Goal: Transaction & Acquisition: Purchase product/service

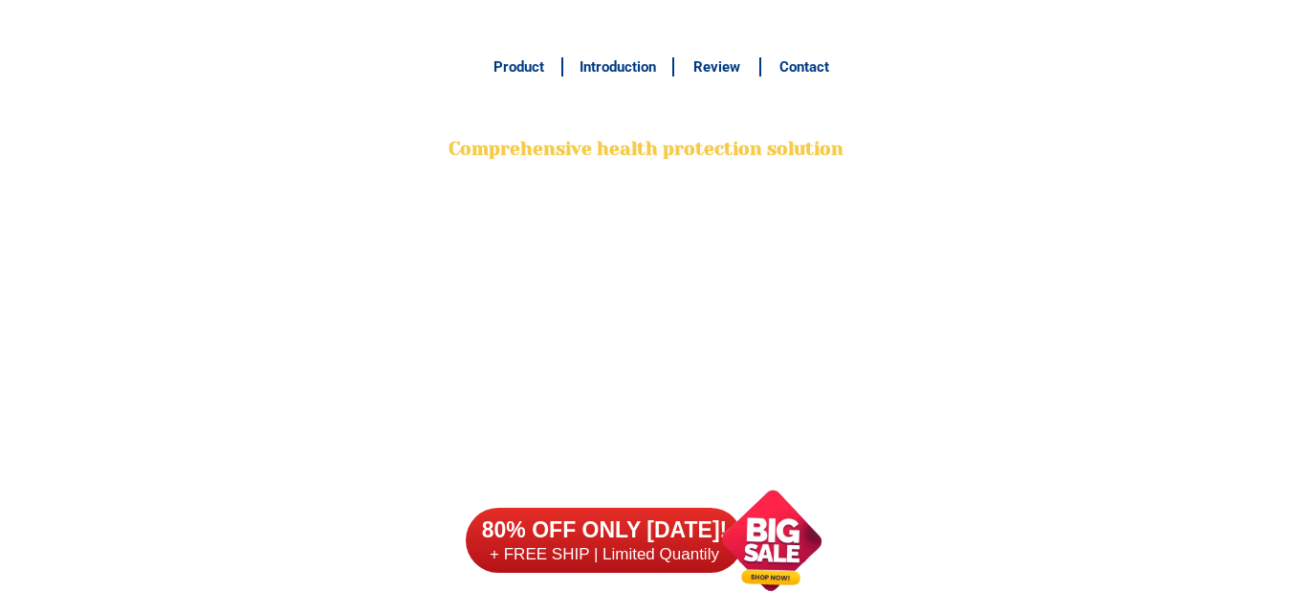
scroll to position [15169, 0]
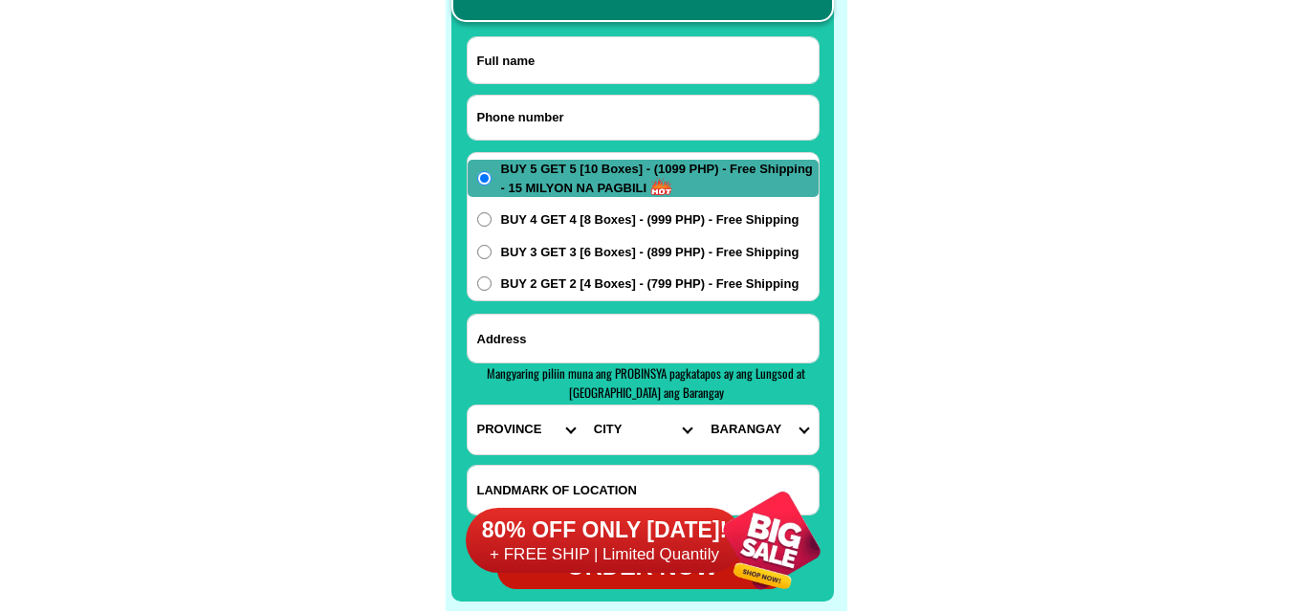
drag, startPoint x: 560, startPoint y: 128, endPoint x: 511, endPoint y: 87, distance: 63.8
click at [560, 128] on input "Input phone_number" at bounding box center [642, 118] width 351 height 44
paste input "09361167201"
type input "09361167201"
drag, startPoint x: 557, startPoint y: 68, endPoint x: 439, endPoint y: 25, distance: 126.1
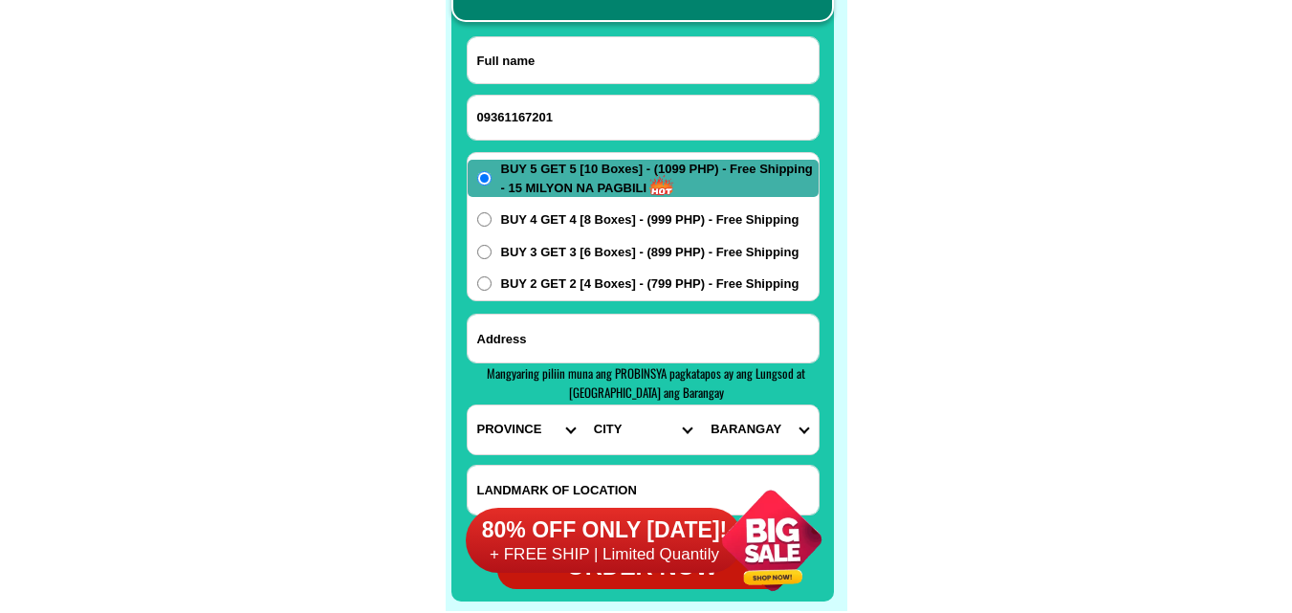
click at [557, 67] on input "Input full_name" at bounding box center [642, 60] width 351 height 46
paste input "aida Villacorta"
type input "aida Villacorta"
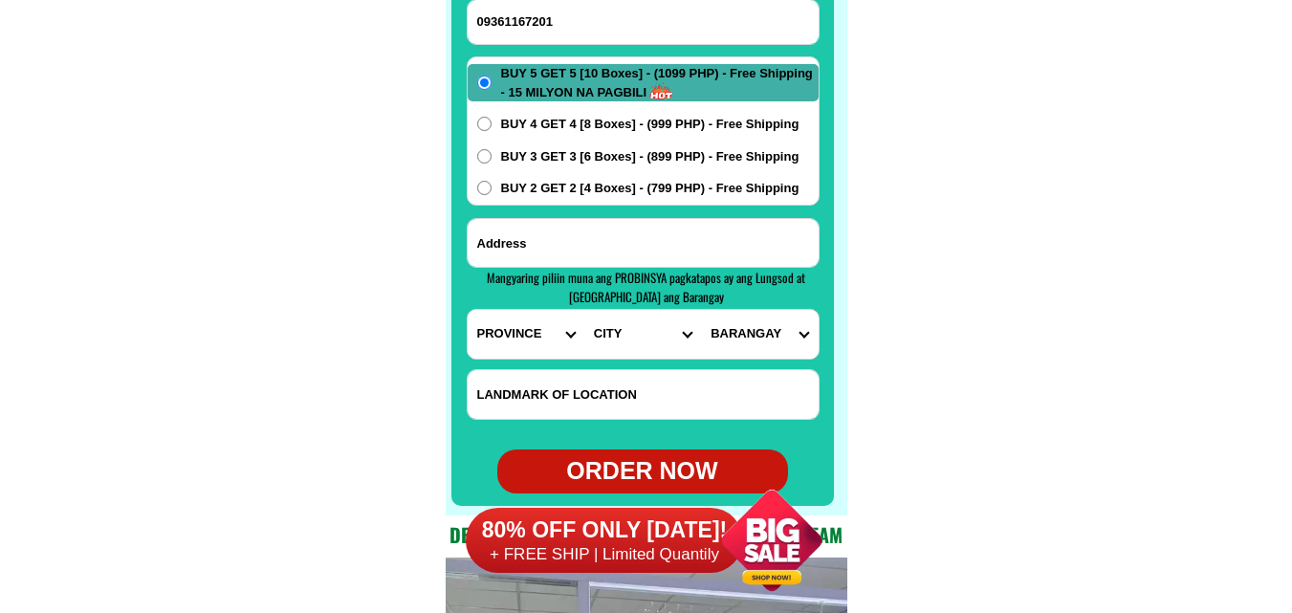
click at [577, 234] on input "Input address" at bounding box center [642, 243] width 351 height 48
paste input "san Nicolas sta anna pampanga porok 2 sepong ilog"
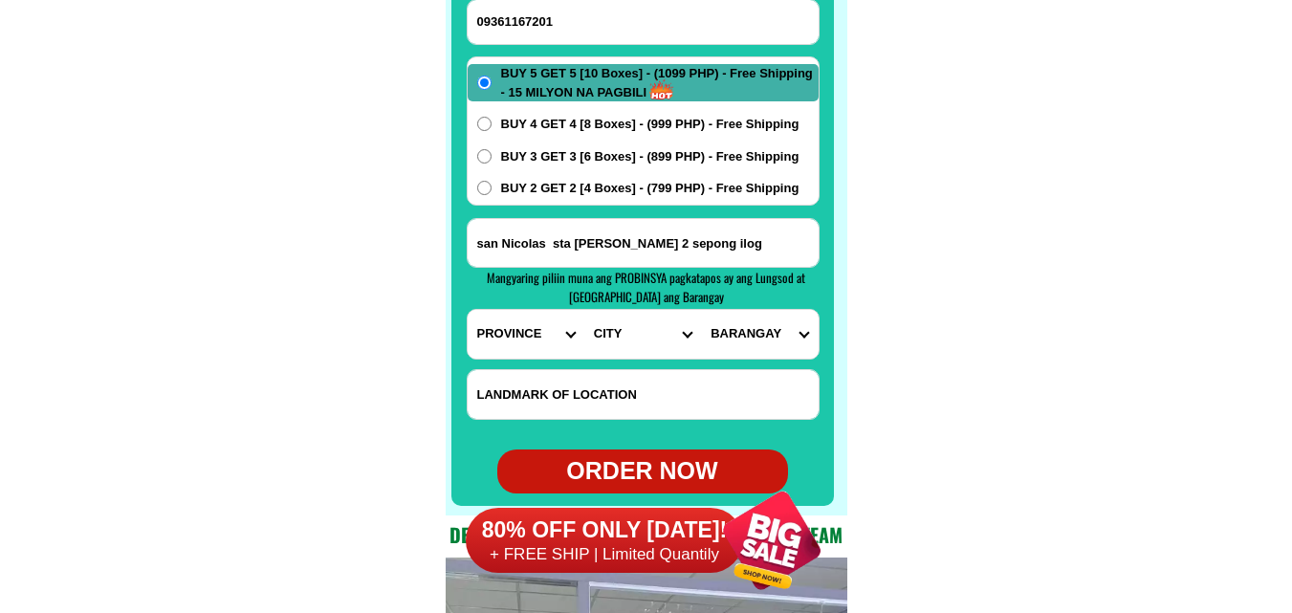
type input "san Nicolas sta anna pampanga porok 2 sepong ilog"
click at [529, 325] on select "PROVINCE [GEOGRAPHIC_DATA] [GEOGRAPHIC_DATA] [GEOGRAPHIC_DATA] [GEOGRAPHIC_DATA…" at bounding box center [525, 334] width 117 height 49
select select "63_779"
click at [467, 310] on select "PROVINCE [GEOGRAPHIC_DATA] [GEOGRAPHIC_DATA] [GEOGRAPHIC_DATA] [GEOGRAPHIC_DATA…" at bounding box center [525, 334] width 117 height 49
drag, startPoint x: 617, startPoint y: 329, endPoint x: 614, endPoint y: 315, distance: 14.6
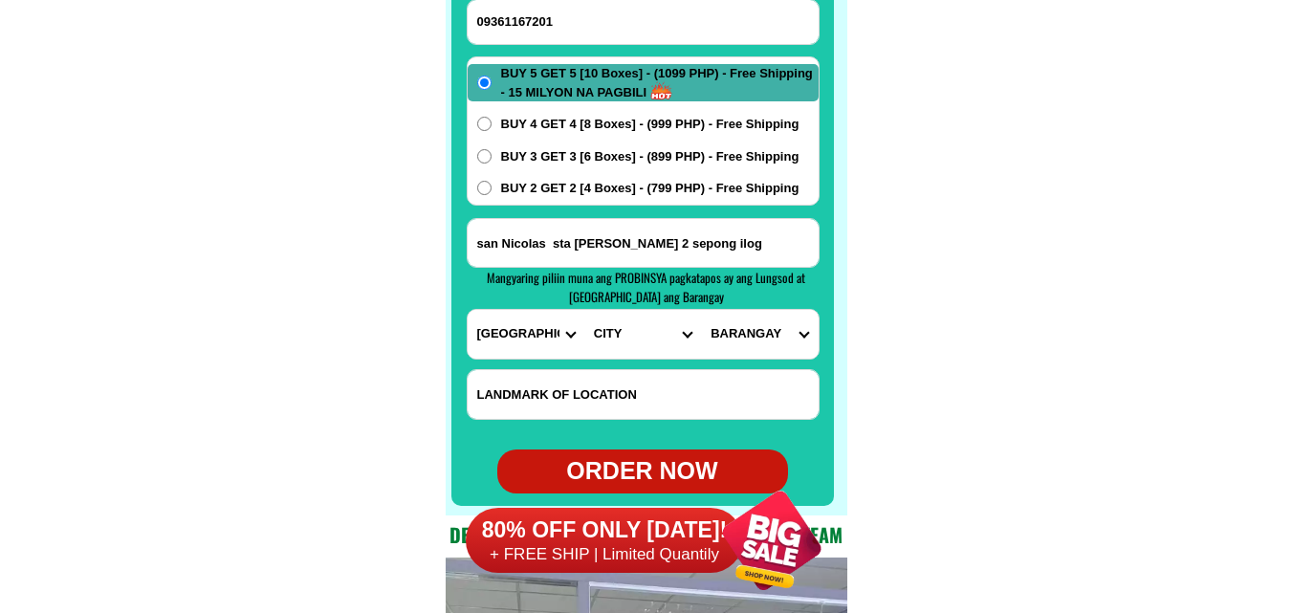
click at [614, 315] on select "CITY Angeles-city Apalit Arayat Bacolor Candaba Floridablanca Guagua Lubao Maba…" at bounding box center [642, 334] width 117 height 49
select select "63_7791102"
click at [584, 310] on select "CITY Angeles-city Apalit Arayat Bacolor Candaba Floridablanca Guagua Lubao Maba…" at bounding box center [642, 334] width 117 height 49
click at [749, 340] on select "BARANGAY San agustin San bartolome San isidro San joaquin (pob.) San jose San j…" at bounding box center [759, 334] width 117 height 49
select select "63_77911027031"
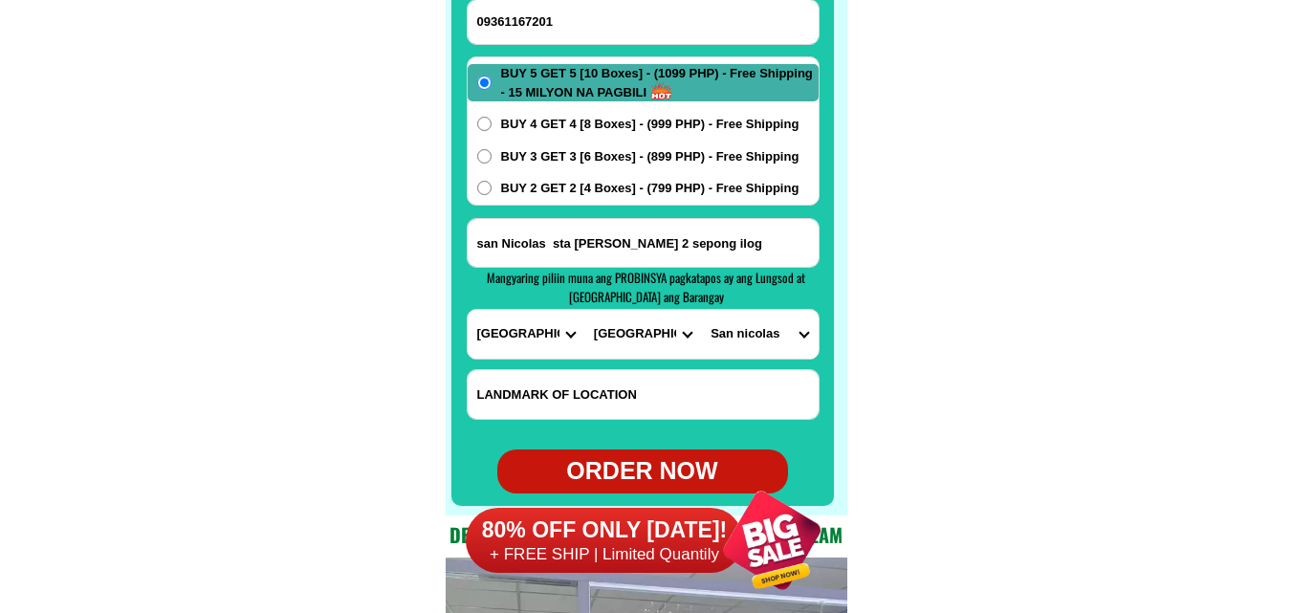
click at [701, 310] on select "BARANGAY San agustin San bartolome San isidro San joaquin (pob.) San jose San j…" at bounding box center [759, 334] width 117 height 49
click at [601, 183] on span "BUY 2 GET 2 [4 Boxes] - (799 PHP) - Free Shipping" at bounding box center [650, 188] width 298 height 19
click at [570, 192] on span "BUY 2 GET 2 [4 Boxes] - (799 PHP) - Free Shipping" at bounding box center [650, 188] width 298 height 19
click at [491, 192] on input "BUY 2 GET 2 [4 Boxes] - (799 PHP) - Free Shipping" at bounding box center [484, 188] width 14 height 14
radio input "true"
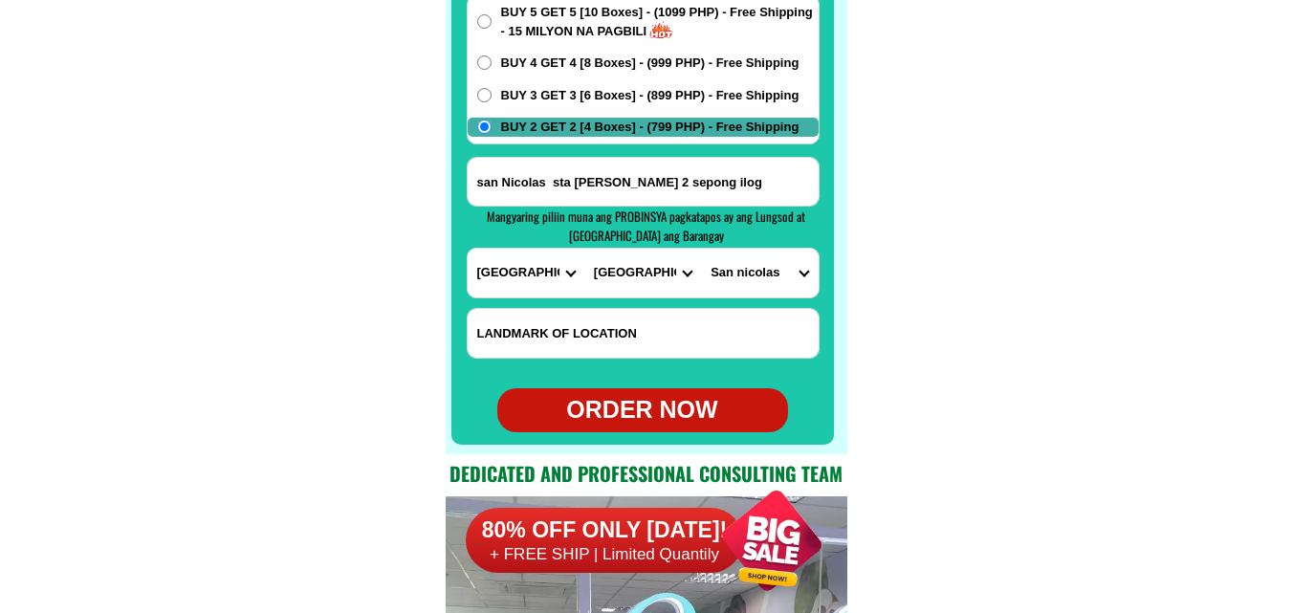
scroll to position [15360, 0]
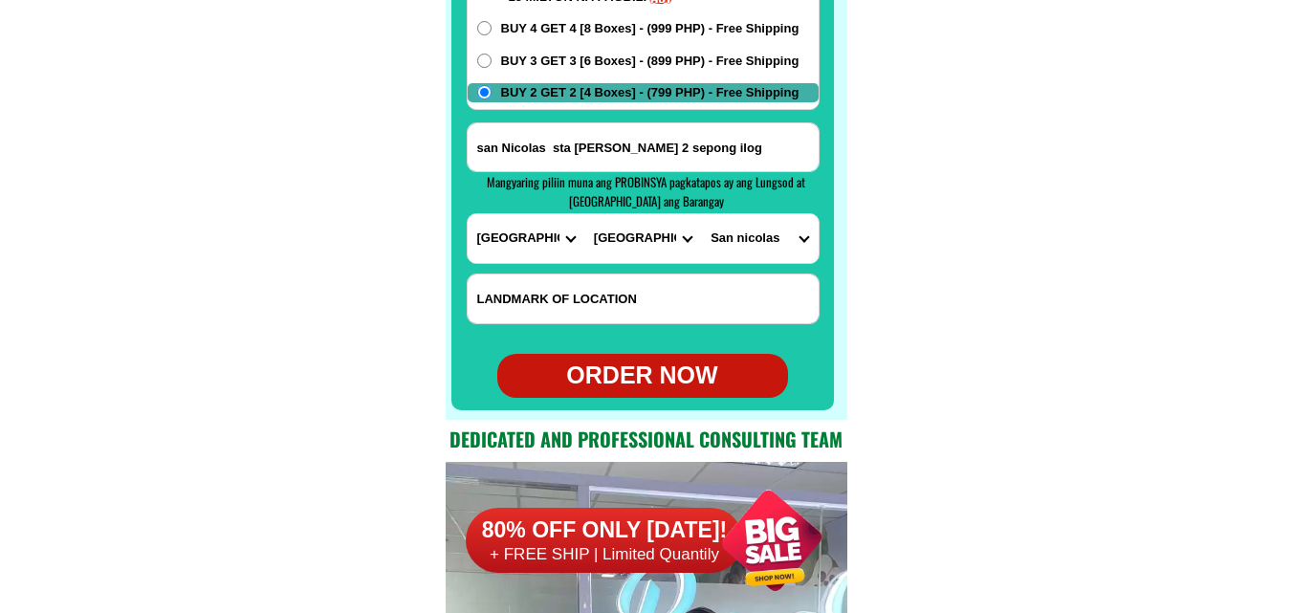
click at [613, 383] on div "ORDER NOW" at bounding box center [642, 376] width 291 height 36
type input "aida Villacorta"
radio input "true"
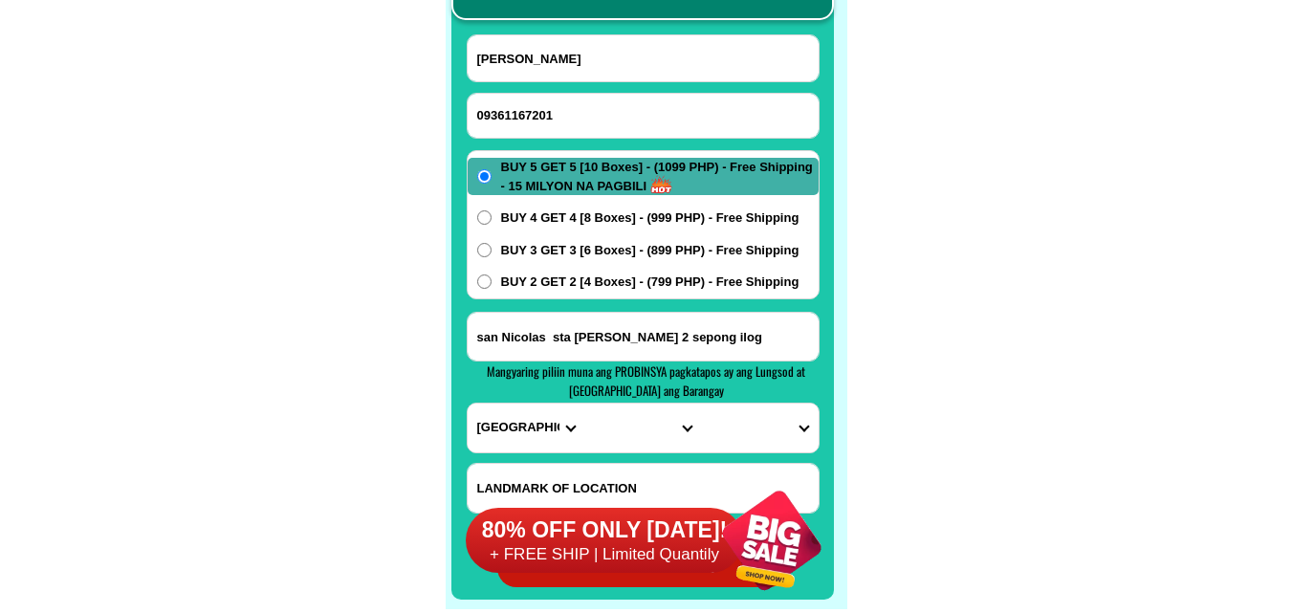
scroll to position [15169, 0]
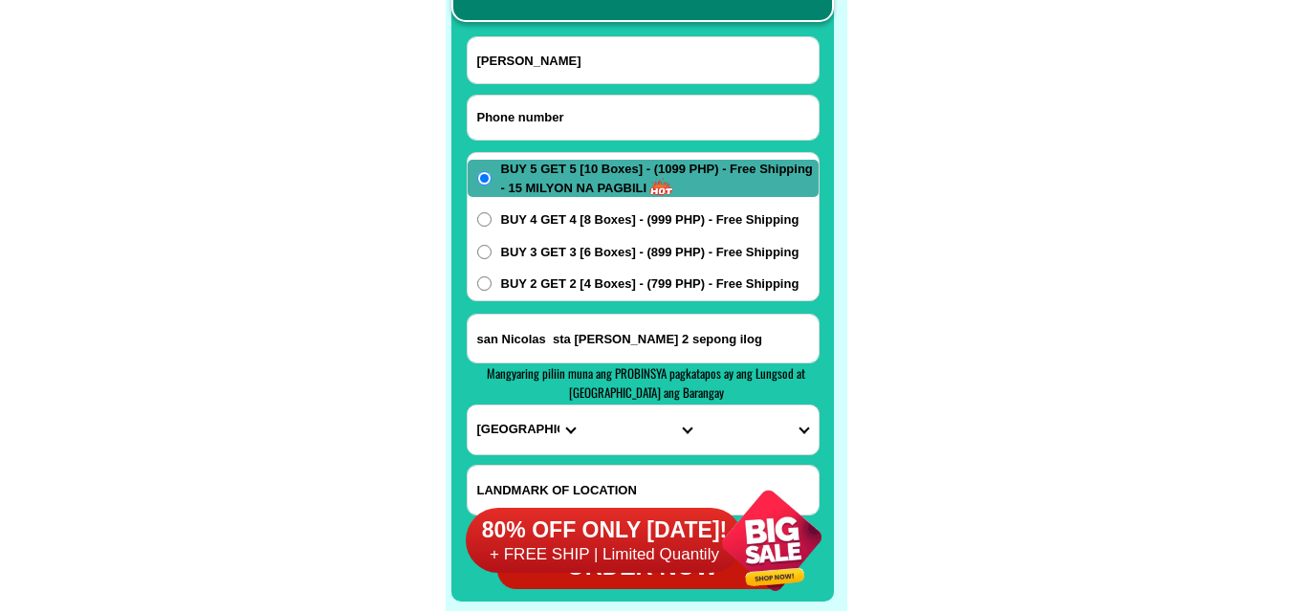
drag, startPoint x: 532, startPoint y: 112, endPoint x: 395, endPoint y: 12, distance: 169.0
click at [532, 112] on input "Input phone_number" at bounding box center [642, 118] width 351 height 44
paste input "09477671547"
type input "09477671547"
click at [608, 62] on input "Input full_name" at bounding box center [642, 60] width 351 height 46
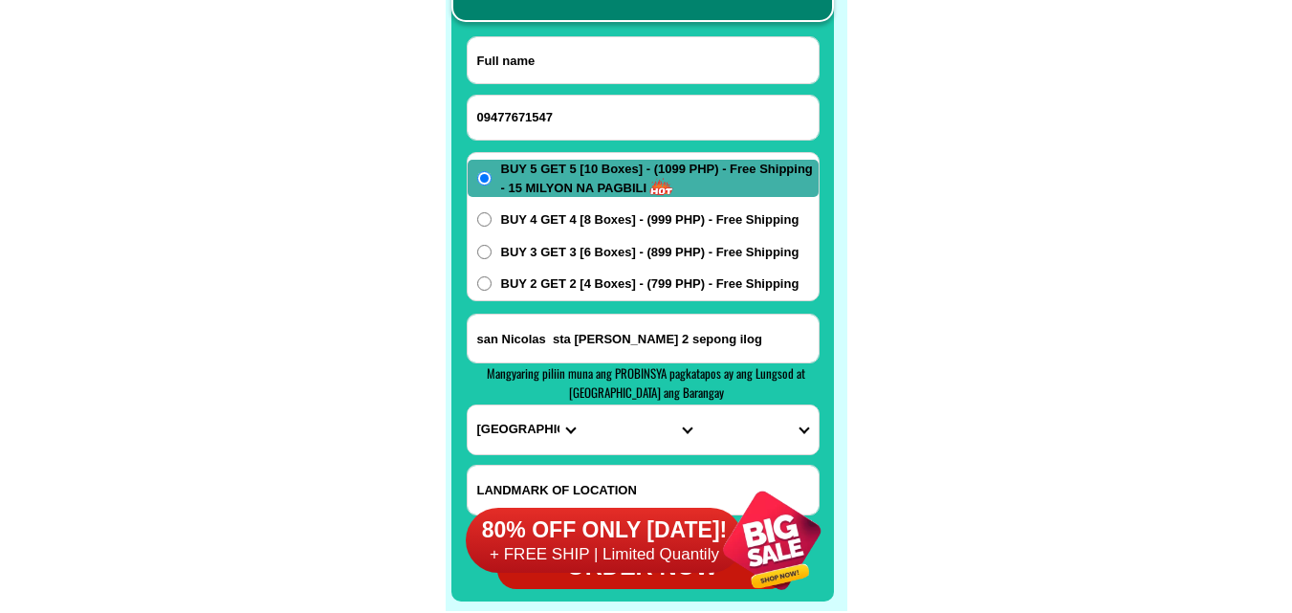
paste input "Randy estobo"
type input "Randy estobo"
click at [540, 347] on input "Input address" at bounding box center [642, 339] width 351 height 48
paste input "HeddenCreekSideCrus compound San Isidro. Parañaque city"
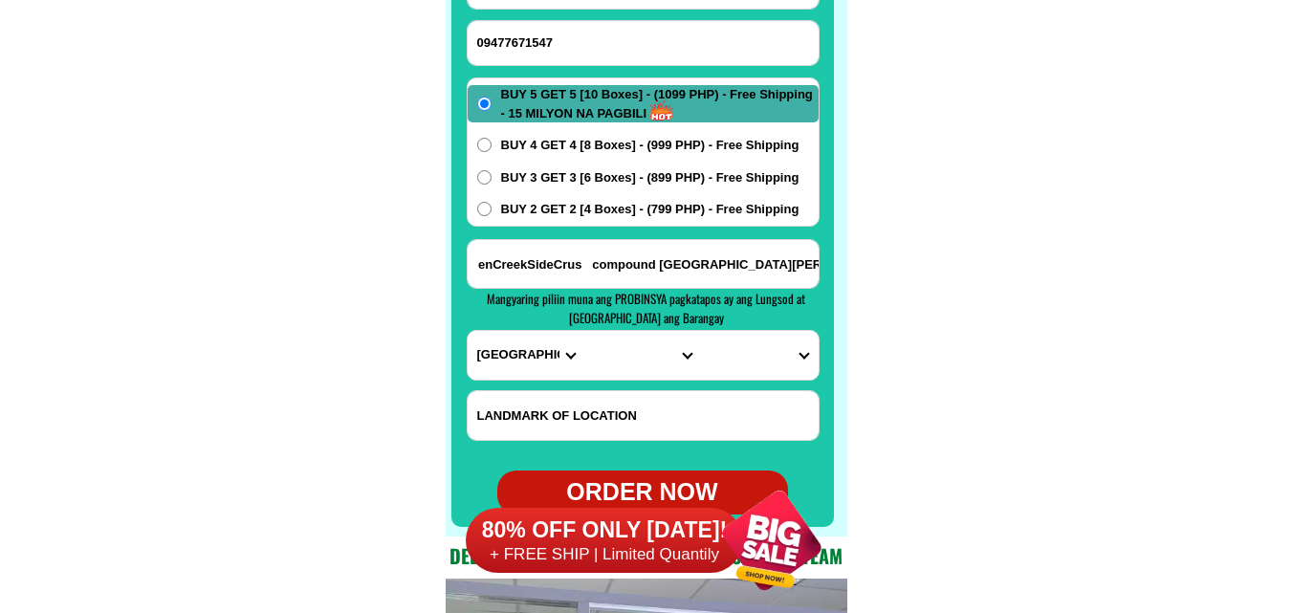
scroll to position [15360, 0]
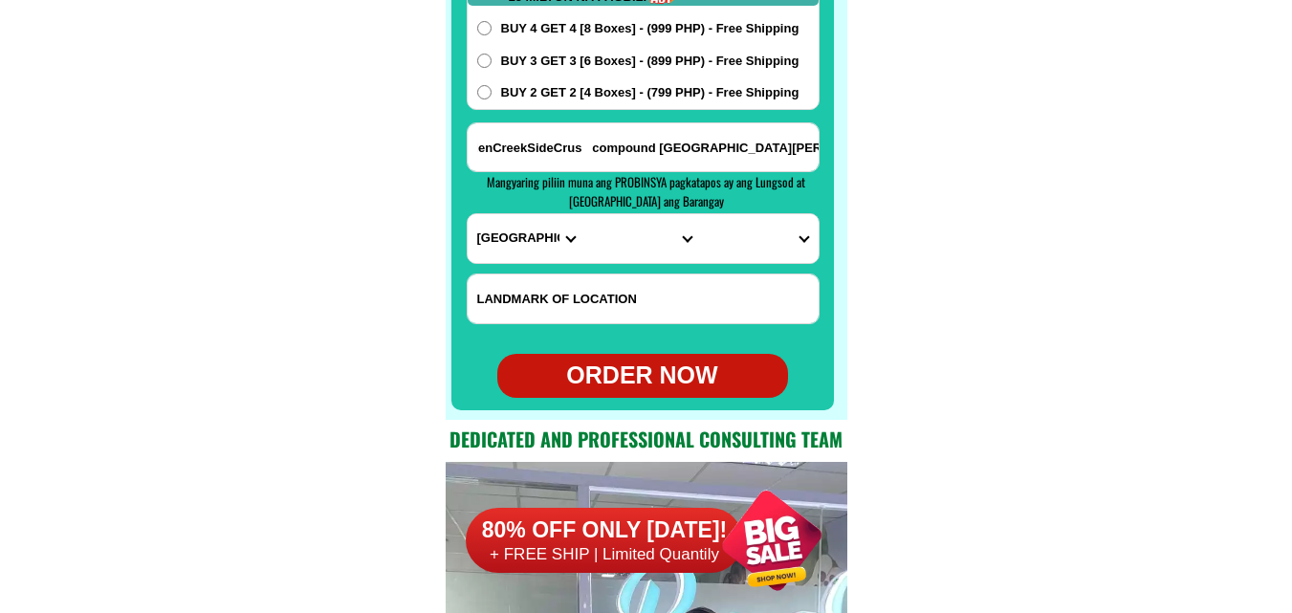
type input "HeddenCreekSideCrus compound San Isidro. Parañaque city"
click at [539, 243] on select "PROVINCE [GEOGRAPHIC_DATA] [GEOGRAPHIC_DATA] [GEOGRAPHIC_DATA] [GEOGRAPHIC_DATA…" at bounding box center [525, 238] width 117 height 49
select select "63_219"
click at [467, 214] on select "PROVINCE [GEOGRAPHIC_DATA] [GEOGRAPHIC_DATA] [GEOGRAPHIC_DATA] [GEOGRAPHIC_DATA…" at bounding box center [525, 238] width 117 height 49
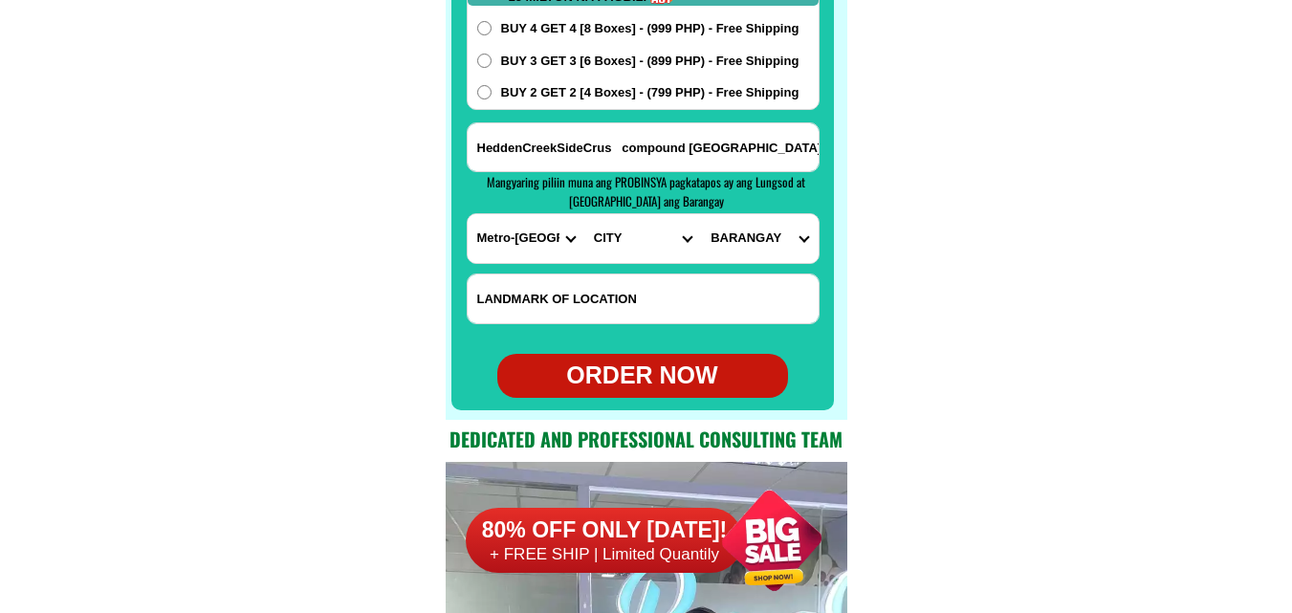
click at [607, 225] on select "CITY [GEOGRAPHIC_DATA] [GEOGRAPHIC_DATA] [GEOGRAPHIC_DATA] [GEOGRAPHIC_DATA]-ci…" at bounding box center [642, 238] width 117 height 49
select select "63_2195840"
click at [584, 214] on select "CITY [GEOGRAPHIC_DATA] [GEOGRAPHIC_DATA] [GEOGRAPHIC_DATA] [GEOGRAPHIC_DATA]-ci…" at bounding box center [642, 238] width 117 height 49
click at [769, 240] on select "BARANGAY B. f. homes Baclaran Don bosco Don galo La huerta Marcelo green villag…" at bounding box center [759, 238] width 117 height 49
select select "63_21958407878"
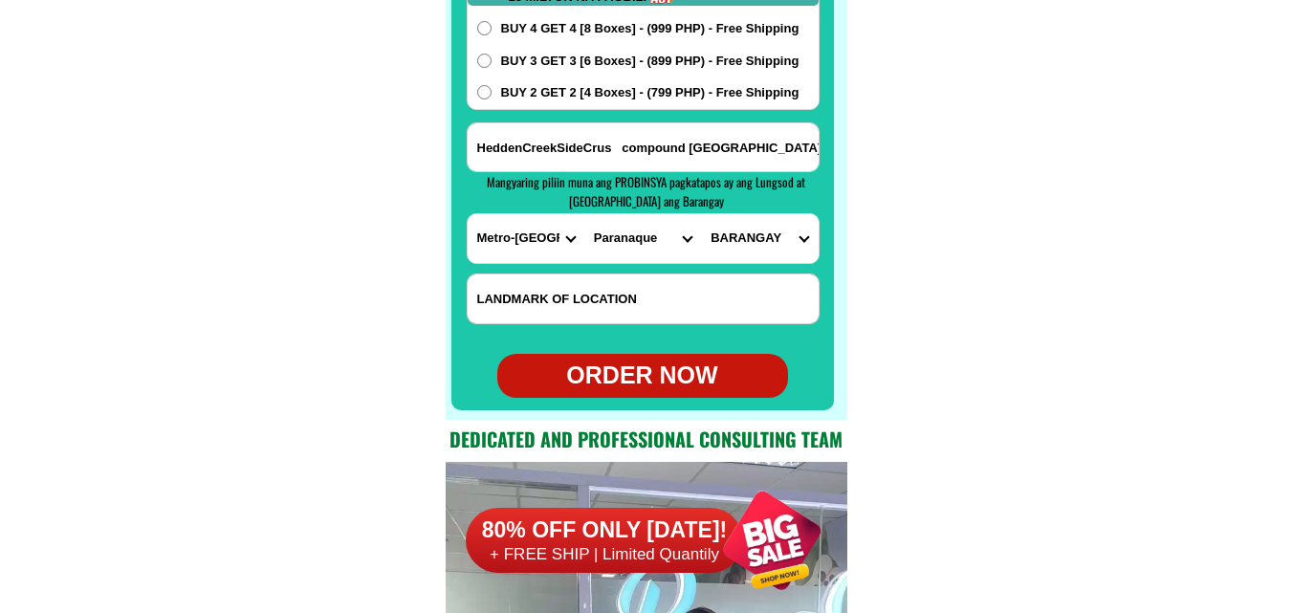
click at [701, 214] on select "BARANGAY B. f. homes Baclaran Don bosco Don galo La huerta Marcelo green villag…" at bounding box center [759, 238] width 117 height 49
click at [626, 367] on div "ORDER NOW" at bounding box center [642, 376] width 291 height 36
type input "Randy estobo"
type input "HeddenCreekSideCrus compound San Isidro. Parañaque city"
radio input "true"
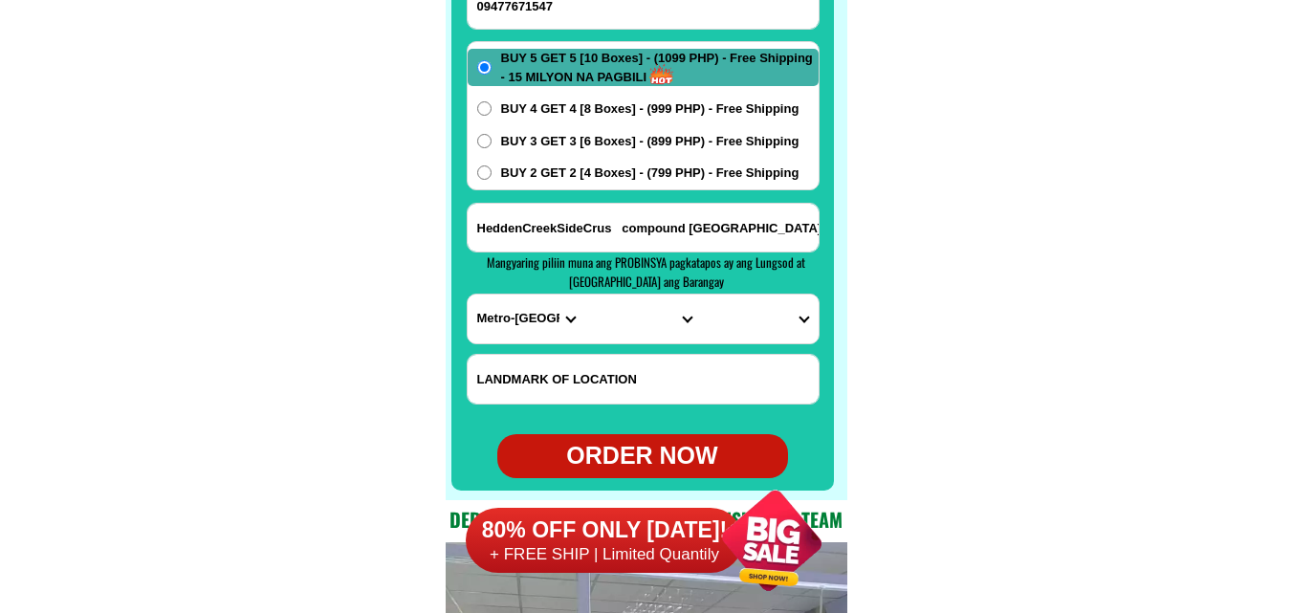
scroll to position [15169, 0]
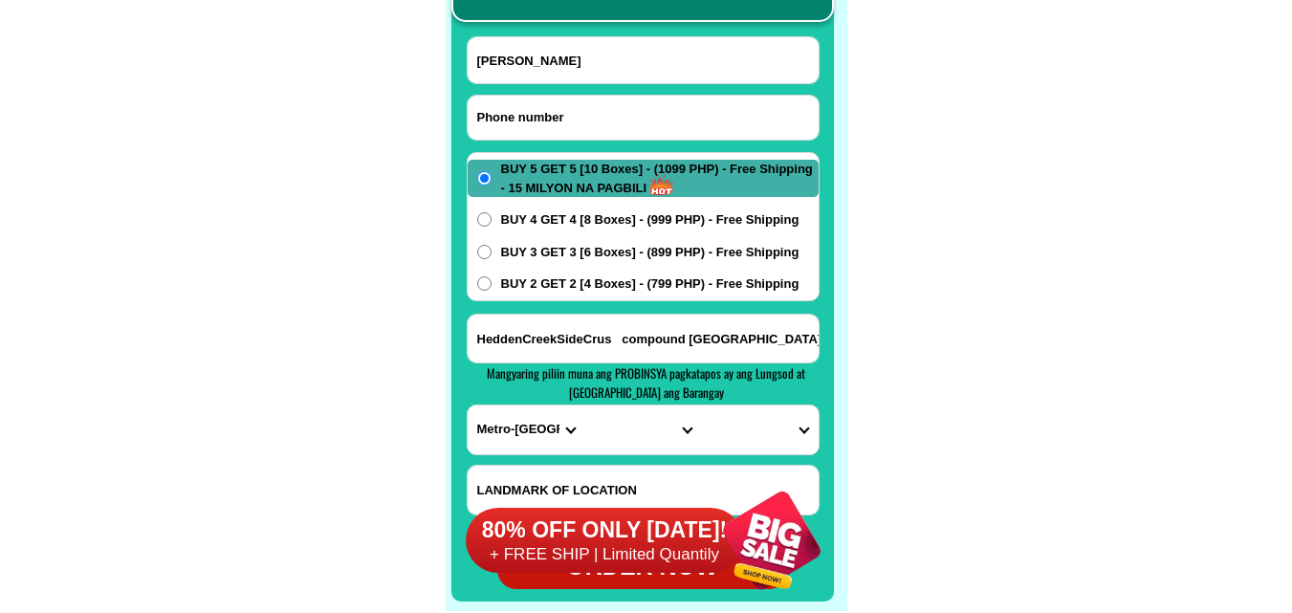
click at [574, 129] on input "Input phone_number" at bounding box center [642, 118] width 351 height 44
paste input "09958349710"
type input "09958349710"
click at [698, 60] on input "Input full_name" at bounding box center [642, 60] width 351 height 46
paste input "Mina Tabinas"
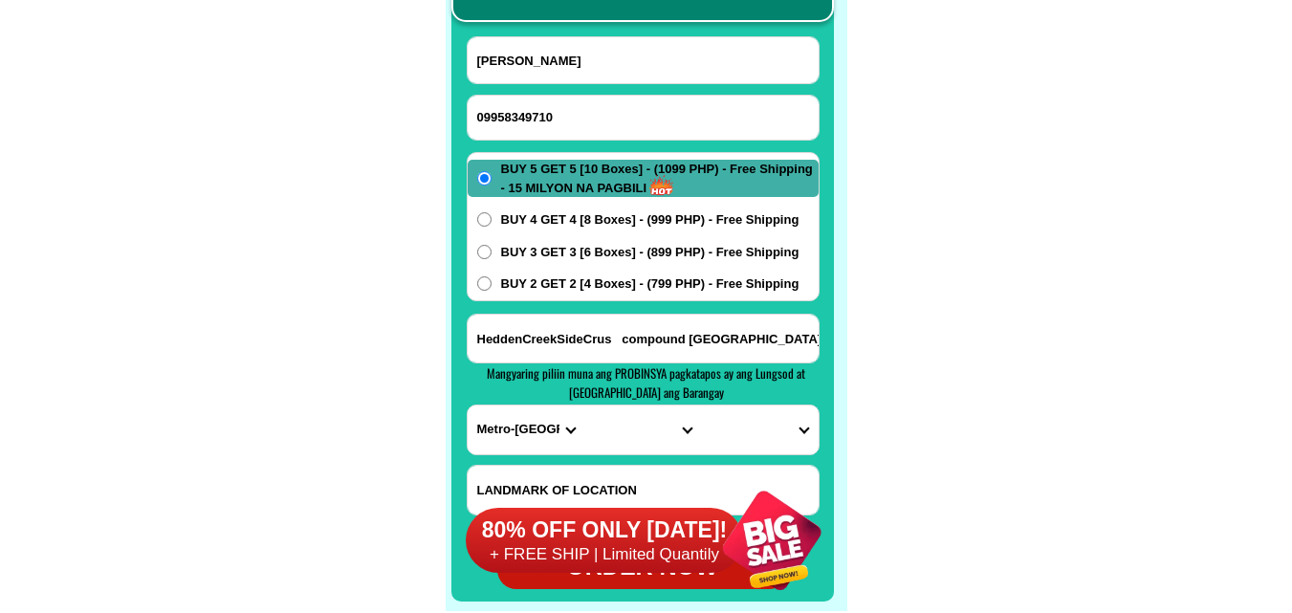
type input "Mina Tabinas"
click at [638, 348] on input "HeddenCreekSideCrus compound San Isidro. Parañaque city" at bounding box center [642, 339] width 351 height 48
paste input "48 F. miranda st. sineguelasan bacoor cavite"
type input "48 F. miranda st. sineguelasan bacoor cavite"
click at [487, 419] on select "PROVINCE [GEOGRAPHIC_DATA] [GEOGRAPHIC_DATA] [GEOGRAPHIC_DATA] [GEOGRAPHIC_DATA…" at bounding box center [525, 429] width 117 height 49
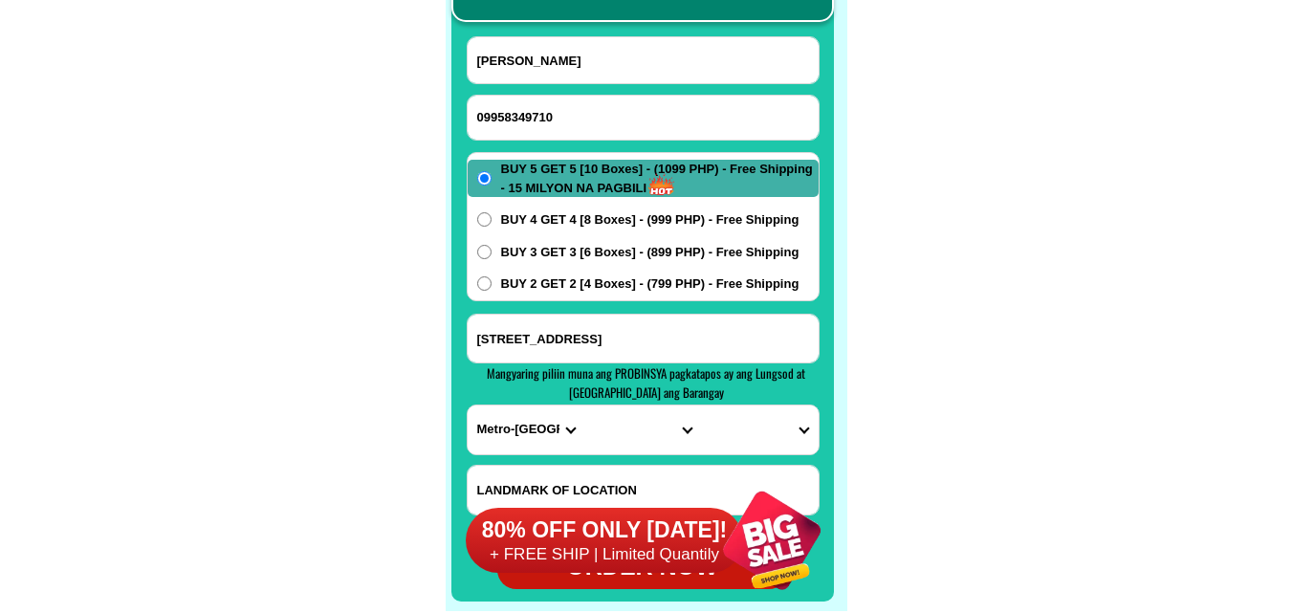
select select "63_826"
click at [467, 405] on select "PROVINCE [GEOGRAPHIC_DATA] [GEOGRAPHIC_DATA] [GEOGRAPHIC_DATA] [GEOGRAPHIC_DATA…" at bounding box center [525, 429] width 117 height 49
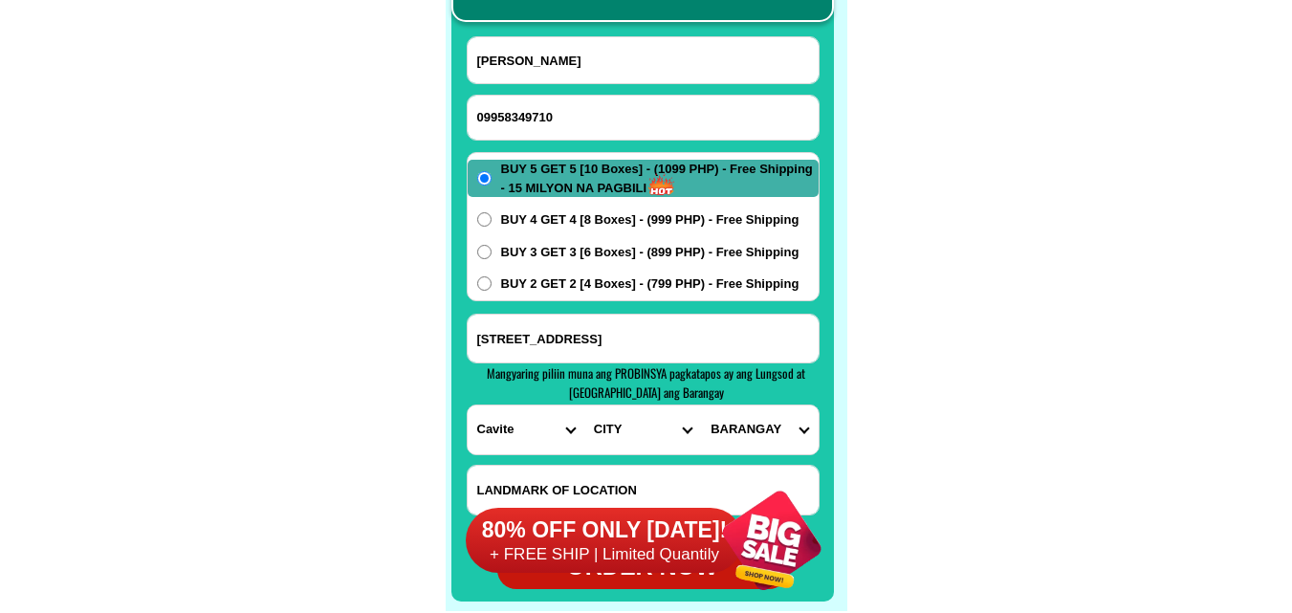
click at [602, 424] on select "CITY [PERSON_NAME] Bacoor [PERSON_NAME] [GEOGRAPHIC_DATA]-city [GEOGRAPHIC_DATA…" at bounding box center [642, 429] width 117 height 49
select select "63_8268103"
click at [584, 405] on select "CITY [PERSON_NAME] Bacoor [PERSON_NAME] [GEOGRAPHIC_DATA]-city [GEOGRAPHIC_DATA…" at bounding box center [642, 429] width 117 height 49
click at [766, 410] on select "BARANGAY [PERSON_NAME] i Aniban ii Aniban iii Aniban iv Aniban v Banalo Bayanan…" at bounding box center [759, 429] width 117 height 49
select select "63_82681037477"
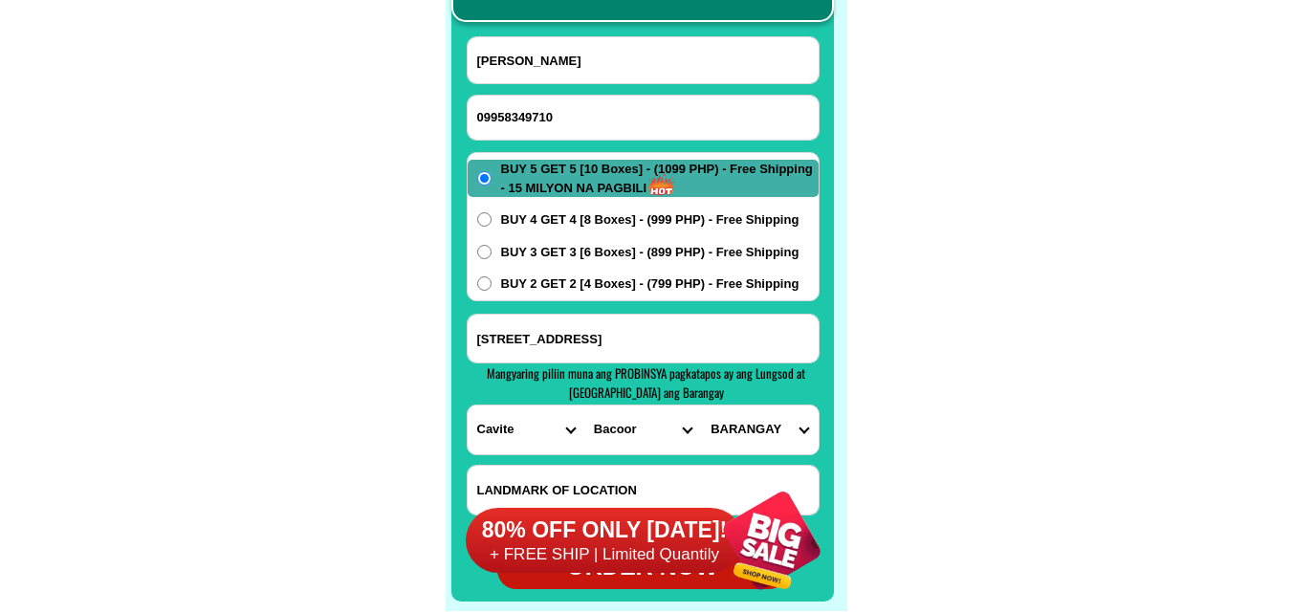
click at [701, 405] on select "BARANGAY [PERSON_NAME] i Aniban ii Aniban iii Aniban iv Aniban v Banalo Bayanan…" at bounding box center [759, 429] width 117 height 49
click at [550, 273] on div "BUY 5 GET 5 [10 Boxes] - (1099 PHP) - Free Shipping - 15 MILYON NA PAGBILI BUY …" at bounding box center [643, 226] width 353 height 149
click at [550, 293] on div "BUY 5 GET 5 [10 Boxes] - (1099 PHP) - Free Shipping - 15 MILYON NA PAGBILI BUY …" at bounding box center [643, 226] width 353 height 149
click at [583, 274] on span "BUY 2 GET 2 [4 Boxes] - (799 PHP) - Free Shipping" at bounding box center [650, 283] width 298 height 19
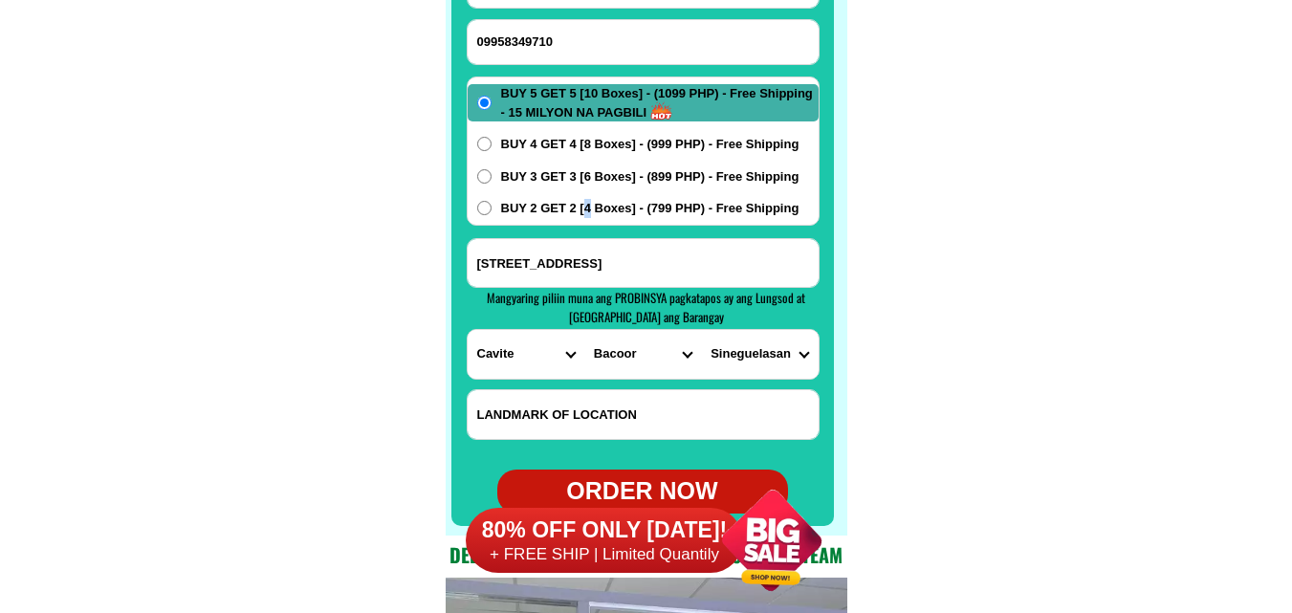
scroll to position [15265, 0]
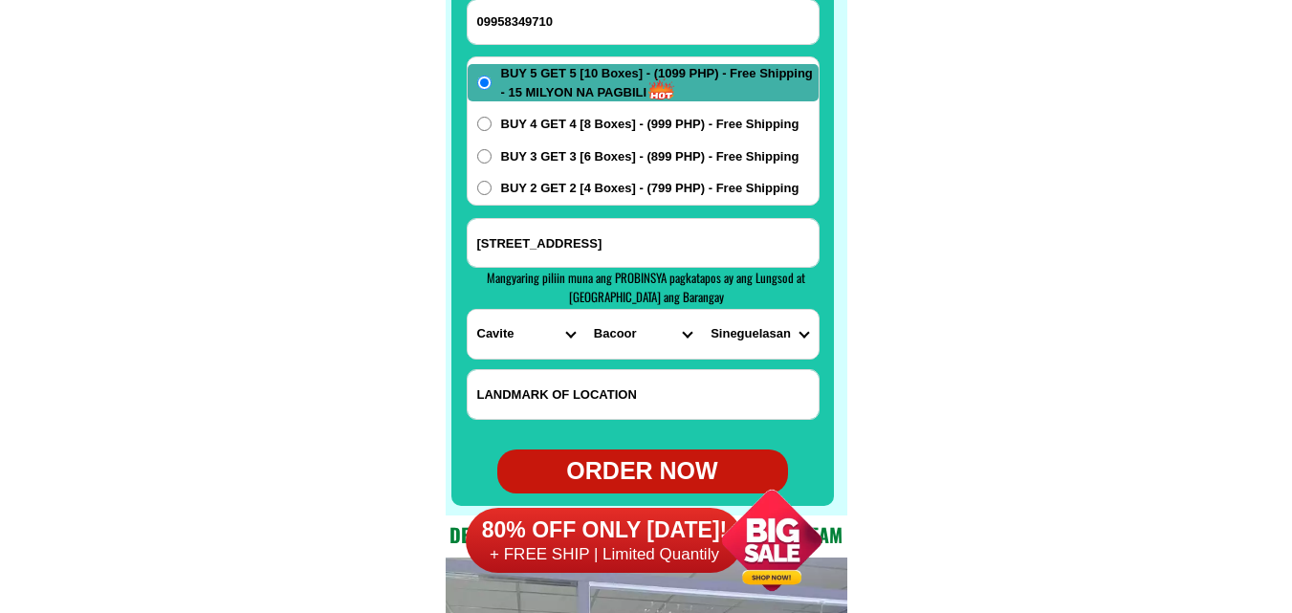
click at [493, 181] on label "BUY 2 GET 2 [4 Boxes] - (799 PHP) - Free Shipping" at bounding box center [642, 188] width 351 height 19
click at [491, 181] on input "BUY 2 GET 2 [4 Boxes] - (799 PHP) - Free Shipping" at bounding box center [484, 188] width 14 height 14
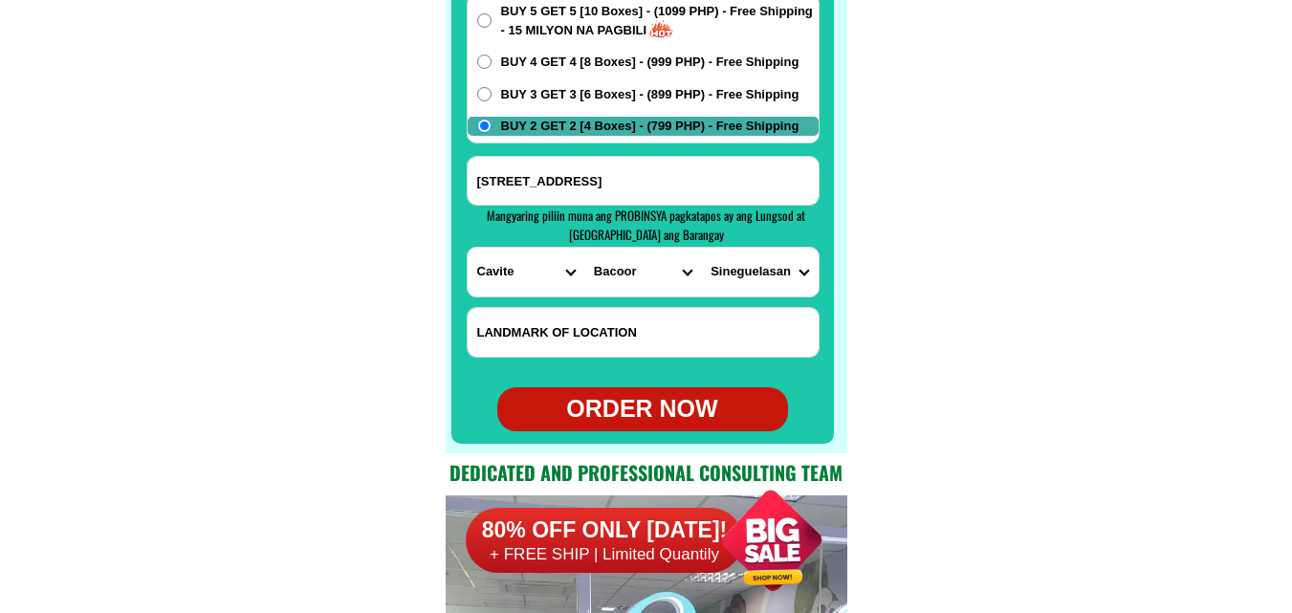
scroll to position [15360, 0]
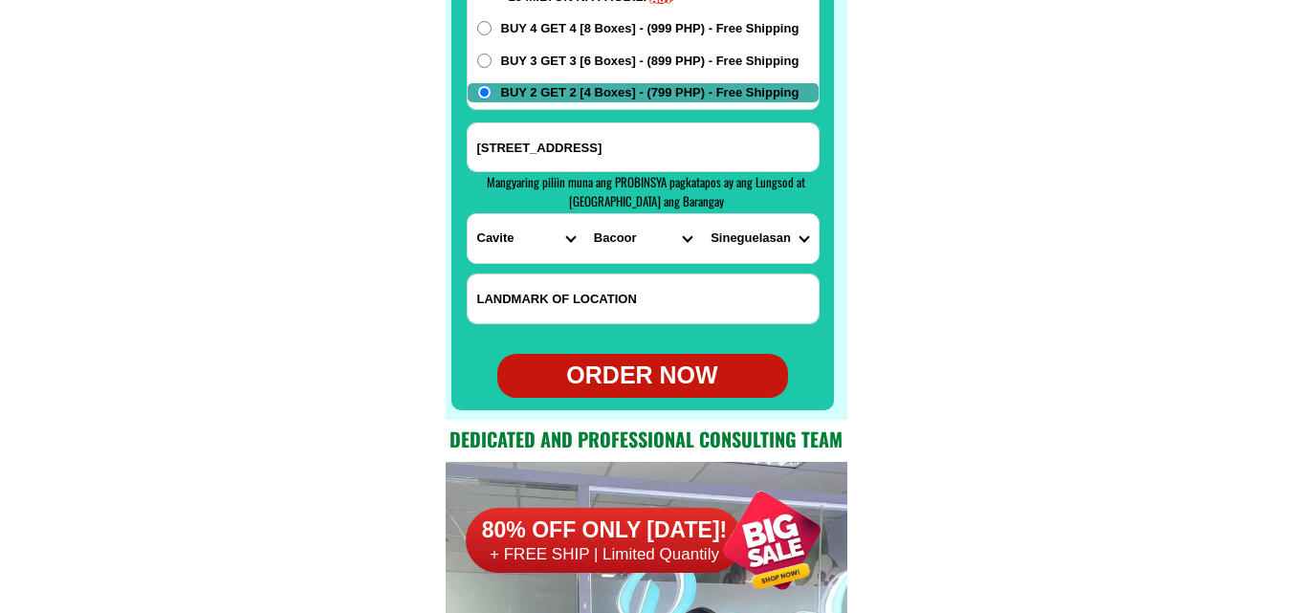
click at [651, 367] on div "ORDER NOW" at bounding box center [642, 376] width 291 height 36
radio input "true"
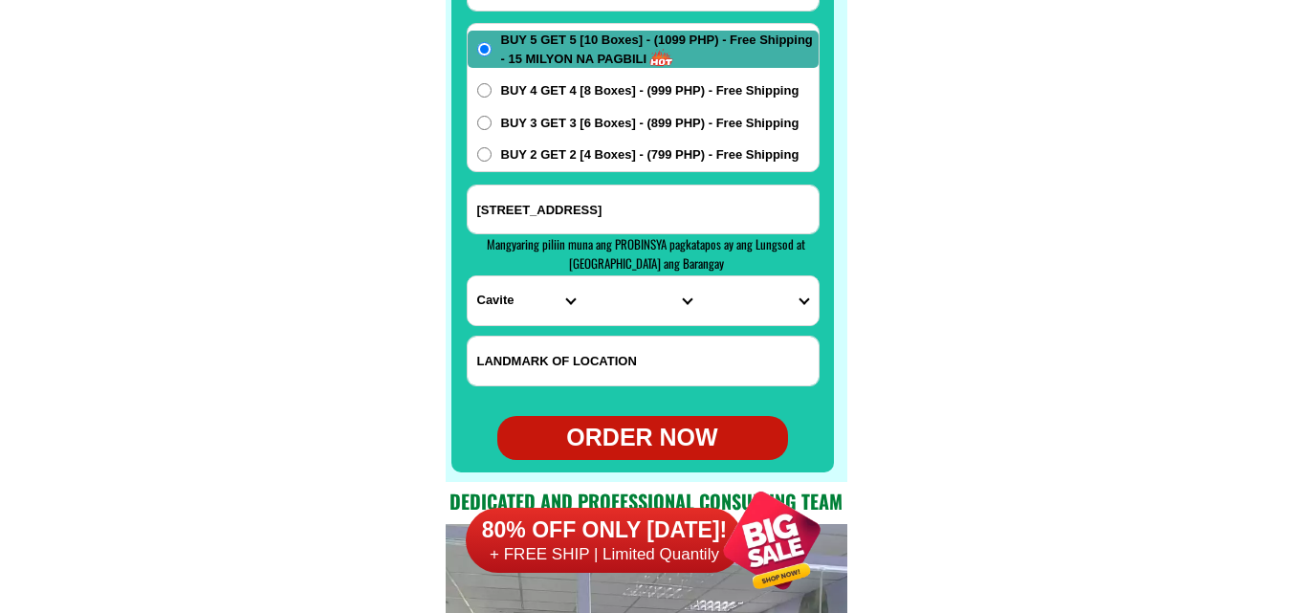
scroll to position [15169, 0]
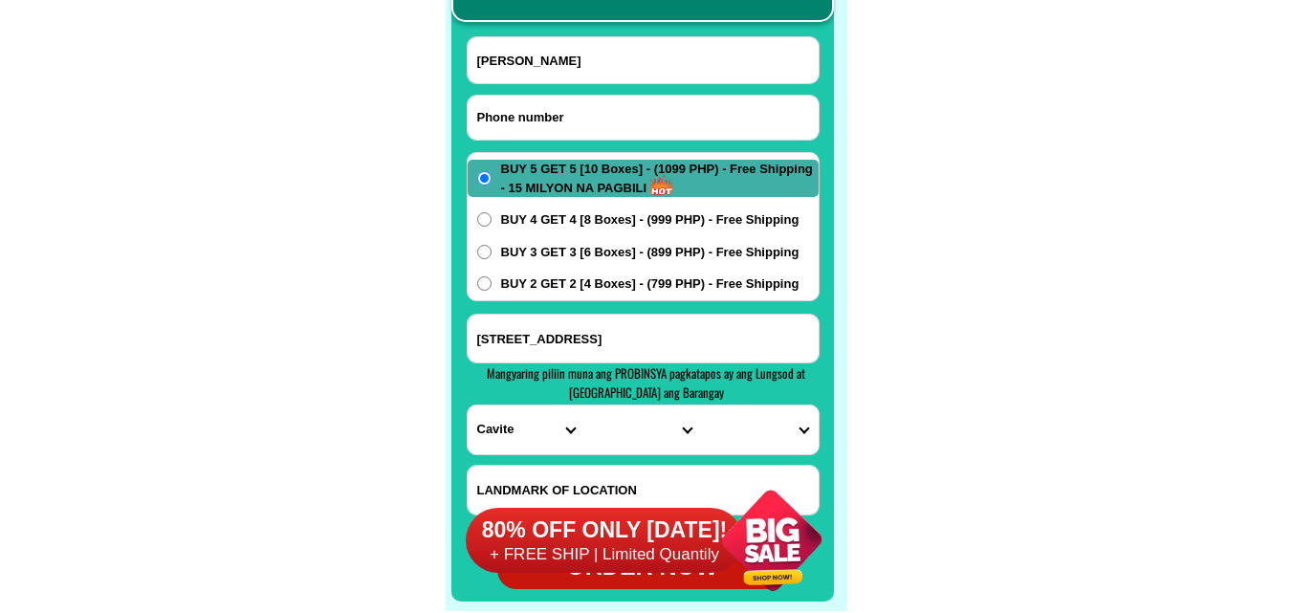
drag, startPoint x: 579, startPoint y: 114, endPoint x: 457, endPoint y: 57, distance: 134.7
click at [579, 114] on input "Input phone_number" at bounding box center [642, 118] width 351 height 44
paste input "09685529399"
type input "09685529399"
drag, startPoint x: 537, startPoint y: 64, endPoint x: 480, endPoint y: 26, distance: 68.9
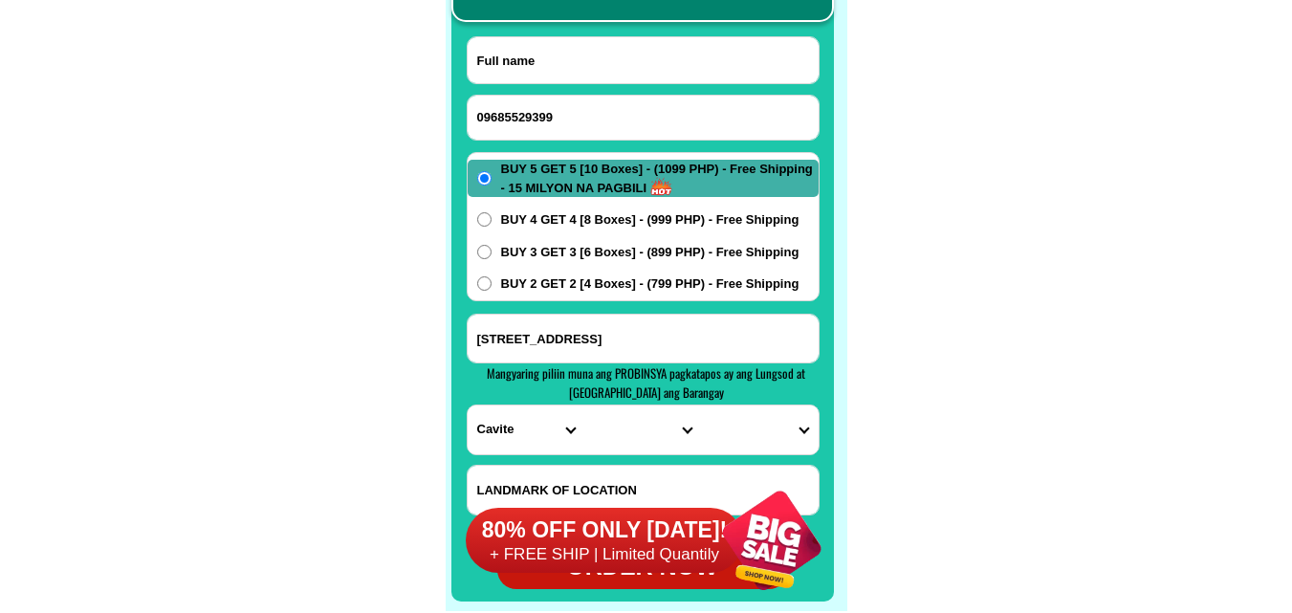
click at [537, 62] on input "Input full_name" at bounding box center [642, 60] width 351 height 46
paste input "Jovencia MANTUA"
type input "Jovencia MANTUA"
click at [645, 329] on input "Input address" at bounding box center [642, 339] width 351 height 48
paste input "Purok8 kamputhaw near kamputhaw gym and softdrink bodega Cebu City Brgy Kamputh…"
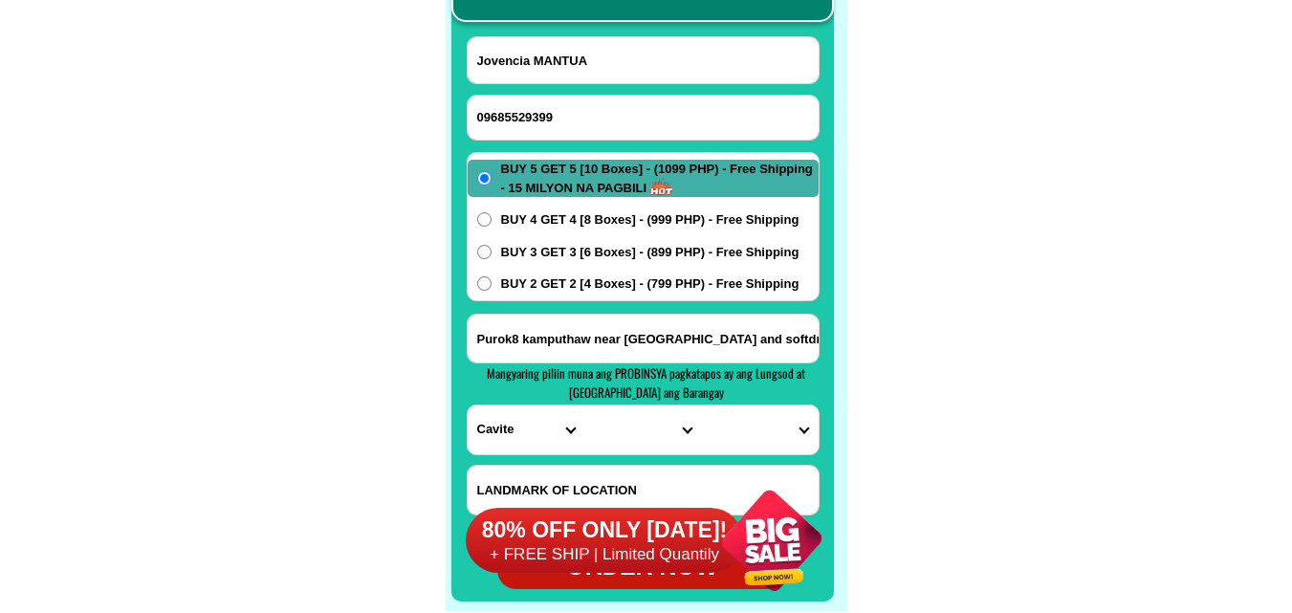
scroll to position [0, 666]
type input "Purok8 kamputhaw near kamputhaw gym and softdrink bodega Cebu City Brgy Kamputh…"
click at [502, 424] on select "PROVINCE [GEOGRAPHIC_DATA] [GEOGRAPHIC_DATA] [GEOGRAPHIC_DATA] [GEOGRAPHIC_DATA…" at bounding box center [525, 429] width 117 height 49
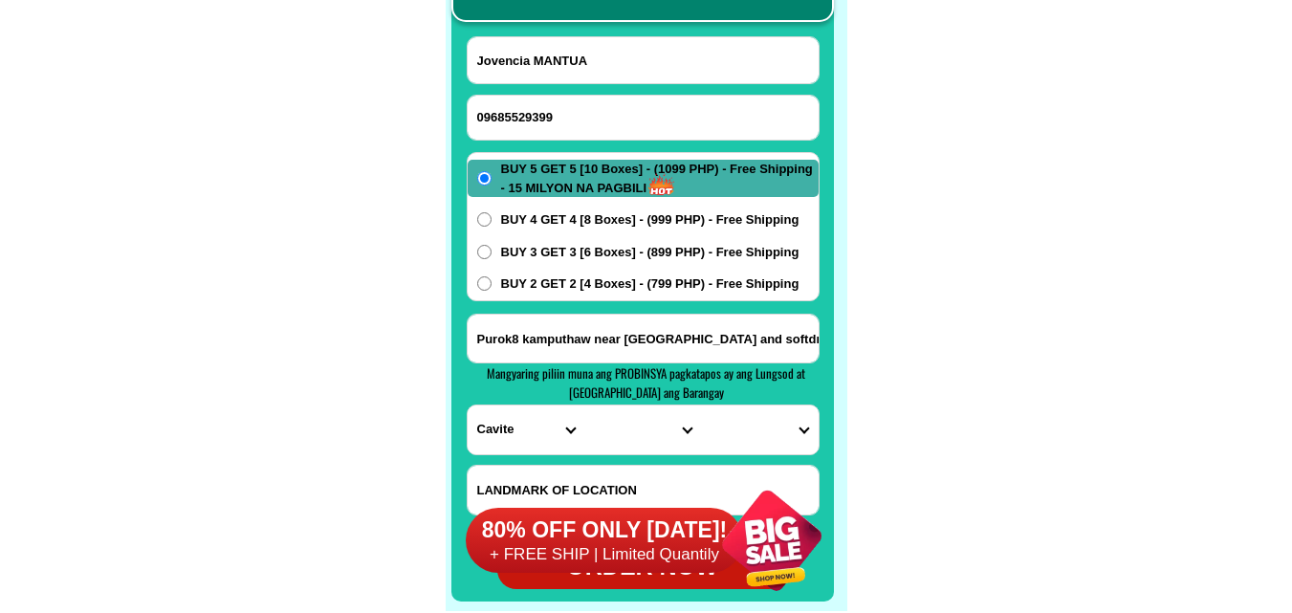
select select "63_8"
click at [467, 405] on select "PROVINCE [GEOGRAPHIC_DATA] [GEOGRAPHIC_DATA] [GEOGRAPHIC_DATA] [GEOGRAPHIC_DATA…" at bounding box center [525, 429] width 117 height 49
click at [744, 335] on input "Purok8 kamputhaw near kamputhaw gym and softdrink bodega Cebu City Brgy Kamputh…" at bounding box center [642, 339] width 351 height 48
click at [586, 431] on select "CITY Alcoy Aloguinsan Argao Asturias Badian Balamban Bantayan Barili Bogo-city …" at bounding box center [642, 429] width 117 height 49
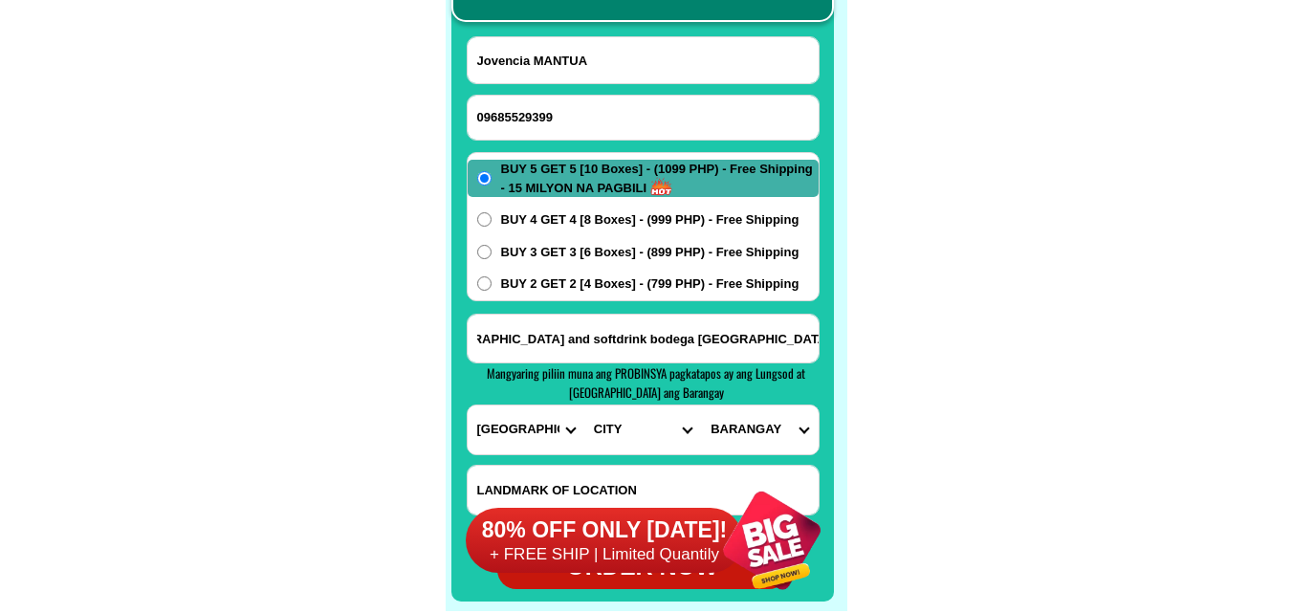
scroll to position [0, 0]
select select "63_865"
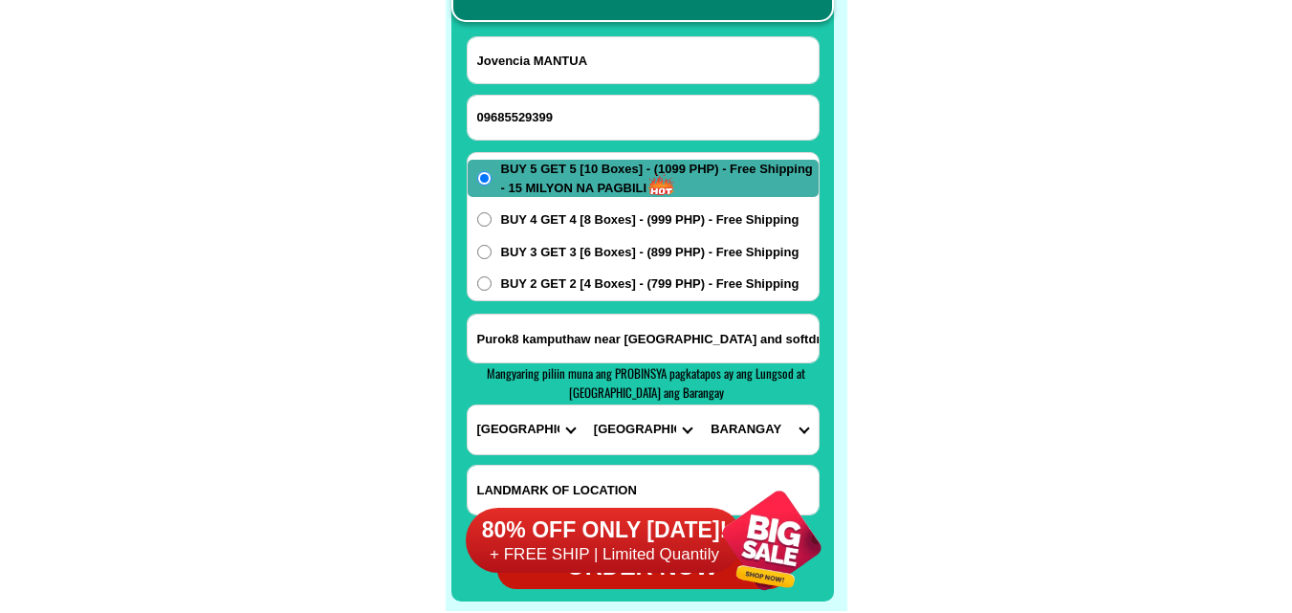
click at [584, 405] on select "CITY Alcoy Aloguinsan Argao Asturias Badian Balamban Bantayan Barili Bogo-city …" at bounding box center [642, 429] width 117 height 49
click at [803, 339] on input "Purok8 kamputhaw near kamputhaw gym and softdrink bodega Cebu City Brgy Kamputh…" at bounding box center [642, 339] width 351 height 48
click at [748, 417] on select "BARANGAY Adlaon Agsungot Apas Babag Bacayan Banilad Basak pardo Basak san nicol…" at bounding box center [759, 429] width 117 height 49
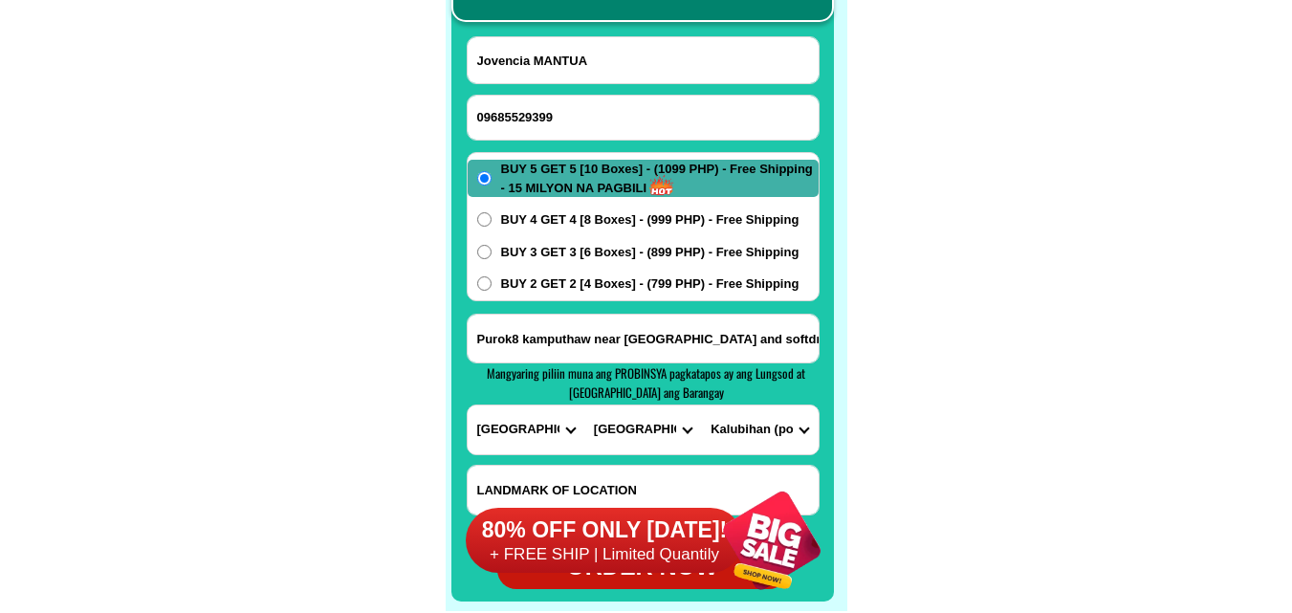
click at [718, 349] on input "Purok8 kamputhaw near kamputhaw gym and softdrink bodega Cebu City Brgy Kamputh…" at bounding box center [642, 339] width 351 height 48
click at [772, 404] on div "PROVINCE Abra Agusan-del-norte Agusan-del-sur Aklan Albay Antique Apayao Aurora…" at bounding box center [643, 429] width 353 height 51
click at [763, 430] on select "BARANGAY Adlaon Agsungot Apas Babag Bacayan Banilad Basak pardo Basak san nicol…" at bounding box center [759, 429] width 117 height 49
select select "63_8658884"
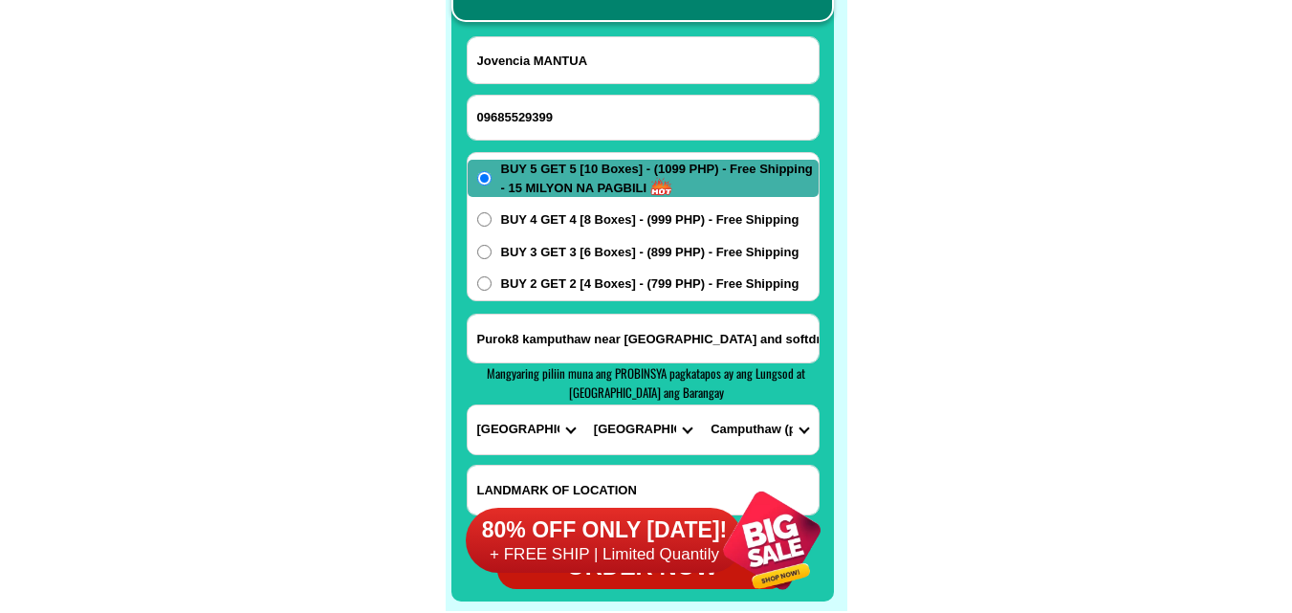
click at [701, 405] on select "BARANGAY Adlaon Agsungot Apas Babag Bacayan Banilad Basak pardo Basak san nicol…" at bounding box center [759, 429] width 117 height 49
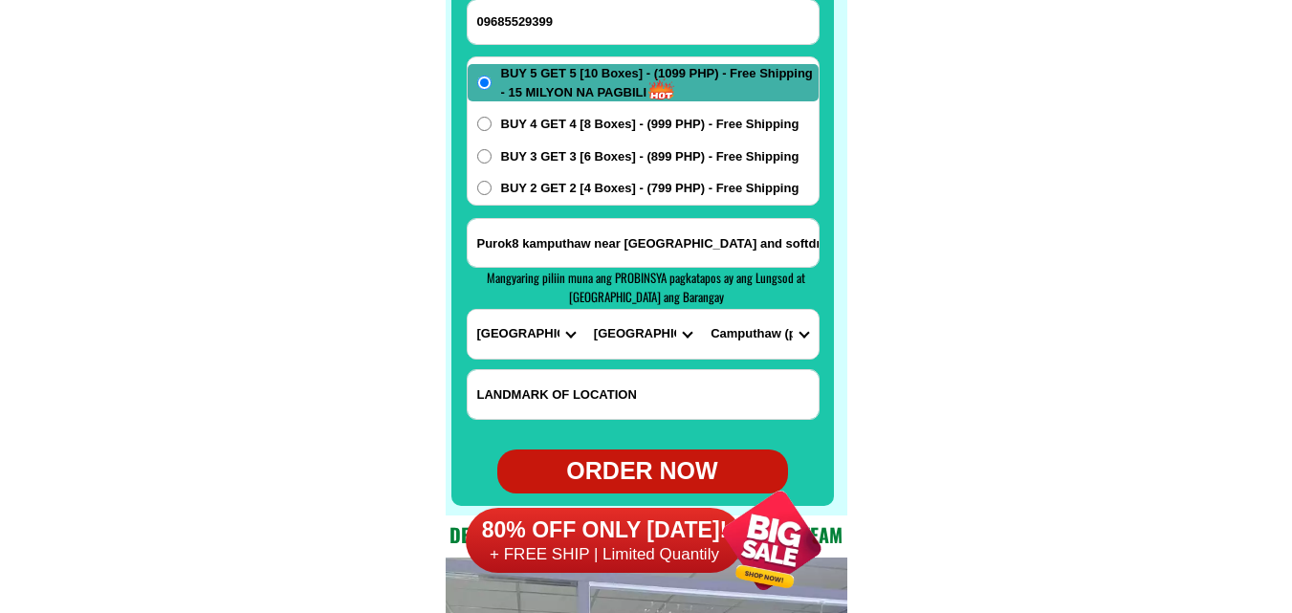
drag, startPoint x: 656, startPoint y: 465, endPoint x: 640, endPoint y: 429, distance: 38.9
click at [657, 467] on div "80% OFF ONLY [DATE]! + FREE SHIP | Limited Quantily" at bounding box center [655, 539] width 379 height 145
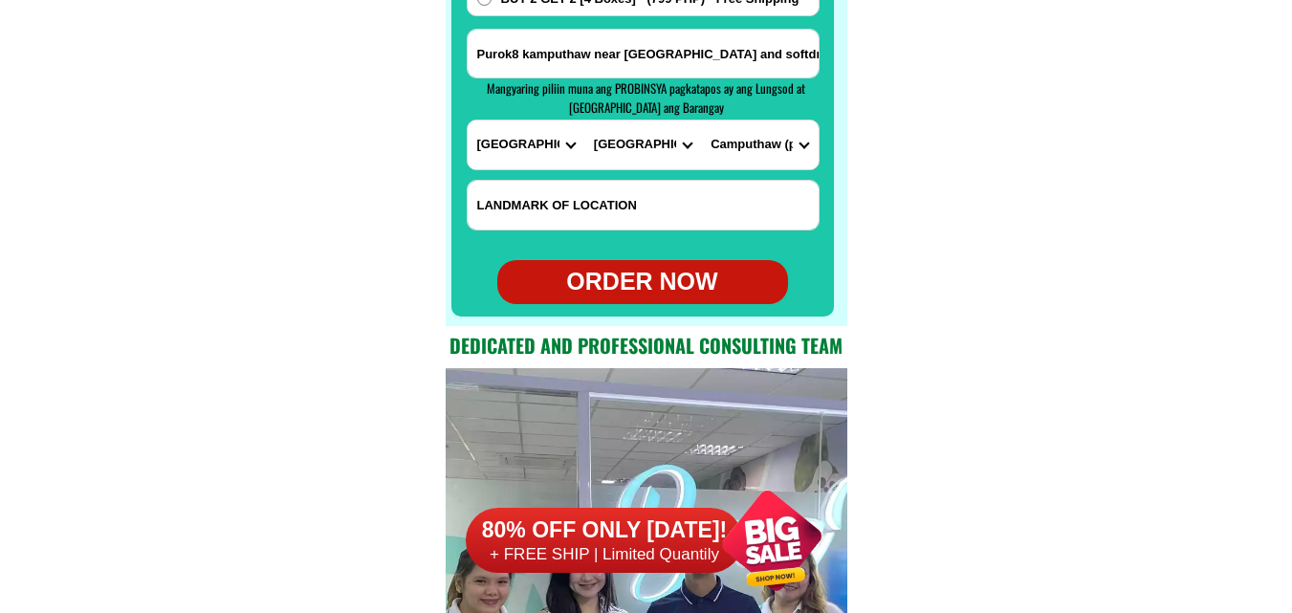
scroll to position [15456, 0]
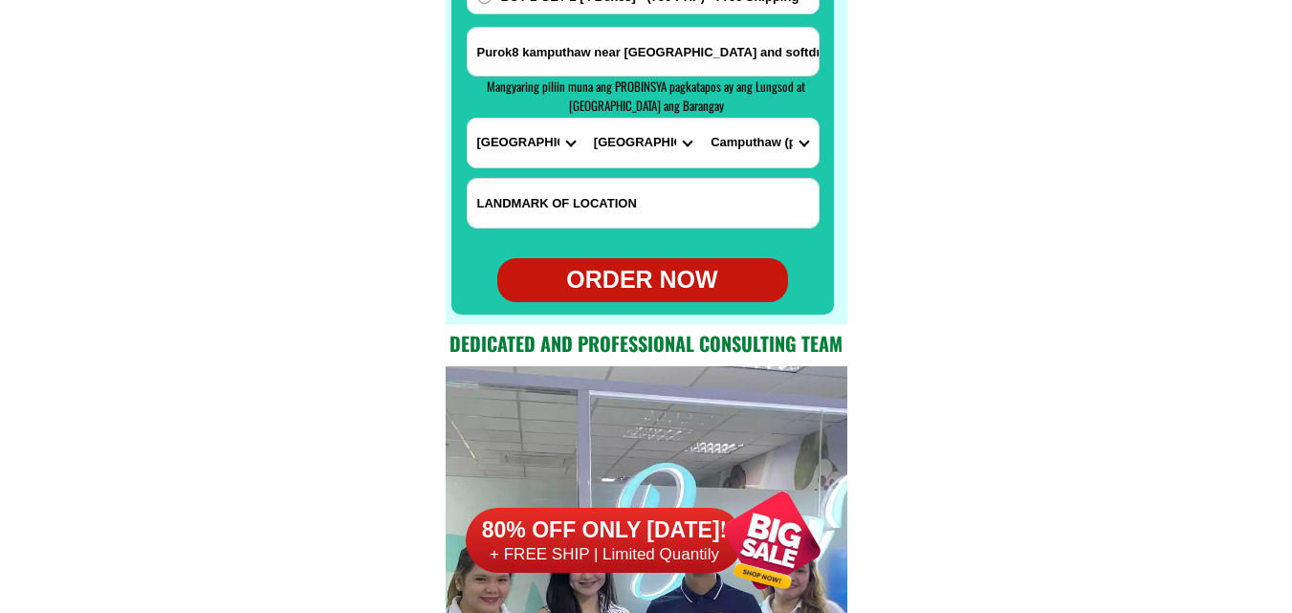
click at [634, 243] on form "Jovencia MANTUA 09685529399 ORDER NOW Purok8 kamputhaw near kamputhaw gym and s…" at bounding box center [643, 26] width 353 height 553
click at [608, 276] on div "ORDER NOW" at bounding box center [642, 280] width 291 height 36
type input "Jovencia MANTUA"
type input "09685529399"
radio input "true"
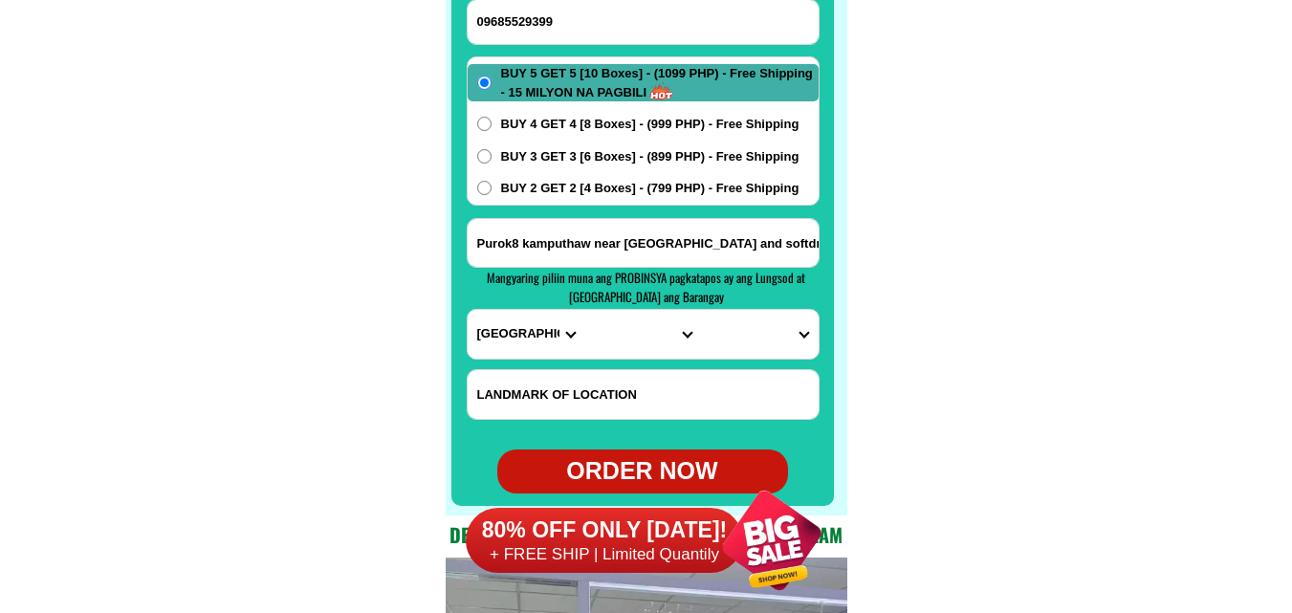
scroll to position [15169, 0]
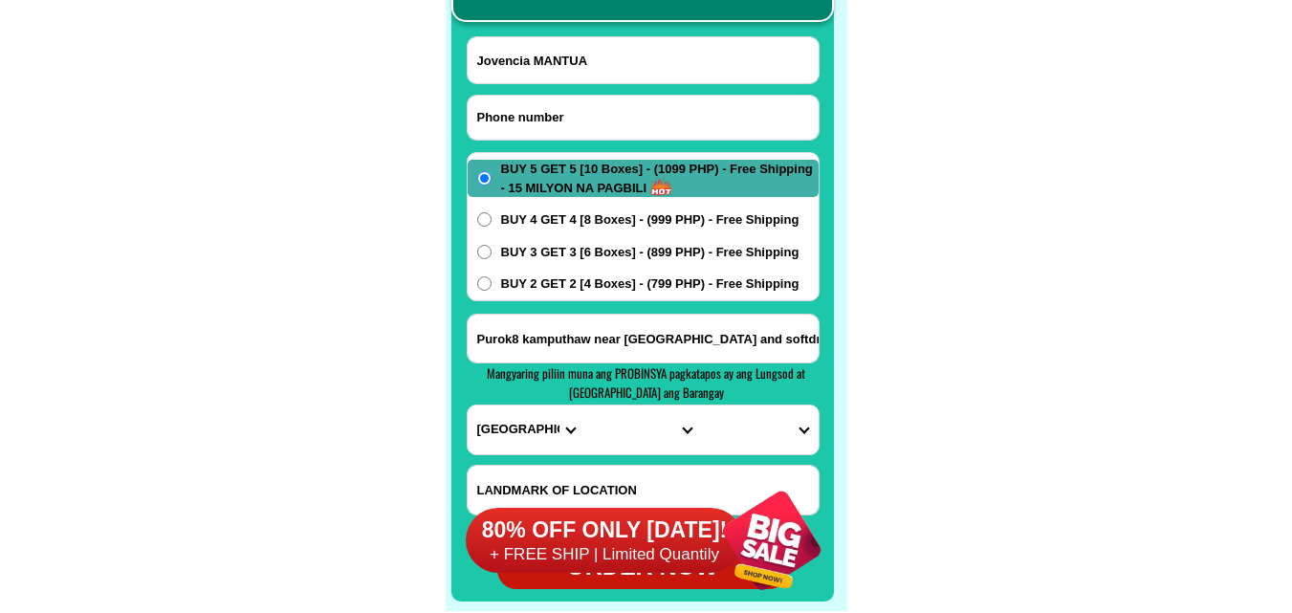
click at [548, 133] on input "Input phone_number" at bounding box center [642, 118] width 351 height 44
paste input "09945156183"
type input "09945156183"
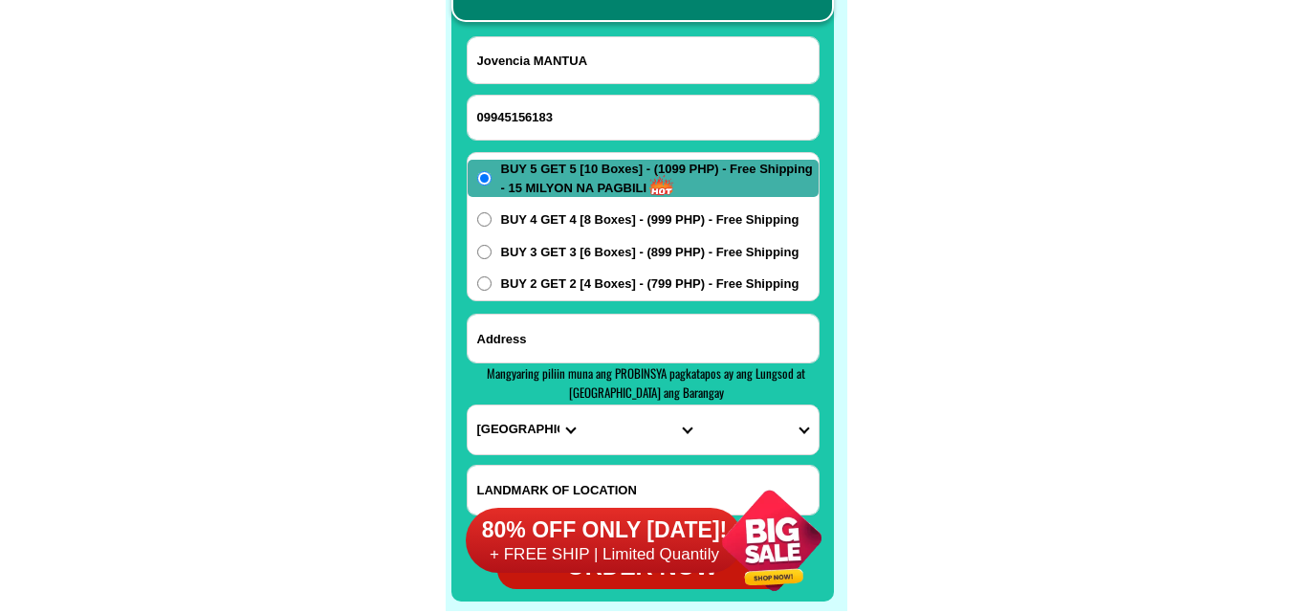
click at [517, 319] on input "Input address" at bounding box center [642, 339] width 351 height 48
paste input "address ko po 11C.blk.7.uhaw fatima gensan"
type input "address ko po 11C.blk.7.uhaw fatima gensan"
drag, startPoint x: 534, startPoint y: 51, endPoint x: 526, endPoint y: 45, distance: 10.3
click at [534, 51] on input "Input full_name" at bounding box center [642, 60] width 351 height 46
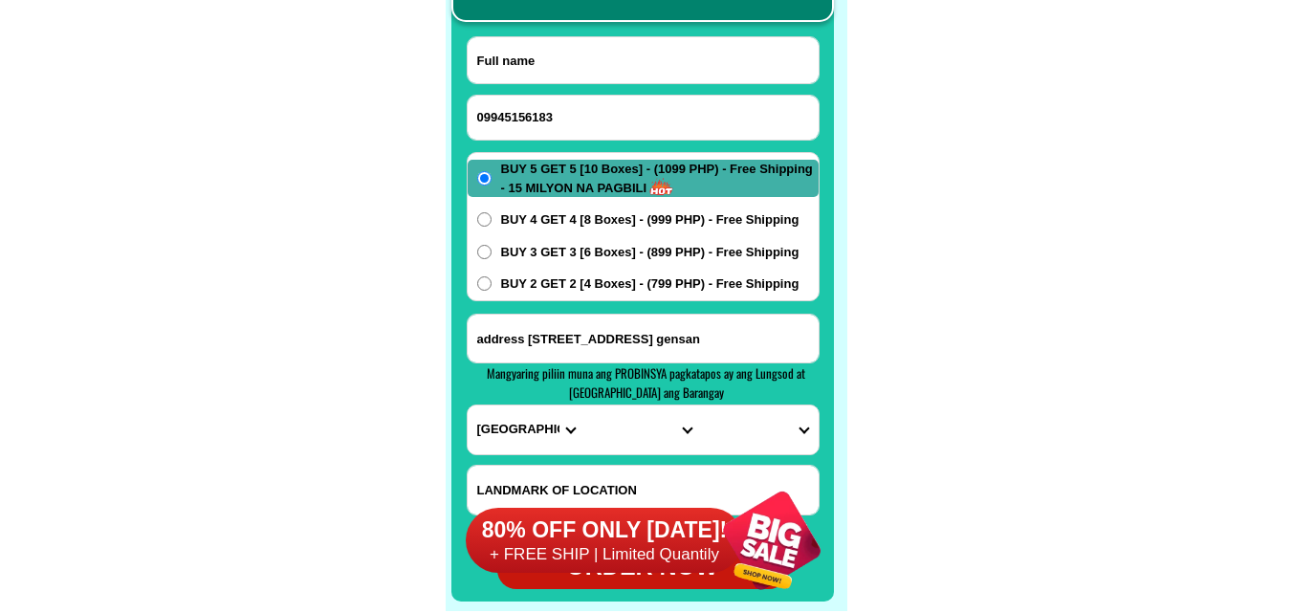
paste input "Avelino Basas"
type input "Avelino Basas"
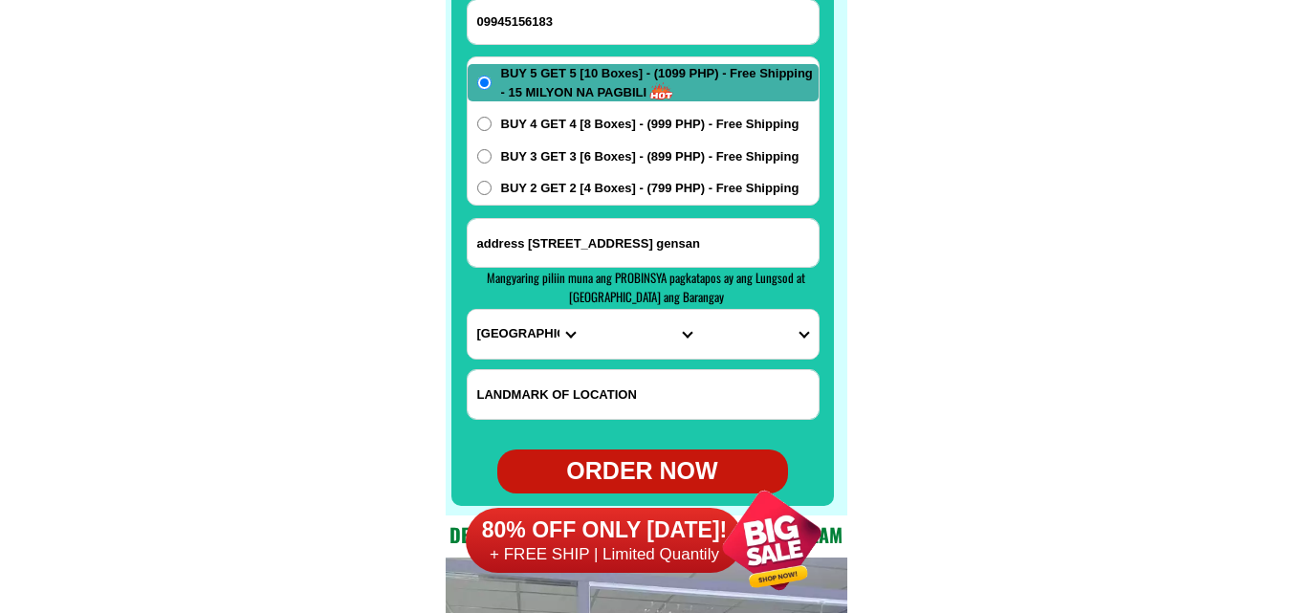
drag, startPoint x: 757, startPoint y: 245, endPoint x: 405, endPoint y: 248, distance: 351.8
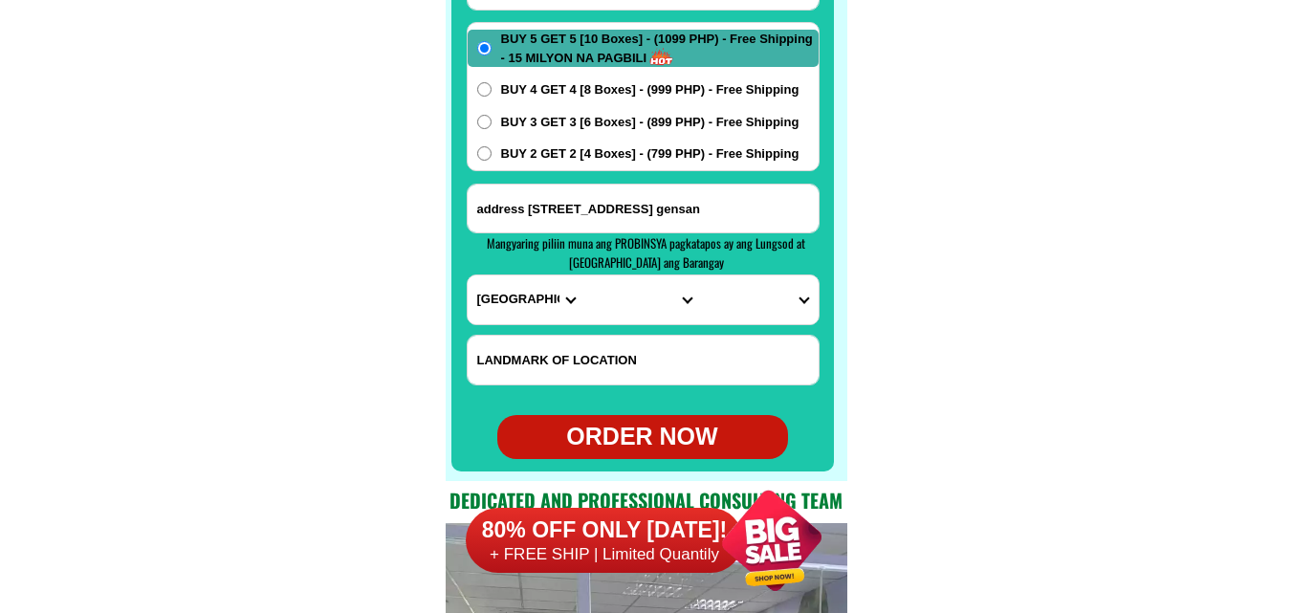
scroll to position [15360, 0]
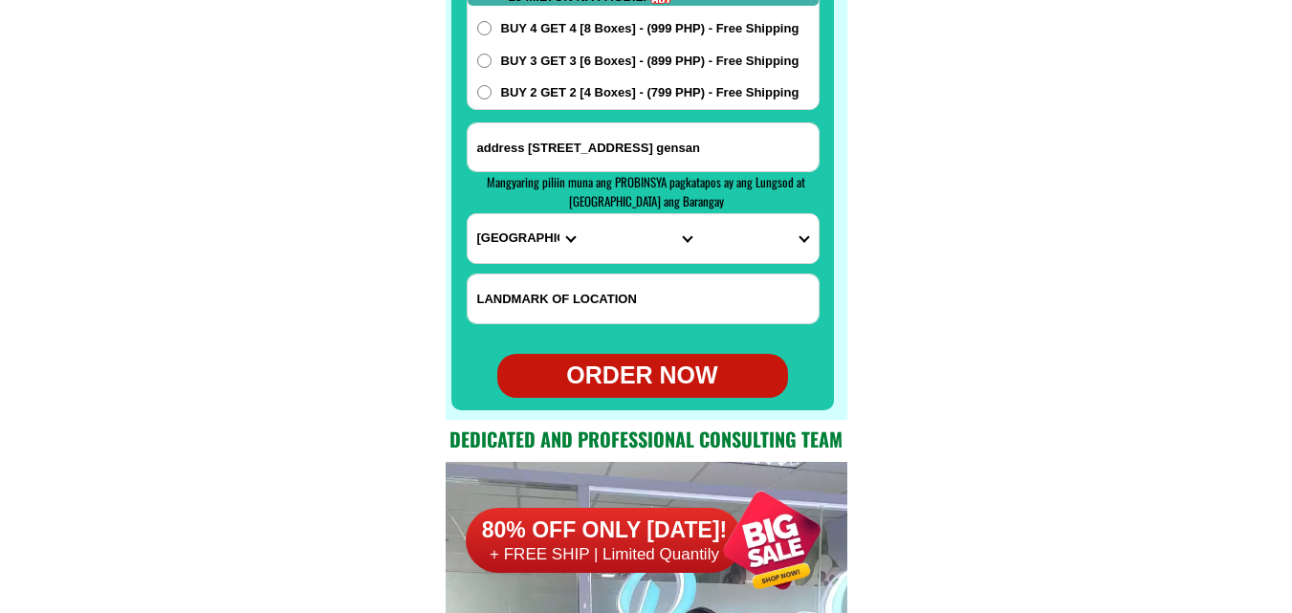
click at [491, 266] on form "Avelino Basas 09945156183 ORDER NOW address ko po 11C.blk.7.uhaw fatima gensan …" at bounding box center [643, 121] width 353 height 553
click at [493, 241] on select "PROVINCE [GEOGRAPHIC_DATA] [GEOGRAPHIC_DATA] [GEOGRAPHIC_DATA] [GEOGRAPHIC_DATA…" at bounding box center [525, 238] width 117 height 49
select select "63_995"
click at [467, 214] on select "PROVINCE [GEOGRAPHIC_DATA] [GEOGRAPHIC_DATA] [GEOGRAPHIC_DATA] [GEOGRAPHIC_DATA…" at bounding box center [525, 238] width 117 height 49
click at [627, 244] on select "CITY General-santos-city Koronadal-city Lake-sebu Norala Polomolok South-cotaba…" at bounding box center [642, 238] width 117 height 49
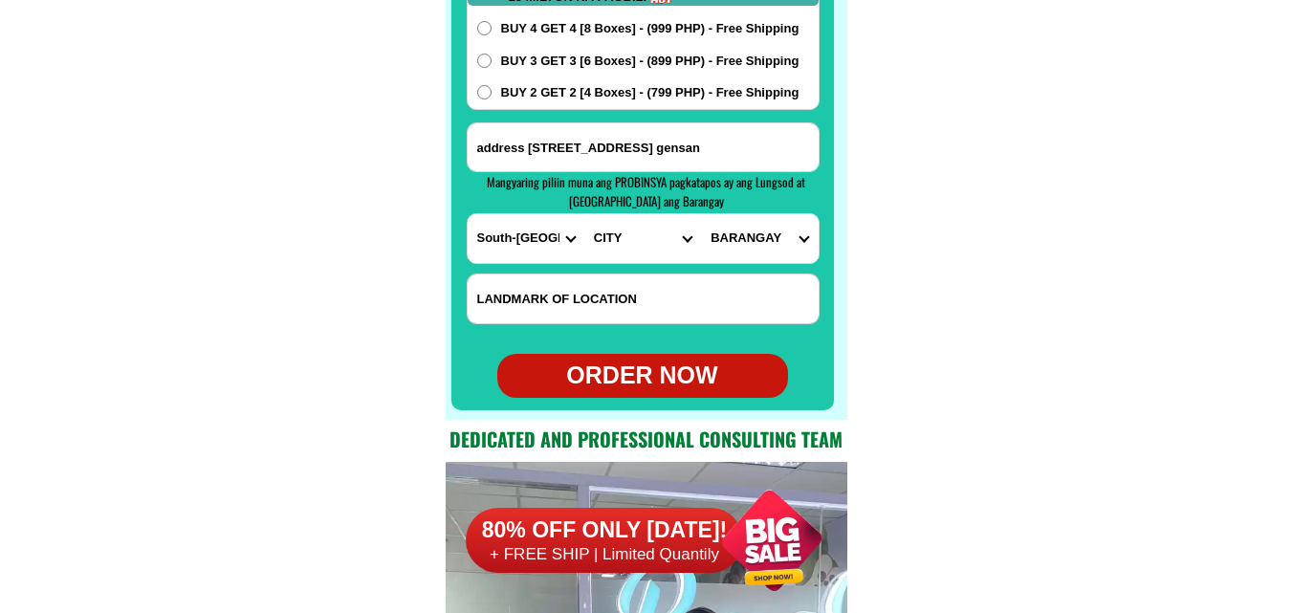
select select "63_9951169"
click at [584, 214] on select "CITY General-santos-city Koronadal-city Lake-sebu Norala Polomolok South-cotaba…" at bounding box center [642, 238] width 117 height 49
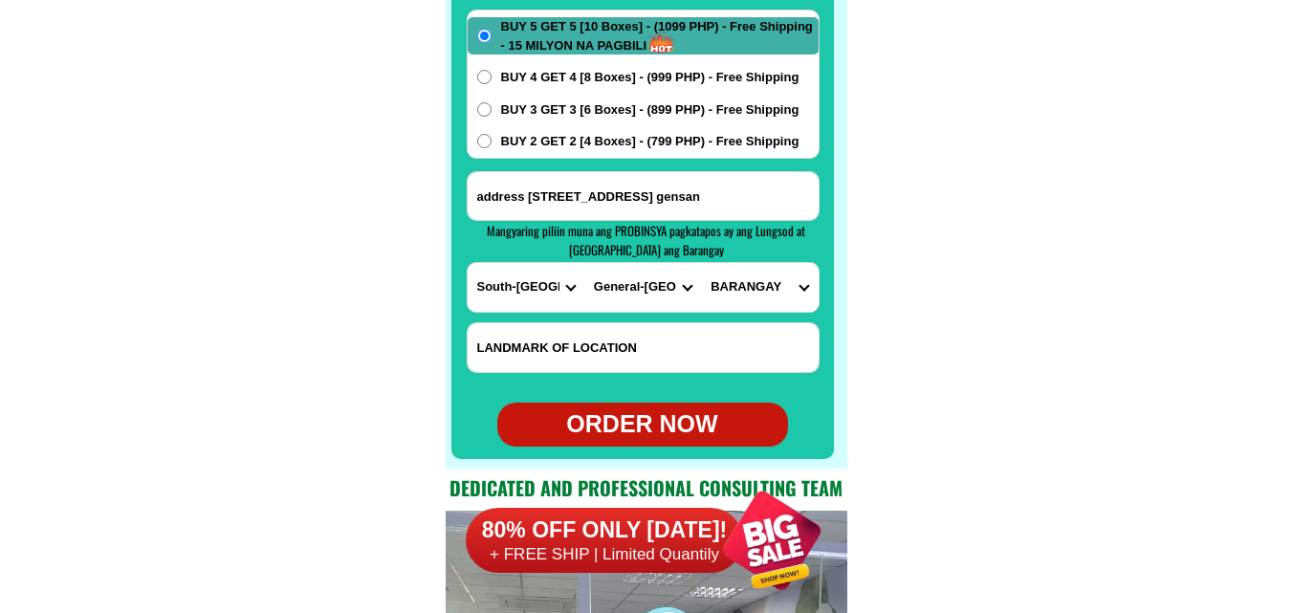
scroll to position [15265, 0]
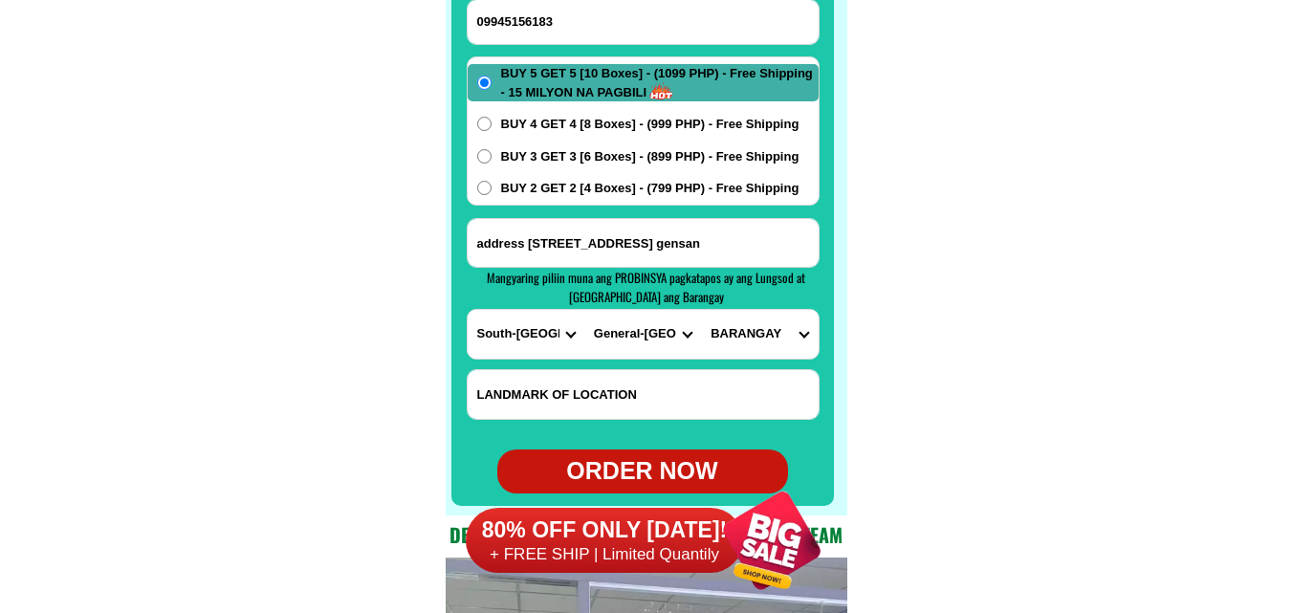
click at [753, 338] on select "BARANGAY Apopong Baluan Batomelong Buayan Bula Calumpang City heights Conel Dad…" at bounding box center [759, 334] width 117 height 49
select select "63_99511695090"
click at [701, 310] on select "BARANGAY Apopong Baluan Batomelong Buayan Bula Calumpang City heights Conel Dad…" at bounding box center [759, 334] width 117 height 49
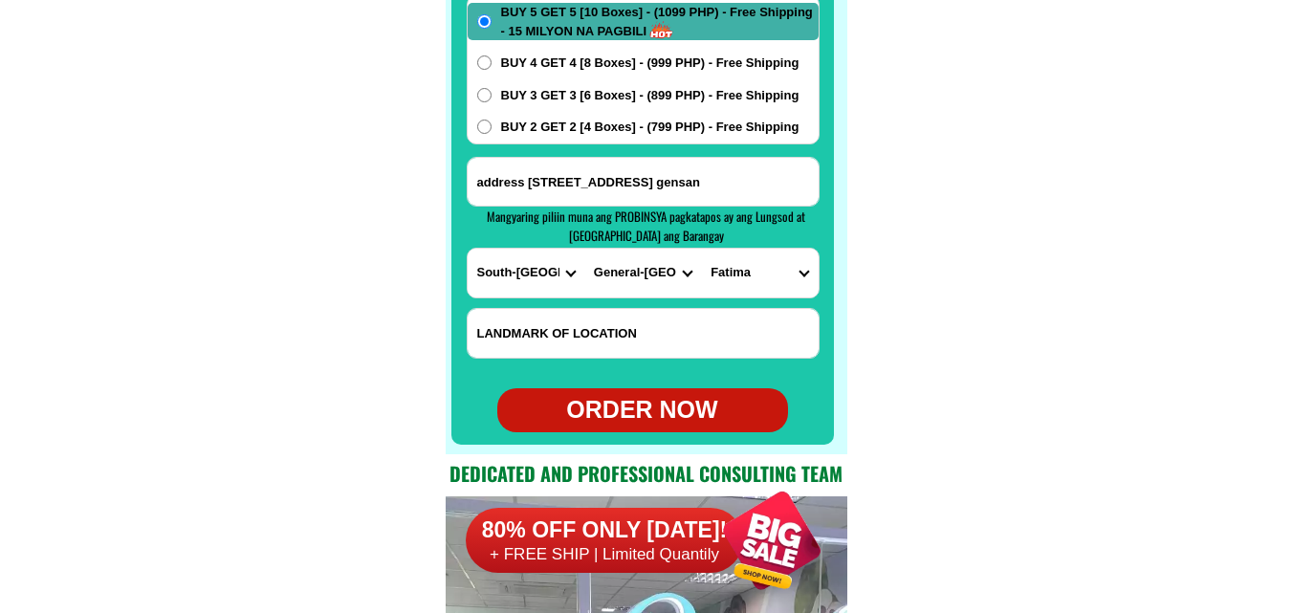
scroll to position [15360, 0]
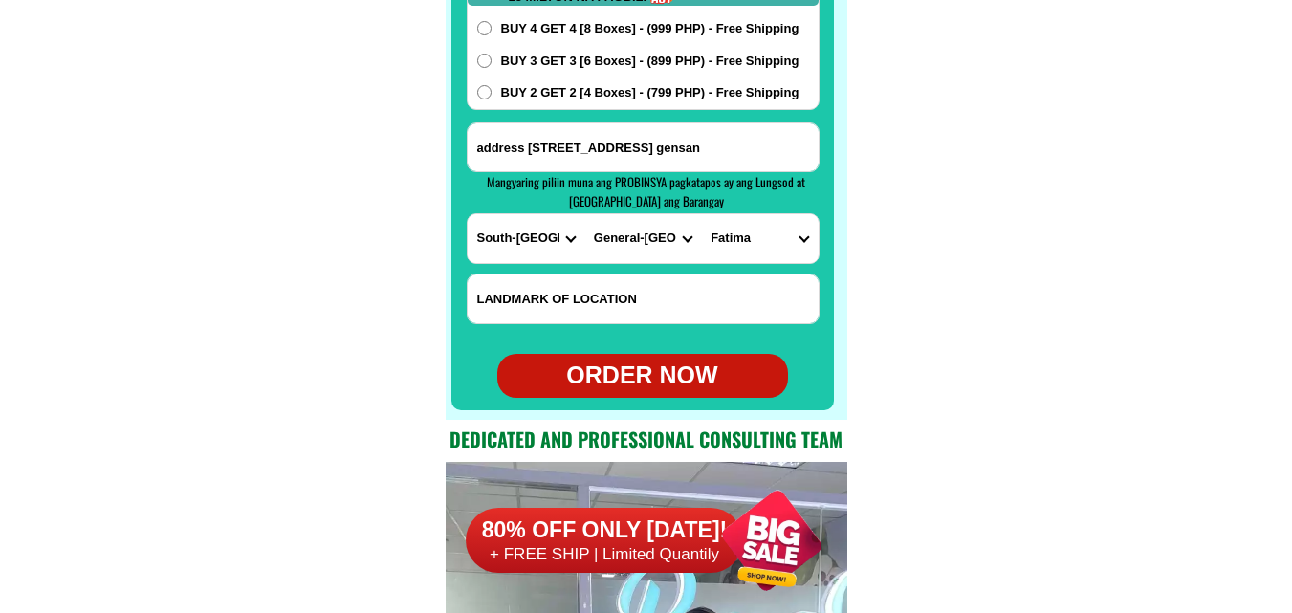
click at [643, 371] on div "ORDER NOW" at bounding box center [642, 376] width 291 height 36
type input "09945156183"
radio input "true"
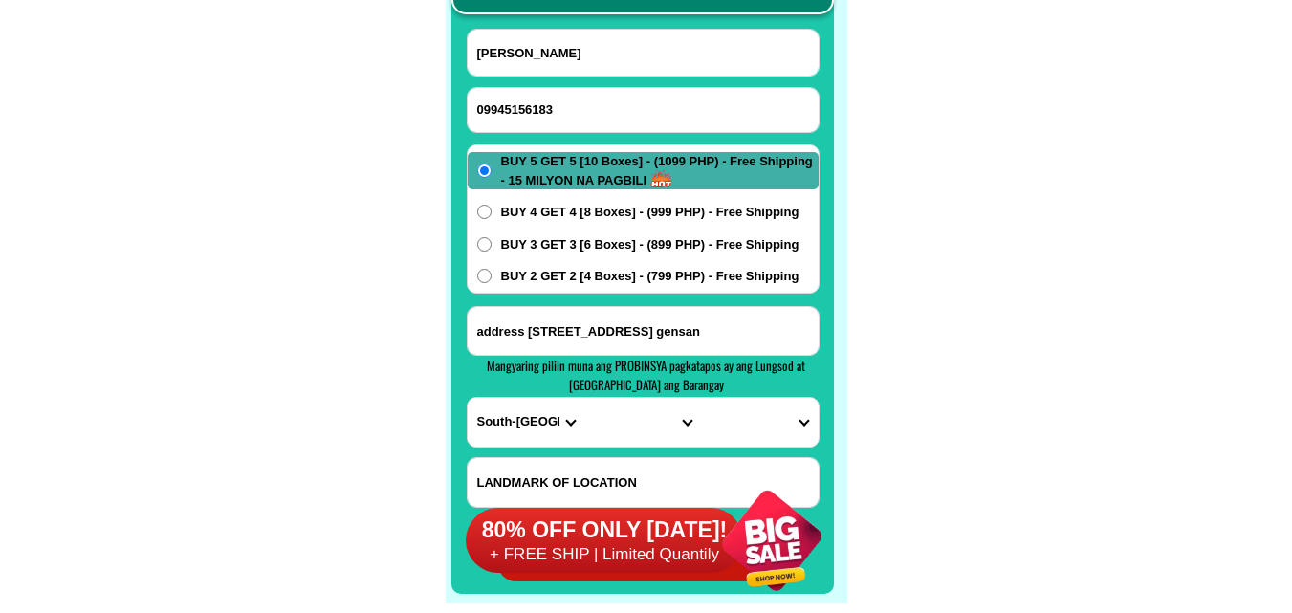
scroll to position [15169, 0]
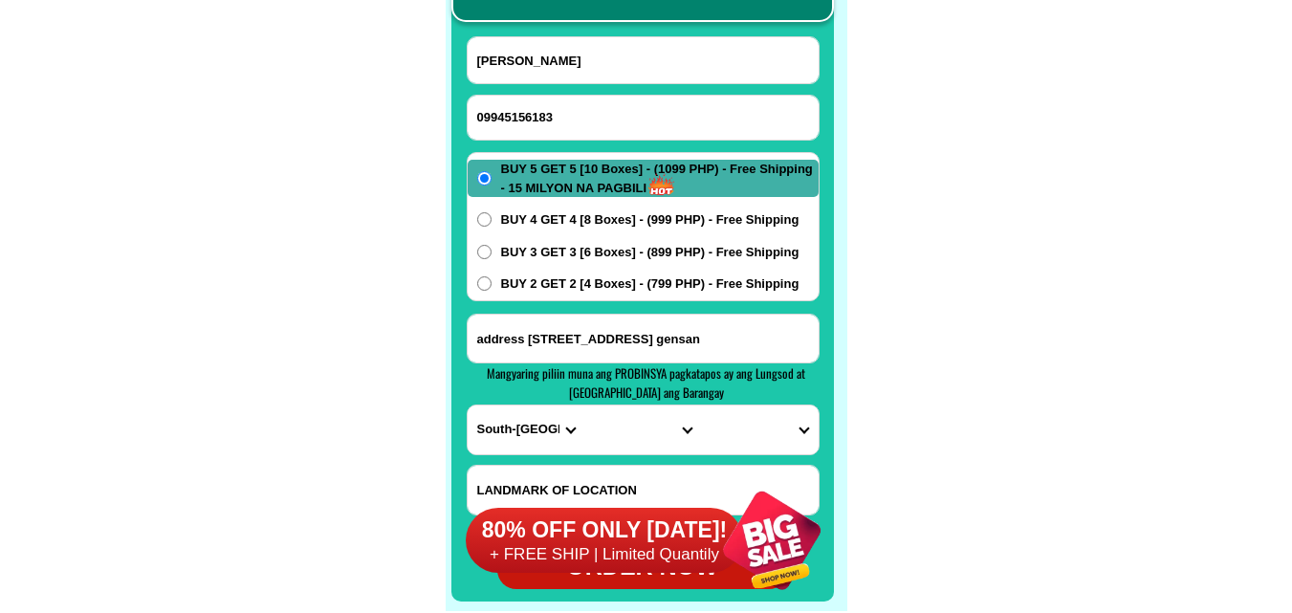
paste input "09563848221"
drag, startPoint x: 552, startPoint y: 121, endPoint x: 476, endPoint y: 77, distance: 87.4
click at [553, 120] on input "09563848221" at bounding box center [642, 118] width 351 height 44
type input "09563848221"
click at [614, 54] on input "Avelino Basas" at bounding box center [642, 60] width 351 height 46
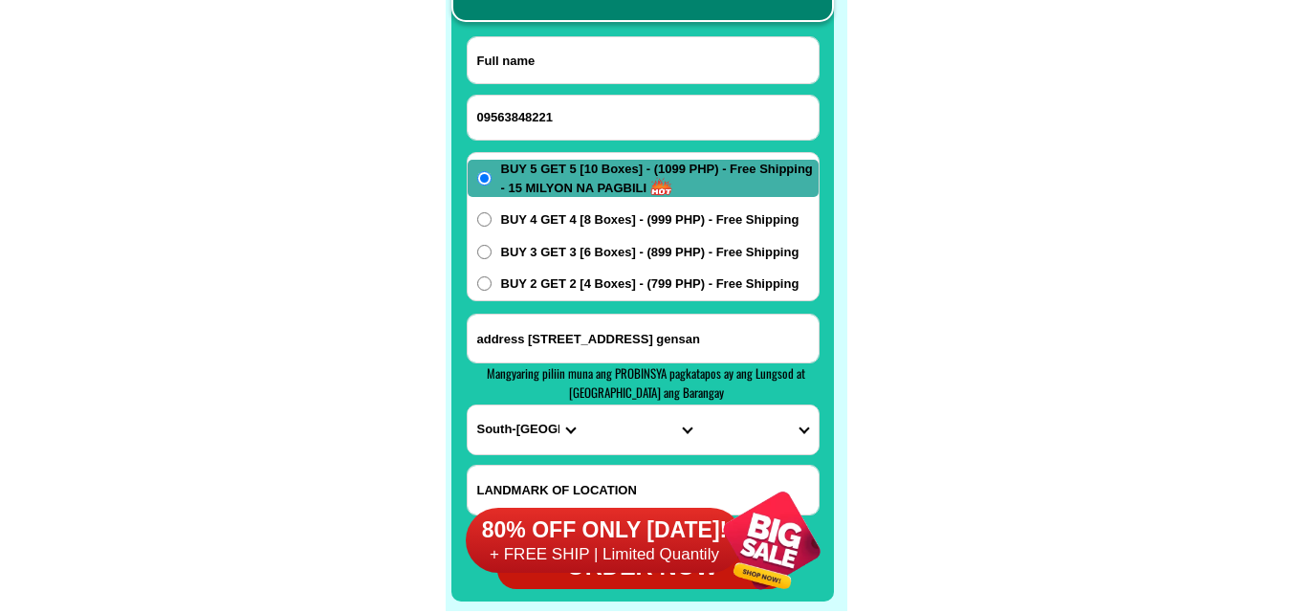
paste input "LOLIT FRANCISCO"
type input "LOLIT FRANCISCO"
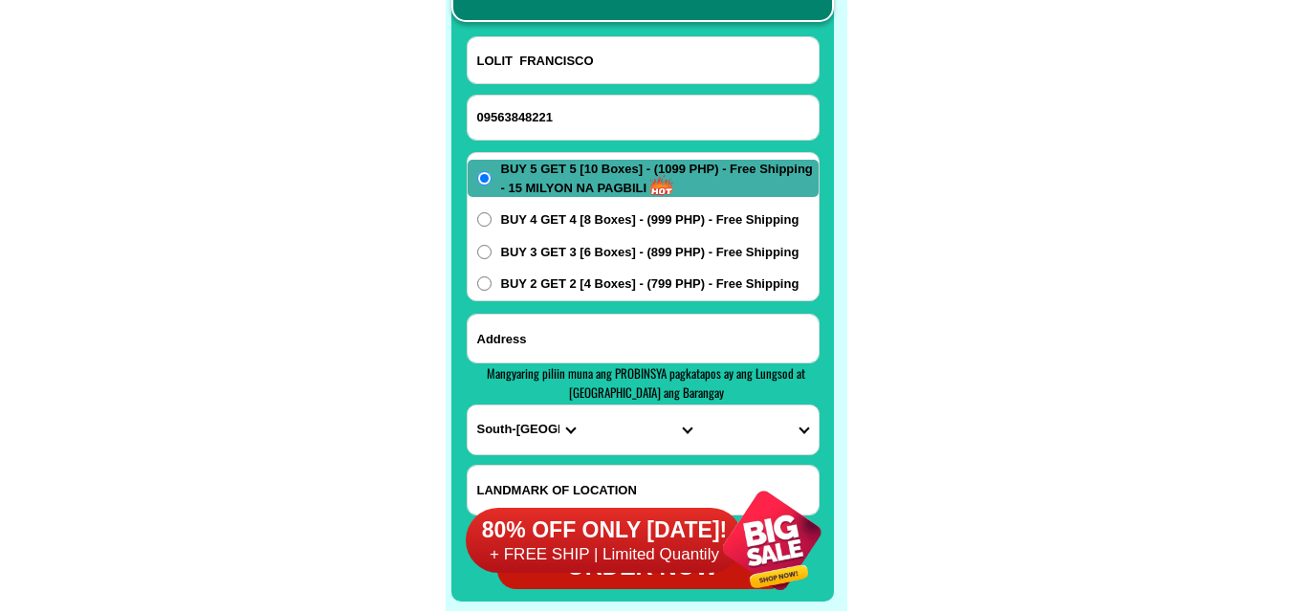
click at [598, 324] on input "Input address" at bounding box center [642, 339] width 351 height 48
paste input "15 don pepe st. corner maria clra brgy. stodomingo Quezon City BUy 5 GET 5"
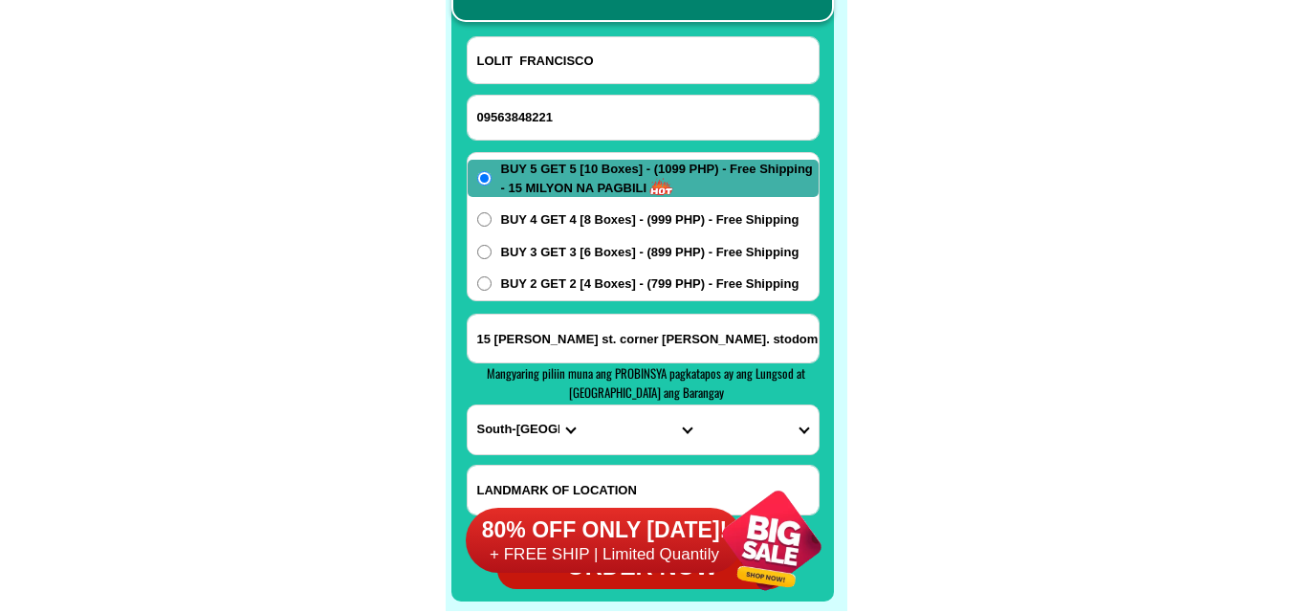
scroll to position [0, 121]
type input "15 don pepe st. corner maria clra brgy. stodomingo Quezon City BUy 5 GET 5"
click at [542, 432] on select "PROVINCE [GEOGRAPHIC_DATA] [GEOGRAPHIC_DATA] [GEOGRAPHIC_DATA] [GEOGRAPHIC_DATA…" at bounding box center [525, 429] width 117 height 49
select select "63_219"
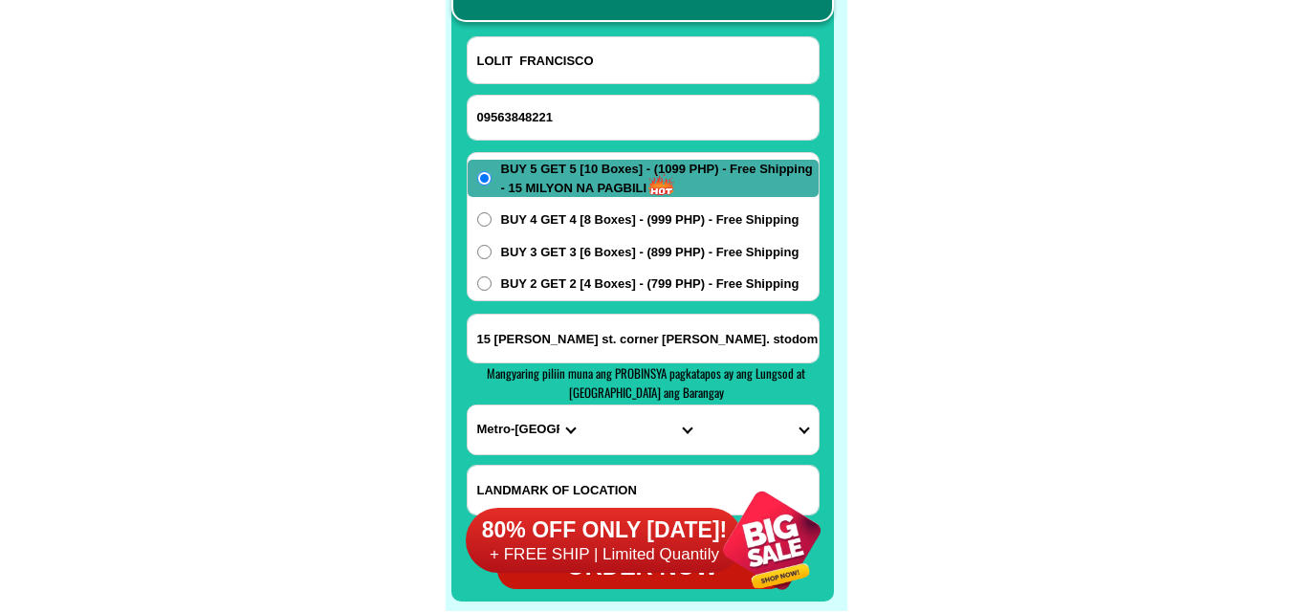
click at [467, 405] on select "PROVINCE [GEOGRAPHIC_DATA] [GEOGRAPHIC_DATA] [GEOGRAPHIC_DATA] [GEOGRAPHIC_DATA…" at bounding box center [525, 429] width 117 height 49
click at [627, 428] on select "CITY [GEOGRAPHIC_DATA] [GEOGRAPHIC_DATA] [GEOGRAPHIC_DATA] [GEOGRAPHIC_DATA]-ci…" at bounding box center [642, 429] width 117 height 49
select select "63_2194070"
click at [584, 405] on select "CITY [GEOGRAPHIC_DATA] [GEOGRAPHIC_DATA] [GEOGRAPHIC_DATA] [GEOGRAPHIC_DATA]-ci…" at bounding box center [642, 429] width 117 height 49
click at [748, 414] on select "BARANGAY [PERSON_NAME] [PERSON_NAME] [PERSON_NAME] Bagbag Bago bantay Bagong li…" at bounding box center [759, 429] width 117 height 49
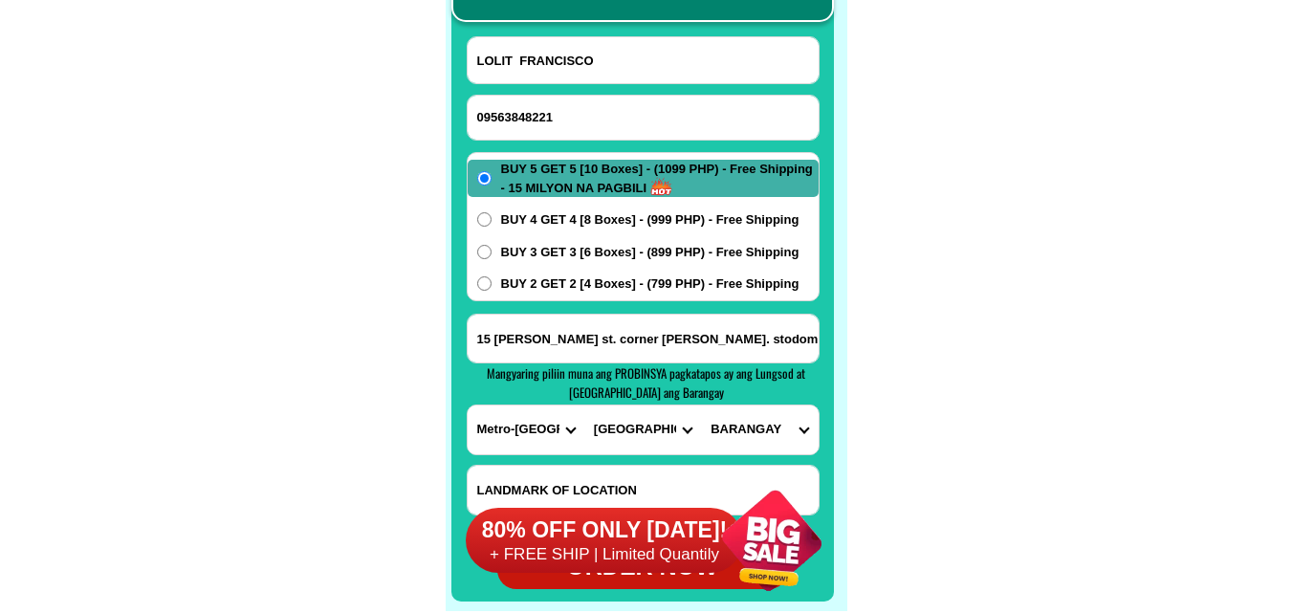
select select "63_21940705885"
click at [701, 405] on select "BARANGAY [PERSON_NAME] [PERSON_NAME] [PERSON_NAME] Bagbag Bago bantay Bagong li…" at bounding box center [759, 429] width 117 height 49
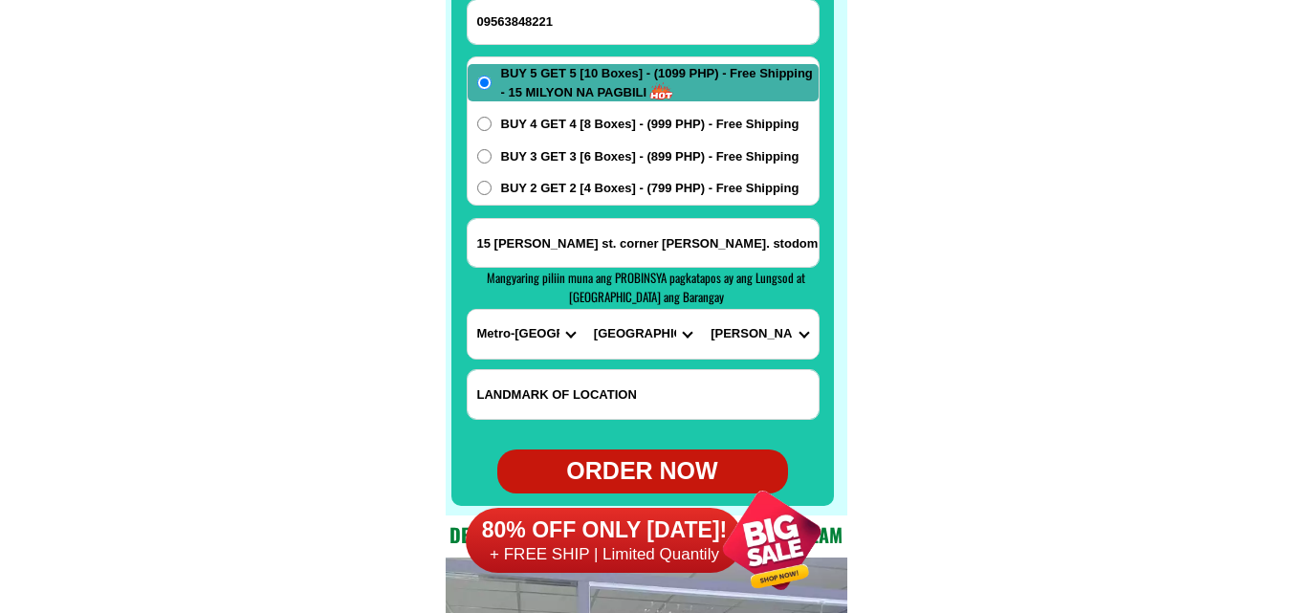
scroll to position [15360, 0]
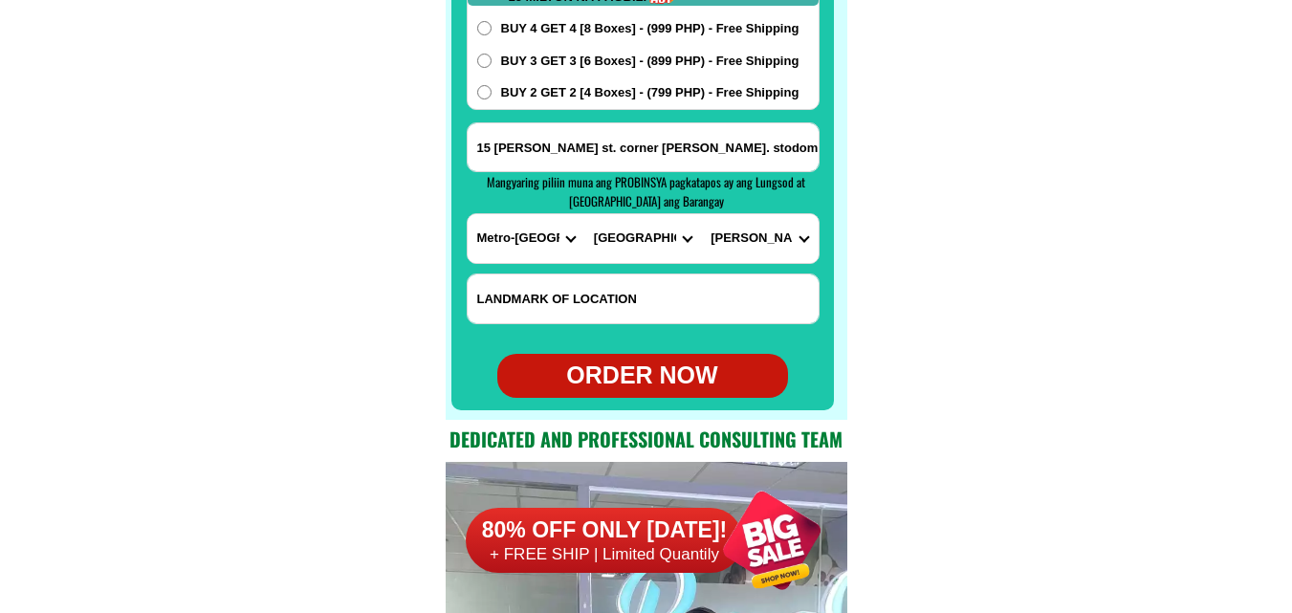
click at [645, 384] on div "ORDER NOW" at bounding box center [642, 376] width 291 height 36
type input "15 don pepe st. corner maria clra brgy. stodomingo Quezon City BUy 5 GET 5"
radio input "true"
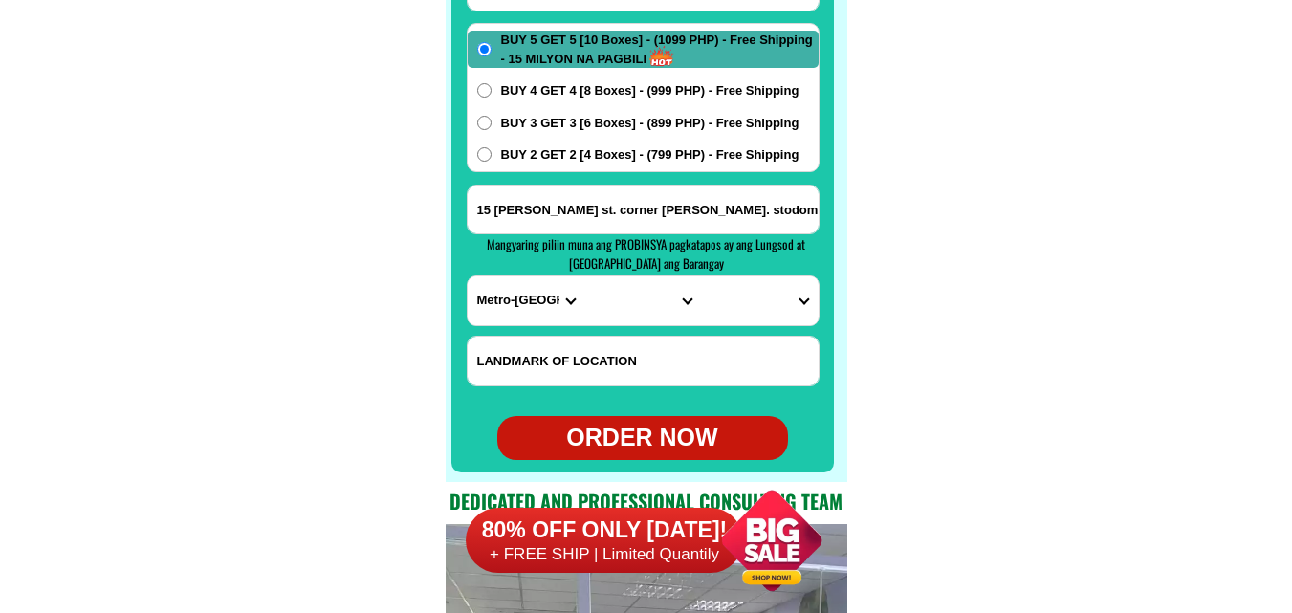
scroll to position [15169, 0]
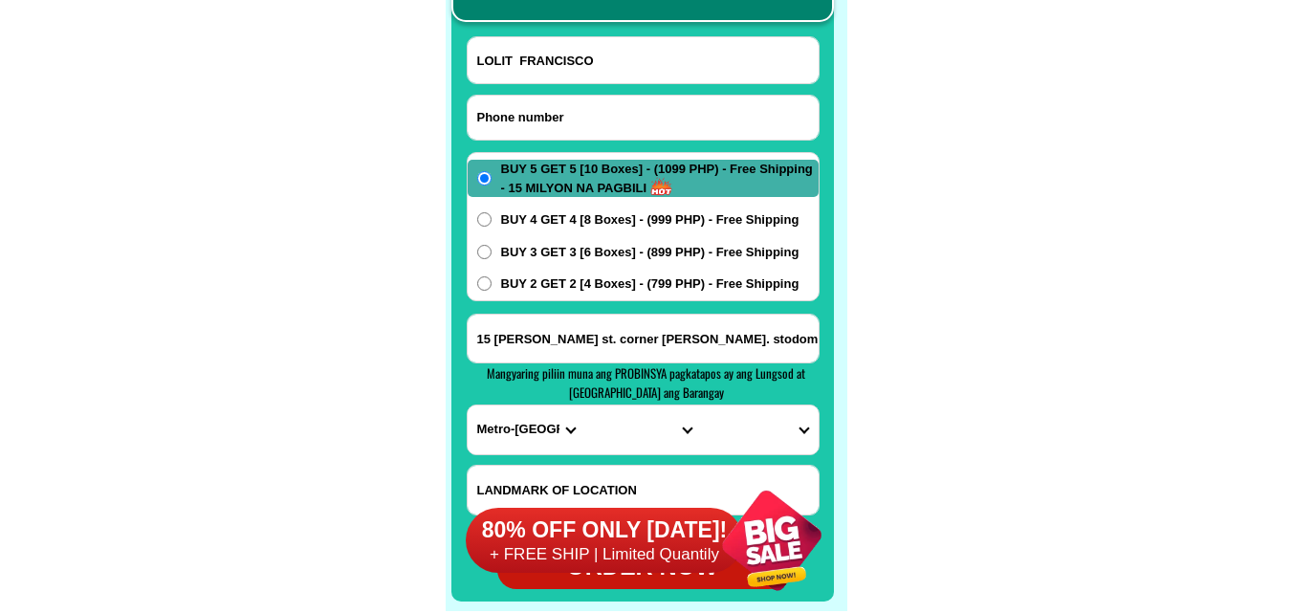
click at [547, 114] on input "Input phone_number" at bounding box center [642, 118] width 351 height 44
paste input "09481149305"
type input "09481149305"
drag, startPoint x: 545, startPoint y: 72, endPoint x: 516, endPoint y: 59, distance: 31.3
click at [545, 72] on input "Input full_name" at bounding box center [642, 60] width 351 height 46
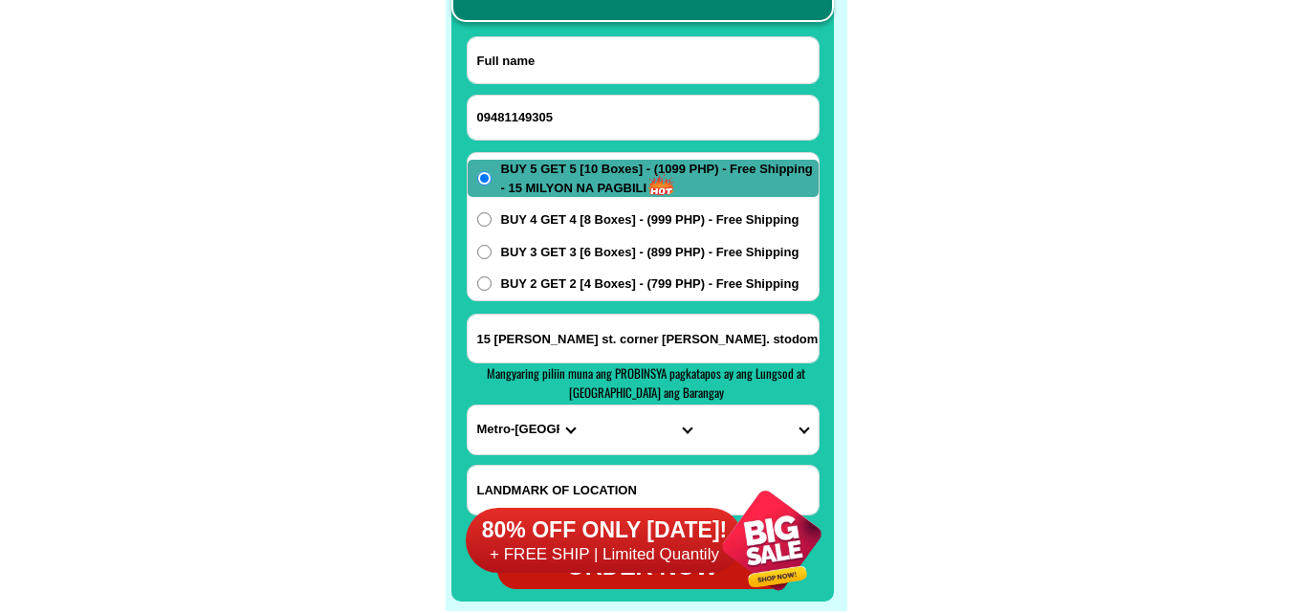
paste input "Anecita Palaran"
type input "Anecita Palaran"
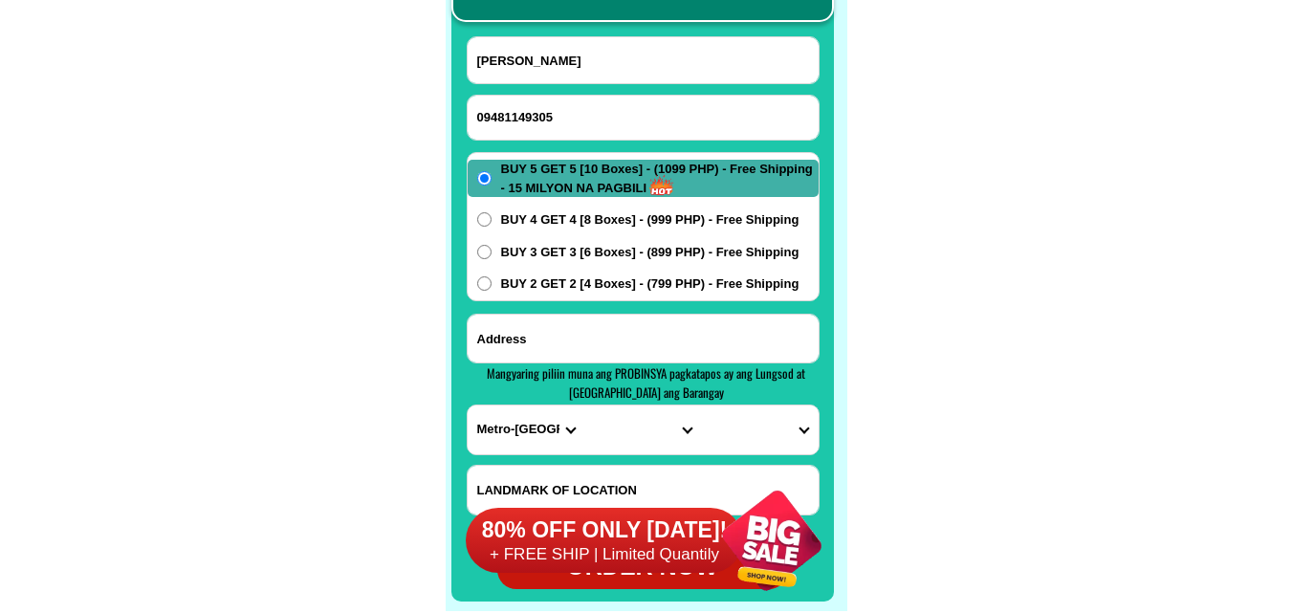
click at [605, 344] on input "Input address" at bounding box center [642, 339] width 351 height 48
paste input "pk 13 b mangosteen San Vicente Butuan city Mindanao"
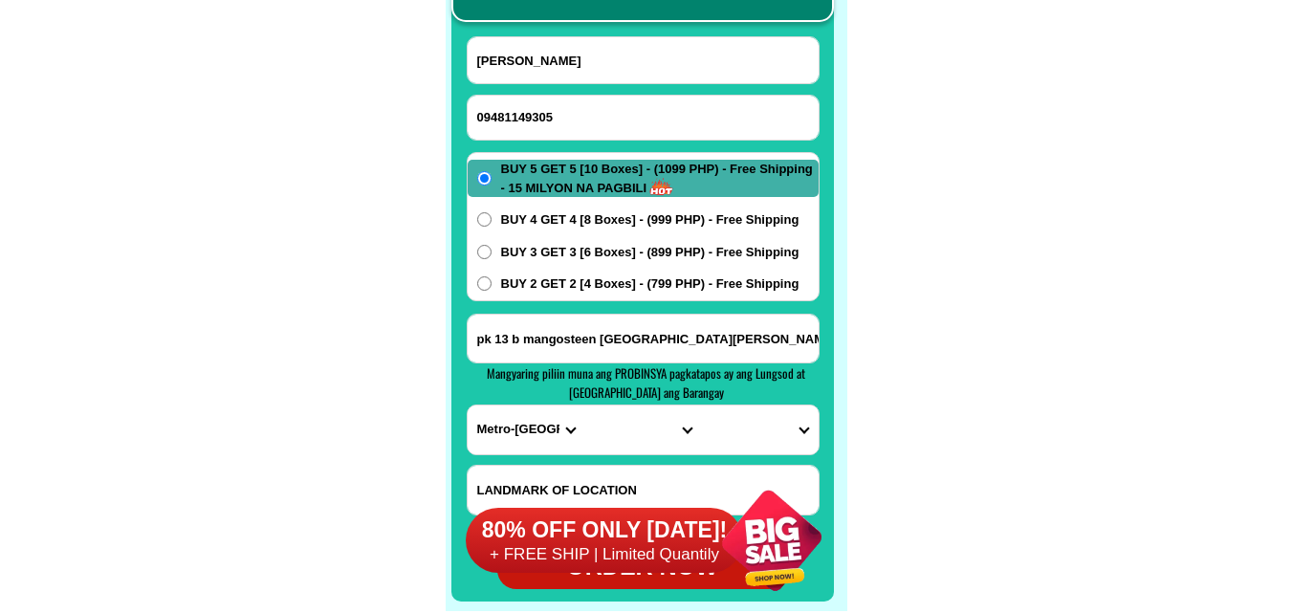
scroll to position [15265, 0]
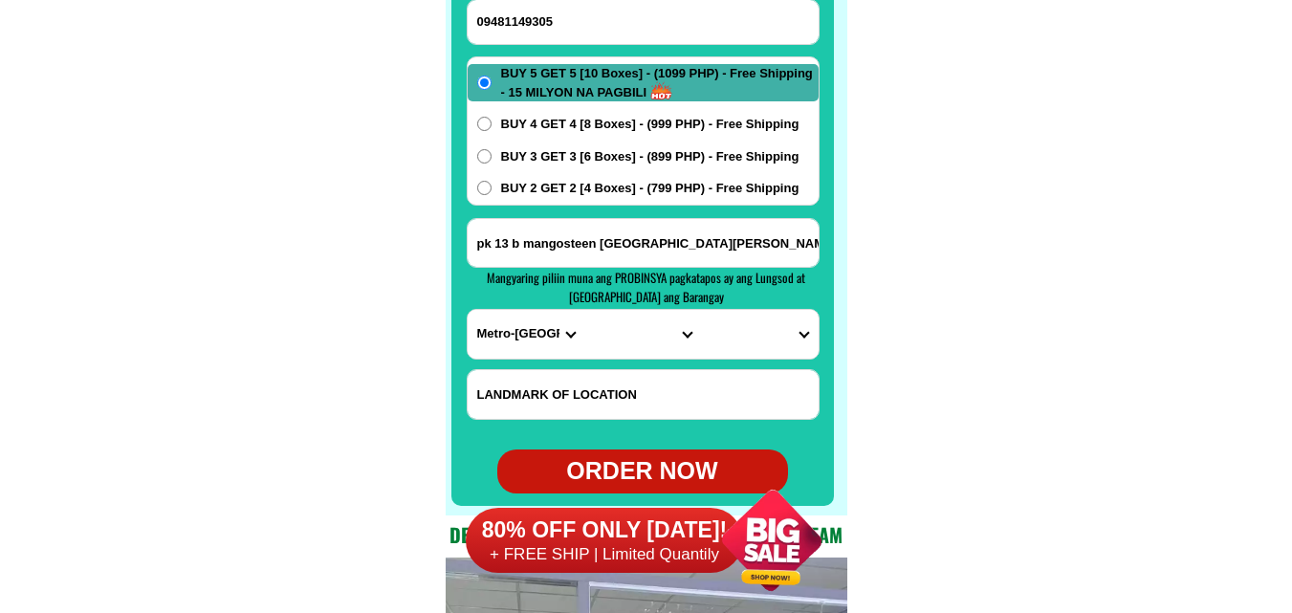
type input "pk 13 b mangosteen San Vicente Butuan city Mindanao"
click at [507, 336] on select "PROVINCE [GEOGRAPHIC_DATA] [GEOGRAPHIC_DATA] [GEOGRAPHIC_DATA] [GEOGRAPHIC_DATA…" at bounding box center [525, 334] width 117 height 49
click at [508, 337] on select "PROVINCE [GEOGRAPHIC_DATA] [GEOGRAPHIC_DATA] [GEOGRAPHIC_DATA] [GEOGRAPHIC_DATA…" at bounding box center [525, 334] width 117 height 49
click at [482, 333] on select "PROVINCE [GEOGRAPHIC_DATA] [GEOGRAPHIC_DATA] [GEOGRAPHIC_DATA] [GEOGRAPHIC_DATA…" at bounding box center [525, 334] width 117 height 49
select select "63_513"
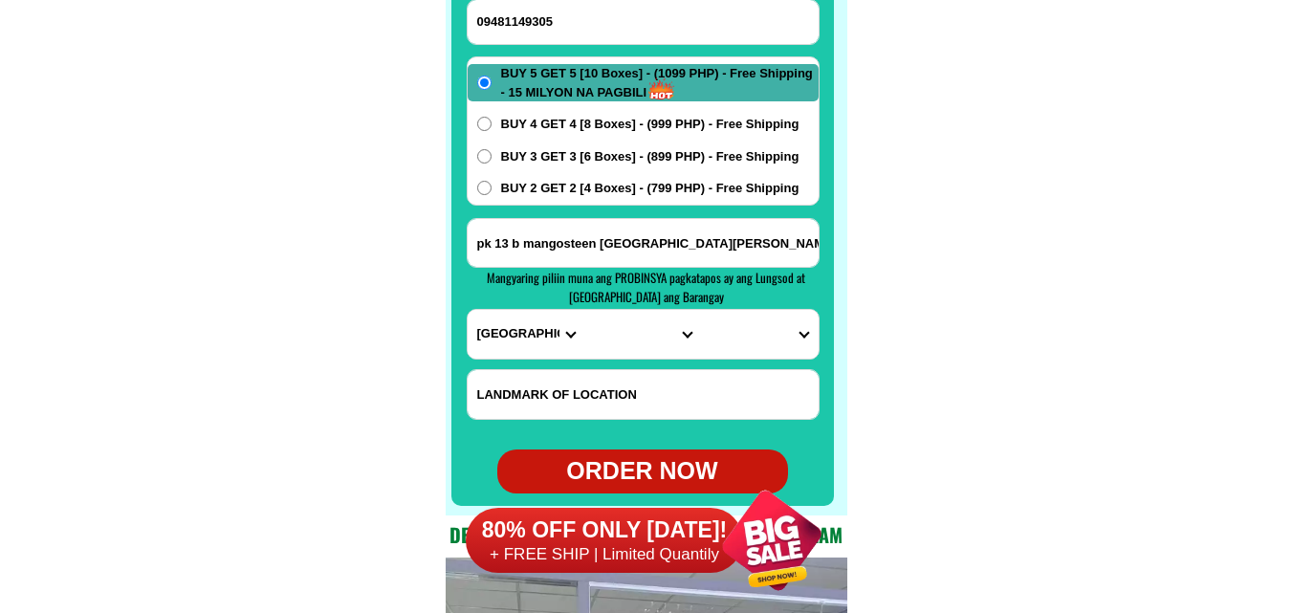
click at [467, 310] on select "PROVINCE [GEOGRAPHIC_DATA] [GEOGRAPHIC_DATA] [GEOGRAPHIC_DATA] [GEOGRAPHIC_DATA…" at bounding box center [525, 334] width 117 height 49
click at [616, 374] on input "Input LANDMARKOFLOCATION" at bounding box center [642, 394] width 351 height 49
drag, startPoint x: 928, startPoint y: 352, endPoint x: 850, endPoint y: 334, distance: 80.5
click at [641, 332] on select "CITY Agusan-del-norte-buenavista Agusan-del-norte-carmen Agusan-del-norte-magal…" at bounding box center [642, 334] width 117 height 49
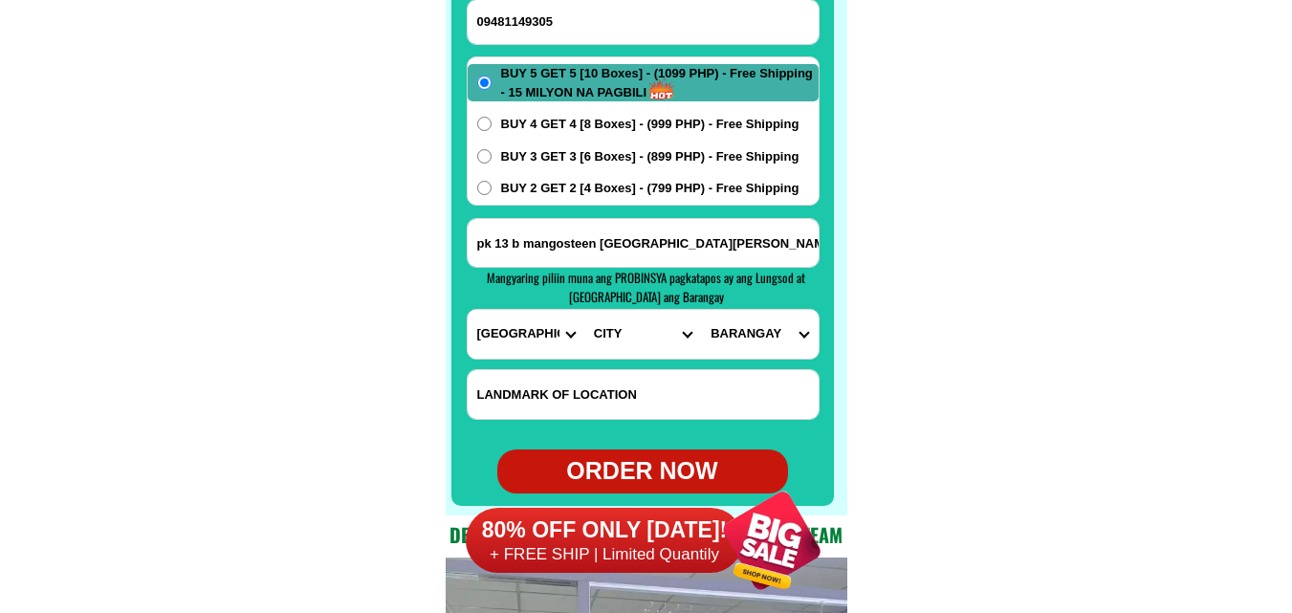
select select "63_5131995"
click at [584, 310] on select "CITY Agusan-del-norte-buenavista Agusan-del-norte-carmen Agusan-del-norte-magal…" at bounding box center [642, 334] width 117 height 49
click at [773, 350] on select "BARANGAY Agao pob. (bgy. 3) Agusan pequeno Ambago Amparo Ampayon Anticala Anton…" at bounding box center [759, 334] width 117 height 49
select select "63_51319952975"
click at [701, 310] on select "BARANGAY Agao pob. (bgy. 3) Agusan pequeno Ambago Amparo Ampayon Anticala Anton…" at bounding box center [759, 334] width 117 height 49
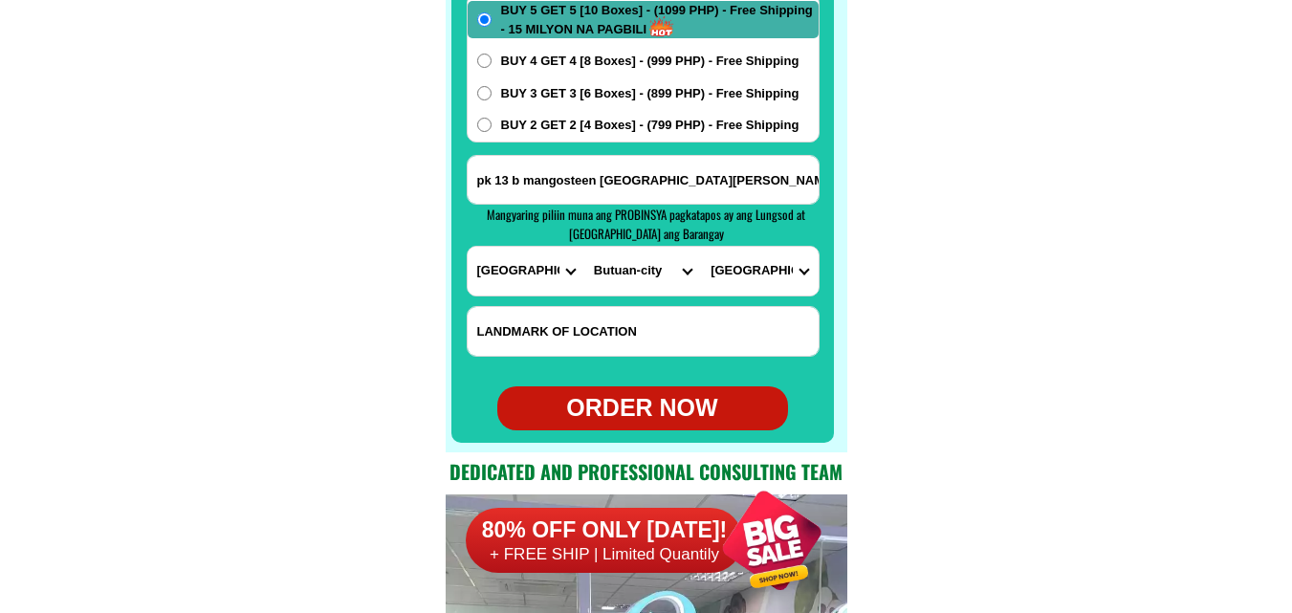
scroll to position [15360, 0]
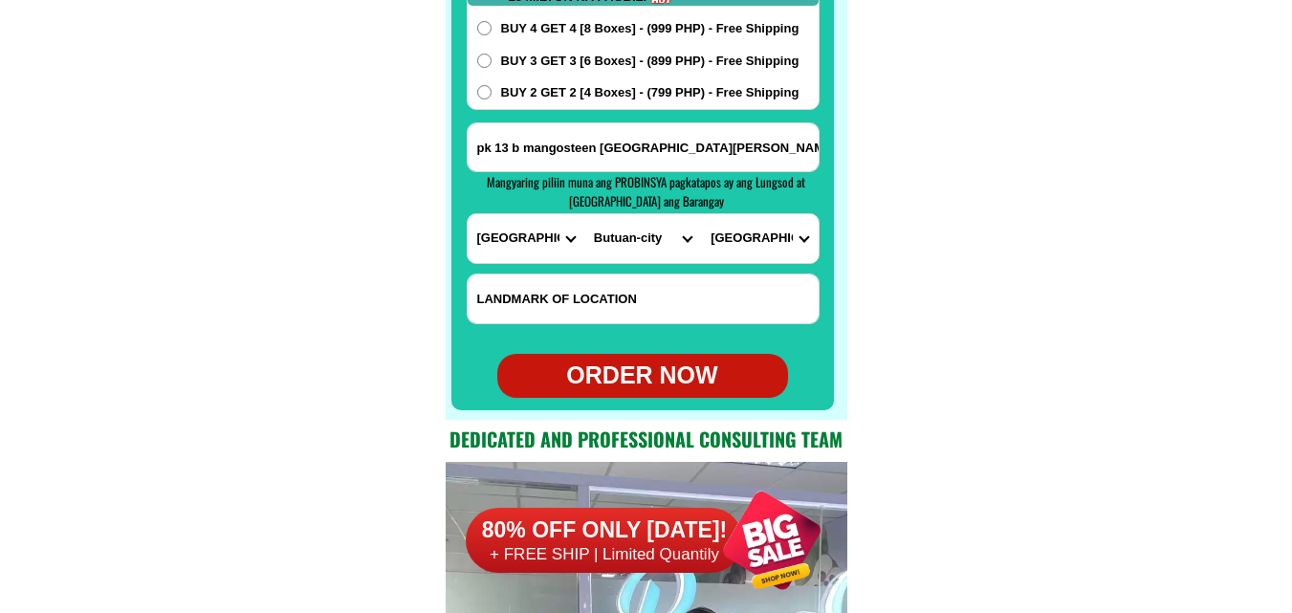
click at [675, 382] on div "ORDER NOW" at bounding box center [642, 376] width 291 height 36
type input "Anecita Palaran"
type input "pk 13 b mangosteen San Vicente Butuan city Mindanao"
radio input "true"
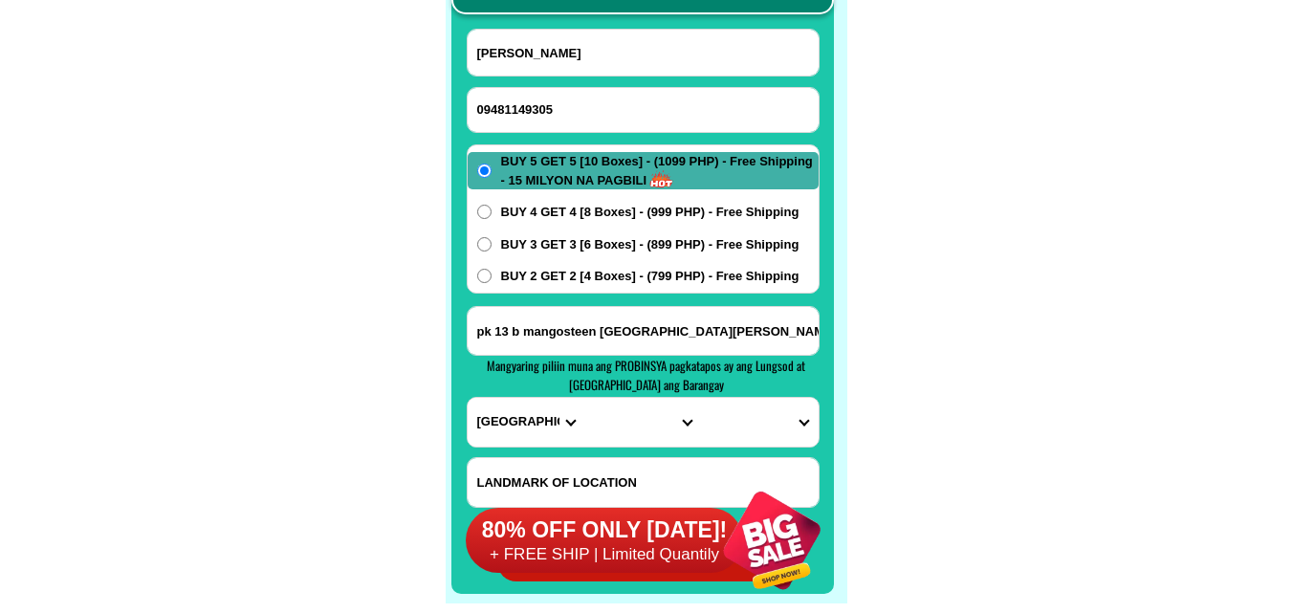
scroll to position [15169, 0]
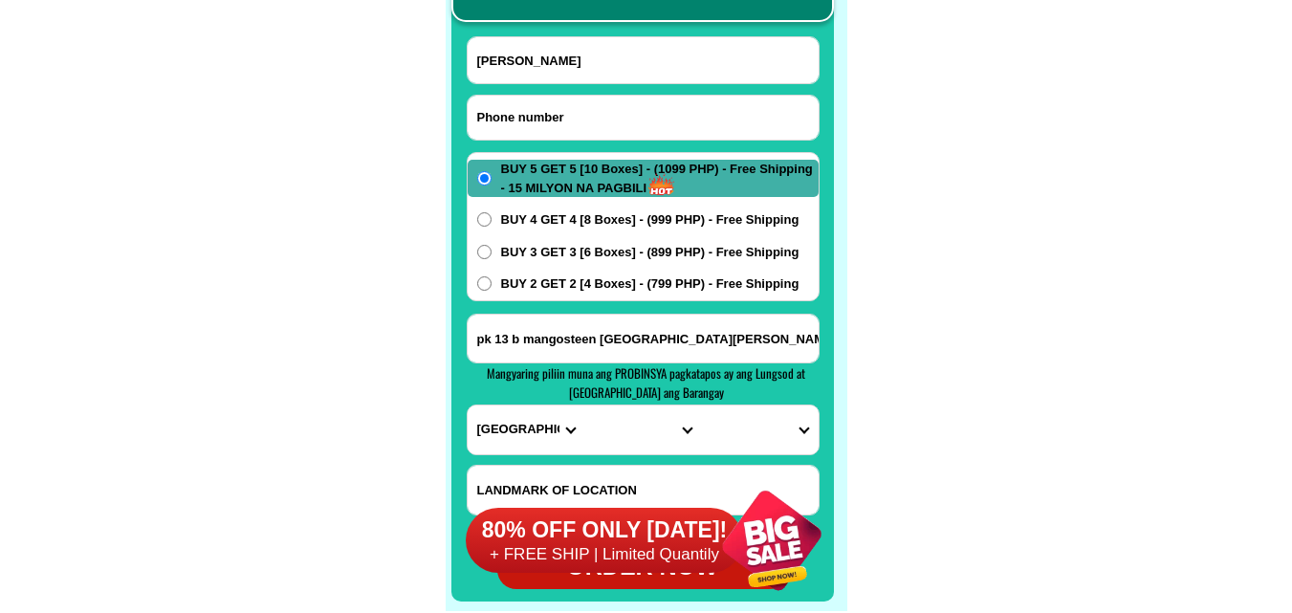
drag, startPoint x: 571, startPoint y: 115, endPoint x: 405, endPoint y: 11, distance: 195.0
click at [571, 115] on input "Input phone_number" at bounding box center [642, 118] width 351 height 44
paste input "09100981545"
type input "09100981545"
drag, startPoint x: 568, startPoint y: 55, endPoint x: 531, endPoint y: 40, distance: 40.3
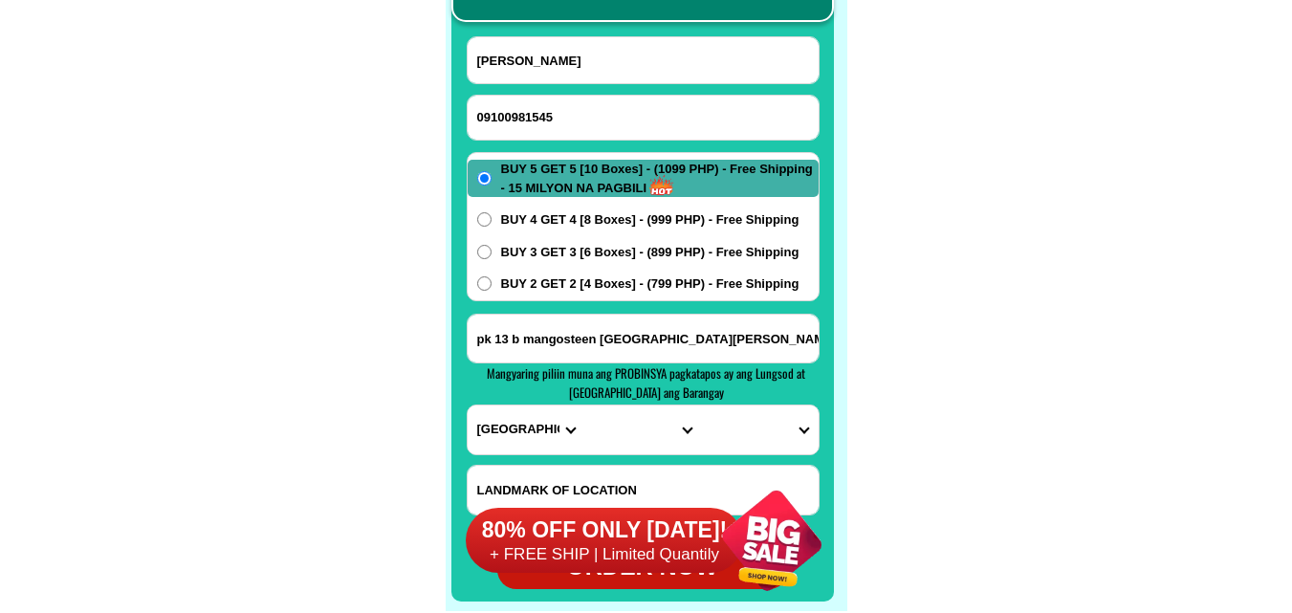
click at [568, 55] on input "Anecita Palaran" at bounding box center [642, 60] width 351 height 46
paste input "Marites Domingo"
type input "Marites Domingo"
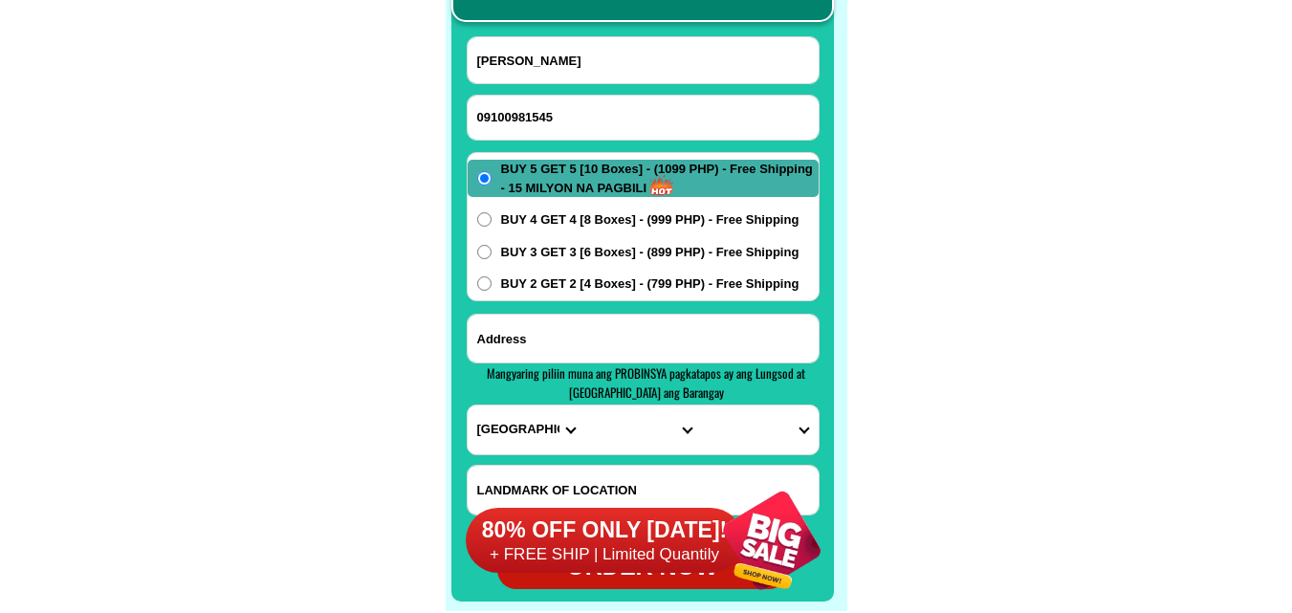
click at [591, 327] on input "Input address" at bounding box center [642, 339] width 351 height 48
paste input "1162 malaban benan Laguna zona 4 maretis Domingo"
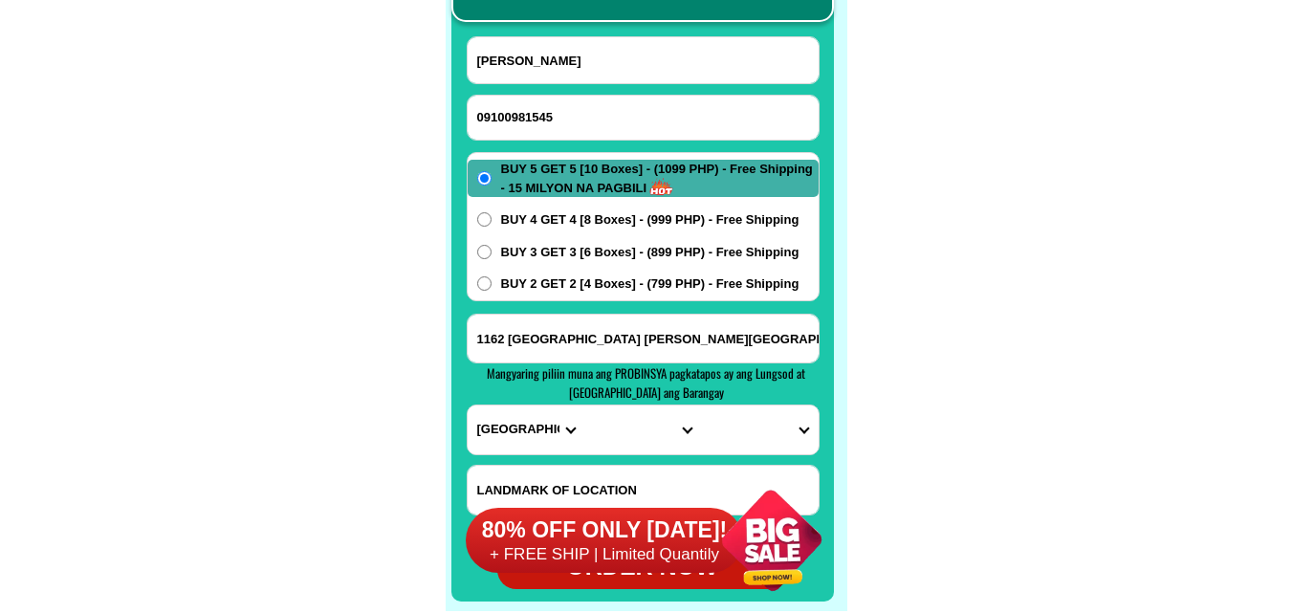
type input "1162 malaban benan Laguna zona 4 maretis Domingo"
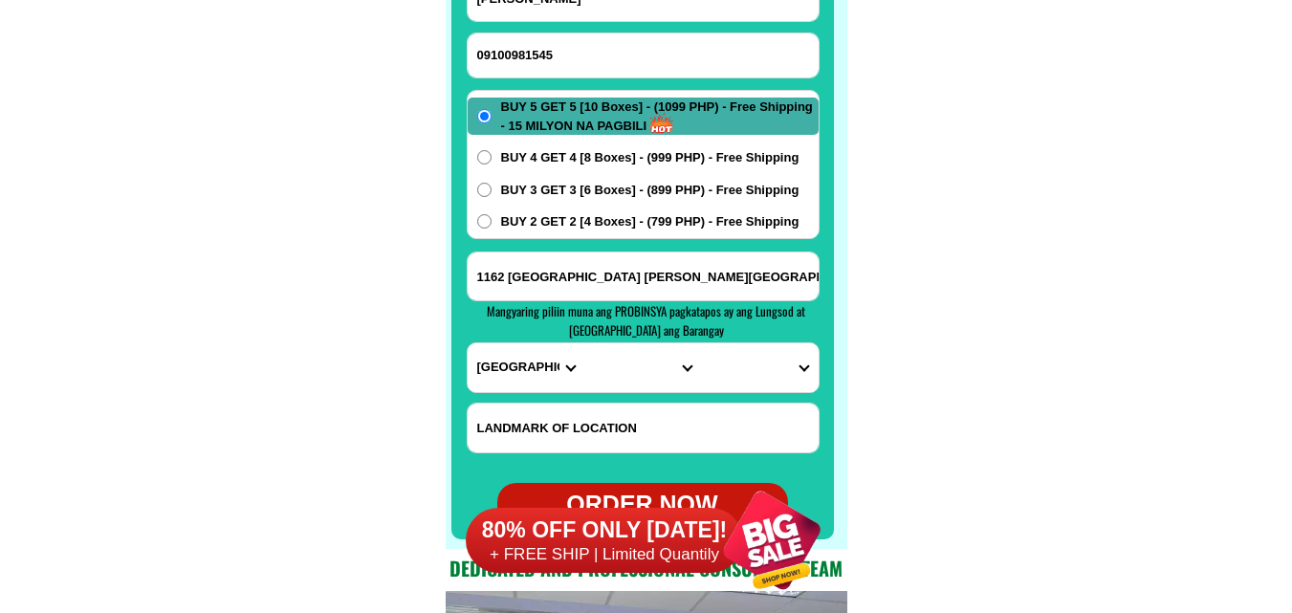
scroll to position [15265, 0]
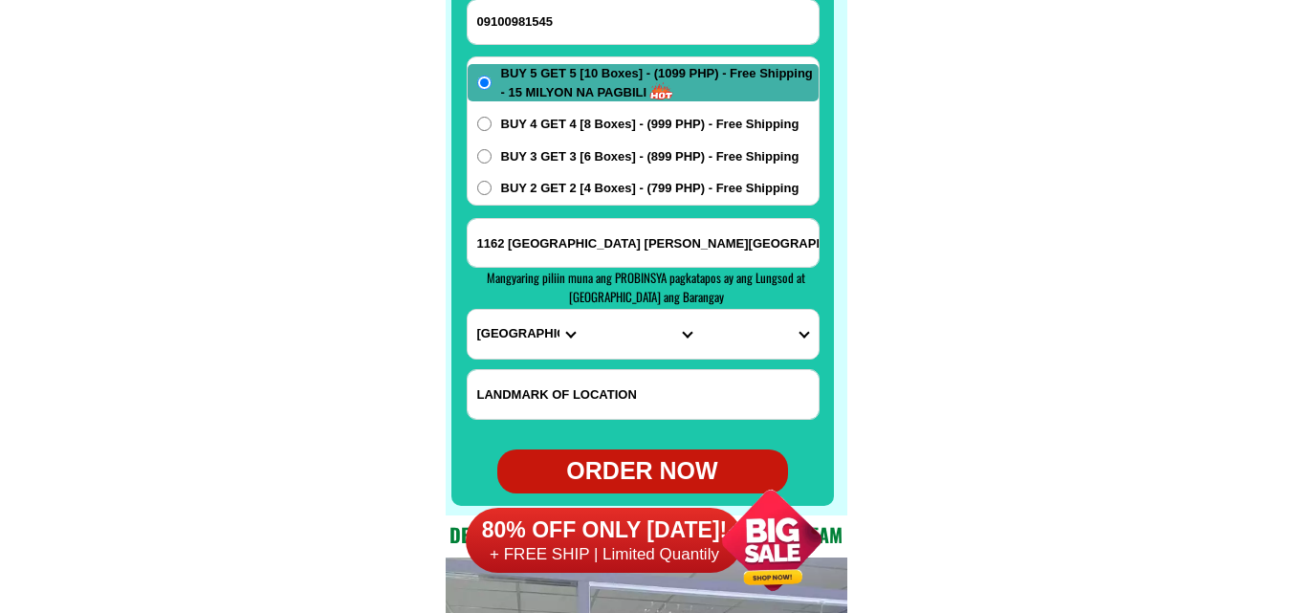
click at [517, 335] on select "PROVINCE [GEOGRAPHIC_DATA] [GEOGRAPHIC_DATA] [GEOGRAPHIC_DATA] [GEOGRAPHIC_DATA…" at bounding box center [525, 334] width 117 height 49
select select "63_904"
click at [467, 310] on select "PROVINCE [GEOGRAPHIC_DATA] [GEOGRAPHIC_DATA] [GEOGRAPHIC_DATA] [GEOGRAPHIC_DATA…" at bounding box center [525, 334] width 117 height 49
click at [618, 350] on select "CITY Alaminos Bay Binan-city Cabuyao Calamba-city Calauan Cavinti Famy Laguna-k…" at bounding box center [642, 334] width 117 height 49
select select "63_9048628"
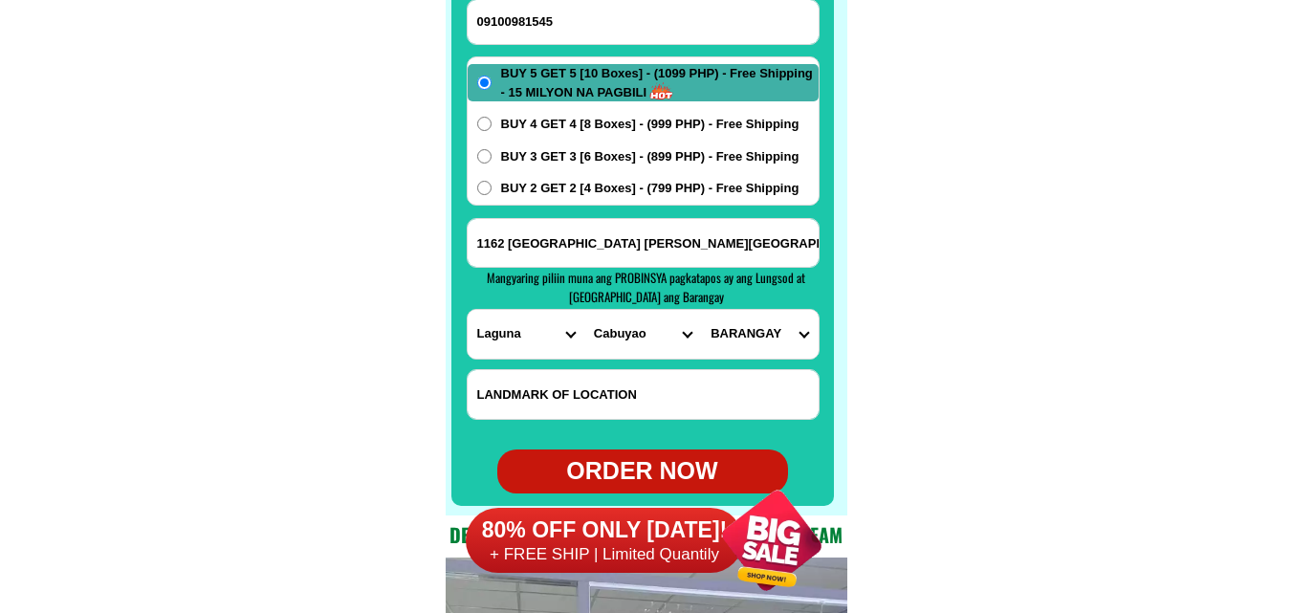
click at [584, 310] on select "CITY Alaminos Bay Binan-city Cabuyao Calamba-city Calauan Cavinti Famy Laguna-k…" at bounding box center [642, 334] width 117 height 49
click at [763, 332] on select "BARANGAY Baclaran Banaybanay Banlic Barangay dos (pob.) Barangay tres (pob.) Ba…" at bounding box center [759, 334] width 117 height 49
select select "63_90486282974"
click at [701, 310] on select "BARANGAY Baclaran Banaybanay Banlic Barangay dos (pob.) Barangay tres (pob.) Ba…" at bounding box center [759, 334] width 117 height 49
click at [624, 453] on div "ORDER NOW" at bounding box center [642, 471] width 291 height 44
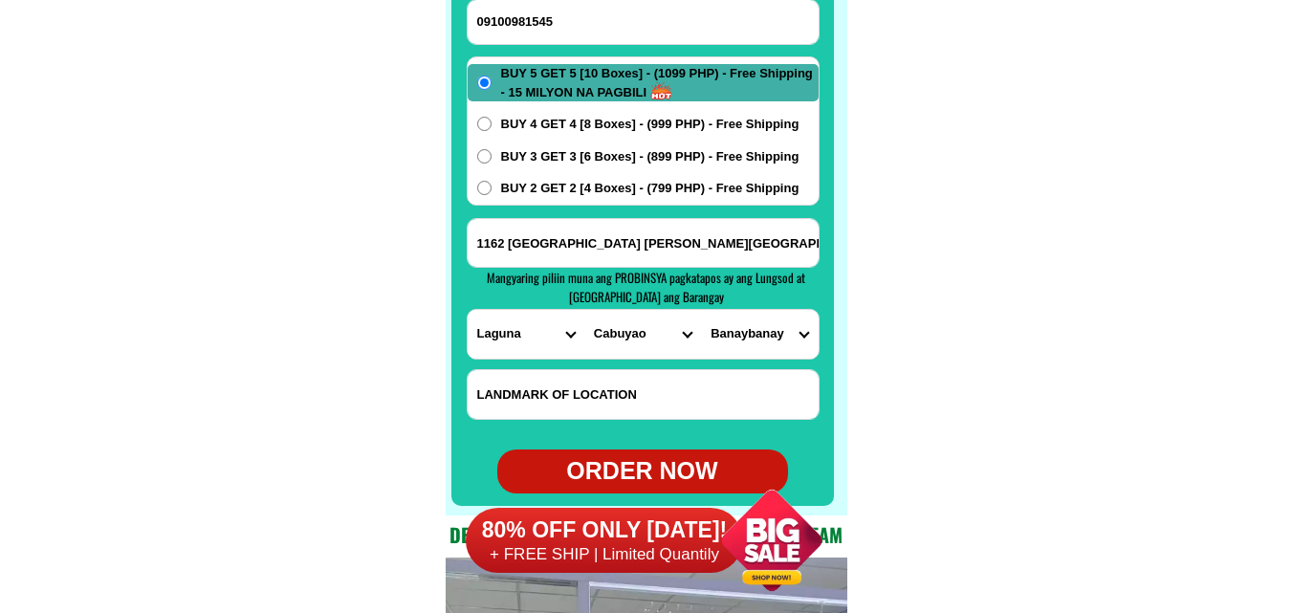
radio input "true"
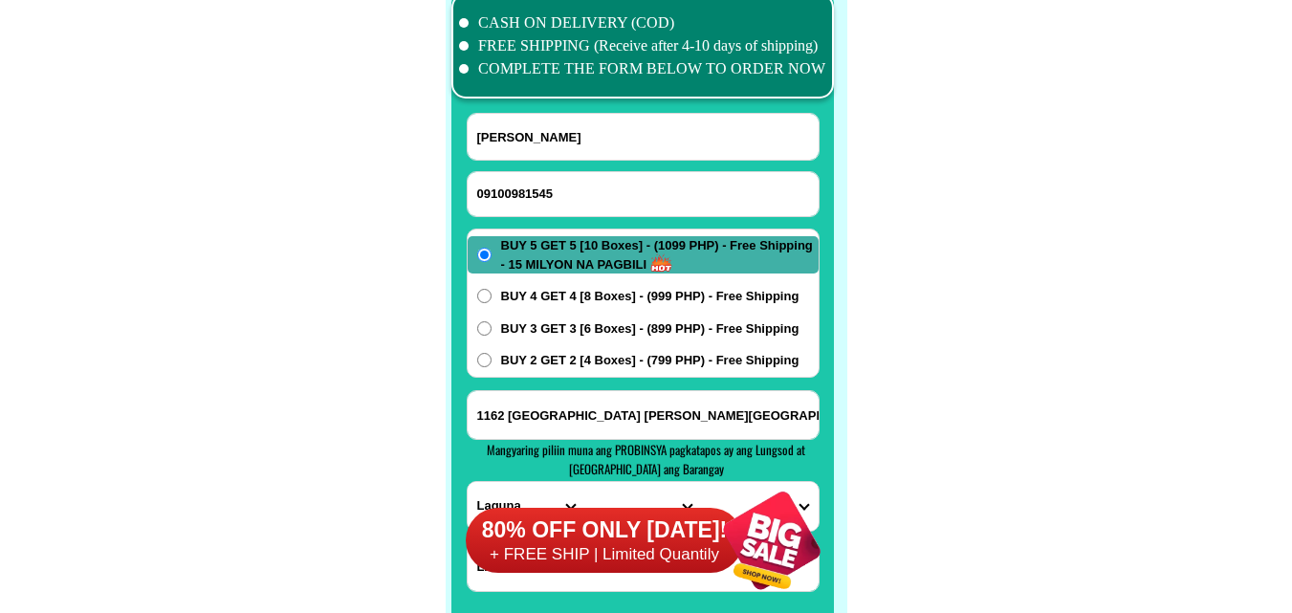
scroll to position [15074, 0]
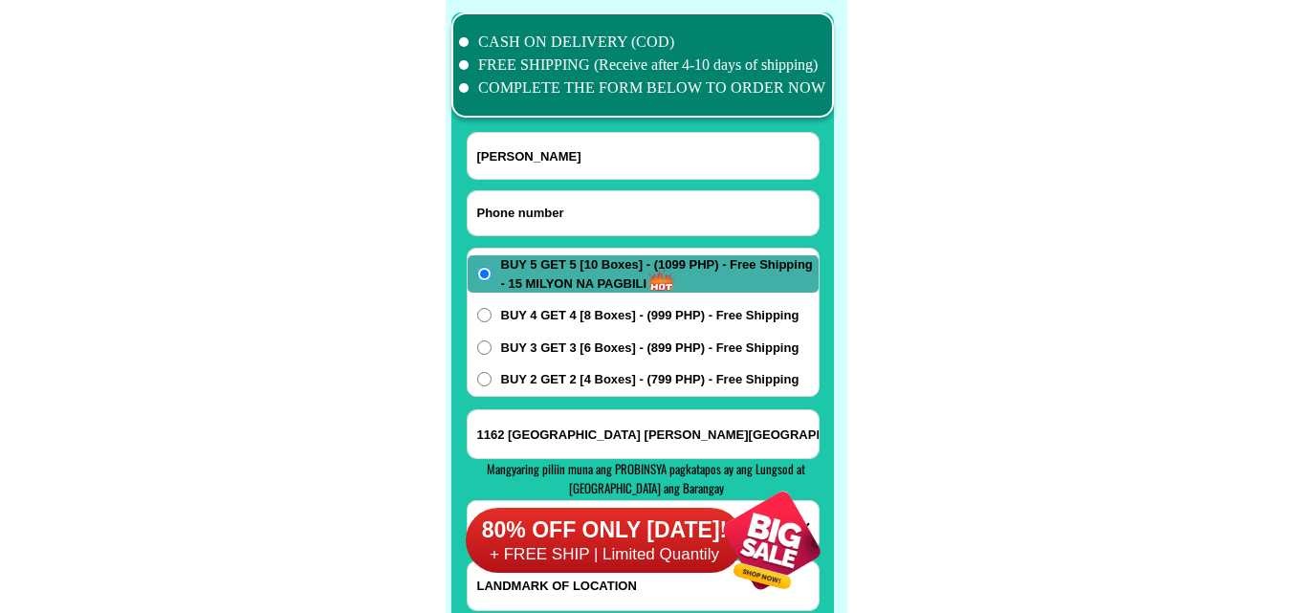
click at [559, 206] on input "Input phone_number" at bounding box center [642, 213] width 351 height 44
paste input "09603025634"
type input "09603025634"
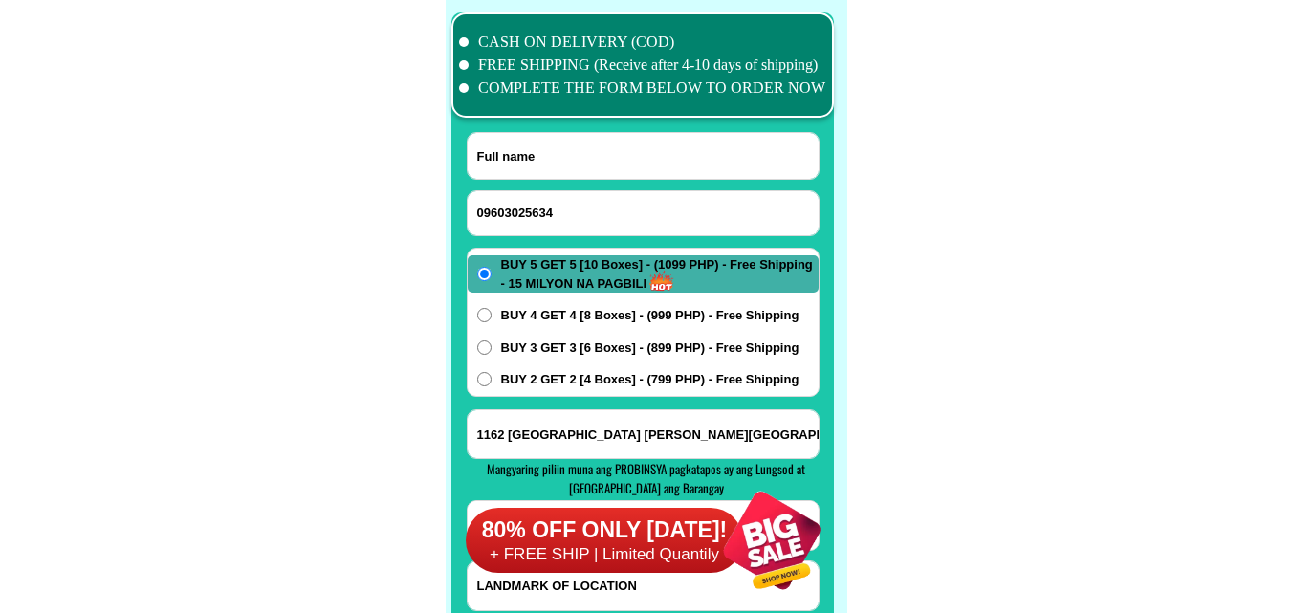
drag, startPoint x: 575, startPoint y: 147, endPoint x: 547, endPoint y: 134, distance: 30.8
click at [573, 149] on input "Input full_name" at bounding box center [642, 156] width 351 height 46
paste input "Milagros Valiente Cristobal"
type input "Milagros Valiente Cristobal"
paste input "Milagroscristobal kalye 14 paliko Bago domating lomang cobert kort hapin Cristo…"
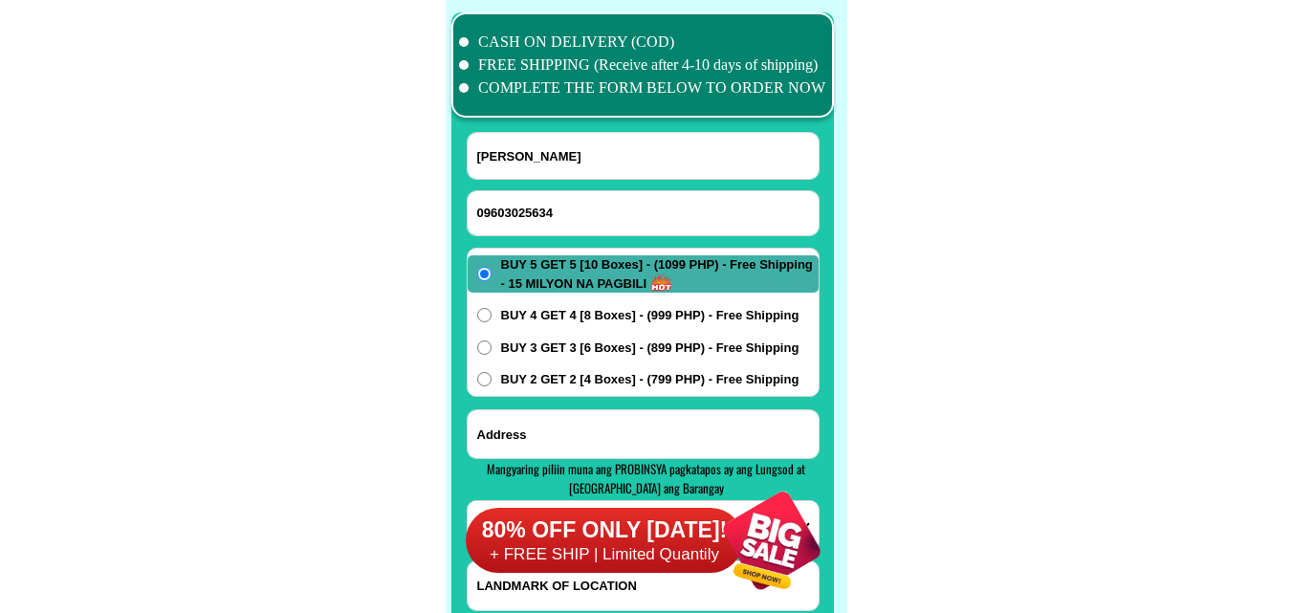
click at [611, 415] on input "Input address" at bounding box center [642, 434] width 351 height 48
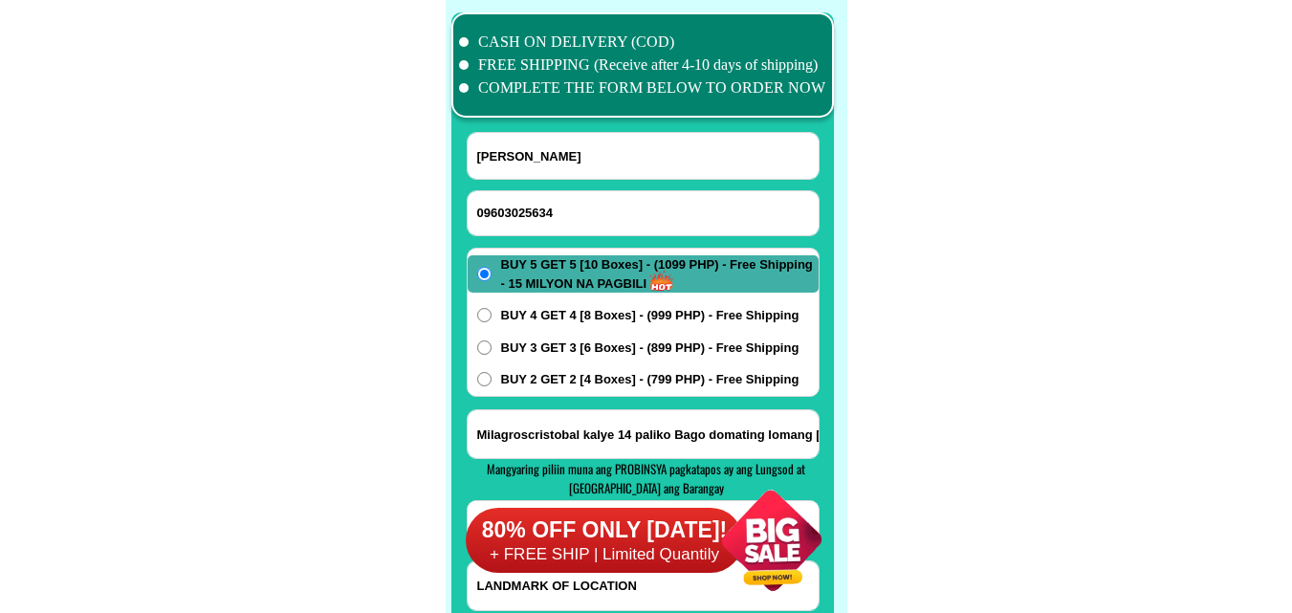
scroll to position [0, 354]
type input "Milagroscristobal kalye 14 paliko Bago domating lomang cobert kort hapin Cristo…"
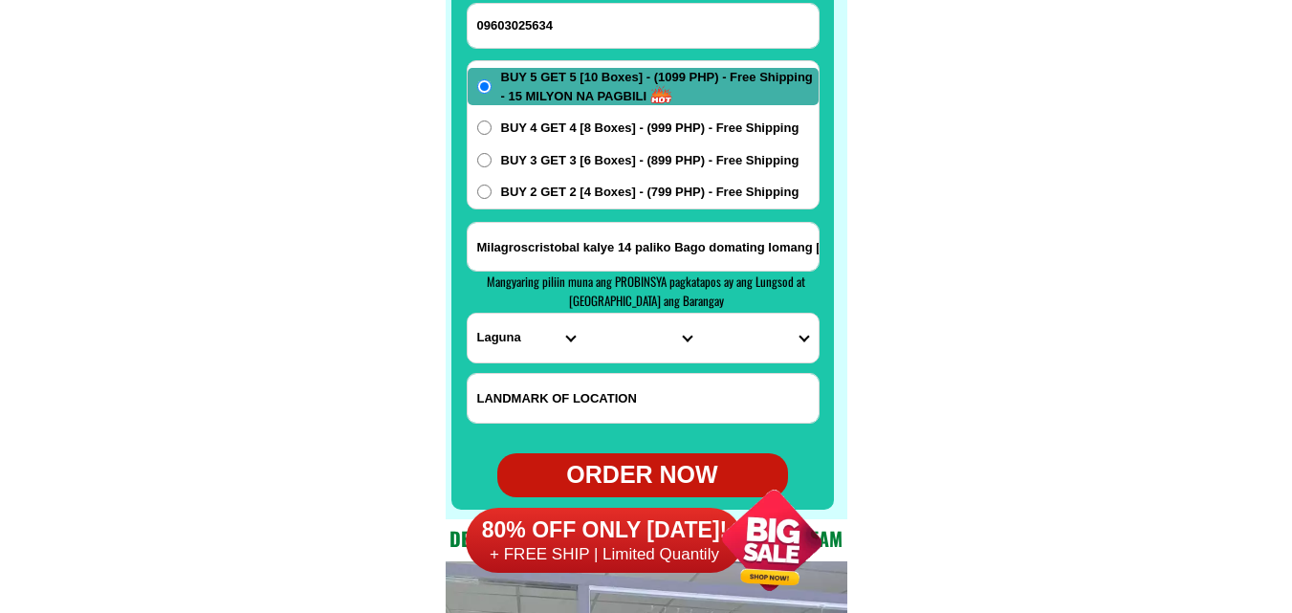
scroll to position [15265, 0]
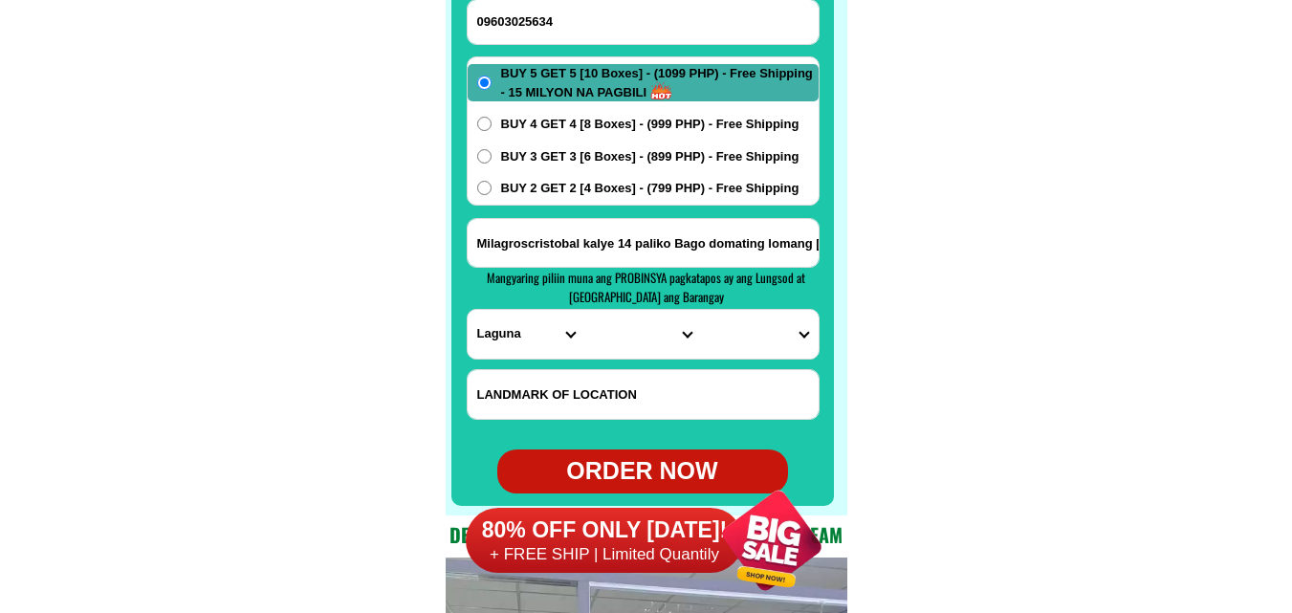
click at [498, 339] on select "PROVINCE [GEOGRAPHIC_DATA] [GEOGRAPHIC_DATA] [GEOGRAPHIC_DATA] [GEOGRAPHIC_DATA…" at bounding box center [525, 334] width 117 height 49
select select "63_761"
click at [467, 310] on select "PROVINCE [GEOGRAPHIC_DATA] [GEOGRAPHIC_DATA] [GEOGRAPHIC_DATA] [GEOGRAPHIC_DATA…" at bounding box center [525, 334] width 117 height 49
click at [625, 338] on select "CITY Angat Balagtas Baliuag Bocaue Bulacan Bulacan-hagonoy Bulacan-plaridel Bul…" at bounding box center [642, 334] width 117 height 49
select select "63_7619678"
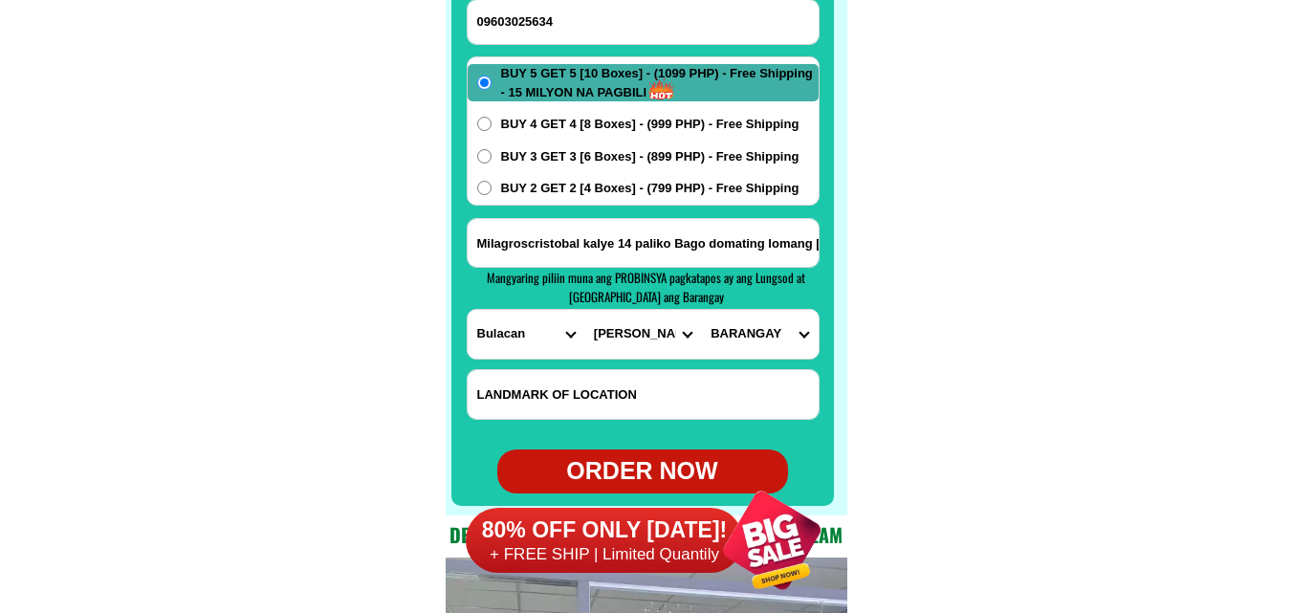
click at [584, 310] on select "CITY Angat Balagtas Baliuag Bocaue Bulacan Bulacan-hagonoy Bulacan-plaridel Bul…" at bounding box center [642, 334] width 117 height 49
click at [744, 330] on select "BARANGAY Bonga mayor Bonga menor Buisan Camachilihan Cambaog Catacte Liciada Ma…" at bounding box center [759, 334] width 117 height 49
select select "63_76196789716"
click at [701, 310] on select "BARANGAY Bonga mayor Bonga menor Buisan Camachilihan Cambaog Catacte Liciada Ma…" at bounding box center [759, 334] width 117 height 49
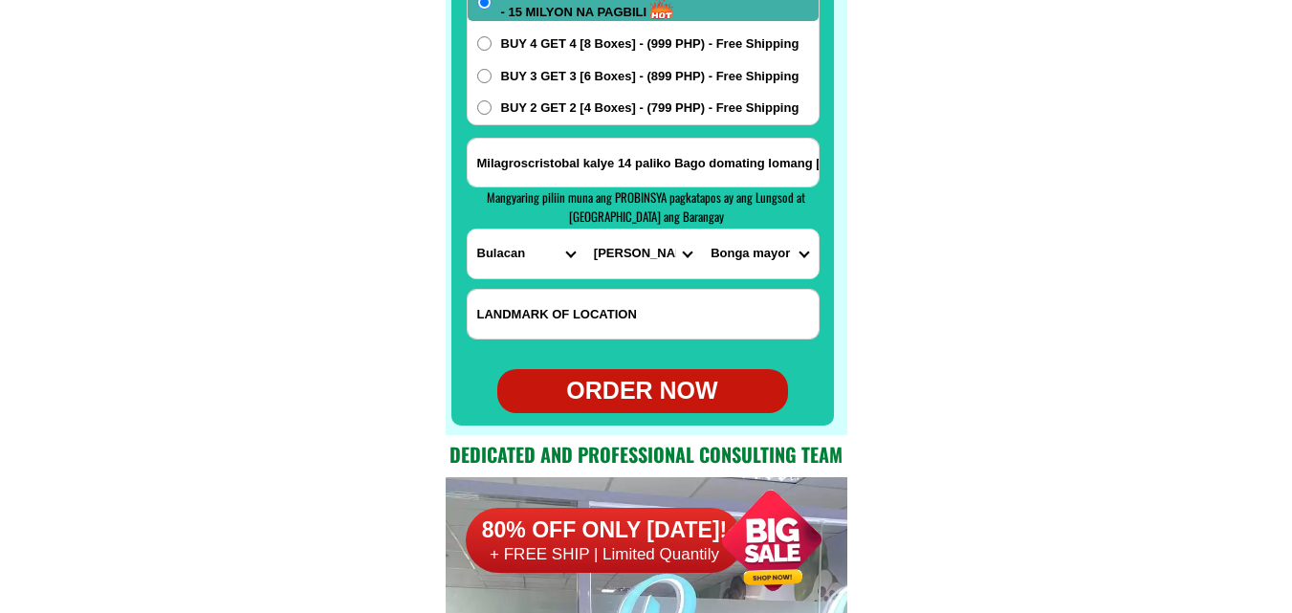
scroll to position [15456, 0]
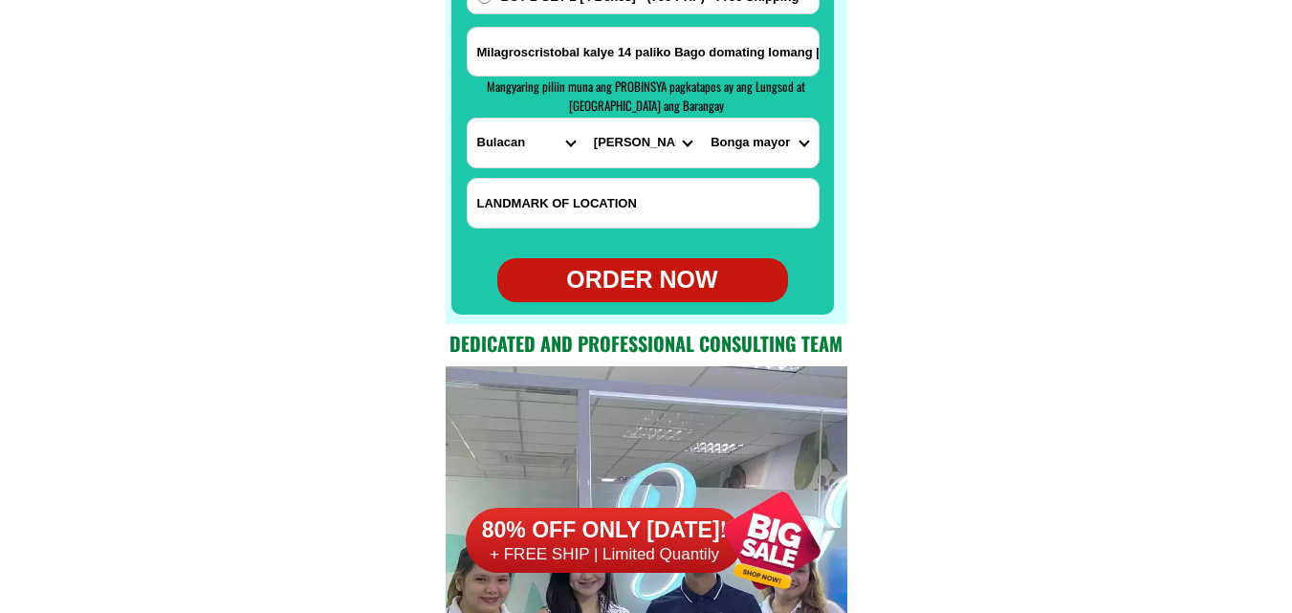
click at [617, 264] on div "ORDER NOW" at bounding box center [642, 280] width 291 height 36
radio input "true"
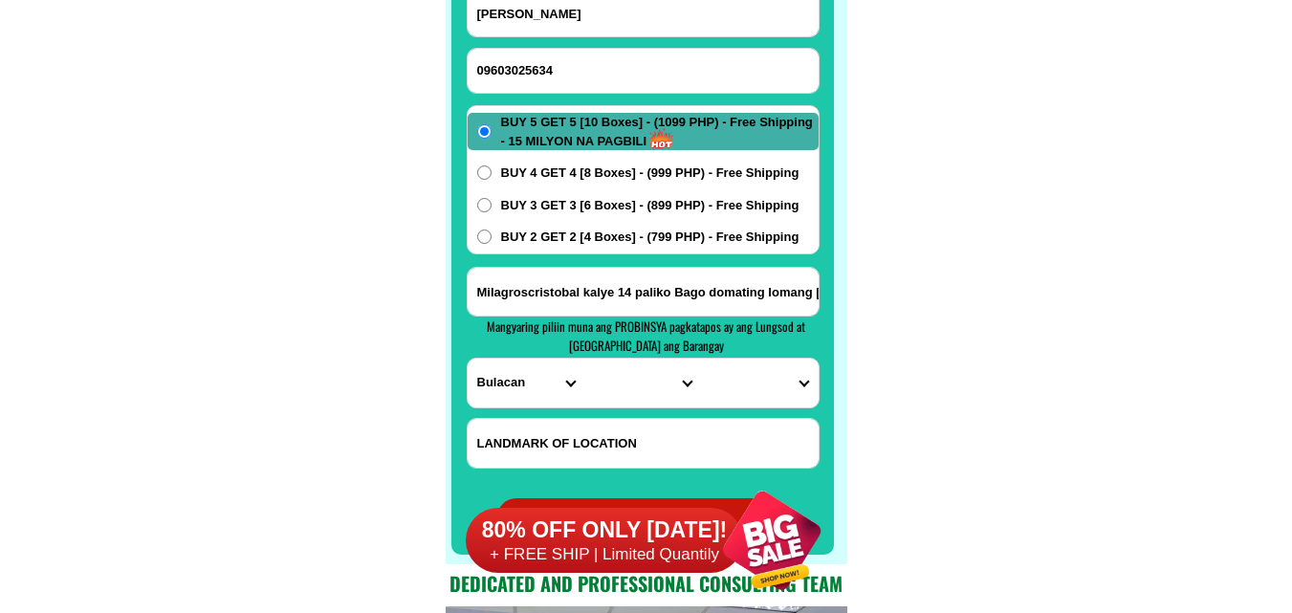
scroll to position [15169, 0]
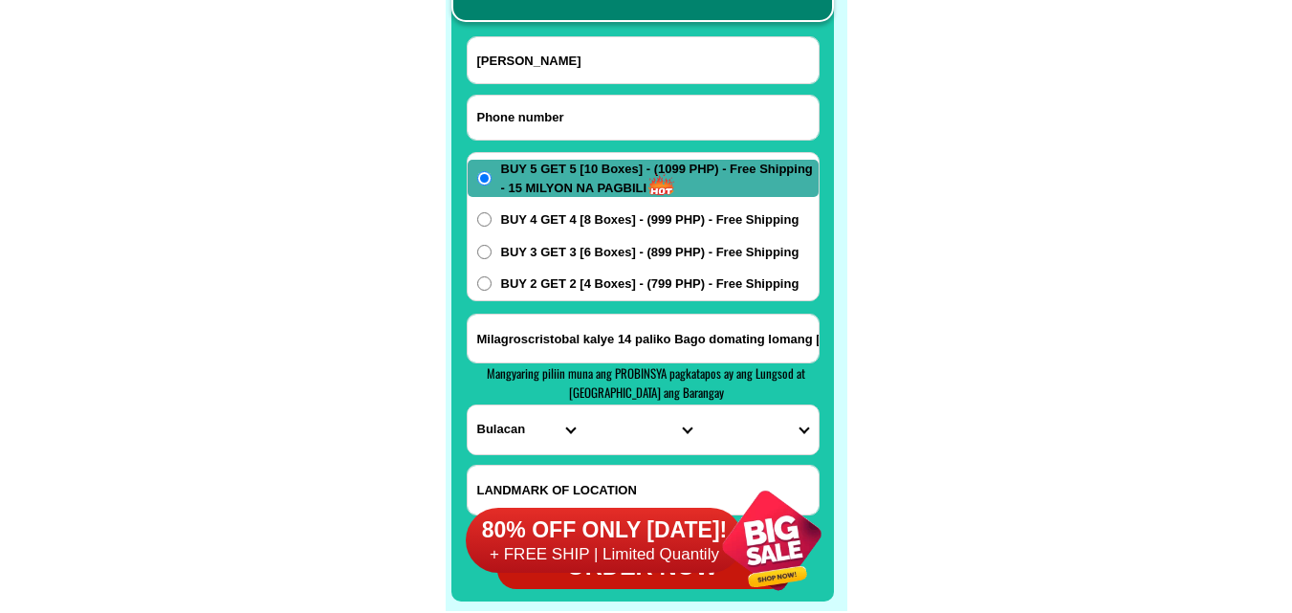
drag, startPoint x: 533, startPoint y: 98, endPoint x: 392, endPoint y: 2, distance: 171.3
click at [533, 98] on input "Input phone_number" at bounding box center [642, 118] width 351 height 44
paste input "09056026854"
type input "09056026854"
click at [585, 76] on input "Input full_name" at bounding box center [642, 60] width 351 height 46
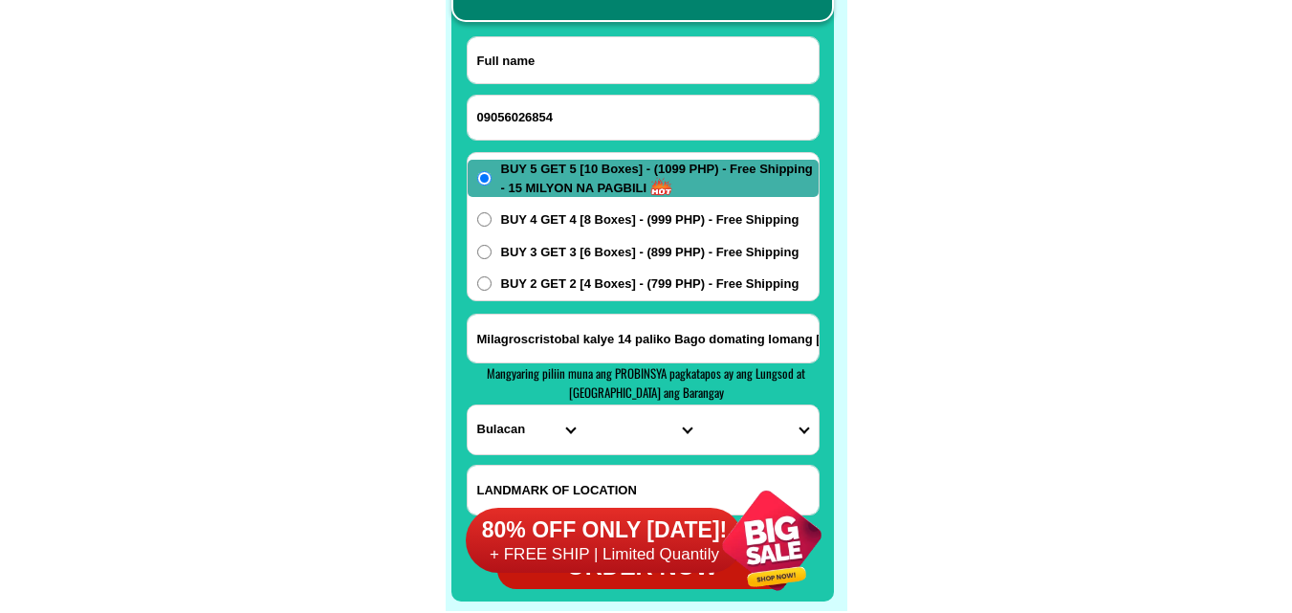
paste input "SALVIA HASSAN;"
type input "SALVIA HASSAN;"
paste input "Blk20-Lot19, Maksud St., Kasanyangan Village, Brgy Asturias, Jolo,Sulu, Philipp…"
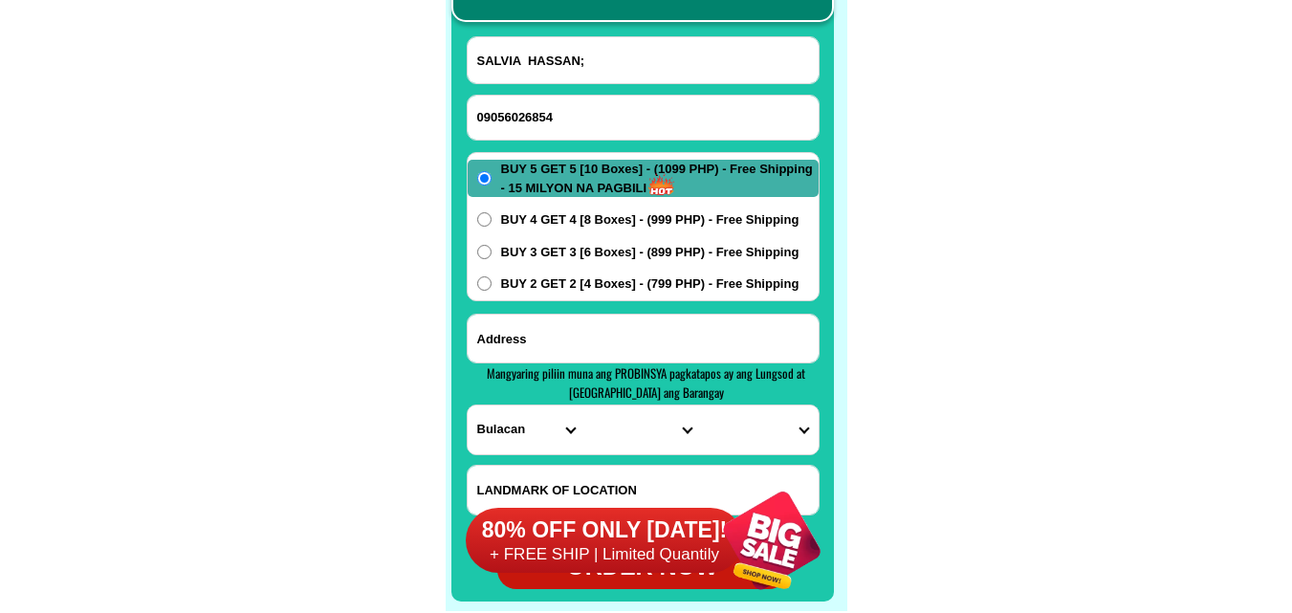
drag, startPoint x: 589, startPoint y: 331, endPoint x: 559, endPoint y: 297, distance: 44.7
click at [581, 328] on input "Input address" at bounding box center [642, 339] width 351 height 48
type input "Blk20-Lot19, Maksud St., Kasanyangan Village, Brgy Asturias, Jolo,Sulu, Philipp…"
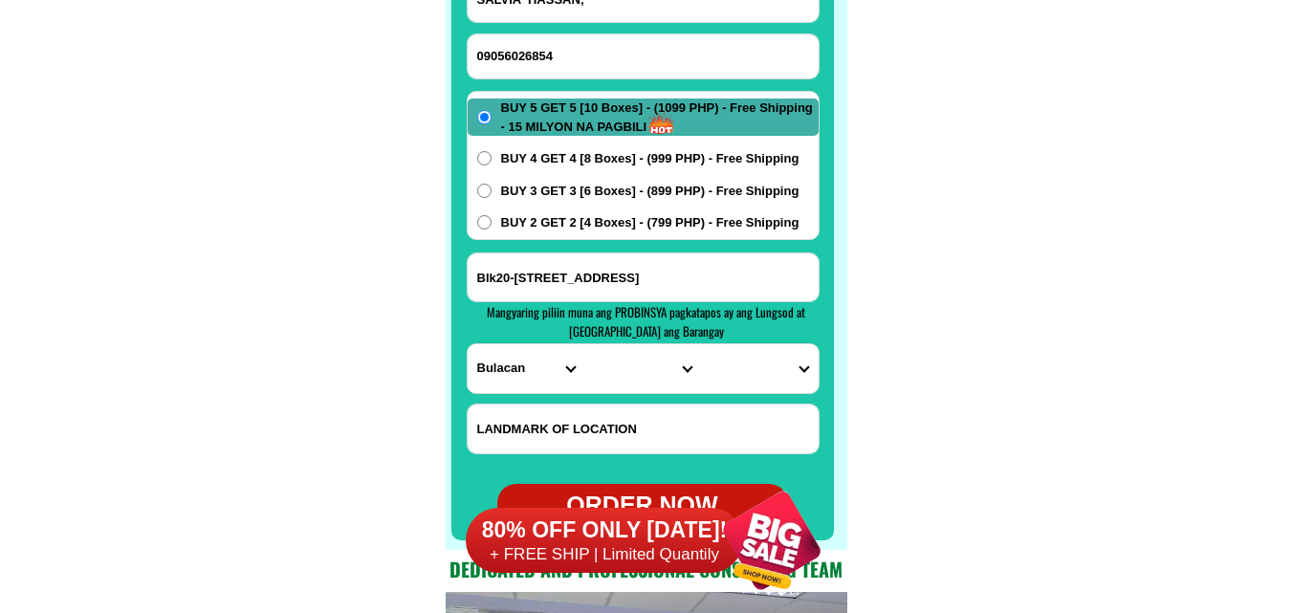
scroll to position [15265, 0]
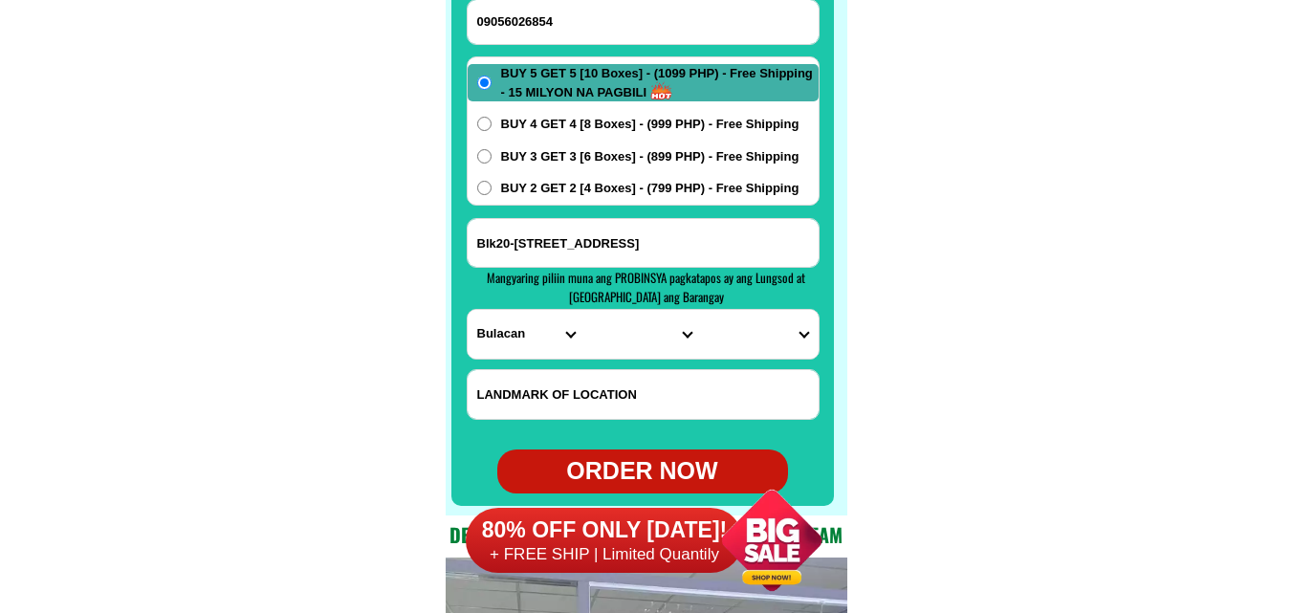
drag, startPoint x: 579, startPoint y: 394, endPoint x: 563, endPoint y: 391, distance: 16.5
click at [579, 397] on input "Input LANDMARKOFLOCATION" at bounding box center [642, 394] width 351 height 49
paste input "we are near the Elem. School of Kas. Vil., and @ the right side of the Muslim M…"
type input "we are near the Elem. School of Kas. Vil., and @ the right side of the Muslim M…"
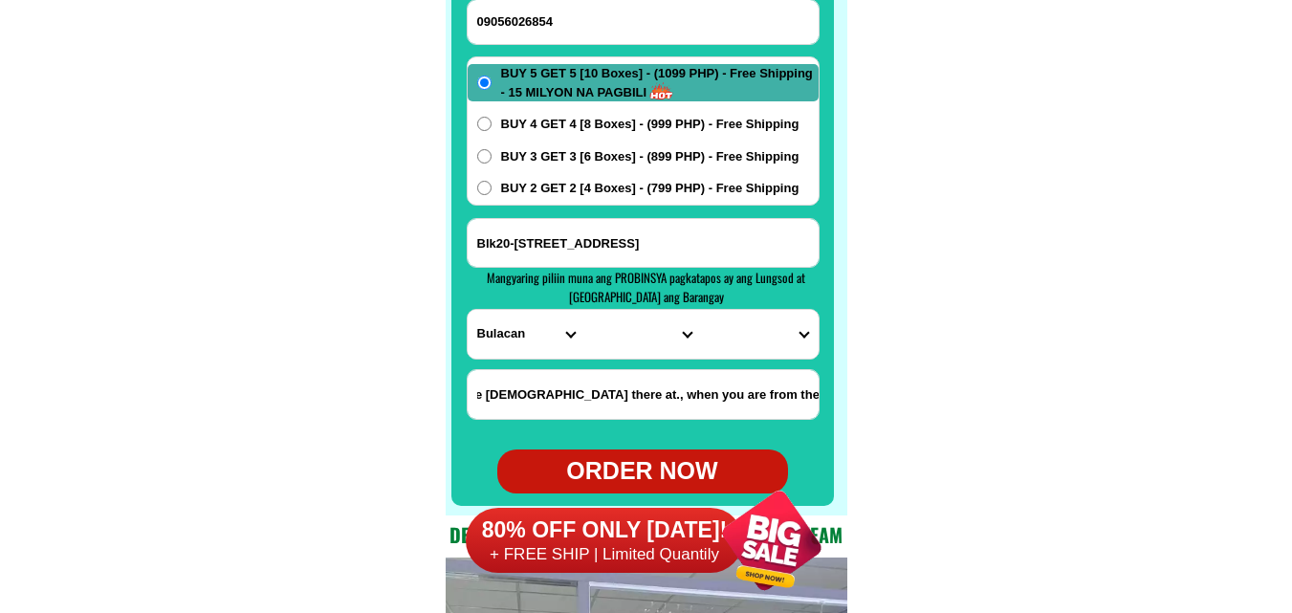
click at [504, 336] on select "PROVINCE [GEOGRAPHIC_DATA] [GEOGRAPHIC_DATA] [GEOGRAPHIC_DATA] [GEOGRAPHIC_DATA…" at bounding box center [525, 334] width 117 height 49
click at [540, 339] on select "PROVINCE [GEOGRAPHIC_DATA] [GEOGRAPHIC_DATA] [GEOGRAPHIC_DATA] [GEOGRAPHIC_DATA…" at bounding box center [525, 334] width 117 height 49
click at [733, 246] on input "Blk20-Lot19, Maksud St., Kasanyangan Village, Brgy Asturias, Jolo,Sulu, Philipp…" at bounding box center [642, 243] width 351 height 48
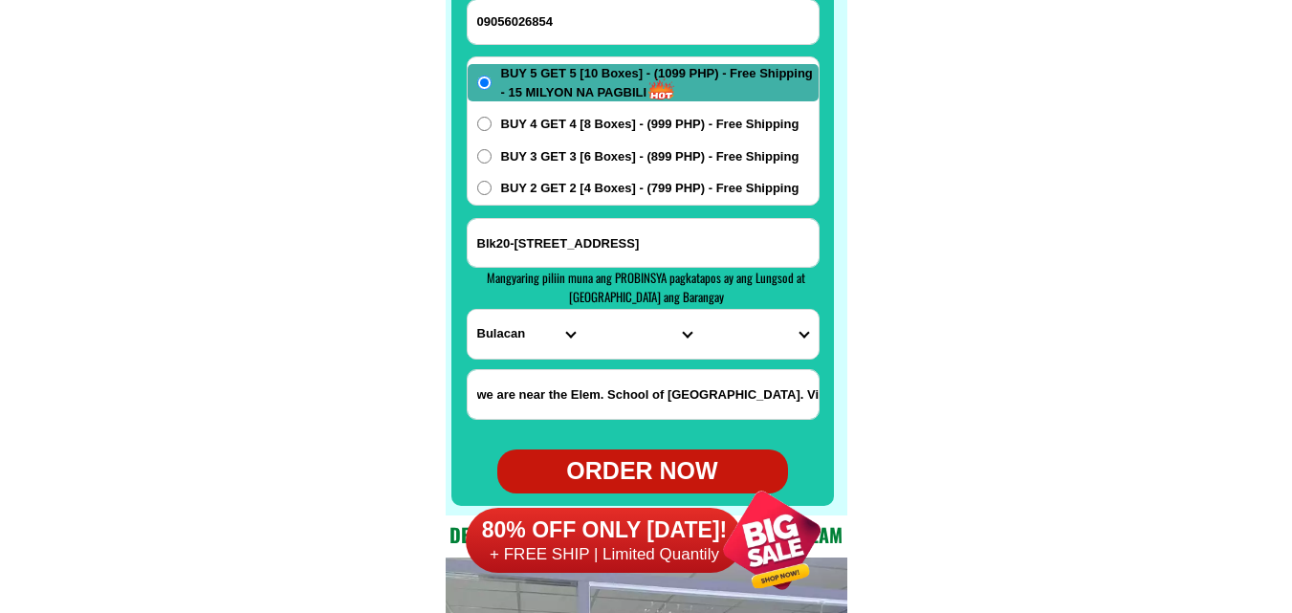
click at [527, 326] on select "PROVINCE [GEOGRAPHIC_DATA] [GEOGRAPHIC_DATA] [GEOGRAPHIC_DATA] [GEOGRAPHIC_DATA…" at bounding box center [525, 334] width 117 height 49
select select "63_596"
click at [467, 310] on select "PROVINCE [GEOGRAPHIC_DATA] [GEOGRAPHIC_DATA] [GEOGRAPHIC_DATA] [GEOGRAPHIC_DATA…" at bounding box center [525, 334] width 117 height 49
click at [617, 344] on select "CITY Hadji-panglima-tahil Indanan Jolo Kalingalan-caluang Lungus Luuk Maimbung …" at bounding box center [642, 334] width 117 height 49
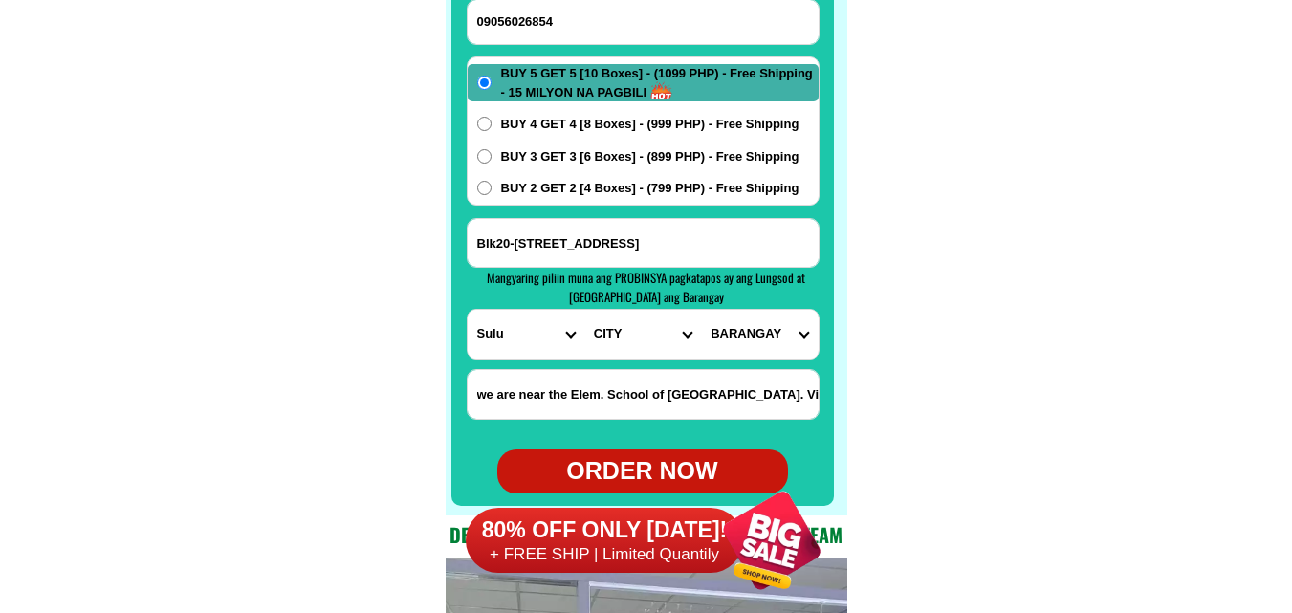
select select "63_5969178"
click at [584, 310] on select "CITY Hadji-panglima-tahil Indanan Jolo Kalingalan-caluang Lungus Luuk Maimbung …" at bounding box center [642, 334] width 117 height 49
click at [795, 240] on input "Blk20-Lot19, Maksud St., Kasanyangan Village, Brgy Asturias, Jolo,Sulu, Philipp…" at bounding box center [642, 243] width 351 height 48
click at [782, 324] on select "BARANGAY Alat Asturias Bus-bus Chinese pier San raymundo Takut-takut Tulay Wall…" at bounding box center [759, 334] width 117 height 49
select select "63_59691789211"
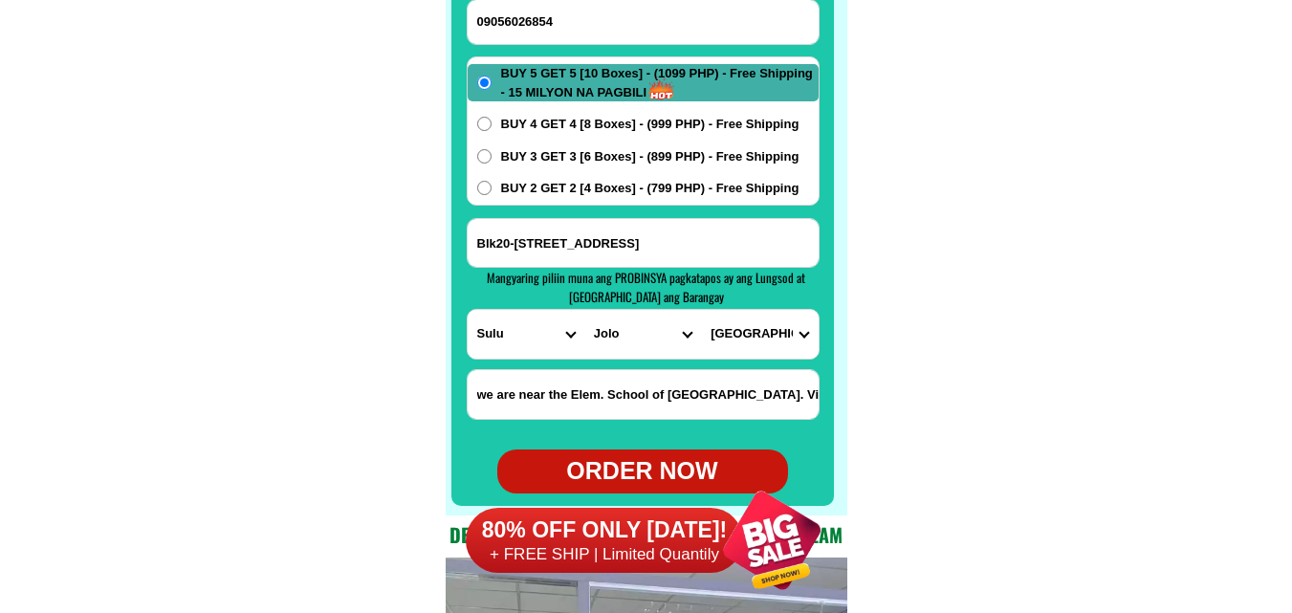
click at [701, 310] on select "BARANGAY Alat Asturias Bus-bus Chinese pier San raymundo Takut-takut Tulay Wall…" at bounding box center [759, 334] width 117 height 49
click at [780, 244] on input "Blk20-Lot19, Maksud St., Kasanyangan Village, Brgy Asturias, Jolo,Sulu, Philipp…" at bounding box center [642, 243] width 351 height 48
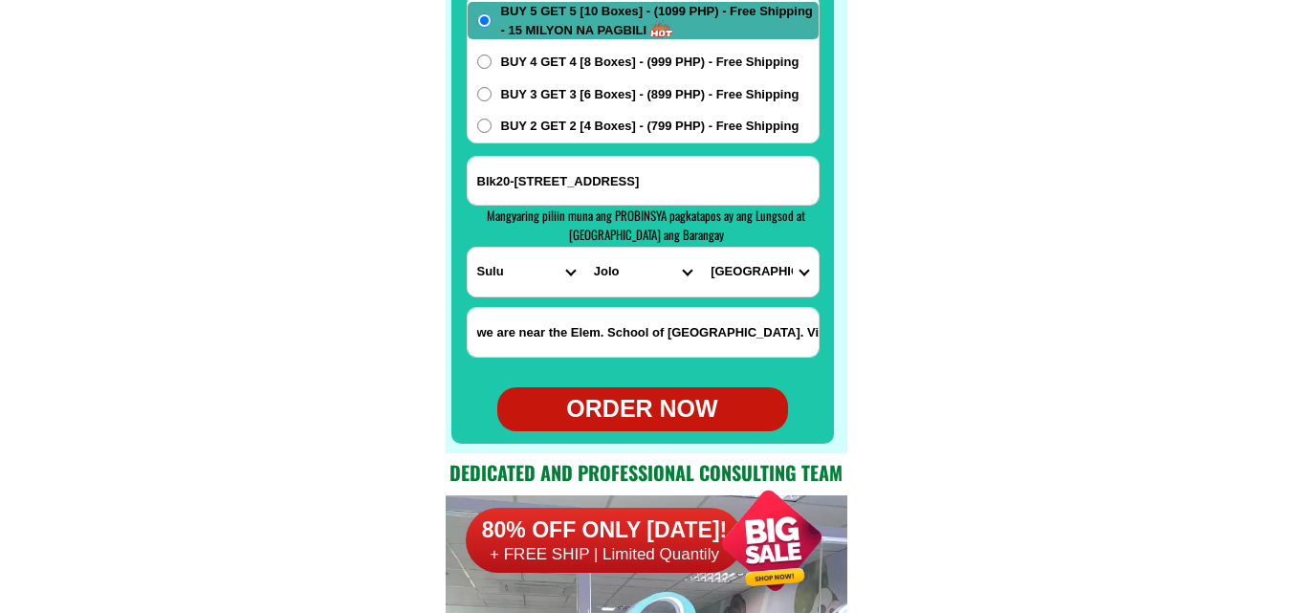
scroll to position [15360, 0]
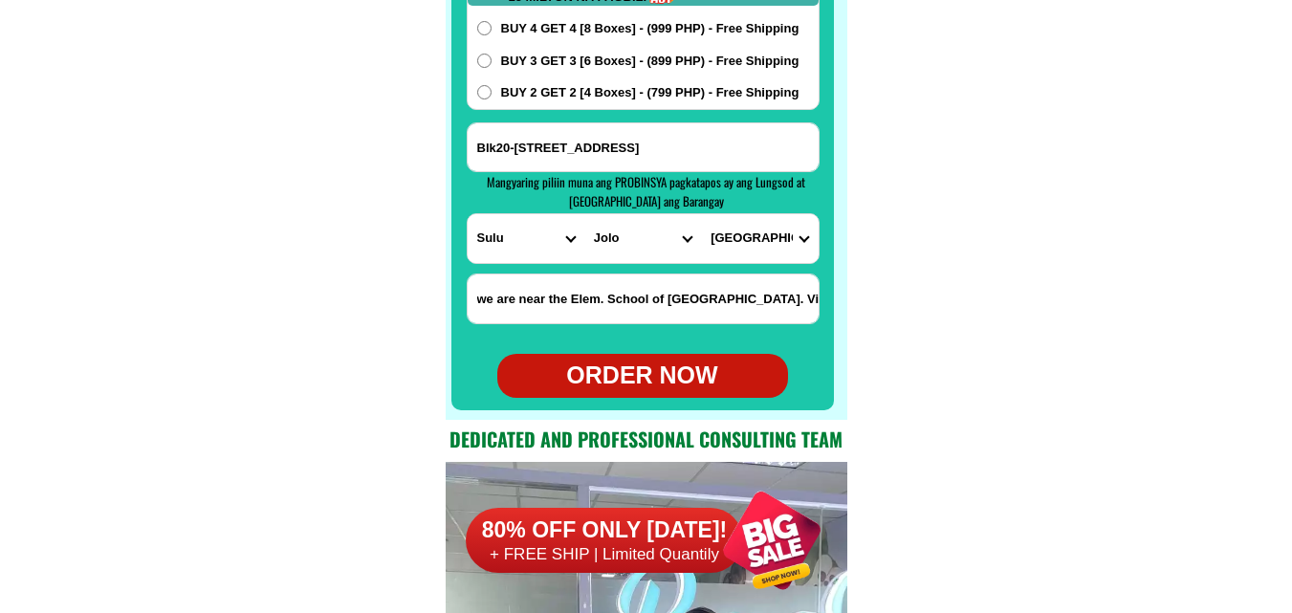
click at [666, 375] on div "ORDER NOW" at bounding box center [642, 376] width 291 height 36
type input "SALVIA HASSAN;"
type input "Blk20-Lot19, Maksud St., Kasanyangan Village, Brgy Asturias, Jolo,Sulu, Philipp…"
radio input "true"
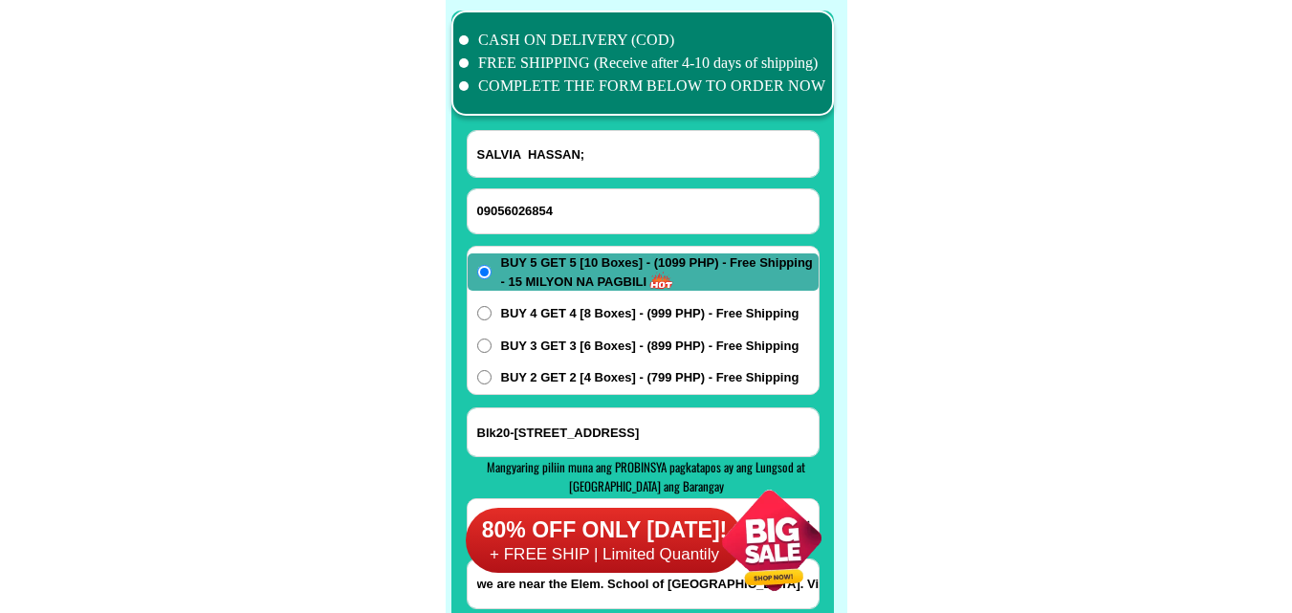
scroll to position [15074, 0]
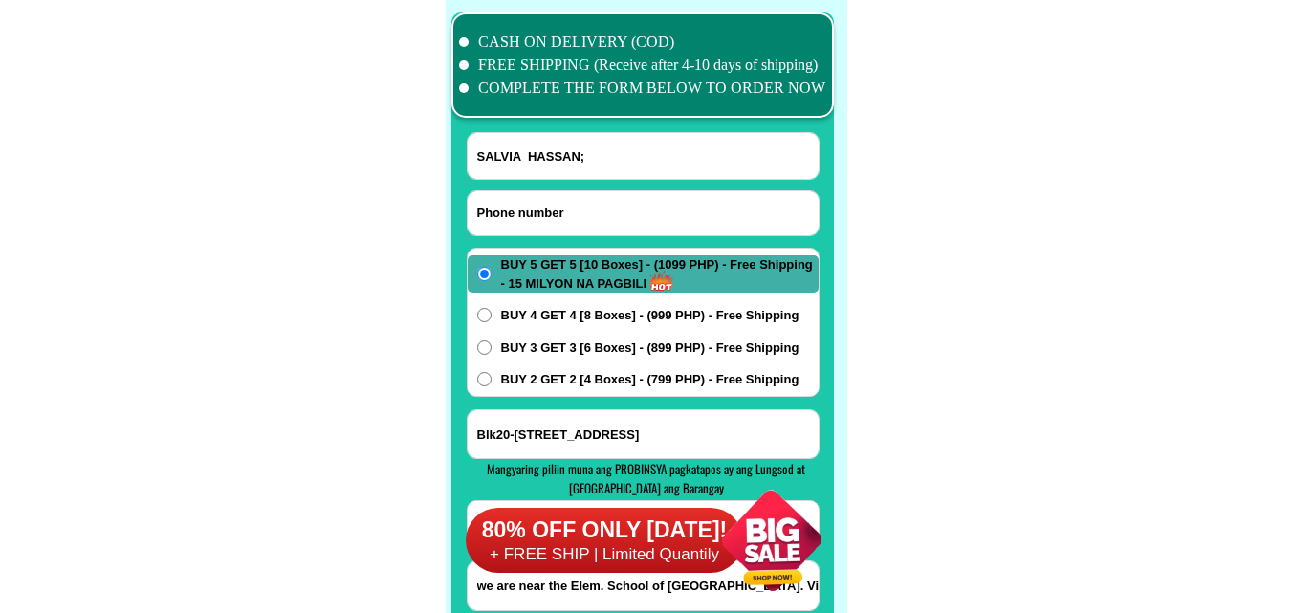
click at [556, 225] on input "Input phone_number" at bounding box center [642, 213] width 351 height 44
paste input "09120932976"
type input "09120932976"
drag, startPoint x: 569, startPoint y: 153, endPoint x: 532, endPoint y: 136, distance: 41.1
click at [569, 154] on input "SALVIA HASSAN;" at bounding box center [642, 156] width 351 height 46
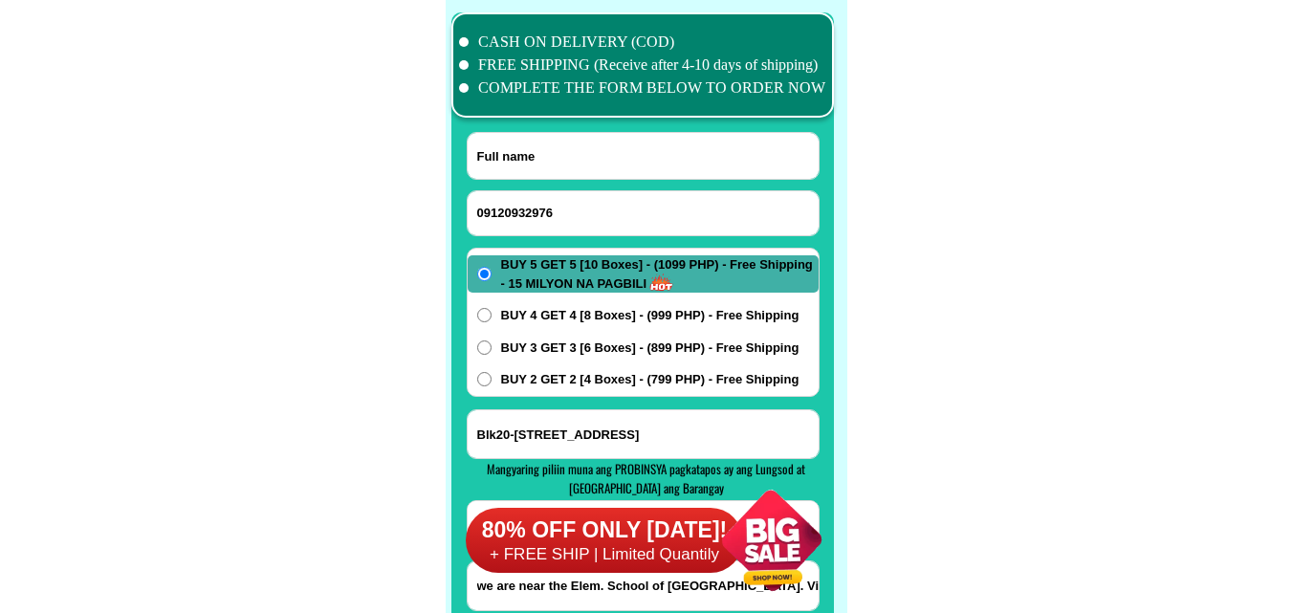
paste input "Malou Almazan"
type input "Malou Almazan"
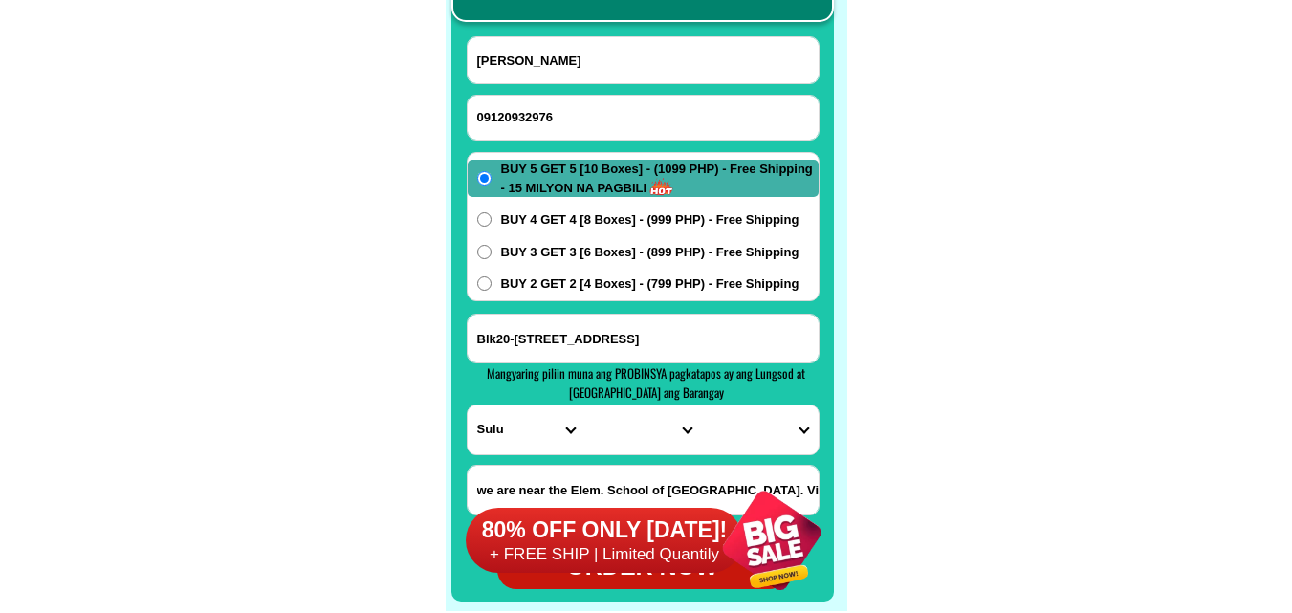
paste input "-Gen,Luna St.Brgy Victory Caibiran Biliran Leyte"
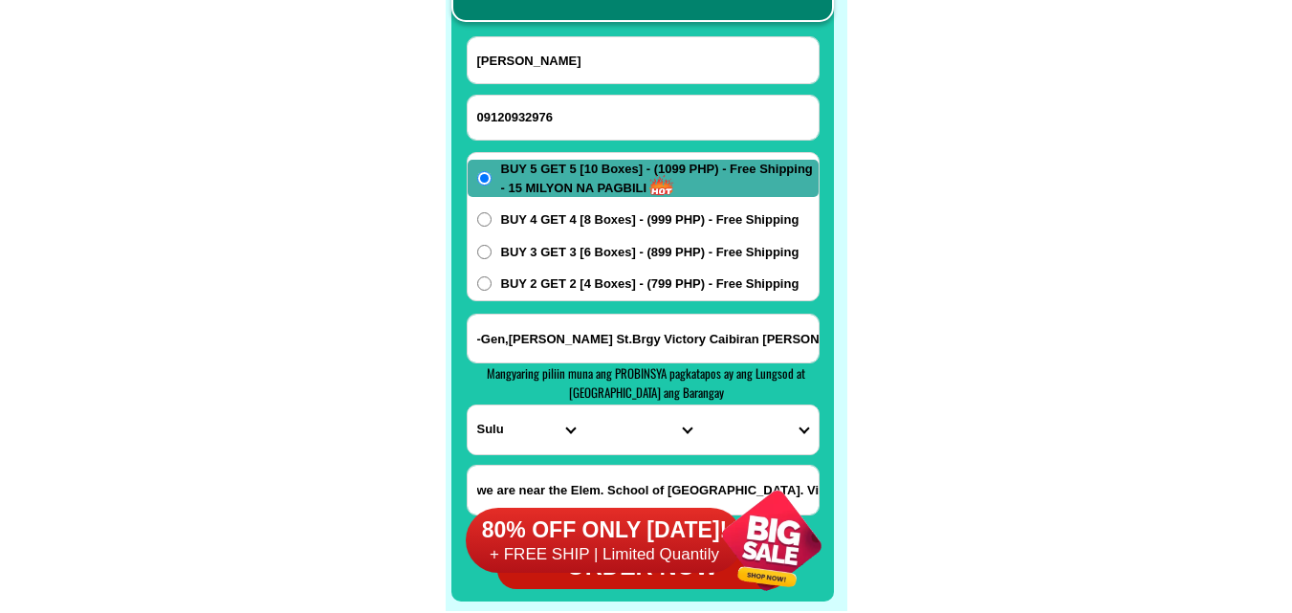
click at [579, 358] on input "-Gen,Luna St.Brgy Victory Caibiran Biliran Leyte" at bounding box center [642, 339] width 351 height 48
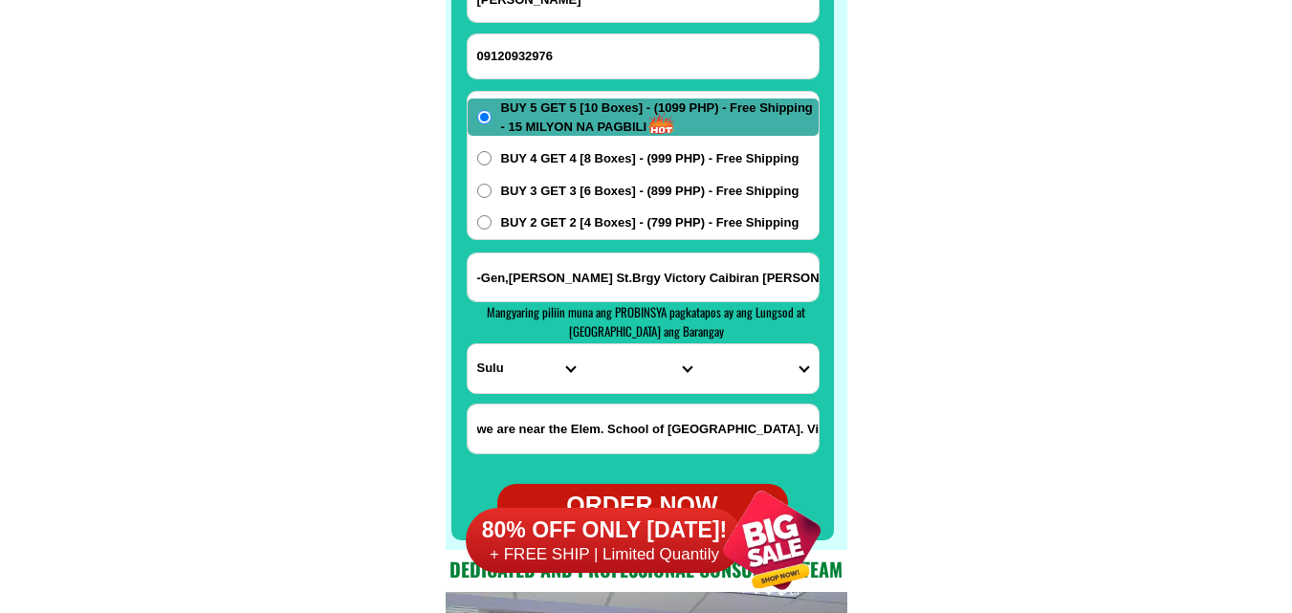
scroll to position [15265, 0]
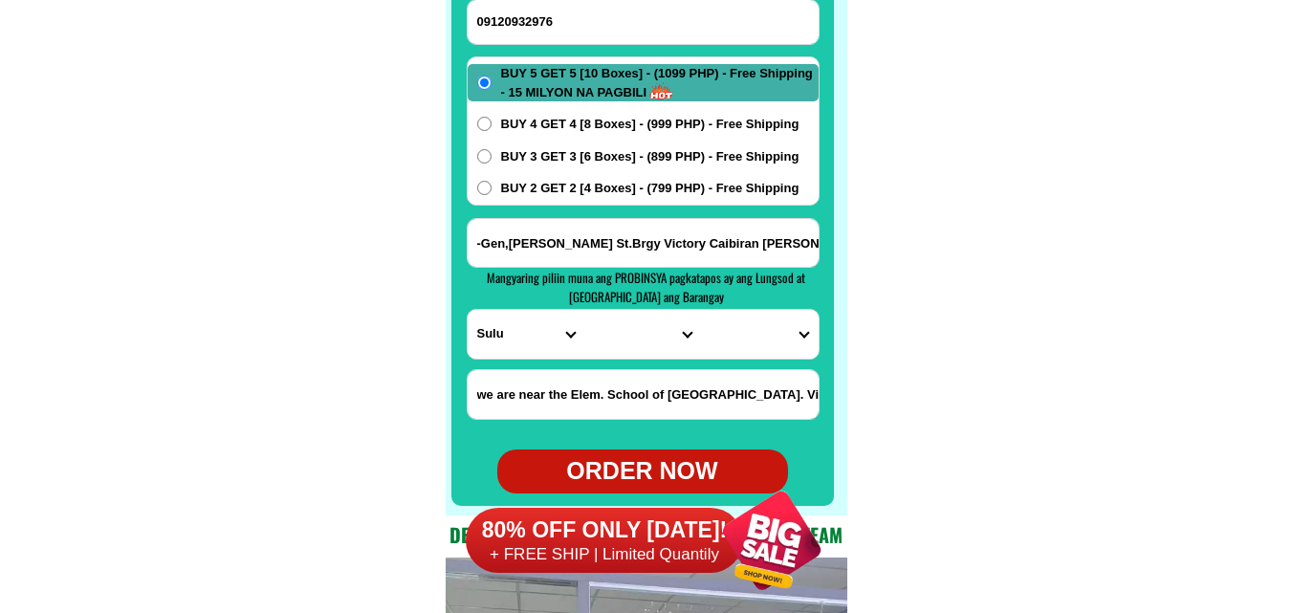
type input "-Gen,Luna St.Brgy Victory Caibiran Biliran Leyte"
click at [534, 338] on select "PROVINCE [GEOGRAPHIC_DATA] [GEOGRAPHIC_DATA] [GEOGRAPHIC_DATA] [GEOGRAPHIC_DATA…" at bounding box center [525, 334] width 117 height 49
select select "63_199"
click at [467, 310] on select "PROVINCE [GEOGRAPHIC_DATA] [GEOGRAPHIC_DATA] [GEOGRAPHIC_DATA] [GEOGRAPHIC_DATA…" at bounding box center [525, 334] width 117 height 49
click at [626, 350] on select "CITY [GEOGRAPHIC_DATA] [GEOGRAPHIC_DATA] [GEOGRAPHIC_DATA] [GEOGRAPHIC_DATA] [G…" at bounding box center [642, 334] width 117 height 49
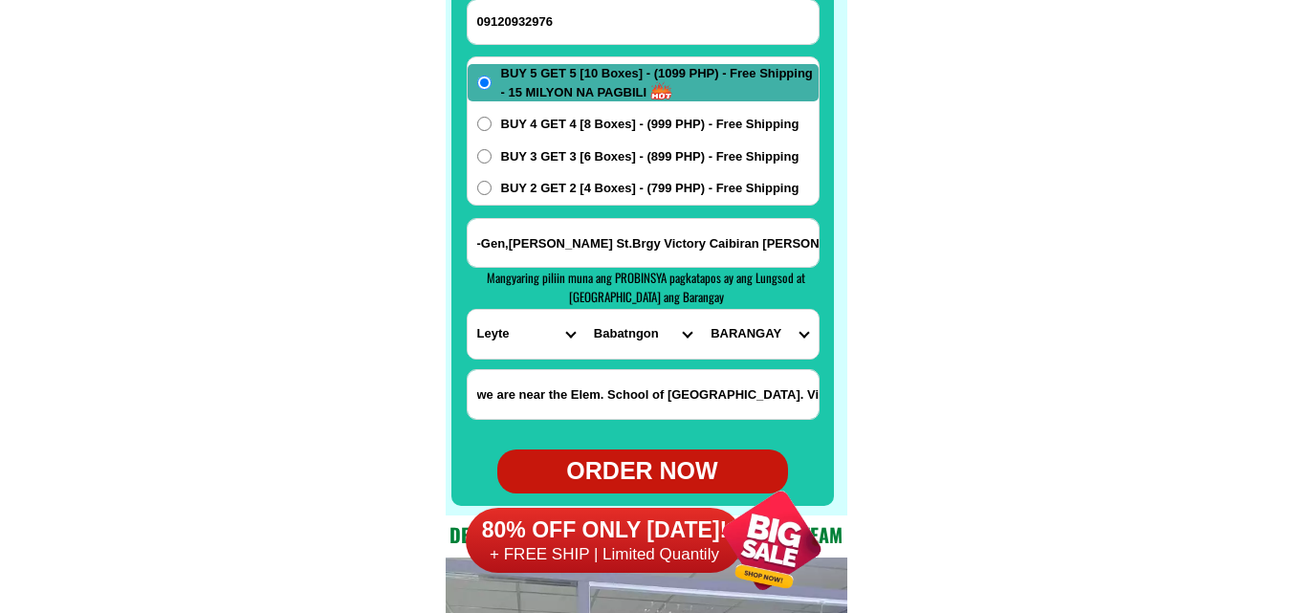
click at [626, 329] on select "CITY [GEOGRAPHIC_DATA] [GEOGRAPHIC_DATA] [GEOGRAPHIC_DATA] [GEOGRAPHIC_DATA] [G…" at bounding box center [642, 334] width 117 height 49
select select "63_1992177"
click at [584, 310] on select "CITY [GEOGRAPHIC_DATA] [GEOGRAPHIC_DATA] [GEOGRAPHIC_DATA] [GEOGRAPHIC_DATA] [G…" at bounding box center [642, 334] width 117 height 49
click at [637, 346] on select "CITY [GEOGRAPHIC_DATA] [GEOGRAPHIC_DATA] [GEOGRAPHIC_DATA] [GEOGRAPHIC_DATA] [G…" at bounding box center [642, 334] width 117 height 49
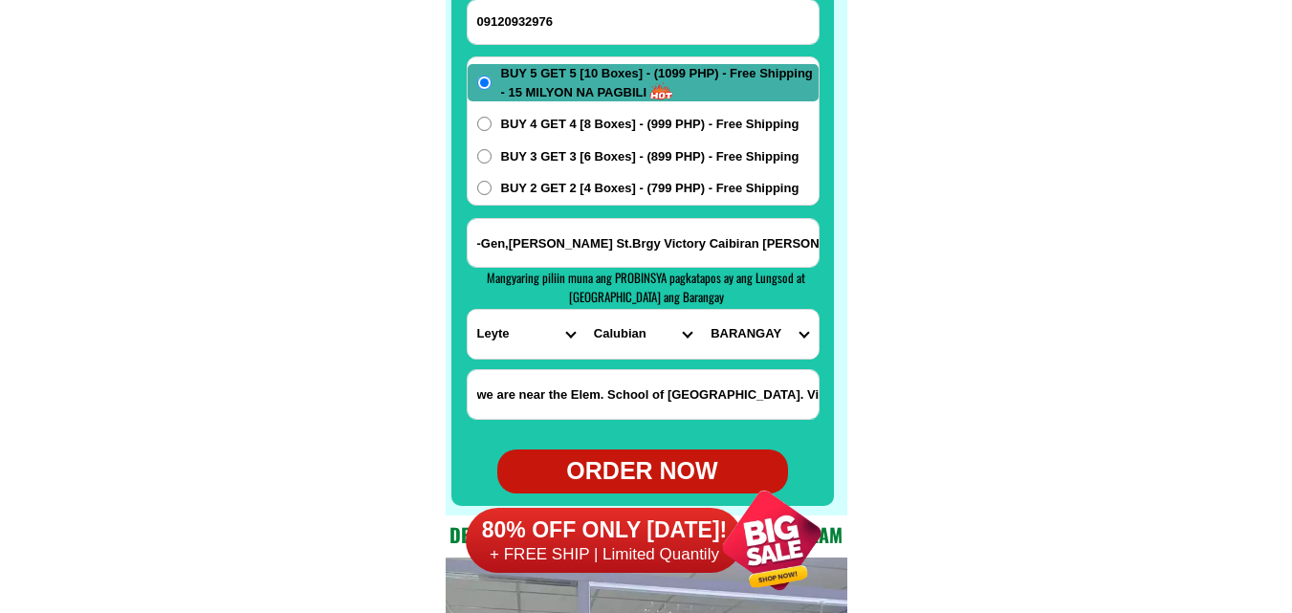
click at [637, 346] on select "CITY [GEOGRAPHIC_DATA] [GEOGRAPHIC_DATA] [GEOGRAPHIC_DATA] [GEOGRAPHIC_DATA] [G…" at bounding box center [642, 334] width 117 height 49
click at [532, 326] on select "PROVINCE [GEOGRAPHIC_DATA] [GEOGRAPHIC_DATA] [GEOGRAPHIC_DATA] [GEOGRAPHIC_DATA…" at bounding box center [525, 334] width 117 height 49
select select "63_867"
click at [467, 310] on select "PROVINCE [GEOGRAPHIC_DATA] [GEOGRAPHIC_DATA] [GEOGRAPHIC_DATA] [GEOGRAPHIC_DATA…" at bounding box center [525, 334] width 117 height 49
click at [642, 337] on select "CITY Almeria Biliran Cabucgayan Caibiran Culaba Kawayan Maripipi Naval" at bounding box center [642, 334] width 117 height 49
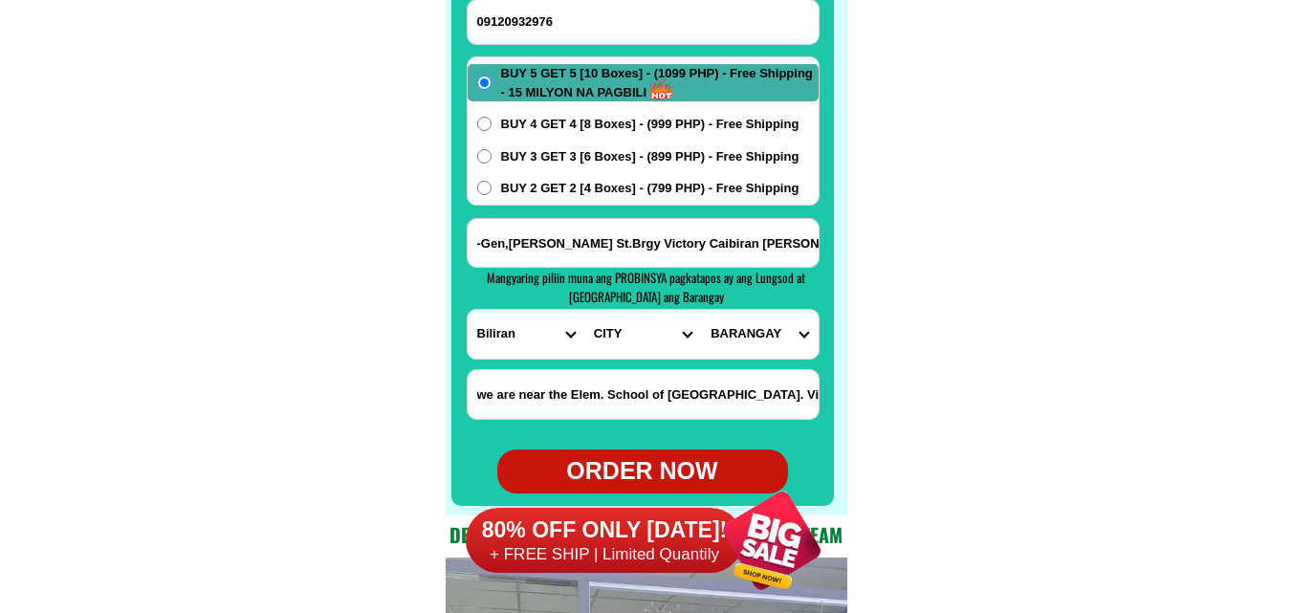
select select "63_8676961"
click at [584, 310] on select "CITY Almeria Biliran Cabucgayan Caibiran Culaba Kawayan Maripipi Naval" at bounding box center [642, 334] width 117 height 49
click at [748, 321] on select "BARANGAY Alegria Asug Bari-is Binohangan Cabibihan Caulangohan (marevil) Kawaya…" at bounding box center [759, 334] width 117 height 49
select select "63_86769613471"
click at [701, 310] on select "BARANGAY Alegria Asug Bari-is Binohangan Cabibihan Caulangohan (marevil) Kawaya…" at bounding box center [759, 334] width 117 height 49
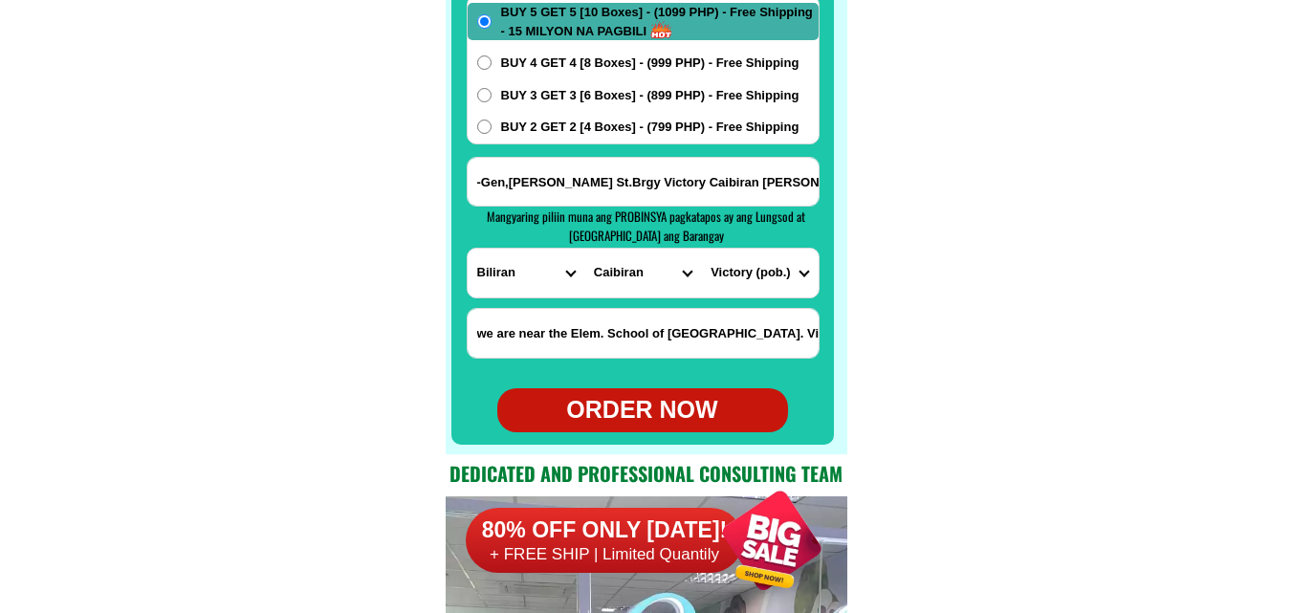
scroll to position [15360, 0]
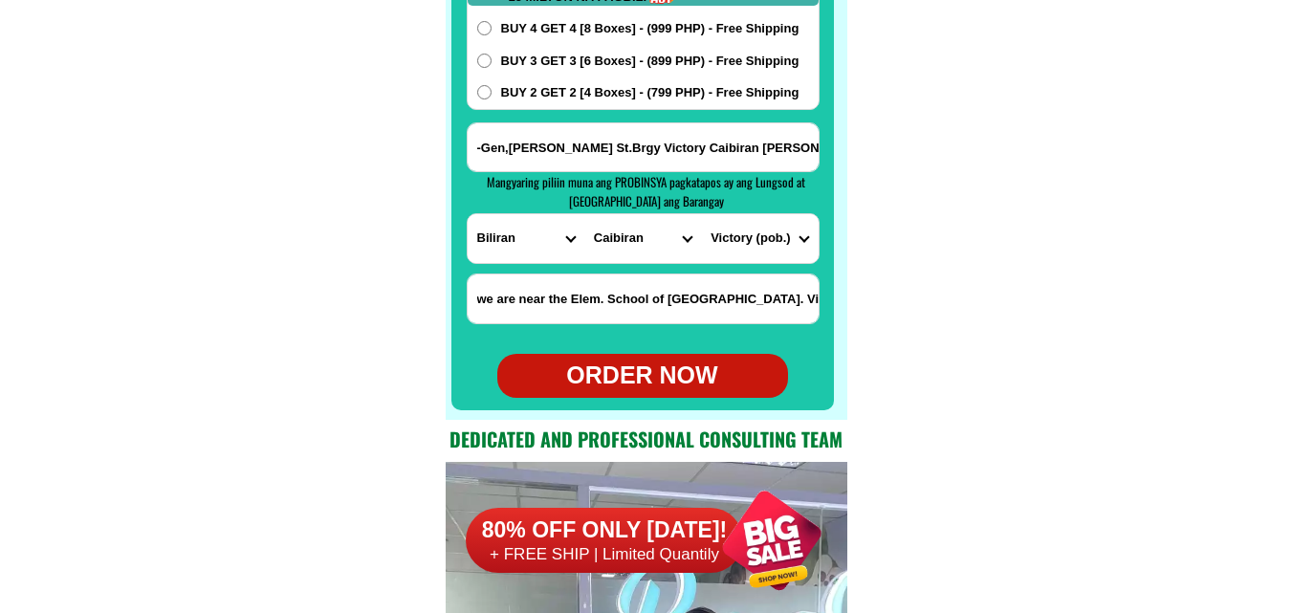
click at [639, 374] on div "ORDER NOW" at bounding box center [642, 376] width 291 height 36
radio input "true"
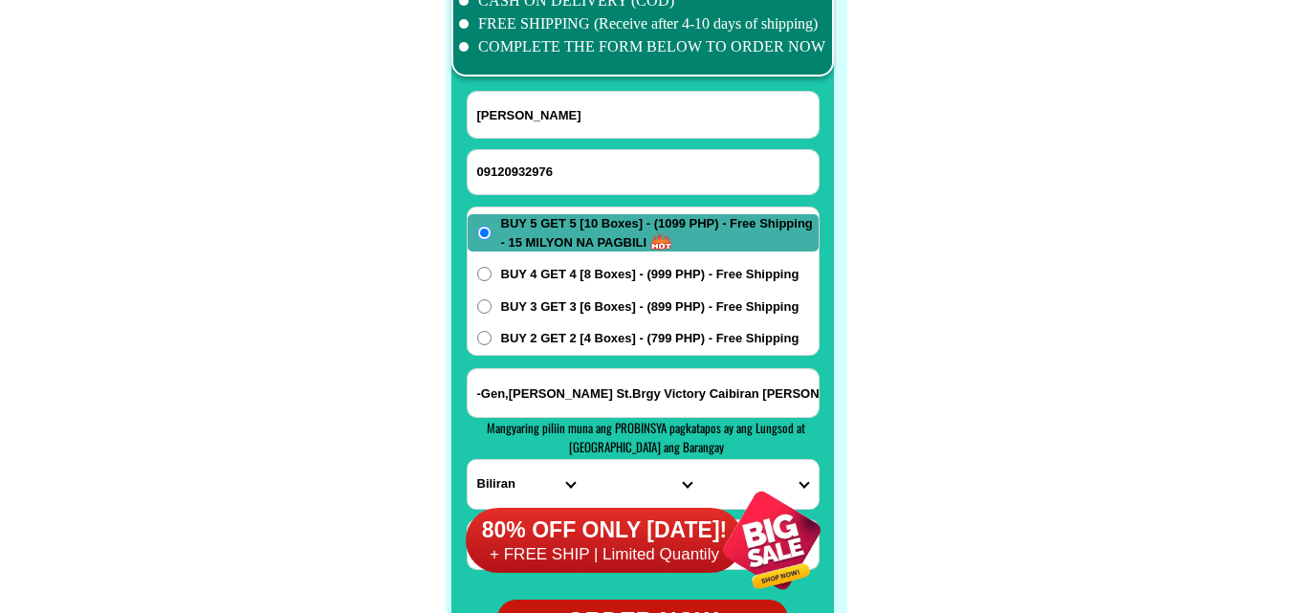
scroll to position [15074, 0]
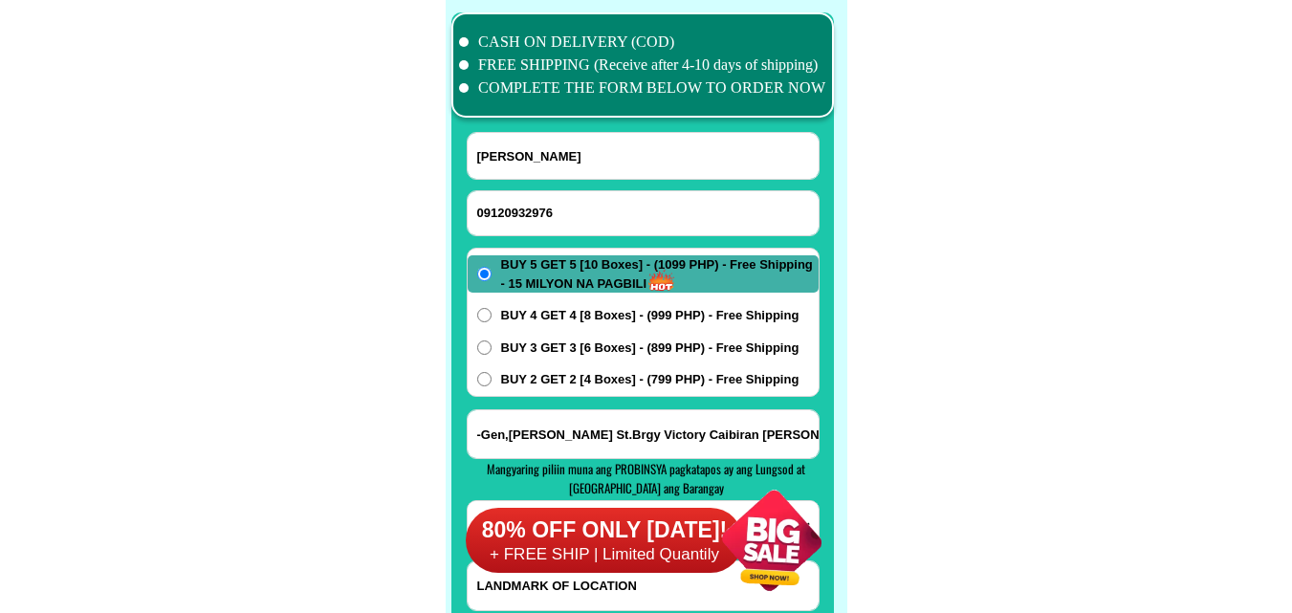
drag, startPoint x: 555, startPoint y: 216, endPoint x: 494, endPoint y: 179, distance: 71.7
click at [555, 216] on input "09120932976" at bounding box center [642, 213] width 351 height 44
paste input "09267740634"
type input "09267740634"
click at [533, 135] on input "Input full_name" at bounding box center [642, 156] width 351 height 46
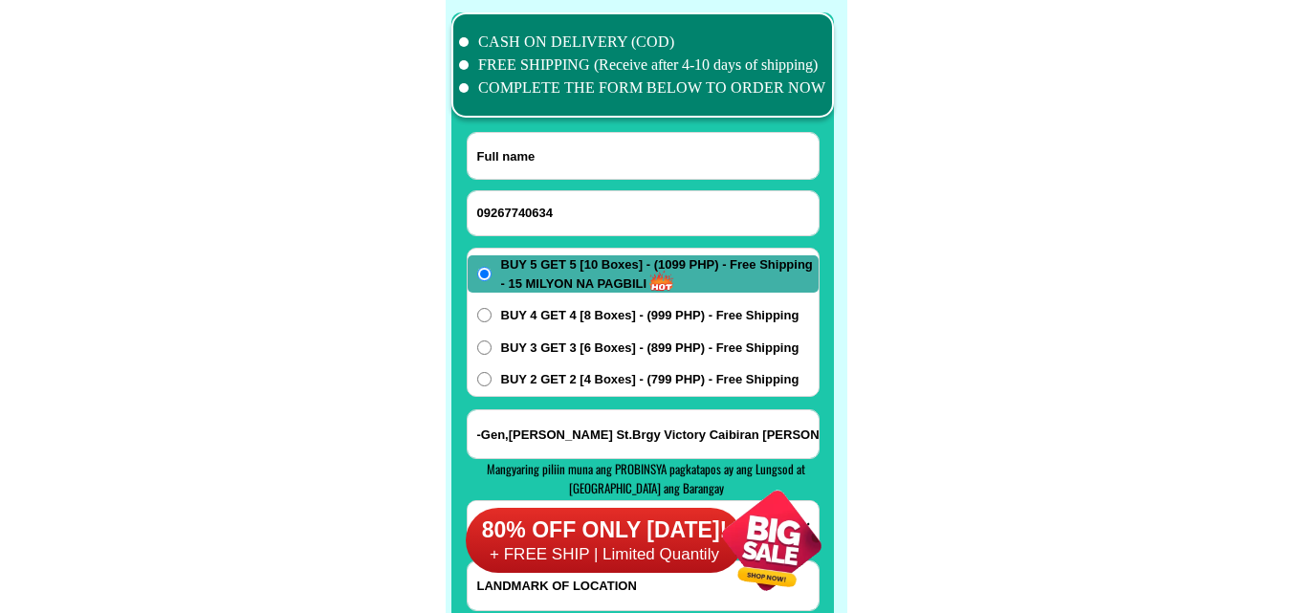
paste input "Orlando. barbachano"
type input "Orlando. barbachano"
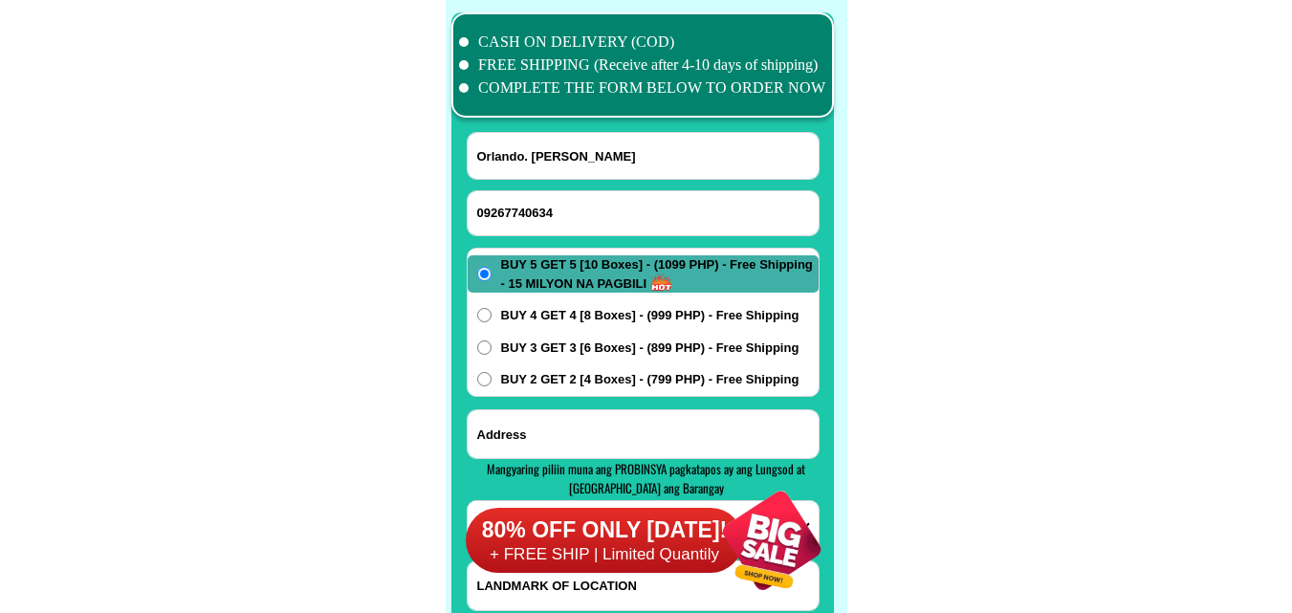
drag, startPoint x: 581, startPoint y: 447, endPoint x: 585, endPoint y: 389, distance: 58.4
click at [578, 448] on input "Input address" at bounding box center [642, 434] width 351 height 48
paste input "tarlac. Santa ignacia sansutero porok 7 malapit sa brgy hall"
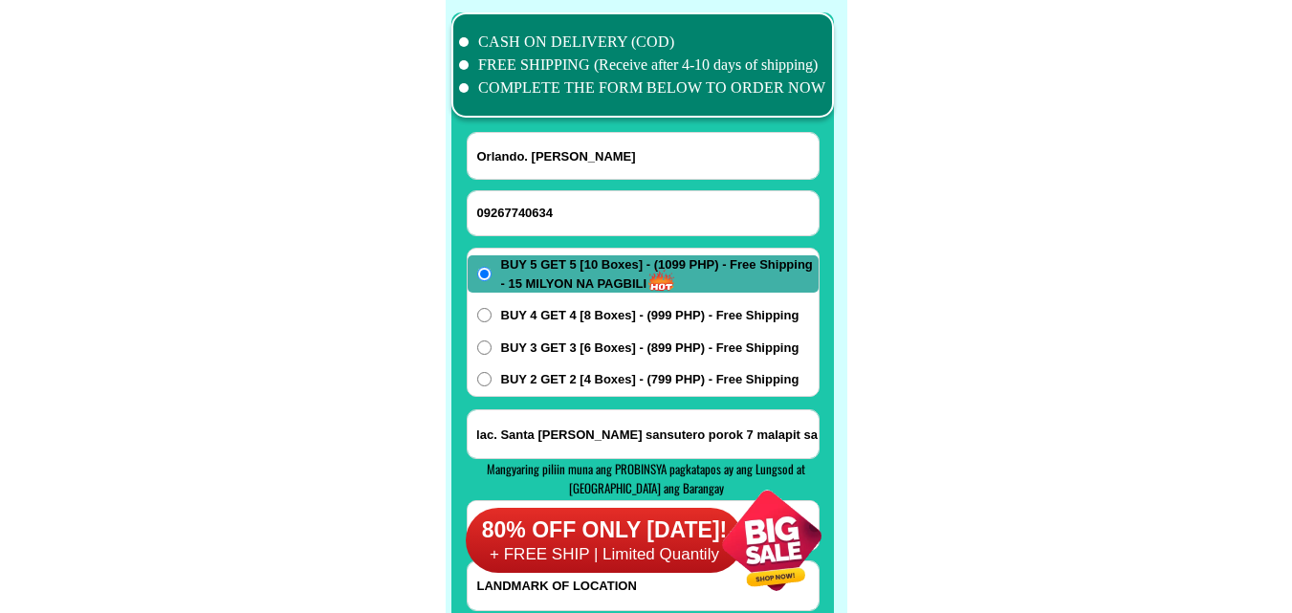
type input "tarlac. Santa ignacia sansutero porok 7 malapit sa brgy hall"
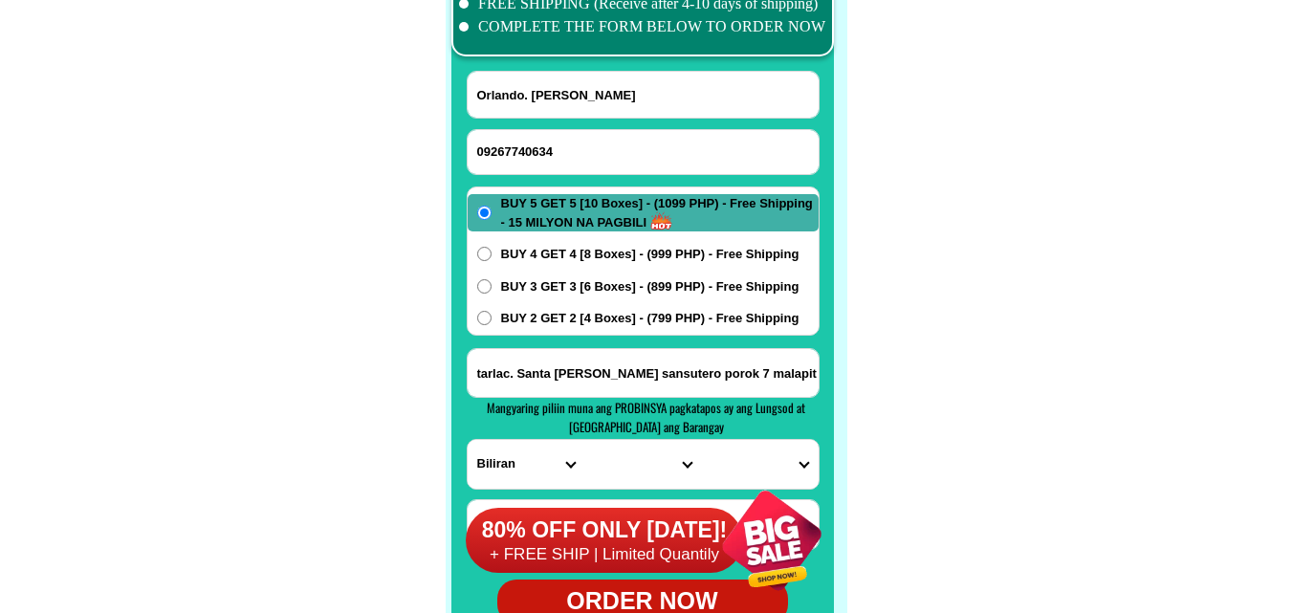
scroll to position [15169, 0]
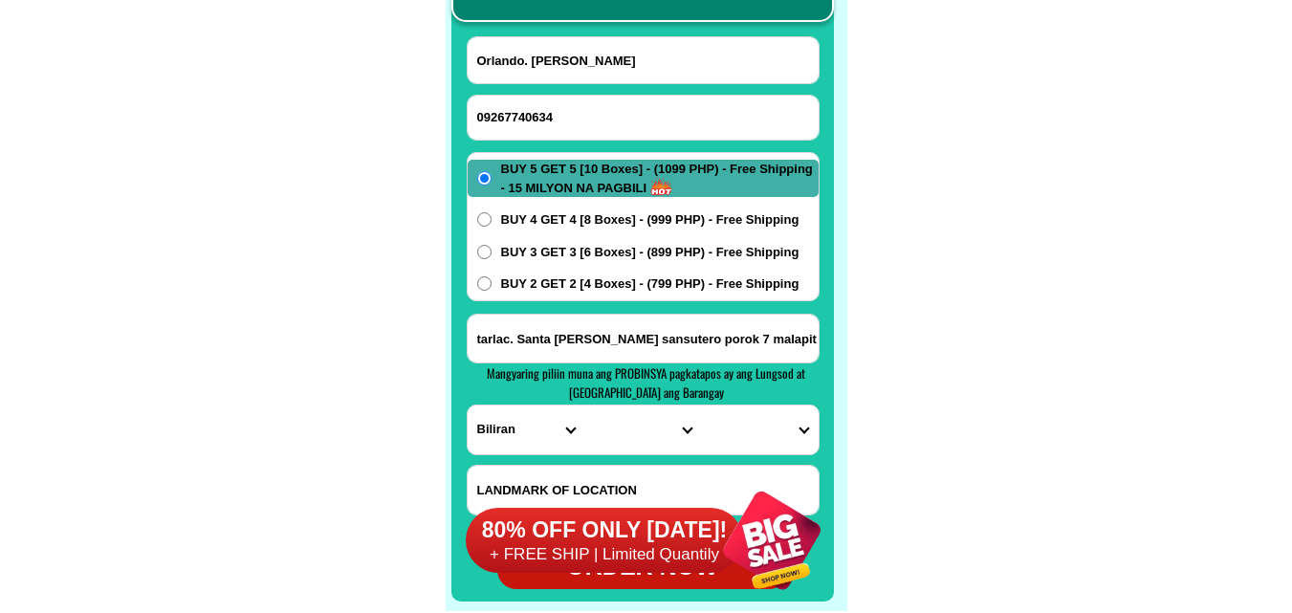
click at [508, 424] on select "PROVINCE [GEOGRAPHIC_DATA] [GEOGRAPHIC_DATA] [GEOGRAPHIC_DATA] [GEOGRAPHIC_DATA…" at bounding box center [525, 429] width 117 height 49
select select "63_225"
click at [467, 405] on select "PROVINCE [GEOGRAPHIC_DATA] [GEOGRAPHIC_DATA] [GEOGRAPHIC_DATA] [GEOGRAPHIC_DATA…" at bounding box center [525, 429] width 117 height 49
click at [616, 430] on select "CITY Anao Bamban Camiling Capas Gerona Mayantoc Moncada Paniqui Pura Ramos San-…" at bounding box center [642, 429] width 117 height 49
select select "63_2258774"
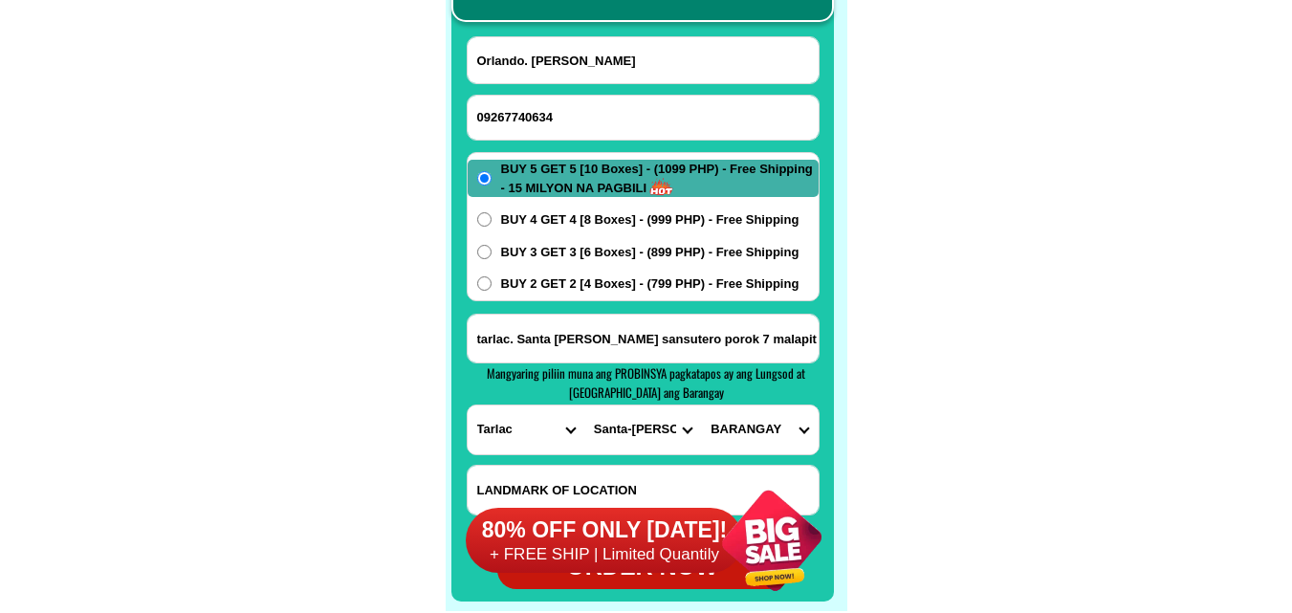
click at [584, 405] on select "CITY Anao Bamban Camiling Capas Gerona Mayantoc Moncada Paniqui Pura Ramos San-…" at bounding box center [642, 429] width 117 height 49
click at [750, 432] on select "BARANGAY Baldios Botbotones Caanamongan Cabaruan Cabugbugan Caduldulaoan Calipa…" at bounding box center [759, 429] width 117 height 49
select select "63_22587745206"
click at [701, 405] on select "BARANGAY Baldios Botbotones Caanamongan Cabaruan Cabugbugan Caduldulaoan Calipa…" at bounding box center [759, 429] width 117 height 49
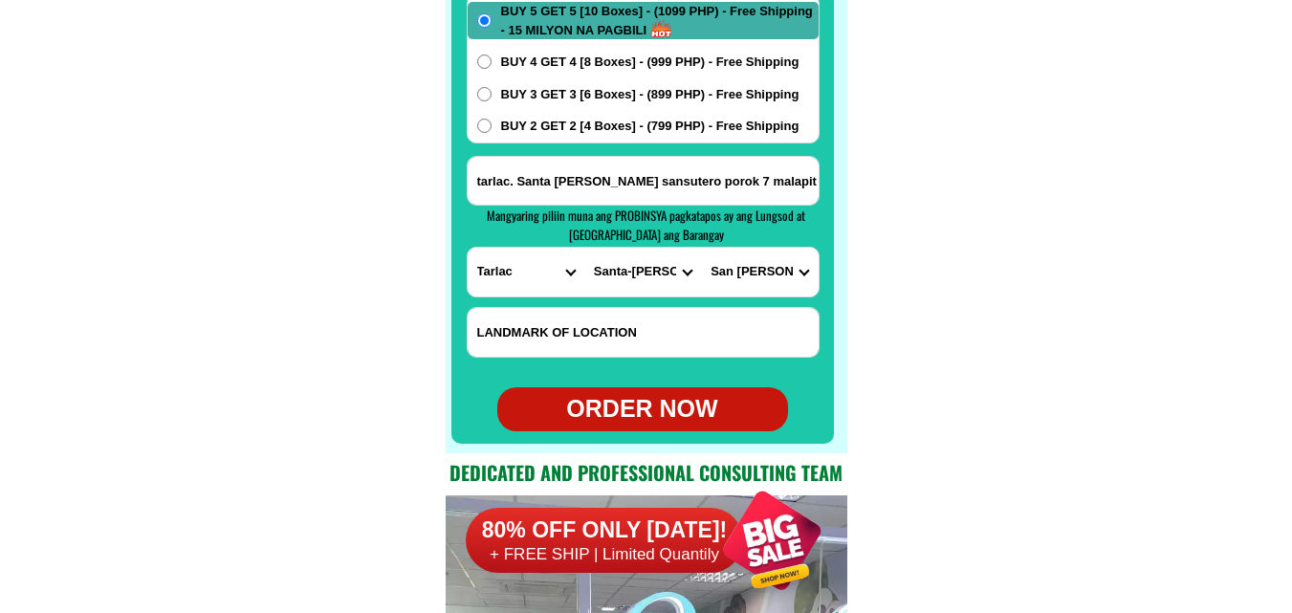
scroll to position [15360, 0]
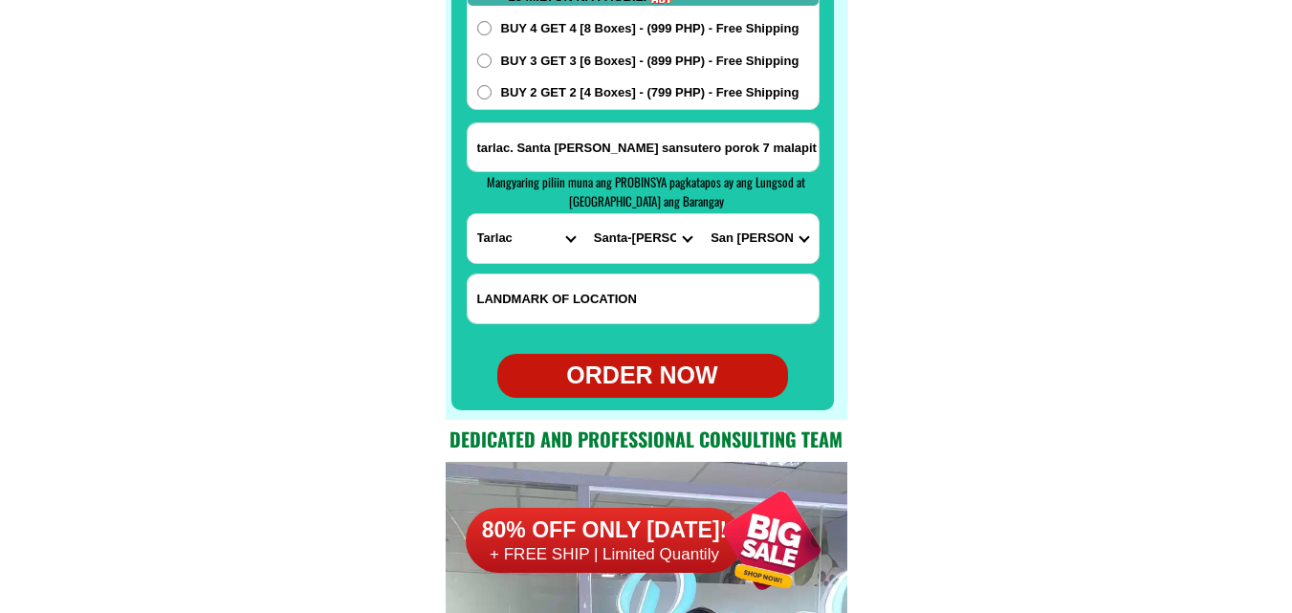
drag, startPoint x: 651, startPoint y: 367, endPoint x: 621, endPoint y: 348, distance: 35.3
click at [651, 368] on div "ORDER NOW" at bounding box center [642, 376] width 291 height 36
type input "Orlando. barbachano"
type input "tarlac. Santa ignacia sansutero porok 7 malapit sa brgy hall"
radio input "true"
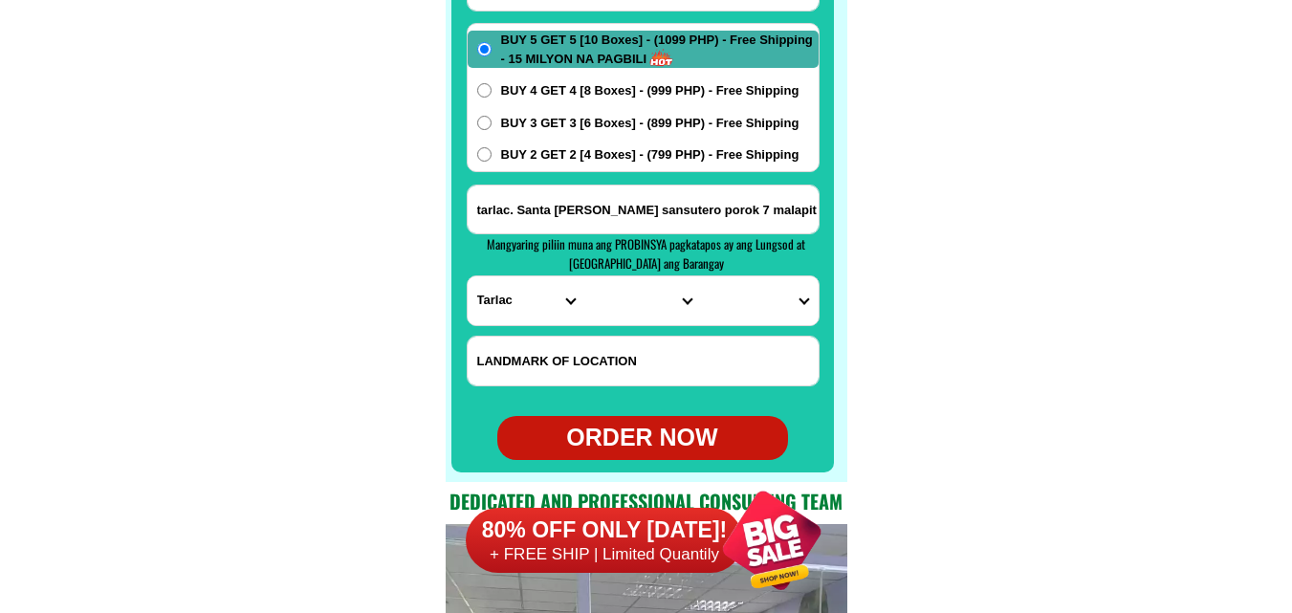
scroll to position [15169, 0]
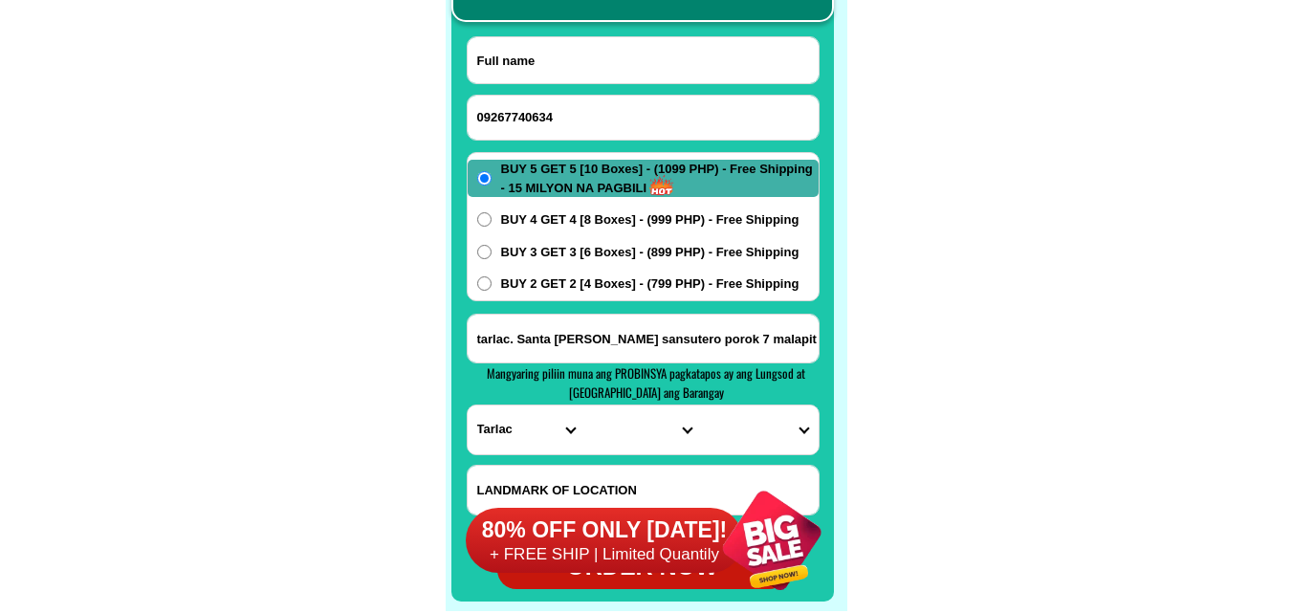
drag, startPoint x: 603, startPoint y: 71, endPoint x: 570, endPoint y: 50, distance: 39.5
click at [603, 71] on input "Input full_name" at bounding box center [642, 60] width 351 height 46
paste input "Nelia Recio"
type input "Nelia Recio"
click at [627, 121] on input "Input phone_number" at bounding box center [642, 118] width 351 height 44
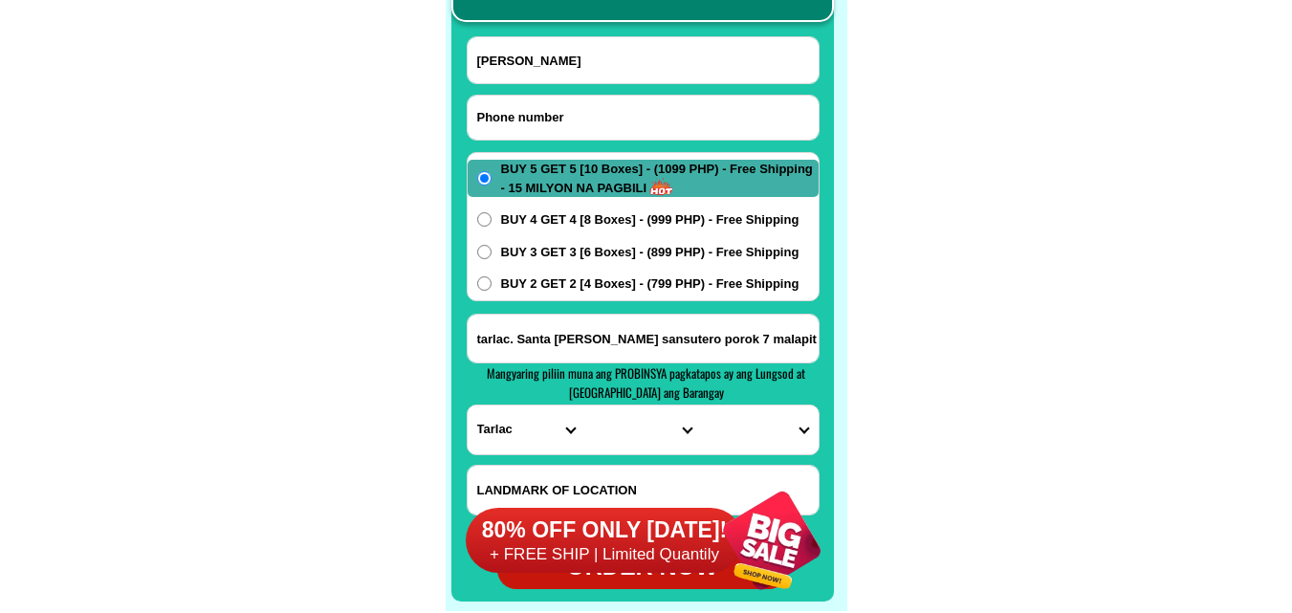
paste input "09949756405"
type input "09949756405"
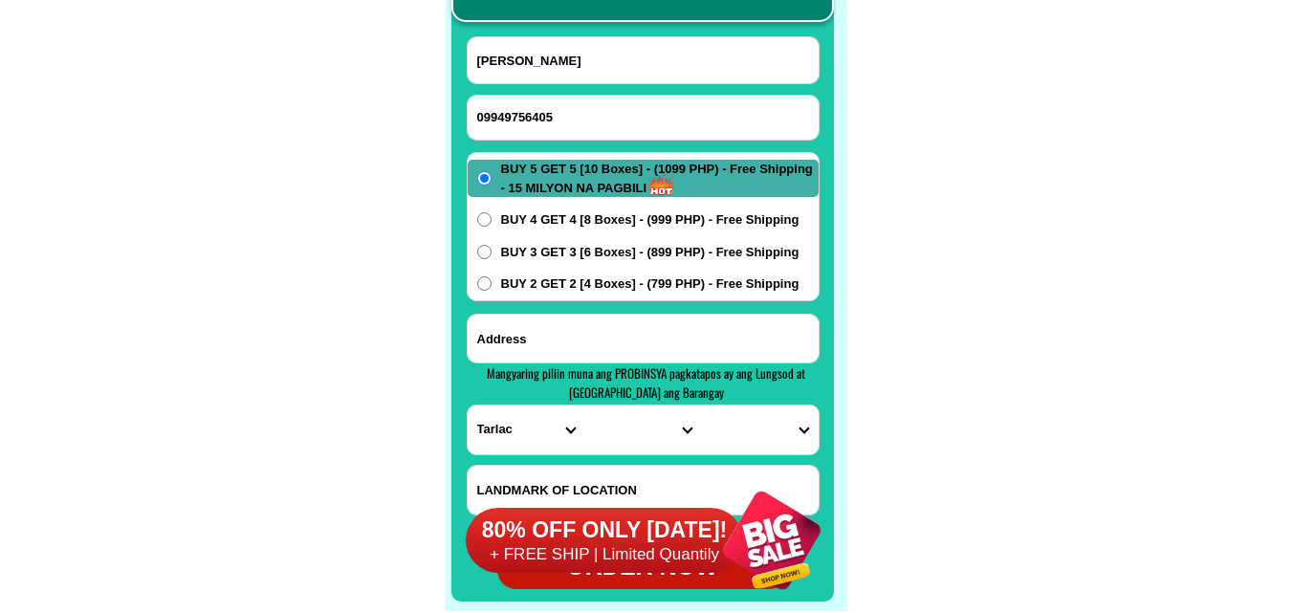
paste input "lipa city public market Blg 1 Basement stall no 180 textile section."
click at [626, 360] on input "Input address" at bounding box center [642, 339] width 351 height 48
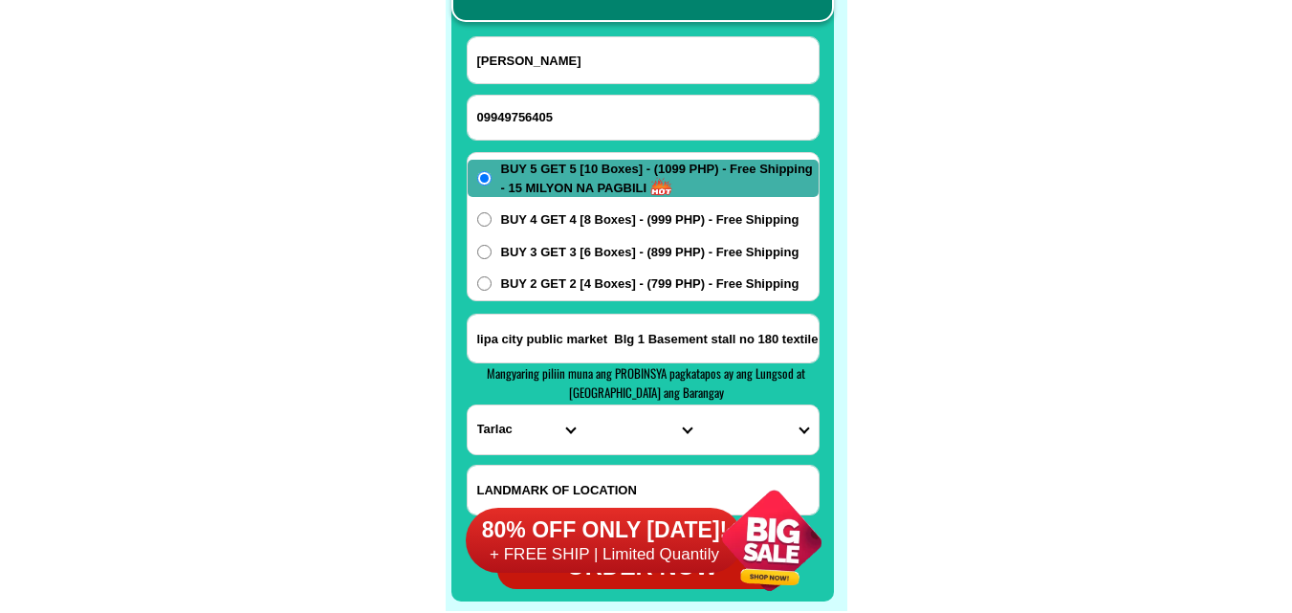
scroll to position [0, 51]
type input "lipa city public market Blg 1 Basement stall no 180 textile section."
click at [527, 432] on select "PROVINCE [GEOGRAPHIC_DATA] [GEOGRAPHIC_DATA] [GEOGRAPHIC_DATA] [GEOGRAPHIC_DATA…" at bounding box center [525, 429] width 117 height 49
select select "63_108"
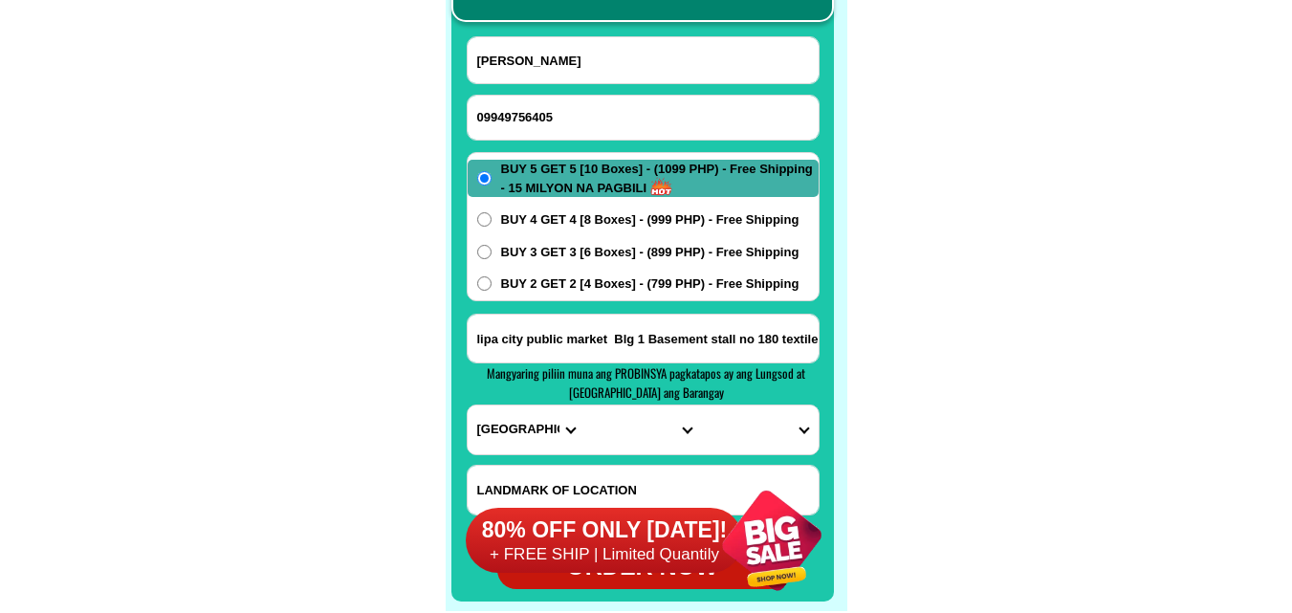
click at [467, 405] on select "PROVINCE [GEOGRAPHIC_DATA] [GEOGRAPHIC_DATA] [GEOGRAPHIC_DATA] [GEOGRAPHIC_DATA…" at bounding box center [525, 429] width 117 height 49
click at [620, 428] on select "CITY Agoncillo Alitagtag Allacapan Balayan Batangas-balete Batangas-city Batang…" at bounding box center [642, 429] width 117 height 49
select select "63_1088573"
click at [584, 405] on select "CITY Agoncillo Alitagtag Allacapan Balayan Batangas-balete Batangas-city Batang…" at bounding box center [642, 429] width 117 height 49
click at [760, 424] on select "BARANGAY Adya Anilao Anilao-labac Antipolo del norte Antipolo del sur Bagong po…" at bounding box center [759, 429] width 117 height 49
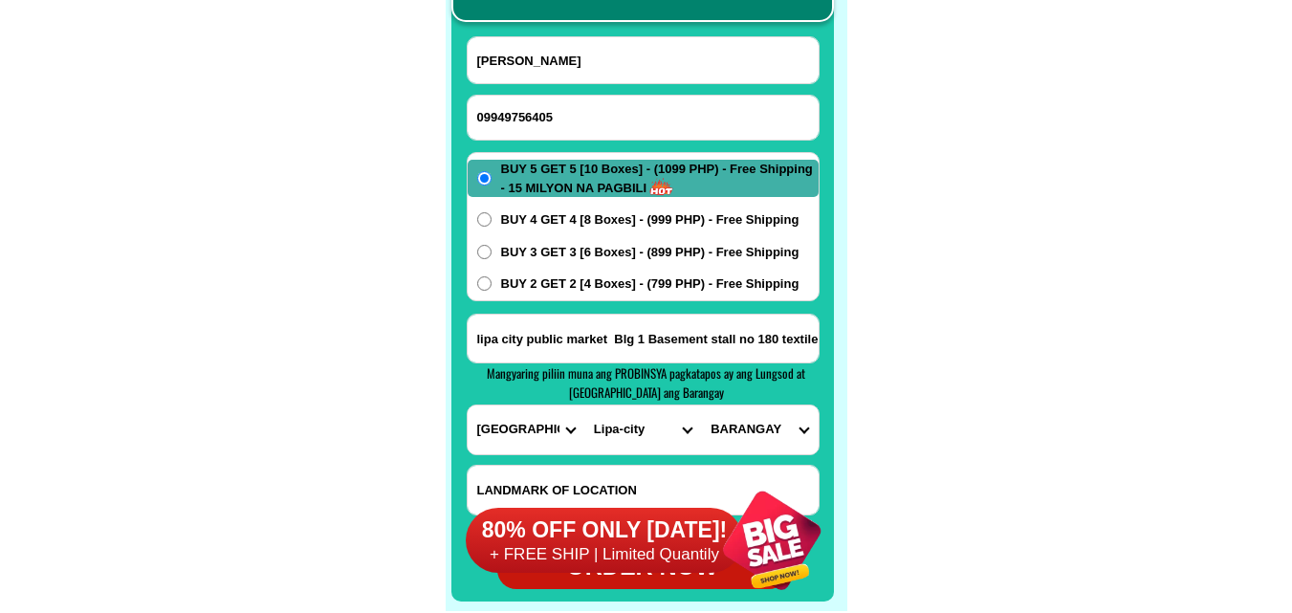
select select "63_10885738518"
click at [701, 405] on select "BARANGAY Adya Anilao Anilao-labac Antipolo del norte Antipolo del sur Bagong po…" at bounding box center [759, 429] width 117 height 49
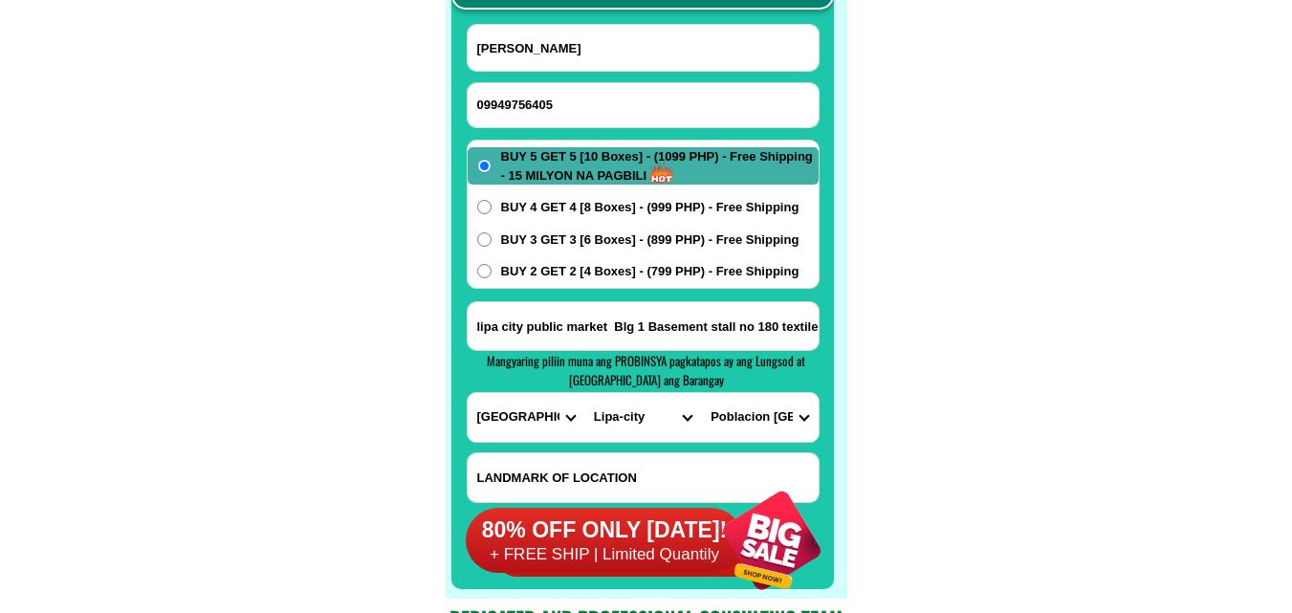
scroll to position [15265, 0]
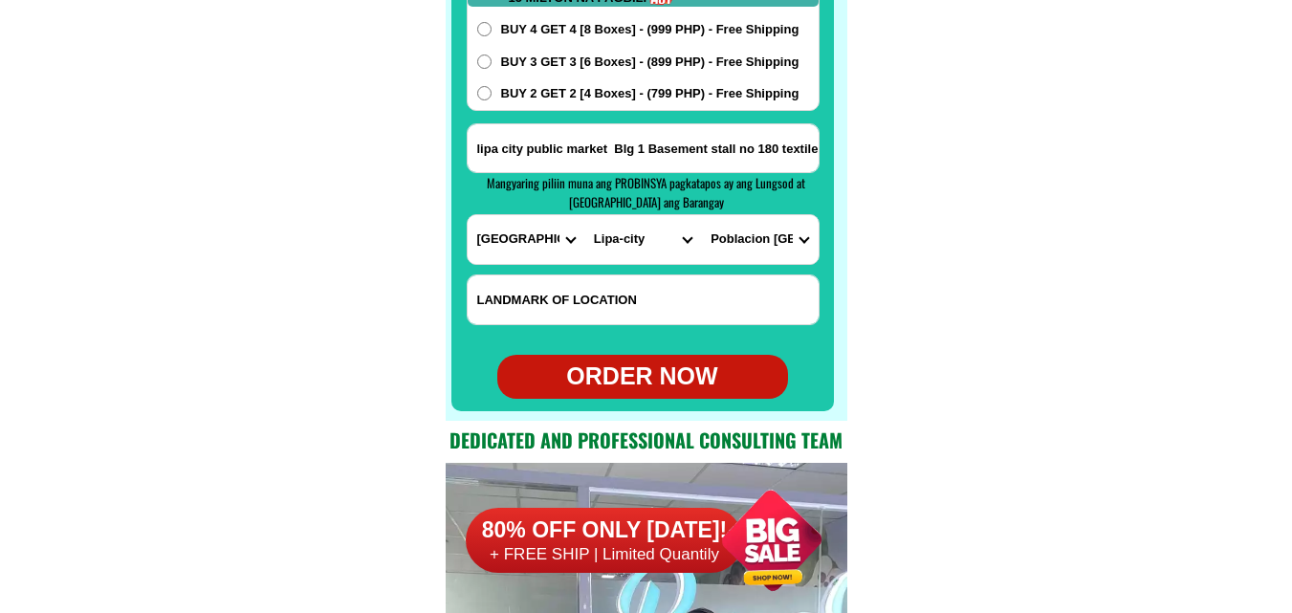
scroll to position [15360, 0]
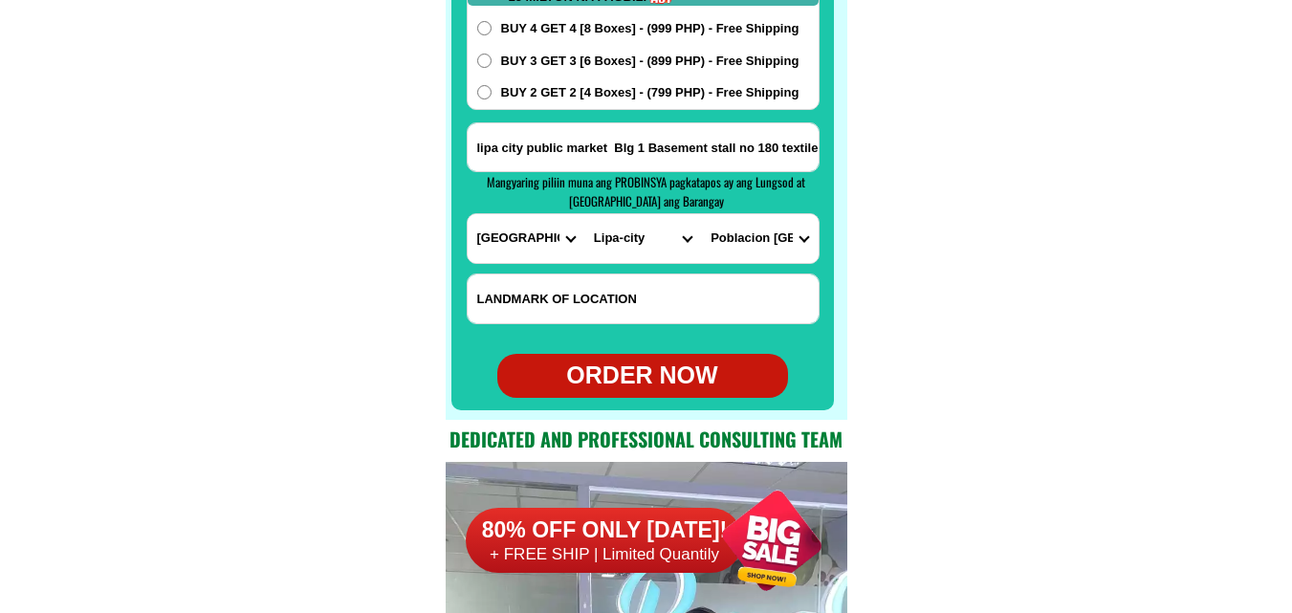
click at [666, 367] on div "ORDER NOW" at bounding box center [642, 376] width 291 height 36
radio input "true"
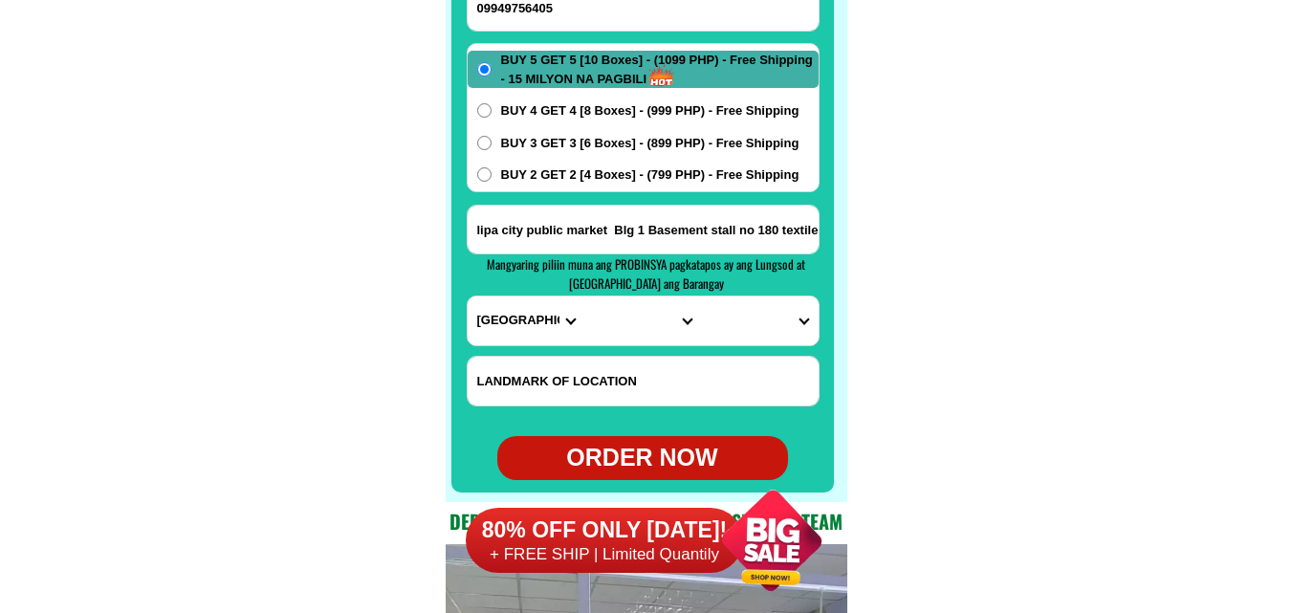
scroll to position [15169, 0]
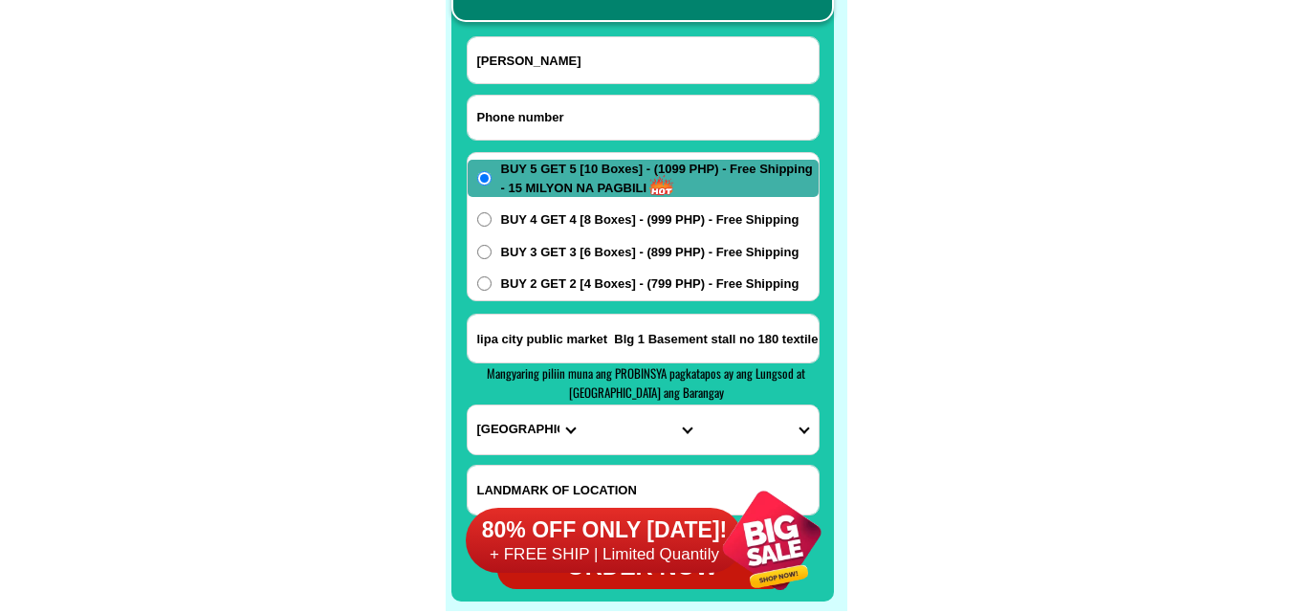
drag, startPoint x: 598, startPoint y: 122, endPoint x: 559, endPoint y: 88, distance: 52.2
click at [598, 119] on input "Input phone_number" at bounding box center [642, 118] width 351 height 44
paste input "09272566236"
type input "09272566236"
drag, startPoint x: 588, startPoint y: 73, endPoint x: 493, endPoint y: 26, distance: 105.6
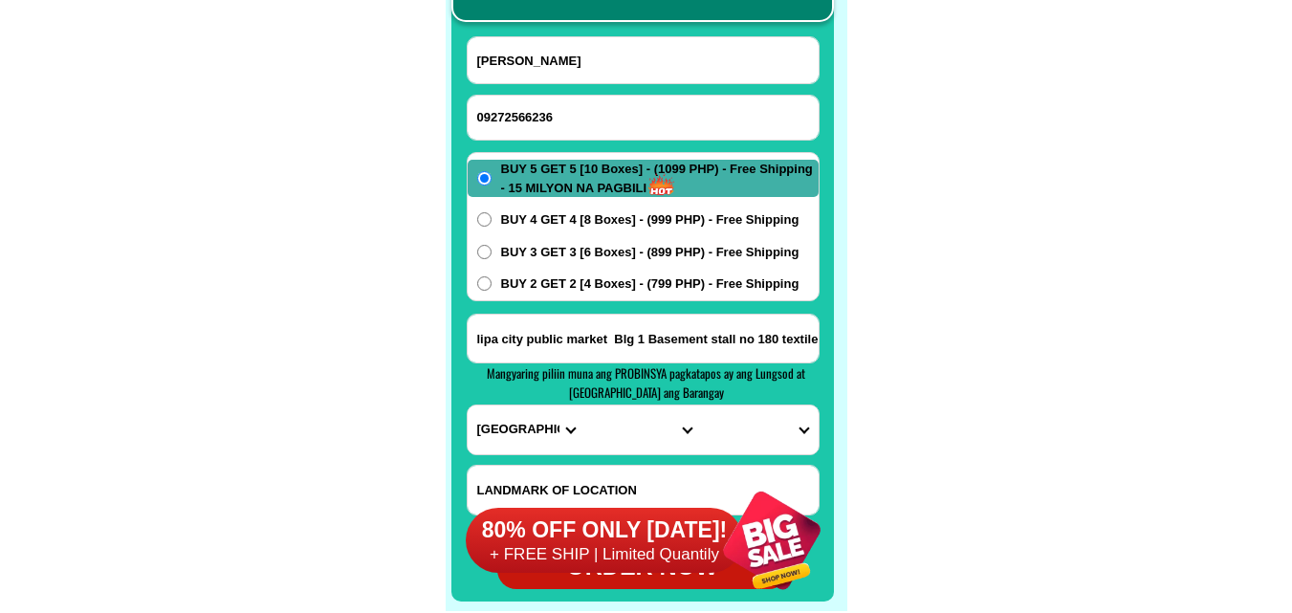
click at [588, 73] on input "Nelia Recio" at bounding box center [642, 60] width 351 height 46
paste input "Lolita Pascua"
type input "Lolita Pascua"
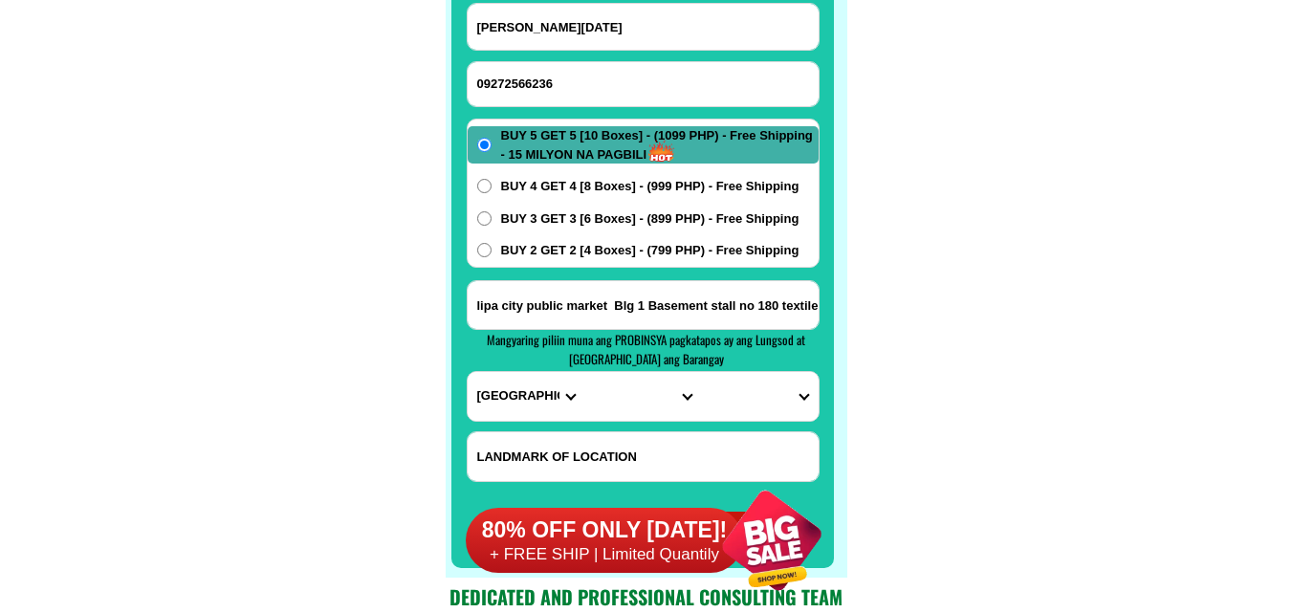
scroll to position [15265, 0]
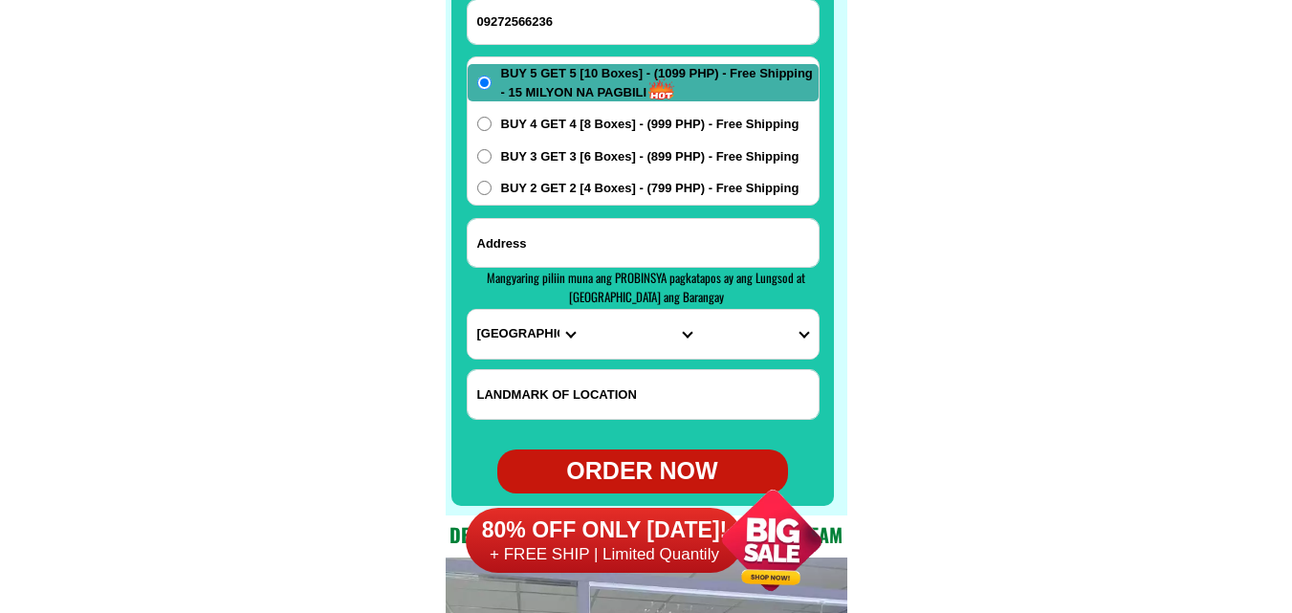
click at [627, 250] on input "Input address" at bounding box center [642, 243] width 351 height 48
paste input "Brgy. Escoda Marcos 2907 Ilocos Norte Sitio Balbalay Near Escoda Elementary sch…"
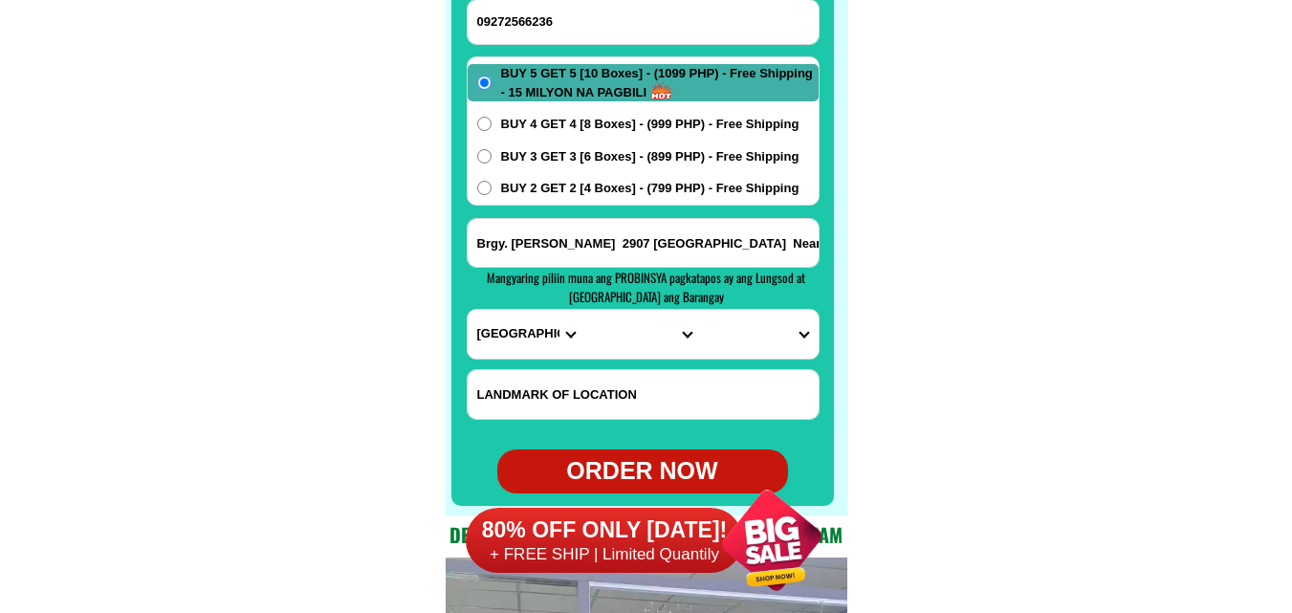
scroll to position [0, 179]
type input "Brgy. Escoda Marcos 2907 Ilocos Norte Sitio Balbalay Near Escoda Elementary sch…"
click at [521, 331] on select "PROVINCE [GEOGRAPHIC_DATA] [GEOGRAPHIC_DATA] [GEOGRAPHIC_DATA] [GEOGRAPHIC_DATA…" at bounding box center [525, 334] width 117 height 49
select select "63_473"
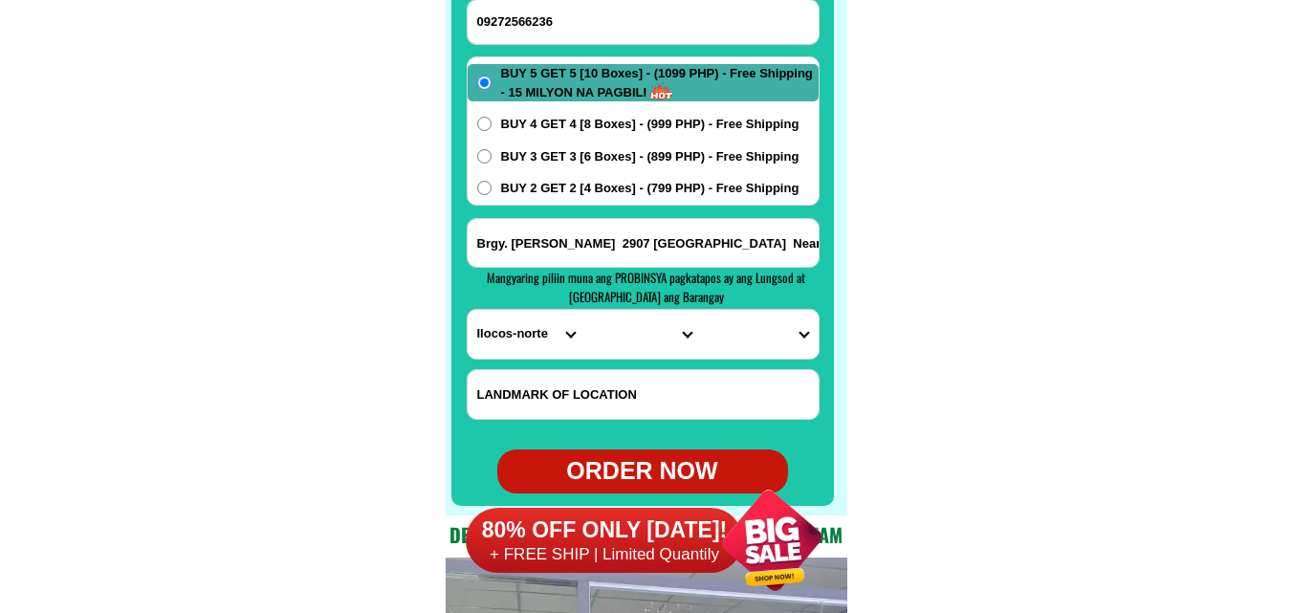
click at [467, 310] on select "PROVINCE [GEOGRAPHIC_DATA] [GEOGRAPHIC_DATA] [GEOGRAPHIC_DATA] [GEOGRAPHIC_DATA…" at bounding box center [525, 334] width 117 height 49
click at [627, 332] on select "CITY Adams Bacarra Badoc Bangui Banna Batac-city Carasi Currimao Dingras Dumaln…" at bounding box center [642, 334] width 117 height 49
select select "63_473960"
click at [584, 310] on select "CITY Adams Bacarra Badoc Bangui Banna Batac-city Carasi Currimao Dingras Dumaln…" at bounding box center [642, 334] width 117 height 49
click at [765, 337] on select "BARANGAY Cacafean Daquioag Elizabeth (culao) Escoda Ferdinand Fortuna Imelda (c…" at bounding box center [759, 334] width 117 height 49
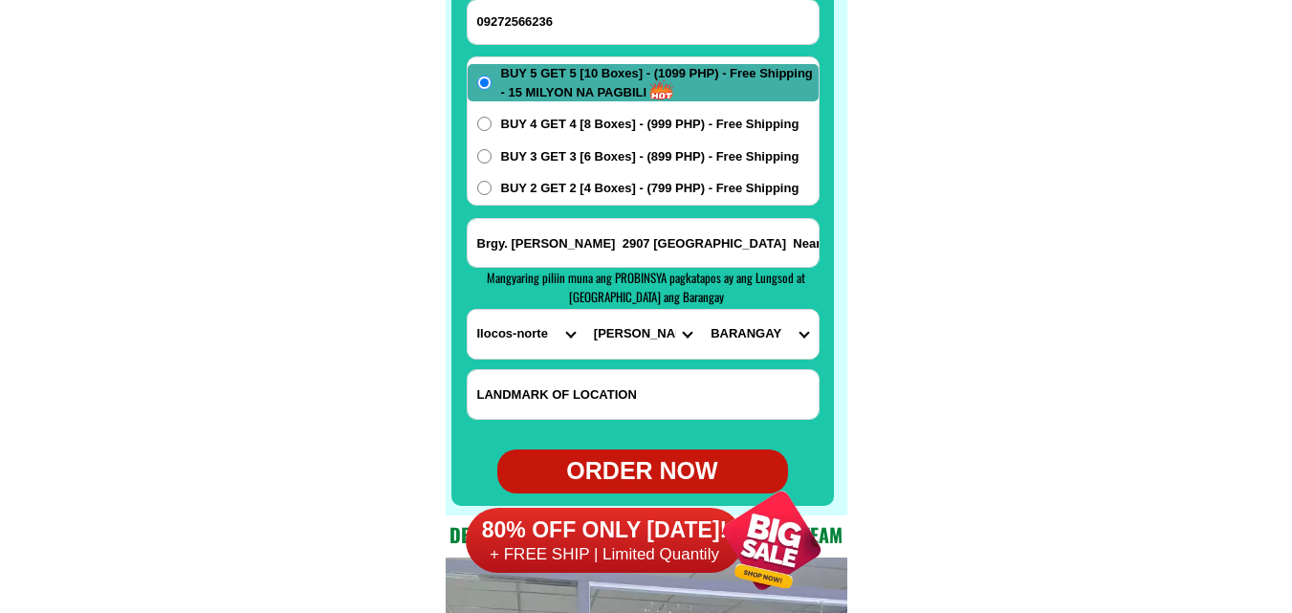
select select "63_47396017998"
click at [701, 310] on select "BARANGAY Cacafean Daquioag Elizabeth (culao) Escoda Ferdinand Fortuna Imelda (c…" at bounding box center [759, 334] width 117 height 49
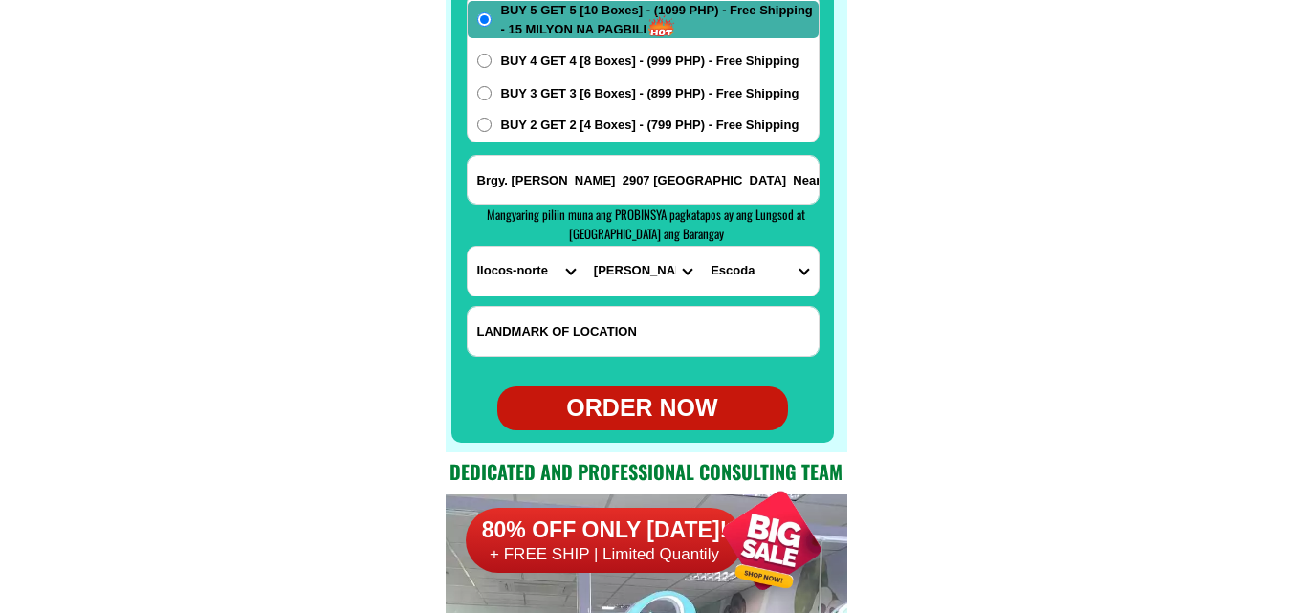
scroll to position [15360, 0]
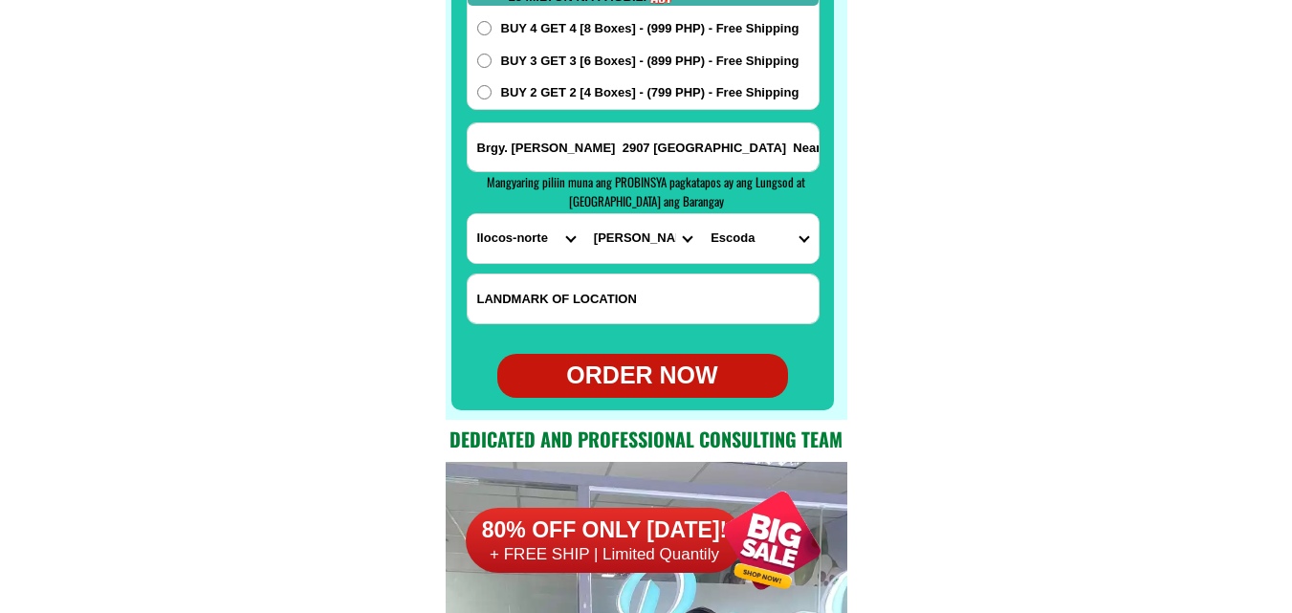
click at [640, 390] on div "ORDER NOW" at bounding box center [642, 376] width 291 height 36
radio input "true"
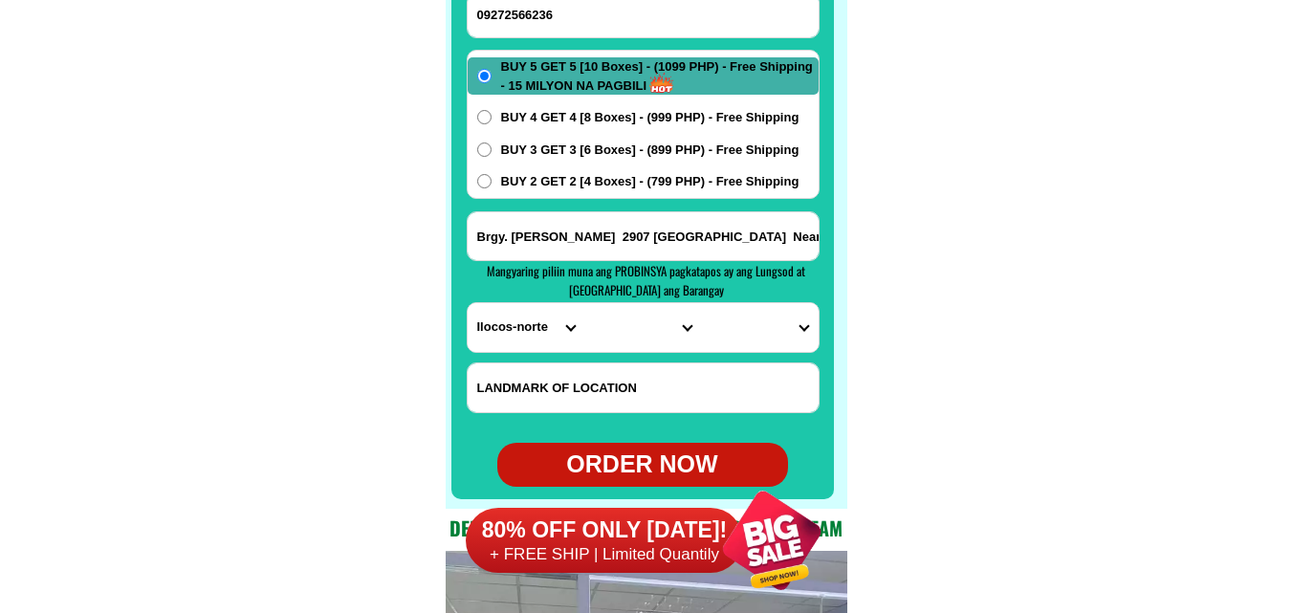
scroll to position [15169, 0]
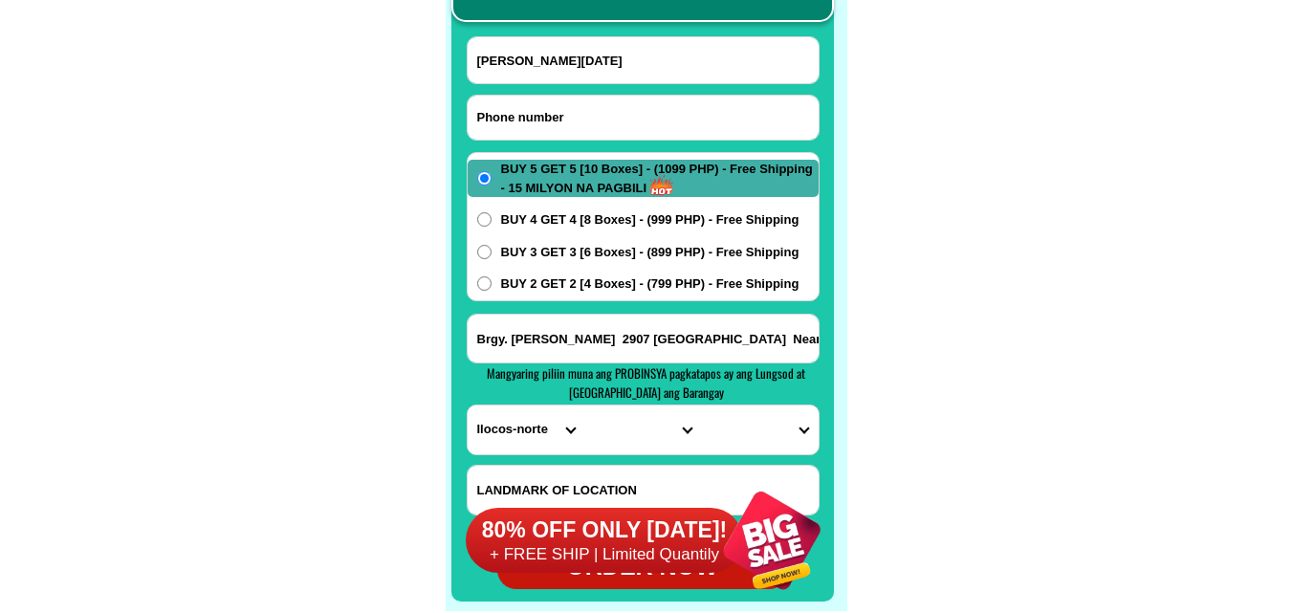
drag, startPoint x: 633, startPoint y: 103, endPoint x: 481, endPoint y: 15, distance: 175.6
click at [633, 103] on input "Input phone_number" at bounding box center [642, 118] width 351 height 44
paste input "09927816700"
type input "09927816700"
drag, startPoint x: 658, startPoint y: 55, endPoint x: 424, endPoint y: 2, distance: 239.3
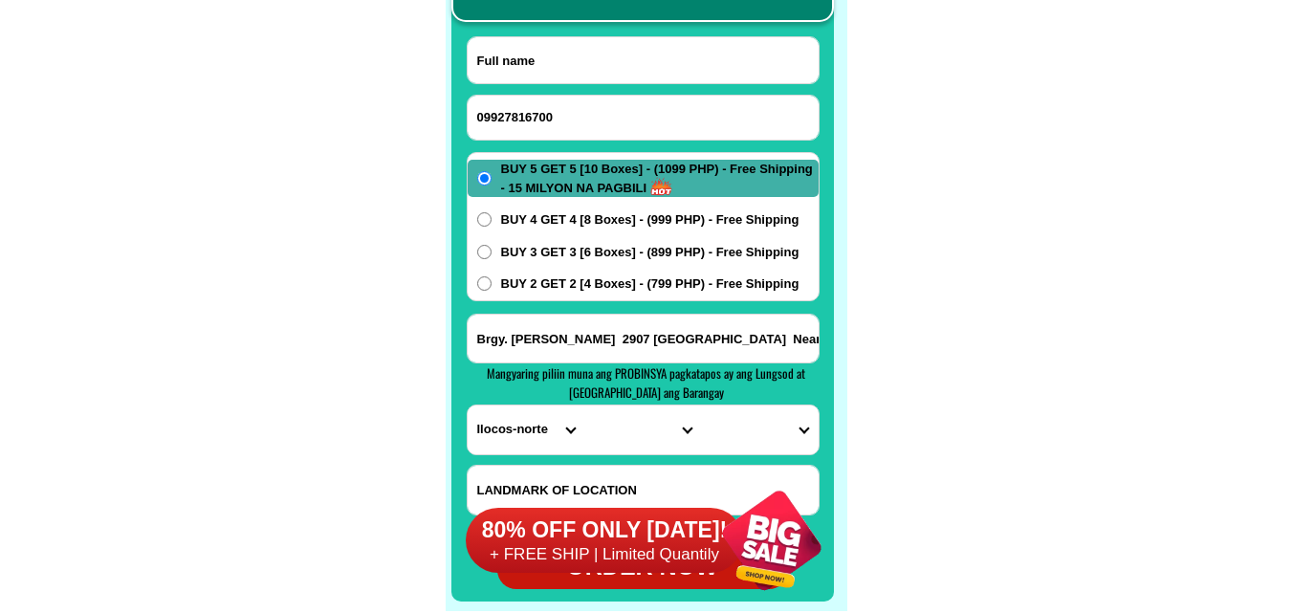
click at [658, 54] on input "Input full_name" at bounding box center [642, 60] width 351 height 46
paste input "Reynante sultan"
type input "Reynante sultan"
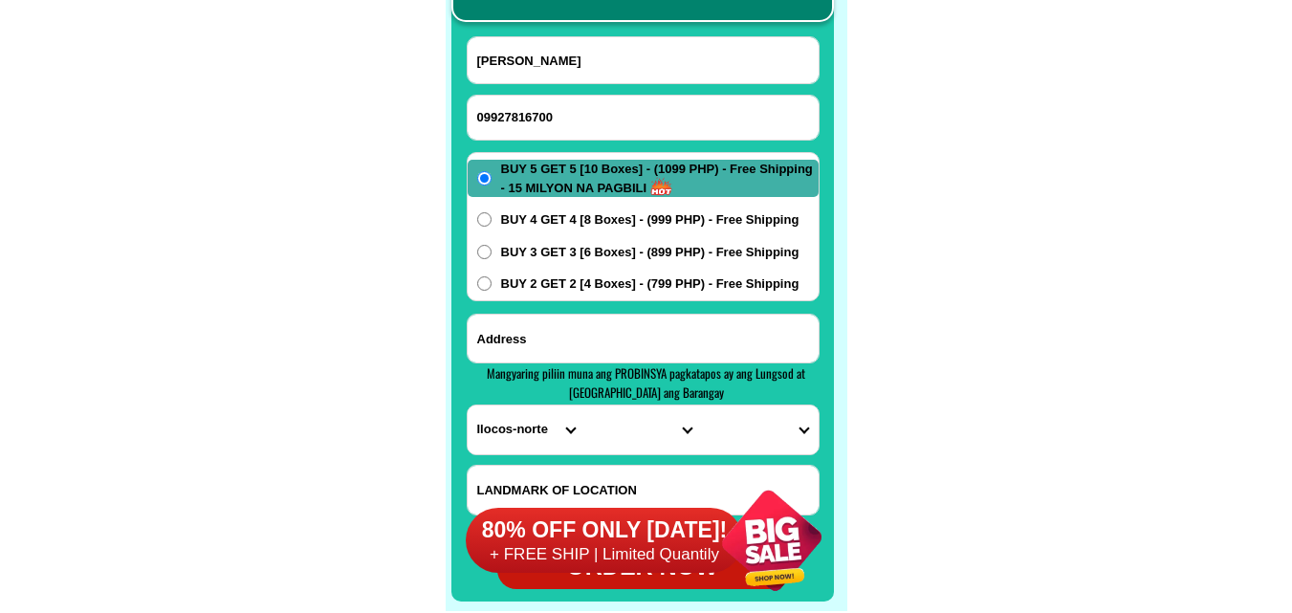
drag, startPoint x: 599, startPoint y: 359, endPoint x: 504, endPoint y: 197, distance: 188.6
click at [596, 358] on input "Input address" at bounding box center [642, 339] width 351 height 48
paste input "Compostela Davao de oro"
click at [696, 349] on input "Compostela Davao de oro" at bounding box center [642, 339] width 351 height 48
paste input "Purok 14"
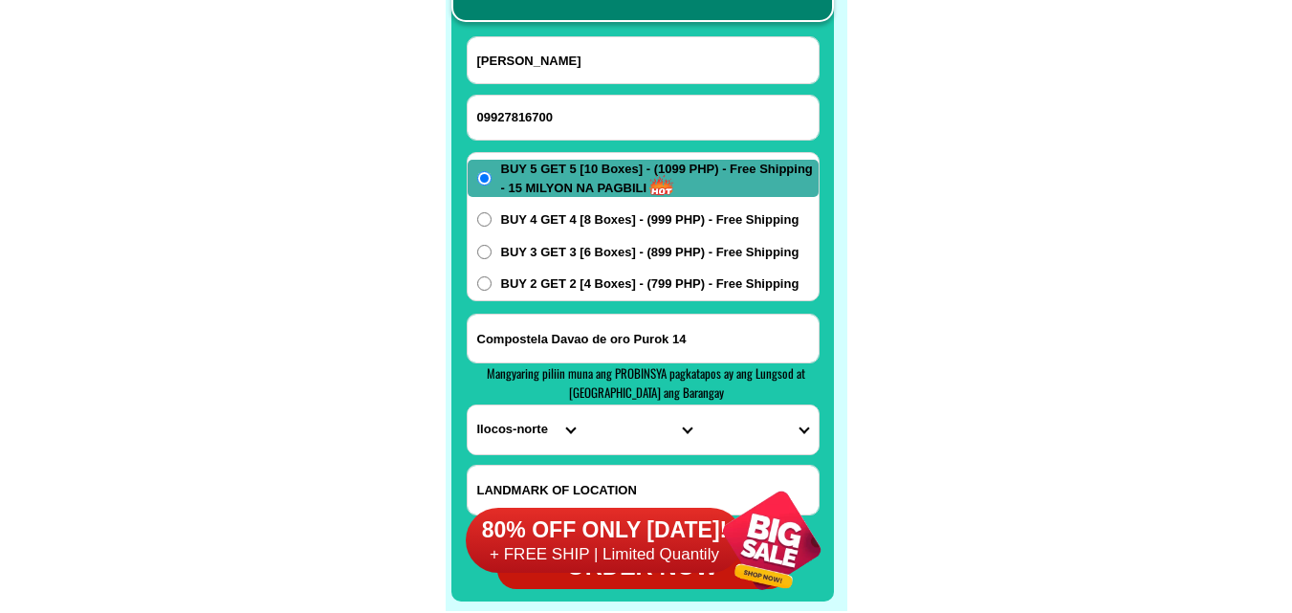
type input "Compostela Davao de oro Purok 14"
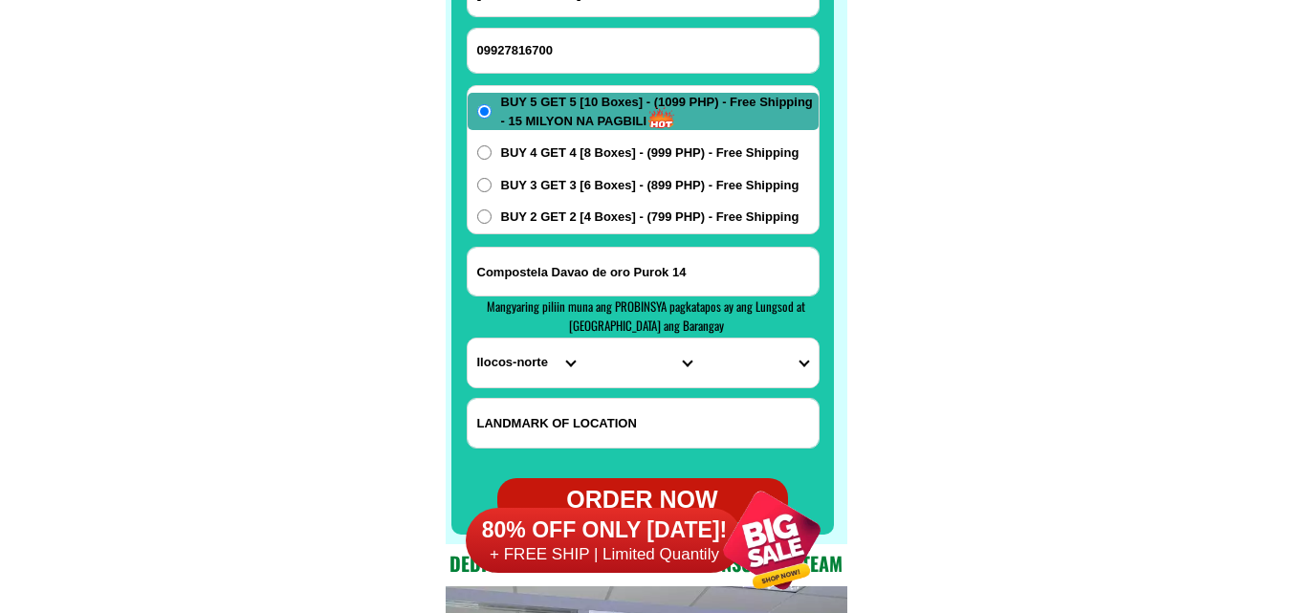
scroll to position [15265, 0]
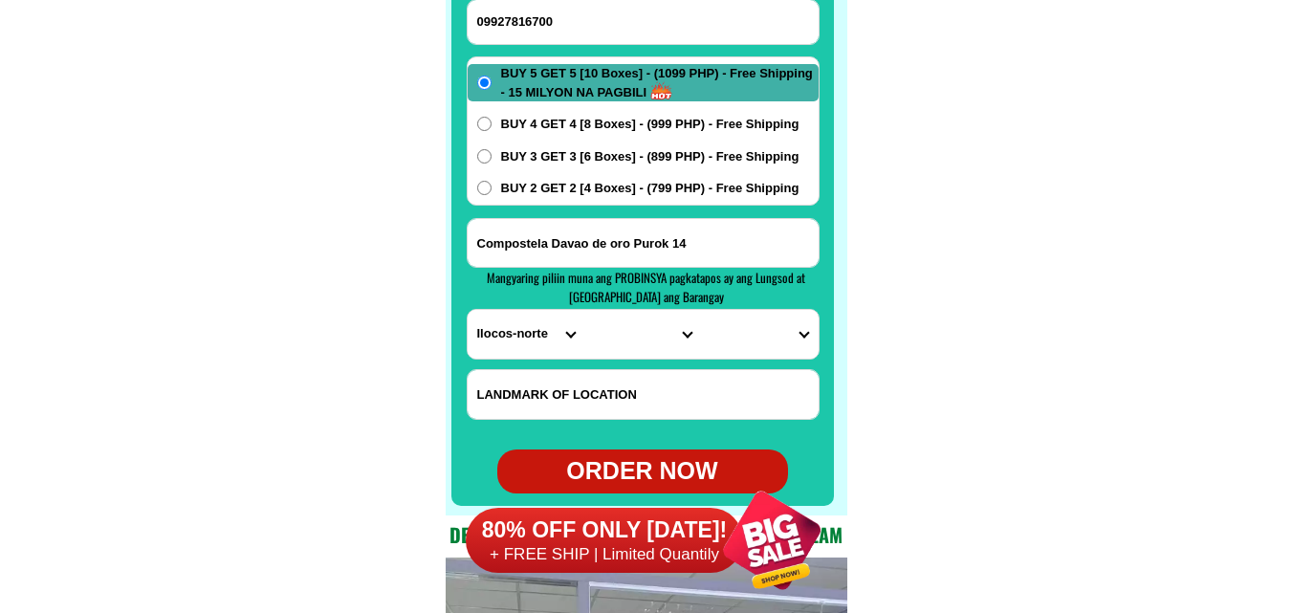
click at [517, 349] on select "PROVINCE [GEOGRAPHIC_DATA] [GEOGRAPHIC_DATA] [GEOGRAPHIC_DATA] [GEOGRAPHIC_DATA…" at bounding box center [525, 334] width 117 height 49
select select "63_882"
click at [467, 310] on select "PROVINCE [GEOGRAPHIC_DATA] [GEOGRAPHIC_DATA] [GEOGRAPHIC_DATA] [GEOGRAPHIC_DATA…" at bounding box center [525, 334] width 117 height 49
click at [613, 345] on select "CITY DAVAO-DE-ORO-COMPOSTELA DAVAO-DE-ORO-MABINI Laak Maco Maragusan Mawab Monk…" at bounding box center [642, 334] width 117 height 49
select select "63_8828635"
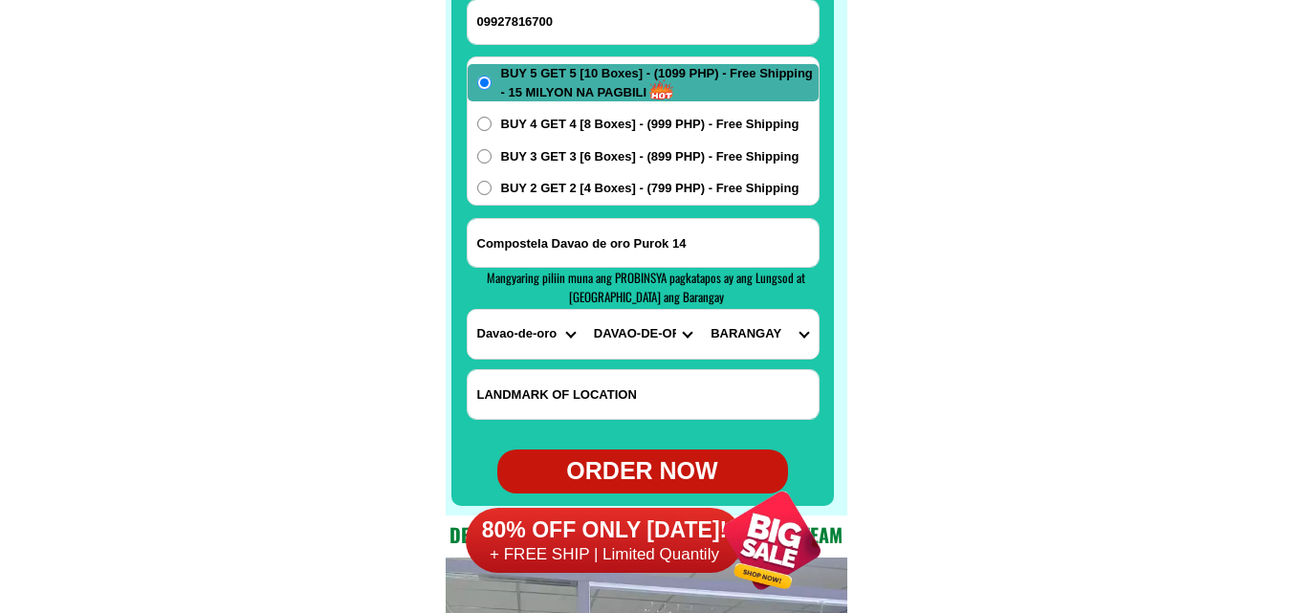
click at [584, 310] on select "CITY DAVAO-DE-ORO-COMPOSTELA DAVAO-DE-ORO-MABINI Laak Maco Maragusan Mawab Monk…" at bounding box center [642, 334] width 117 height 49
click at [767, 329] on select "BARANGAY Aurora Bagongon Gabi Lagab Mangayon Mapaca Maparat New alegria Ngan Os…" at bounding box center [759, 334] width 117 height 49
drag, startPoint x: 698, startPoint y: 237, endPoint x: 370, endPoint y: 203, distance: 329.7
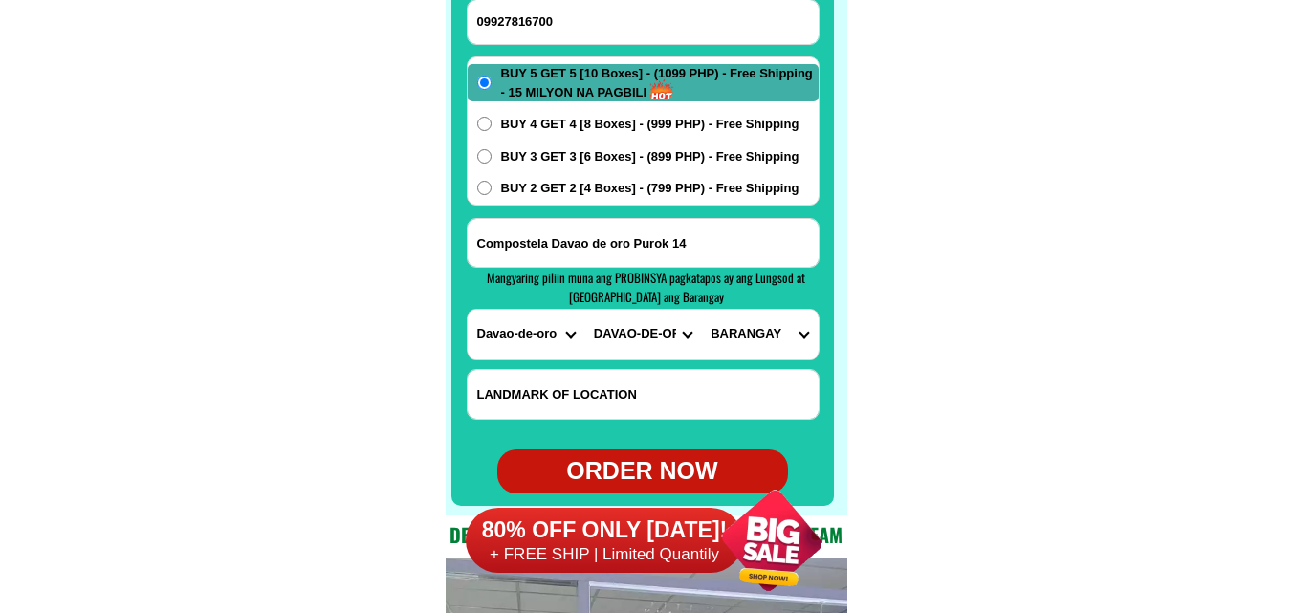
click at [756, 298] on h4 "Mangyaring piliin [PERSON_NAME] PROBINSYA pagkatapos ay ang Lungsod at [GEOGRAP…" at bounding box center [645, 287] width 337 height 37
click at [756, 331] on select "BARANGAY Aurora Bagongon Gabi Lagab Mangayon Mapaca Maparat New alegria Ngan Os…" at bounding box center [759, 334] width 117 height 49
select select "63_8828635363"
click at [701, 310] on select "BARANGAY Aurora Bagongon Gabi Lagab Mangayon Mapaca Maparat New alegria Ngan Os…" at bounding box center [759, 334] width 117 height 49
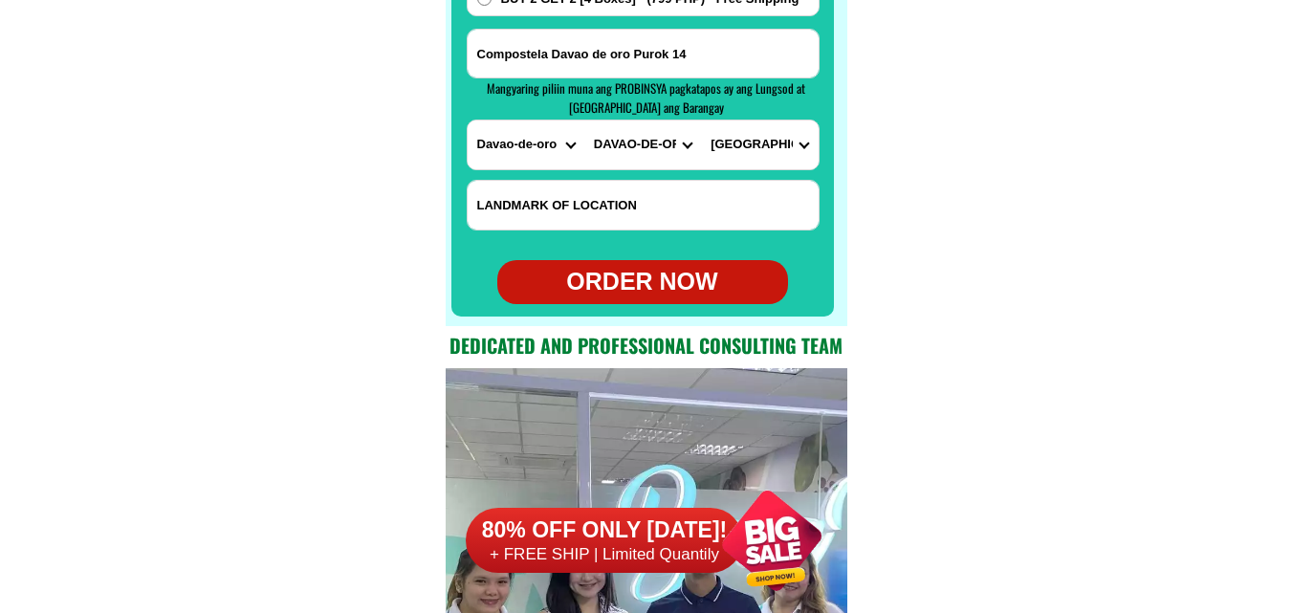
scroll to position [15456, 0]
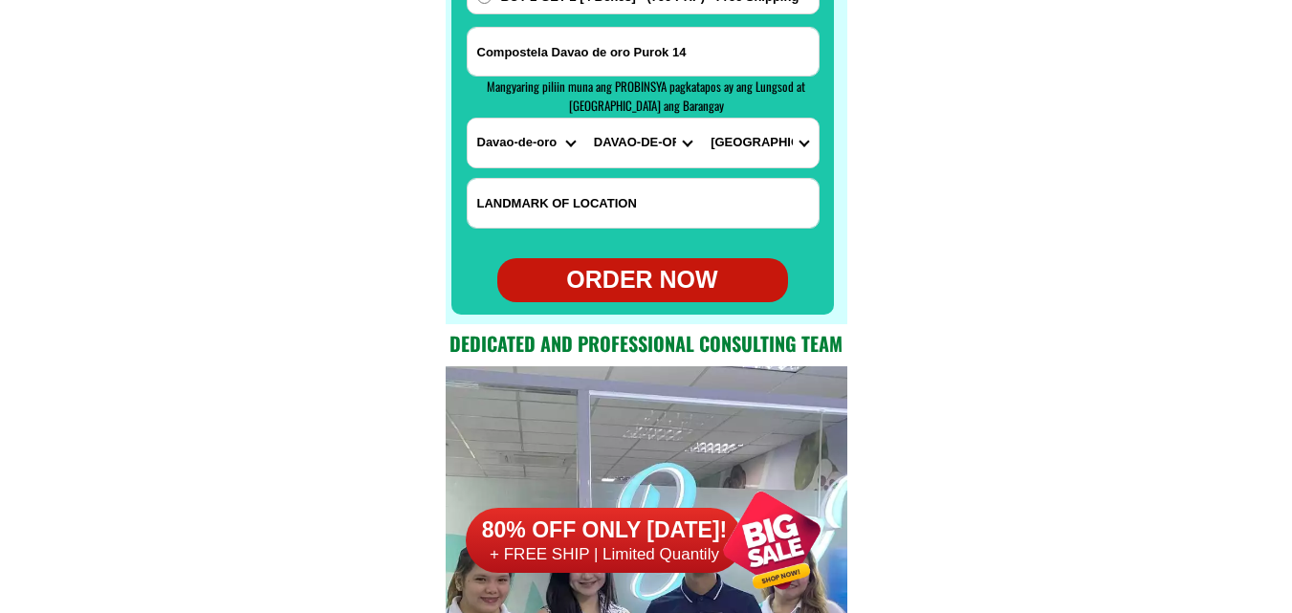
click at [666, 274] on div "ORDER NOW" at bounding box center [642, 280] width 291 height 36
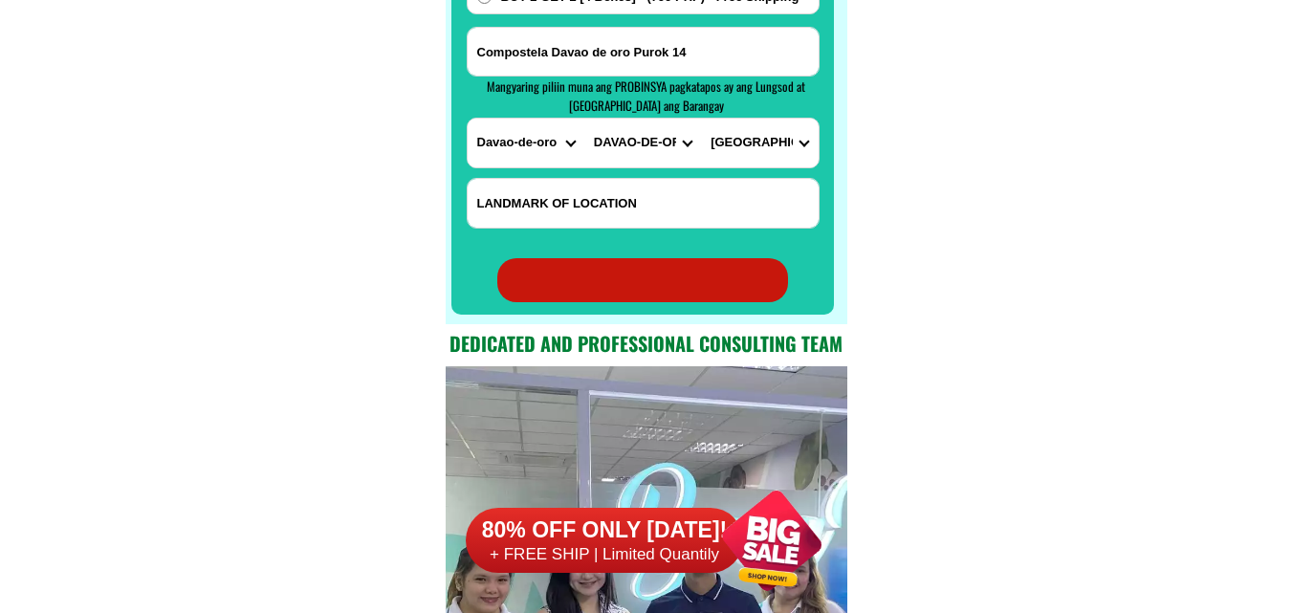
radio input "true"
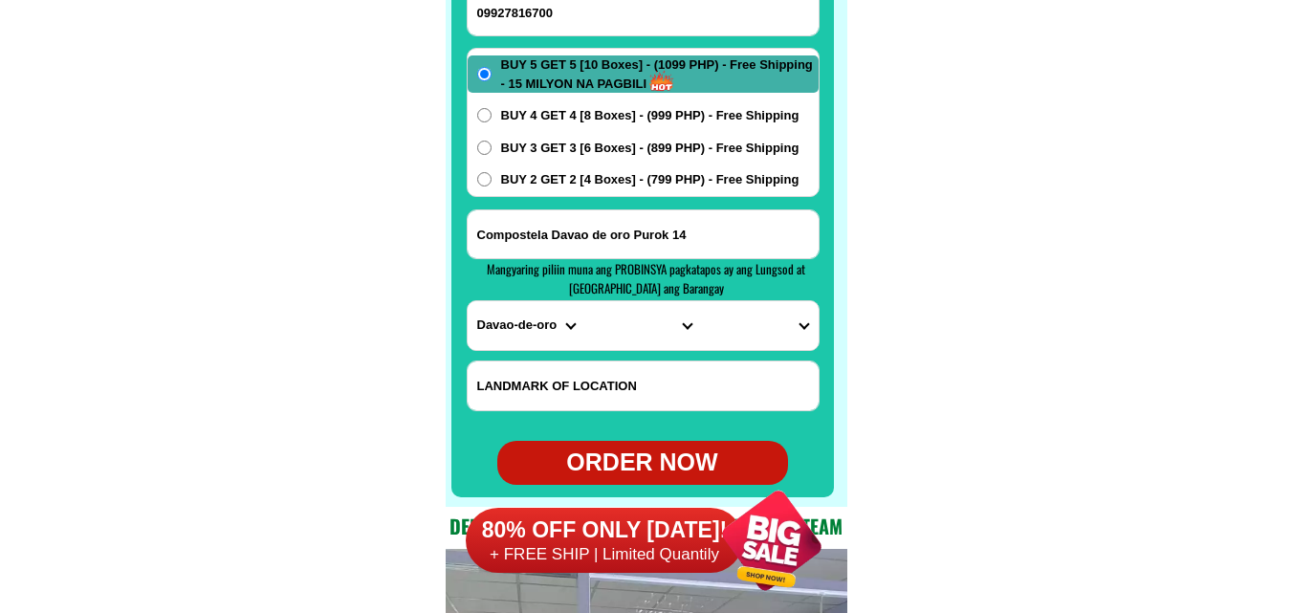
scroll to position [15169, 0]
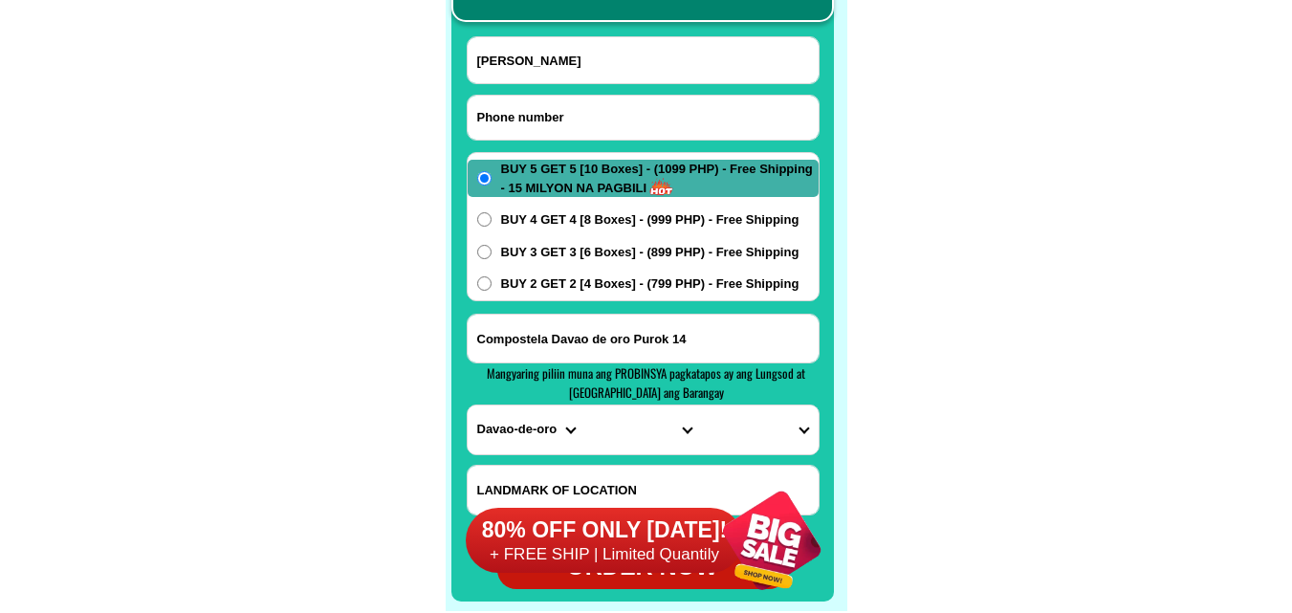
paste input "0991674w318"
click at [592, 128] on input "0991674w318" at bounding box center [642, 118] width 351 height 44
paste input "675080435"
type input "09675080435"
click at [531, 58] on input "Reynante sultan" at bounding box center [642, 60] width 351 height 46
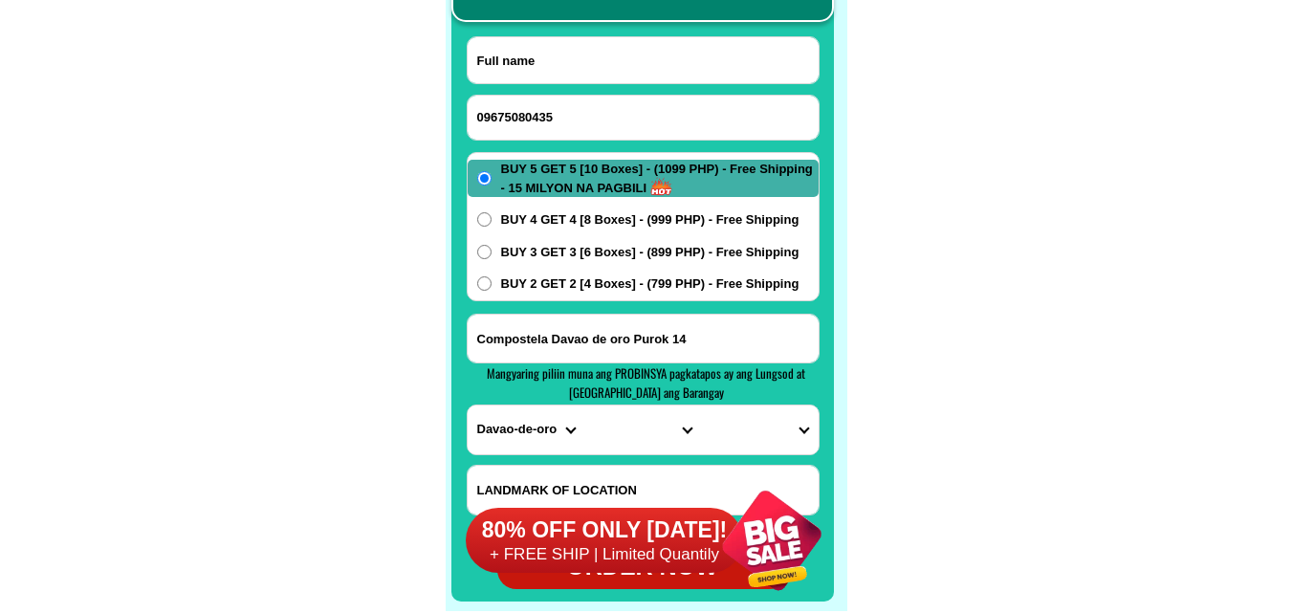
paste input "Antonio lagrosa"
type input "Antonio lagrosa"
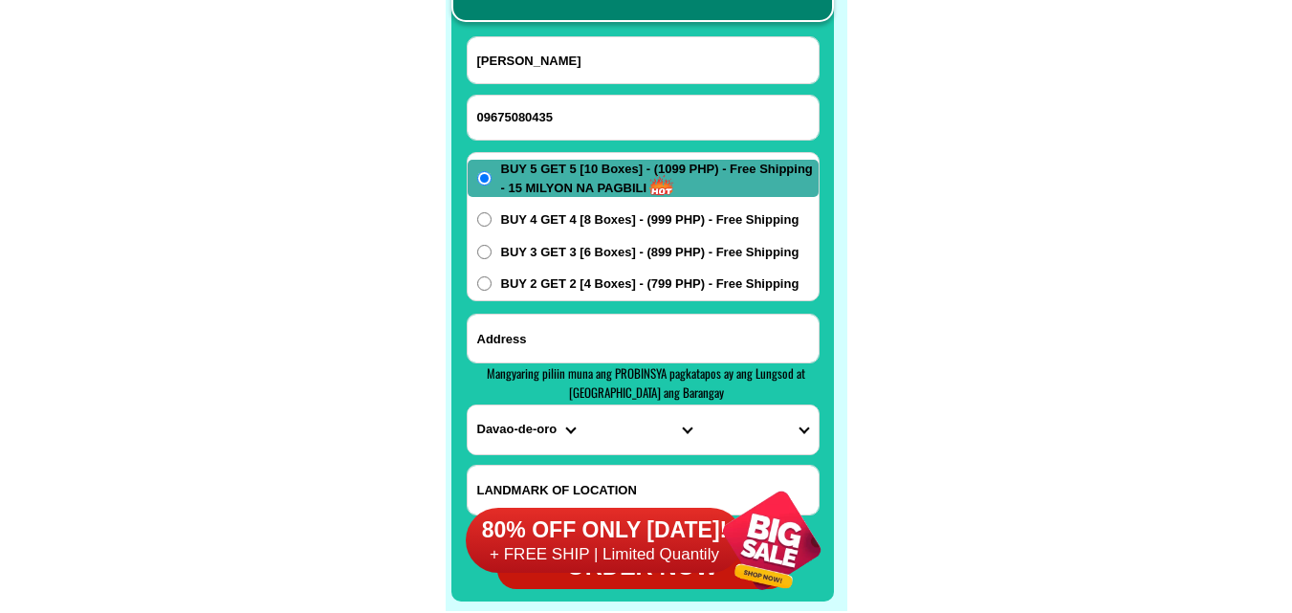
click at [576, 334] on input "Input address" at bounding box center [642, 339] width 351 height 48
paste input "brgy. pob. 6, Coron, Palawan coron, McDonald's"
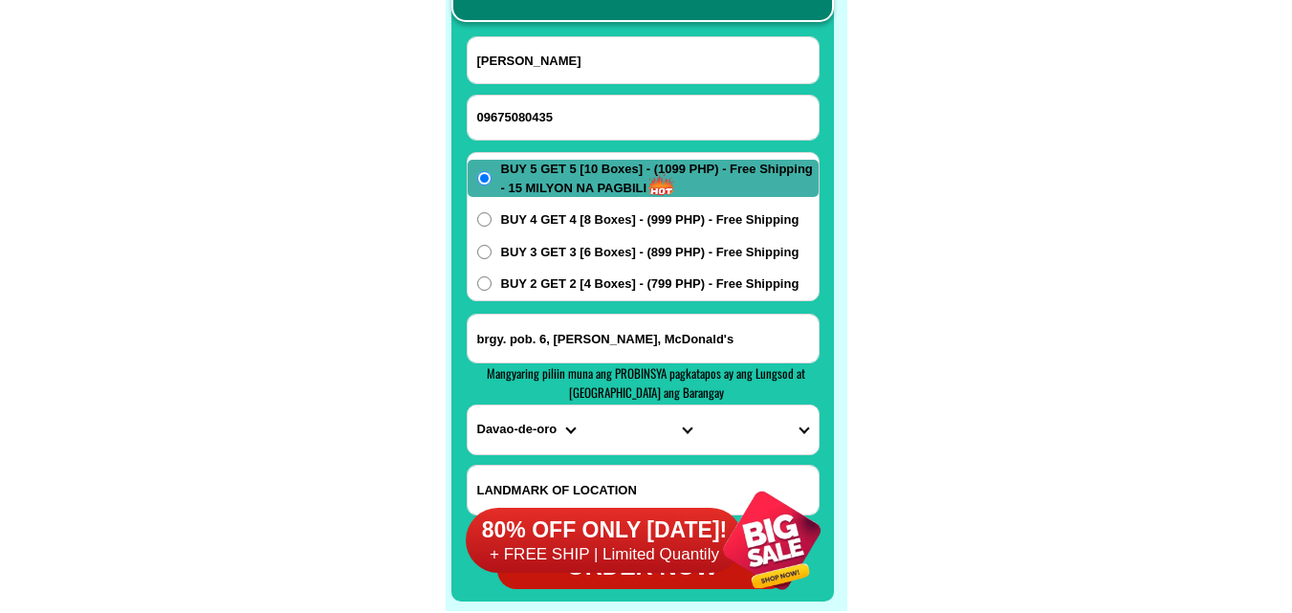
type input "brgy. pob. 6, Coron, Palawan coron, McDonald's"
click at [479, 441] on select "PROVINCE [GEOGRAPHIC_DATA] [GEOGRAPHIC_DATA] [GEOGRAPHIC_DATA] [GEOGRAPHIC_DATA…" at bounding box center [525, 429] width 117 height 49
select select "63_811"
click at [467, 405] on select "PROVINCE [GEOGRAPHIC_DATA] [GEOGRAPHIC_DATA] [GEOGRAPHIC_DATA] [GEOGRAPHIC_DATA…" at bounding box center [525, 429] width 117 height 49
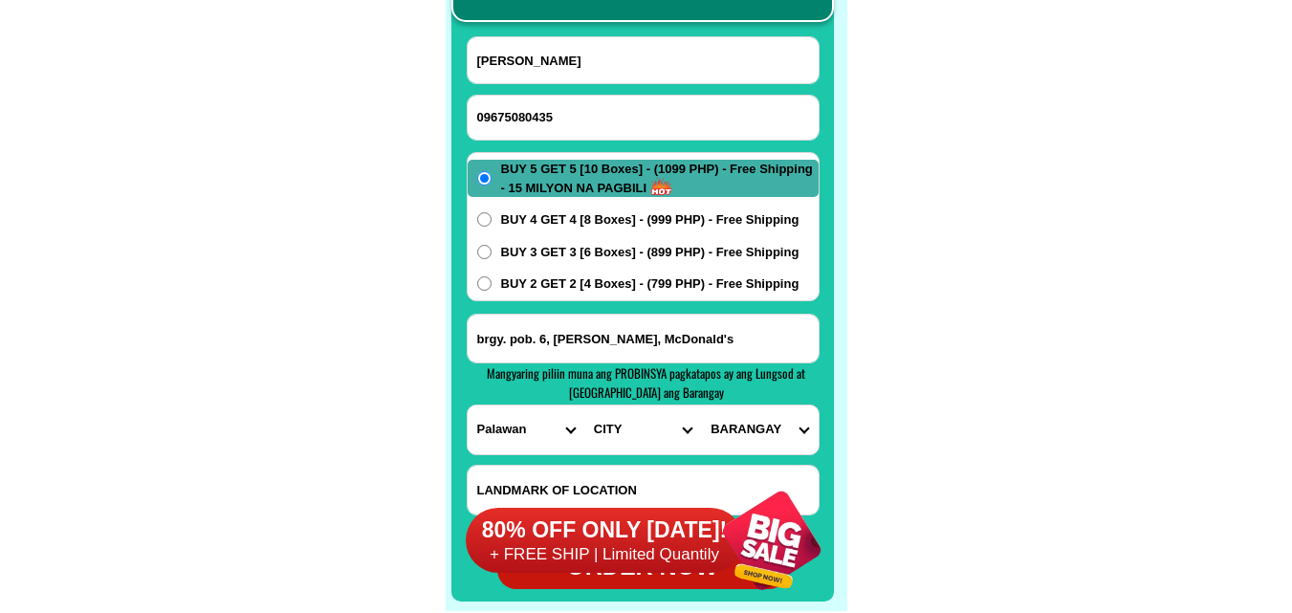
click at [641, 453] on select "CITY Aborlan [PERSON_NAME] Bataraza Brookes-point [GEOGRAPHIC_DATA] [GEOGRAPHIC…" at bounding box center [642, 429] width 117 height 49
select select "63_8116558"
click at [584, 405] on select "CITY Aborlan [PERSON_NAME] Bataraza Brookes-point [GEOGRAPHIC_DATA] [GEOGRAPHIC…" at bounding box center [642, 429] width 117 height 49
click at [802, 438] on select "BARANGAY Banuang daan Barangay i Barangay i (pob.) Barangay ii Barangay ii (pob…" at bounding box center [759, 429] width 117 height 49
select select "63_811655878"
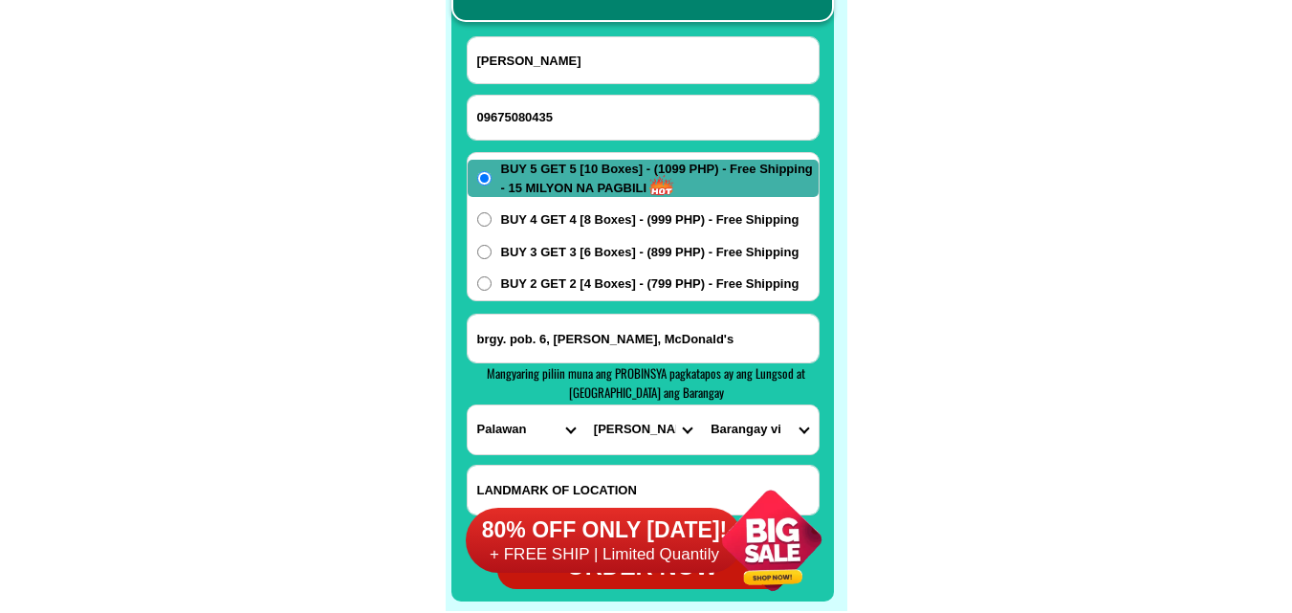
click at [701, 405] on select "BARANGAY Banuang daan Barangay i Barangay i (pob.) Barangay ii Barangay ii (pob…" at bounding box center [759, 429] width 117 height 49
drag, startPoint x: 534, startPoint y: 288, endPoint x: 554, endPoint y: 224, distance: 67.1
click at [533, 289] on span "BUY 2 GET 2 [4 Boxes] - (799 PHP) - Free Shipping" at bounding box center [650, 283] width 298 height 19
click at [491, 289] on input "BUY 2 GET 2 [4 Boxes] - (799 PHP) - Free Shipping" at bounding box center [484, 283] width 14 height 14
radio input "true"
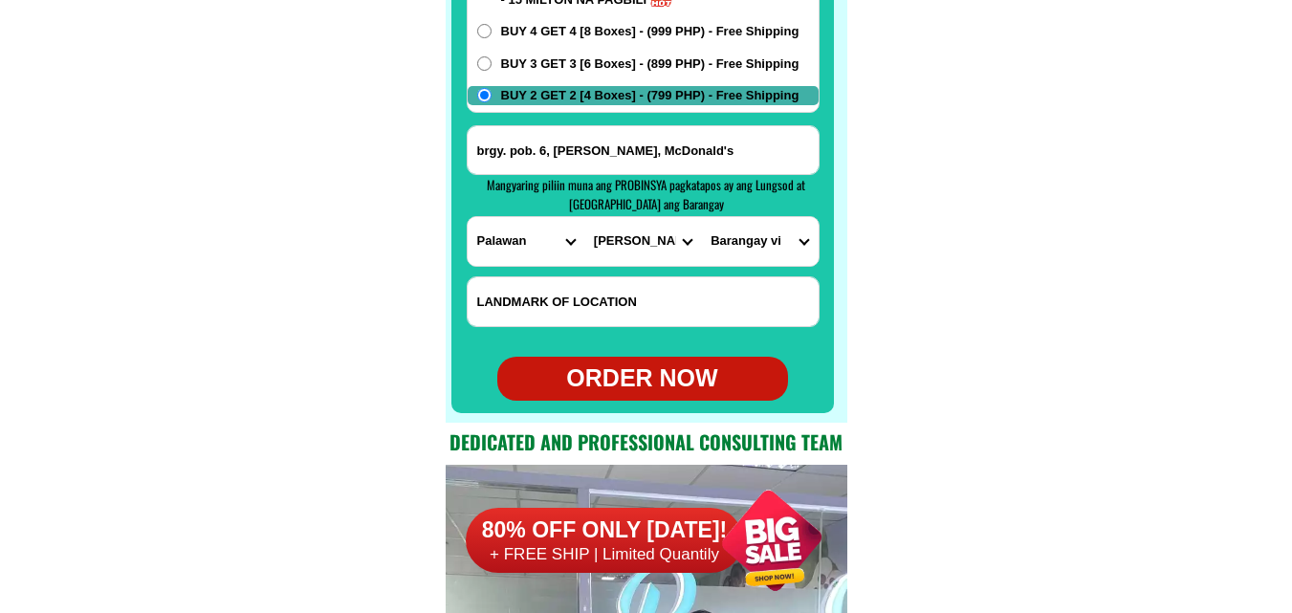
scroll to position [15360, 0]
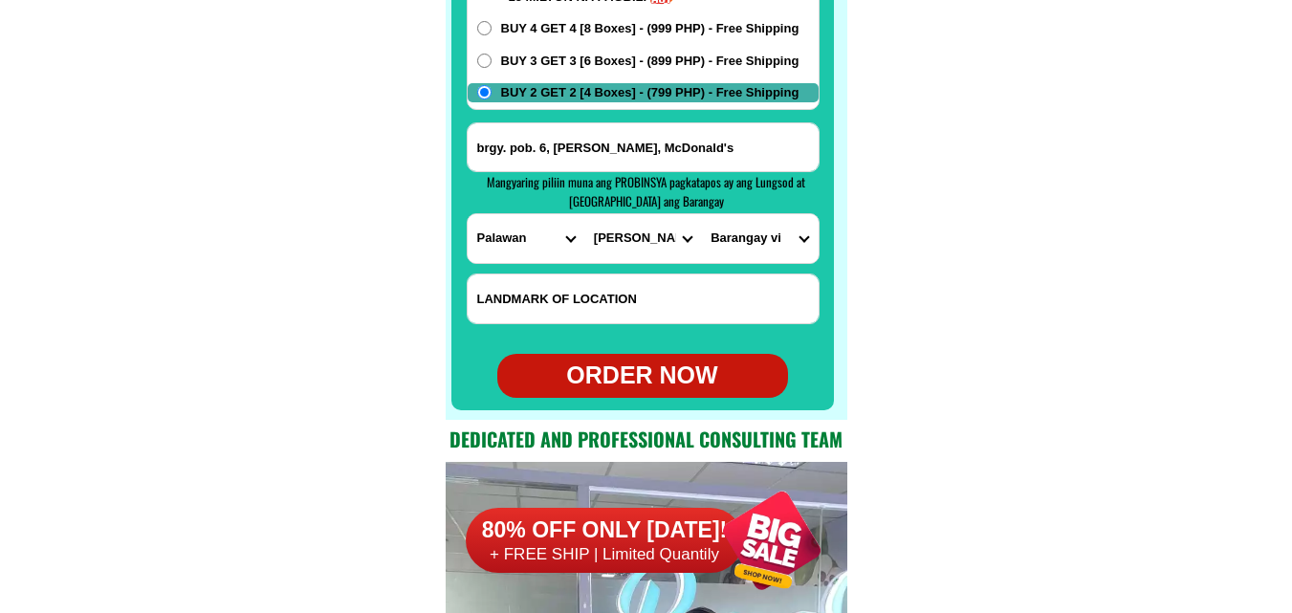
click at [656, 371] on div "ORDER NOW" at bounding box center [642, 376] width 291 height 36
type input "Antonio lagrosa"
radio input "true"
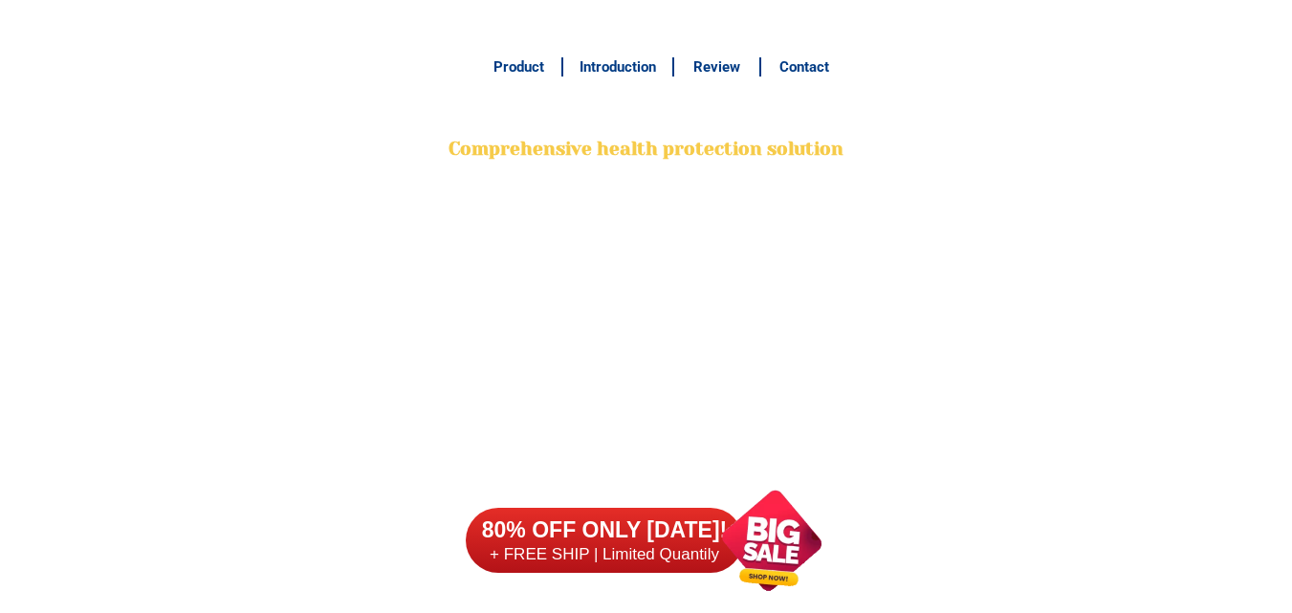
scroll to position [15074, 0]
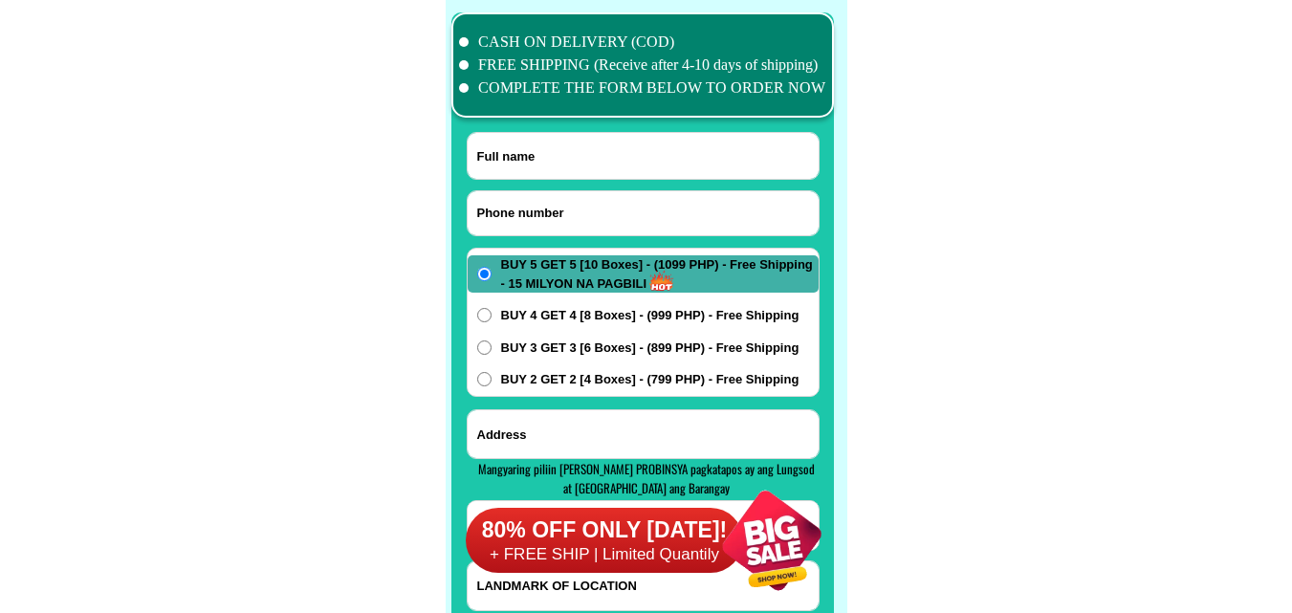
click at [538, 208] on input "Input phone_number" at bounding box center [642, 213] width 351 height 44
paste input "09552882811"
type input "09552882811"
click at [583, 142] on input "Input full_name" at bounding box center [642, 156] width 351 height 46
paste input "[PERSON_NAME]"
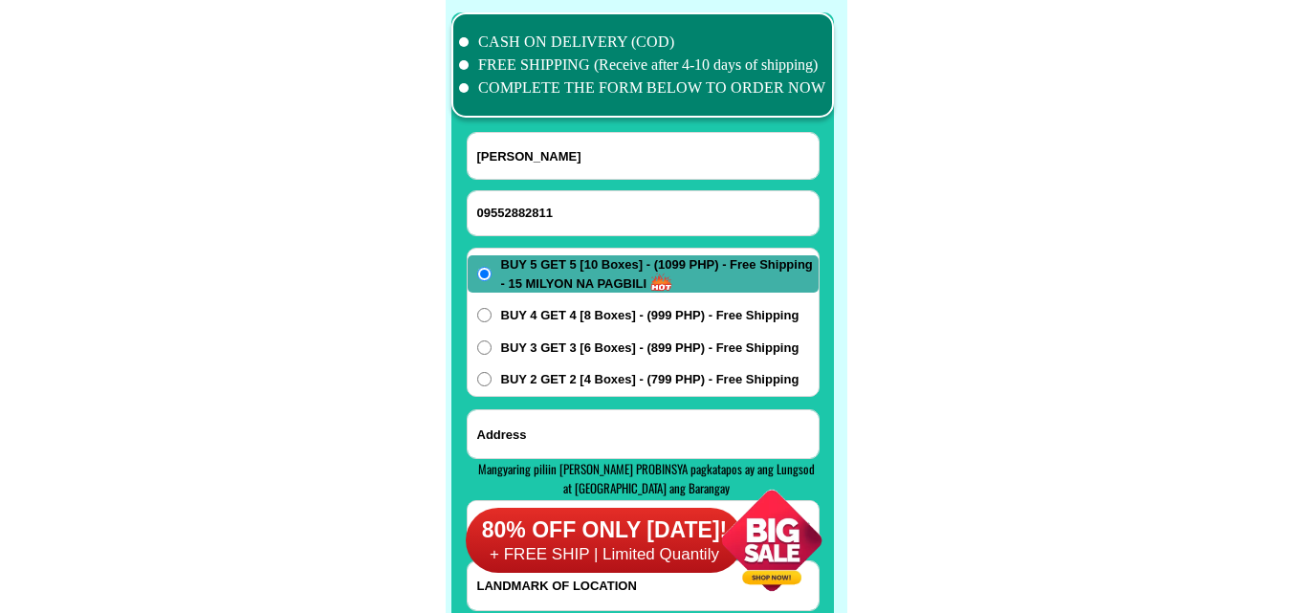
type input "[PERSON_NAME]"
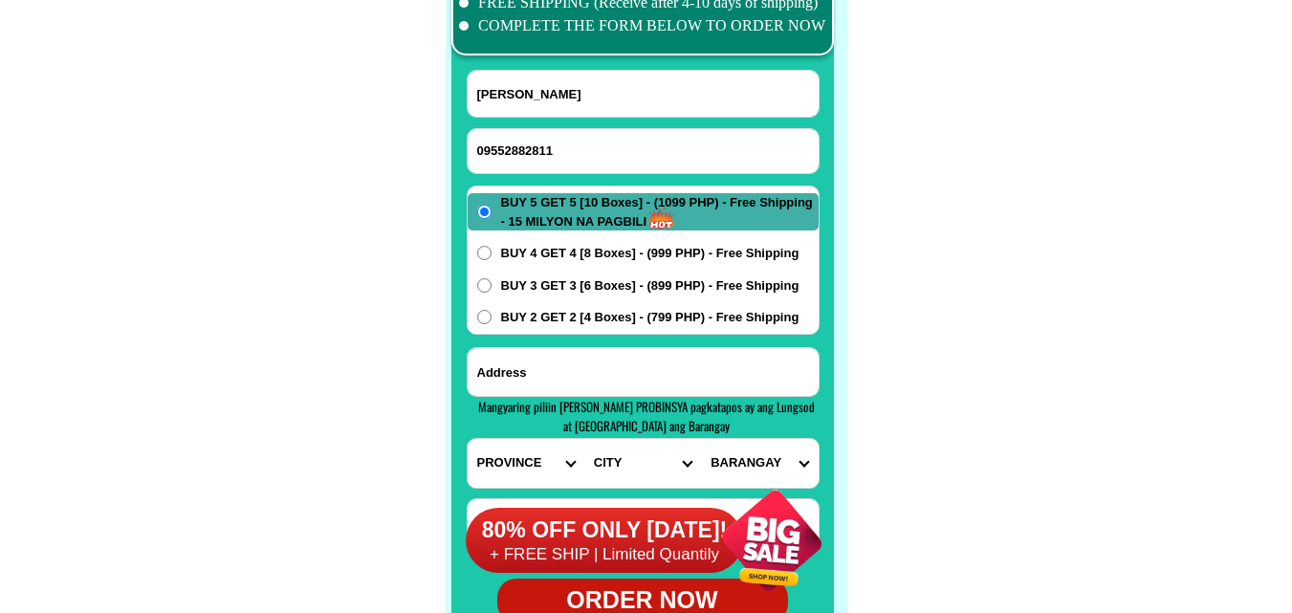
scroll to position [15169, 0]
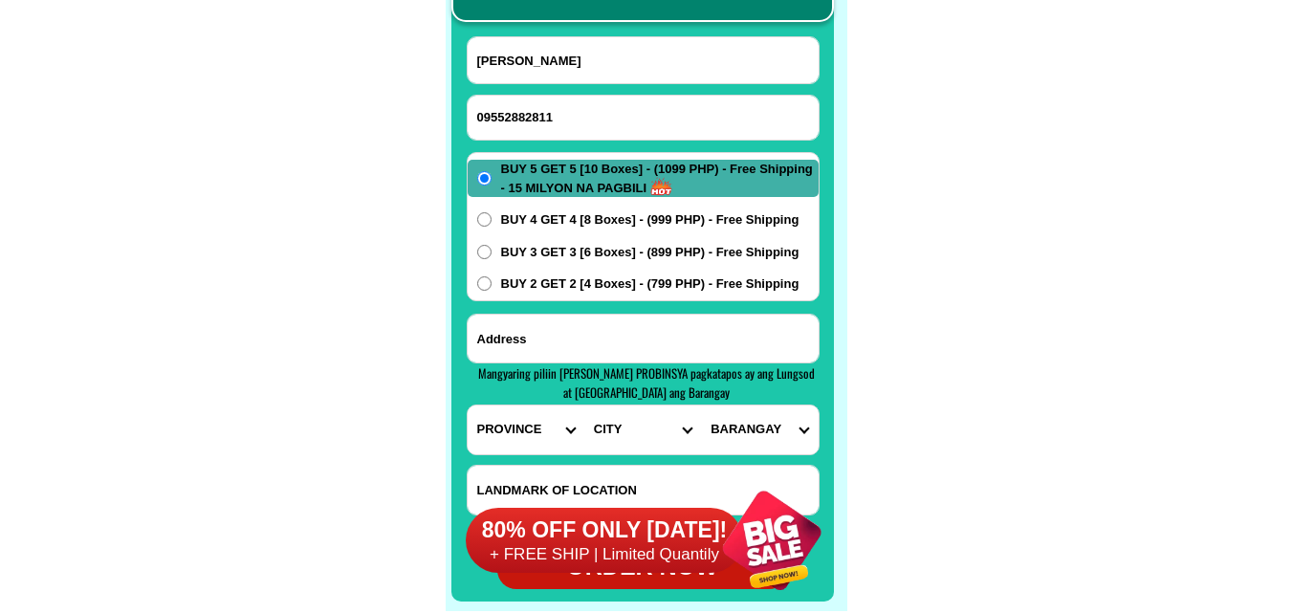
paste input "[PERSON_NAME] 2 kawit cavite"
click at [589, 340] on input "Input address" at bounding box center [642, 339] width 351 height 48
type input "[PERSON_NAME] 2 kawit cavite"
click at [561, 292] on span "BUY 2 GET 2 [4 Boxes] - (799 PHP) - Free Shipping" at bounding box center [650, 283] width 298 height 19
click at [491, 291] on input "BUY 2 GET 2 [4 Boxes] - (799 PHP) - Free Shipping" at bounding box center [484, 283] width 14 height 14
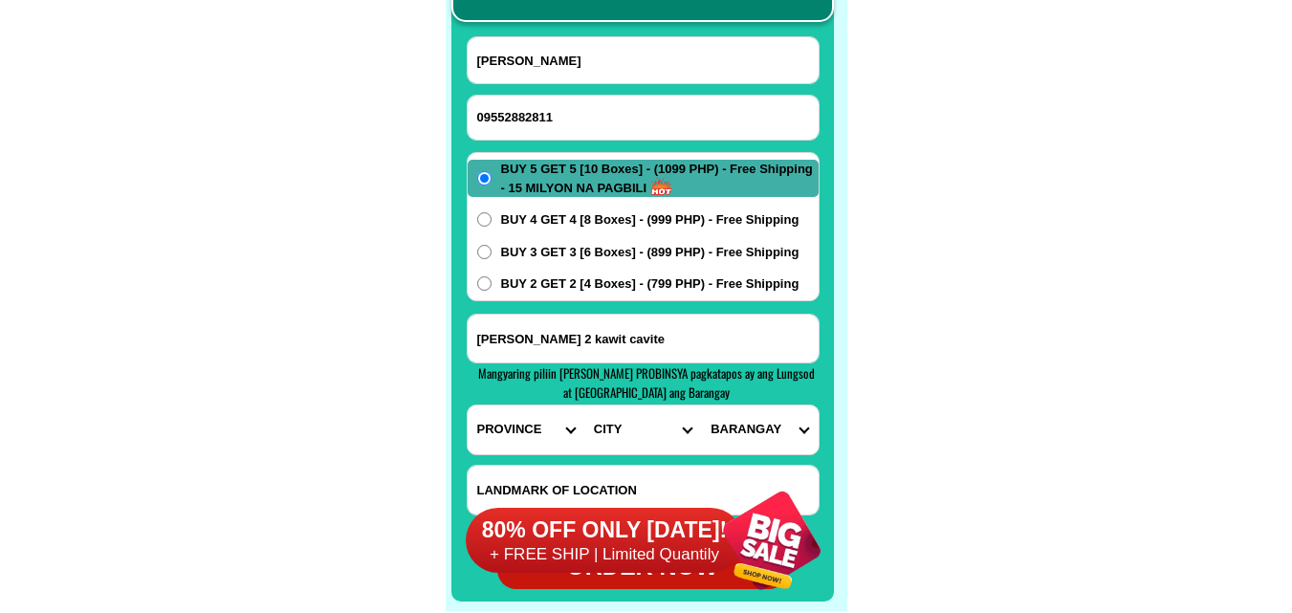
radio input "true"
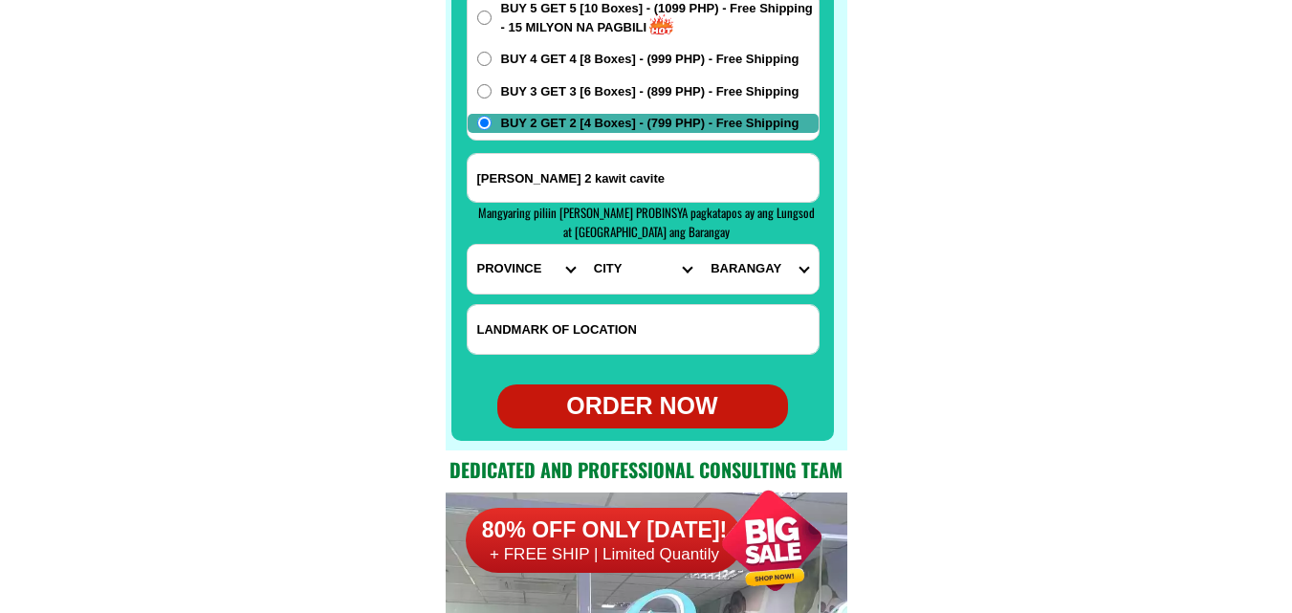
scroll to position [15360, 0]
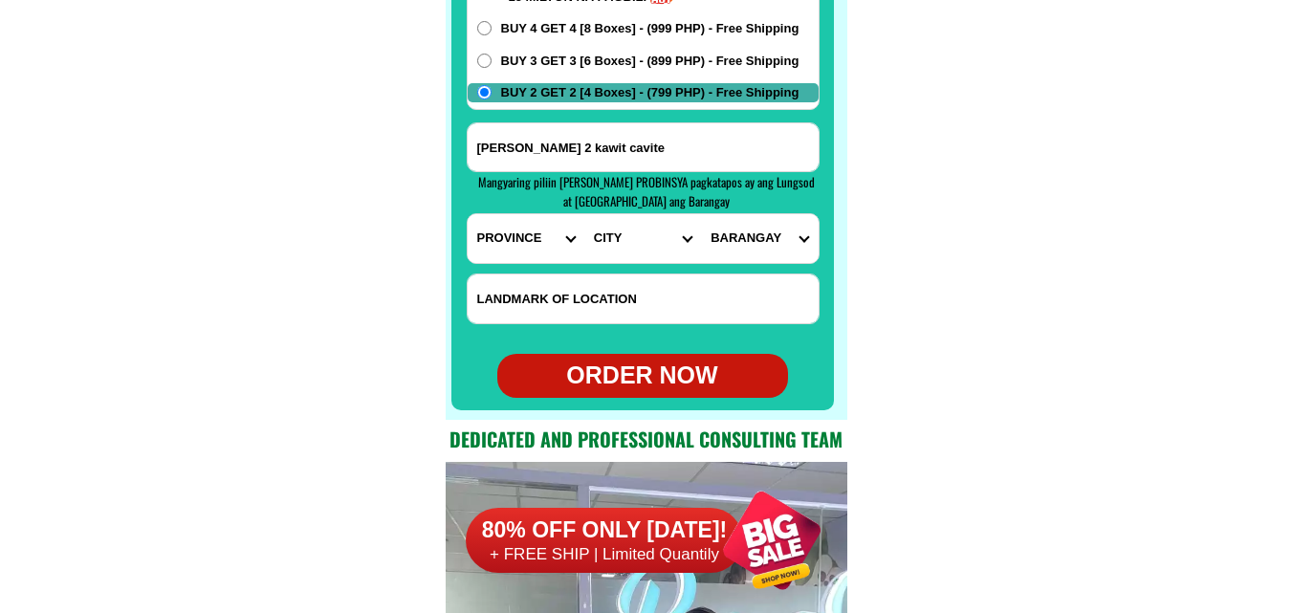
click at [532, 245] on select "PROVINCE [GEOGRAPHIC_DATA] [GEOGRAPHIC_DATA] [GEOGRAPHIC_DATA] [GEOGRAPHIC_DATA…" at bounding box center [525, 238] width 117 height 49
select select "63_826"
click at [467, 214] on select "PROVINCE [GEOGRAPHIC_DATA] [GEOGRAPHIC_DATA] [GEOGRAPHIC_DATA] [GEOGRAPHIC_DATA…" at bounding box center [525, 238] width 117 height 49
click at [608, 248] on select "CITY [PERSON_NAME] Bacoor [PERSON_NAME] [GEOGRAPHIC_DATA]-city [GEOGRAPHIC_DATA…" at bounding box center [642, 238] width 117 height 49
select select "63_8265087"
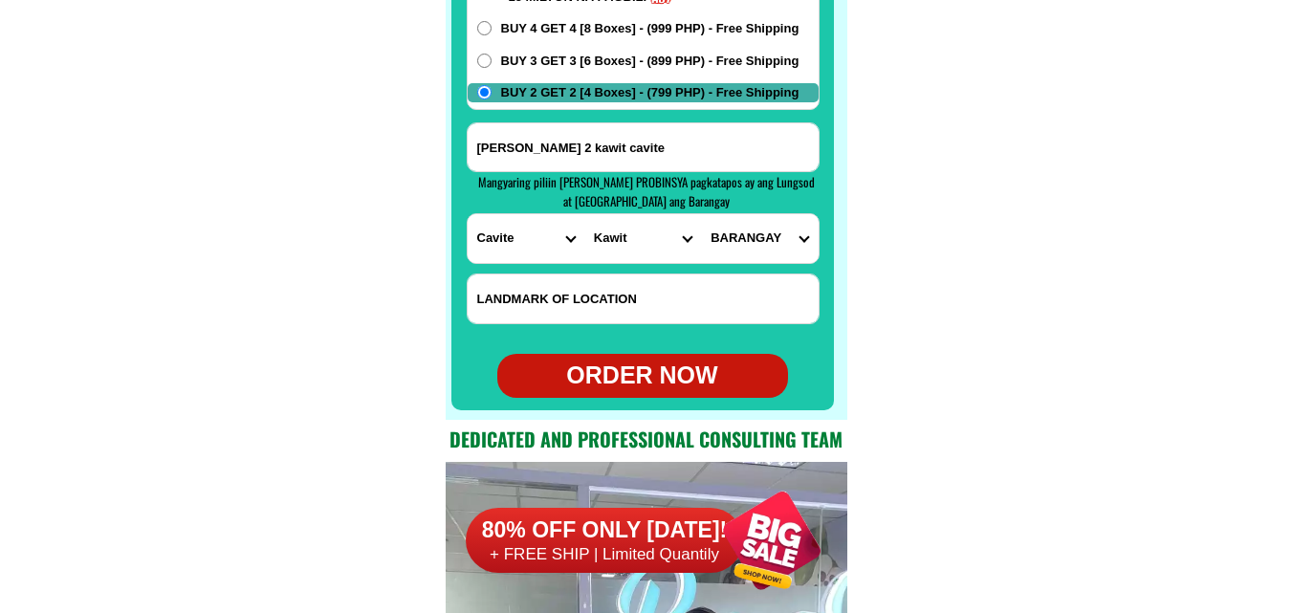
click at [584, 214] on select "CITY [PERSON_NAME] Bacoor [PERSON_NAME] [GEOGRAPHIC_DATA]-city [GEOGRAPHIC_DATA…" at bounding box center [642, 238] width 117 height 49
click at [729, 250] on select "[GEOGRAPHIC_DATA]-bisita Batong dalig Binakayan-aplaya Binakayan-kanluran [PERS…" at bounding box center [759, 238] width 117 height 49
select select "63_82650877318"
click at [701, 214] on select "[GEOGRAPHIC_DATA]-bisita Batong dalig Binakayan-aplaya Binakayan-kanluran [PERS…" at bounding box center [759, 238] width 117 height 49
click at [641, 378] on div "ORDER NOW" at bounding box center [642, 376] width 291 height 36
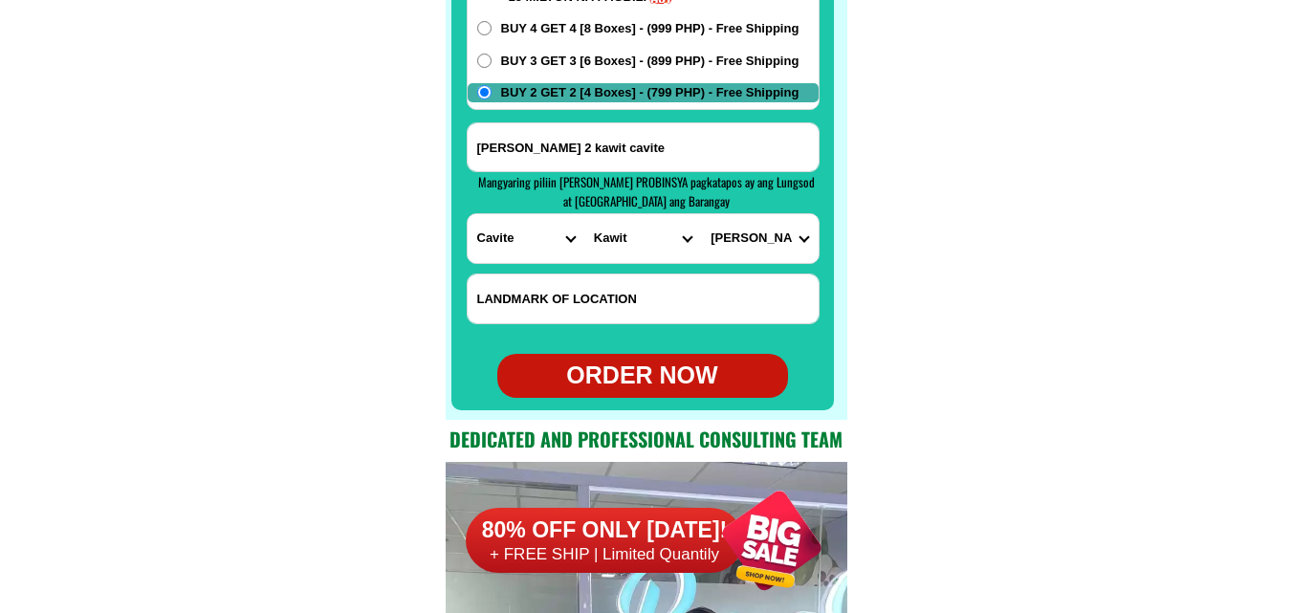
type input "[PERSON_NAME] 2 kawit cavite"
radio input "true"
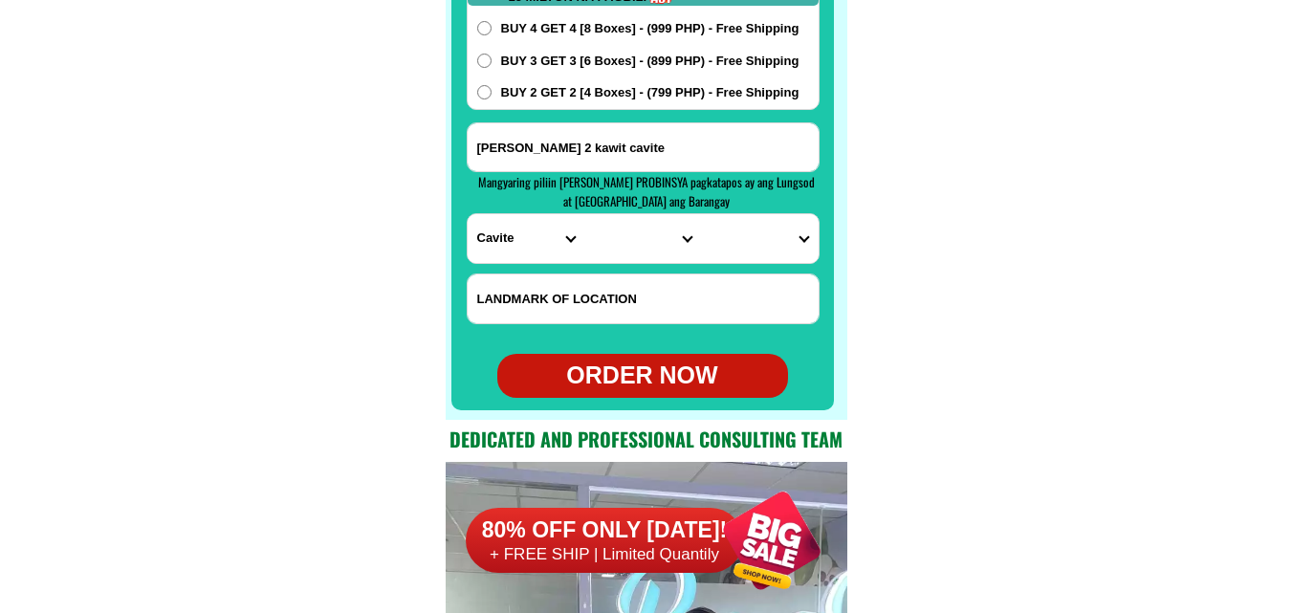
scroll to position [15169, 0]
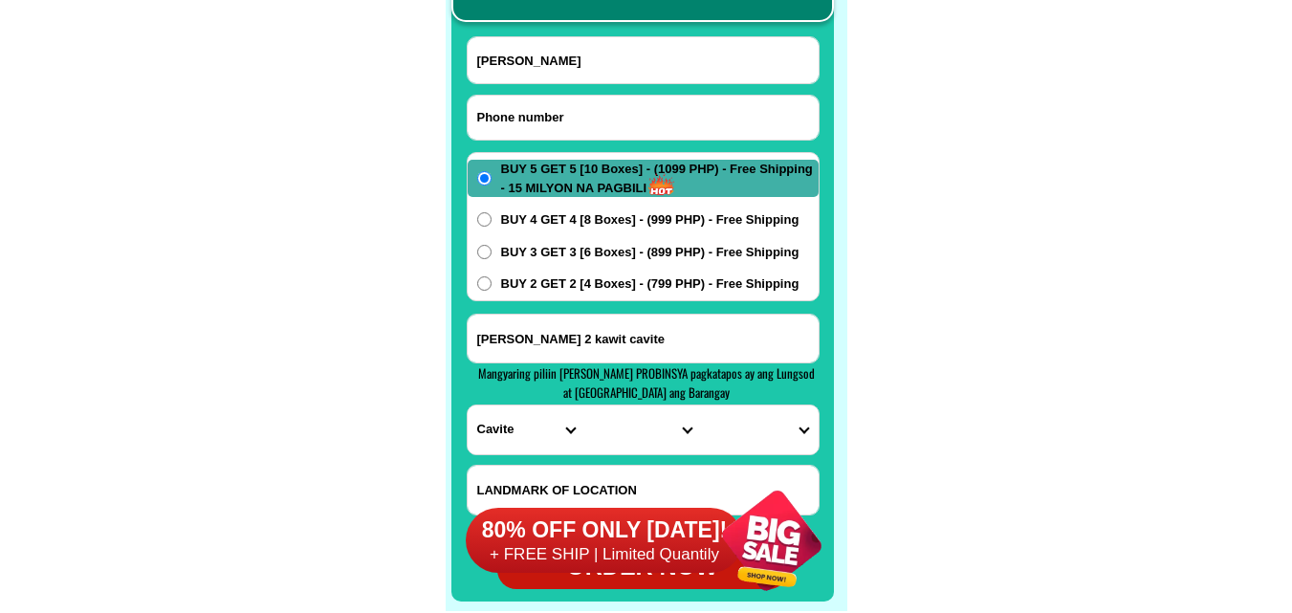
drag, startPoint x: 544, startPoint y: 119, endPoint x: 447, endPoint y: 79, distance: 104.2
click at [544, 119] on input "Input phone_number" at bounding box center [642, 118] width 351 height 44
paste input "O9916742318"
drag, startPoint x: 483, startPoint y: 112, endPoint x: 472, endPoint y: 117, distance: 11.6
click at [472, 117] on input "O9916742318" at bounding box center [642, 118] width 351 height 44
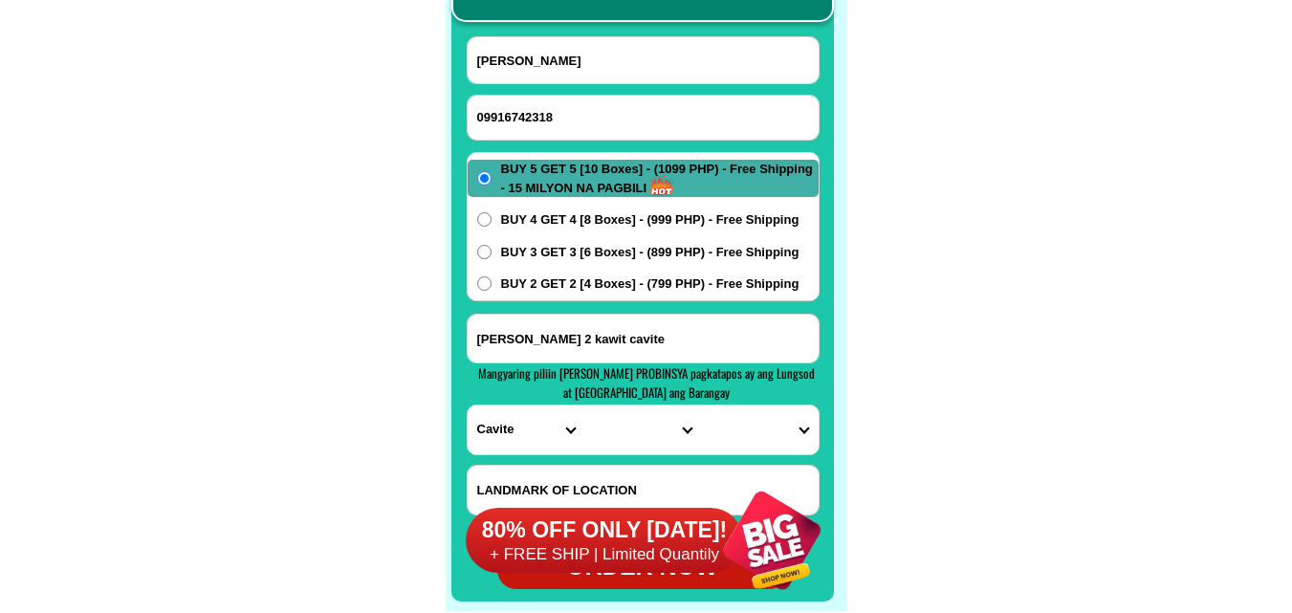
type input "09916742318"
click at [583, 66] on input "[PERSON_NAME]" at bounding box center [642, 60] width 351 height 46
paste input "[PERSON_NAME]"
type input "[PERSON_NAME]"
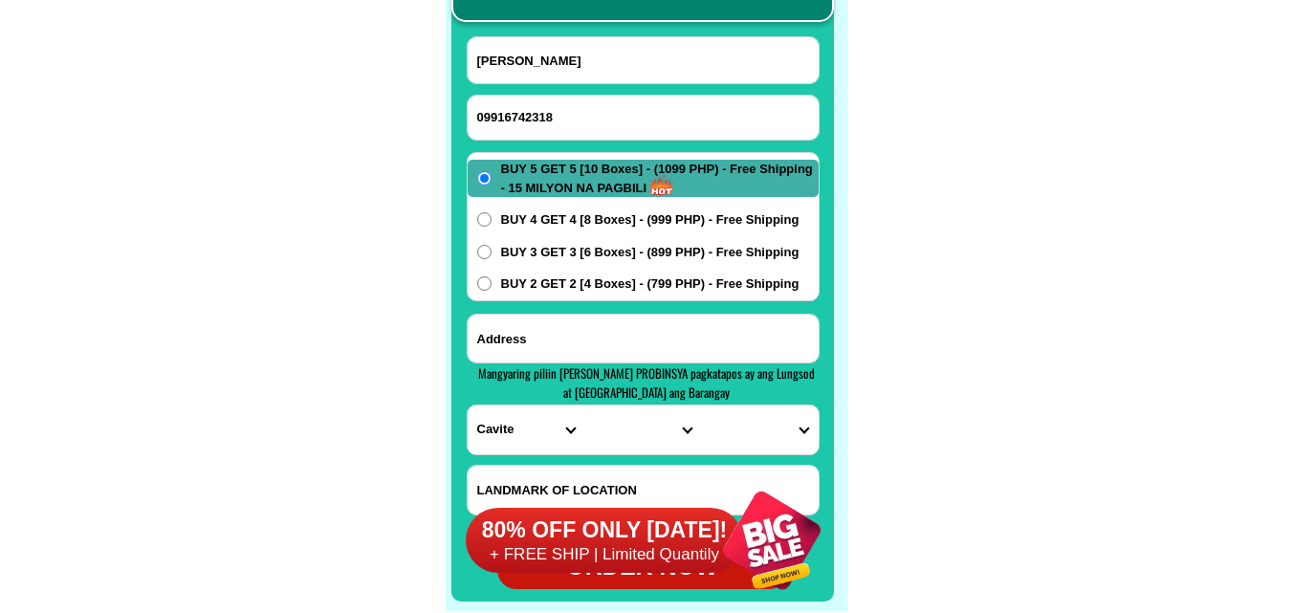
paste input "[PERSON_NAME].side.ville [DOMAIN_NAME][GEOGRAPHIC_DATA].."
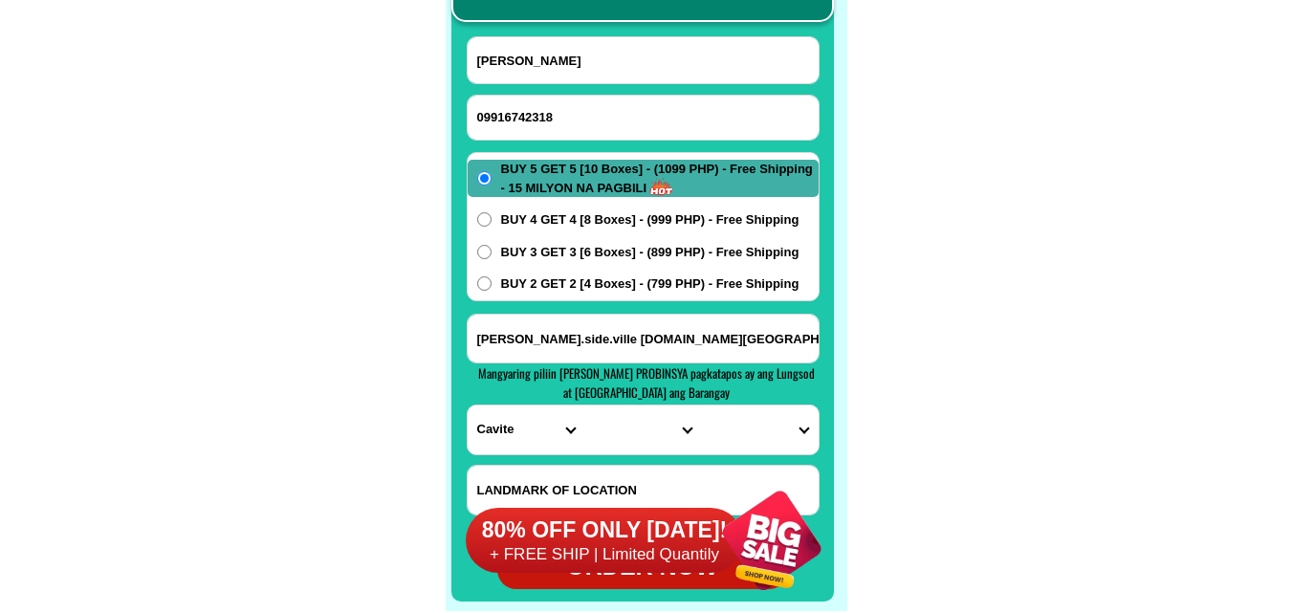
click at [578, 335] on input "[PERSON_NAME].side.ville [DOMAIN_NAME][GEOGRAPHIC_DATA].." at bounding box center [642, 339] width 351 height 48
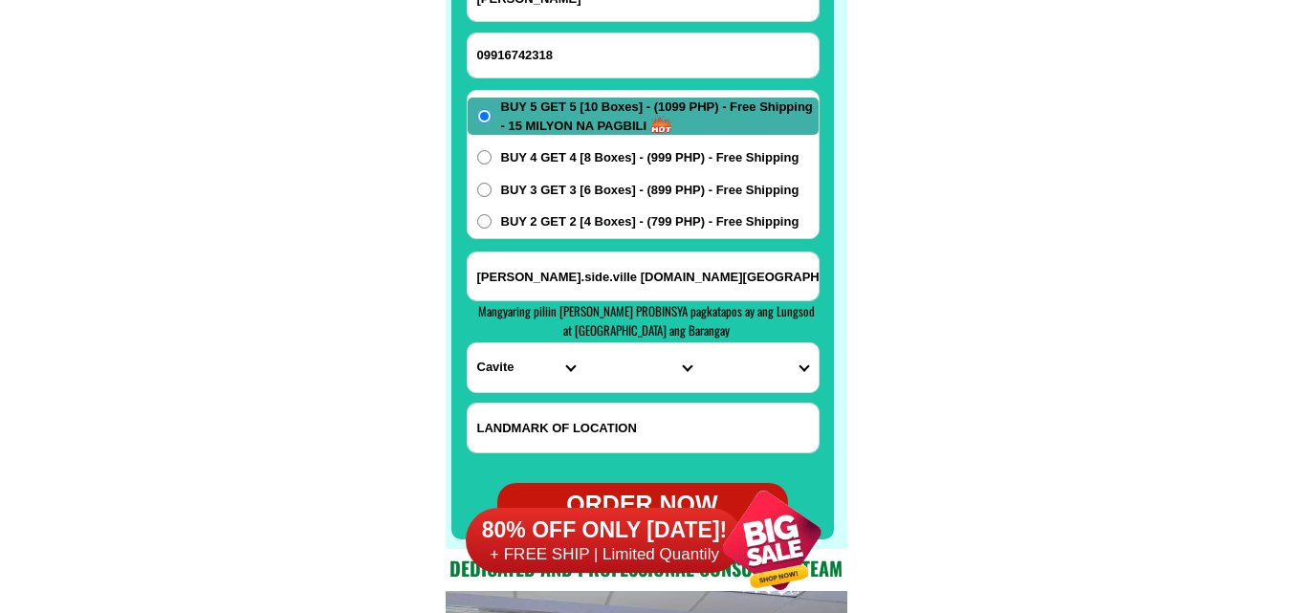
scroll to position [15265, 0]
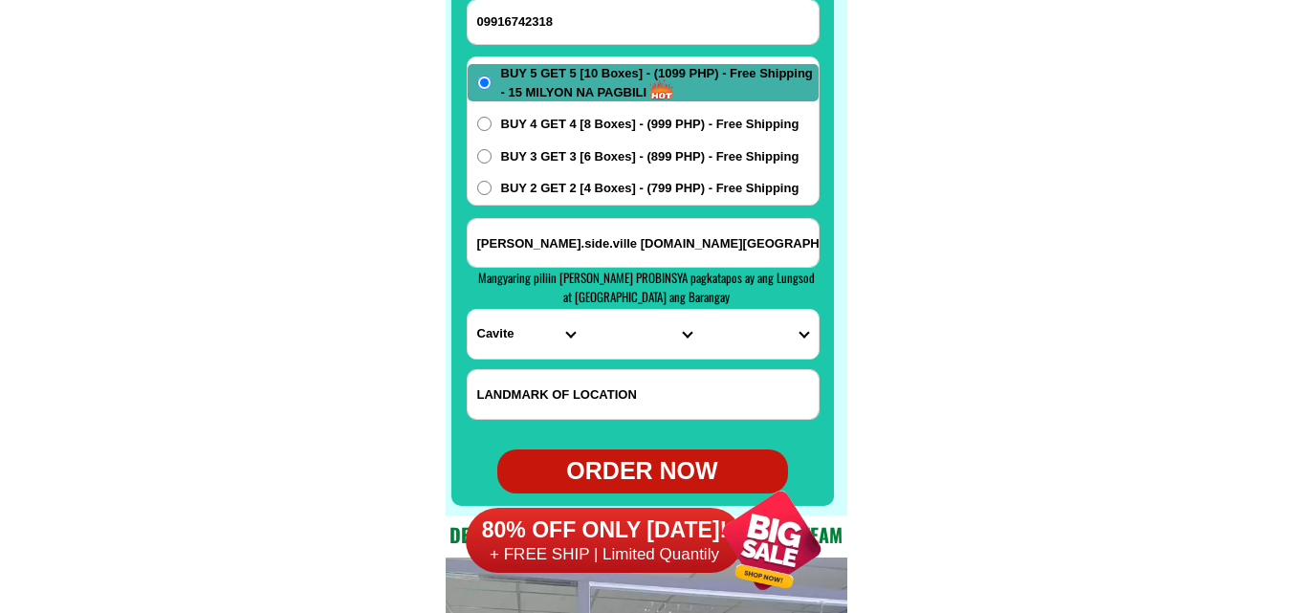
type input "[PERSON_NAME].side.ville [DOMAIN_NAME][GEOGRAPHIC_DATA].."
click at [500, 336] on select "PROVINCE [GEOGRAPHIC_DATA] [GEOGRAPHIC_DATA] [GEOGRAPHIC_DATA] [GEOGRAPHIC_DATA…" at bounding box center [525, 334] width 117 height 49
select select "63_219"
click at [467, 310] on select "PROVINCE [GEOGRAPHIC_DATA] [GEOGRAPHIC_DATA] [GEOGRAPHIC_DATA] [GEOGRAPHIC_DATA…" at bounding box center [525, 334] width 117 height 49
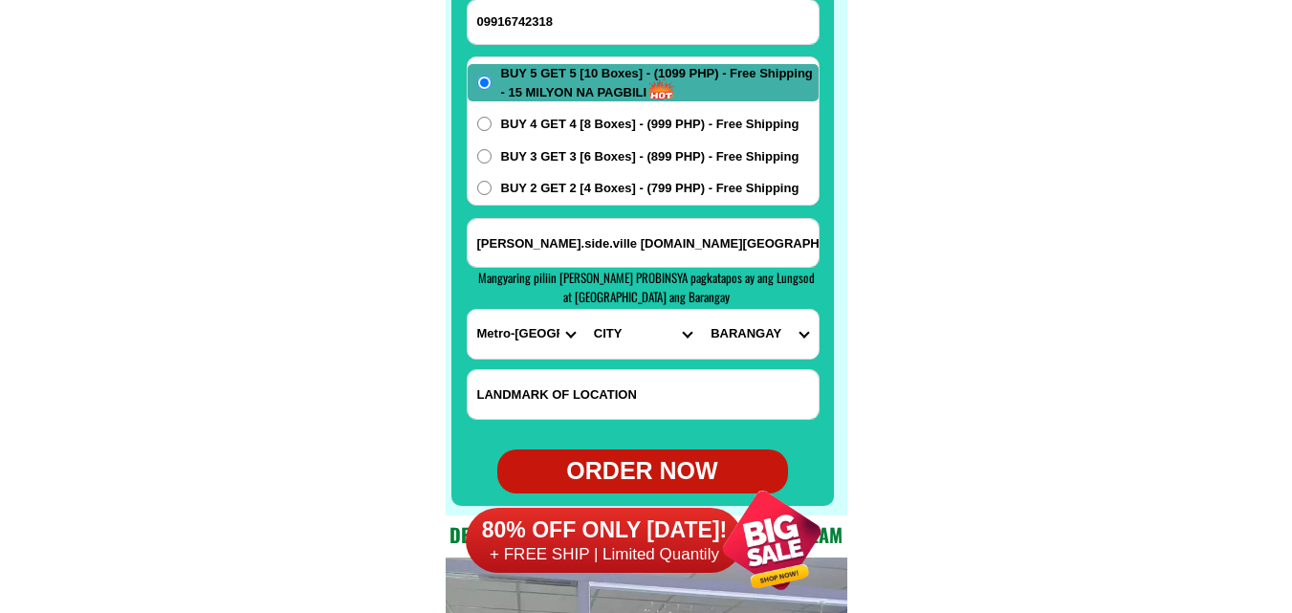
click at [622, 339] on select "CITY [GEOGRAPHIC_DATA] [GEOGRAPHIC_DATA] [GEOGRAPHIC_DATA] [GEOGRAPHIC_DATA]-ci…" at bounding box center [642, 334] width 117 height 49
select select "63_2191080"
click at [584, 310] on select "CITY [GEOGRAPHIC_DATA] [GEOGRAPHIC_DATA] [GEOGRAPHIC_DATA] [GEOGRAPHIC_DATA]-ci…" at bounding box center [642, 334] width 117 height 49
click at [751, 329] on select "BARANGAY Arkong bato Bagbaguin Balangkas Bignay [PERSON_NAME] Canumay east [GEO…" at bounding box center [759, 334] width 117 height 49
select select "63_21910809380"
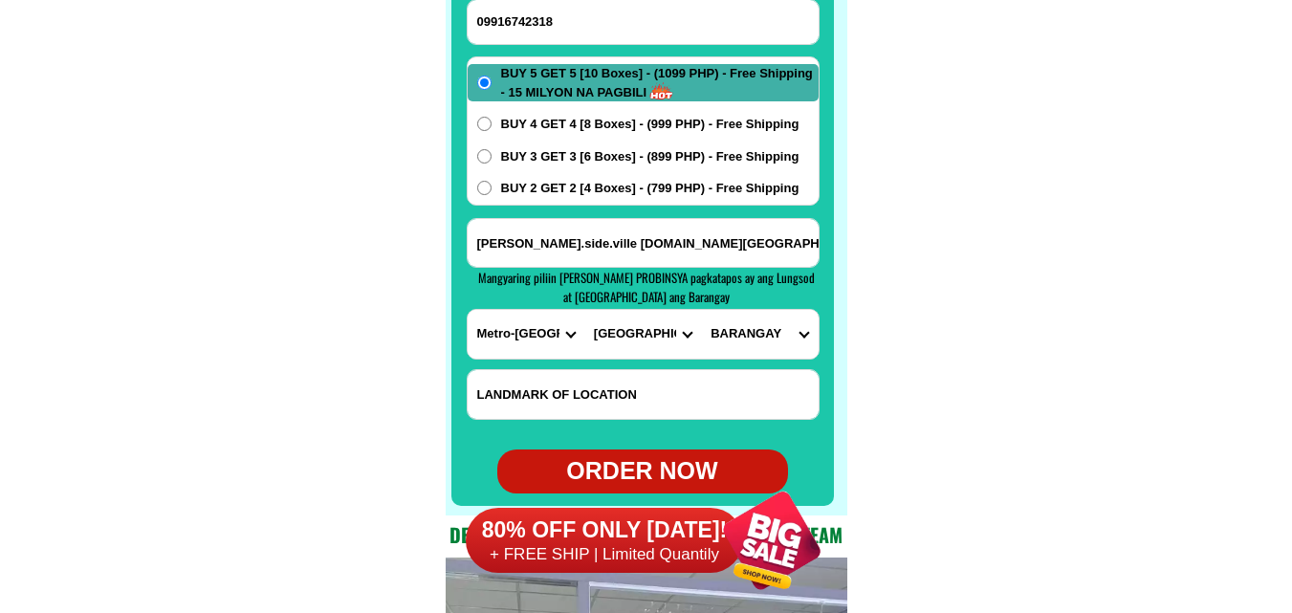
click at [701, 310] on select "BARANGAY Arkong bato Bagbaguin Balangkas Bignay [PERSON_NAME] Canumay east [GEO…" at bounding box center [759, 334] width 117 height 49
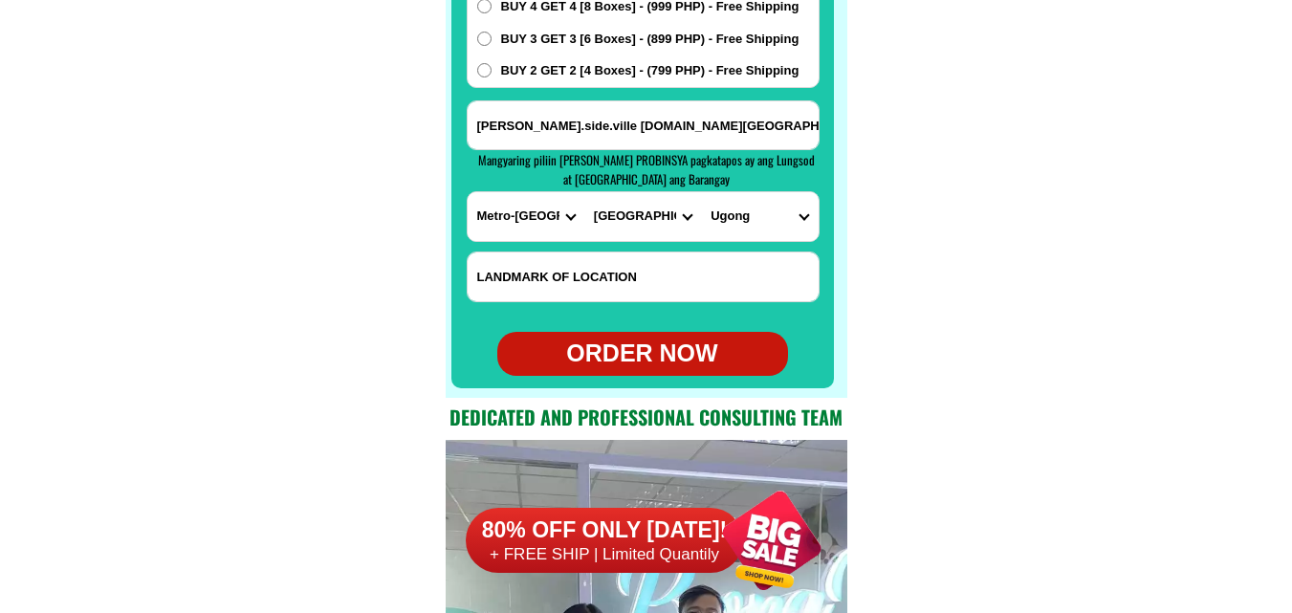
scroll to position [15456, 0]
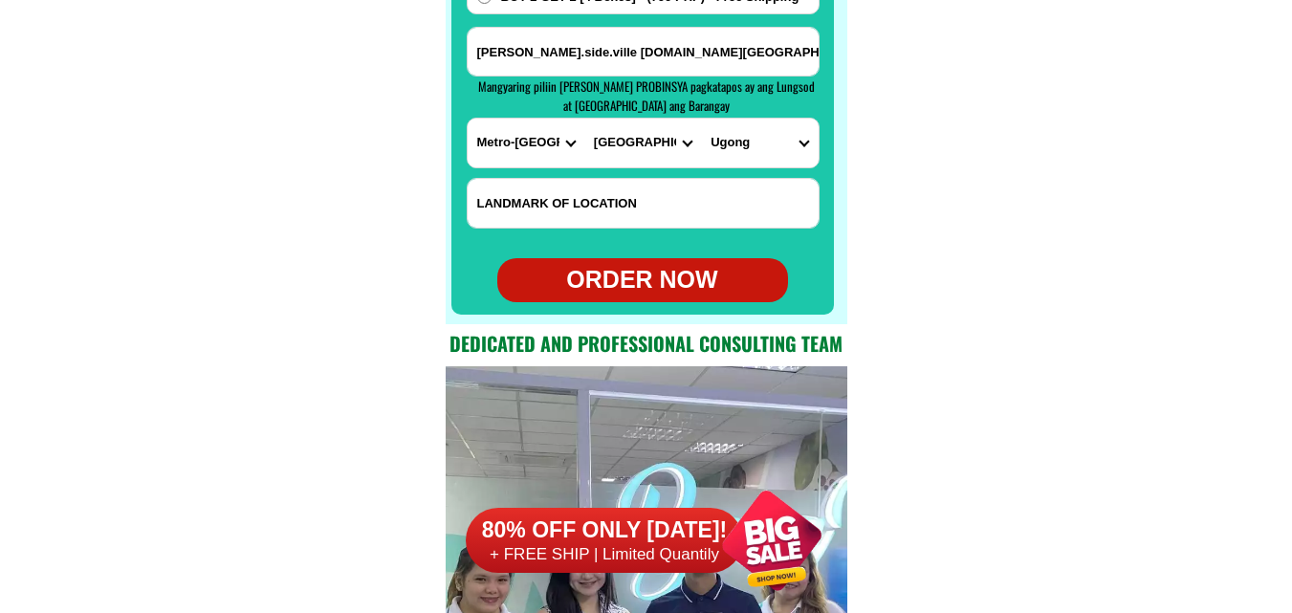
click at [656, 278] on div "ORDER NOW" at bounding box center [642, 280] width 291 height 36
radio input "true"
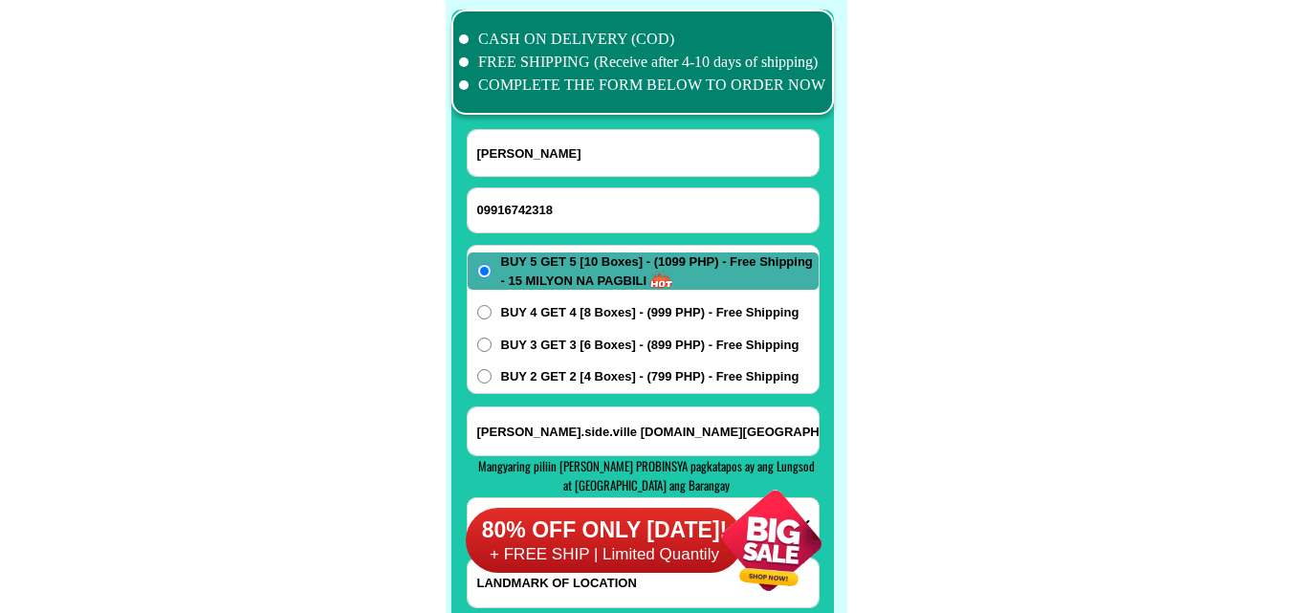
scroll to position [15074, 0]
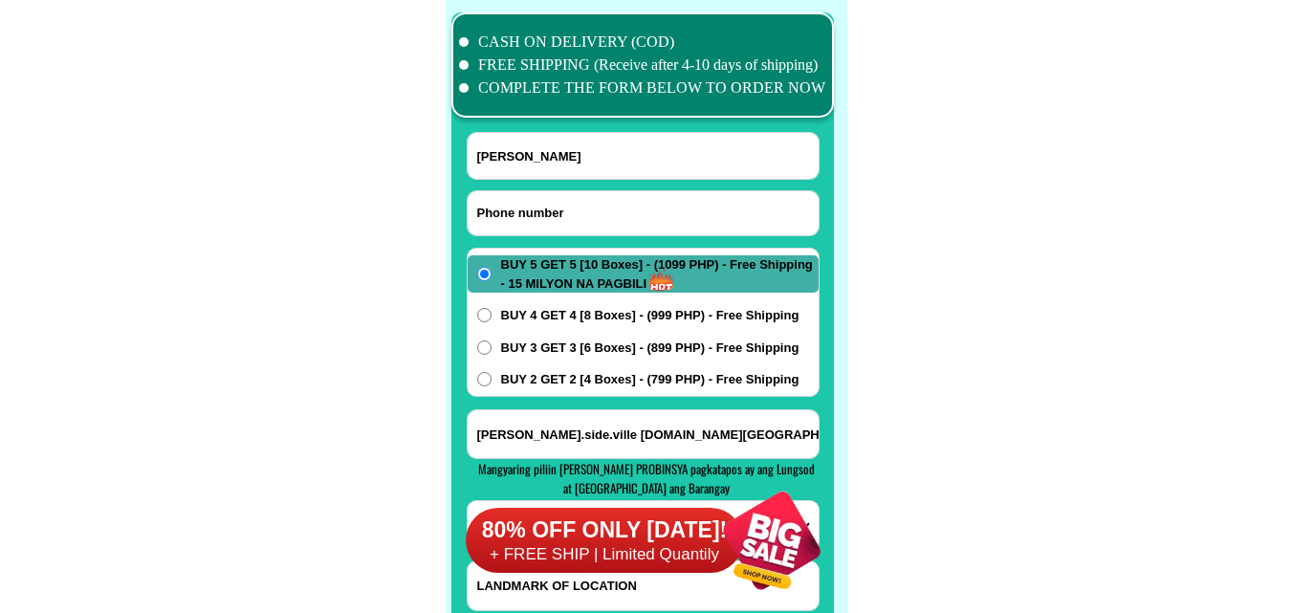
drag, startPoint x: 597, startPoint y: 195, endPoint x: 560, endPoint y: 178, distance: 40.2
click at [591, 195] on input "Input phone_number" at bounding box center [642, 213] width 351 height 44
paste input "09558844430"
type input "09558844430"
click at [555, 156] on input "[PERSON_NAME]" at bounding box center [642, 156] width 351 height 46
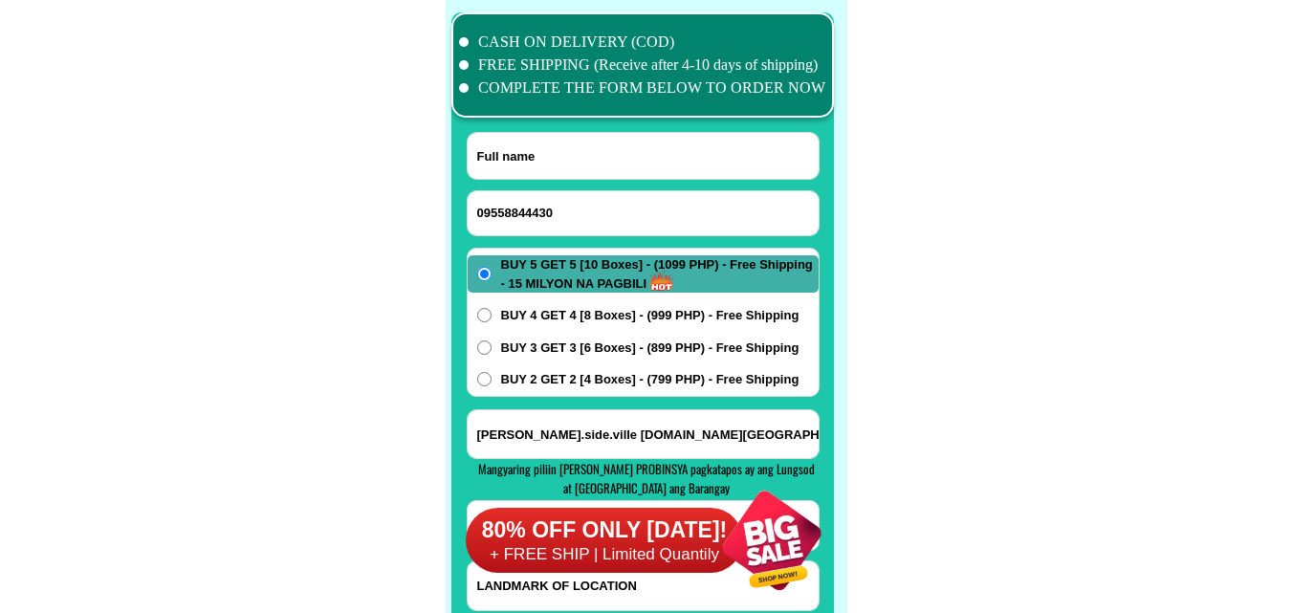
paste input "[PERSON_NAME]"
type input "[PERSON_NAME]"
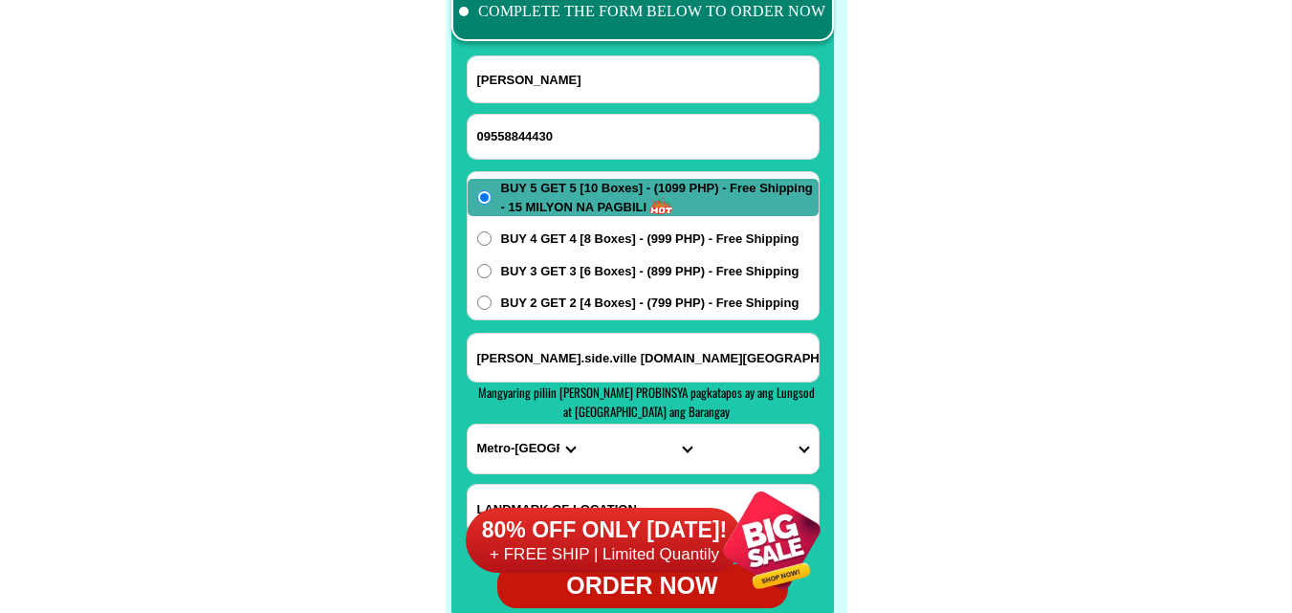
scroll to position [15265, 0]
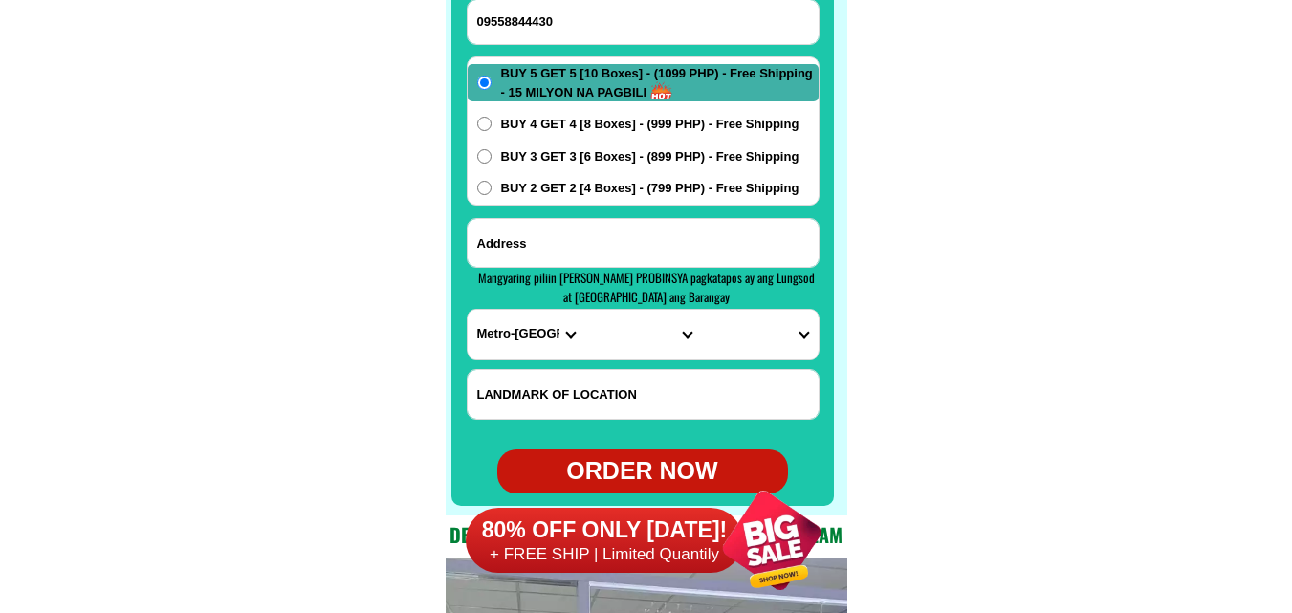
paste input "[PERSON_NAME] [PERSON_NAME] Misamis Oreintàl"
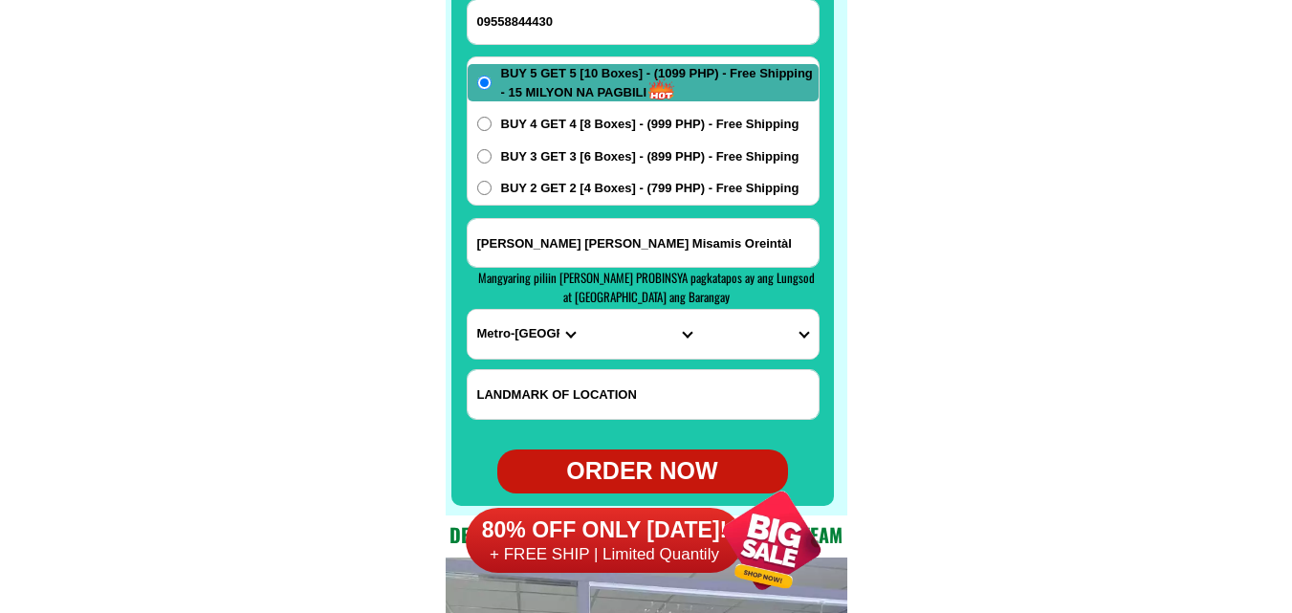
click at [597, 242] on input "[PERSON_NAME] [PERSON_NAME] Misamis Oreintàl" at bounding box center [642, 243] width 351 height 48
type input "[PERSON_NAME] [PERSON_NAME] Misamis Oreintàl"
click at [511, 325] on select "PROVINCE [GEOGRAPHIC_DATA] [GEOGRAPHIC_DATA] [GEOGRAPHIC_DATA] [GEOGRAPHIC_DATA…" at bounding box center [525, 334] width 117 height 49
select select "63_386"
click at [467, 310] on select "PROVINCE [GEOGRAPHIC_DATA] [GEOGRAPHIC_DATA] [GEOGRAPHIC_DATA] [GEOGRAPHIC_DATA…" at bounding box center [525, 334] width 117 height 49
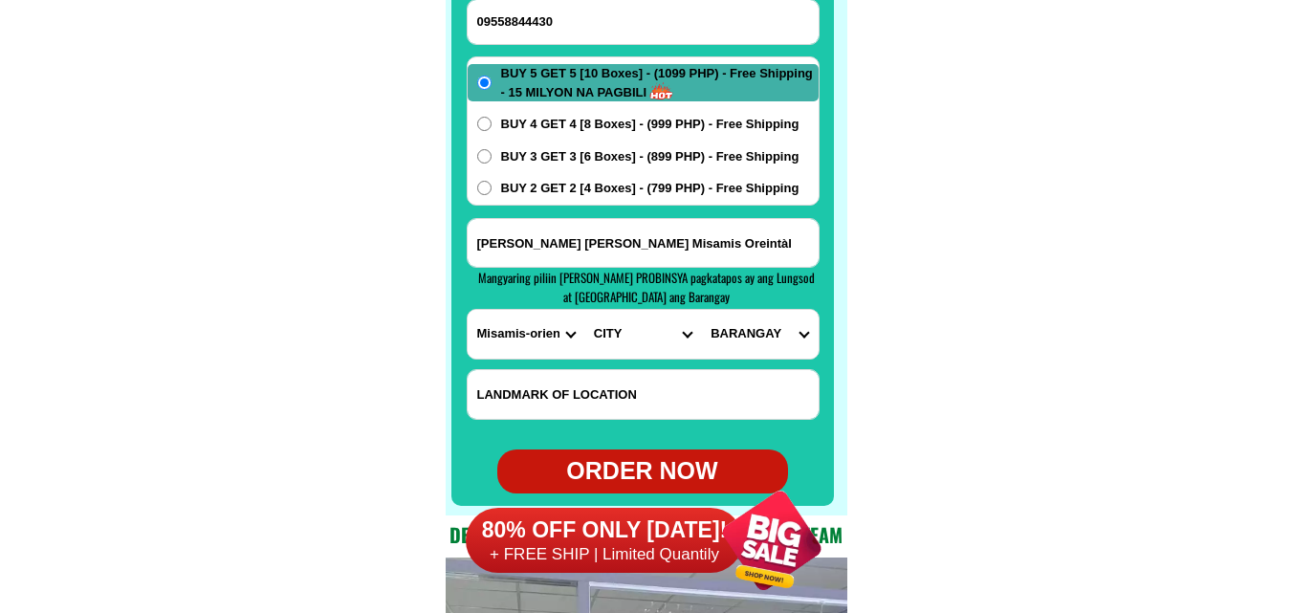
click at [623, 325] on select "CITY Alubijid Balingasag [GEOGRAPHIC_DATA] [GEOGRAPHIC_DATA] [GEOGRAPHIC_DATA]-…" at bounding box center [642, 334] width 117 height 49
select select "63_3867036"
click at [584, 310] on select "CITY Alubijid Balingasag [GEOGRAPHIC_DATA] [GEOGRAPHIC_DATA] [GEOGRAPHIC_DATA]-…" at bounding box center [642, 334] width 117 height 49
click at [752, 332] on select "BARANGAY Abunda [PERSON_NAME][GEOGRAPHIC_DATA] Cabantian Cabubuhan Candiis [PER…" at bounding box center [759, 334] width 117 height 49
select select "63_38670366356"
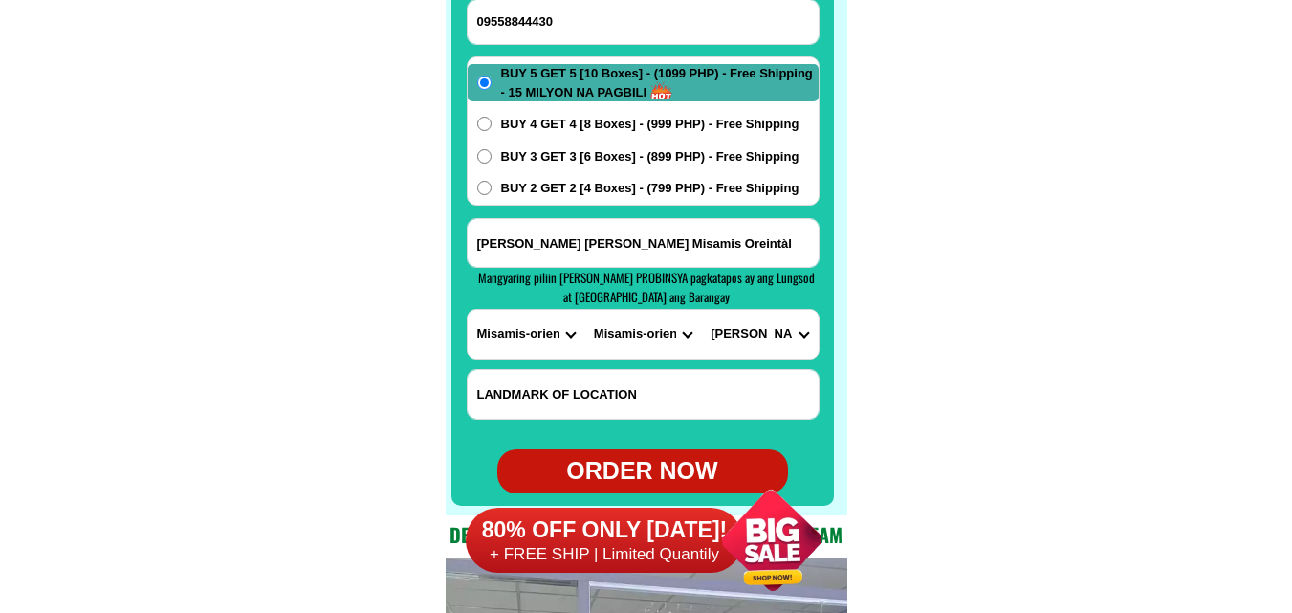
click at [701, 310] on select "BARANGAY Abunda [PERSON_NAME][GEOGRAPHIC_DATA] Cabantian Cabubuhan Candiis [PER…" at bounding box center [759, 334] width 117 height 49
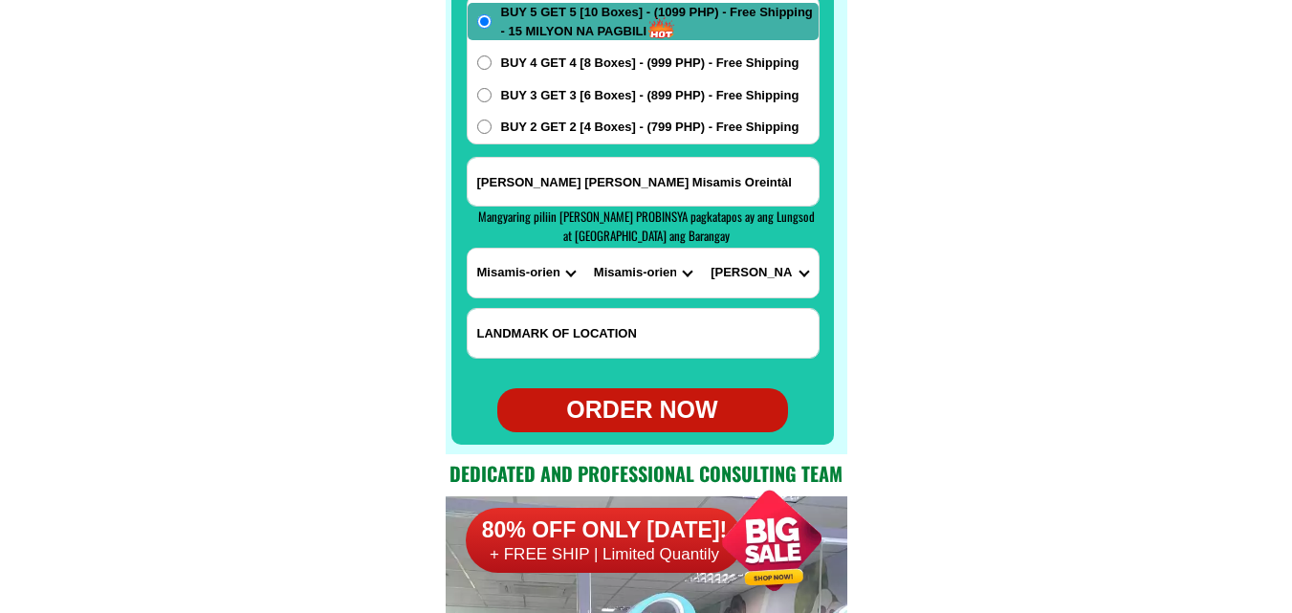
scroll to position [15360, 0]
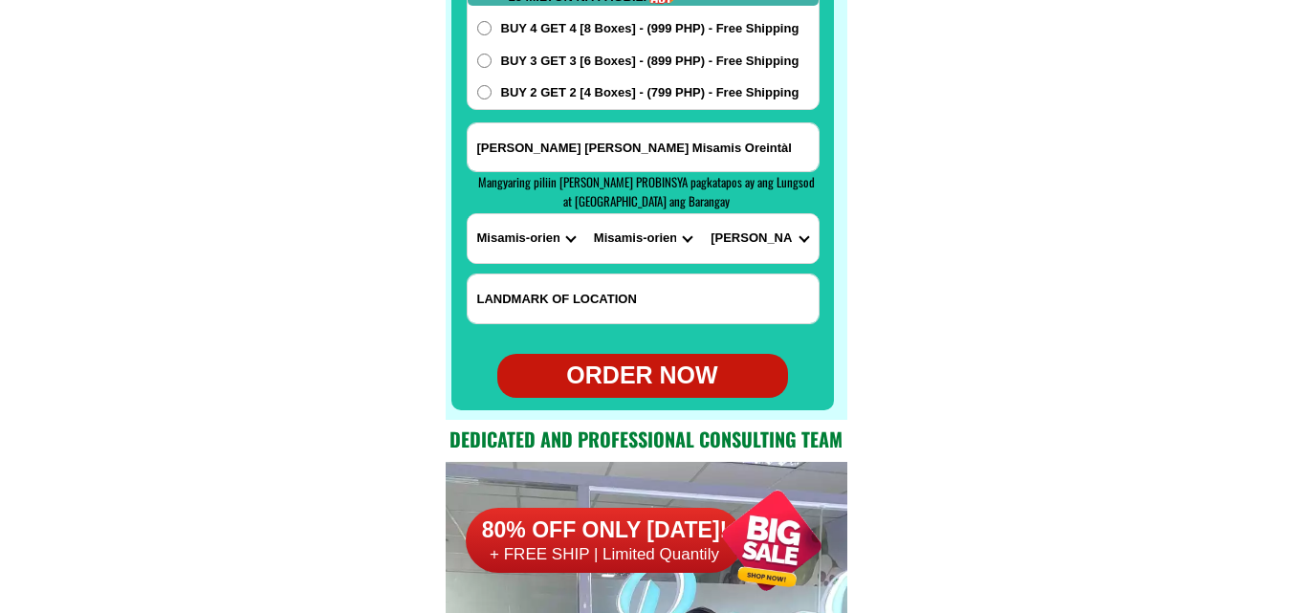
click at [642, 384] on div "ORDER NOW" at bounding box center [642, 376] width 291 height 36
type input "09558844430"
radio input "true"
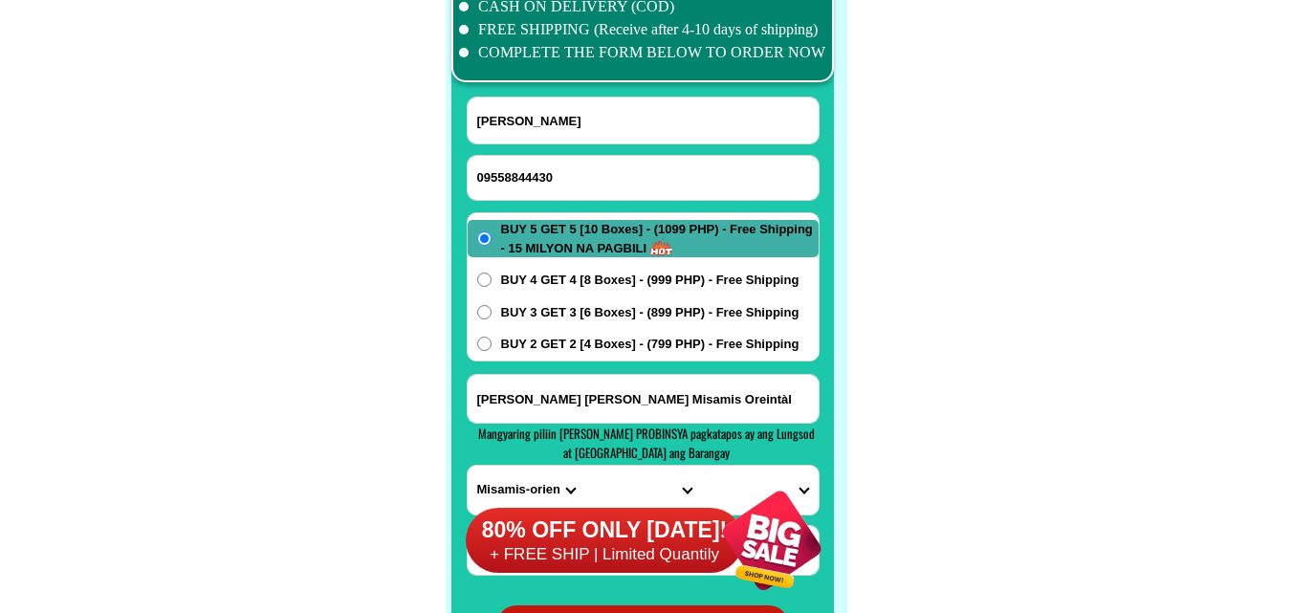
scroll to position [15074, 0]
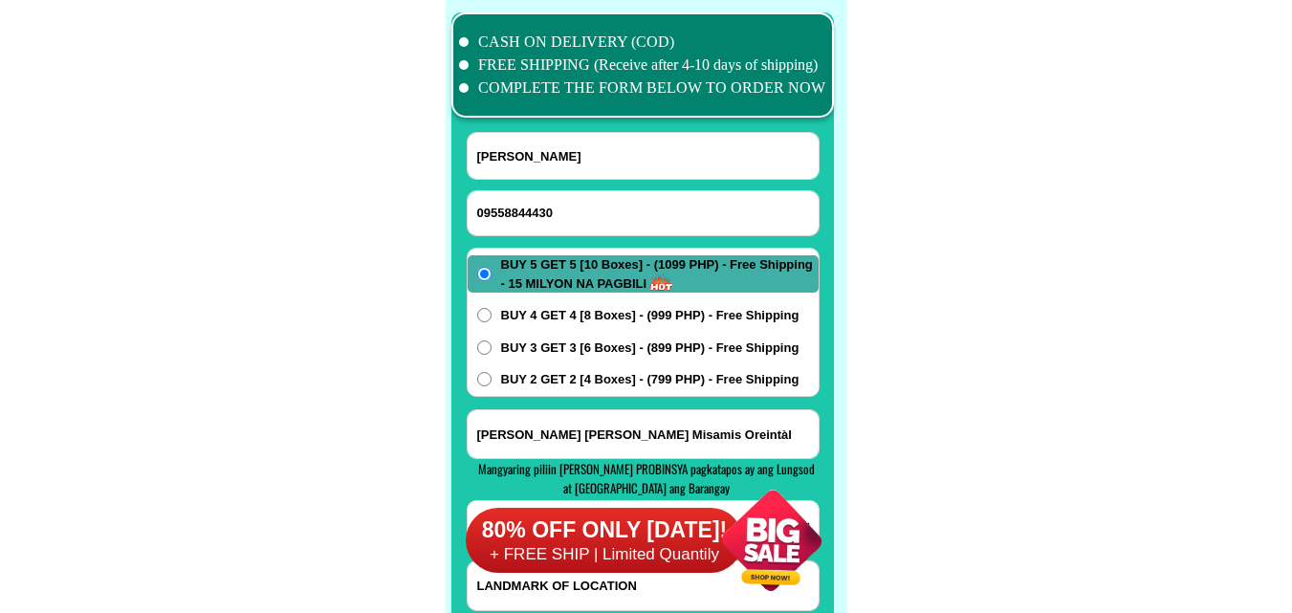
click at [587, 205] on input "09558844430" at bounding box center [642, 213] width 351 height 44
paste input "09462140008"
type input "09462140008"
click at [576, 142] on input "Input full_name" at bounding box center [642, 156] width 351 height 46
paste input "[PERSON_NAME]"
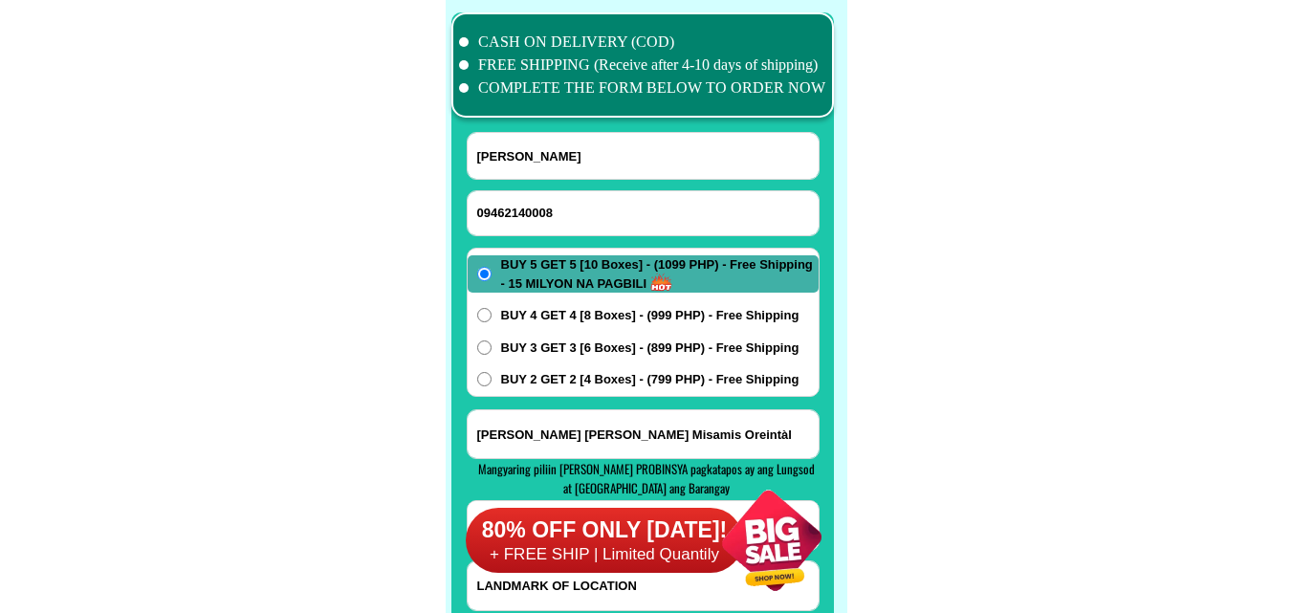
type input "[PERSON_NAME]"
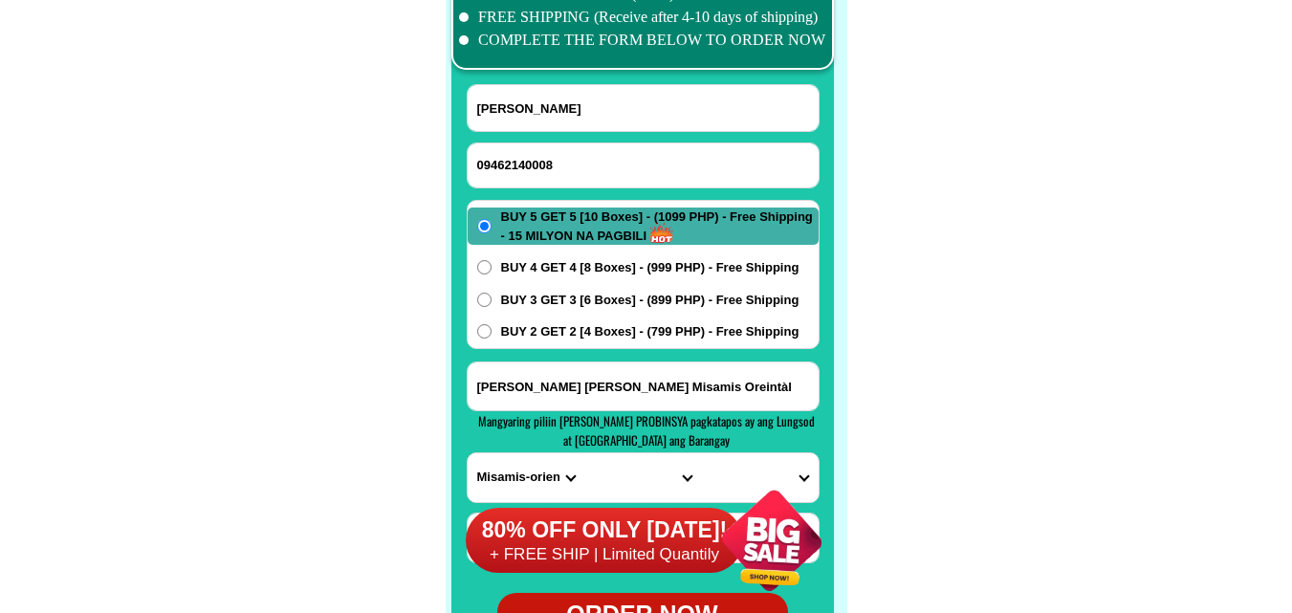
scroll to position [15169, 0]
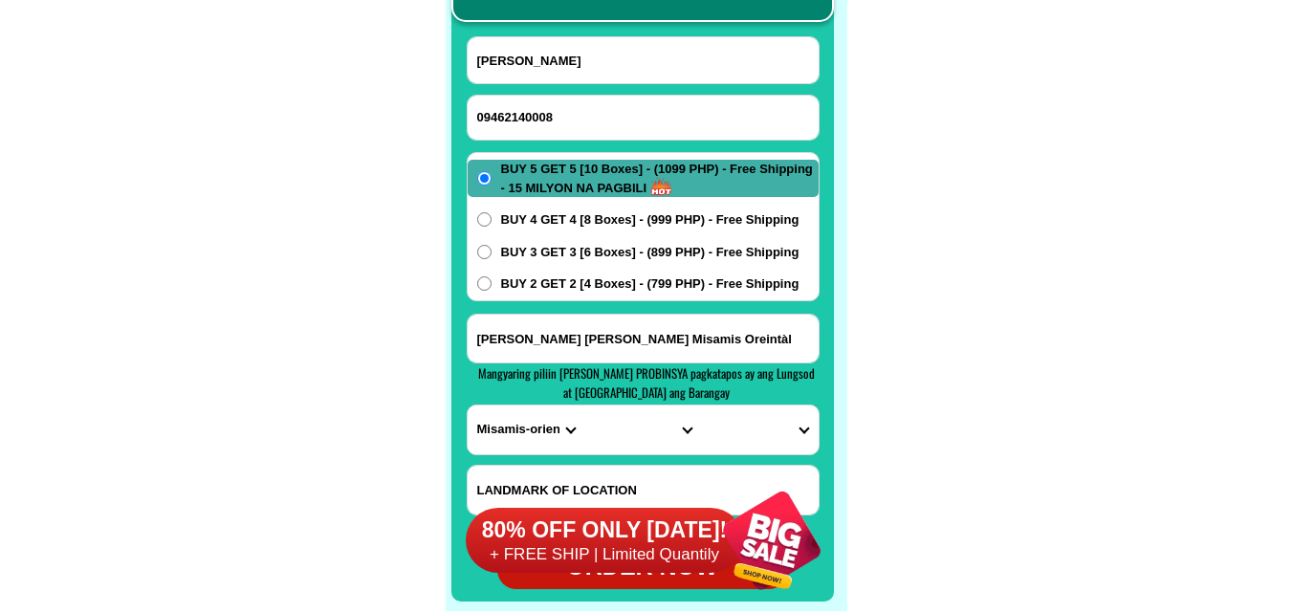
click at [554, 316] on form "[PERSON_NAME] 09462140008 ORDER NOW [PERSON_NAME][GEOGRAPHIC_DATA][PERSON_NAME]…" at bounding box center [643, 312] width 353 height 553
click at [552, 338] on input "[PERSON_NAME] [PERSON_NAME] Misamis Oreintàl" at bounding box center [642, 339] width 351 height 48
paste input "[PERSON_NAME] [STREET_ADDRESS][DATE][PERSON_NAME]."
type input "[PERSON_NAME] [STREET_ADDRESS][DATE][PERSON_NAME]."
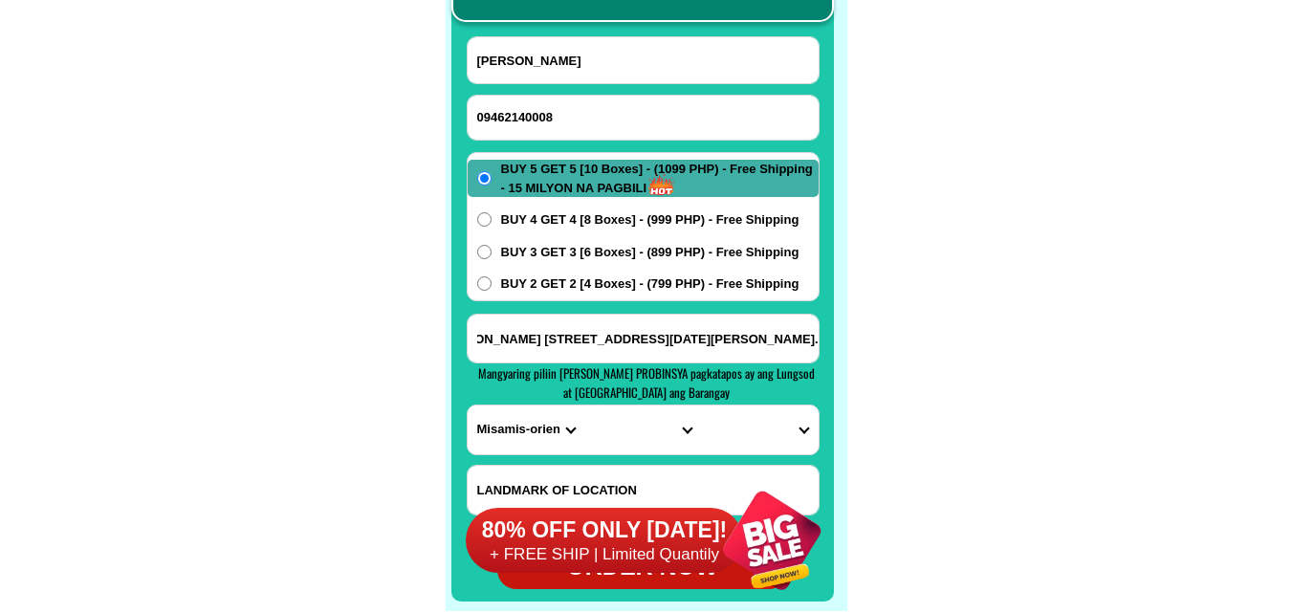
drag, startPoint x: 897, startPoint y: 344, endPoint x: 691, endPoint y: 345, distance: 205.5
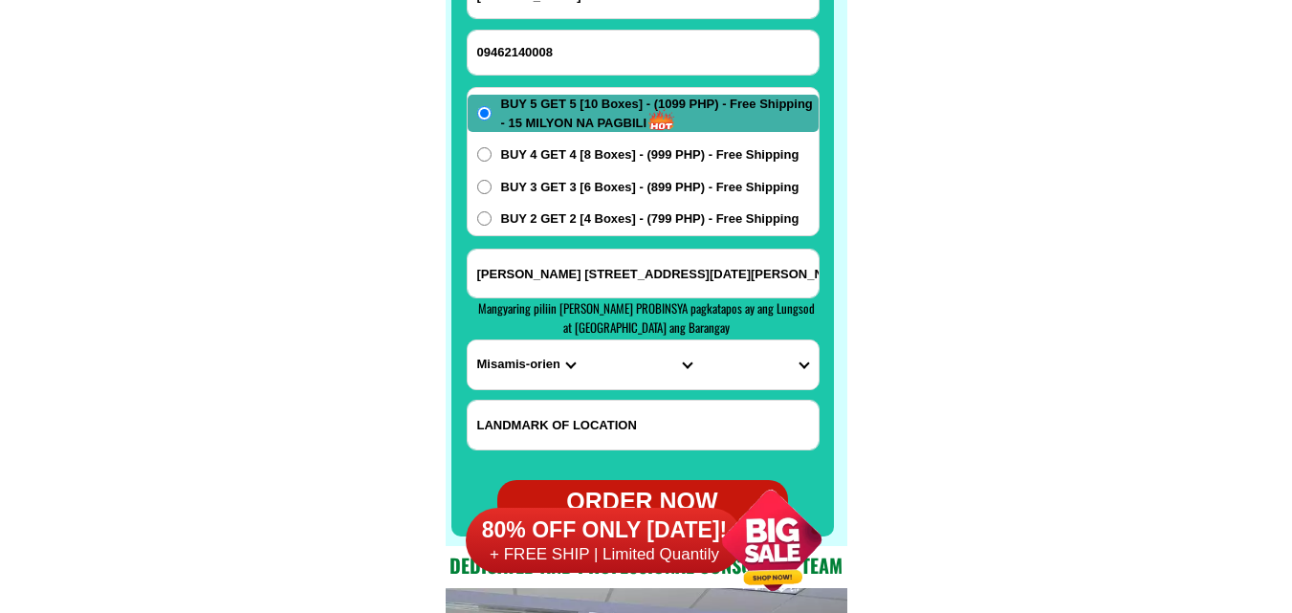
scroll to position [15360, 0]
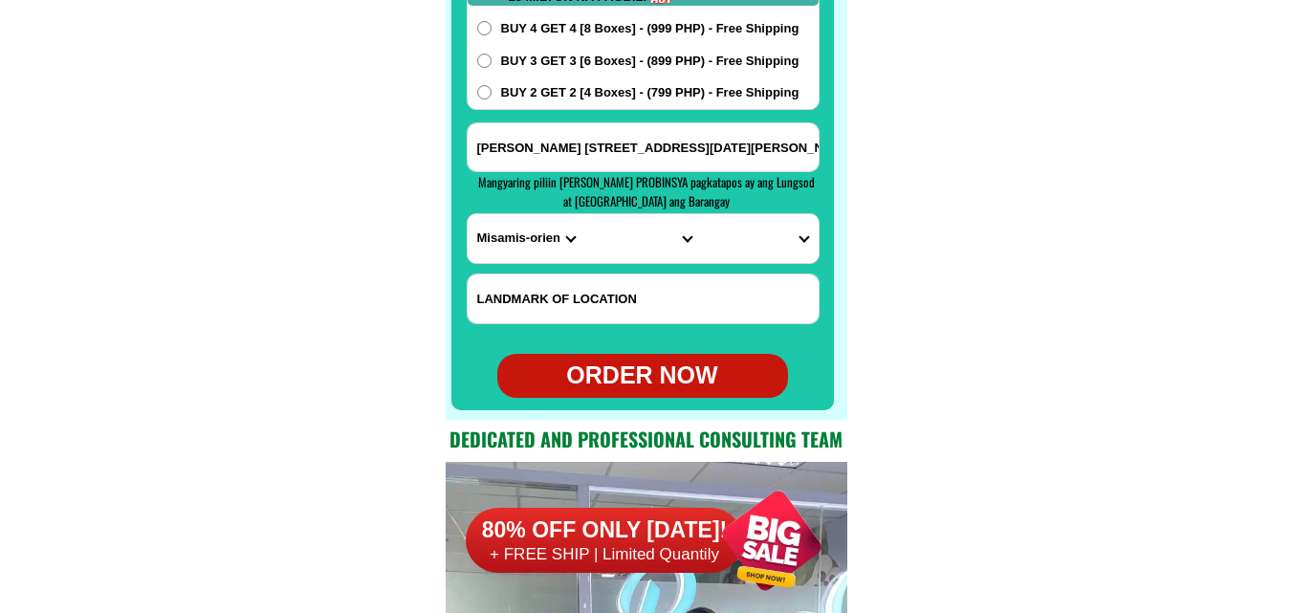
click at [500, 228] on select "PROVINCE [GEOGRAPHIC_DATA] [GEOGRAPHIC_DATA] [GEOGRAPHIC_DATA] [GEOGRAPHIC_DATA…" at bounding box center [525, 238] width 117 height 49
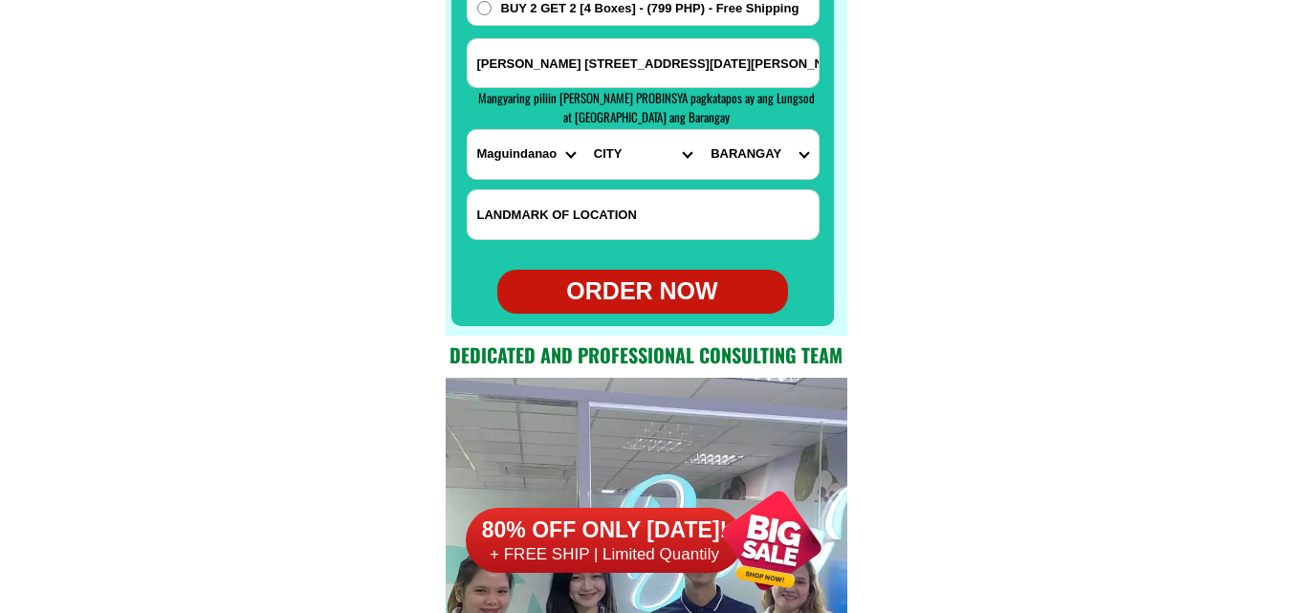
scroll to position [15456, 0]
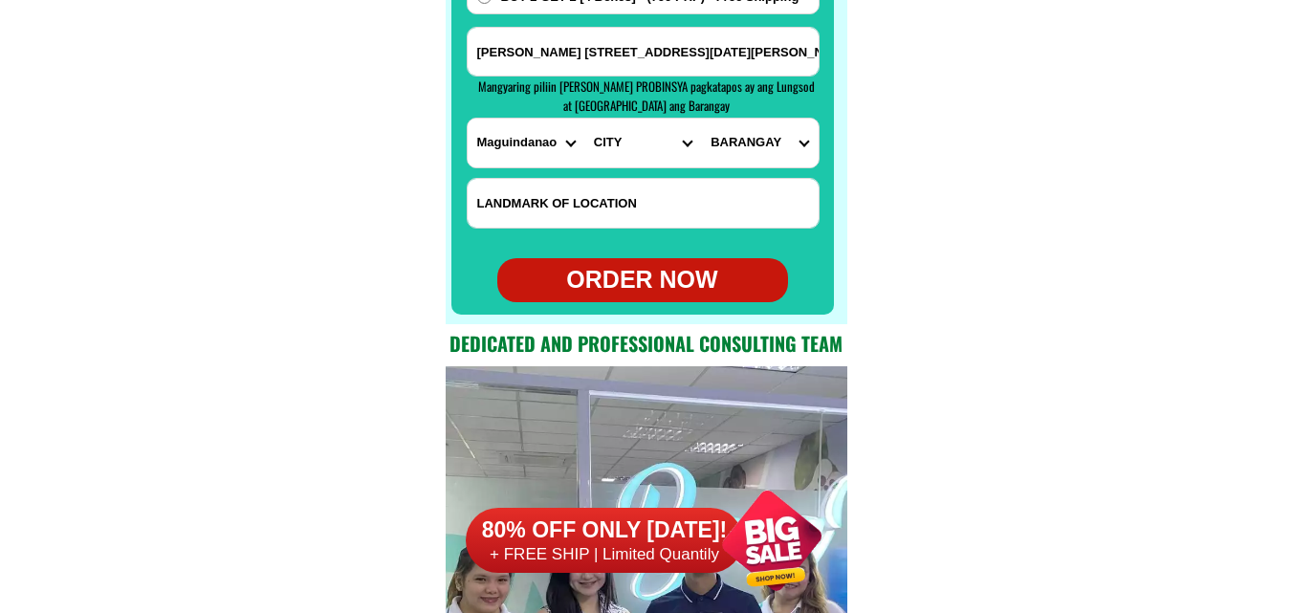
drag, startPoint x: 520, startPoint y: 152, endPoint x: 531, endPoint y: 151, distance: 10.6
click at [520, 152] on select "PROVINCE [GEOGRAPHIC_DATA] [GEOGRAPHIC_DATA] [GEOGRAPHIC_DATA] [GEOGRAPHIC_DATA…" at bounding box center [525, 143] width 117 height 49
select select "63_219"
click at [467, 119] on select "PROVINCE [GEOGRAPHIC_DATA] [GEOGRAPHIC_DATA] [GEOGRAPHIC_DATA] [GEOGRAPHIC_DATA…" at bounding box center [525, 143] width 117 height 49
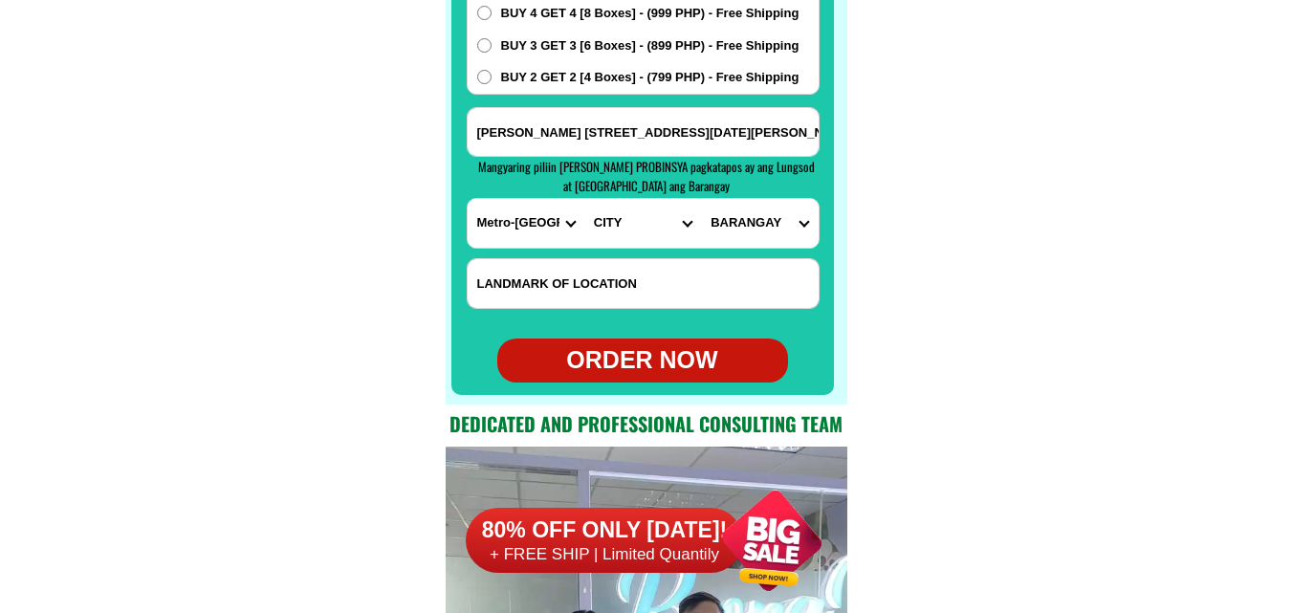
scroll to position [15265, 0]
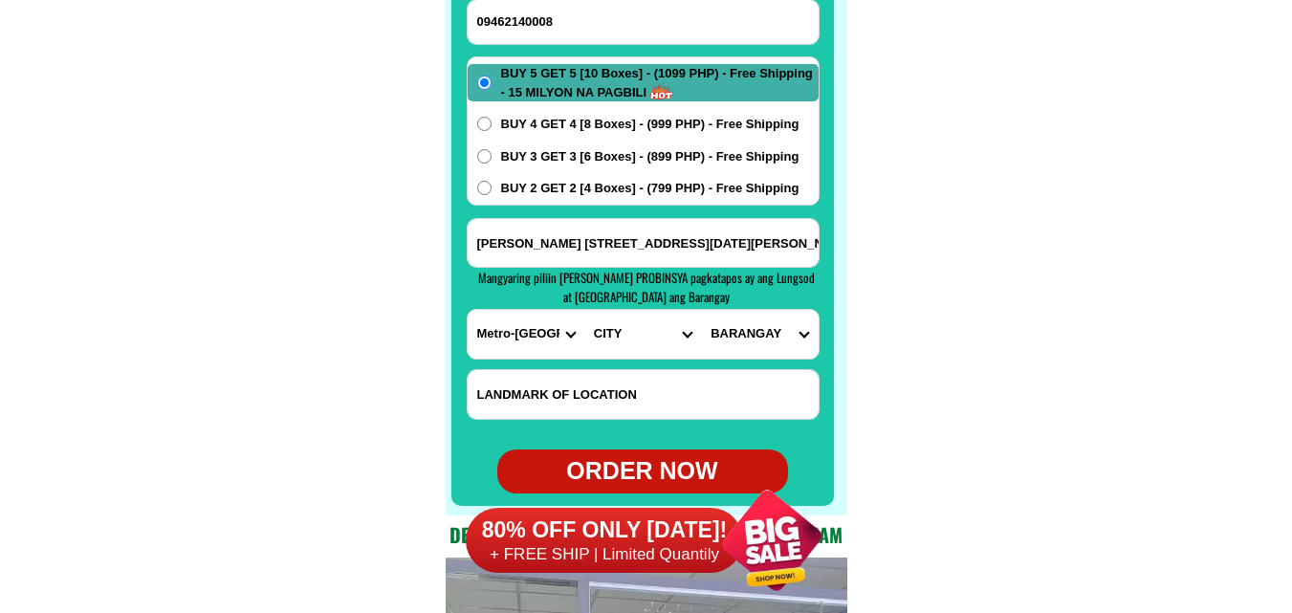
click at [626, 327] on select "CITY [GEOGRAPHIC_DATA] [GEOGRAPHIC_DATA] [GEOGRAPHIC_DATA] [GEOGRAPHIC_DATA]-ci…" at bounding box center [642, 334] width 117 height 49
select select "63_2196502"
click at [584, 310] on select "CITY [GEOGRAPHIC_DATA] [GEOGRAPHIC_DATA] [GEOGRAPHIC_DATA] [GEOGRAPHIC_DATA]-ci…" at bounding box center [642, 334] width 117 height 49
click at [789, 254] on input "[PERSON_NAME] [STREET_ADDRESS][DATE][PERSON_NAME]." at bounding box center [642, 243] width 351 height 48
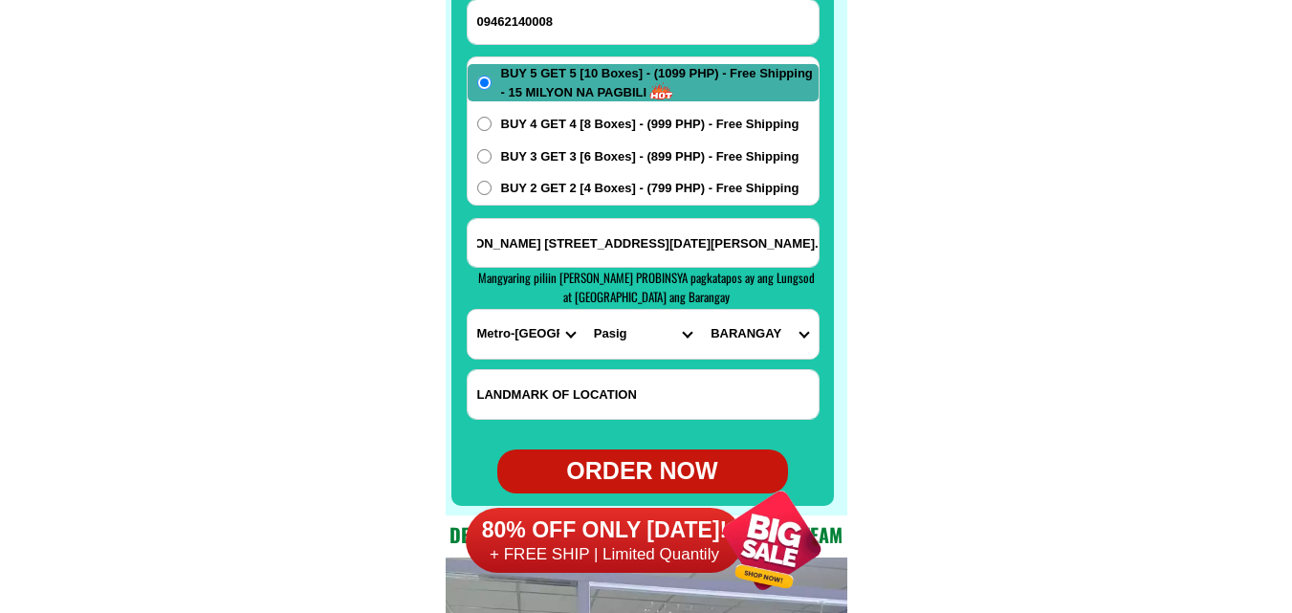
click at [760, 336] on select "BARANGAY [GEOGRAPHIC_DATA] [GEOGRAPHIC_DATA] [GEOGRAPHIC_DATA] Buting [GEOGRAPH…" at bounding box center [759, 334] width 117 height 49
select select "63_21965026284"
click at [701, 310] on select "BARANGAY [GEOGRAPHIC_DATA] [GEOGRAPHIC_DATA] [GEOGRAPHIC_DATA] Buting [GEOGRAPH…" at bounding box center [759, 334] width 117 height 49
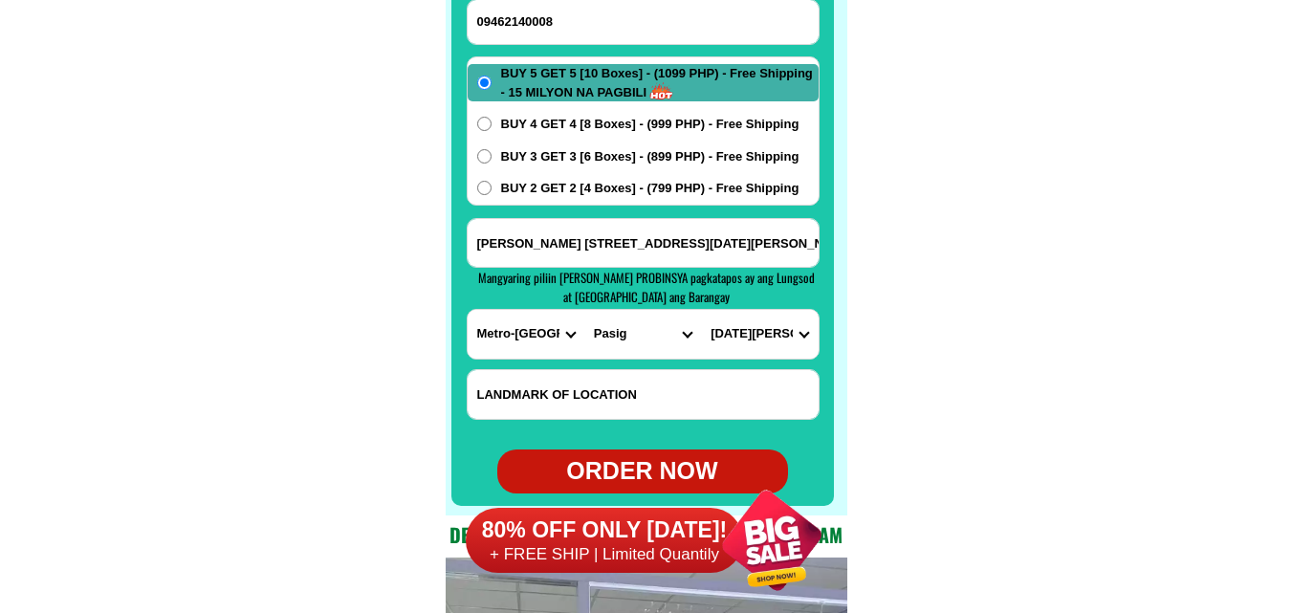
click at [690, 260] on input "[PERSON_NAME] [STREET_ADDRESS][DATE][PERSON_NAME]." at bounding box center [642, 243] width 351 height 48
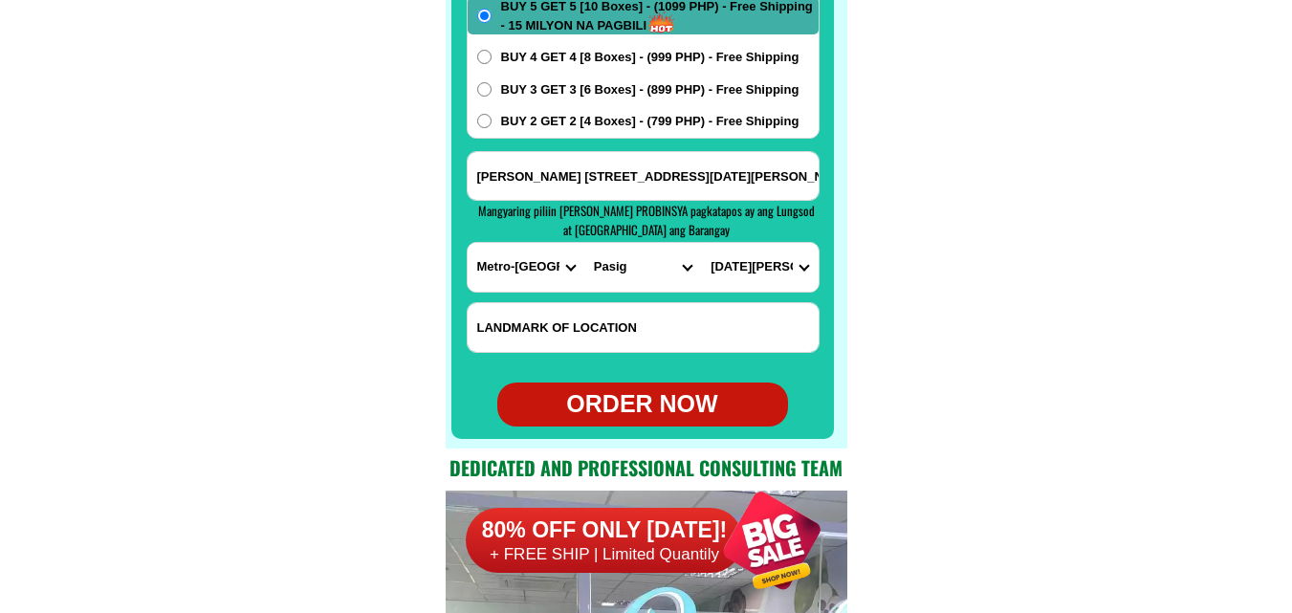
scroll to position [15360, 0]
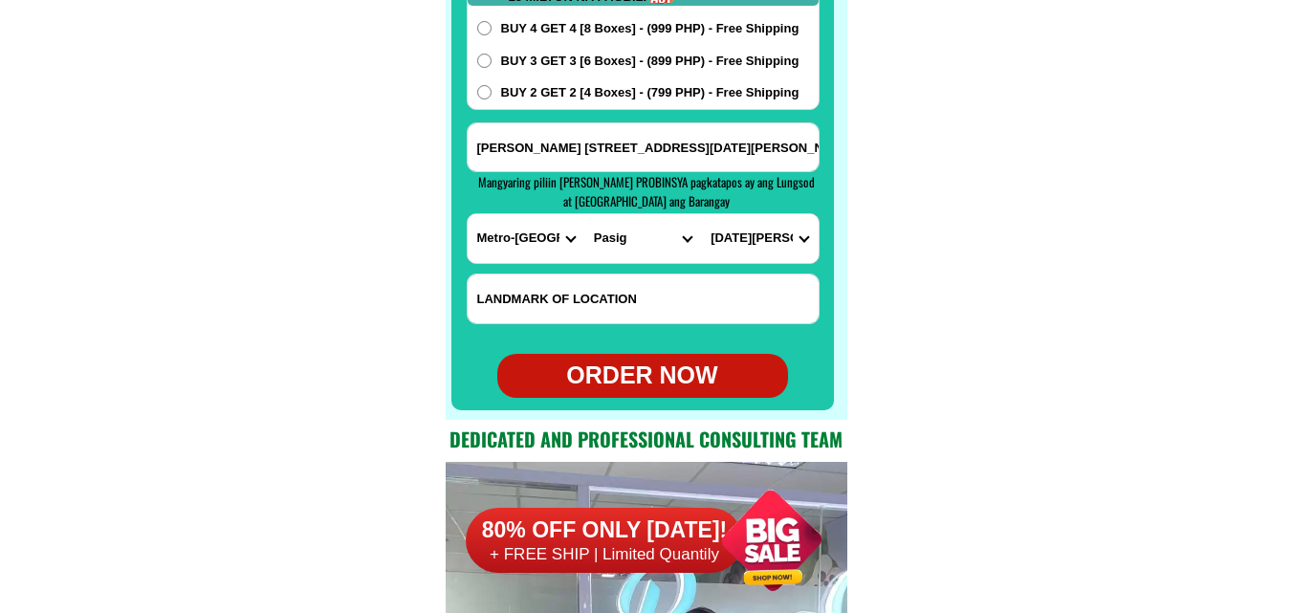
click at [674, 375] on div "ORDER NOW" at bounding box center [642, 376] width 291 height 36
type input "[PERSON_NAME] [STREET_ADDRESS][DATE][PERSON_NAME]."
radio input "true"
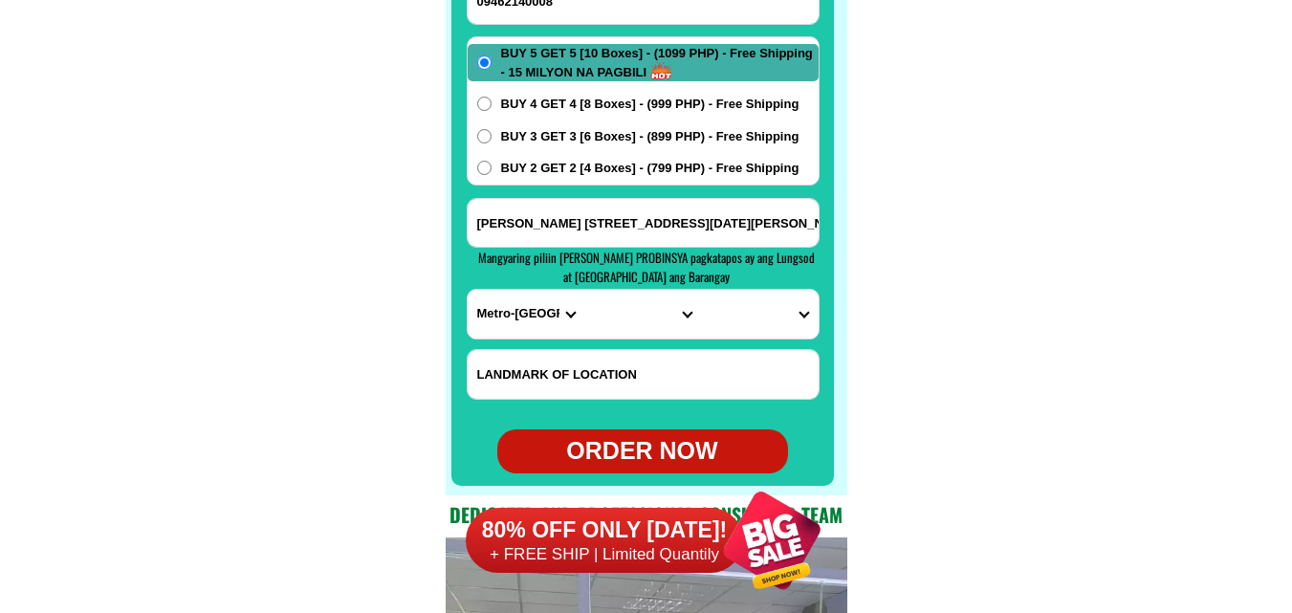
scroll to position [15169, 0]
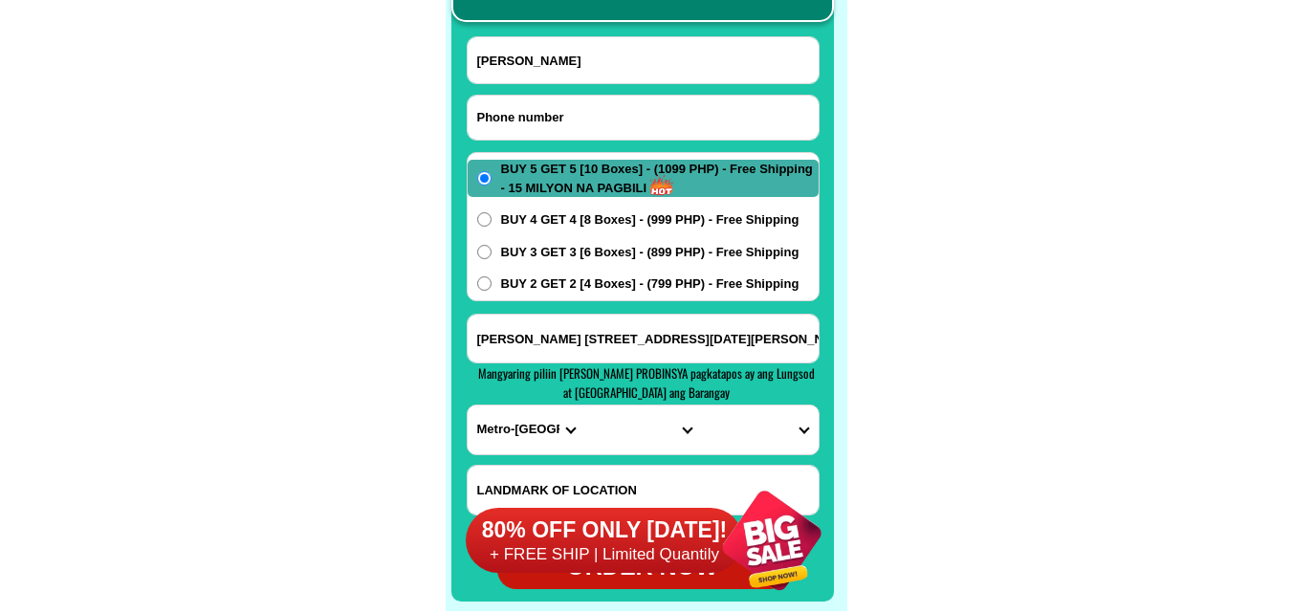
click at [597, 116] on input "Input phone_number" at bounding box center [642, 118] width 351 height 44
paste input "o9126010981"
drag, startPoint x: 486, startPoint y: 115, endPoint x: 440, endPoint y: 116, distance: 45.9
type input "09126010981"
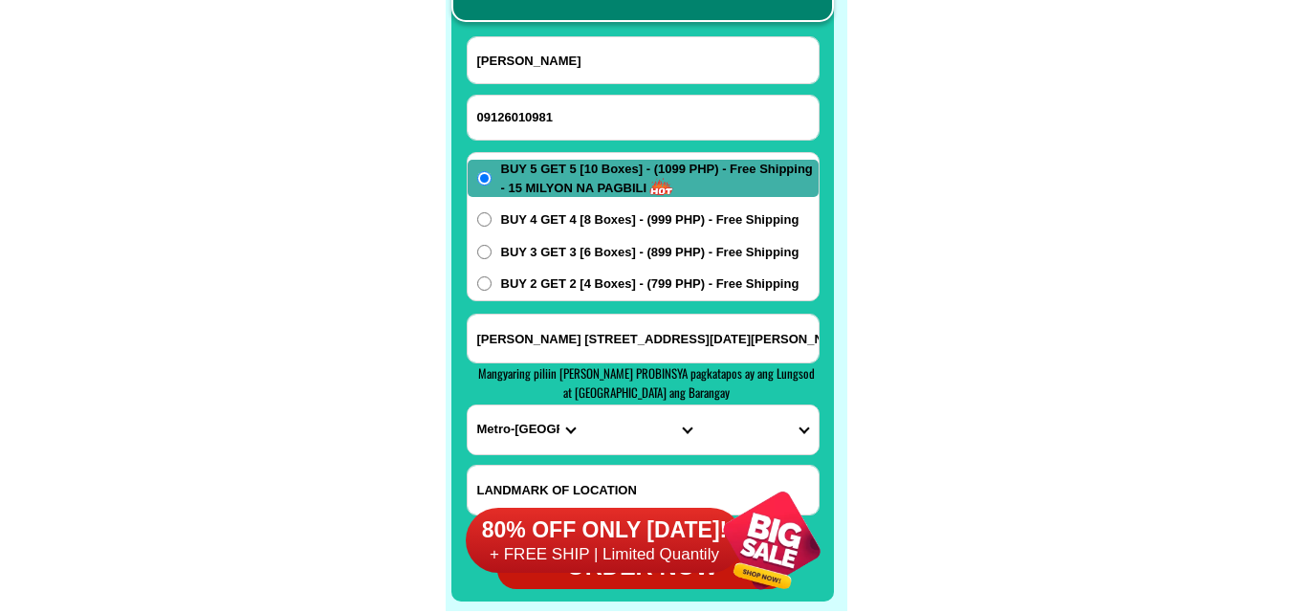
click at [620, 68] on input "[PERSON_NAME]" at bounding box center [642, 60] width 351 height 46
paste input "carling. [GEOGRAPHIC_DATA]"
type input "carling. [GEOGRAPHIC_DATA]"
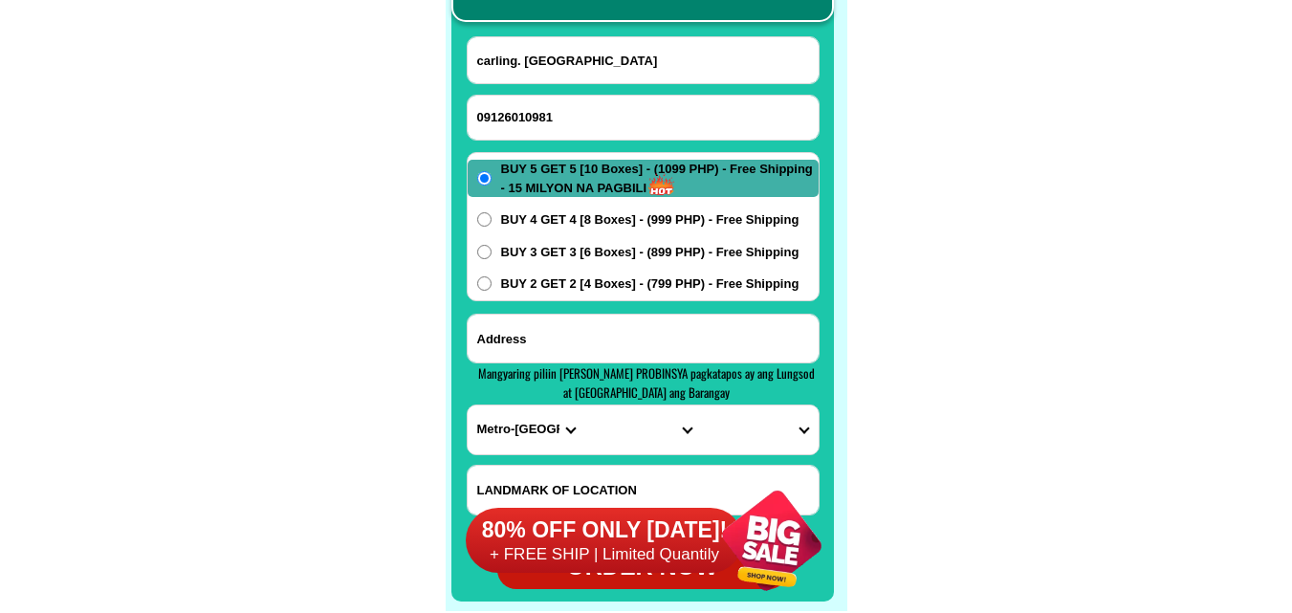
click at [562, 345] on input "Input address" at bounding box center [642, 339] width 351 height 48
paste input "brgy. Tagbayaon Jiabong. [GEOGRAPHIC_DATA]. so. [GEOGRAPHIC_DATA] km. 7. perman…"
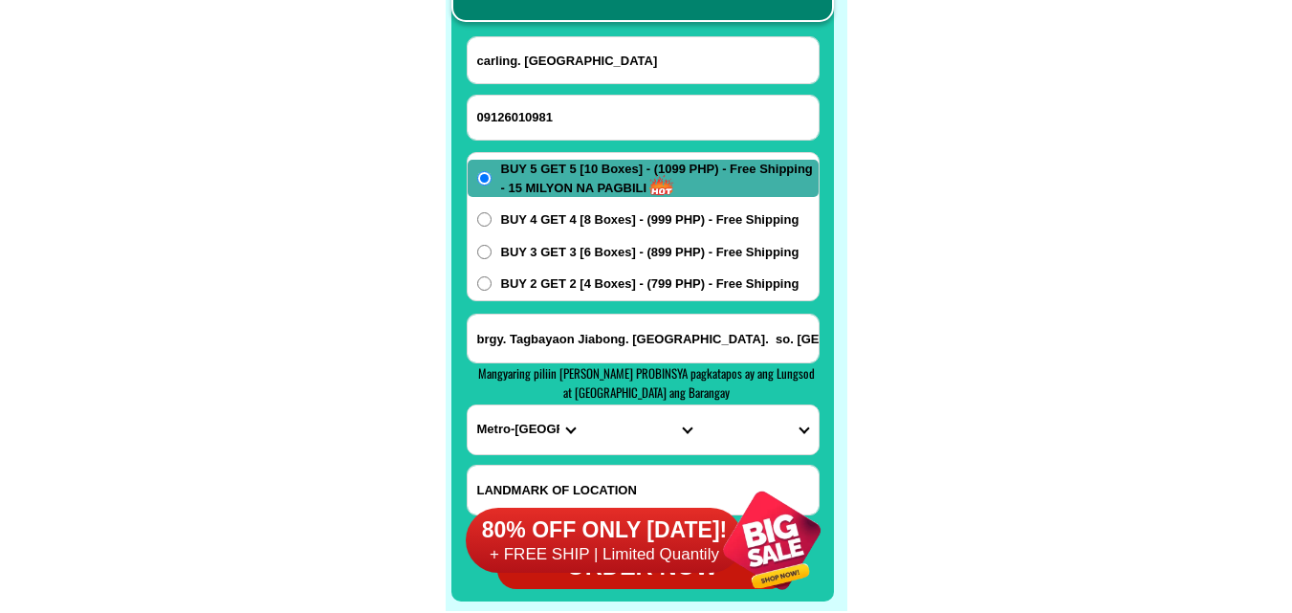
scroll to position [0, 303]
type input "brgy. Tagbayaon Jiabong. [GEOGRAPHIC_DATA]. so. [GEOGRAPHIC_DATA] km. 7. perman…"
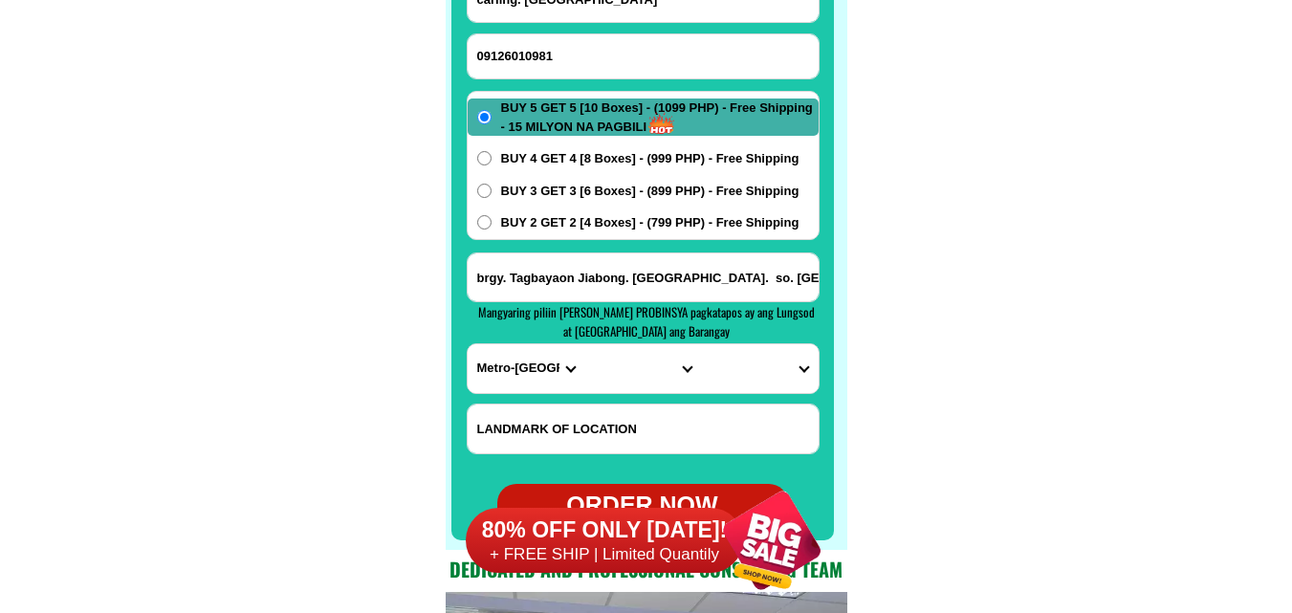
scroll to position [15265, 0]
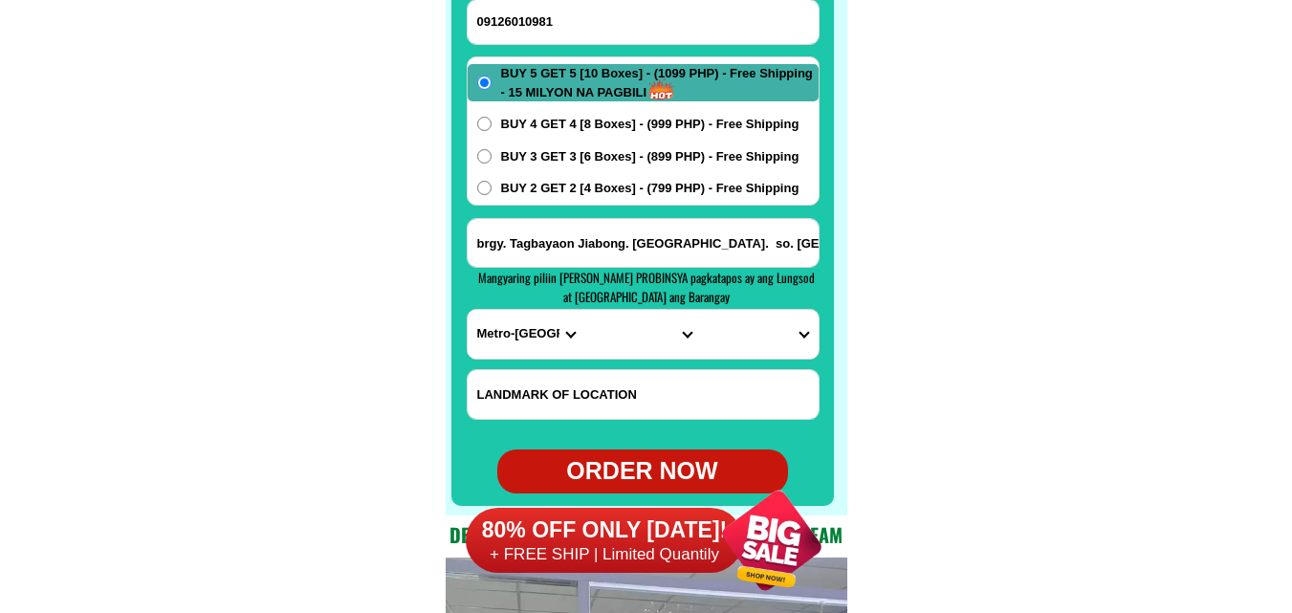
click at [528, 341] on select "PROVINCE [GEOGRAPHIC_DATA] [GEOGRAPHIC_DATA] [GEOGRAPHIC_DATA] [GEOGRAPHIC_DATA…" at bounding box center [525, 334] width 117 height 49
click at [524, 340] on select "PROVINCE [GEOGRAPHIC_DATA] [GEOGRAPHIC_DATA] [GEOGRAPHIC_DATA] [GEOGRAPHIC_DATA…" at bounding box center [525, 334] width 117 height 49
select select "63_600"
click at [467, 310] on select "PROVINCE [GEOGRAPHIC_DATA] [GEOGRAPHIC_DATA] [GEOGRAPHIC_DATA] [GEOGRAPHIC_DATA…" at bounding box center [525, 334] width 117 height 49
click at [644, 347] on select "CITY [GEOGRAPHIC_DATA][PERSON_NAME] [GEOGRAPHIC_DATA]-city [GEOGRAPHIC_DATA] [G…" at bounding box center [642, 334] width 117 height 49
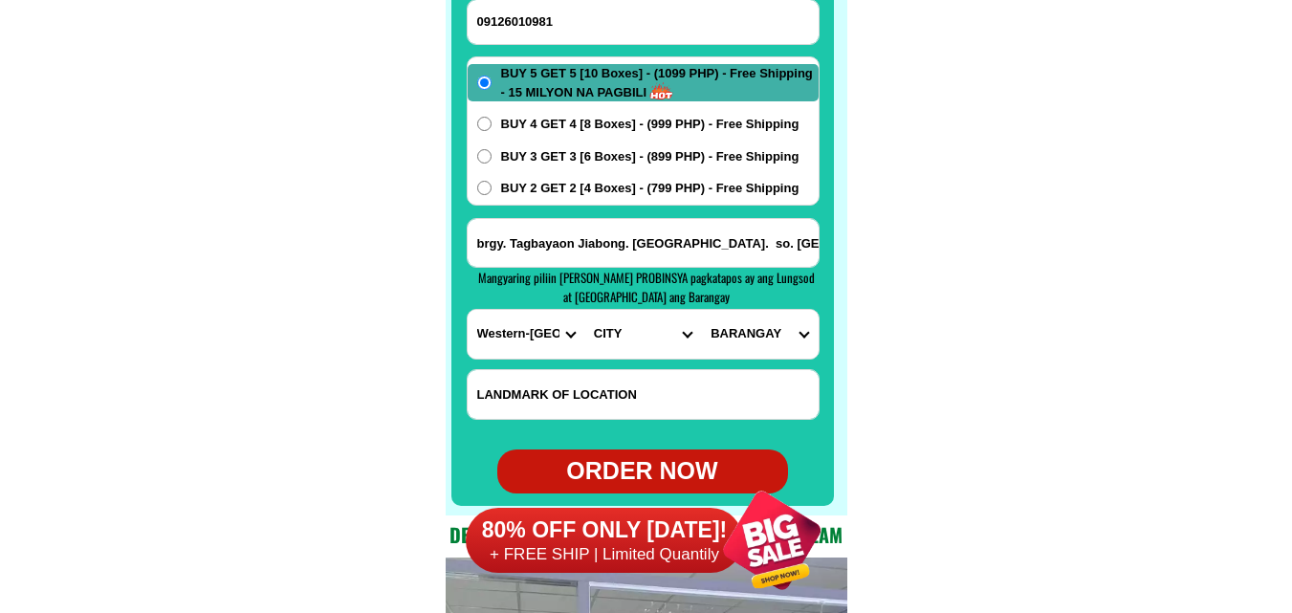
select select "63_6006502"
click at [584, 310] on select "CITY [GEOGRAPHIC_DATA][PERSON_NAME] [GEOGRAPHIC_DATA]-city [GEOGRAPHIC_DATA] [G…" at bounding box center [642, 334] width 117 height 49
click at [787, 348] on select "[GEOGRAPHIC_DATA] Barangay no. 1 (pob.) Barangay no. 2 (pob.) Barangay no. 3 (p…" at bounding box center [759, 334] width 117 height 49
select select "63_60065021725"
click at [701, 310] on select "[GEOGRAPHIC_DATA] Barangay no. 1 (pob.) Barangay no. 2 (pob.) Barangay no. 3 (p…" at bounding box center [759, 334] width 117 height 49
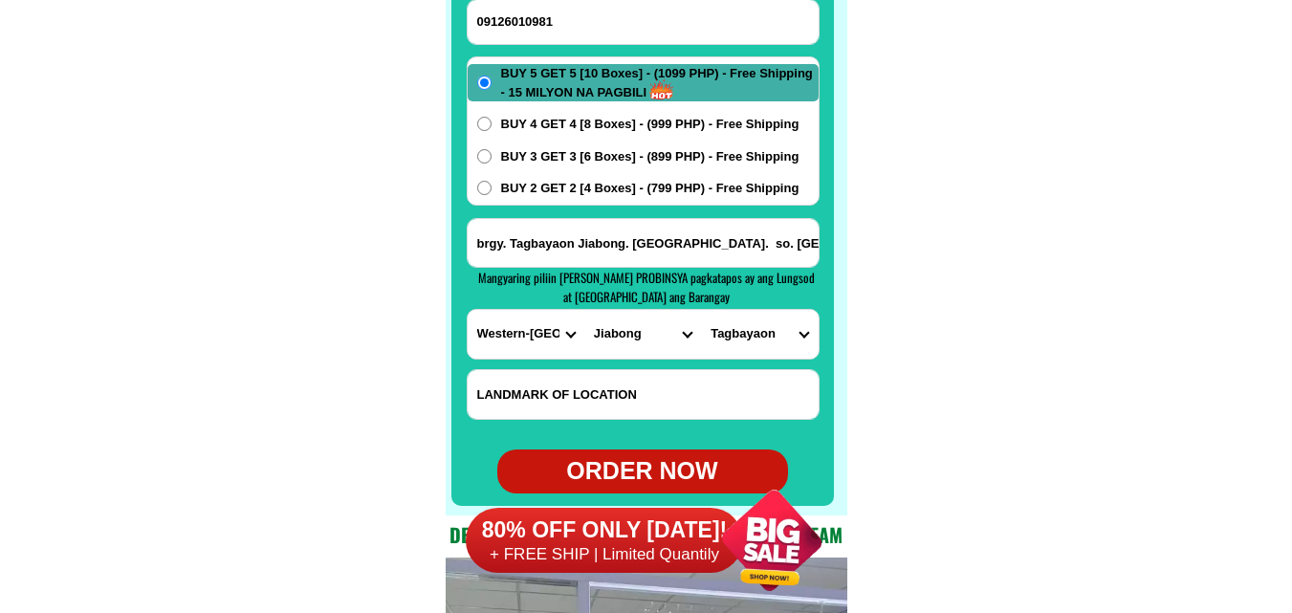
click at [562, 204] on div "BUY 5 GET 5 [10 Boxes] - (1099 PHP) - Free Shipping - 15 MILYON NA PAGBILI BUY …" at bounding box center [643, 130] width 353 height 149
click at [567, 193] on span "BUY 2 GET 2 [4 Boxes] - (799 PHP) - Free Shipping" at bounding box center [650, 188] width 298 height 19
click at [491, 193] on input "BUY 2 GET 2 [4 Boxes] - (799 PHP) - Free Shipping" at bounding box center [484, 188] width 14 height 14
radio input "true"
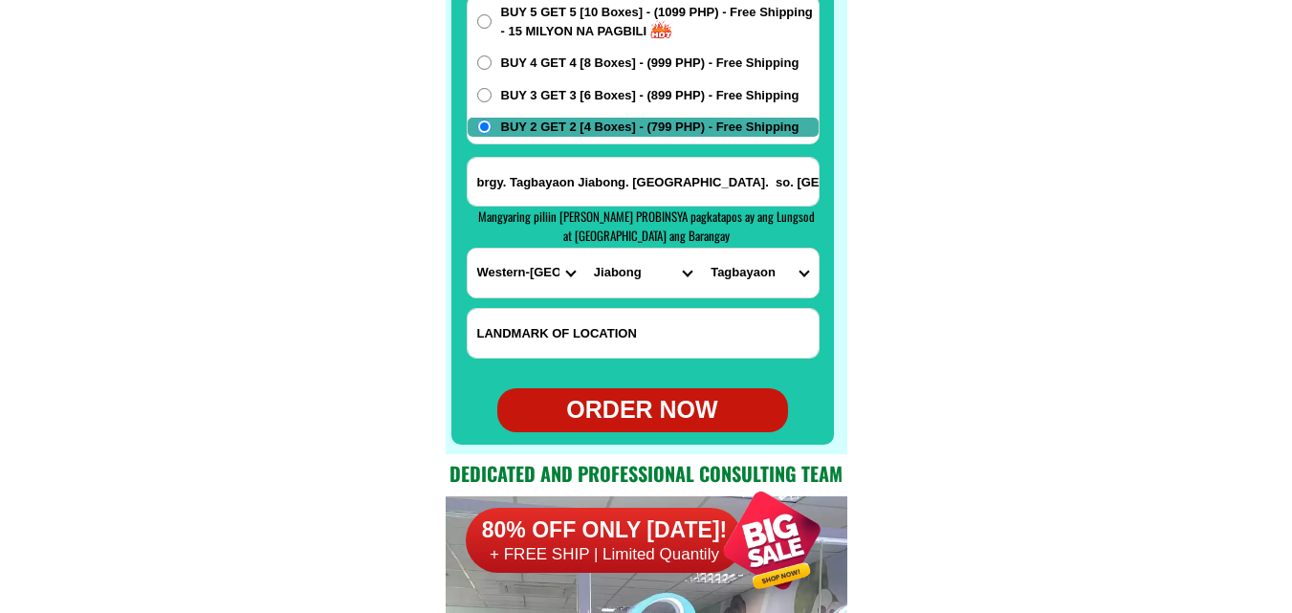
scroll to position [15360, 0]
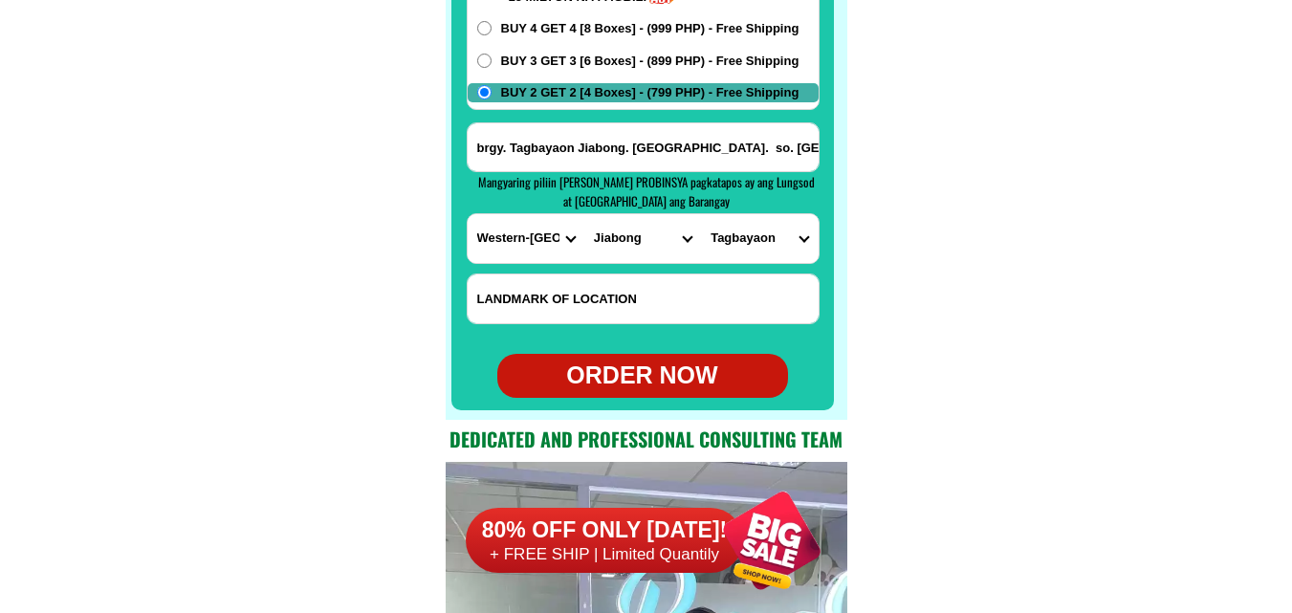
click at [663, 372] on div "ORDER NOW" at bounding box center [642, 376] width 291 height 36
type input "carling. [GEOGRAPHIC_DATA]"
type input "brgy. Tagbayaon Jiabong. [GEOGRAPHIC_DATA]. so. [GEOGRAPHIC_DATA] km. 7. perman…"
radio input "true"
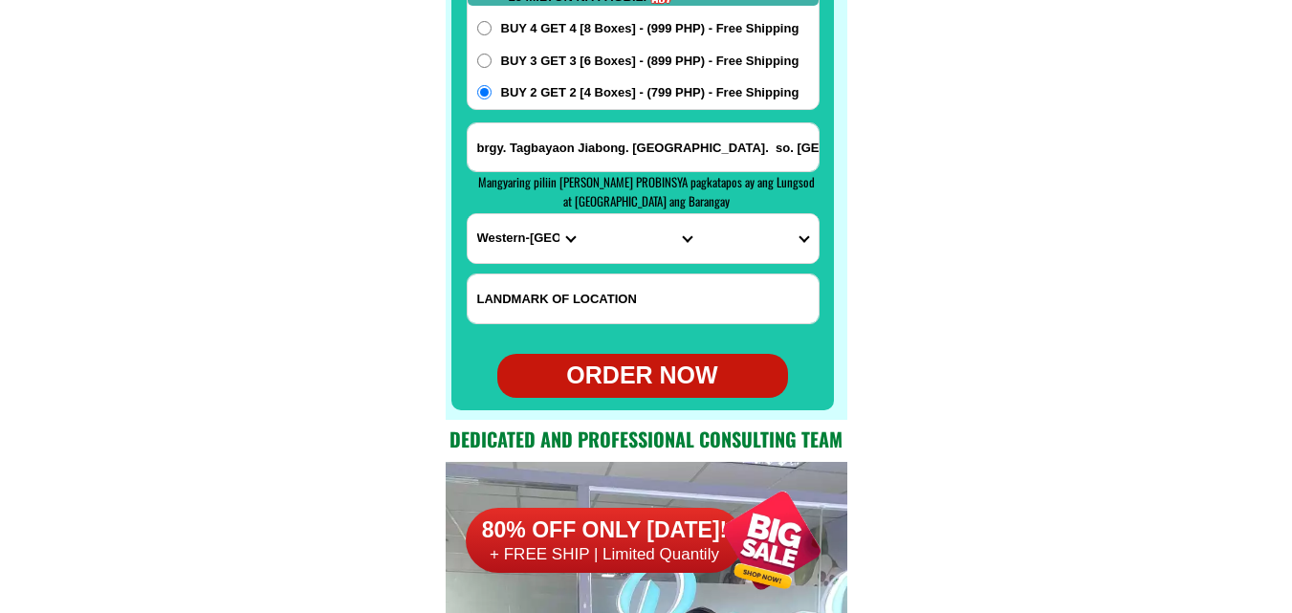
radio input "true"
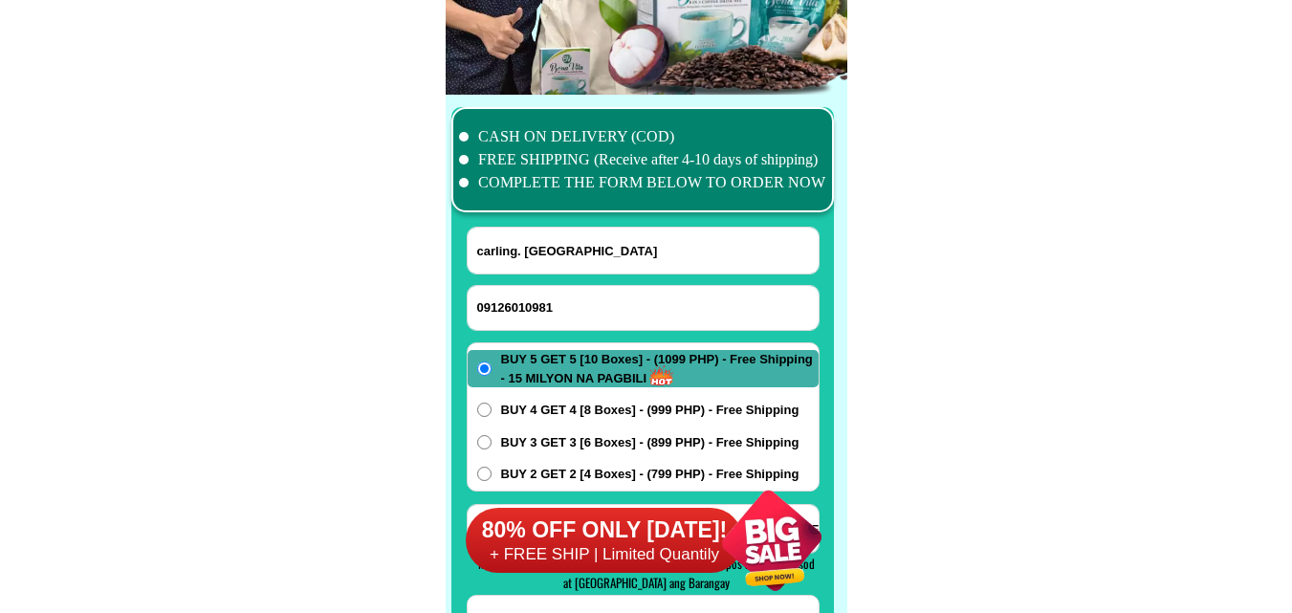
scroll to position [14978, 0]
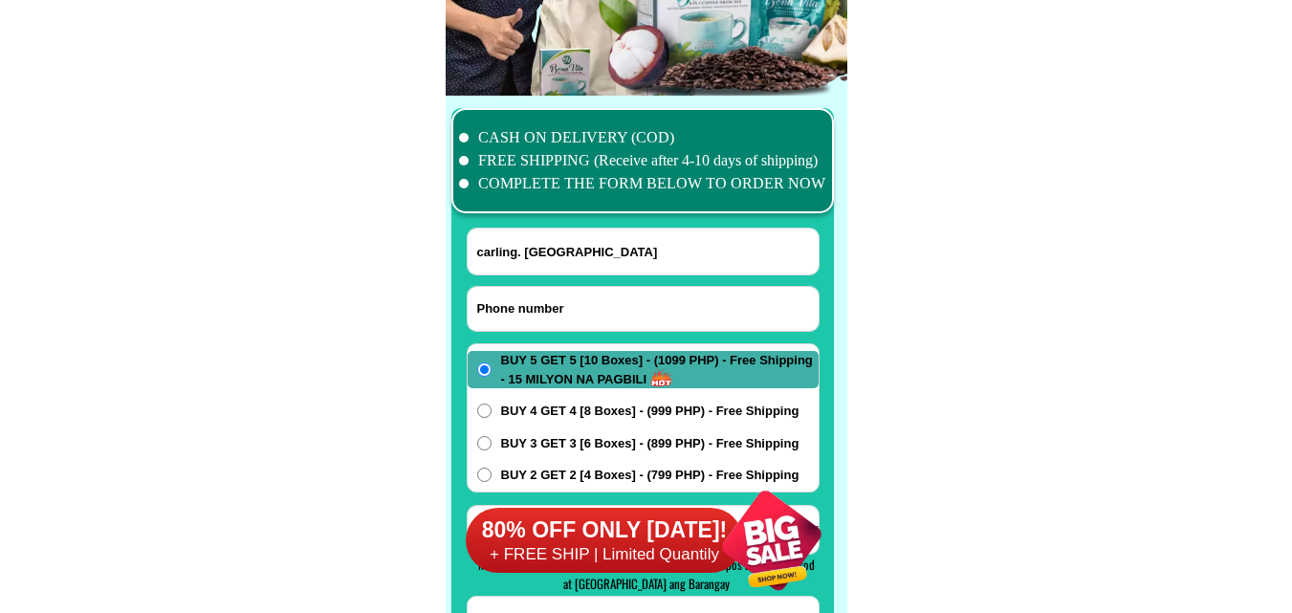
click at [543, 313] on input "Input phone_number" at bounding box center [642, 309] width 351 height 44
paste input "09951619442"
type input "09951619442"
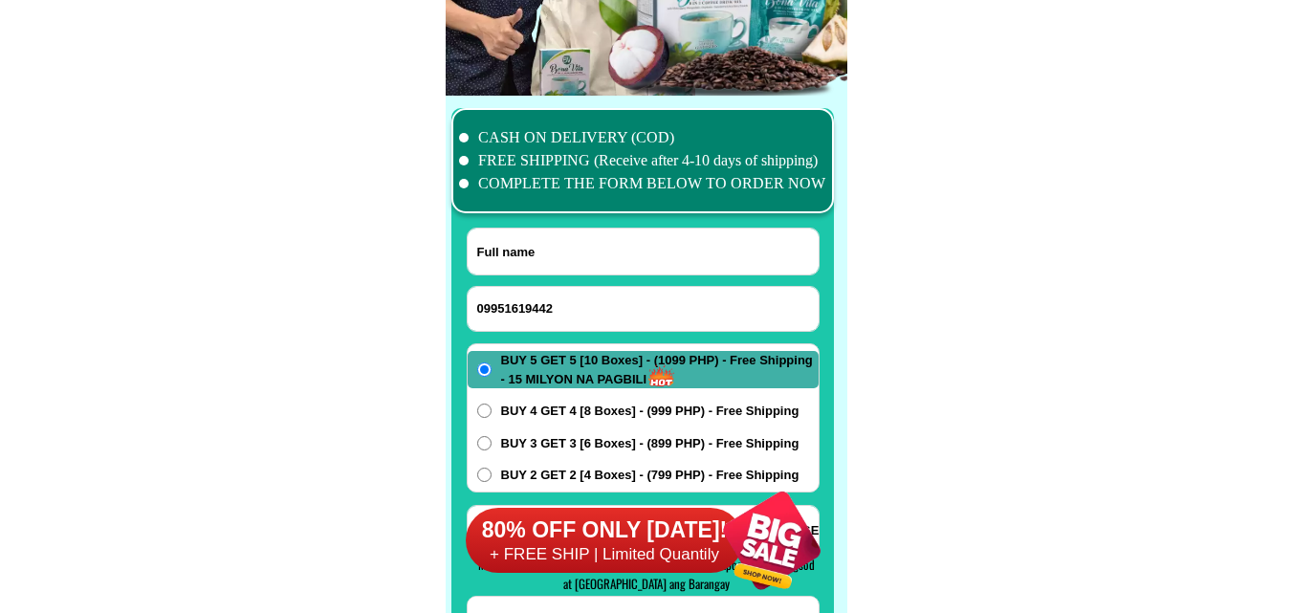
drag, startPoint x: 558, startPoint y: 266, endPoint x: 250, endPoint y: 3, distance: 405.6
click at [554, 251] on input "Input full_name" at bounding box center [642, 251] width 351 height 46
paste input "[PERSON_NAME]"
type input "[PERSON_NAME]"
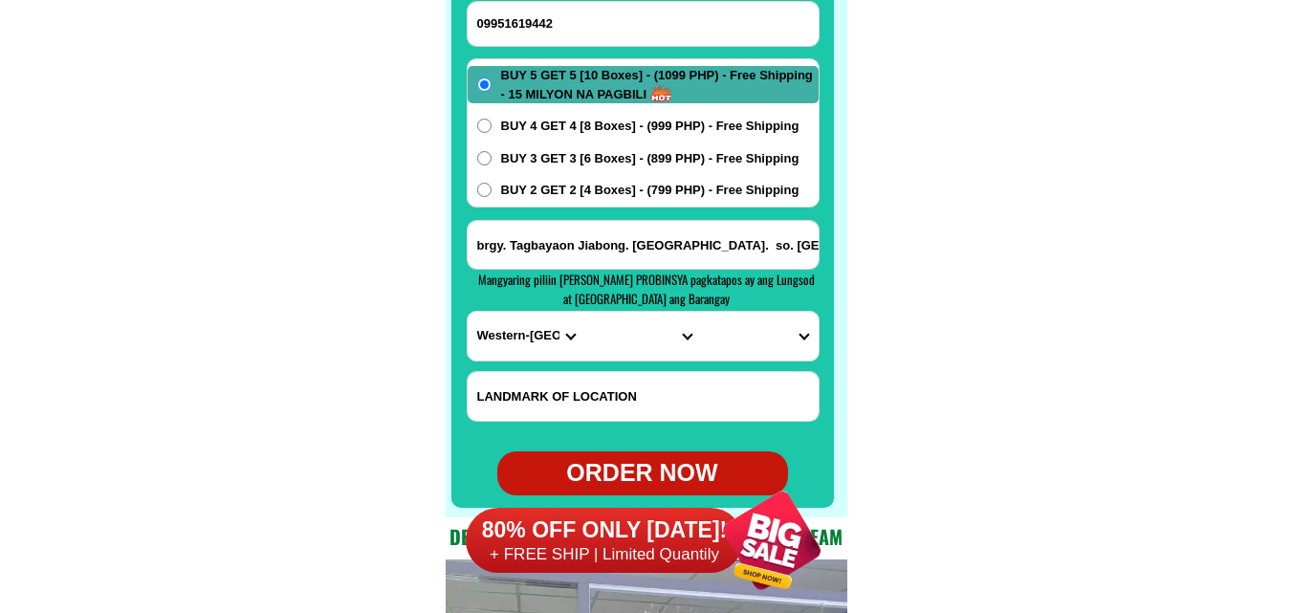
scroll to position [15265, 0]
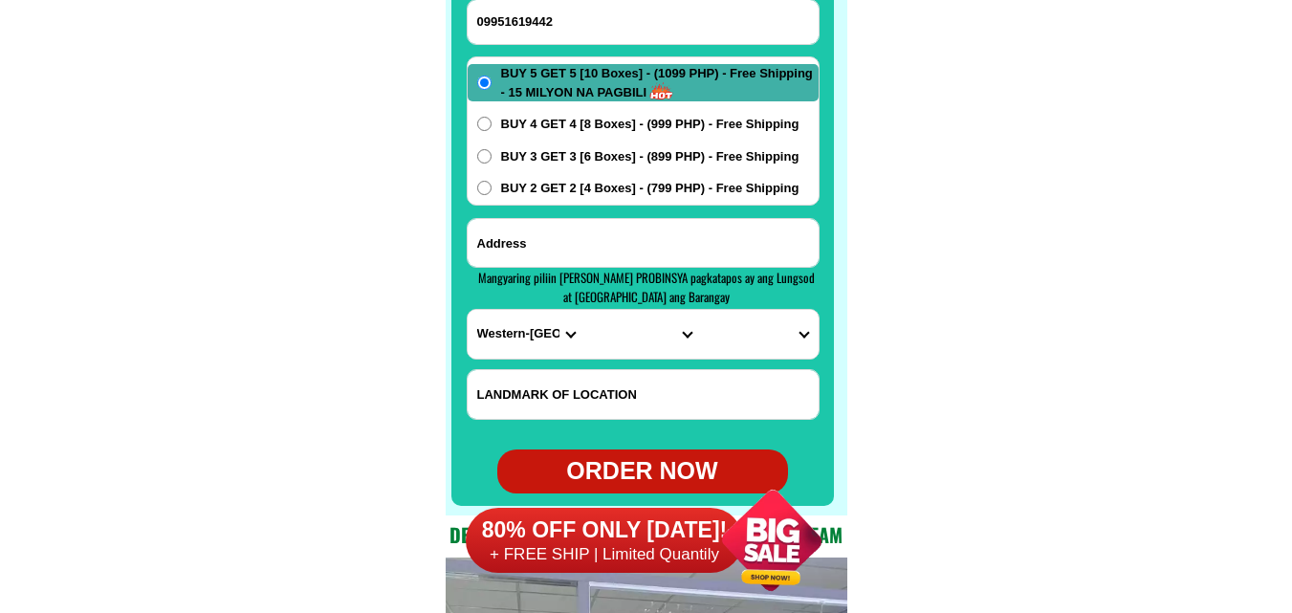
drag, startPoint x: 666, startPoint y: 249, endPoint x: 652, endPoint y: 224, distance: 28.7
click at [667, 244] on input "Input address" at bounding box center [642, 243] width 351 height 48
paste input "lower salimbalan,baungon,bukidnon Infront of salimbalan integrated school buy 3…"
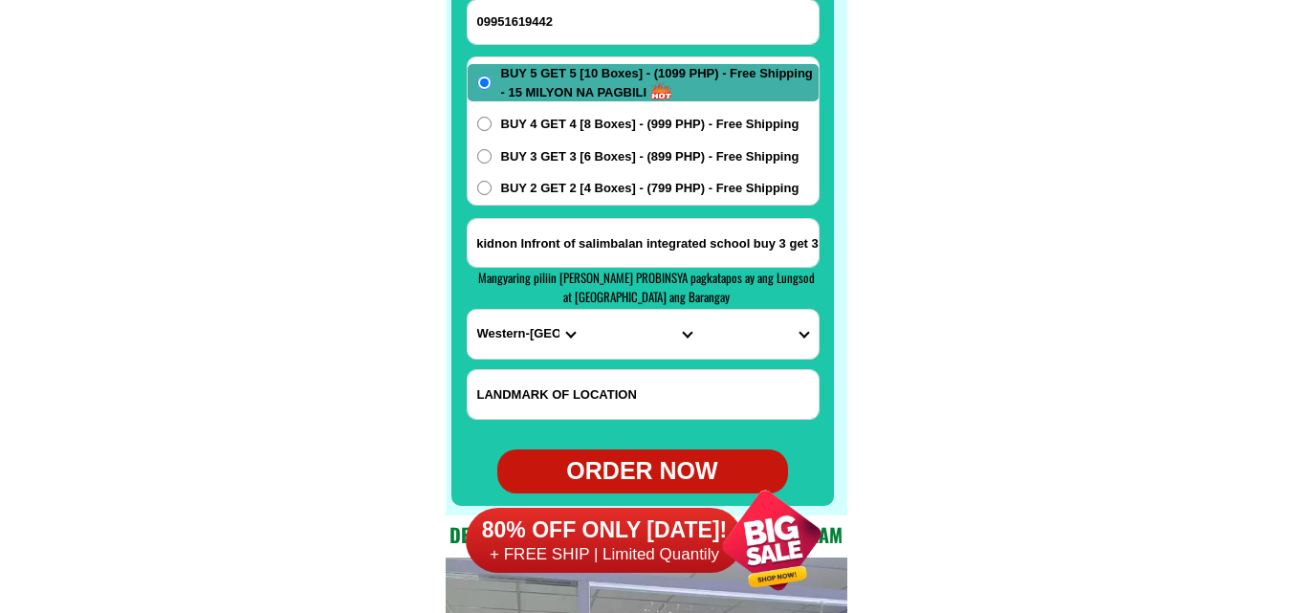
type input "lower salimbalan,baungon,bukidnon Infront of salimbalan integrated school buy 3…"
drag, startPoint x: 616, startPoint y: 146, endPoint x: 663, endPoint y: 163, distance: 49.6
click at [623, 153] on span "BUY 3 GET 3 [6 Boxes] - (899 PHP) - Free Shipping" at bounding box center [650, 156] width 298 height 19
drag, startPoint x: 942, startPoint y: 234, endPoint x: 687, endPoint y: 196, distance: 257.2
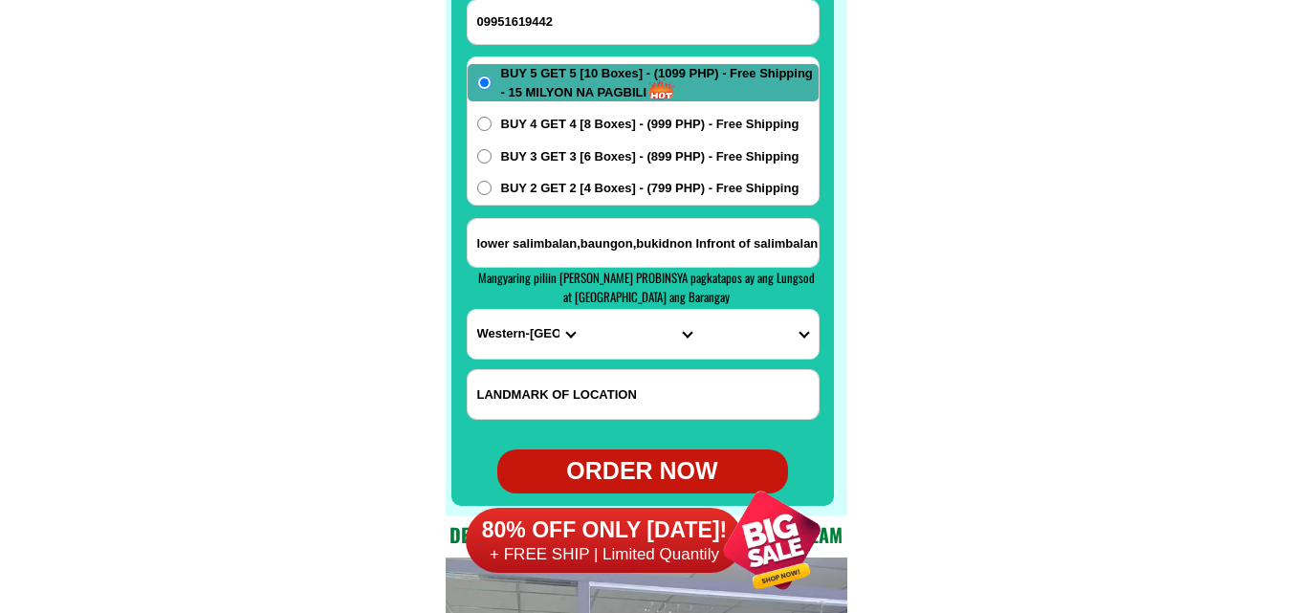
click at [528, 162] on span "BUY 3 GET 3 [6 Boxes] - (899 PHP) - Free Shipping" at bounding box center [650, 156] width 298 height 19
click at [491, 162] on input "BUY 3 GET 3 [6 Boxes] - (899 PHP) - Free Shipping" at bounding box center [484, 156] width 14 height 14
radio input "true"
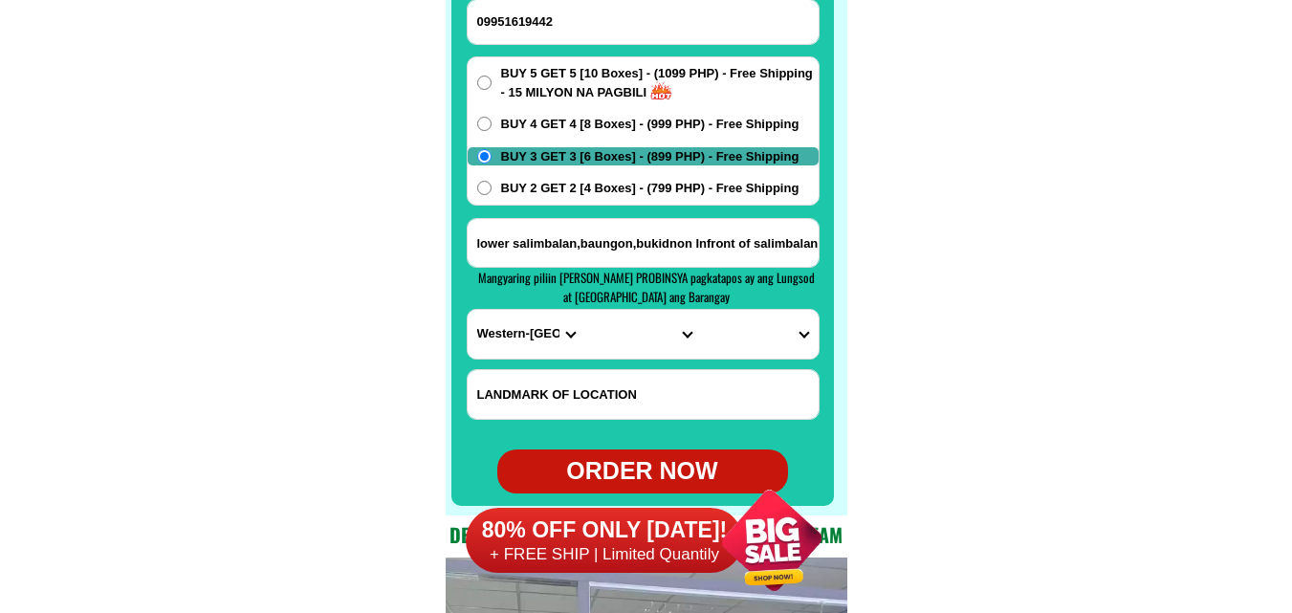
click at [741, 240] on input "lower salimbalan,baungon,bukidnon Infront of salimbalan integrated school buy 3…" at bounding box center [642, 243] width 351 height 48
click at [477, 330] on select "PROVINCE [GEOGRAPHIC_DATA] [GEOGRAPHIC_DATA] [GEOGRAPHIC_DATA] [GEOGRAPHIC_DATA…" at bounding box center [525, 334] width 117 height 49
select select "63_623"
click at [467, 310] on select "PROVINCE [GEOGRAPHIC_DATA] [GEOGRAPHIC_DATA] [GEOGRAPHIC_DATA] [GEOGRAPHIC_DATA…" at bounding box center [525, 334] width 117 height 49
click at [635, 354] on select "CITY [GEOGRAPHIC_DATA]-[GEOGRAPHIC_DATA]-[GEOGRAPHIC_DATA]-[GEOGRAPHIC_DATA][PE…" at bounding box center [642, 334] width 117 height 49
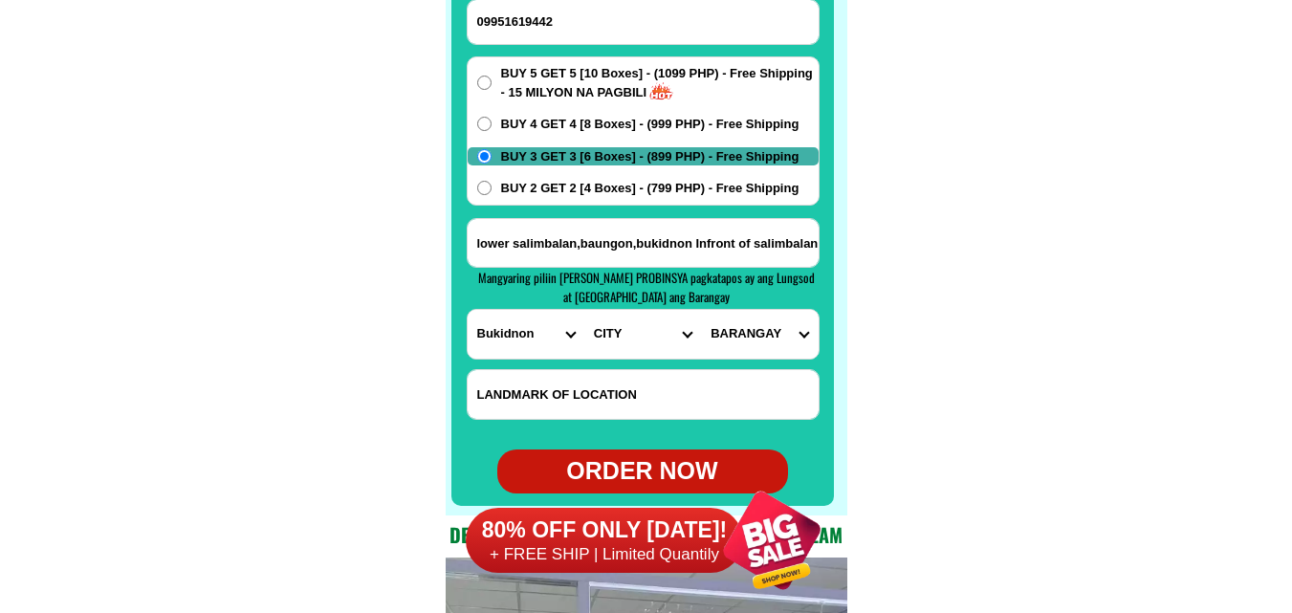
select select "63_6235084"
click at [584, 310] on select "CITY [GEOGRAPHIC_DATA]-[GEOGRAPHIC_DATA]-[GEOGRAPHIC_DATA]-[GEOGRAPHIC_DATA][PE…" at bounding box center [642, 334] width 117 height 49
click at [752, 342] on select "BARANGAY Balintad Buenavista Danatag Imbatug (pob.) Kalilangan Lacolac Langaon …" at bounding box center [759, 334] width 117 height 49
select select "63_62350846651"
click at [701, 310] on select "BARANGAY Balintad Buenavista Danatag Imbatug (pob.) Kalilangan Lacolac Langaon …" at bounding box center [759, 334] width 117 height 49
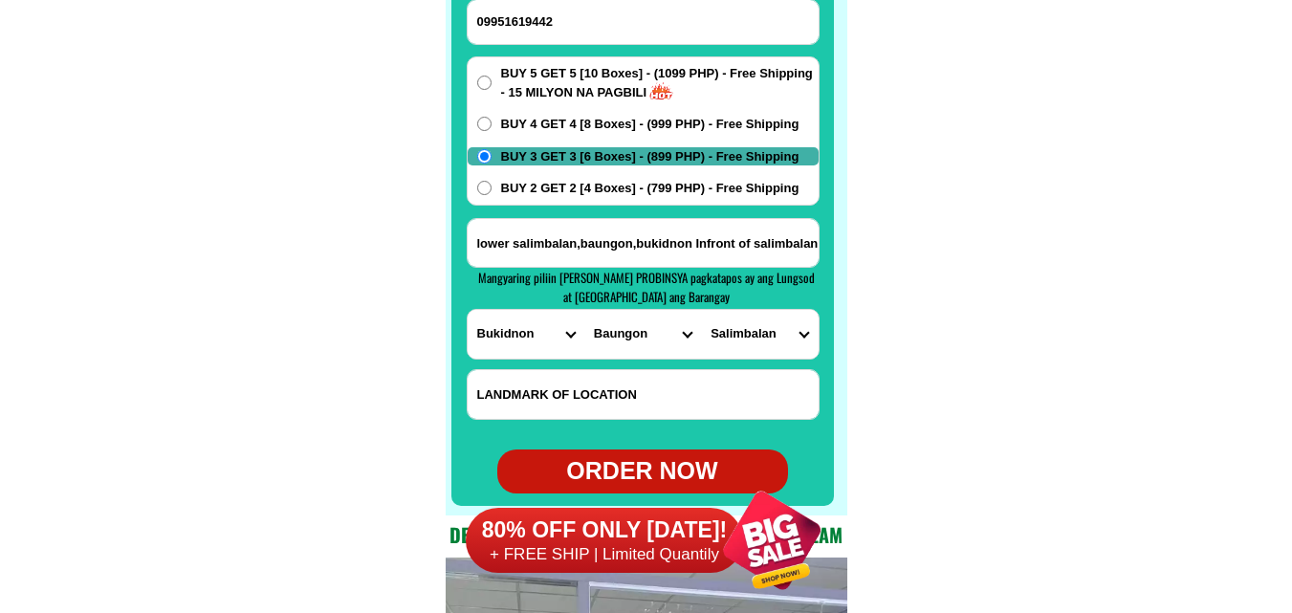
drag, startPoint x: 914, startPoint y: 256, endPoint x: 803, endPoint y: 289, distance: 115.6
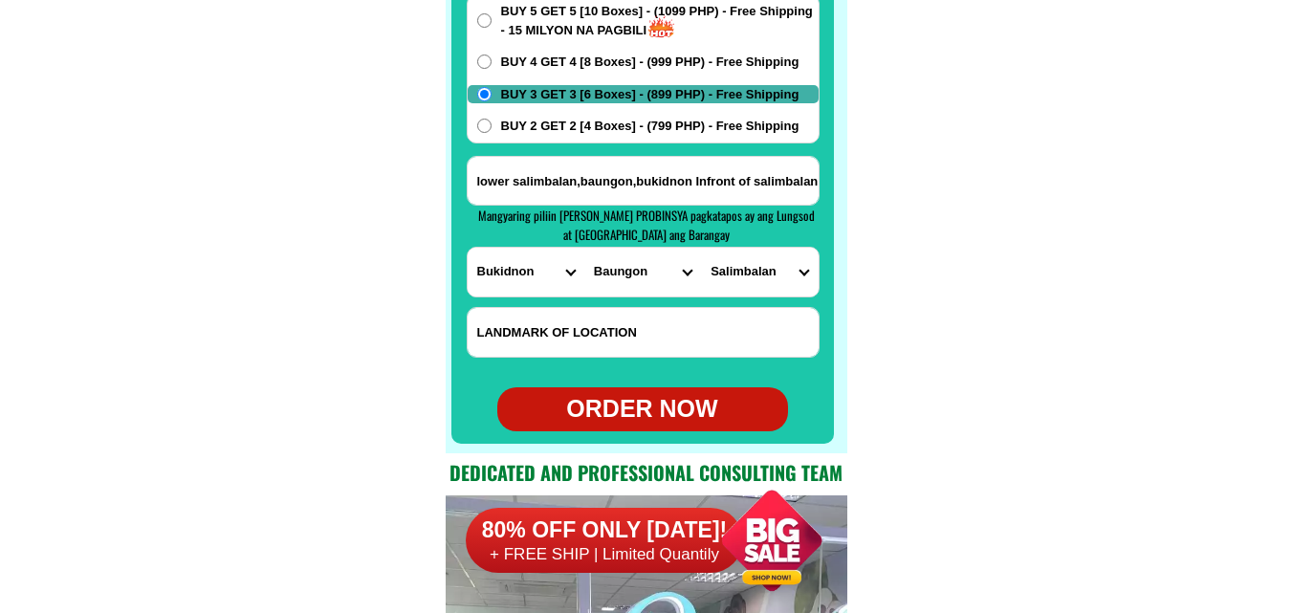
scroll to position [15360, 0]
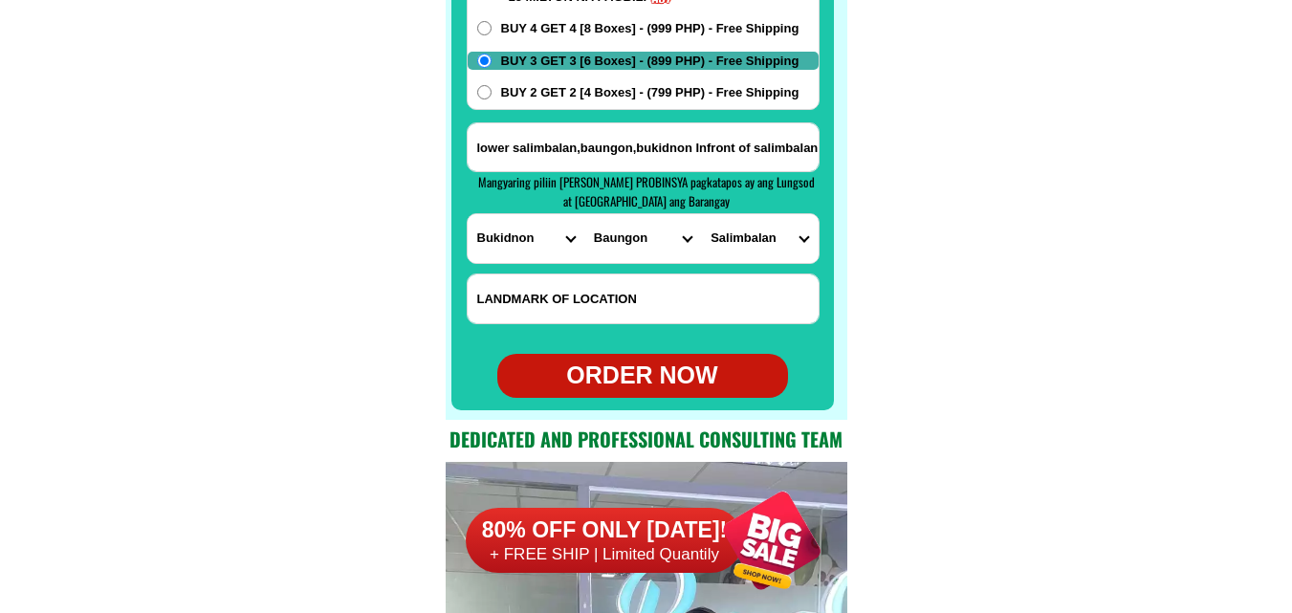
click at [655, 367] on div "ORDER NOW" at bounding box center [642, 376] width 291 height 36
type input "09951619442"
type input "lower salimbalan,baungon,bukidnon Infront of salimbalan integrated school buy 3…"
radio input "true"
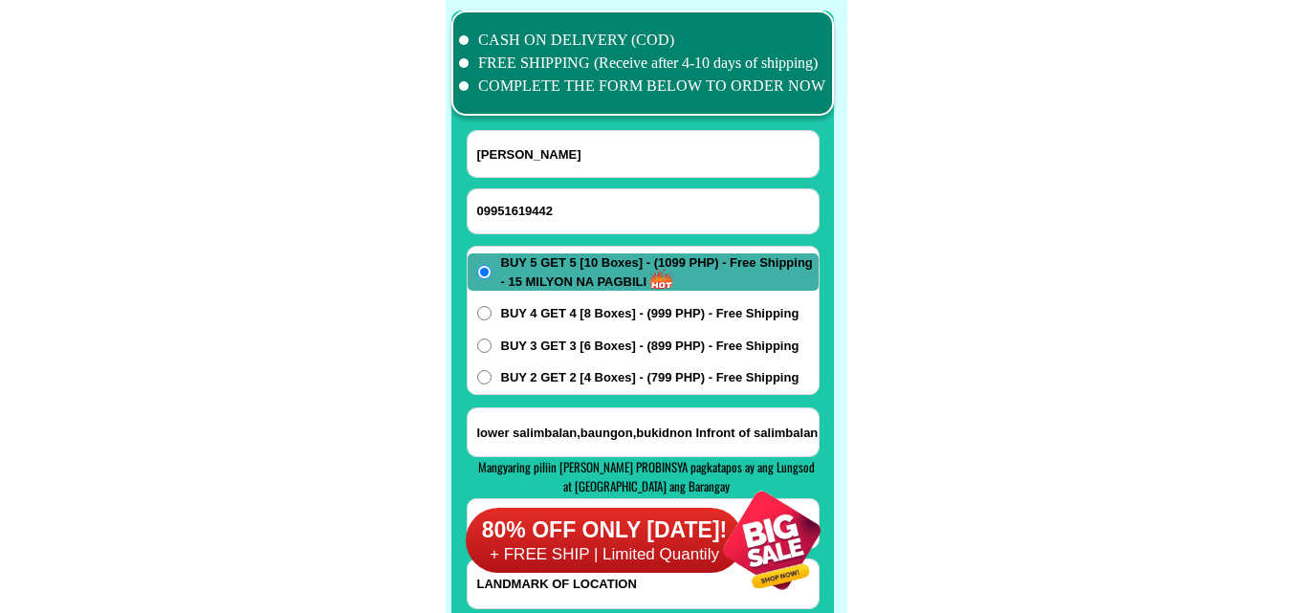
scroll to position [15074, 0]
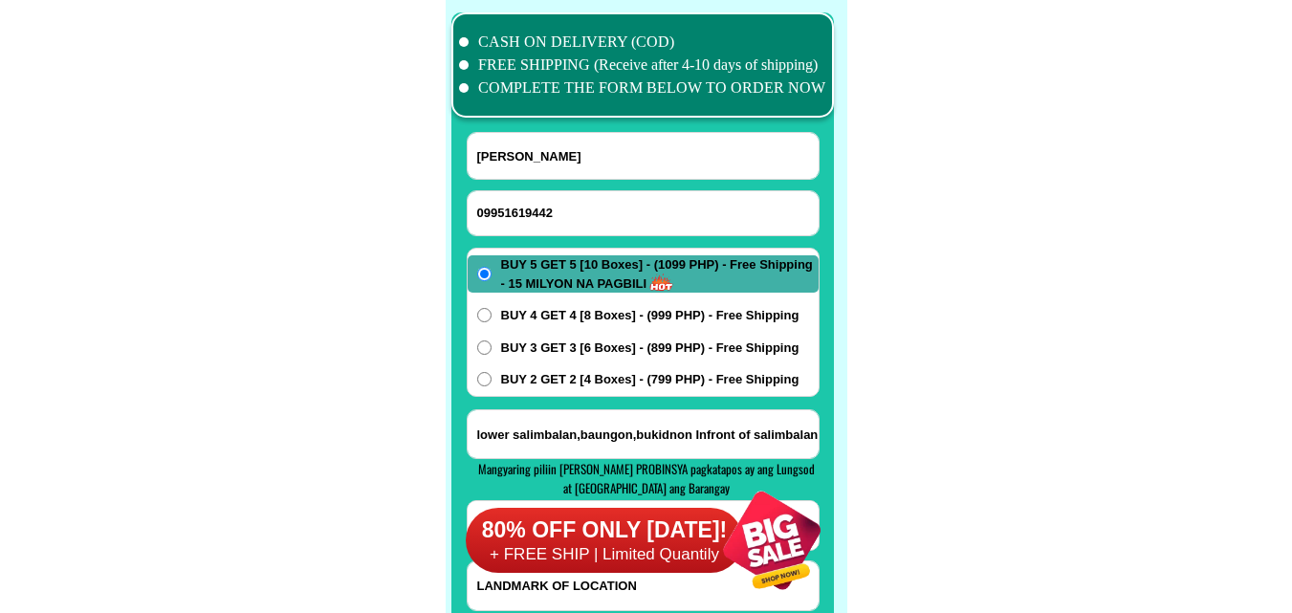
click at [553, 208] on input "09951619442" at bounding box center [642, 213] width 351 height 44
paste input "09289940128"
type input "09289940128"
click at [563, 139] on input "Input full_name" at bounding box center [642, 156] width 351 height 46
paste input "rey capaque"
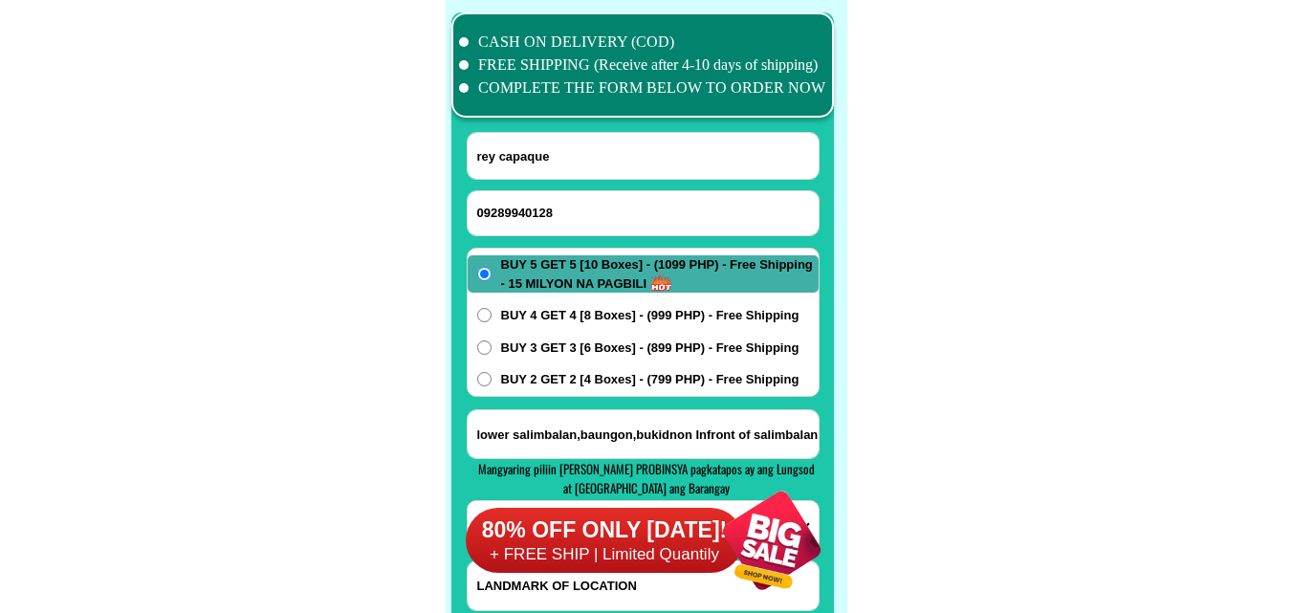
type input "rey capaque"
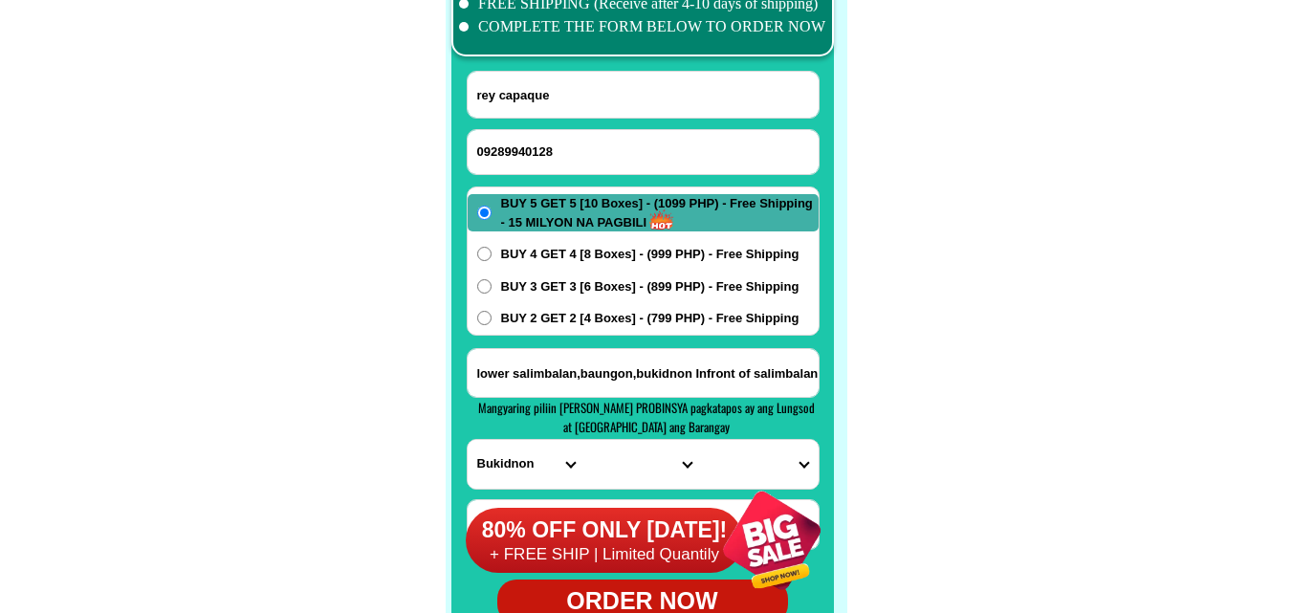
scroll to position [15169, 0]
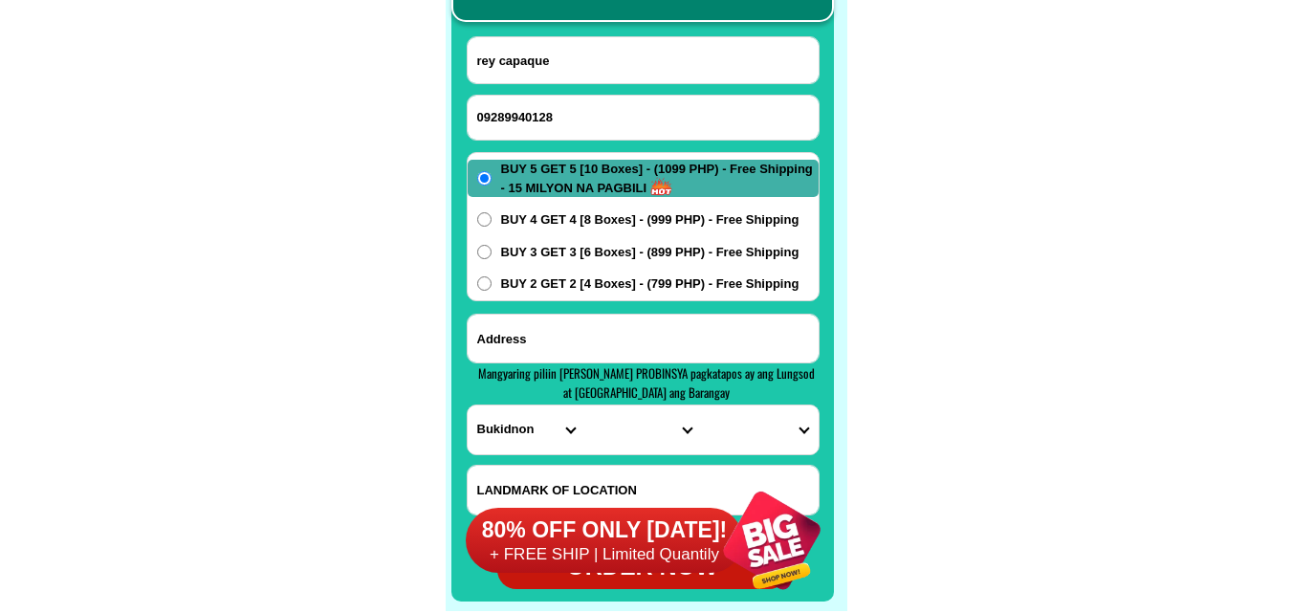
click at [533, 352] on input "Input address" at bounding box center [642, 339] width 351 height 48
paste input "cabalfin st. [GEOGRAPHIC_DATA][PERSON_NAME][GEOGRAPHIC_DATA],[GEOGRAPHIC_DATA] …"
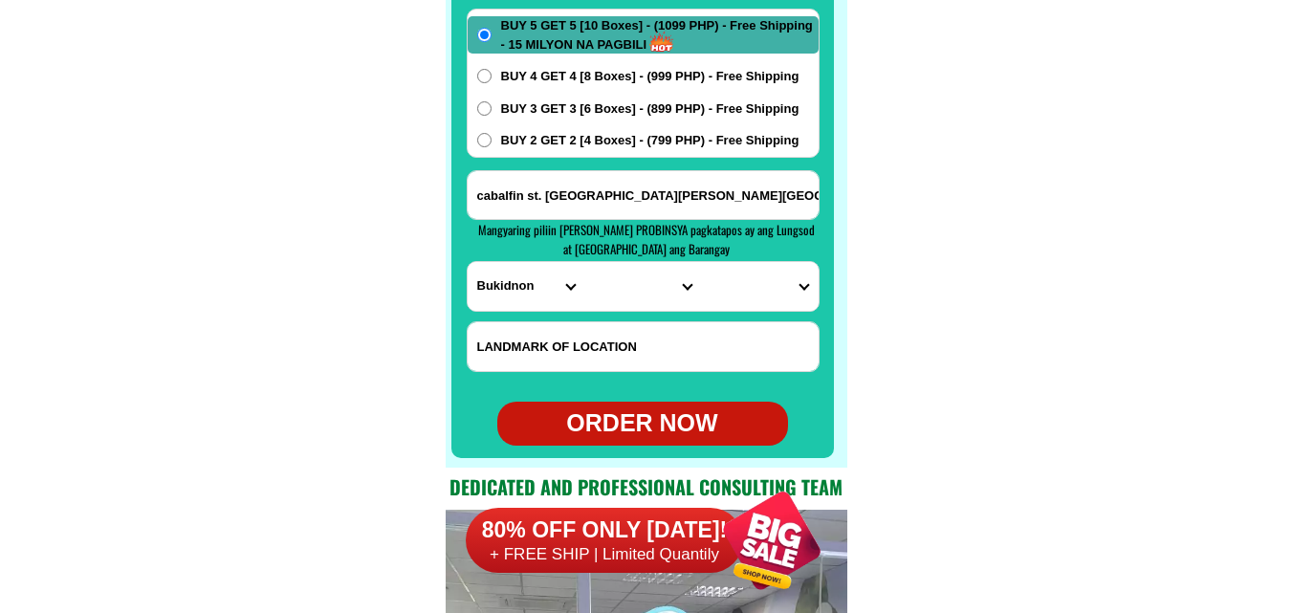
scroll to position [15360, 0]
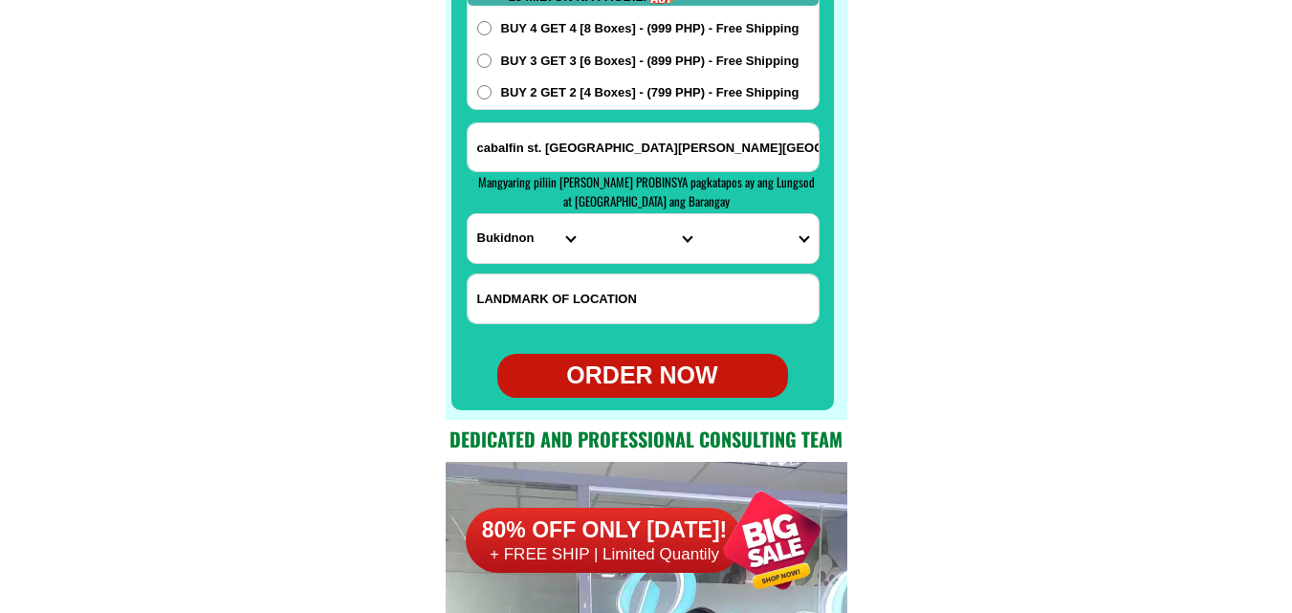
type input "cabalfin st. [GEOGRAPHIC_DATA][PERSON_NAME][GEOGRAPHIC_DATA],[GEOGRAPHIC_DATA] …"
click at [511, 236] on select "PROVINCE [GEOGRAPHIC_DATA] [GEOGRAPHIC_DATA] [GEOGRAPHIC_DATA] [GEOGRAPHIC_DATA…" at bounding box center [525, 238] width 117 height 49
select select "63_151"
click at [467, 214] on select "PROVINCE [GEOGRAPHIC_DATA] [GEOGRAPHIC_DATA] [GEOGRAPHIC_DATA] [GEOGRAPHIC_DATA…" at bounding box center [525, 238] width 117 height 49
click at [620, 214] on select "CITY [PERSON_NAME] [GEOGRAPHIC_DATA] [GEOGRAPHIC_DATA]-[GEOGRAPHIC_DATA]-viejo …" at bounding box center [642, 238] width 117 height 49
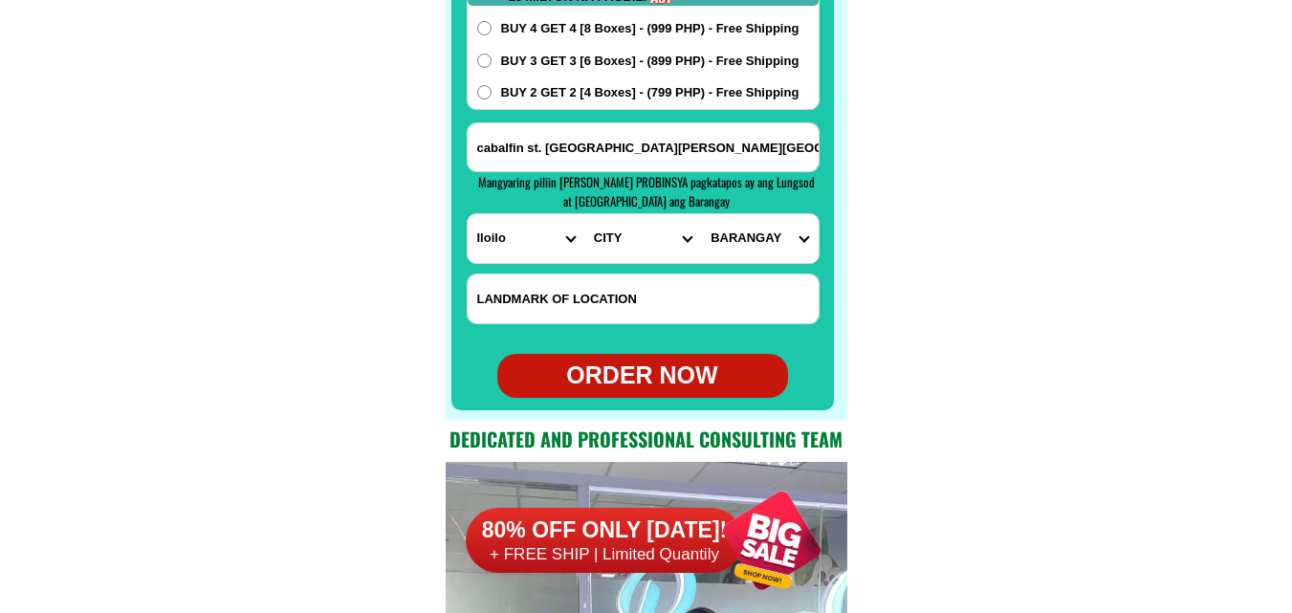
select select "63_1519815"
click at [584, 214] on select "CITY [PERSON_NAME] [GEOGRAPHIC_DATA] [GEOGRAPHIC_DATA]-[GEOGRAPHIC_DATA]-viejo …" at bounding box center [642, 238] width 117 height 49
click at [750, 248] on select "BARANGAY Agboy norte Agboy sur Agta Ambulong Anonang Apian Avanzada Awis Ayaban…" at bounding box center [759, 238] width 117 height 49
select select "63_151981542426"
click at [701, 214] on select "BARANGAY Agboy norte Agboy sur Agta Ambulong Anonang Apian Avanzada Awis Ayaban…" at bounding box center [759, 238] width 117 height 49
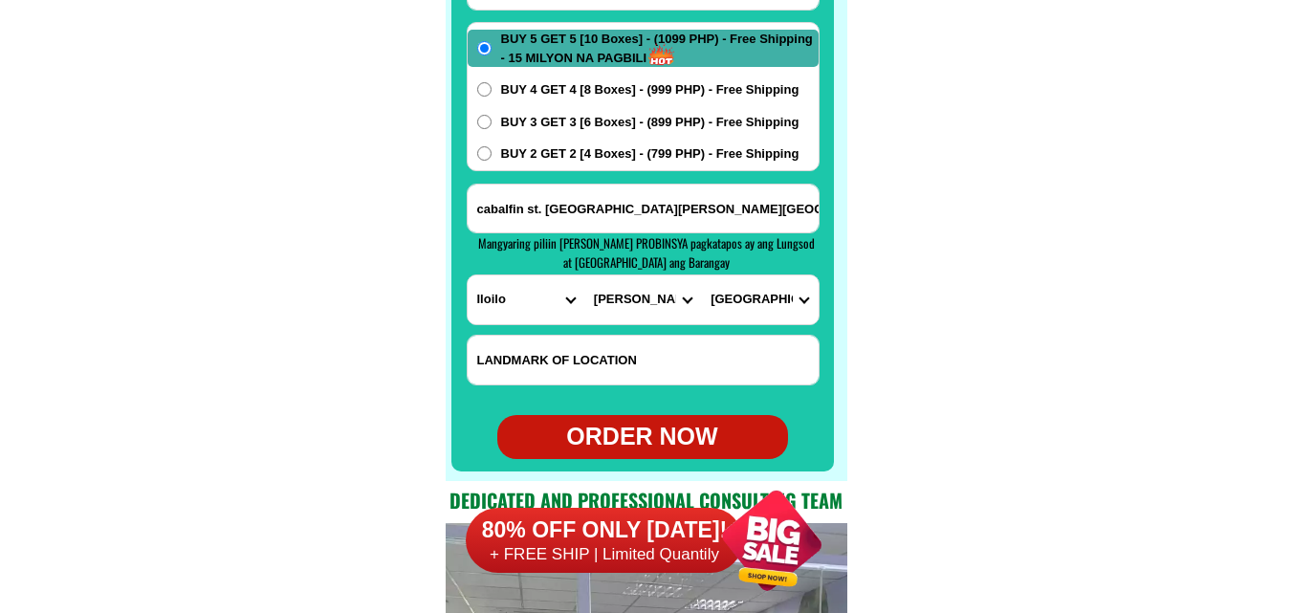
scroll to position [15265, 0]
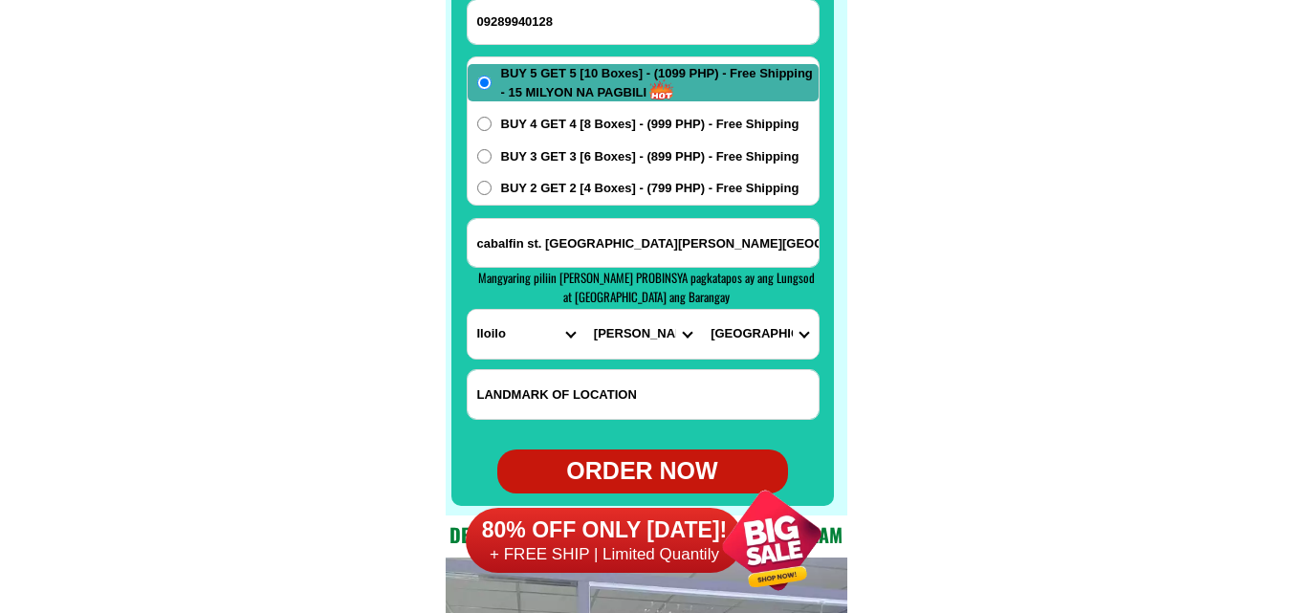
click at [548, 176] on div "BUY 5 GET 5 [10 Boxes] - (1099 PHP) - Free Shipping - 15 MILYON NA PAGBILI BUY …" at bounding box center [643, 130] width 353 height 149
click at [546, 185] on span "BUY 2 GET 2 [4 Boxes] - (799 PHP) - Free Shipping" at bounding box center [650, 188] width 298 height 19
click at [491, 185] on input "BUY 2 GET 2 [4 Boxes] - (799 PHP) - Free Shipping" at bounding box center [484, 188] width 14 height 14
radio input "true"
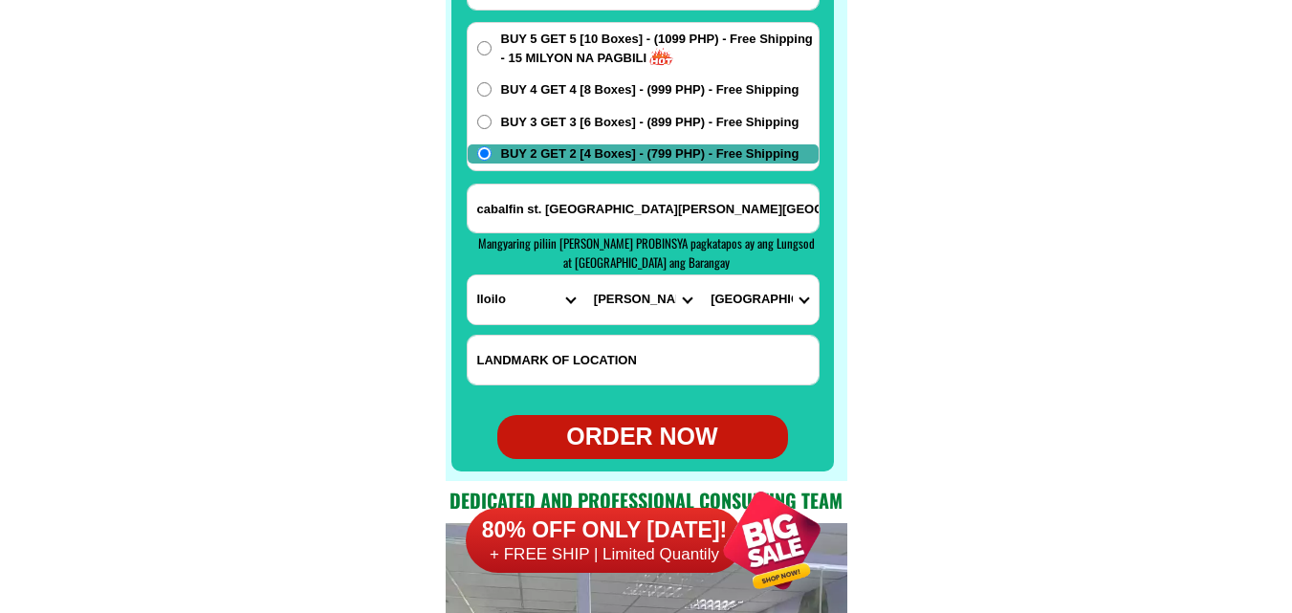
scroll to position [15360, 0]
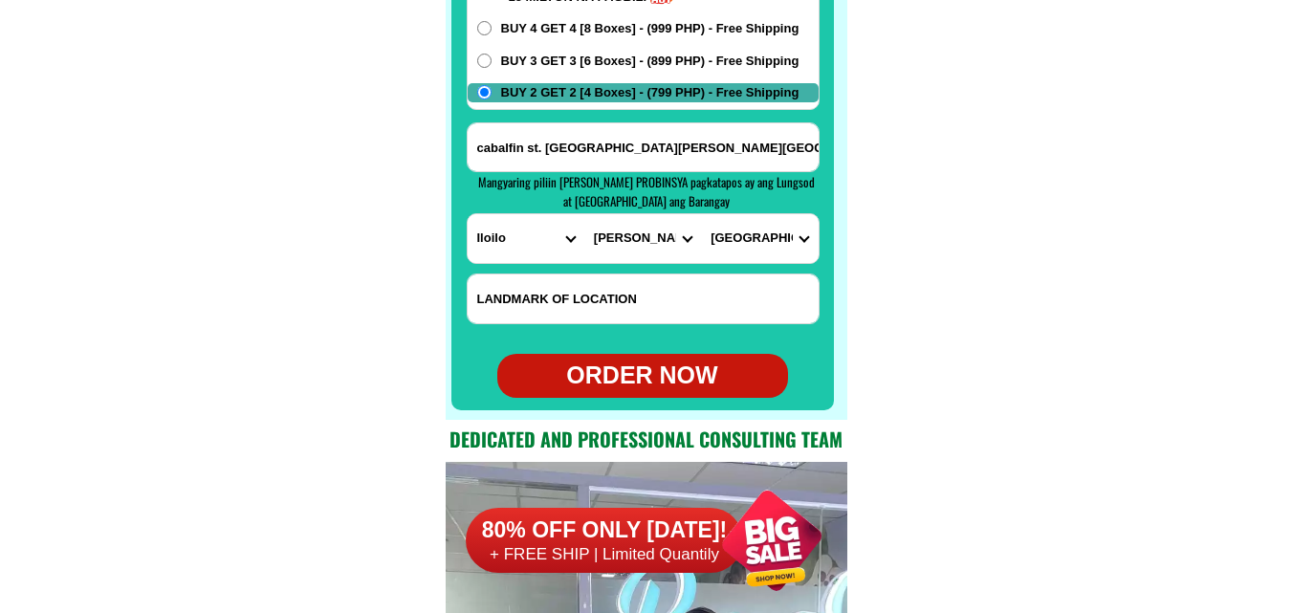
click at [580, 364] on div "ORDER NOW" at bounding box center [642, 376] width 291 height 36
type input "rey capaque"
radio input "true"
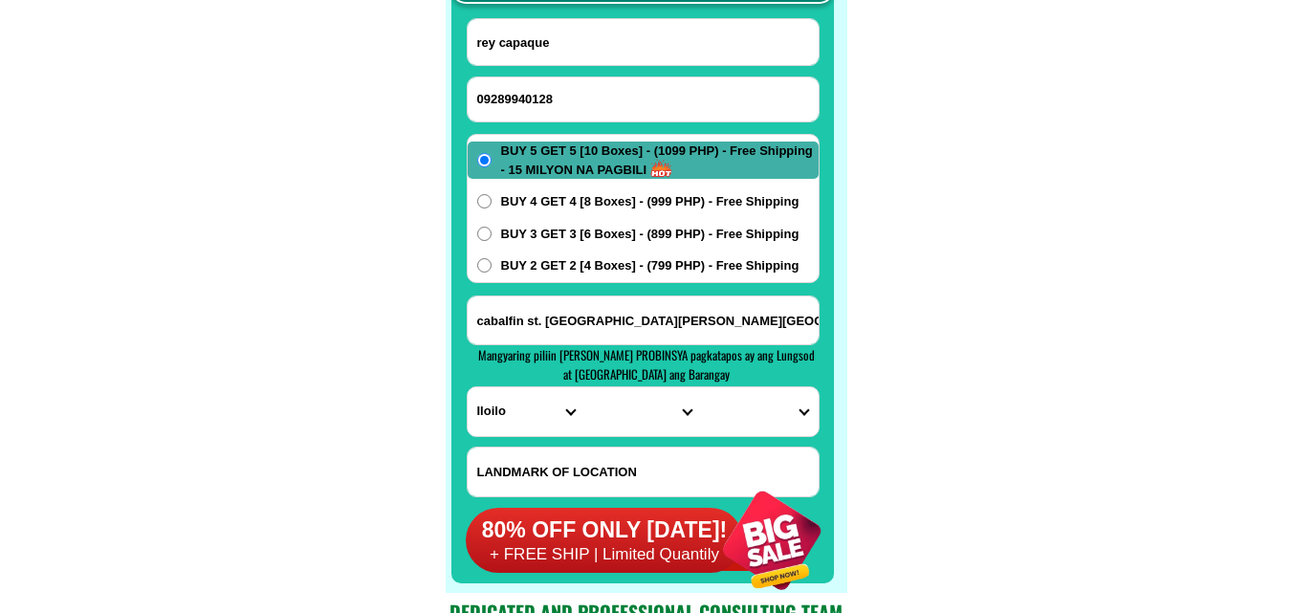
scroll to position [15169, 0]
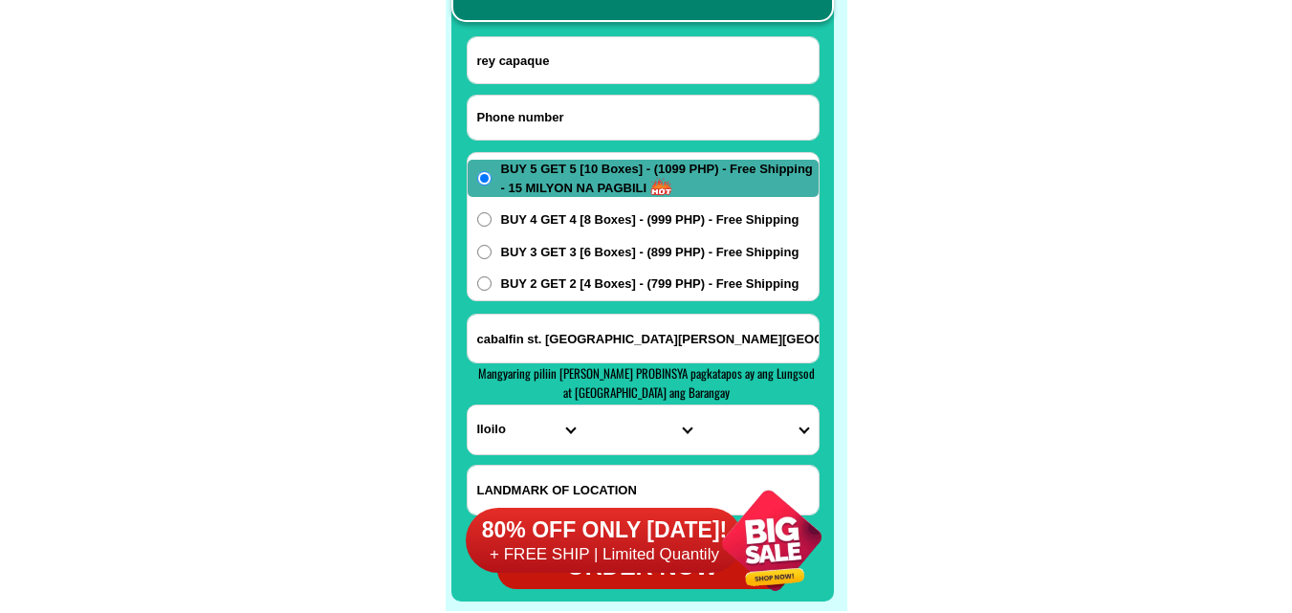
click at [605, 114] on input "Input phone_number" at bounding box center [642, 118] width 351 height 44
paste input "[PERSON_NAME]"
paste input "09814095942"
type input "09814095942"
click at [643, 66] on input "Input full_name" at bounding box center [642, 60] width 351 height 46
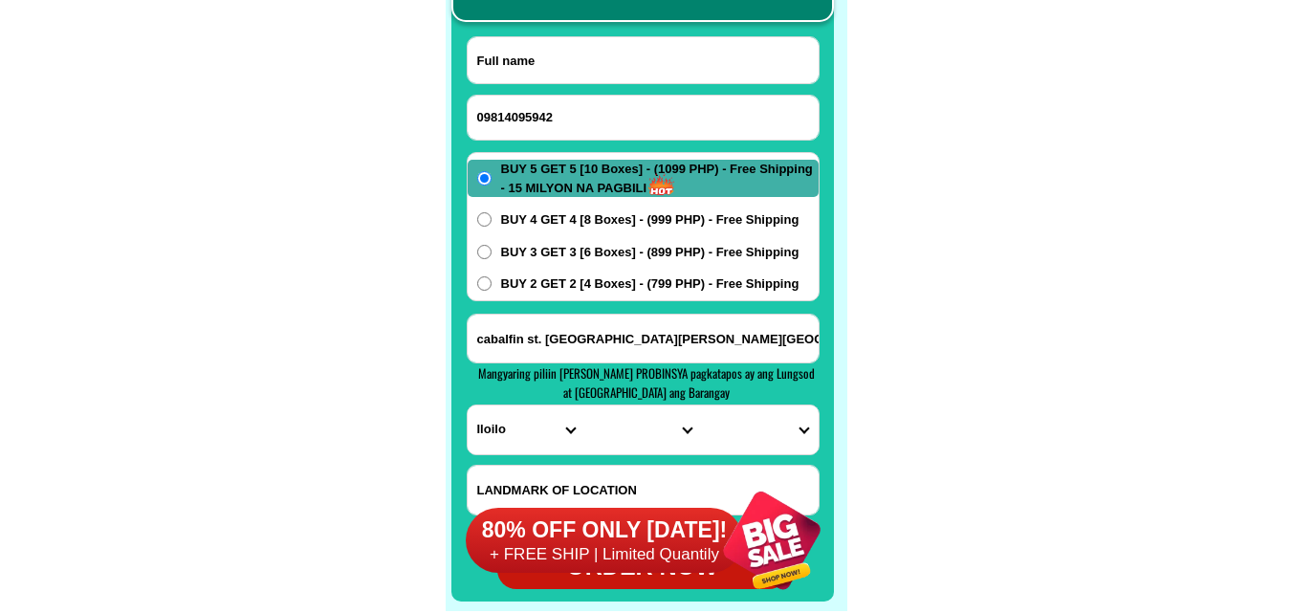
paste input "[PERSON_NAME]"
type input "[PERSON_NAME]"
click at [608, 310] on form "[PERSON_NAME] 09814095942 ORDER NOW cabalfin st. [GEOGRAPHIC_DATA][PERSON_NAME]…" at bounding box center [643, 312] width 353 height 553
click at [641, 332] on input "cabalfin st. [GEOGRAPHIC_DATA][PERSON_NAME][GEOGRAPHIC_DATA],[GEOGRAPHIC_DATA] …" at bounding box center [642, 339] width 351 height 48
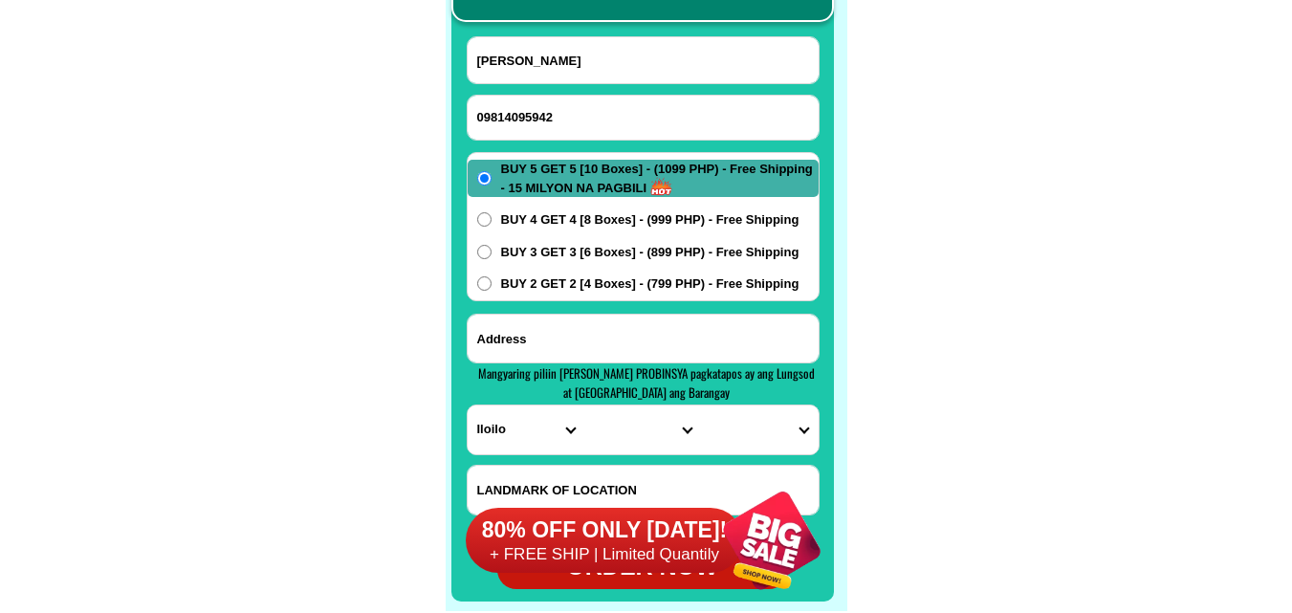
paste input ",palapay lajong juban Sorsogon ,laDmark ,cimbahan , combo ,5 get 5 _ 1099 (10 b…"
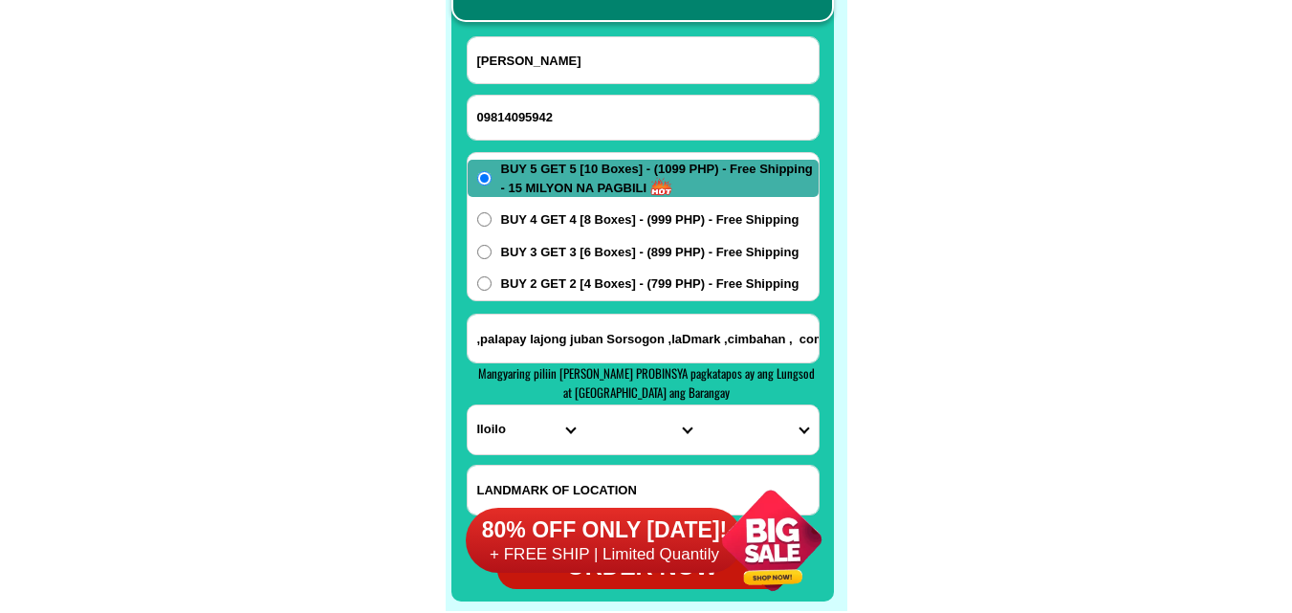
scroll to position [0, 175]
type input ",palapay lajong juban Sorsogon ,laDmark ,cimbahan , combo ,5 get 5 _ 1099 (10 b…"
drag, startPoint x: 787, startPoint y: 338, endPoint x: 397, endPoint y: 337, distance: 390.1
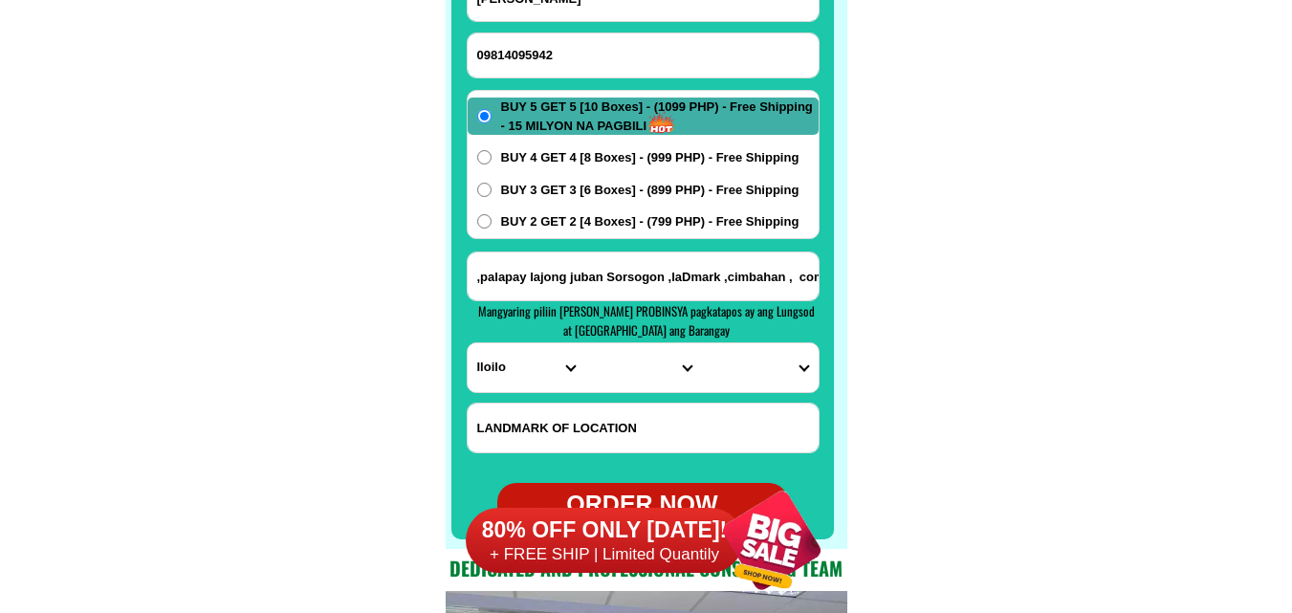
scroll to position [15265, 0]
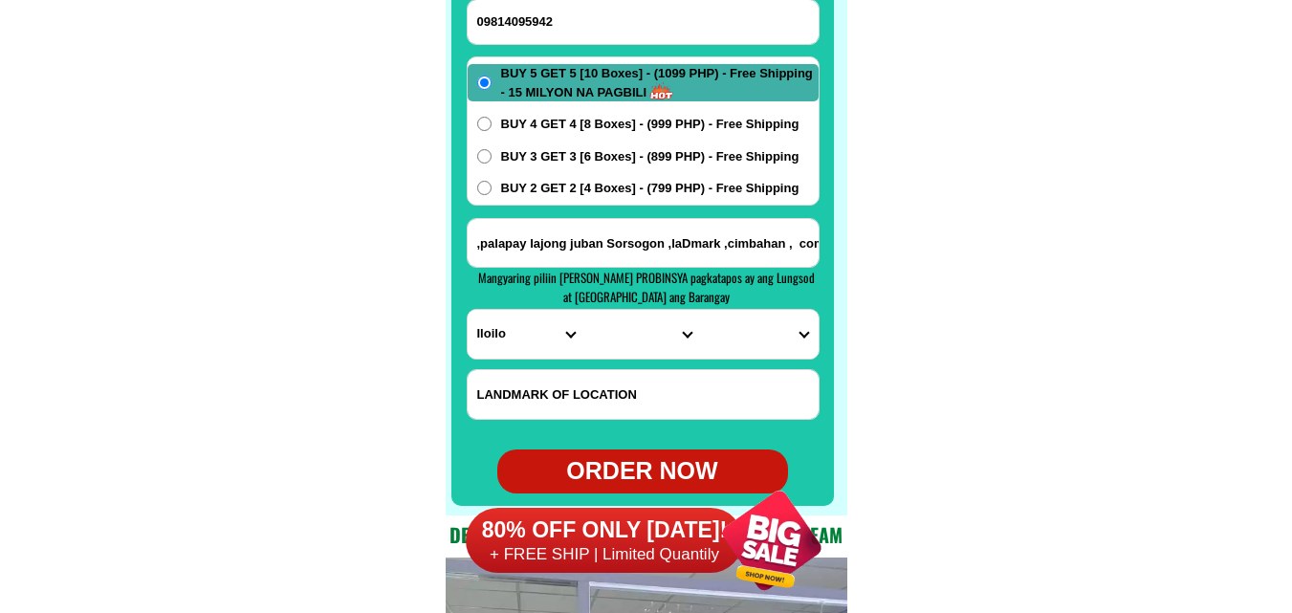
click at [521, 361] on form "[PERSON_NAME] 09814095942 ORDER NOW ,palapay [GEOGRAPHIC_DATA] [GEOGRAPHIC_DATA…" at bounding box center [643, 217] width 353 height 553
click at [523, 343] on select "PROVINCE [GEOGRAPHIC_DATA] [GEOGRAPHIC_DATA] [GEOGRAPHIC_DATA] [GEOGRAPHIC_DATA…" at bounding box center [525, 334] width 117 height 49
select select "63_662"
click at [467, 310] on select "PROVINCE [GEOGRAPHIC_DATA] [GEOGRAPHIC_DATA] [GEOGRAPHIC_DATA] [GEOGRAPHIC_DATA…" at bounding box center [525, 334] width 117 height 49
click at [625, 344] on select "CITY [GEOGRAPHIC_DATA] Bulan Bulusan Castilla Donsol Gubat Irosin Juban Matnog …" at bounding box center [642, 334] width 117 height 49
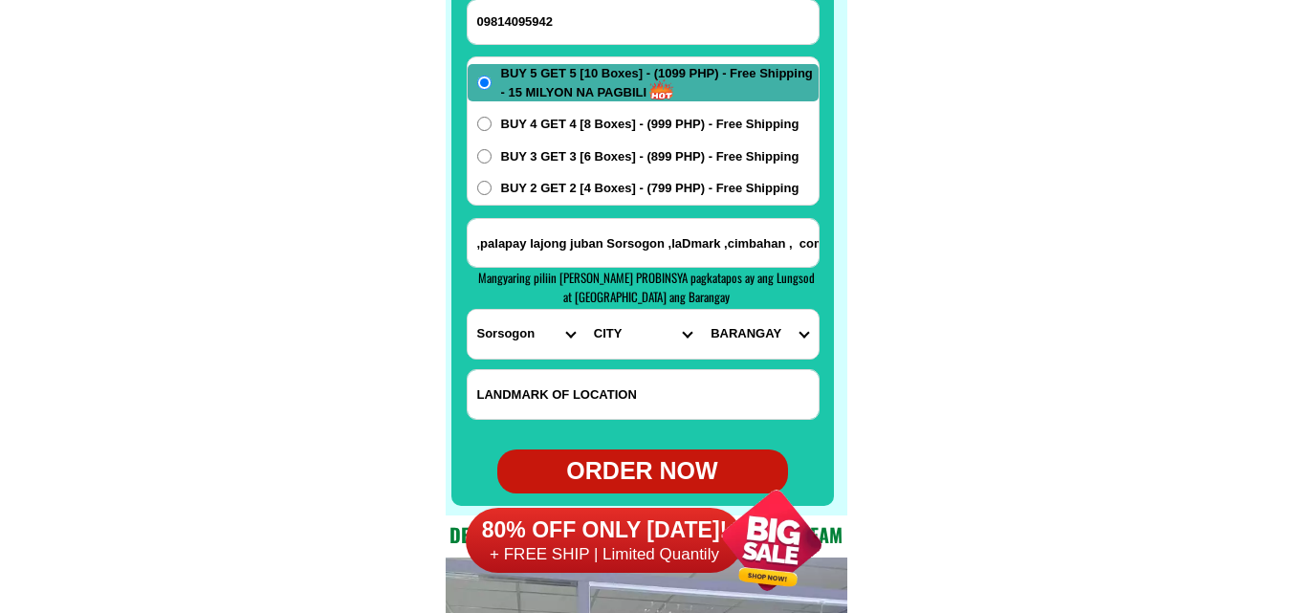
select select "63_6624347"
click at [584, 310] on select "CITY [GEOGRAPHIC_DATA] Bulan Bulusan Castilla Donsol Gubat Irosin Juban Matnog …" at bounding box center [642, 334] width 117 height 49
click at [779, 330] on select "BARANGAY Anog Aroroy Bacolod Binanuahan Biriran [GEOGRAPHIC_DATA] Calateo Calma…" at bounding box center [759, 334] width 117 height 49
select select "63_66243472932"
click at [701, 310] on select "BARANGAY Anog Aroroy Bacolod Binanuahan Biriran [GEOGRAPHIC_DATA] Calateo Calma…" at bounding box center [759, 334] width 117 height 49
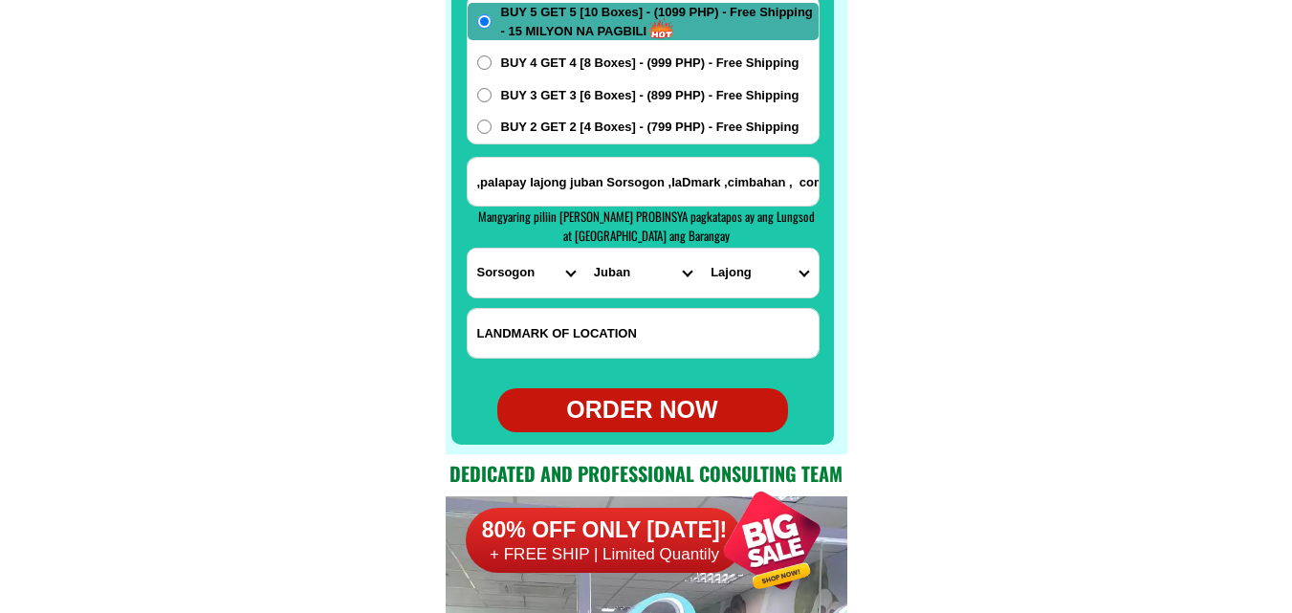
scroll to position [15360, 0]
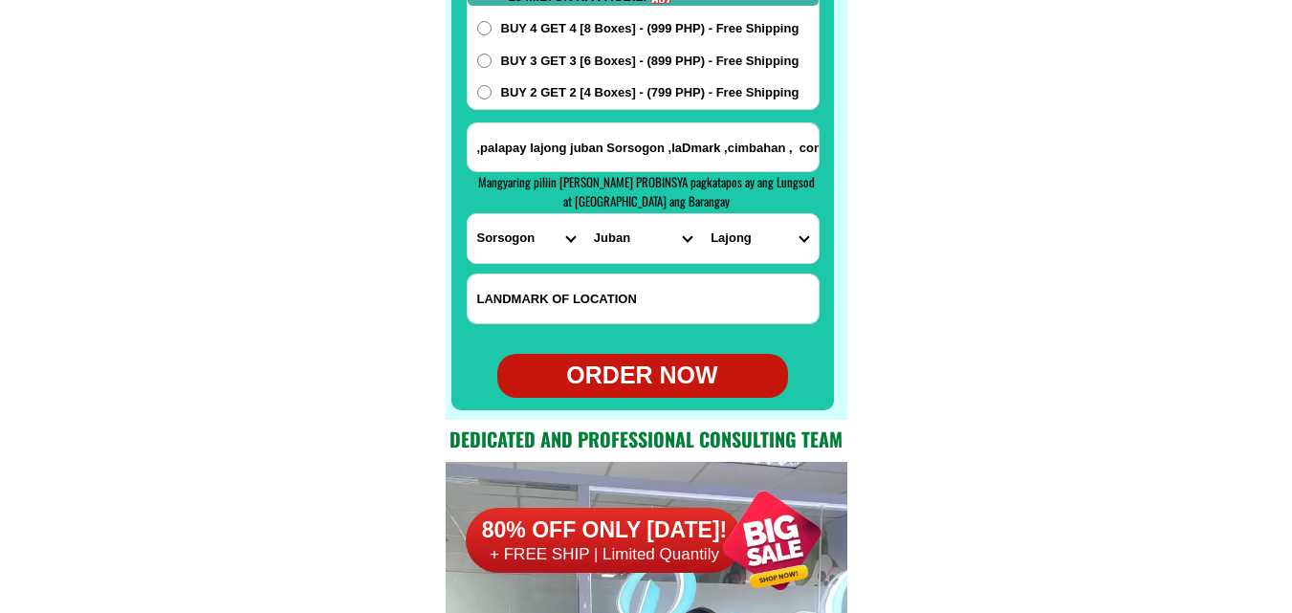
click at [666, 379] on div "ORDER NOW" at bounding box center [642, 376] width 291 height 36
type input "[PERSON_NAME]"
radio input "true"
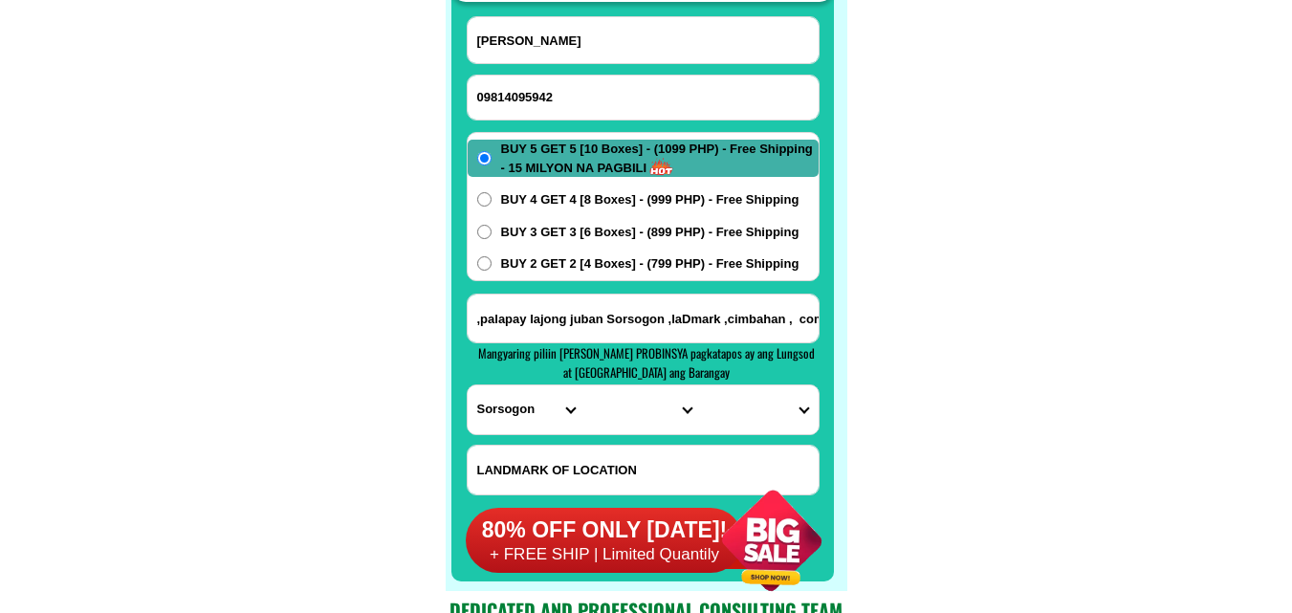
scroll to position [15169, 0]
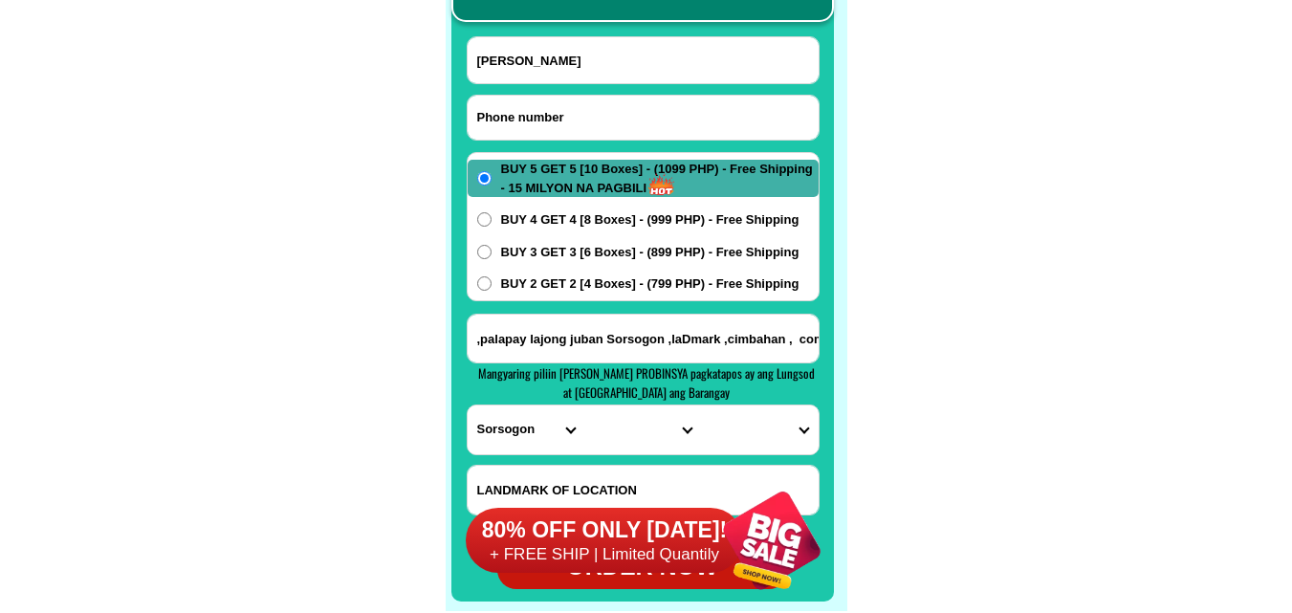
paste input "09093797492"
drag, startPoint x: 593, startPoint y: 104, endPoint x: 421, endPoint y: 15, distance: 193.7
click at [595, 102] on input "09093797492" at bounding box center [642, 118] width 351 height 44
type input "09093797492"
drag, startPoint x: 604, startPoint y: 58, endPoint x: 590, endPoint y: 57, distance: 14.4
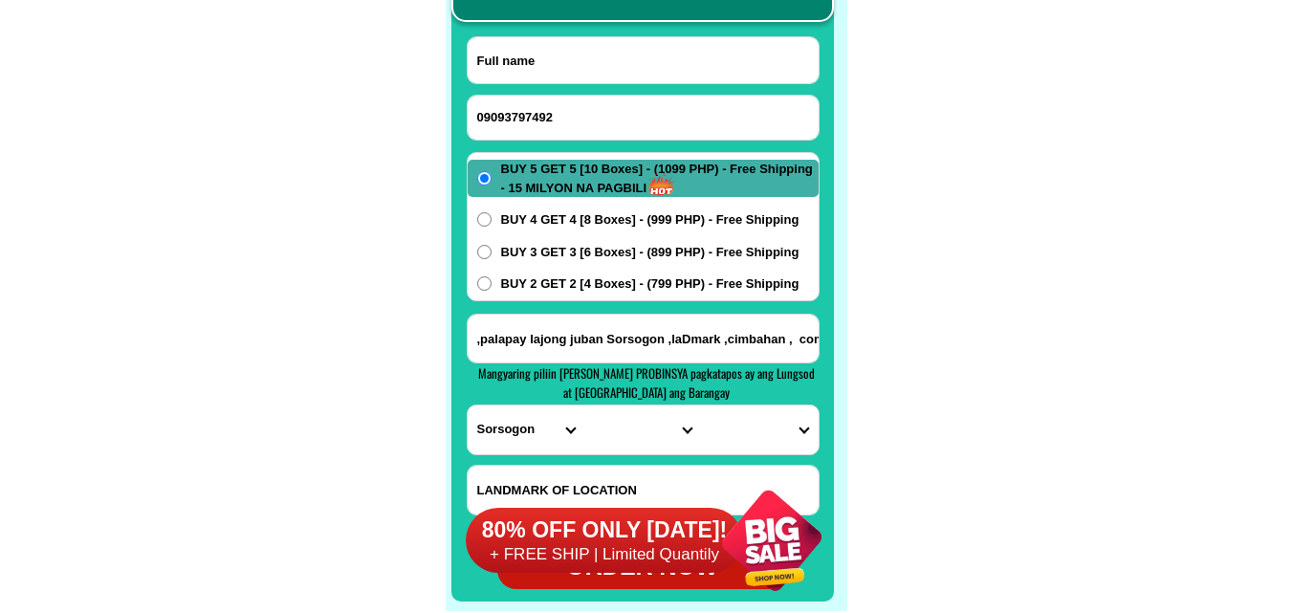
click at [606, 58] on input "Input full_name" at bounding box center [642, 60] width 351 height 46
paste input "NOVICITA PAGALAN"
type input "NOVICITA PAGALAN"
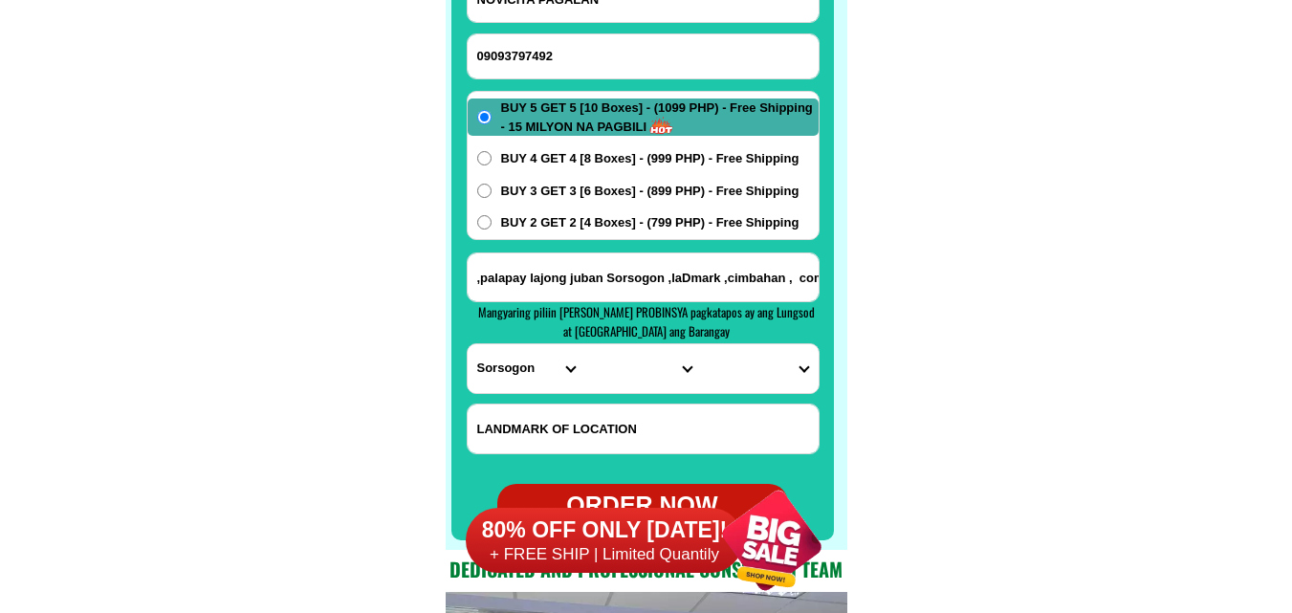
scroll to position [15265, 0]
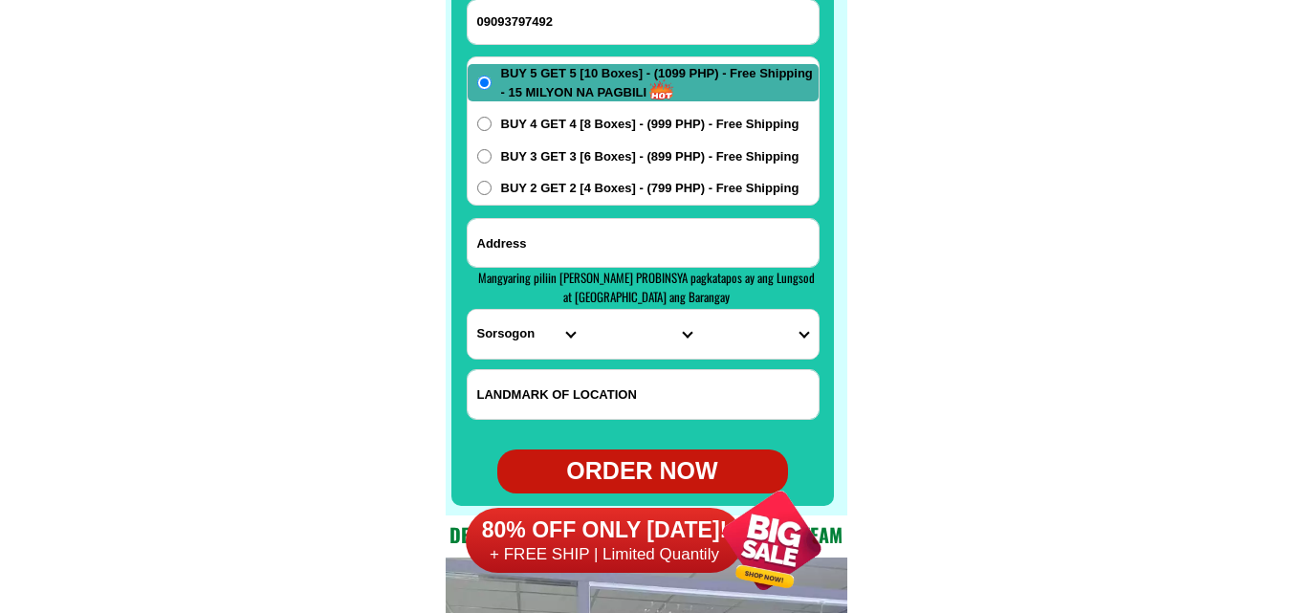
click at [664, 239] on input "Input address" at bounding box center [642, 243] width 351 height 48
paste input "UROK 6,COMPOUND KAUSWAGAN,BALINGOAN.. MISAMIS ORIENTAL.."
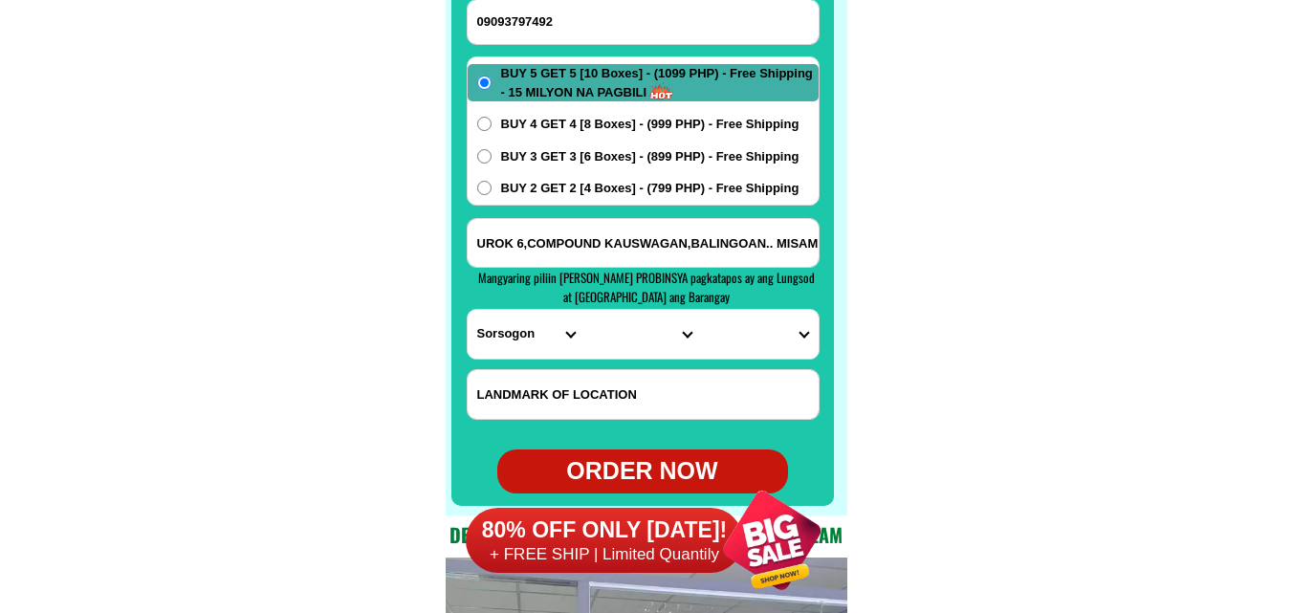
scroll to position [0, 84]
type input "UROK 6,COMPOUND KAUSWAGAN,BALINGOAN.. MISAMIS ORIENTAL.."
click at [491, 341] on select "PROVINCE [GEOGRAPHIC_DATA] [GEOGRAPHIC_DATA] [GEOGRAPHIC_DATA] [GEOGRAPHIC_DATA…" at bounding box center [525, 334] width 117 height 49
select select "63_386"
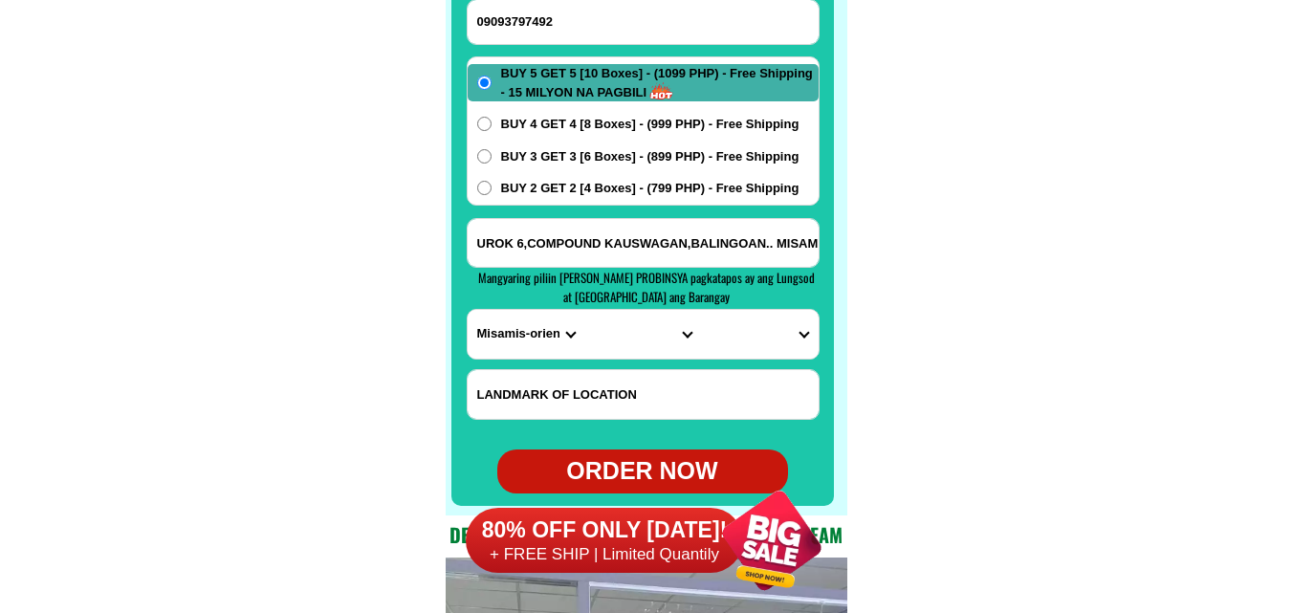
click at [467, 310] on select "PROVINCE [GEOGRAPHIC_DATA] [GEOGRAPHIC_DATA] [GEOGRAPHIC_DATA] [GEOGRAPHIC_DATA…" at bounding box center [525, 334] width 117 height 49
click at [786, 242] on input "UROK 6,COMPOUND KAUSWAGAN,BALINGOAN.. MISAMIS ORIENTAL.." at bounding box center [642, 243] width 351 height 48
click at [651, 331] on select "CITY Alubijid Balingasag [GEOGRAPHIC_DATA] [GEOGRAPHIC_DATA] [GEOGRAPHIC_DATA]-…" at bounding box center [642, 334] width 117 height 49
select select "63_3866865"
click at [584, 310] on select "CITY Alubijid Balingasag [GEOGRAPHIC_DATA] [GEOGRAPHIC_DATA] [GEOGRAPHIC_DATA]-…" at bounding box center [642, 334] width 117 height 49
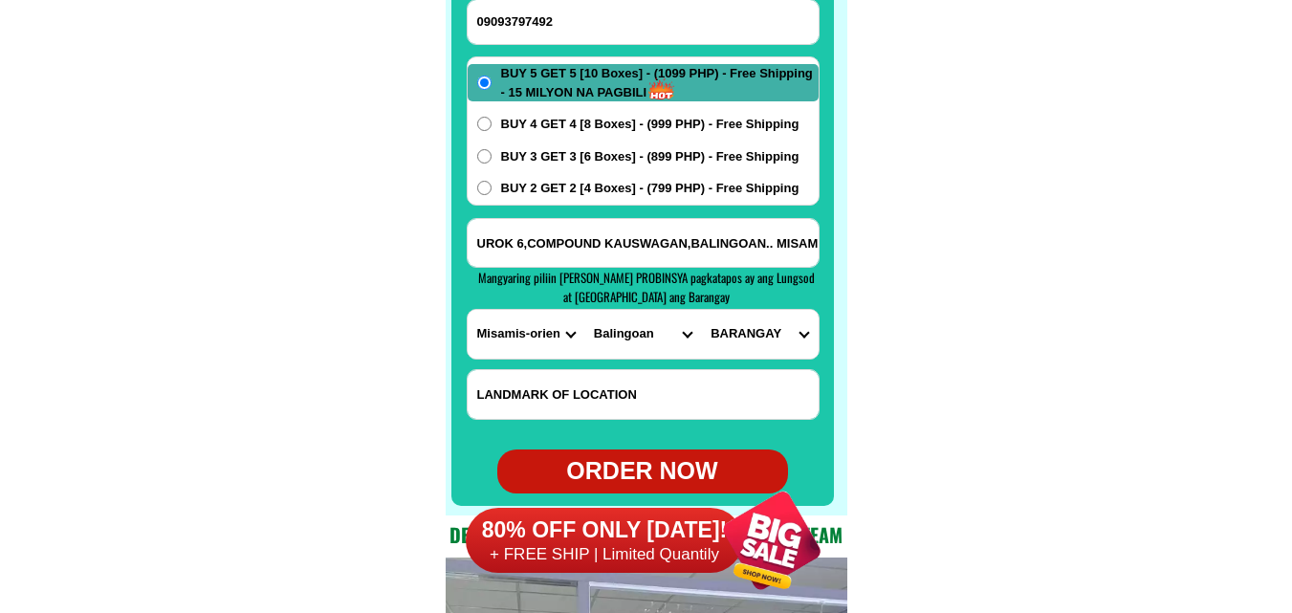
click at [769, 339] on select "BARANGAY Baukbauk pob. ([PERSON_NAME]) [PERSON_NAME] Kabulakan Kauswagan Lapini…" at bounding box center [759, 334] width 117 height 49
select select "63_38668656378"
click at [701, 310] on select "BARANGAY Baukbauk pob. ([PERSON_NAME]) [PERSON_NAME] Kabulakan Kauswagan Lapini…" at bounding box center [759, 334] width 117 height 49
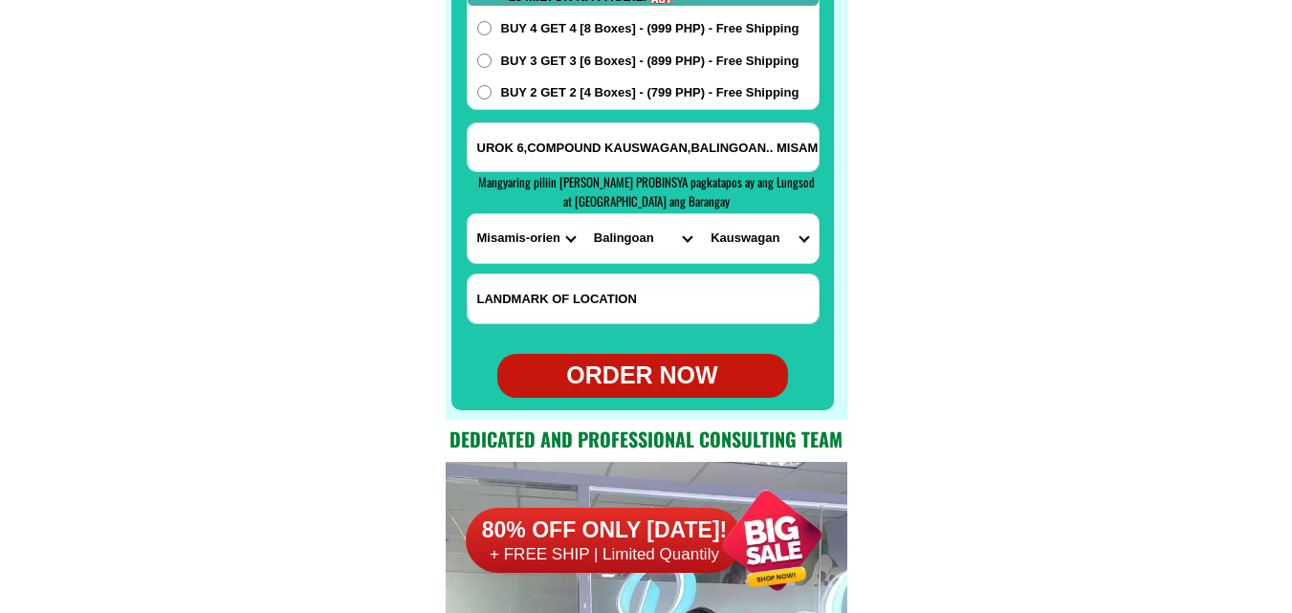
click at [670, 377] on div "ORDER NOW" at bounding box center [642, 376] width 291 height 36
radio input "true"
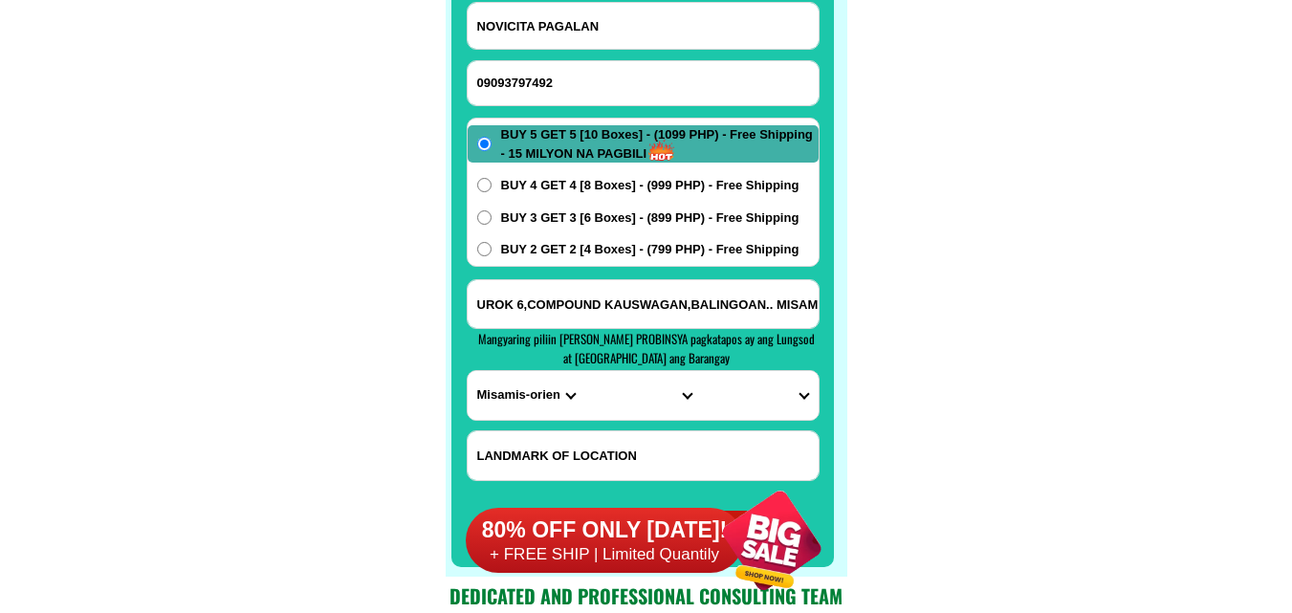
scroll to position [15169, 0]
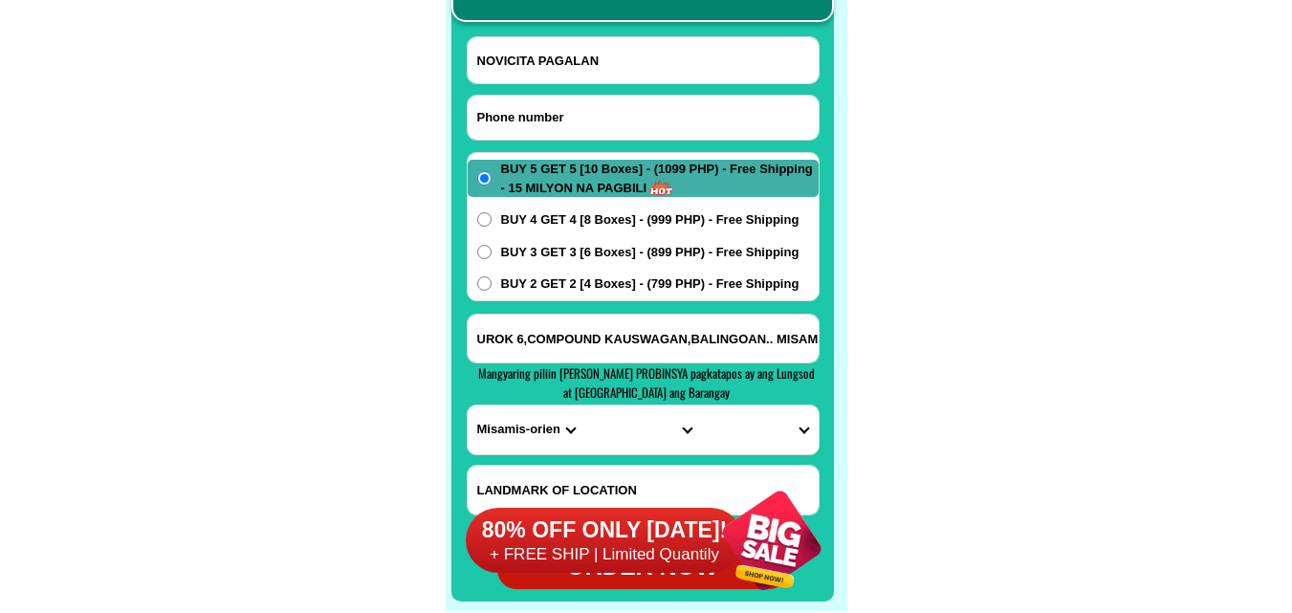
click at [554, 117] on input "Input phone_number" at bounding box center [642, 118] width 351 height 44
paste input "o9647883225"
drag, startPoint x: 484, startPoint y: 118, endPoint x: 467, endPoint y: 120, distance: 17.4
click at [467, 120] on input "o9647883225" at bounding box center [642, 118] width 351 height 44
type input "09647883225"
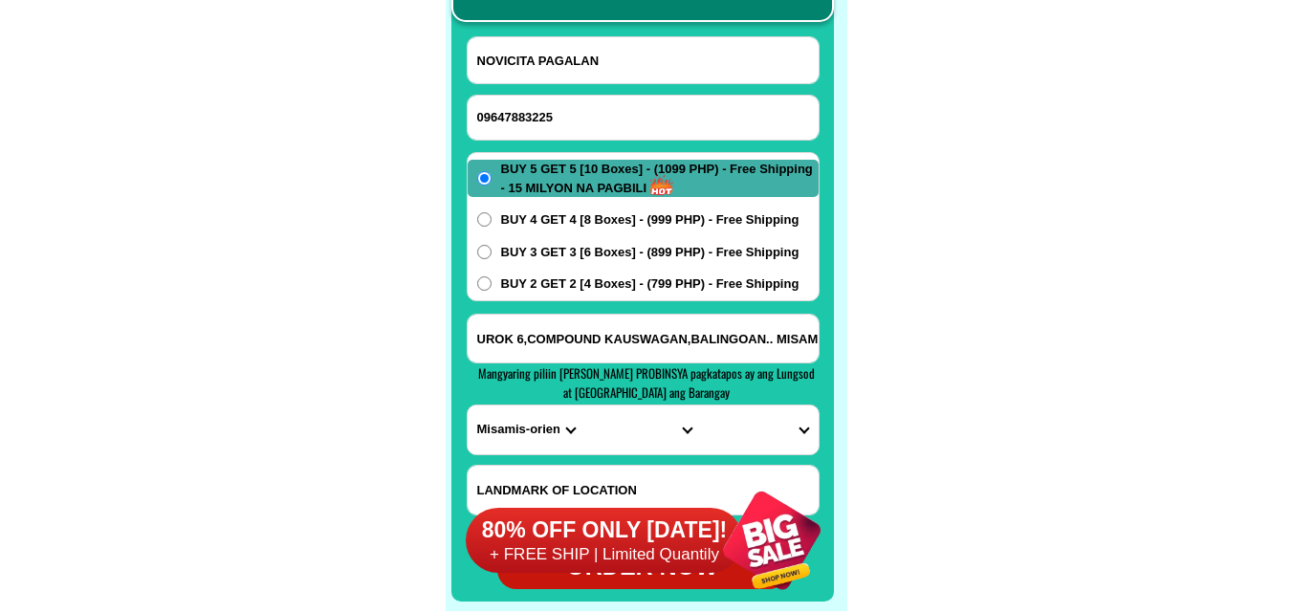
click at [562, 79] on input "NOVICITA PAGALAN" at bounding box center [642, 60] width 351 height 46
paste input "[PERSON_NAME]"
type input "[PERSON_NAME]"
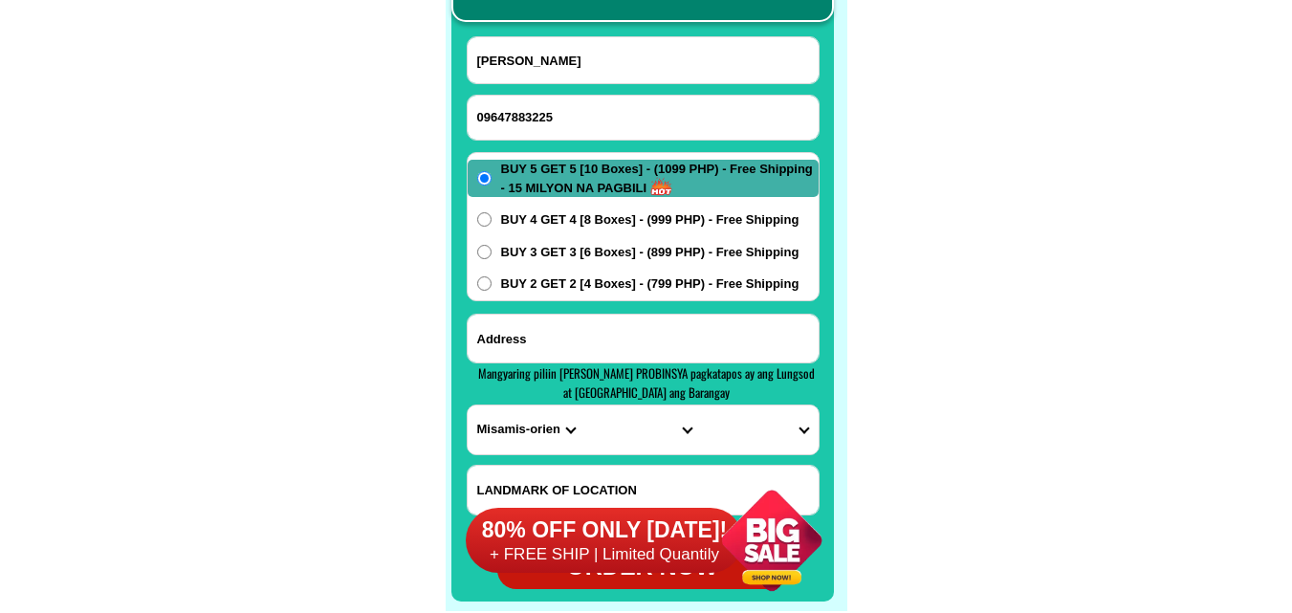
click at [595, 333] on input "Input address" at bounding box center [642, 339] width 351 height 48
paste input "[PERSON_NAME] [PERSON_NAME] Sauthern Leyte malapit sa Elemen ta ry school porok…"
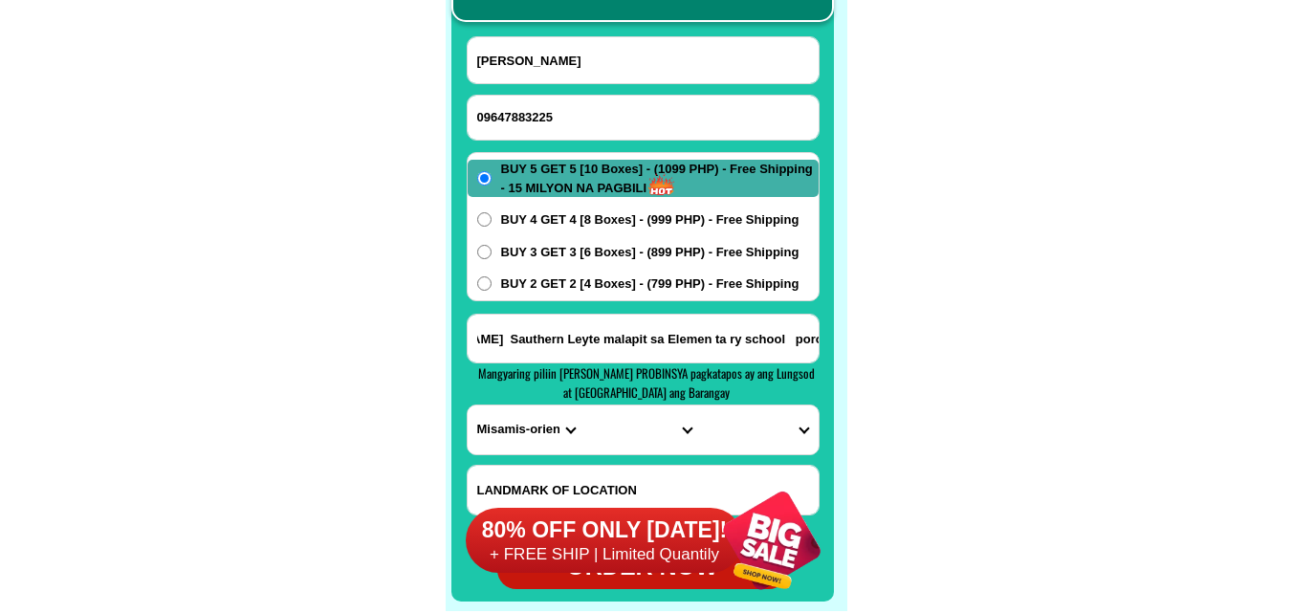
type input "[PERSON_NAME] [PERSON_NAME] Sauthern Leyte malapit sa Elemen ta ry school porok…"
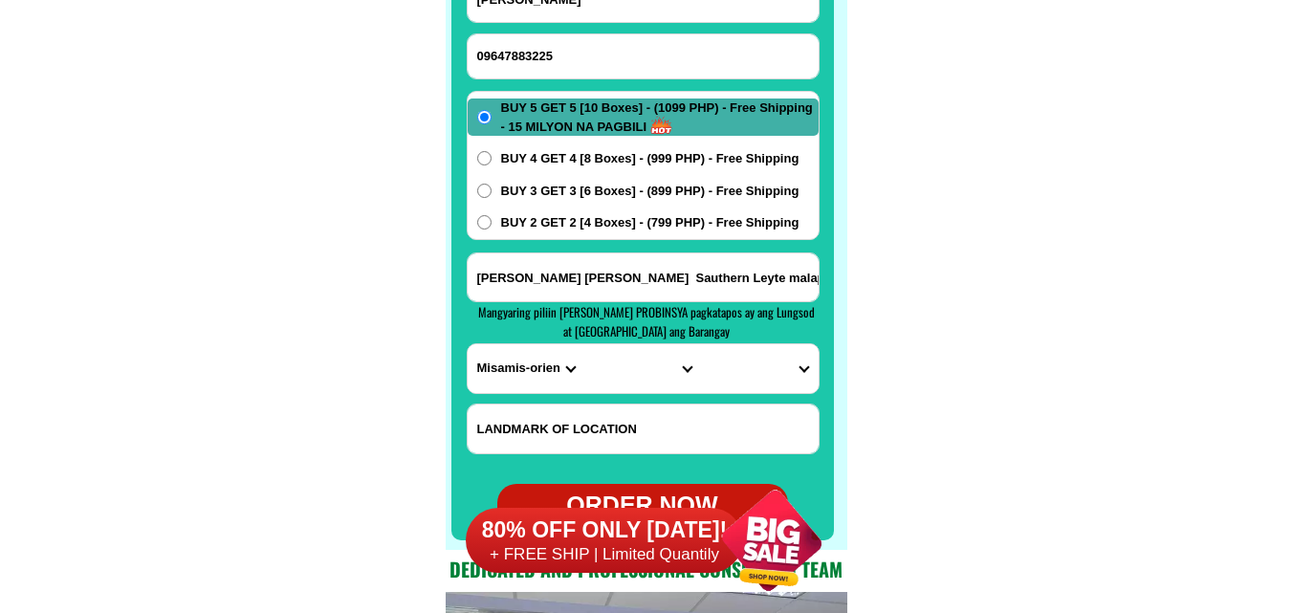
scroll to position [15265, 0]
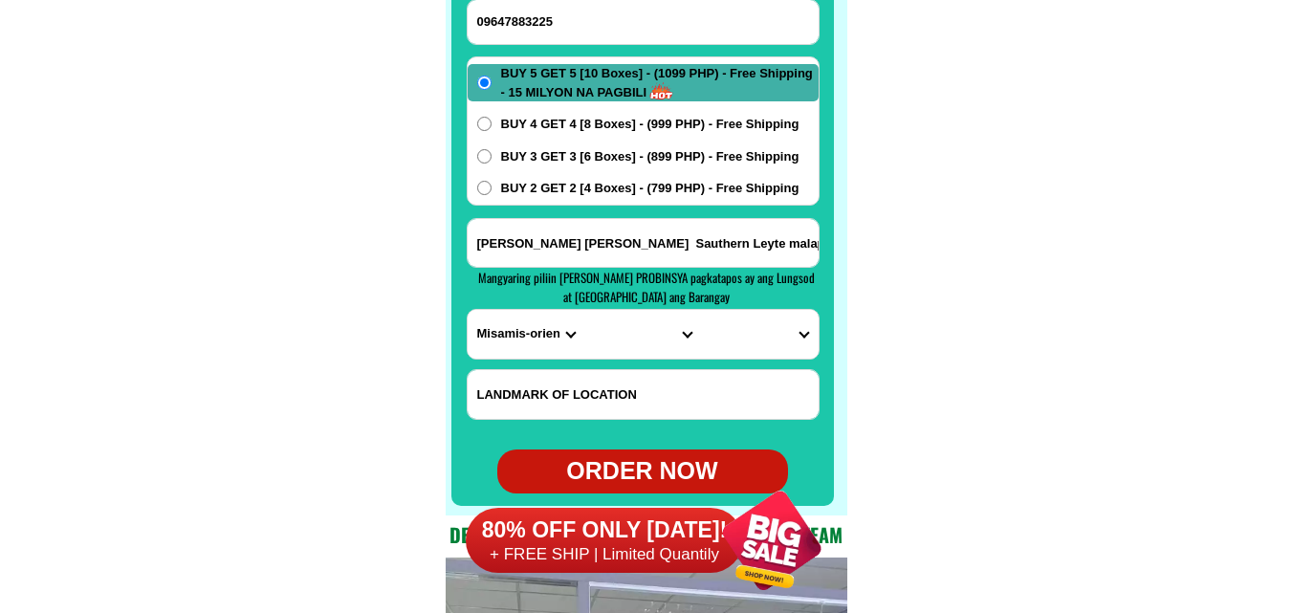
click at [521, 335] on select "PROVINCE [GEOGRAPHIC_DATA] [GEOGRAPHIC_DATA] [GEOGRAPHIC_DATA] [GEOGRAPHIC_DATA…" at bounding box center [525, 334] width 117 height 49
select select "63_976"
click at [467, 310] on select "PROVINCE [GEOGRAPHIC_DATA] [GEOGRAPHIC_DATA] [GEOGRAPHIC_DATA] [GEOGRAPHIC_DATA…" at bounding box center [525, 334] width 117 height 49
click at [627, 326] on select "CITY Anahawan Hinunangan [PERSON_NAME][GEOGRAPHIC_DATA][GEOGRAPHIC_DATA] Maasin…" at bounding box center [642, 334] width 117 height 49
select select "63_9763253"
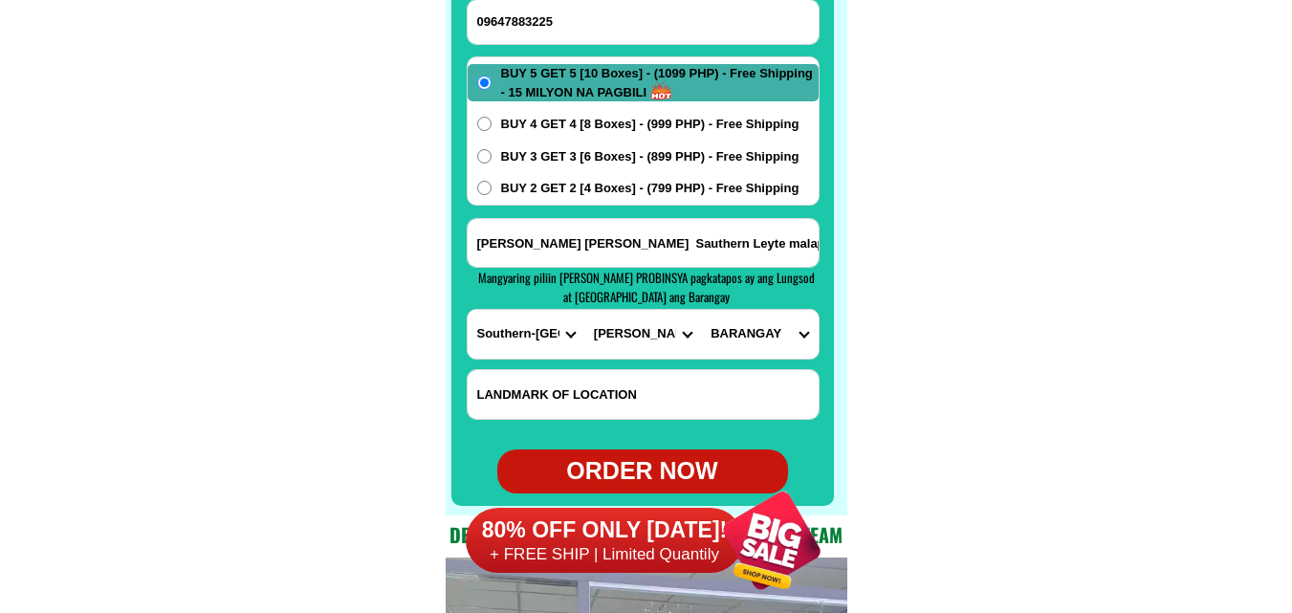
click at [584, 310] on select "CITY Anahawan Hinunangan [PERSON_NAME][GEOGRAPHIC_DATA][GEOGRAPHIC_DATA] Maasin…" at bounding box center [642, 334] width 117 height 49
click at [773, 339] on select "BARANGAY Anahawan Banday (pob.) Biasong Bogo (pob.) Cabascan Camansi Cambite (p…" at bounding box center [759, 334] width 117 height 49
select select "63_97632531916"
click at [701, 310] on select "BARANGAY Anahawan Banday (pob.) Biasong Bogo (pob.) Cabascan Camansi Cambite (p…" at bounding box center [759, 334] width 117 height 49
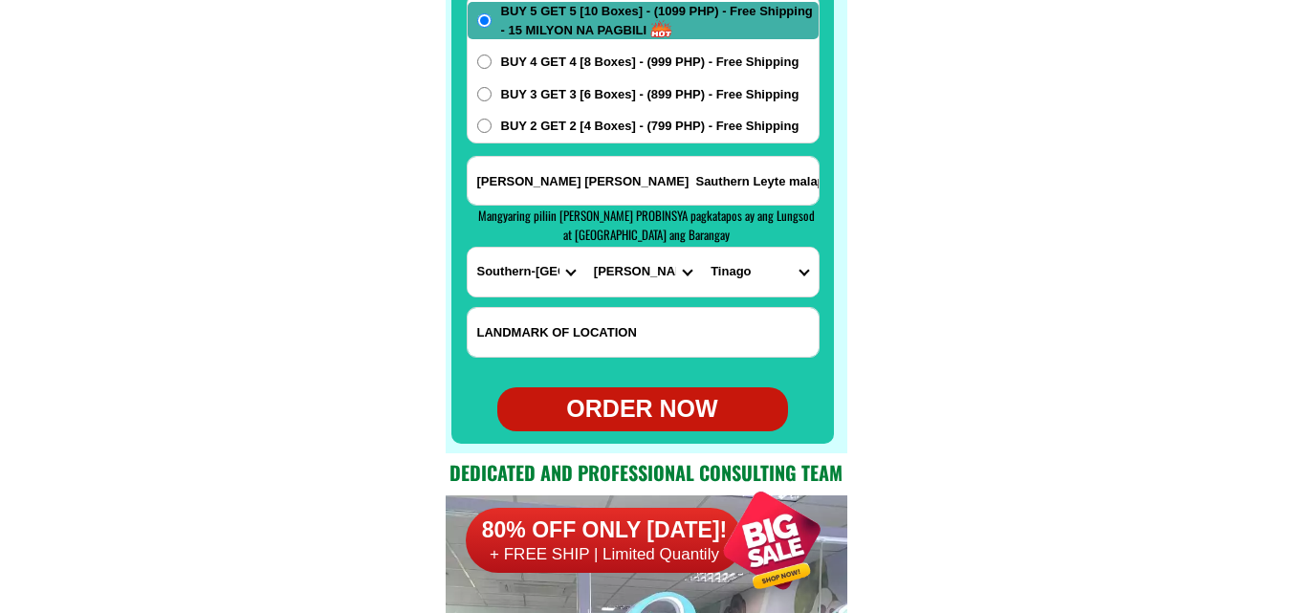
scroll to position [15360, 0]
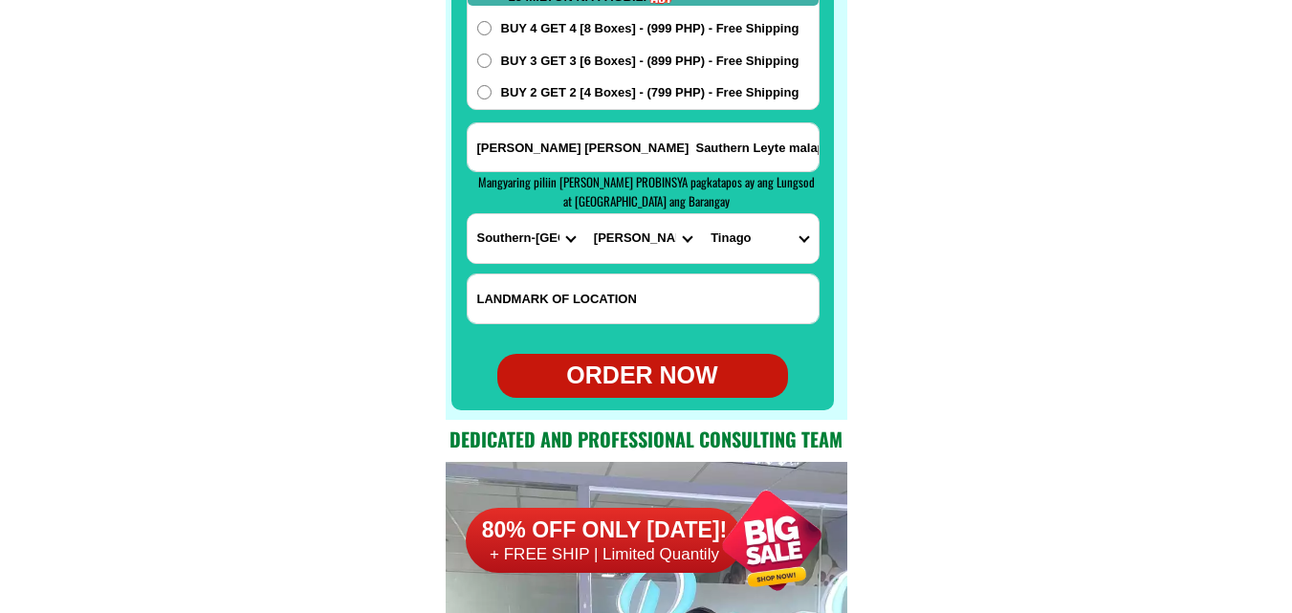
click at [680, 379] on div "ORDER NOW" at bounding box center [642, 376] width 291 height 36
type input "[PERSON_NAME]"
type input "09647883225"
type input "[PERSON_NAME] [PERSON_NAME] Sauthern Leyte malapit sa Elemen ta ry school porok…"
radio input "true"
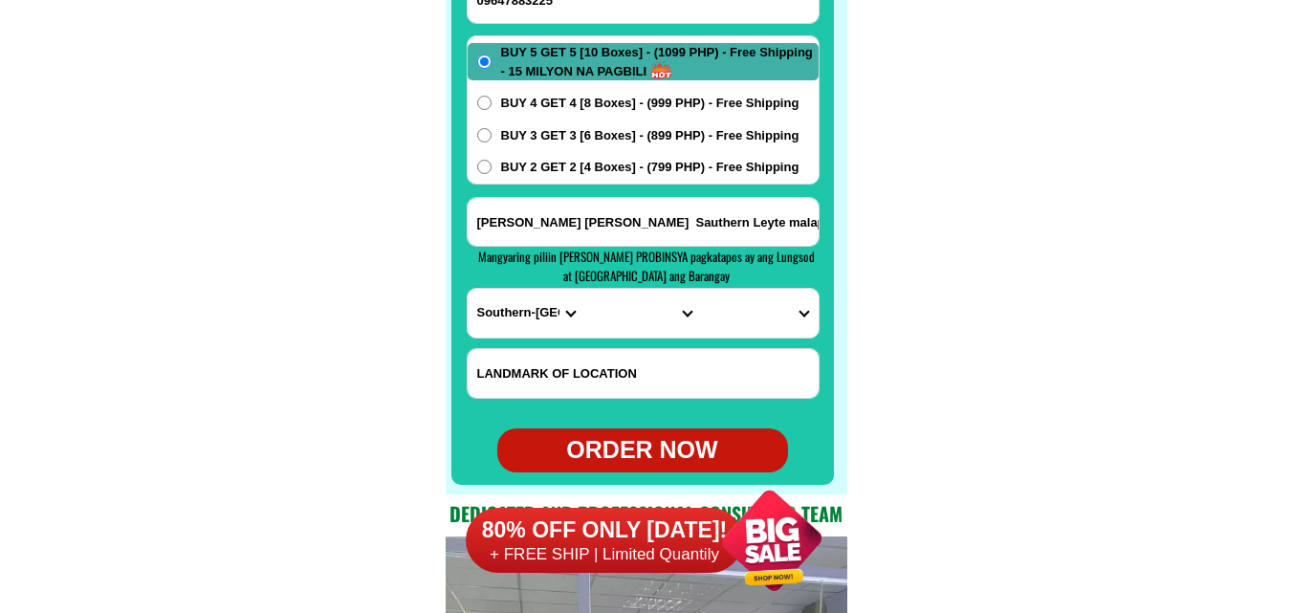
scroll to position [15169, 0]
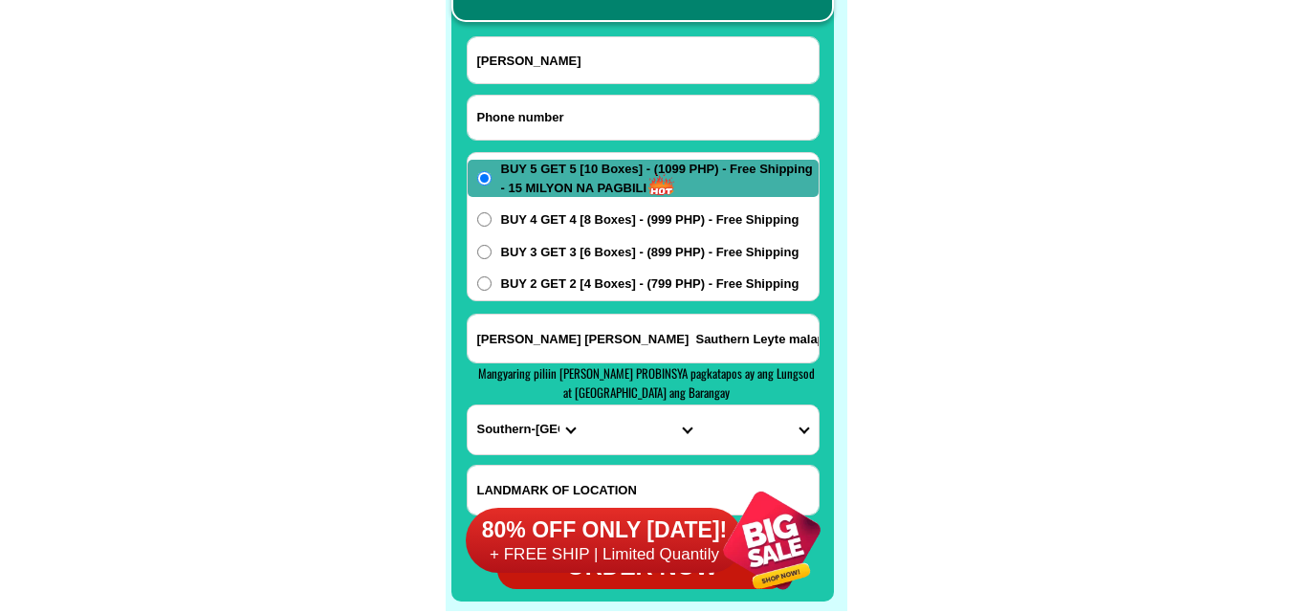
paste input "09916517658"
click at [594, 113] on input "09916517658" at bounding box center [642, 118] width 351 height 44
type input "09916517658"
click at [566, 47] on input "Input full_name" at bounding box center [642, 60] width 351 height 46
paste input "[PERSON_NAME]"
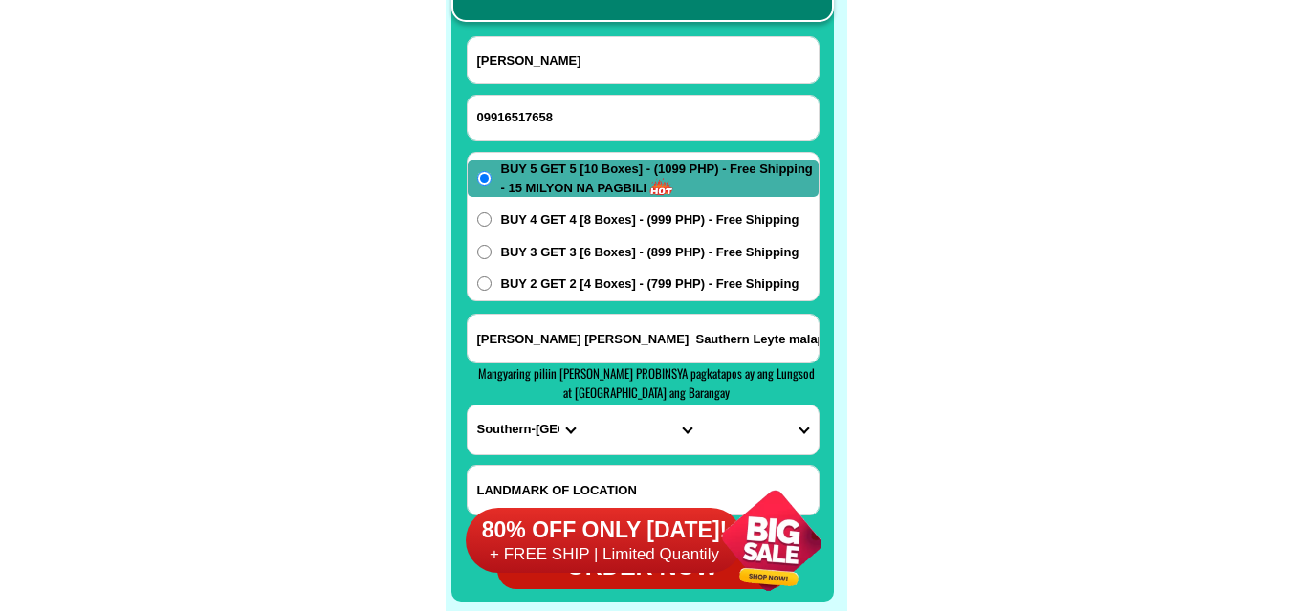
type input "[PERSON_NAME]"
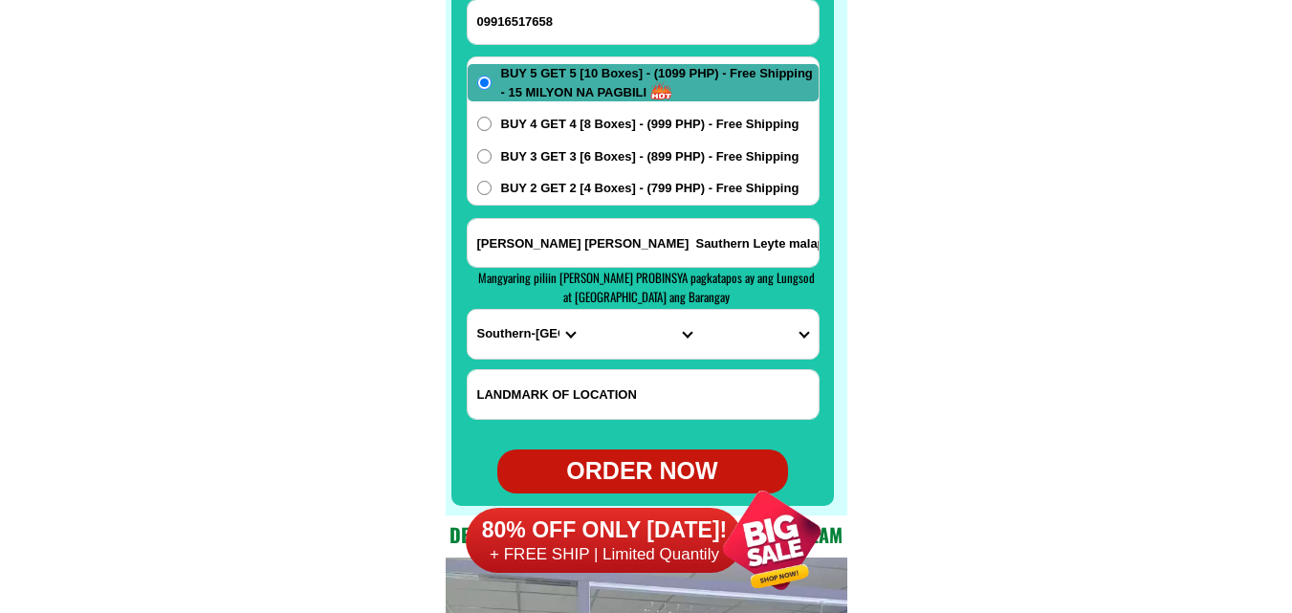
click at [581, 213] on form "[PERSON_NAME] 09916517658 ORDER NOW Tinago [PERSON_NAME]@s [PERSON_NAME] Sauthe…" at bounding box center [643, 217] width 353 height 553
click at [581, 235] on input "[PERSON_NAME] [PERSON_NAME] Sauthern Leyte malapit sa Elemen ta ry school porok…" at bounding box center [642, 243] width 351 height 48
paste input "[PERSON_NAME][GEOGRAPHIC_DATA] blk4 lot2 mangahan [PERSON_NAME] poruk5 subic za…"
type input "[PERSON_NAME][GEOGRAPHIC_DATA] blk4 lot2 mangahan [PERSON_NAME] poruk5 subic za…"
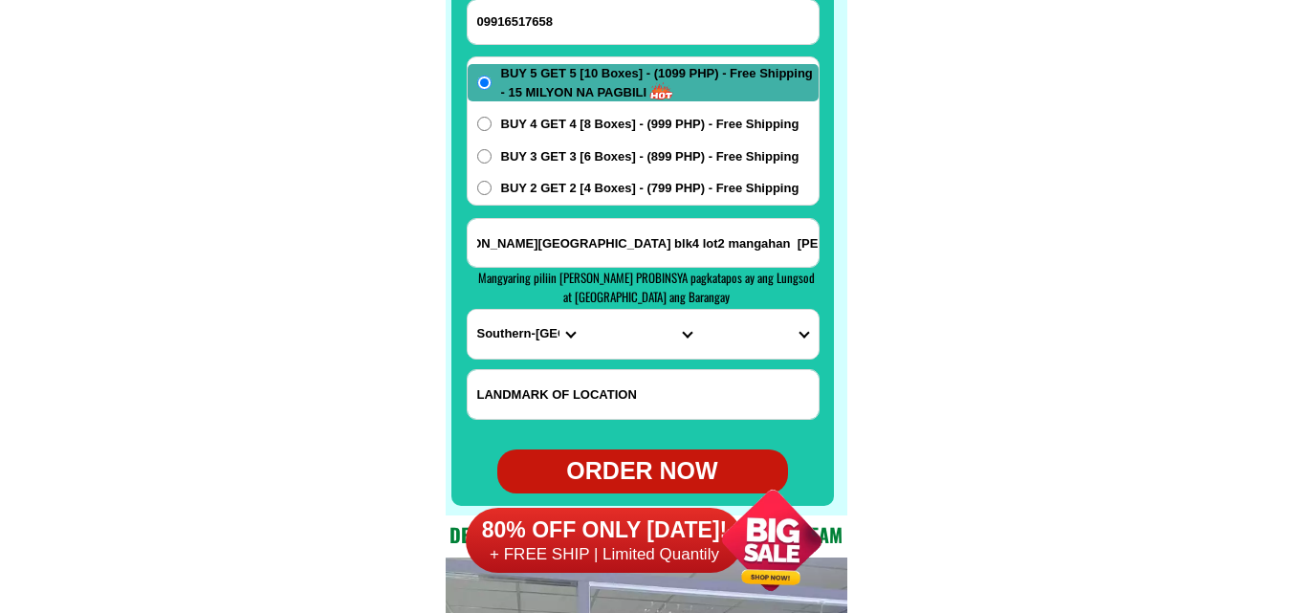
scroll to position [0, 0]
click at [514, 330] on select "PROVINCE [GEOGRAPHIC_DATA] [GEOGRAPHIC_DATA] [GEOGRAPHIC_DATA] [GEOGRAPHIC_DATA…" at bounding box center [525, 334] width 117 height 49
select select "63_803"
click at [467, 310] on select "PROVINCE [GEOGRAPHIC_DATA] [GEOGRAPHIC_DATA] [GEOGRAPHIC_DATA] [GEOGRAPHIC_DATA…" at bounding box center [525, 334] width 117 height 49
click at [756, 238] on input "[PERSON_NAME][GEOGRAPHIC_DATA] blk4 lot2 mangahan [PERSON_NAME] poruk5 subic za…" at bounding box center [642, 243] width 351 height 48
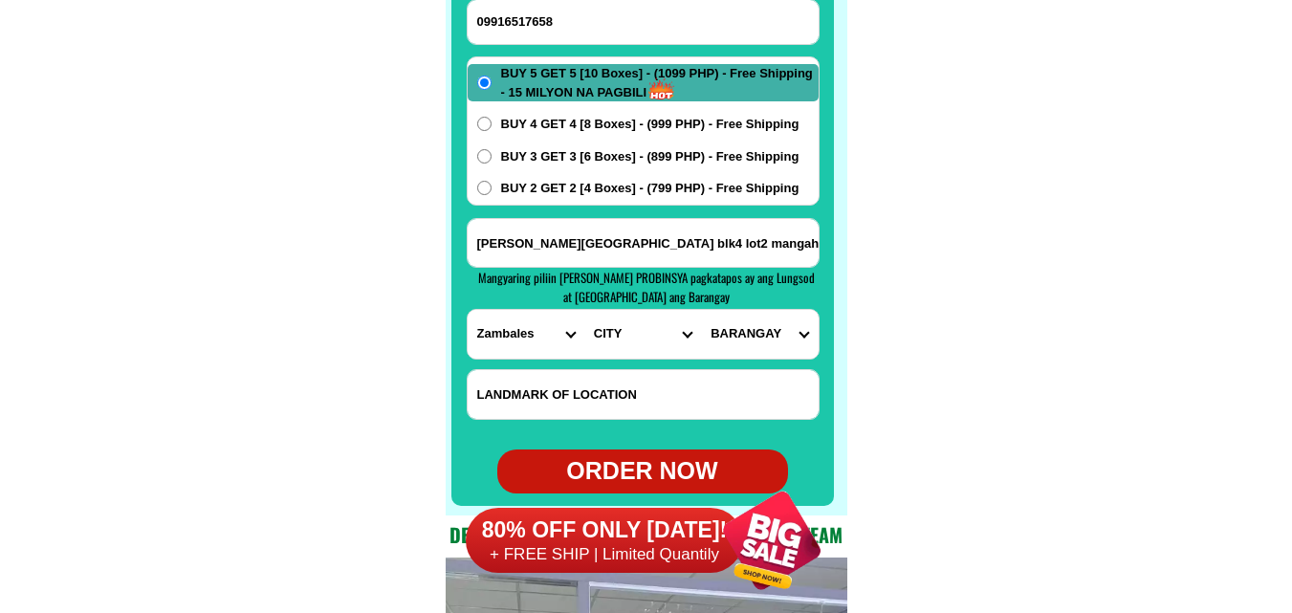
click at [631, 336] on select "CITY Botolan Cabangan Castillejos [GEOGRAPHIC_DATA] [GEOGRAPHIC_DATA] [GEOGRAPH…" at bounding box center [642, 334] width 117 height 49
select select "63_803166"
click at [584, 310] on select "CITY Botolan Cabangan Castillejos [GEOGRAPHIC_DATA] [GEOGRAPHIC_DATA] [GEOGRAPH…" at bounding box center [642, 334] width 117 height 49
click at [772, 327] on select "[GEOGRAPHIC_DATA] poblacion [GEOGRAPHIC_DATA] proper [GEOGRAPHIC_DATA]-[GEOGRAP…" at bounding box center [759, 334] width 117 height 49
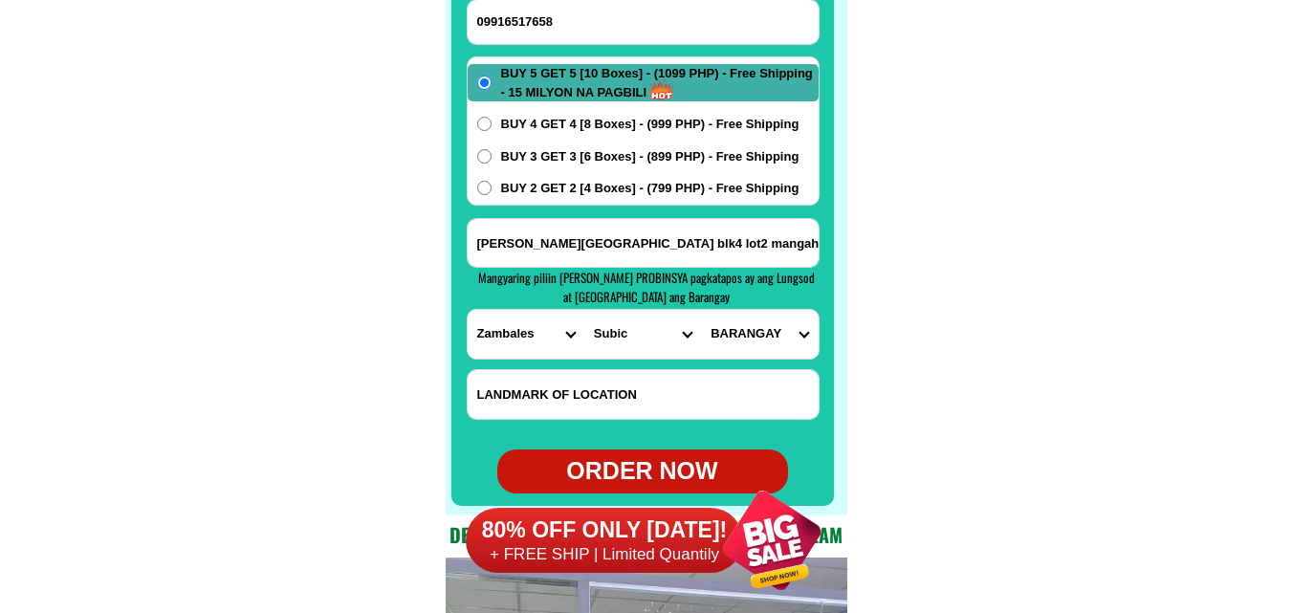
click at [772, 327] on select "[GEOGRAPHIC_DATA] poblacion [GEOGRAPHIC_DATA] proper [GEOGRAPHIC_DATA]-[GEOGRAP…" at bounding box center [759, 334] width 117 height 49
click at [772, 319] on select "[GEOGRAPHIC_DATA] poblacion [GEOGRAPHIC_DATA] proper [GEOGRAPHIC_DATA]-[GEOGRAP…" at bounding box center [759, 334] width 117 height 49
select select "63_8031664909"
click at [701, 310] on select "[GEOGRAPHIC_DATA] poblacion [GEOGRAPHIC_DATA] proper [GEOGRAPHIC_DATA]-[GEOGRAP…" at bounding box center [759, 334] width 117 height 49
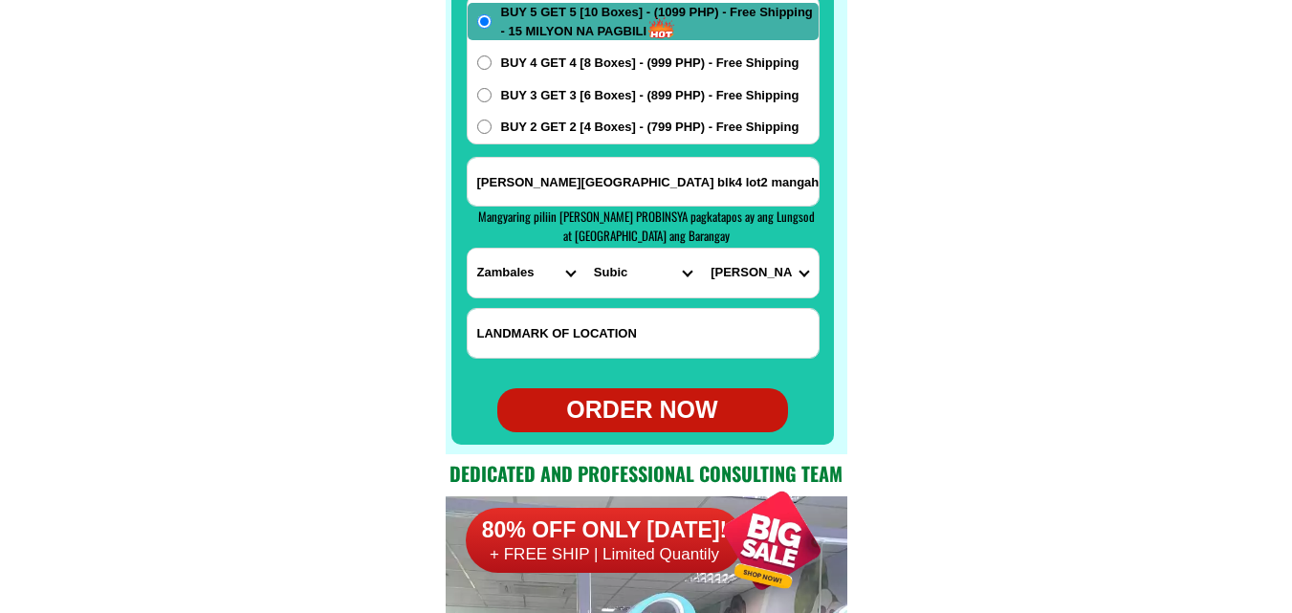
scroll to position [15360, 0]
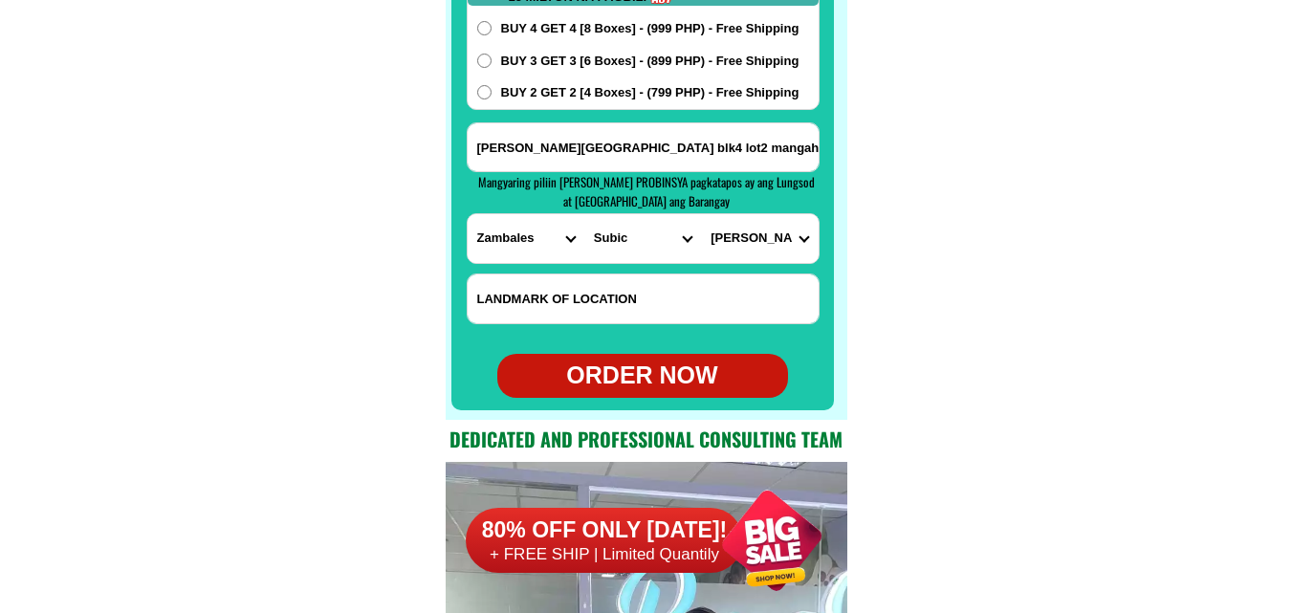
click at [661, 364] on div "ORDER NOW" at bounding box center [642, 376] width 291 height 36
type input "[PERSON_NAME][GEOGRAPHIC_DATA] blk4 lot2 mangahan [PERSON_NAME] poruk5 subic za…"
radio input "true"
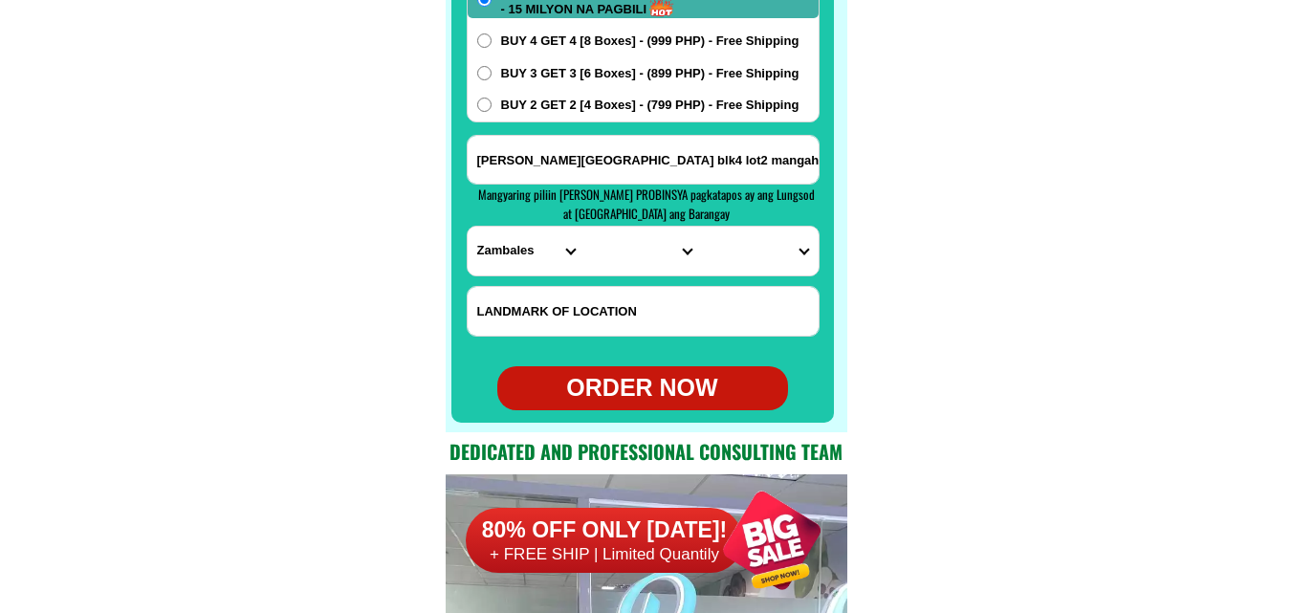
scroll to position [15169, 0]
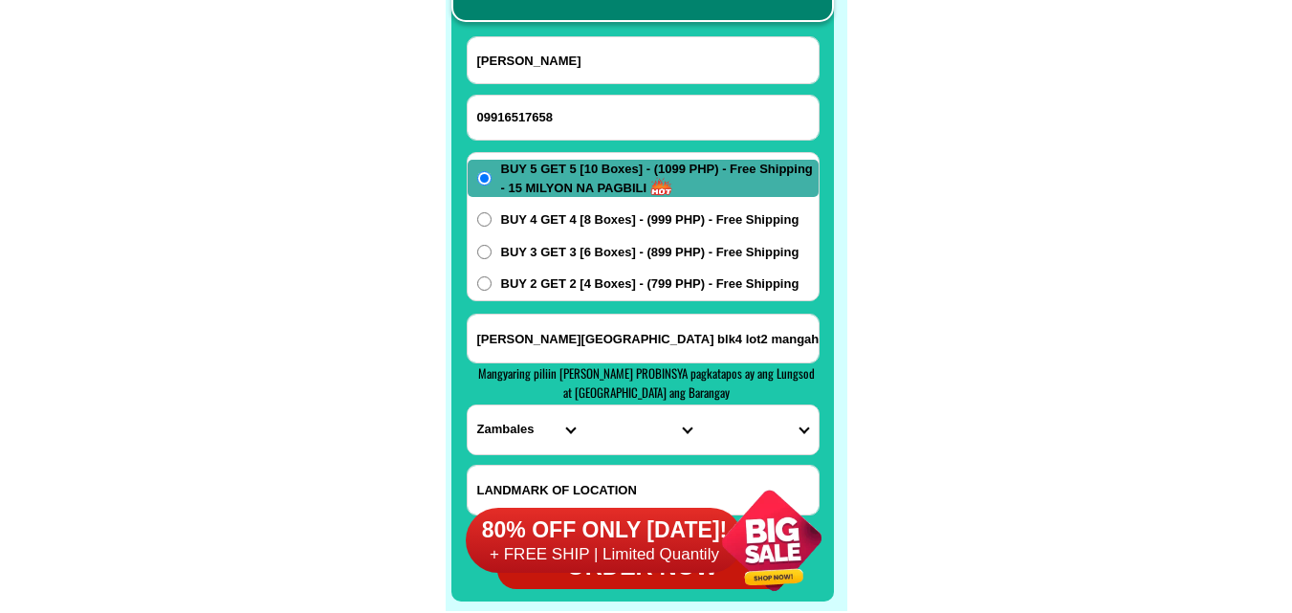
drag, startPoint x: 552, startPoint y: 129, endPoint x: 474, endPoint y: 85, distance: 89.1
click at [552, 129] on input "09916517658" at bounding box center [642, 118] width 351 height 44
paste input "09075766008"
type input "09075766008"
click at [622, 80] on input "Input full_name" at bounding box center [642, 60] width 351 height 46
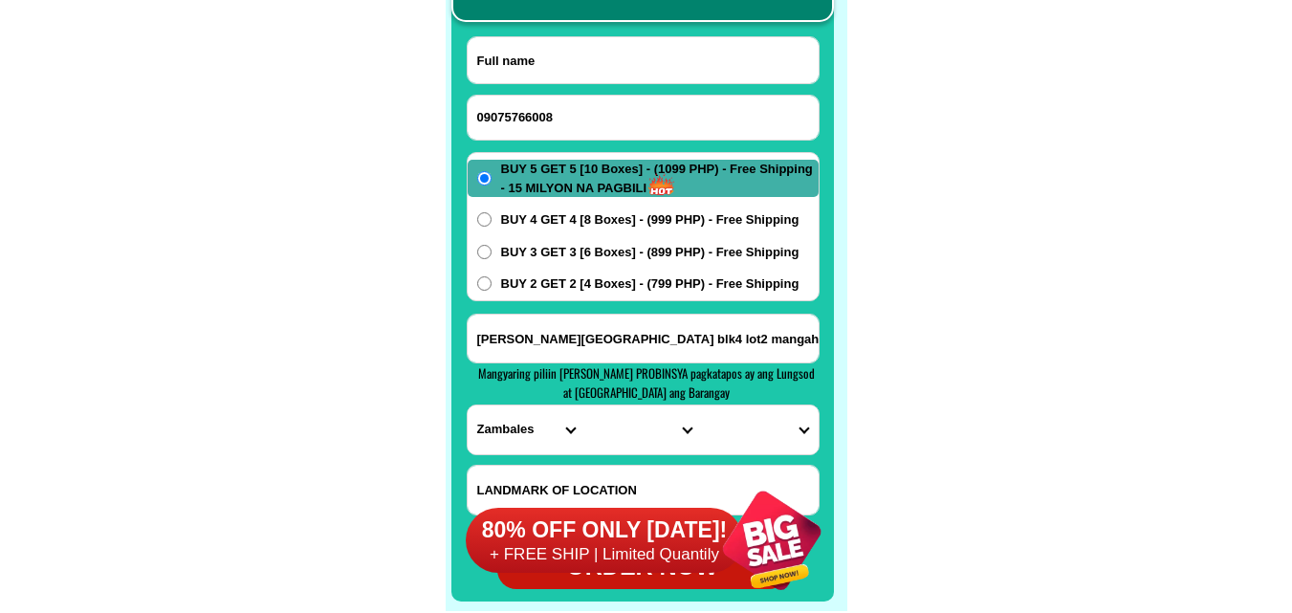
paste input "[PERSON_NAME]"
type input "[PERSON_NAME]"
paste input "La Trinidad Benguet. [PERSON_NAME] Km 12 [GEOGRAPHIC_DATA]"
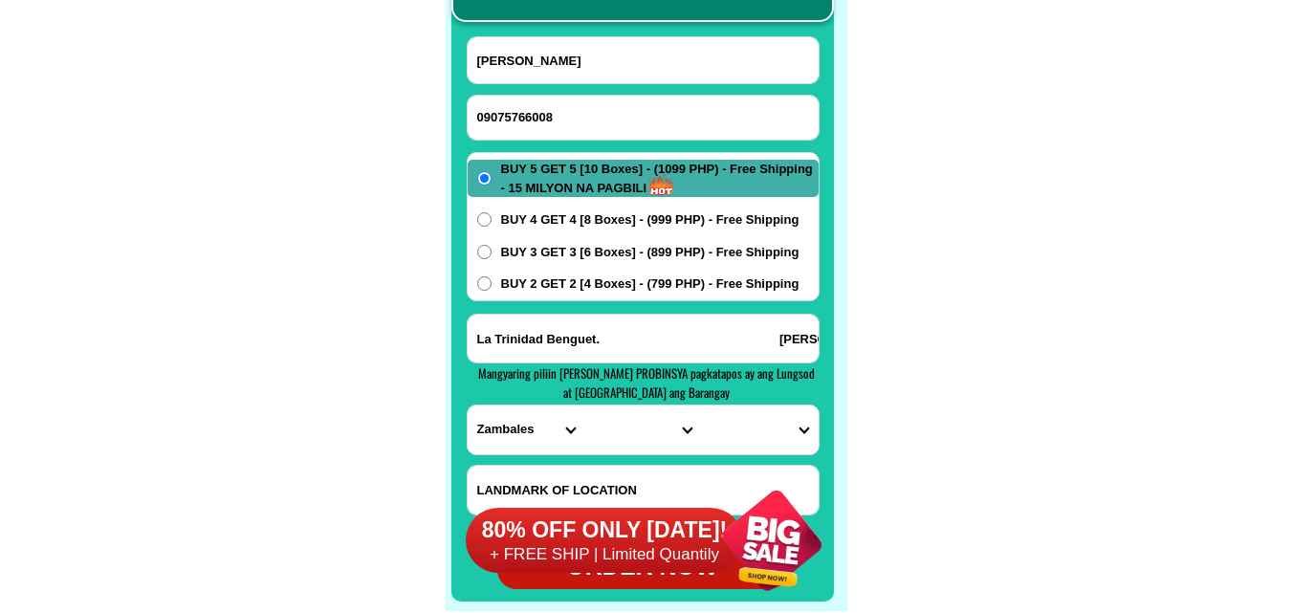
click at [619, 331] on input "La Trinidad Benguet. [PERSON_NAME] Km 12 [GEOGRAPHIC_DATA]" at bounding box center [642, 339] width 351 height 48
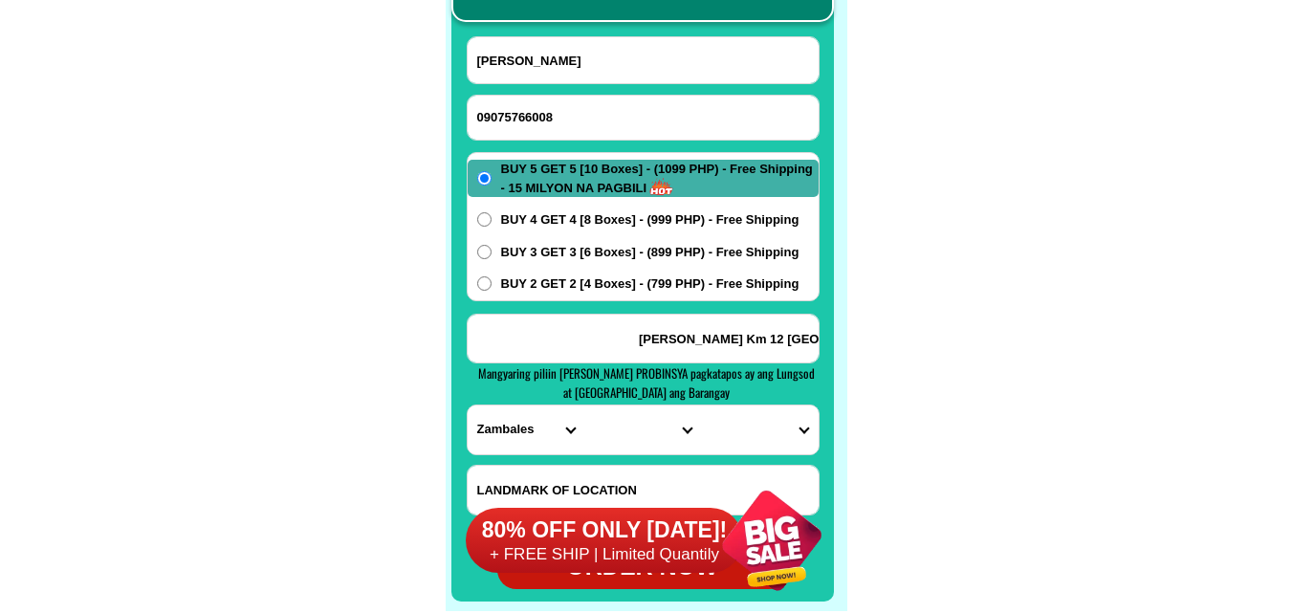
drag, startPoint x: 600, startPoint y: 329, endPoint x: 616, endPoint y: 329, distance: 15.3
click at [600, 329] on input "La Trinidad Benguet. [PERSON_NAME] Km 12 [GEOGRAPHIC_DATA]" at bounding box center [642, 339] width 351 height 48
type input "La Trinidad Benguet. [PERSON_NAME] Km 12 [GEOGRAPHIC_DATA]"
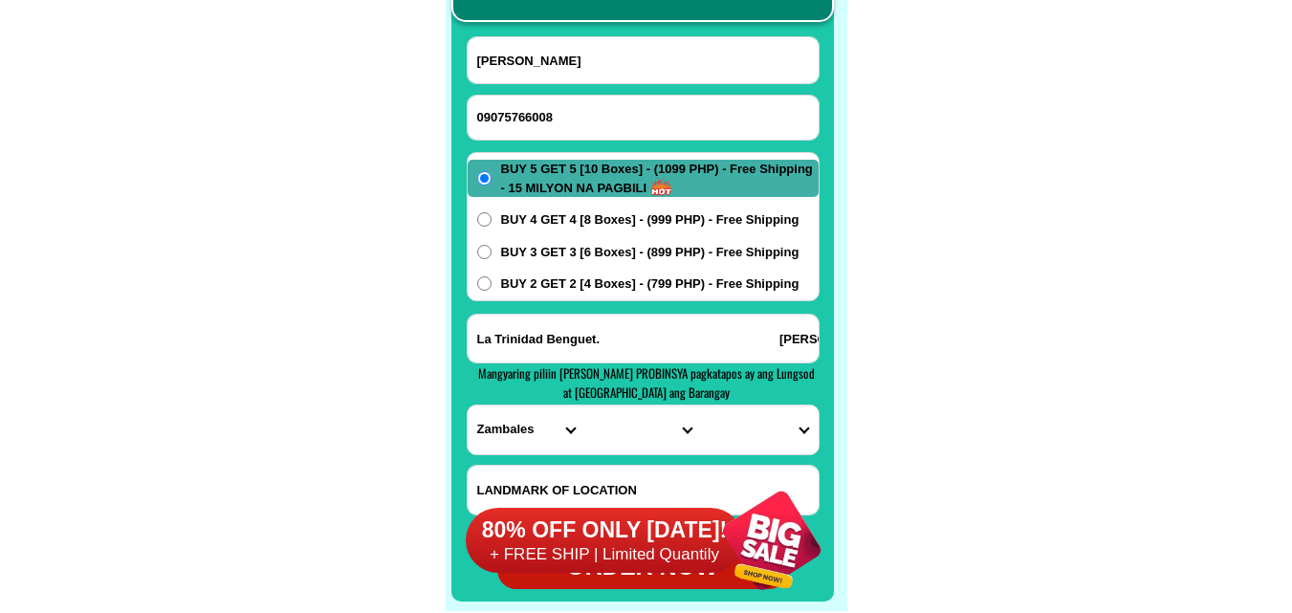
click at [517, 426] on select "PROVINCE [GEOGRAPHIC_DATA] [GEOGRAPHIC_DATA] [GEOGRAPHIC_DATA] [GEOGRAPHIC_DATA…" at bounding box center [525, 429] width 117 height 49
select select "63_695"
click at [467, 405] on select "PROVINCE [GEOGRAPHIC_DATA] [GEOGRAPHIC_DATA] [GEOGRAPHIC_DATA] [GEOGRAPHIC_DATA…" at bounding box center [525, 429] width 117 height 49
click at [617, 411] on select "CITY Atok [GEOGRAPHIC_DATA]-city [GEOGRAPHIC_DATA] [GEOGRAPHIC_DATA] Buguias It…" at bounding box center [642, 429] width 117 height 49
select select "63_6952993"
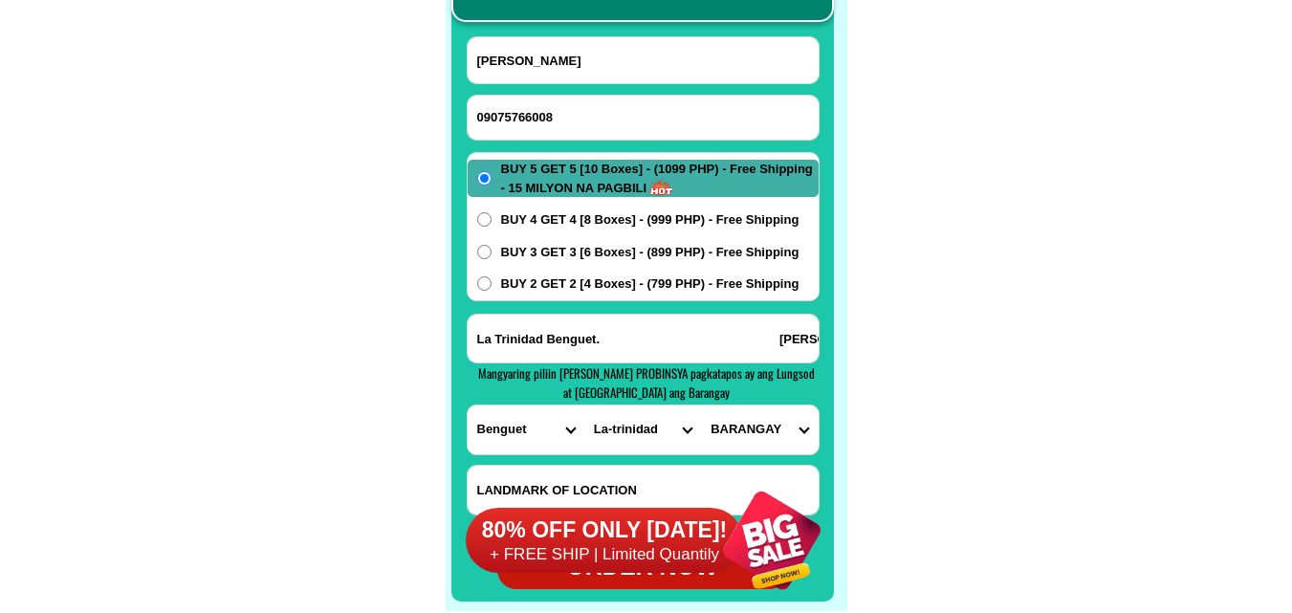
click at [584, 405] on select "CITY Atok [GEOGRAPHIC_DATA]-city [GEOGRAPHIC_DATA] [GEOGRAPHIC_DATA] Buguias It…" at bounding box center [642, 429] width 117 height 49
click at [771, 348] on input "La Trinidad Benguet. [PERSON_NAME] Km 12 [GEOGRAPHIC_DATA]" at bounding box center [642, 339] width 351 height 48
click at [759, 414] on select "BARANGAY [GEOGRAPHIC_DATA] [GEOGRAPHIC_DATA] [PERSON_NAME] Betag [GEOGRAPHIC_DA…" at bounding box center [759, 429] width 117 height 49
select select "63_695299328387"
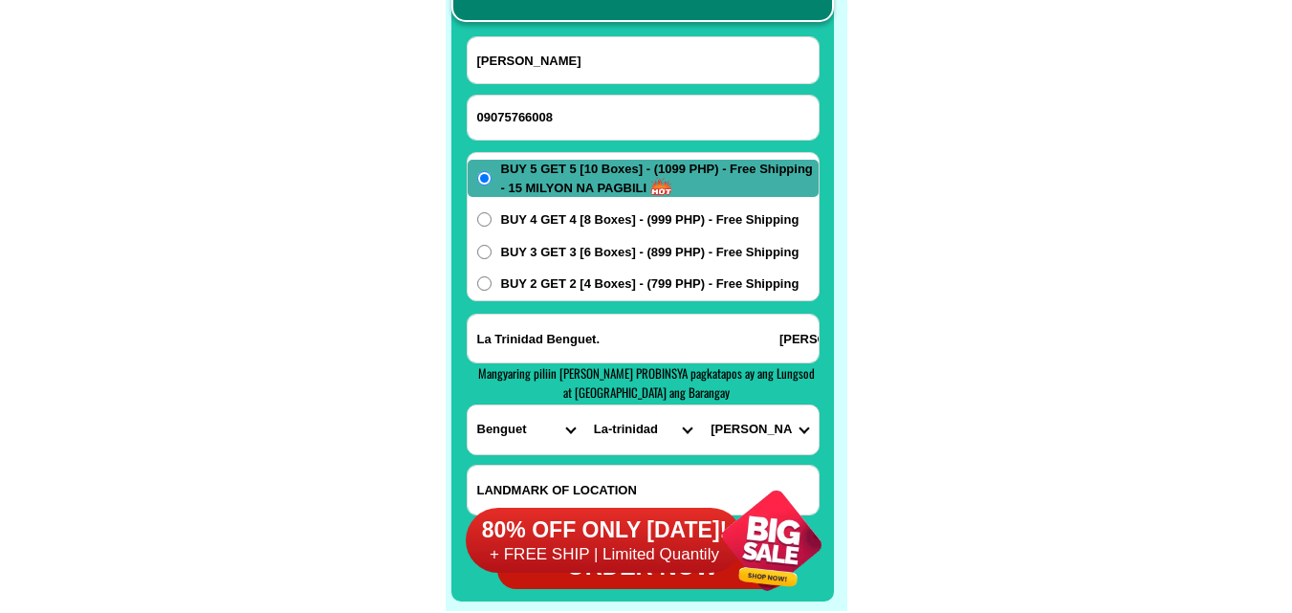
click at [715, 355] on input "La Trinidad Benguet. [PERSON_NAME] Km 12 [GEOGRAPHIC_DATA]" at bounding box center [642, 339] width 351 height 48
click at [757, 426] on select "BARANGAY [GEOGRAPHIC_DATA] [GEOGRAPHIC_DATA] [PERSON_NAME] Betag [GEOGRAPHIC_DA…" at bounding box center [759, 429] width 117 height 49
click at [758, 426] on select "BARANGAY [GEOGRAPHIC_DATA] [GEOGRAPHIC_DATA] [PERSON_NAME] Betag [GEOGRAPHIC_DA…" at bounding box center [759, 429] width 117 height 49
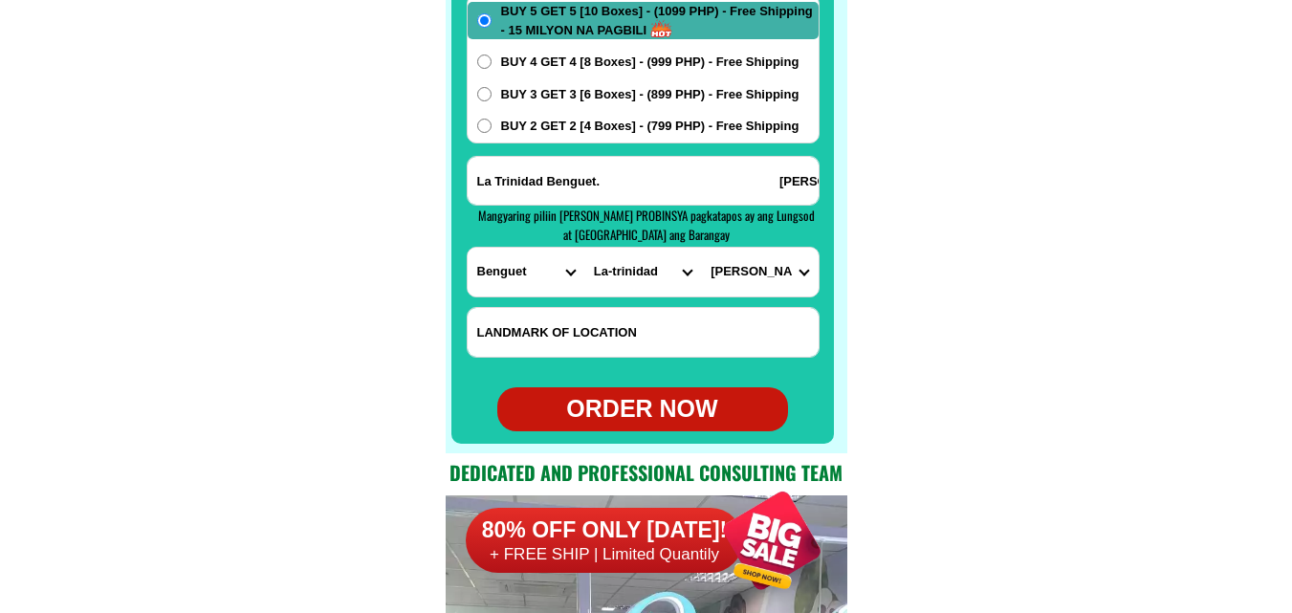
scroll to position [15360, 0]
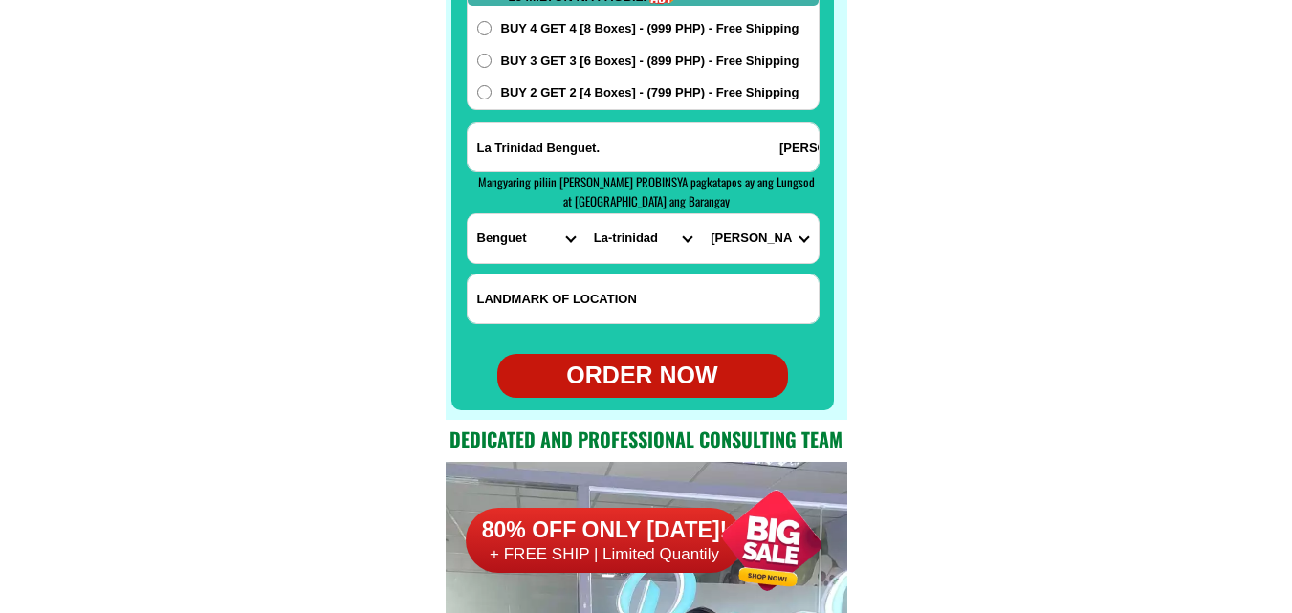
click at [663, 361] on div "ORDER NOW" at bounding box center [642, 376] width 291 height 36
type input "09075766008"
type input "La Trinidad Benguet. [PERSON_NAME] Km 12 [GEOGRAPHIC_DATA]"
radio input "true"
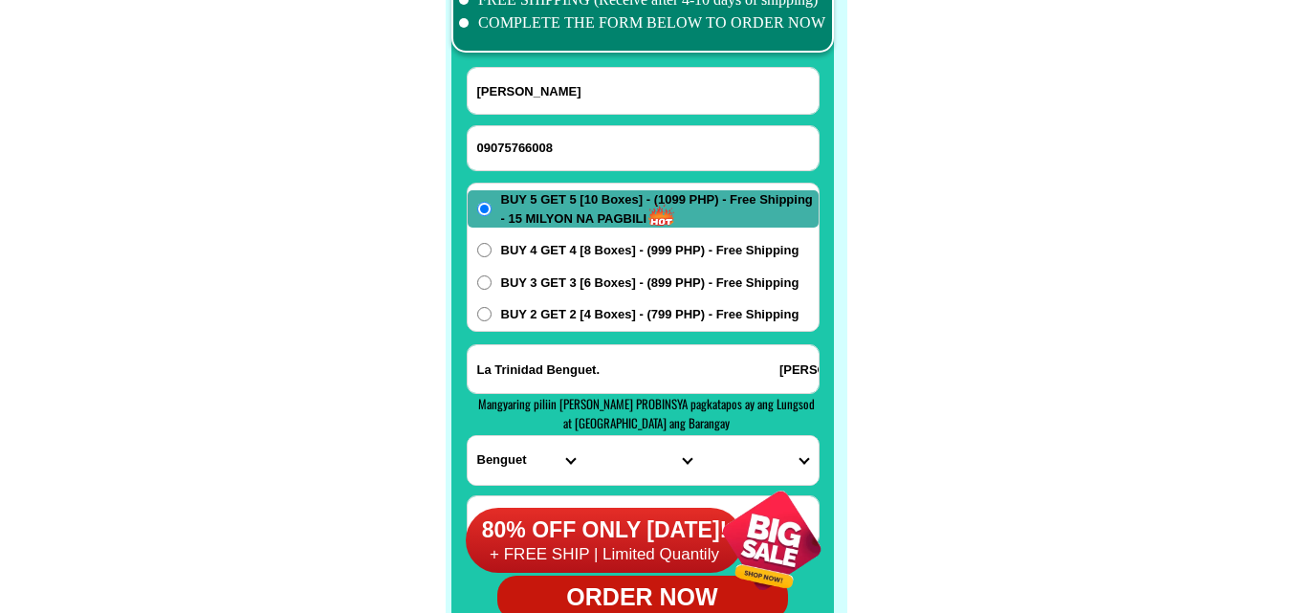
scroll to position [15074, 0]
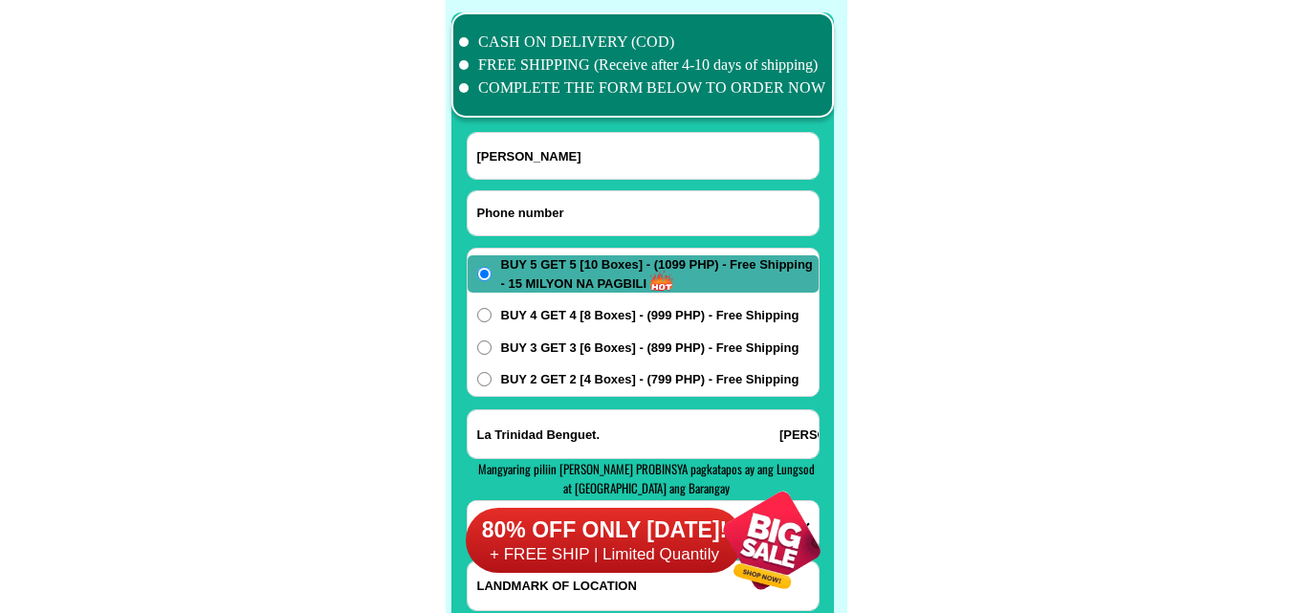
click at [551, 207] on input "Input phone_number" at bounding box center [642, 213] width 351 height 44
paste input "09649581944"
type input "09649581944"
click at [560, 141] on input "Input full_name" at bounding box center [642, 156] width 351 height 46
paste input "[PERSON_NAME] 9"
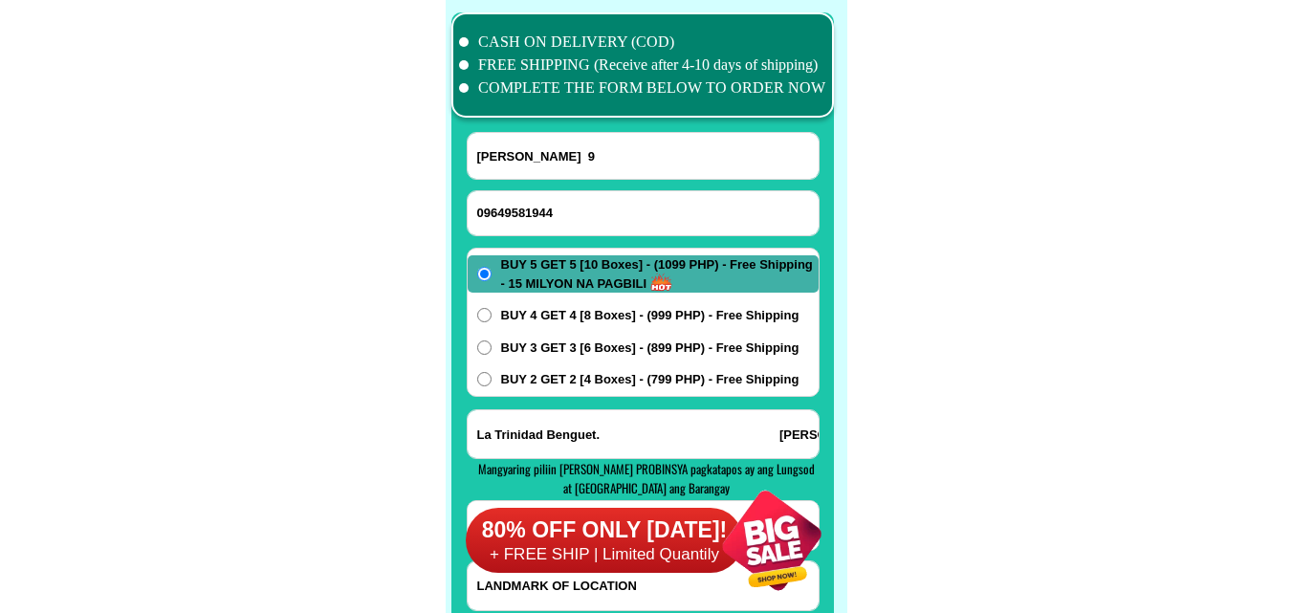
type input "[PERSON_NAME] 9"
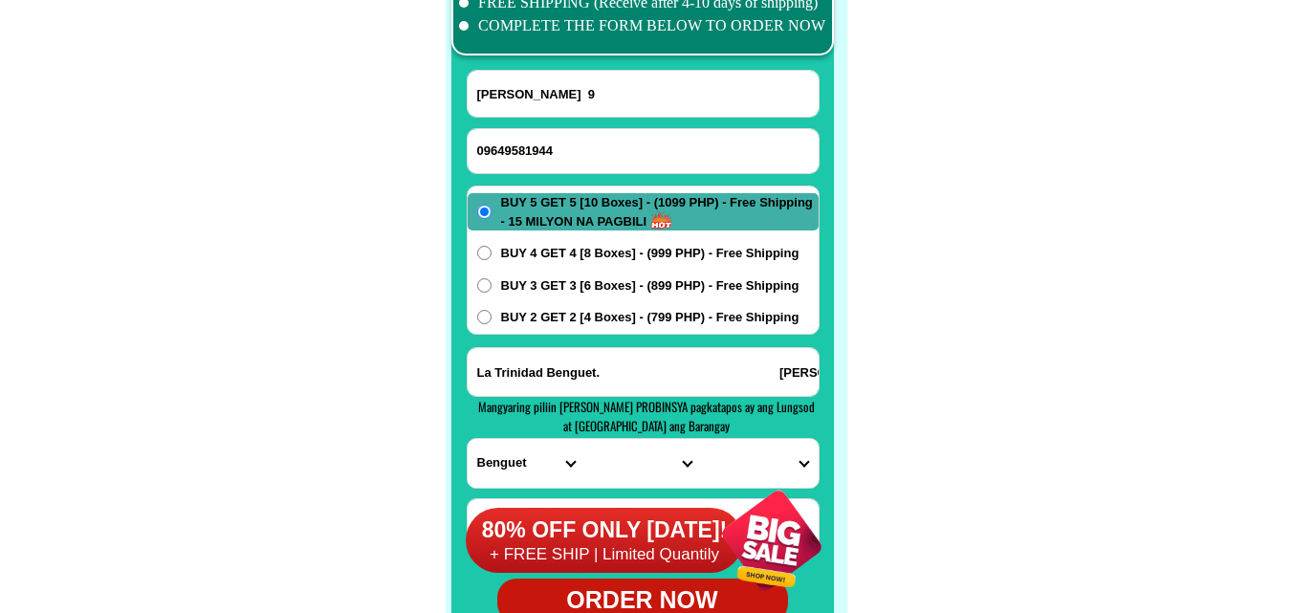
scroll to position [15169, 0]
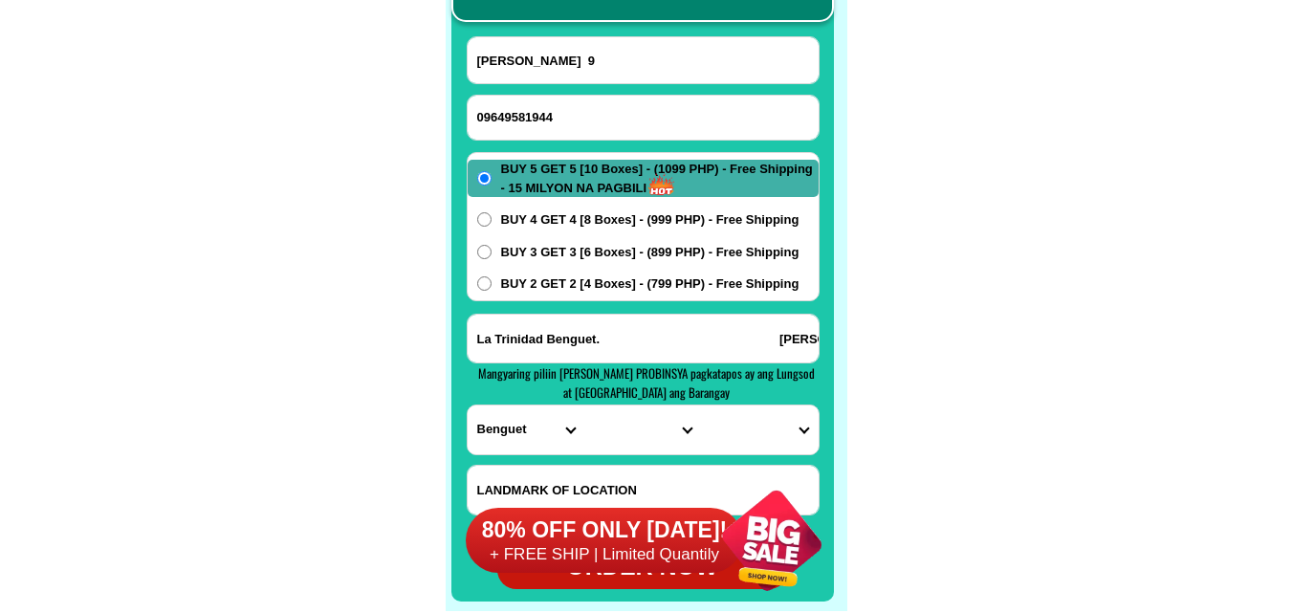
click at [540, 341] on input "La Trinidad Benguet. [PERSON_NAME] Km 12 [GEOGRAPHIC_DATA]" at bounding box center [642, 339] width 351 height 48
paste input "Babatngon leyti brgy porok destrict 4"
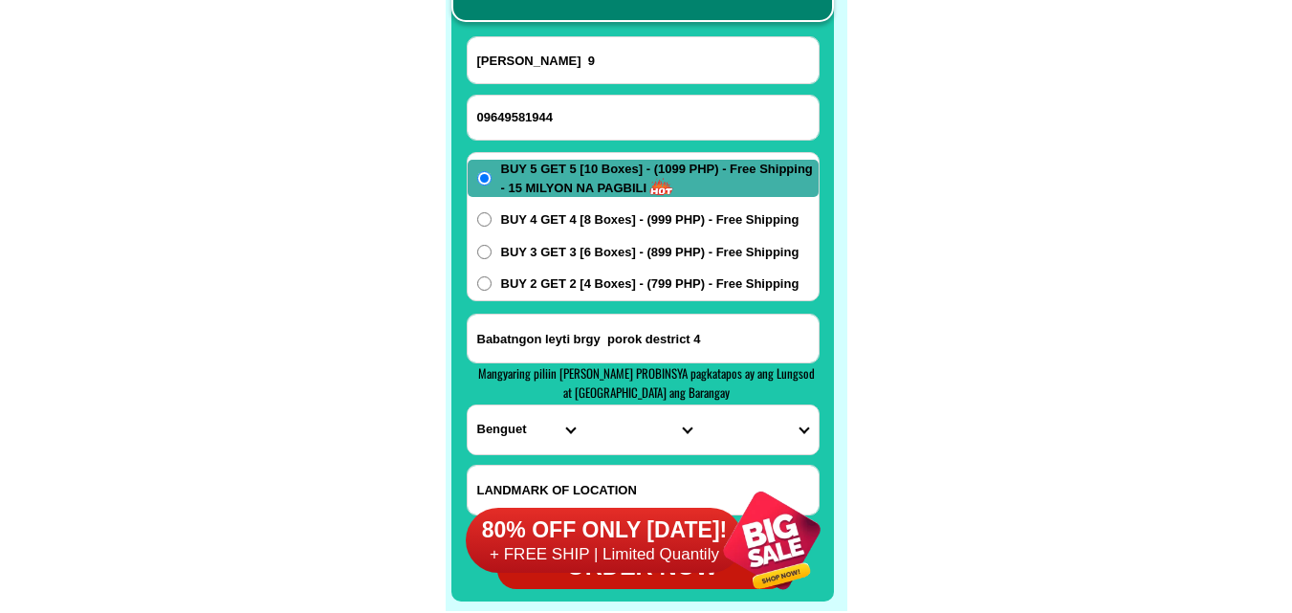
type input "Babatngon leyti brgy porok destrict 4"
click at [507, 424] on select "PROVINCE [GEOGRAPHIC_DATA] [GEOGRAPHIC_DATA] [GEOGRAPHIC_DATA] [GEOGRAPHIC_DATA…" at bounding box center [525, 429] width 117 height 49
select select "63_199"
click at [467, 405] on select "PROVINCE [GEOGRAPHIC_DATA] [GEOGRAPHIC_DATA] [GEOGRAPHIC_DATA] [GEOGRAPHIC_DATA…" at bounding box center [525, 429] width 117 height 49
click at [606, 411] on select "CITY [GEOGRAPHIC_DATA] [GEOGRAPHIC_DATA] [GEOGRAPHIC_DATA] [GEOGRAPHIC_DATA] [G…" at bounding box center [642, 429] width 117 height 49
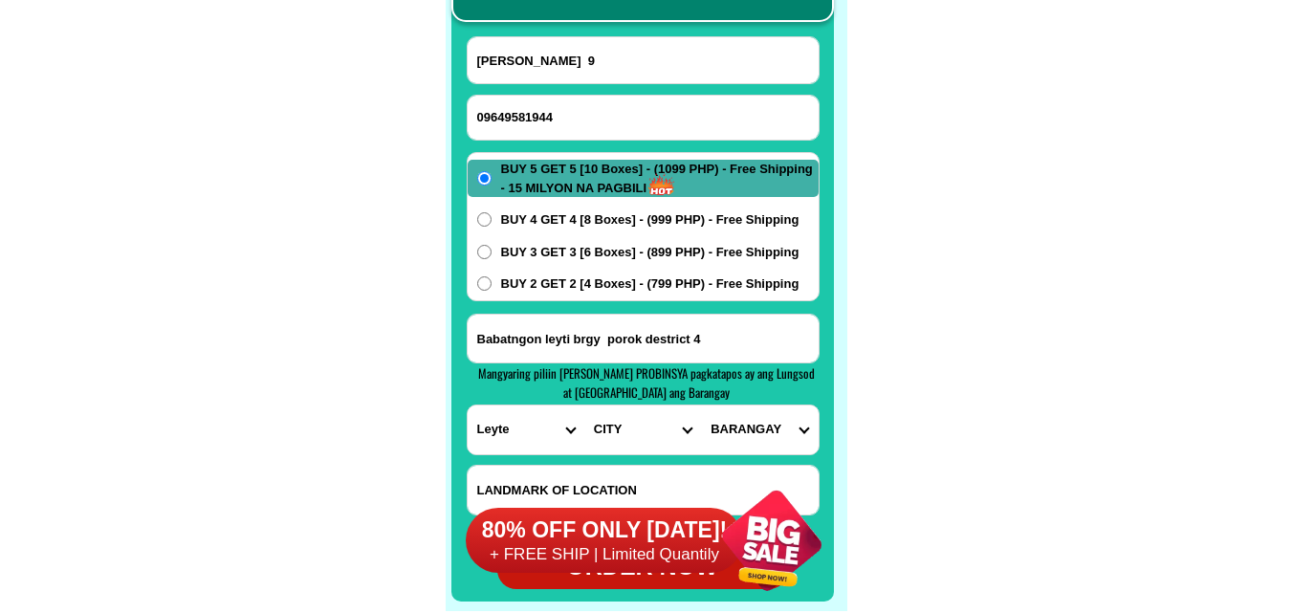
select select "63_1996650"
click at [584, 405] on select "CITY [GEOGRAPHIC_DATA] [GEOGRAPHIC_DATA] [GEOGRAPHIC_DATA] [GEOGRAPHIC_DATA] [G…" at bounding box center [642, 429] width 117 height 49
click at [739, 427] on select "BARANGAY Bacong Bagong silang Biasong Gov. [PERSON_NAME] ([GEOGRAPHIC_DATA]) [G…" at bounding box center [759, 429] width 117 height 49
click at [701, 405] on select "BARANGAY Bacong Bagong silang Biasong Gov. [PERSON_NAME] ([GEOGRAPHIC_DATA]) [G…" at bounding box center [759, 429] width 117 height 49
click at [760, 433] on select "BARANGAY Bacong Bagong silang Biasong Gov. [PERSON_NAME] ([GEOGRAPHIC_DATA]) [G…" at bounding box center [759, 429] width 117 height 49
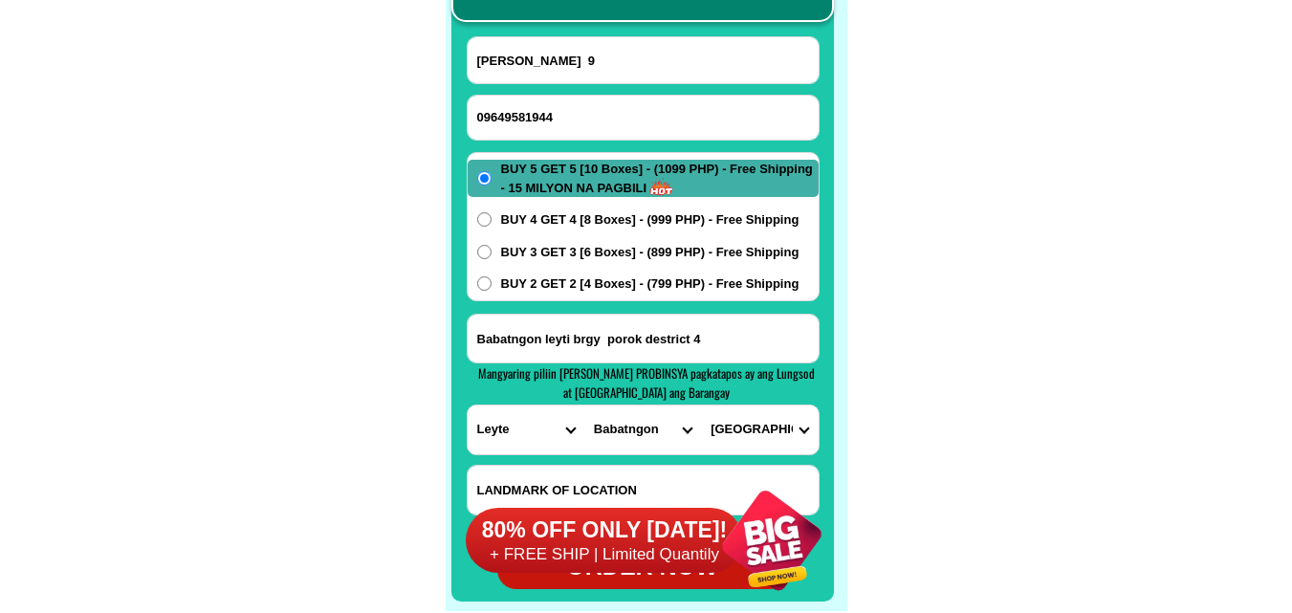
click at [701, 405] on select "BARANGAY Bacong Bagong silang Biasong Gov. [PERSON_NAME] ([GEOGRAPHIC_DATA]) [G…" at bounding box center [759, 429] width 117 height 49
click at [789, 422] on select "BARANGAY Bacong Bagong silang Biasong Gov. [PERSON_NAME] ([GEOGRAPHIC_DATA]) [G…" at bounding box center [759, 429] width 117 height 49
select select "63_19966506566"
click at [701, 405] on select "BARANGAY Bacong Bagong silang Biasong Gov. [PERSON_NAME] ([GEOGRAPHIC_DATA]) [G…" at bounding box center [759, 429] width 117 height 49
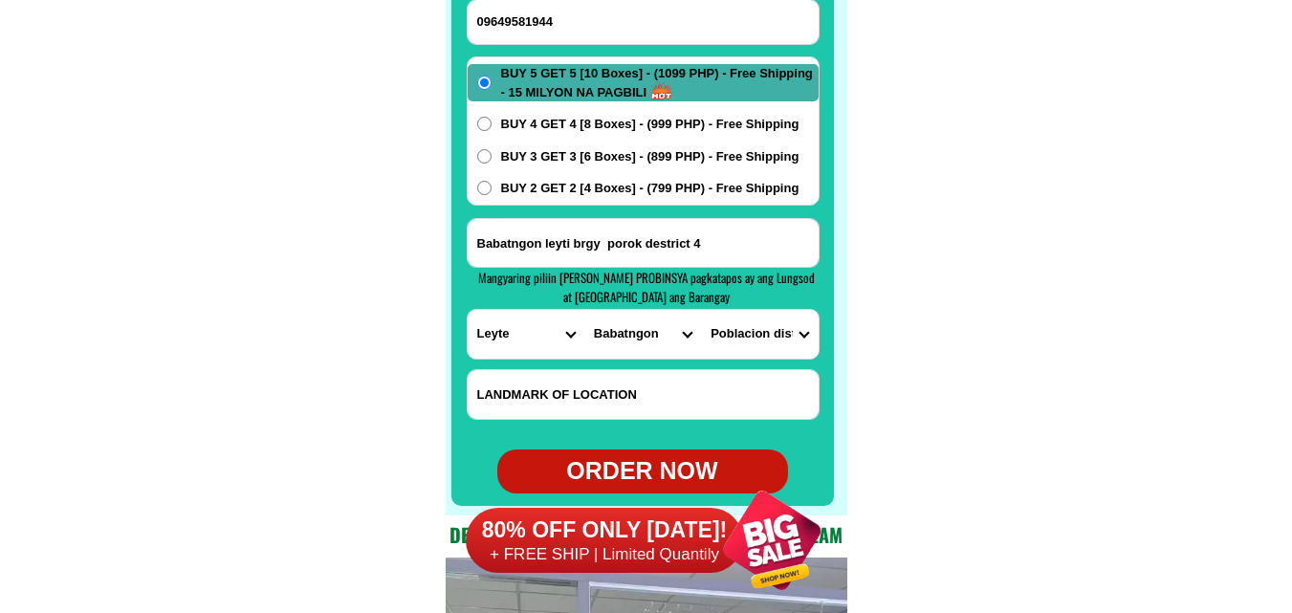
click at [651, 473] on div "80% OFF ONLY [DATE]! + FREE SHIP | Limited Quantily" at bounding box center [655, 539] width 379 height 145
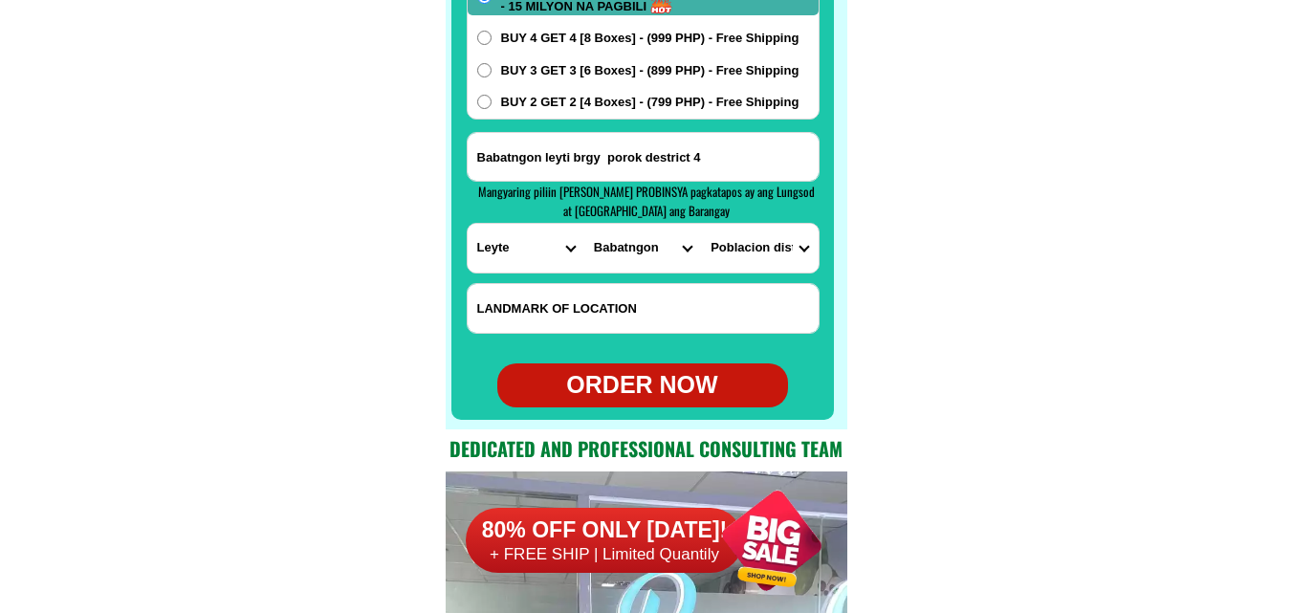
scroll to position [15360, 0]
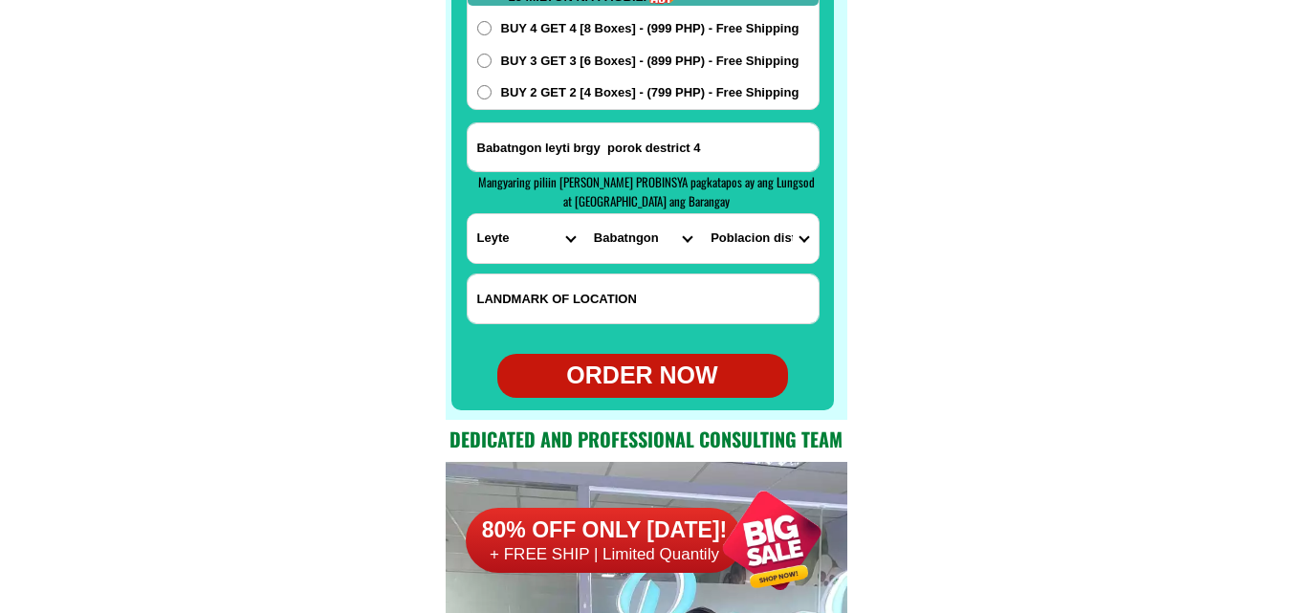
click at [674, 371] on div "ORDER NOW" at bounding box center [642, 376] width 291 height 36
radio input "true"
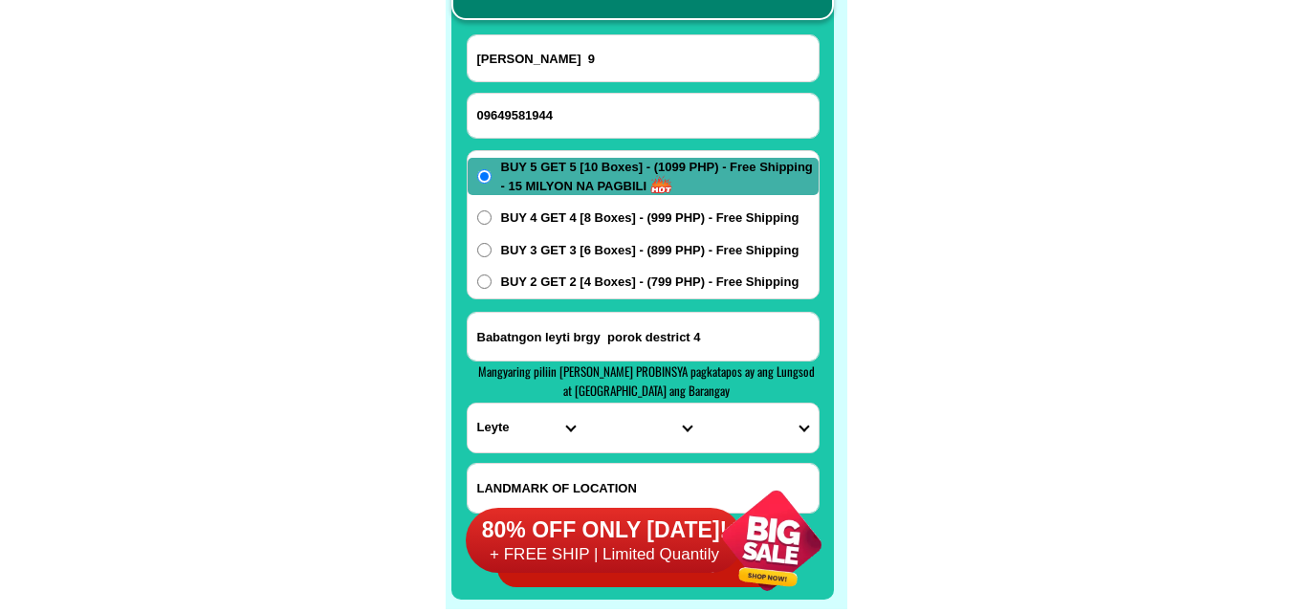
scroll to position [15169, 0]
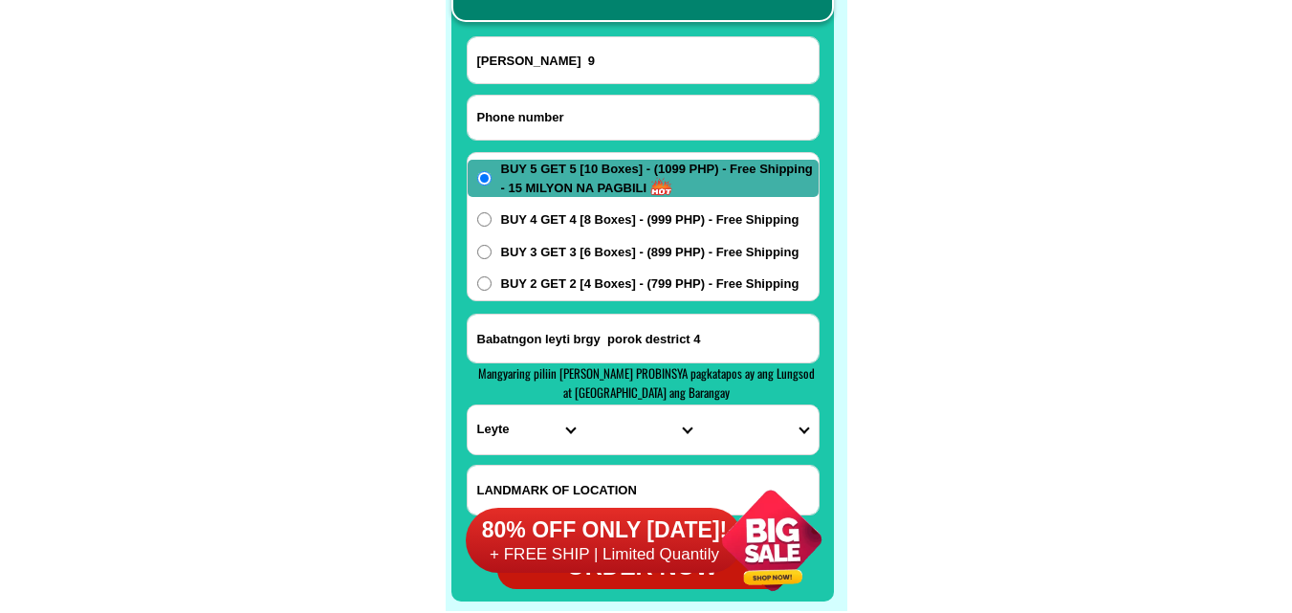
click at [601, 99] on input "Input phone_number" at bounding box center [642, 118] width 351 height 44
paste input "09361819234"
type input "09361819234"
click at [610, 55] on input "[PERSON_NAME] 9" at bounding box center [642, 60] width 351 height 46
paste input "[PERSON_NAME]"
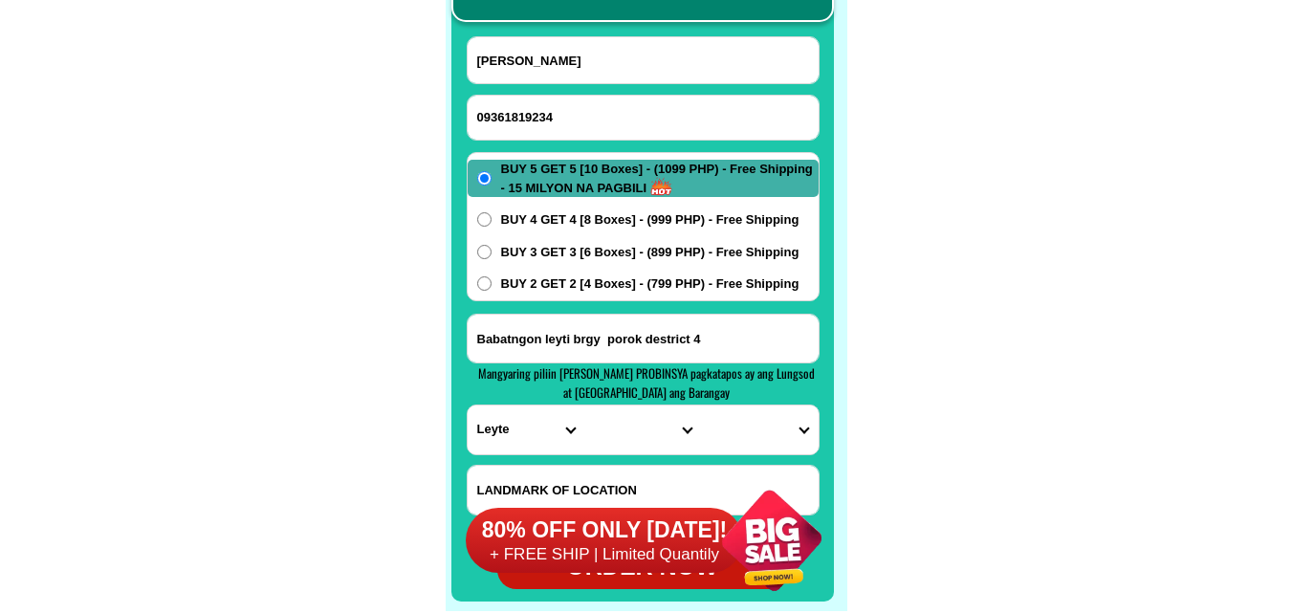
type input "[PERSON_NAME]"
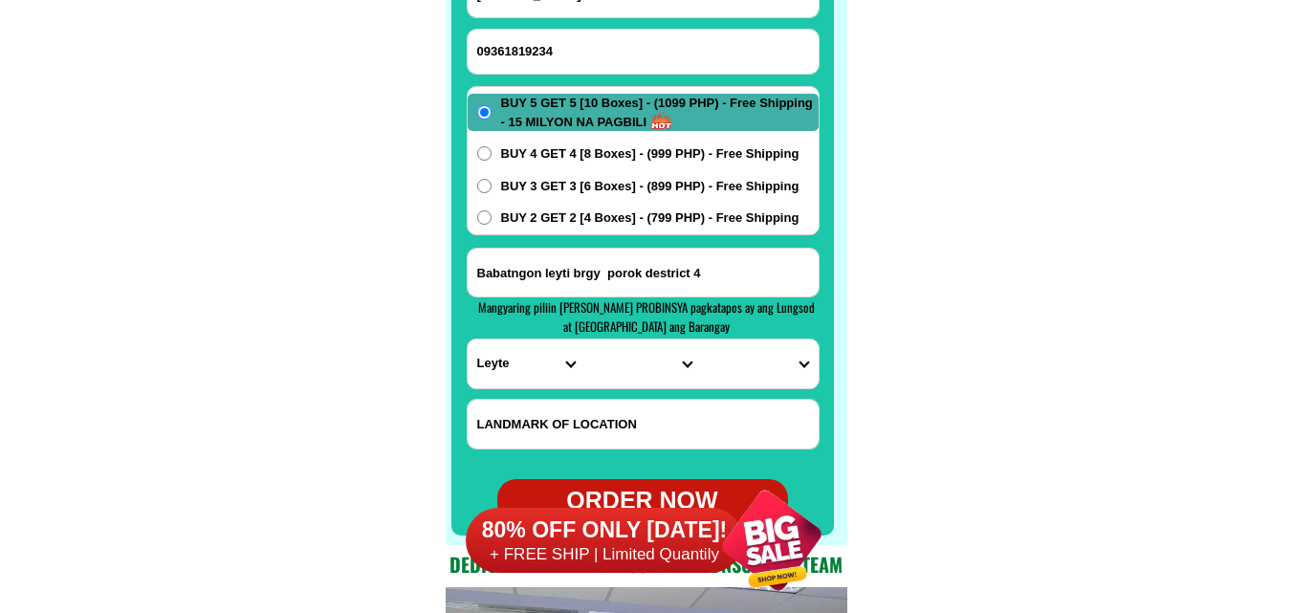
scroll to position [15265, 0]
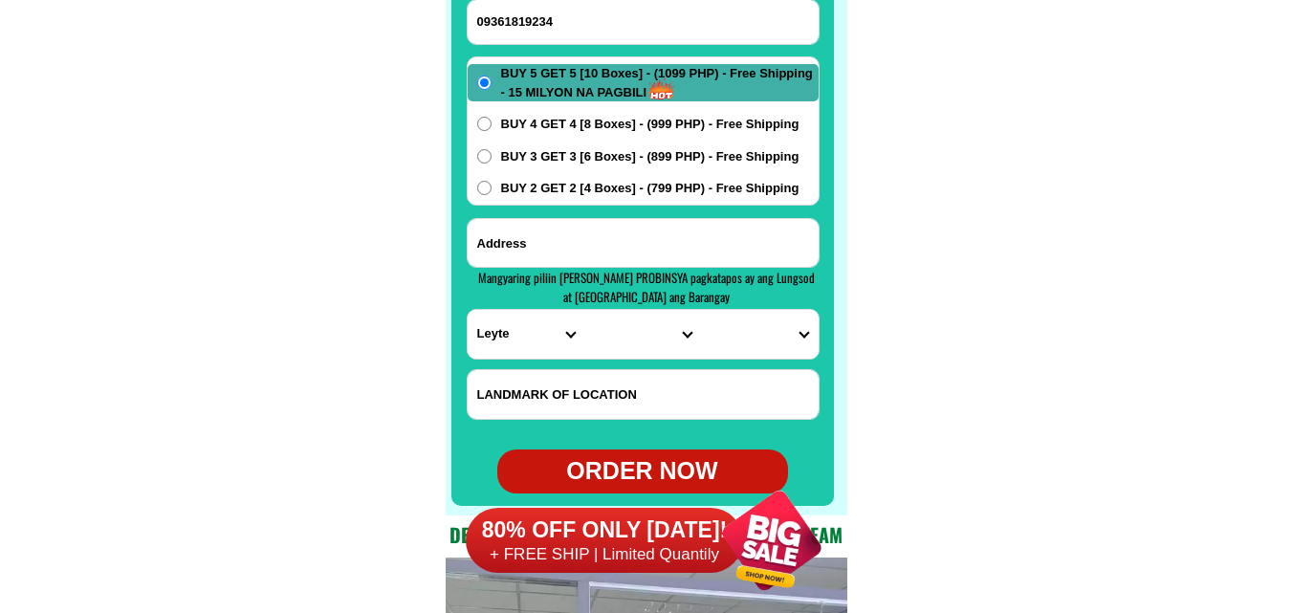
paste input "Brgy 76A prk 10 Bucana [GEOGRAPHIC_DATA] near the [GEOGRAPHIC_DATA]."
click at [559, 237] on input "Input address" at bounding box center [642, 243] width 351 height 48
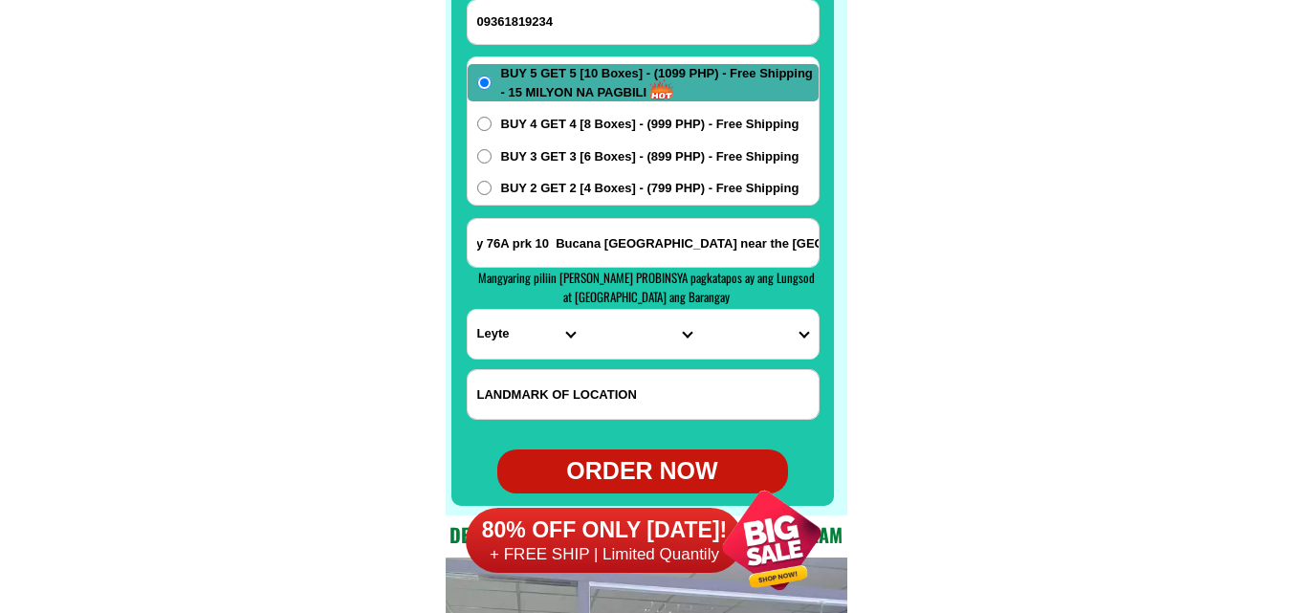
type input "Brgy 76A prk 10 Bucana [GEOGRAPHIC_DATA] near the [GEOGRAPHIC_DATA]."
click at [536, 337] on select "PROVINCE [GEOGRAPHIC_DATA] [GEOGRAPHIC_DATA] [GEOGRAPHIC_DATA] [GEOGRAPHIC_DATA…" at bounding box center [525, 334] width 117 height 49
select select "63_738"
click at [467, 310] on select "PROVINCE [GEOGRAPHIC_DATA] [GEOGRAPHIC_DATA] [GEOGRAPHIC_DATA] [GEOGRAPHIC_DATA…" at bounding box center [525, 334] width 117 height 49
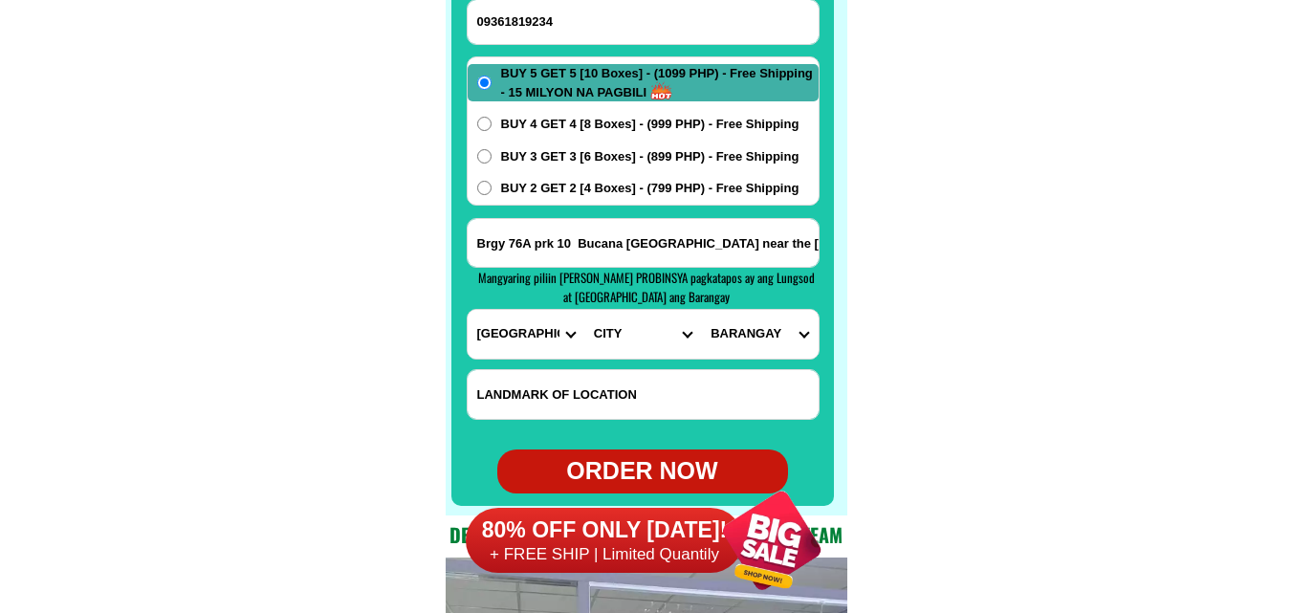
click at [615, 335] on select "CITY [GEOGRAPHIC_DATA] [GEOGRAPHIC_DATA]-city [GEOGRAPHIC_DATA] [GEOGRAPHIC_DAT…" at bounding box center [642, 334] width 117 height 49
select select "63_7387159"
click at [584, 310] on select "CITY [GEOGRAPHIC_DATA] [GEOGRAPHIC_DATA]-city [GEOGRAPHIC_DATA] [GEOGRAPHIC_DAT…" at bounding box center [642, 334] width 117 height 49
click at [748, 333] on select "[GEOGRAPHIC_DATA] [PERSON_NAME] (lasang) [PERSON_NAME] Angalan Atan-awe Baganih…" at bounding box center [759, 334] width 117 height 49
select select "63_73871593471"
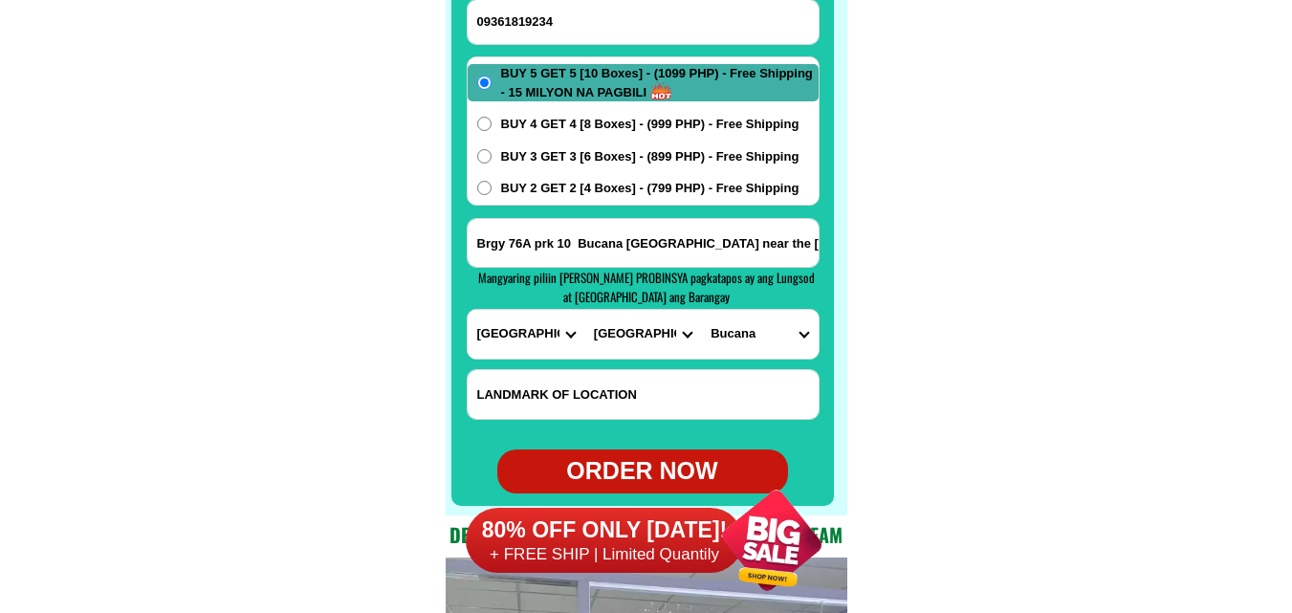
click at [701, 310] on select "[GEOGRAPHIC_DATA] [PERSON_NAME] (lasang) [PERSON_NAME] Angalan Atan-awe Baganih…" at bounding box center [759, 334] width 117 height 49
drag, startPoint x: 581, startPoint y: 187, endPoint x: 613, endPoint y: 223, distance: 47.4
click at [582, 187] on span "BUY 2 GET 2 [4 Boxes] - (799 PHP) - Free Shipping" at bounding box center [650, 188] width 298 height 19
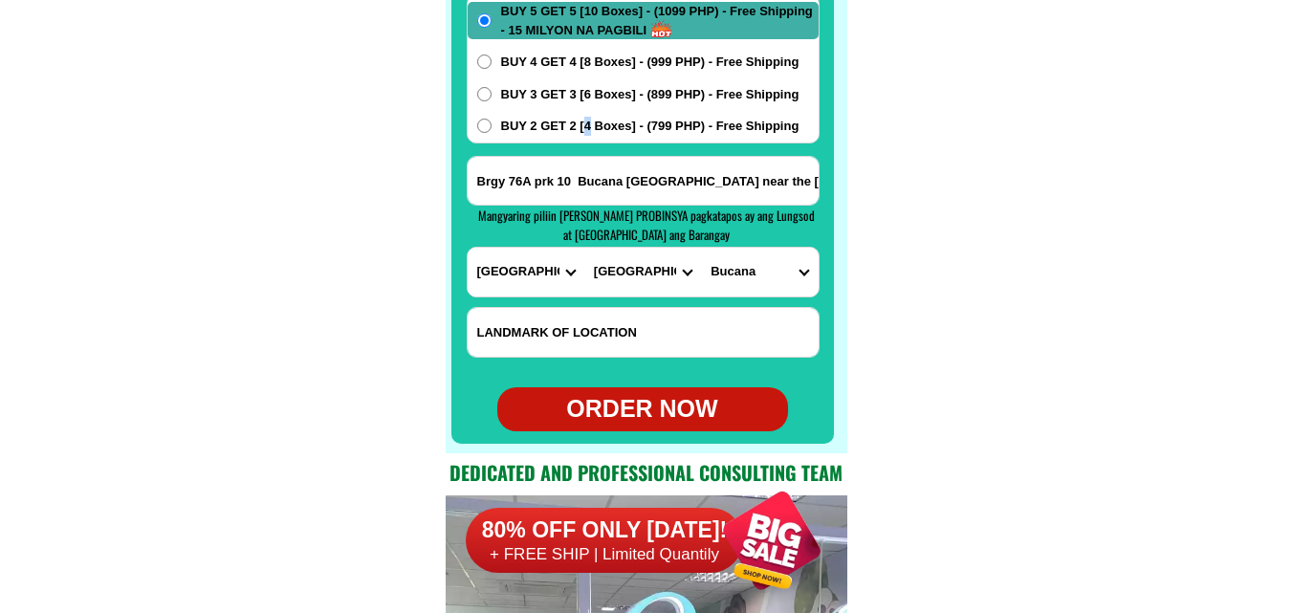
scroll to position [15360, 0]
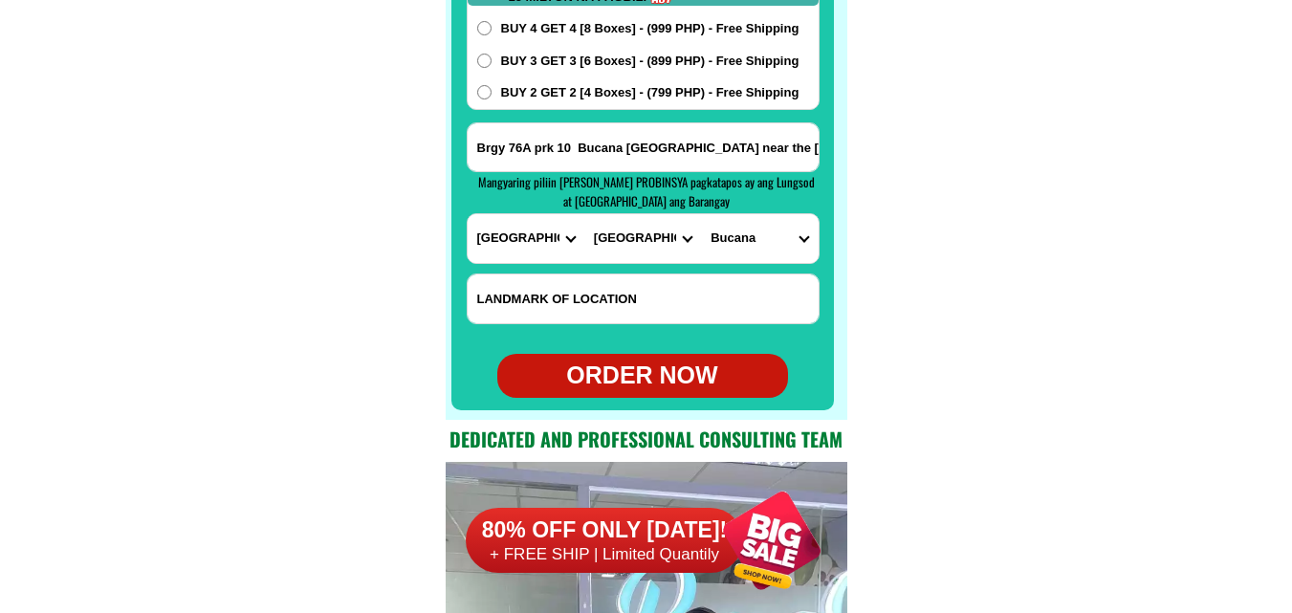
click at [514, 95] on span "BUY 2 GET 2 [4 Boxes] - (799 PHP) - Free Shipping" at bounding box center [650, 92] width 298 height 19
click at [491, 95] on input "BUY 2 GET 2 [4 Boxes] - (799 PHP) - Free Shipping" at bounding box center [484, 92] width 14 height 14
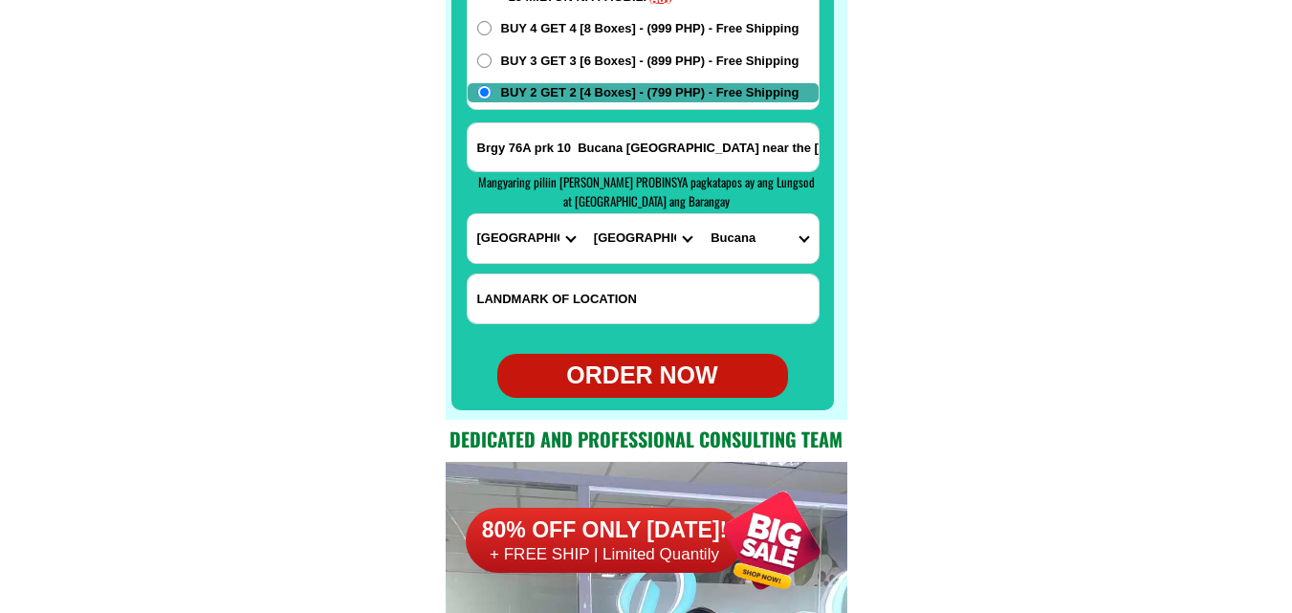
drag, startPoint x: 647, startPoint y: 364, endPoint x: 650, endPoint y: 383, distance: 19.3
click at [648, 366] on div "ORDER NOW" at bounding box center [642, 376] width 291 height 36
radio input "true"
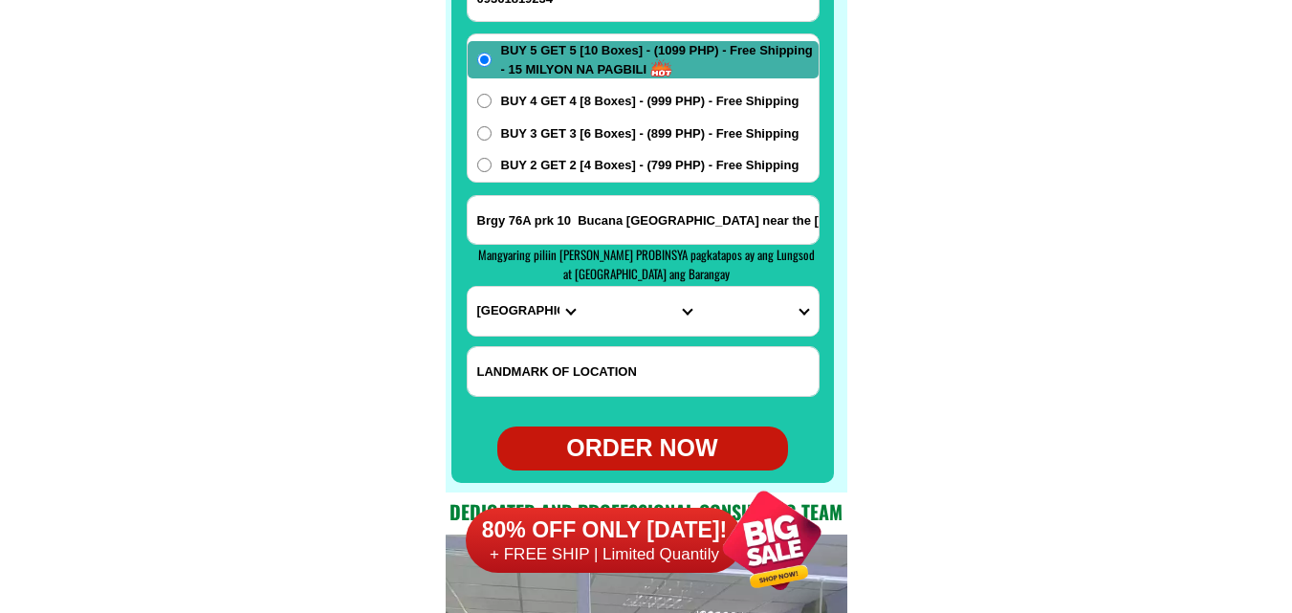
scroll to position [15074, 0]
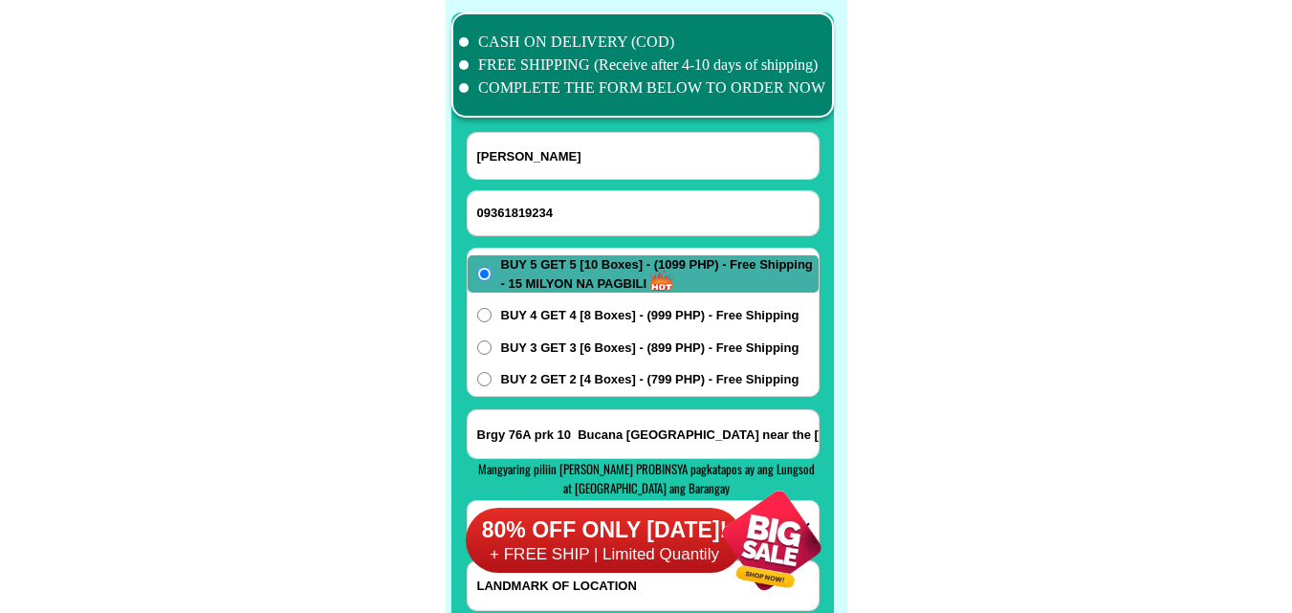
drag, startPoint x: 546, startPoint y: 238, endPoint x: 491, endPoint y: 161, distance: 94.7
click at [546, 236] on form "[PERSON_NAME] 09361819234 ORDER NOW Brgy 76A prk 10 Bucana [GEOGRAPHIC_DATA] ne…" at bounding box center [643, 408] width 353 height 553
click at [523, 207] on input "09361819234" at bounding box center [642, 213] width 351 height 44
paste input "09177179856"
type input "09177179856"
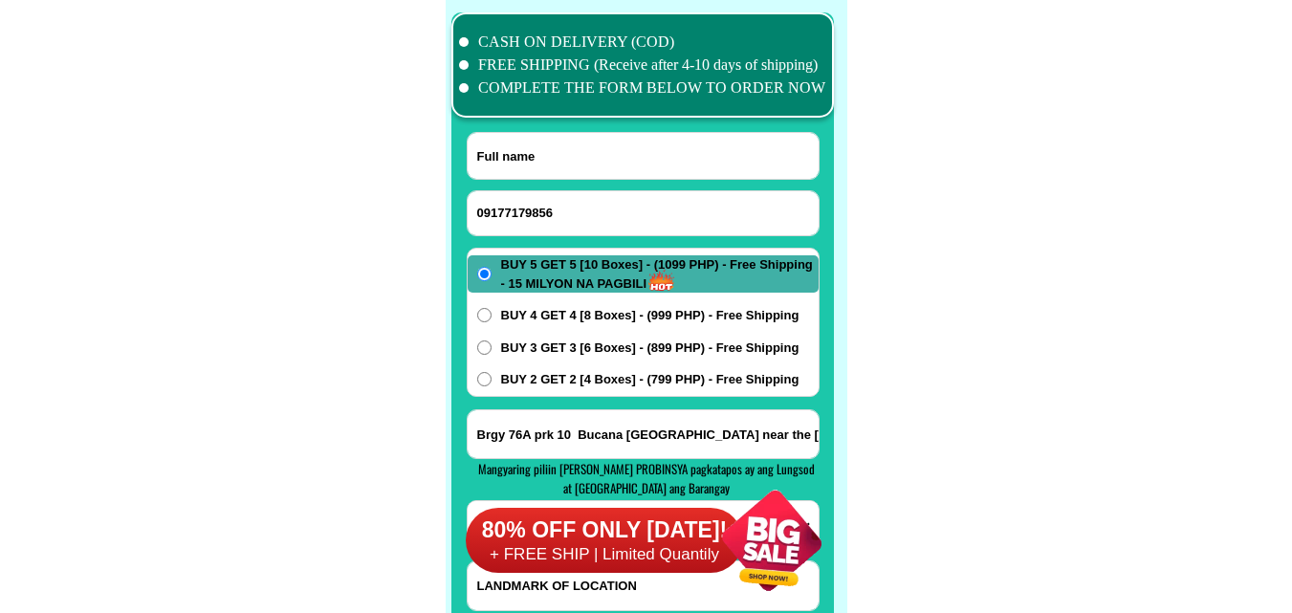
drag, startPoint x: 597, startPoint y: 153, endPoint x: 493, endPoint y: 114, distance: 110.4
click at [597, 153] on input "Input full_name" at bounding box center [642, 156] width 351 height 46
paste input "[PERSON_NAME]"
type input "[PERSON_NAME]"
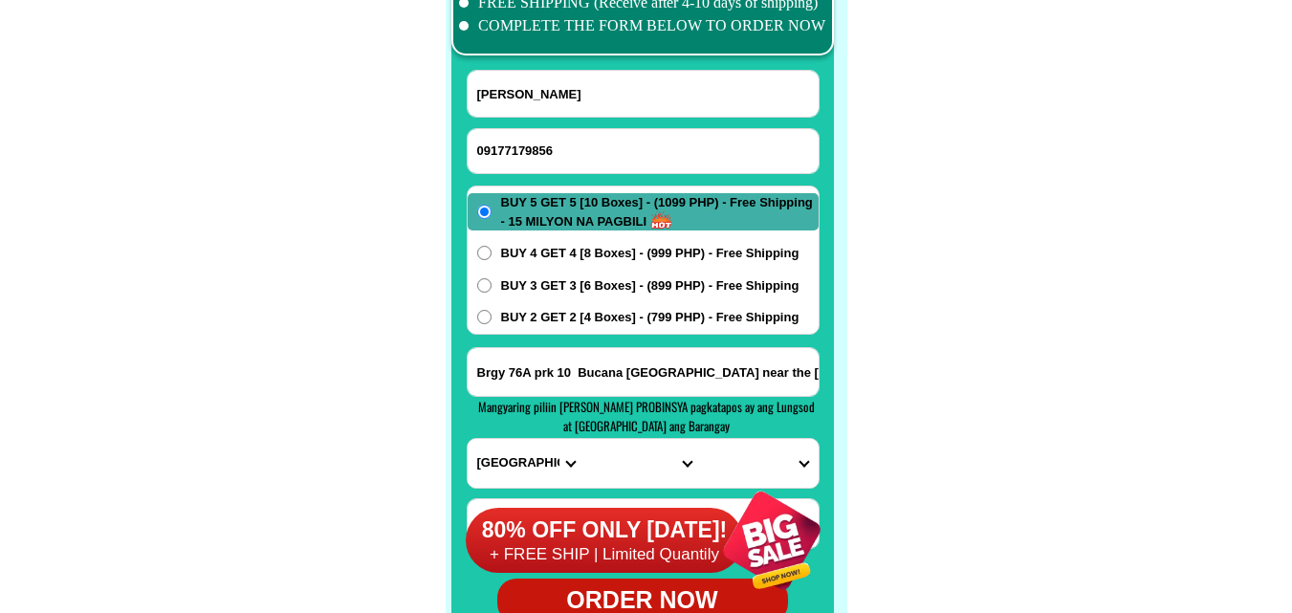
scroll to position [15169, 0]
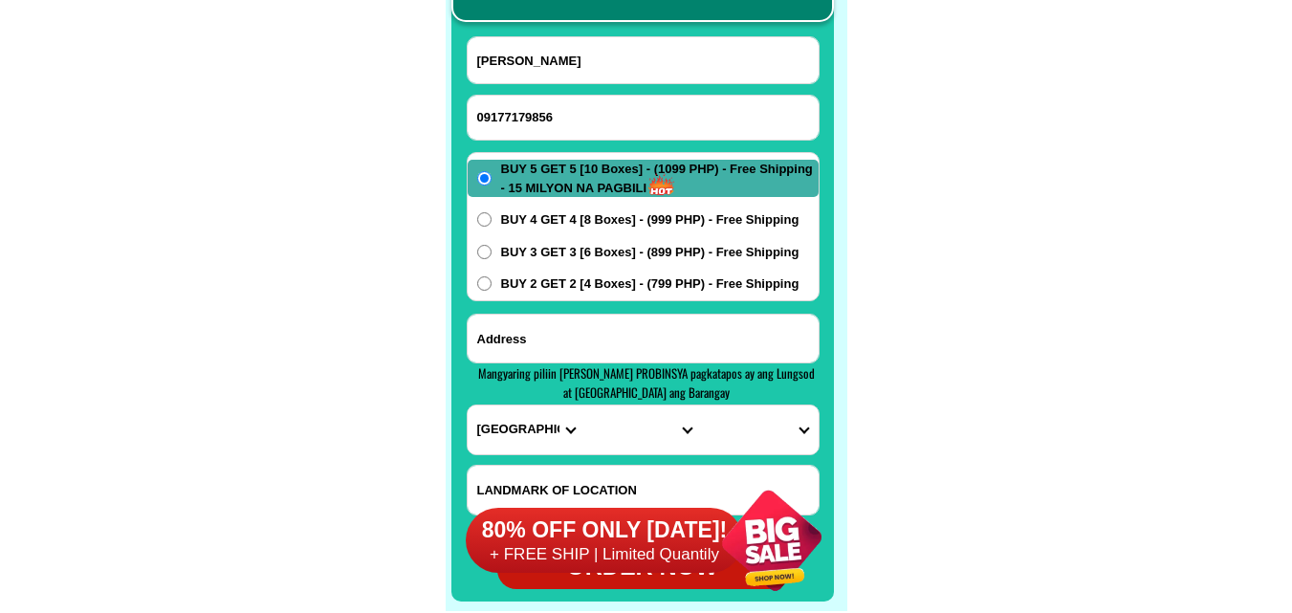
click at [576, 342] on input "Input address" at bounding box center [642, 339] width 351 height 48
paste input "#156 [PERSON_NAME] St. APOVEL Subdivision [GEOGRAPHIC_DATA] [GEOGRAPHIC_DATA] […"
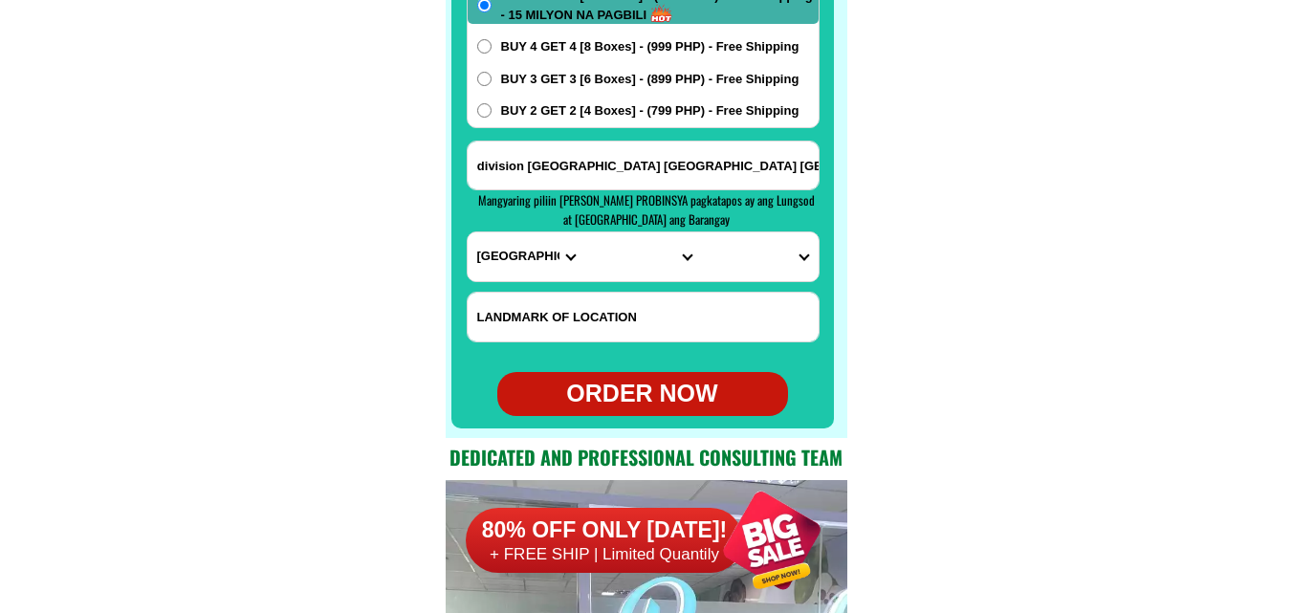
scroll to position [15360, 0]
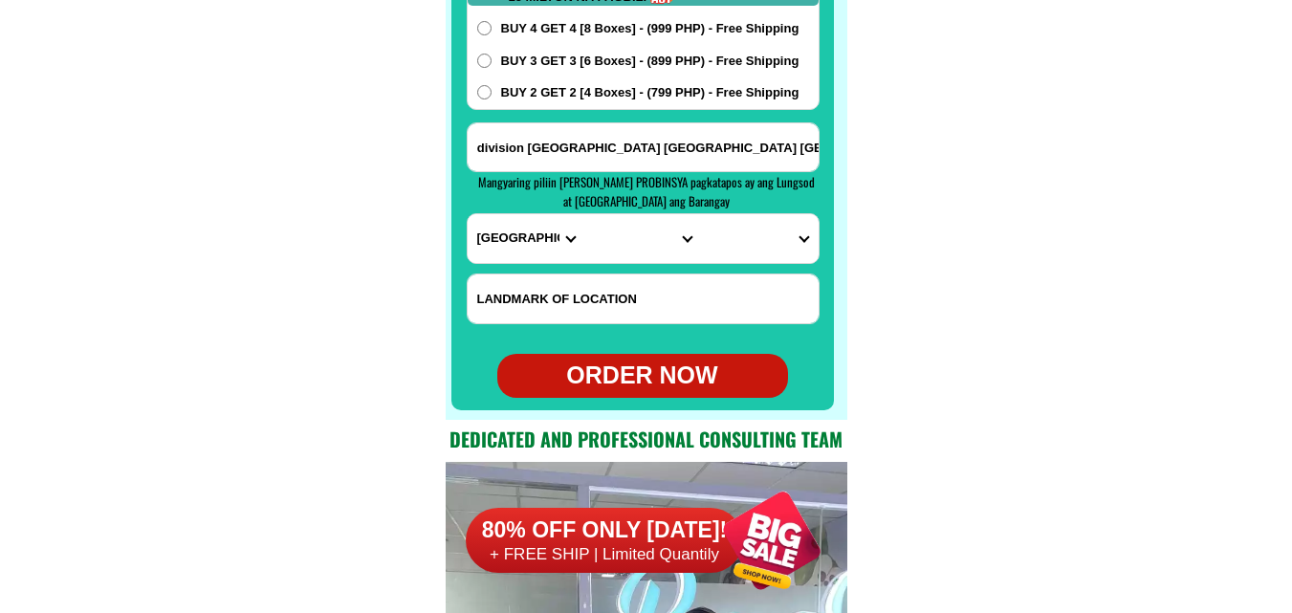
type input "#156 [PERSON_NAME] St. APOVEL Subdivision [GEOGRAPHIC_DATA] [GEOGRAPHIC_DATA] […"
click at [533, 249] on select "PROVINCE [GEOGRAPHIC_DATA] [GEOGRAPHIC_DATA] [GEOGRAPHIC_DATA] [GEOGRAPHIC_DATA…" at bounding box center [525, 238] width 117 height 49
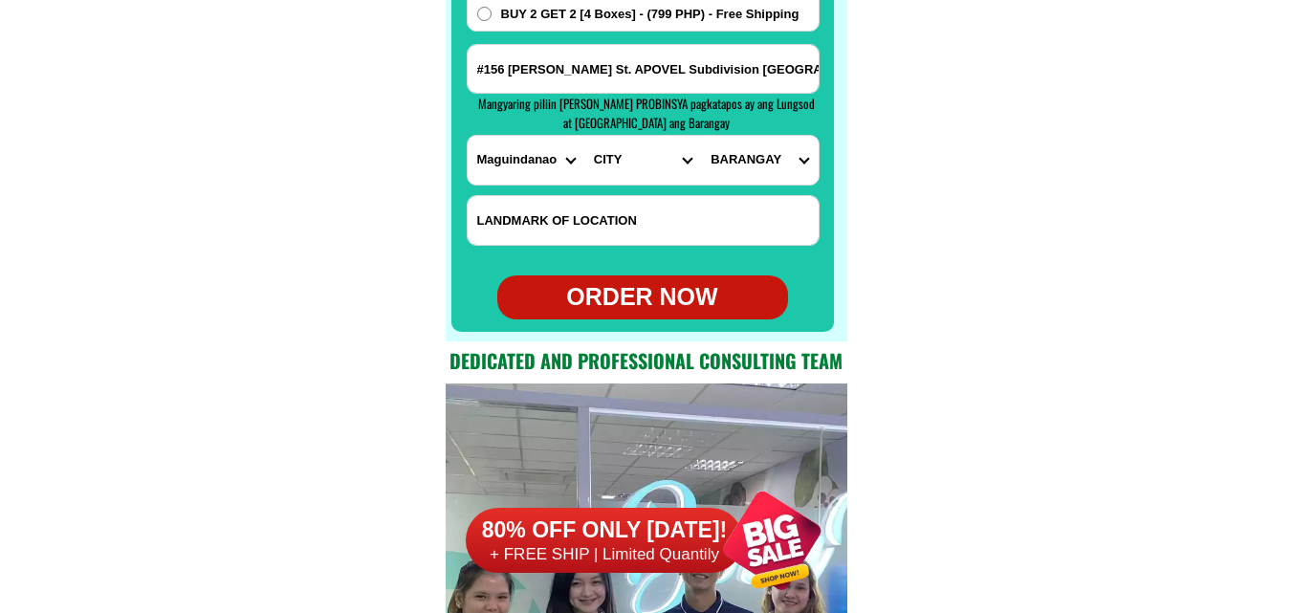
scroll to position [15456, 0]
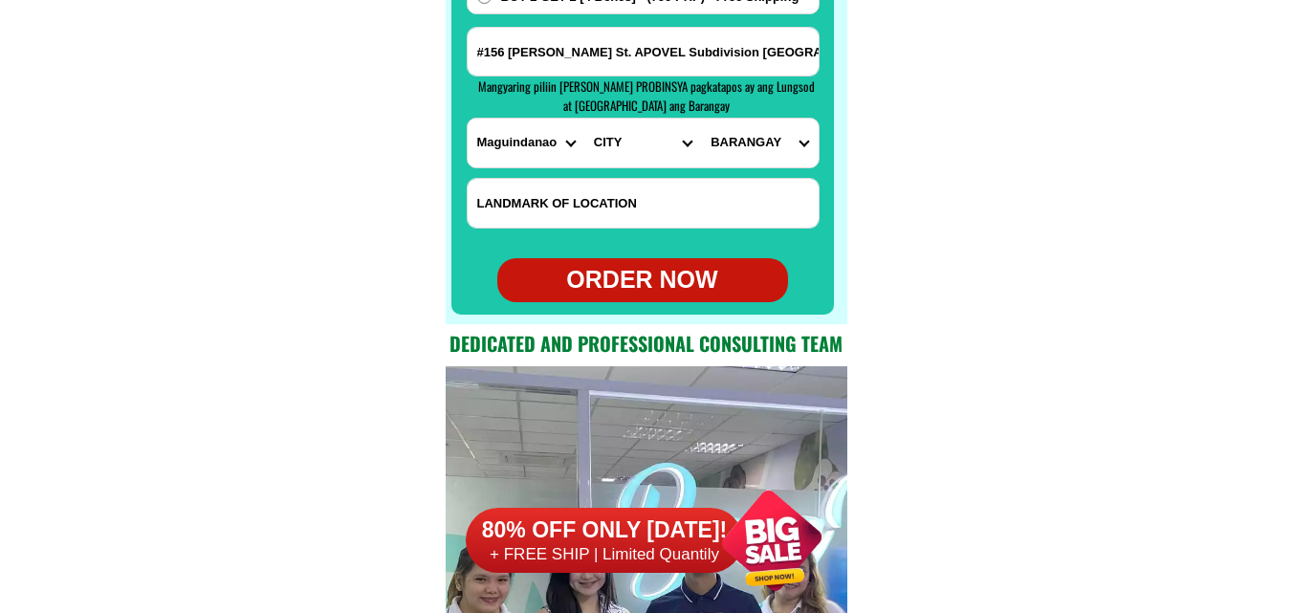
click at [515, 160] on select "PROVINCE [GEOGRAPHIC_DATA] [GEOGRAPHIC_DATA] [GEOGRAPHIC_DATA] [GEOGRAPHIC_DATA…" at bounding box center [525, 143] width 117 height 49
select select "63_386"
click at [467, 119] on select "PROVINCE [GEOGRAPHIC_DATA] [GEOGRAPHIC_DATA] [GEOGRAPHIC_DATA] [GEOGRAPHIC_DATA…" at bounding box center [525, 143] width 117 height 49
click at [607, 145] on select "CITY Alubijid Balingasag [GEOGRAPHIC_DATA] [GEOGRAPHIC_DATA] [GEOGRAPHIC_DATA]-…" at bounding box center [642, 143] width 117 height 49
select select "63_386807"
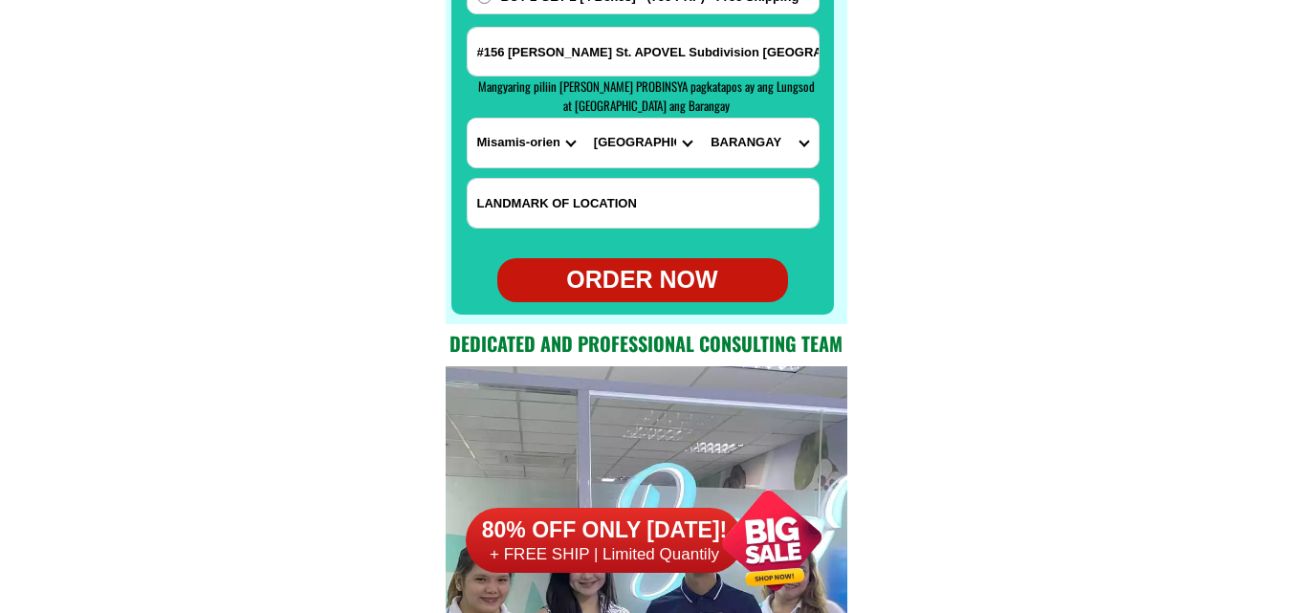
click at [584, 119] on select "CITY Alubijid Balingasag [GEOGRAPHIC_DATA] [GEOGRAPHIC_DATA] [GEOGRAPHIC_DATA]-…" at bounding box center [642, 143] width 117 height 49
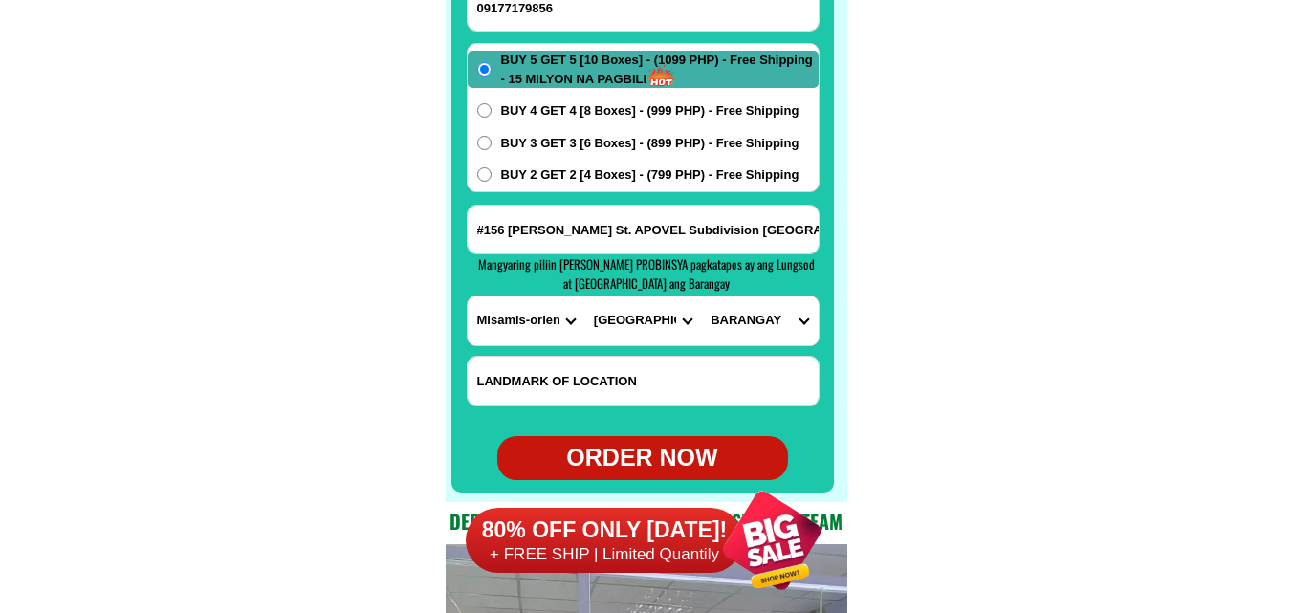
scroll to position [15265, 0]
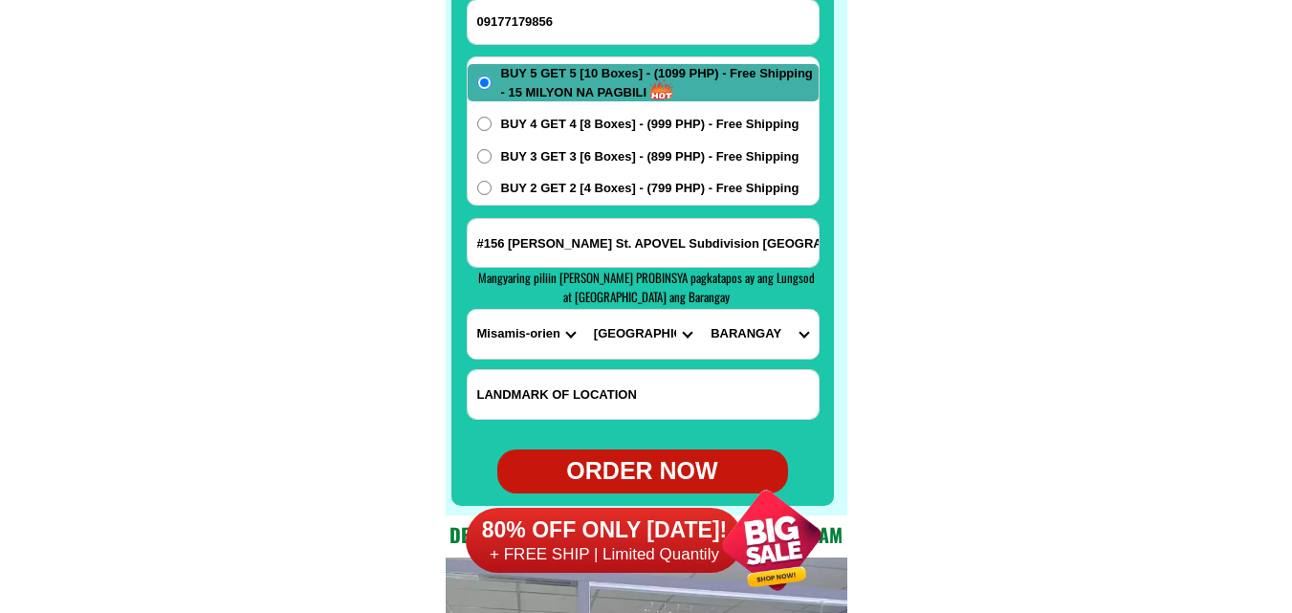
click at [750, 338] on select "BARANGAY Agusan [GEOGRAPHIC_DATA] [GEOGRAPHIC_DATA] Balulang Barangay 1 (pob.) …" at bounding box center [759, 334] width 117 height 49
select select "63_3868077690"
click at [701, 310] on select "BARANGAY Agusan [GEOGRAPHIC_DATA] [GEOGRAPHIC_DATA] Balulang Barangay 1 (pob.) …" at bounding box center [759, 334] width 117 height 49
click at [584, 157] on span "BUY 3 GET 3 [6 Boxes] - (899 PHP) - Free Shipping" at bounding box center [650, 156] width 298 height 19
click at [491, 157] on input "BUY 3 GET 3 [6 Boxes] - (899 PHP) - Free Shipping" at bounding box center [484, 156] width 14 height 14
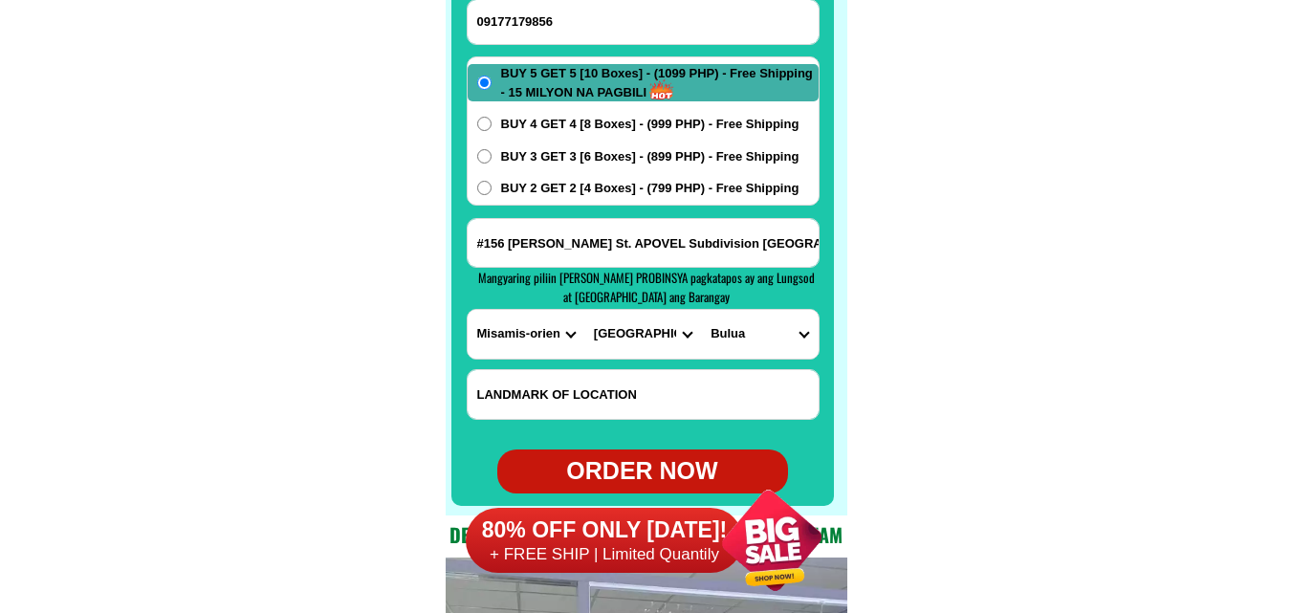
radio input "true"
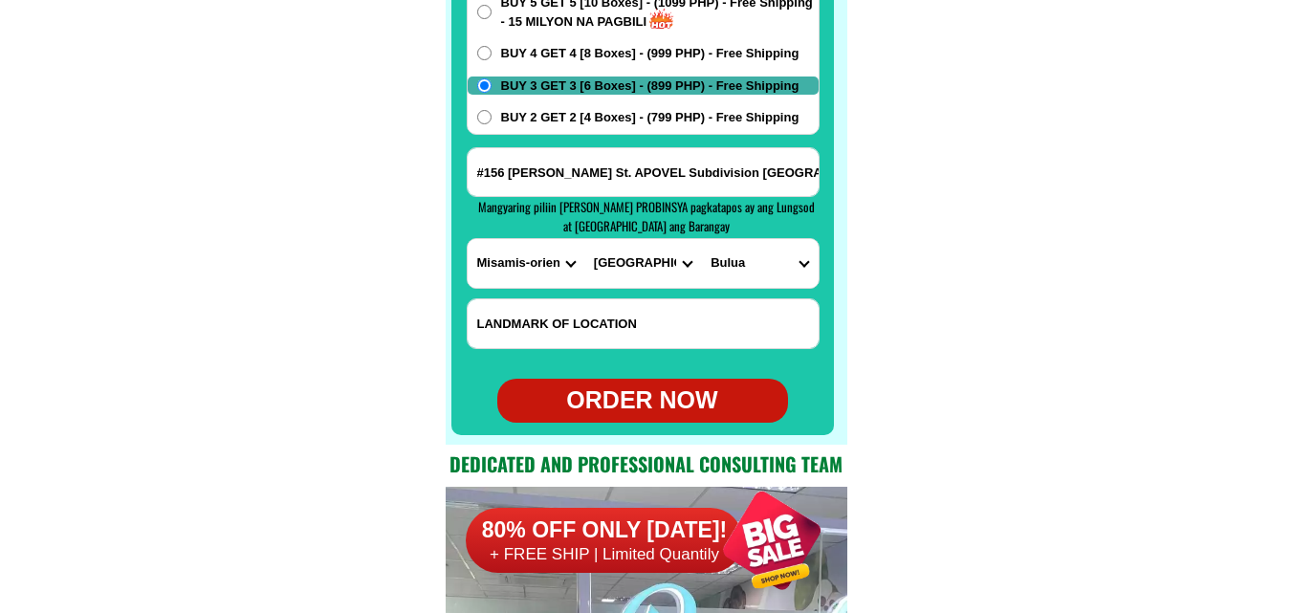
scroll to position [15456, 0]
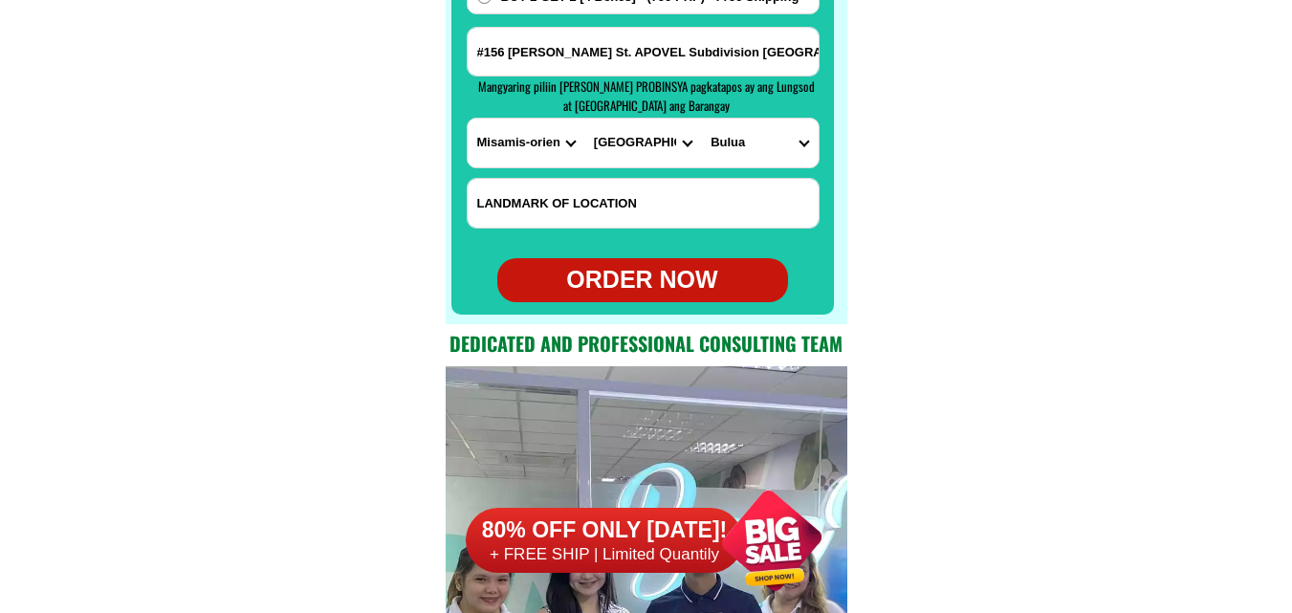
click at [696, 274] on div "ORDER NOW" at bounding box center [642, 280] width 291 height 36
type input "[PERSON_NAME]"
radio input "true"
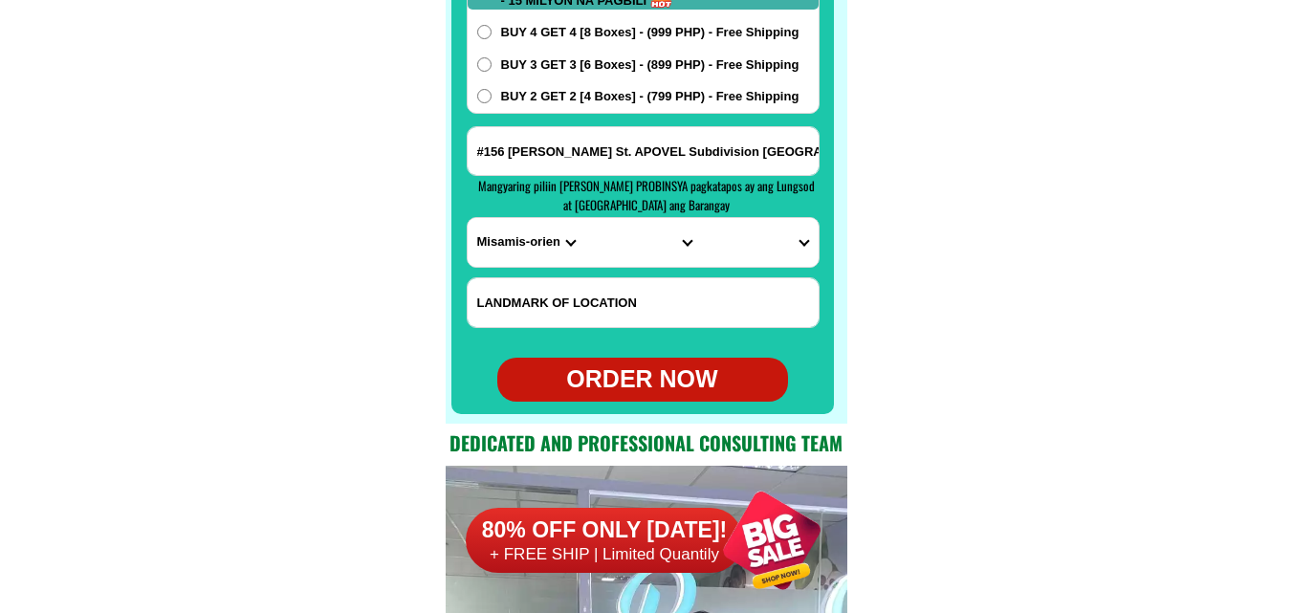
scroll to position [15265, 0]
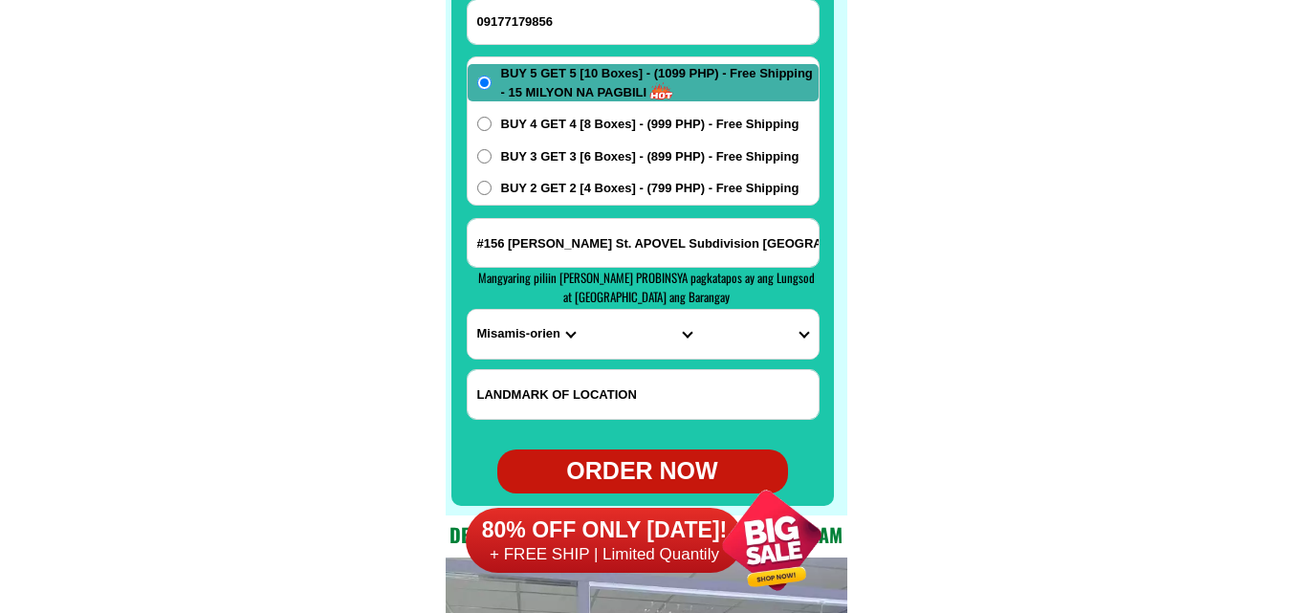
drag, startPoint x: 625, startPoint y: 23, endPoint x: 593, endPoint y: 20, distance: 32.6
click at [625, 23] on input "09177179856" at bounding box center [642, 22] width 351 height 44
paste input "09264149515"
type input "09264149515"
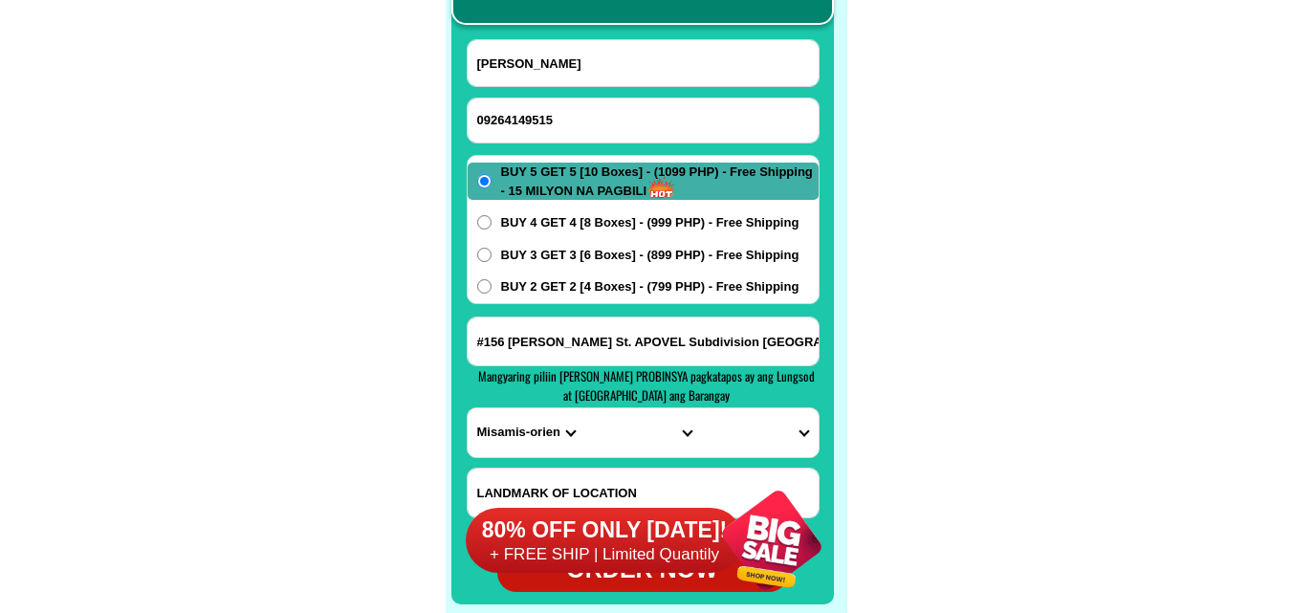
scroll to position [15074, 0]
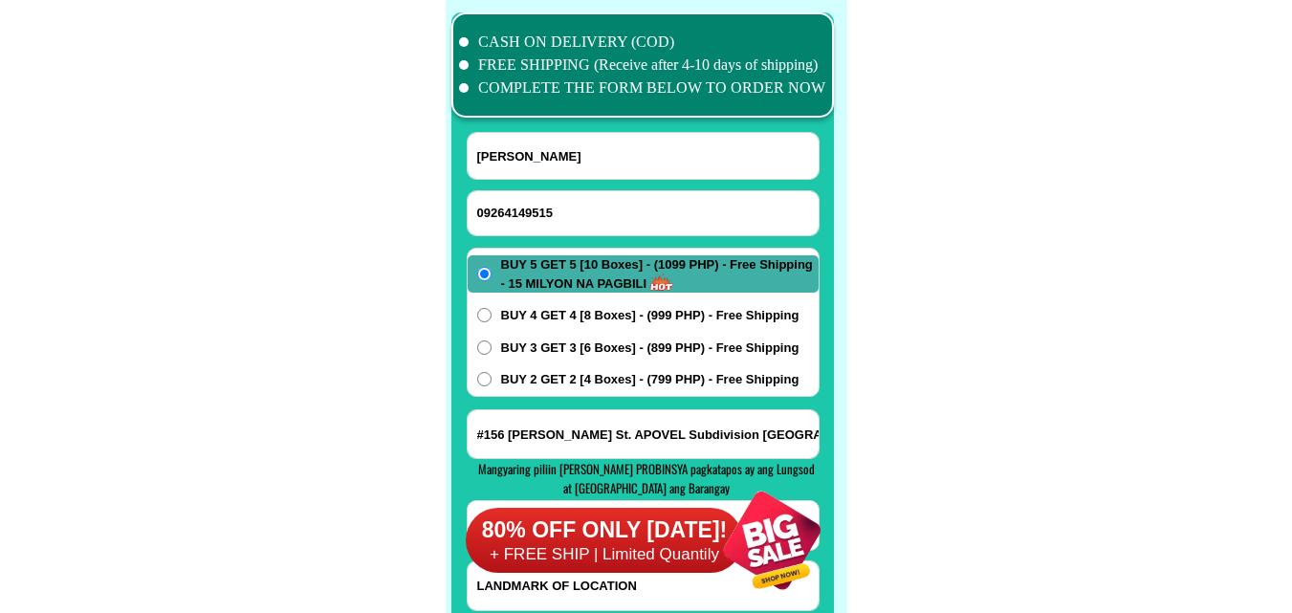
drag, startPoint x: 538, startPoint y: 166, endPoint x: 526, endPoint y: 157, distance: 15.7
click at [538, 167] on input "[PERSON_NAME]" at bounding box center [642, 156] width 351 height 46
paste input "Alliona manlucob [PERSON_NAME]"
type input "Alliona manlucob [PERSON_NAME]"
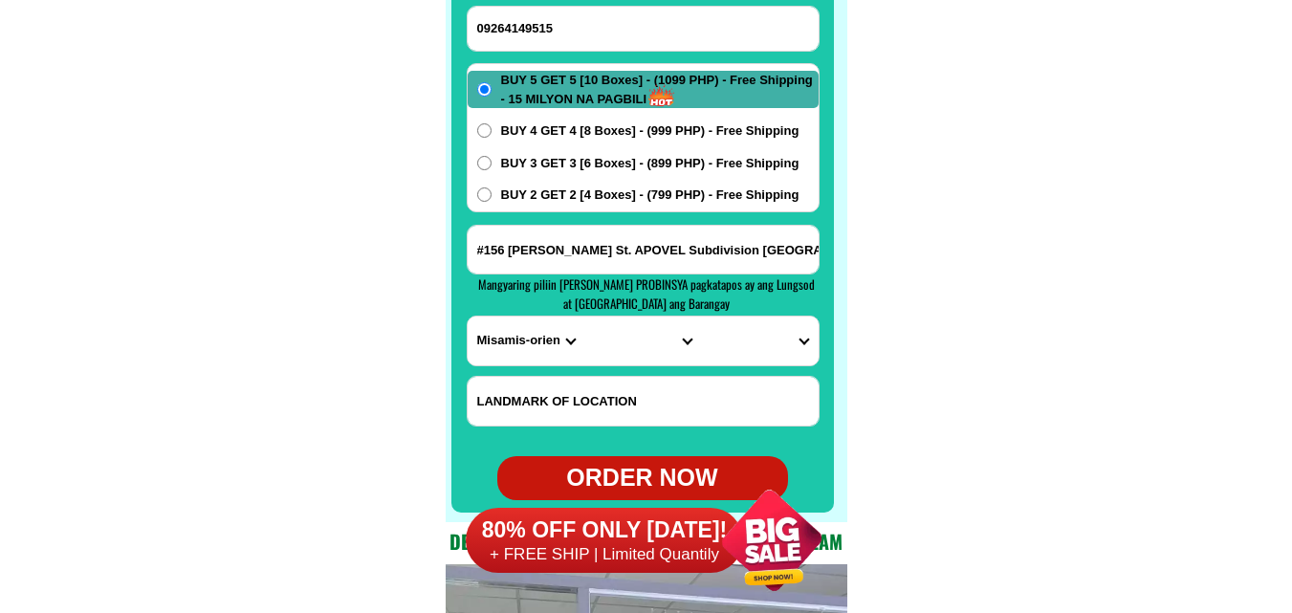
scroll to position [15265, 0]
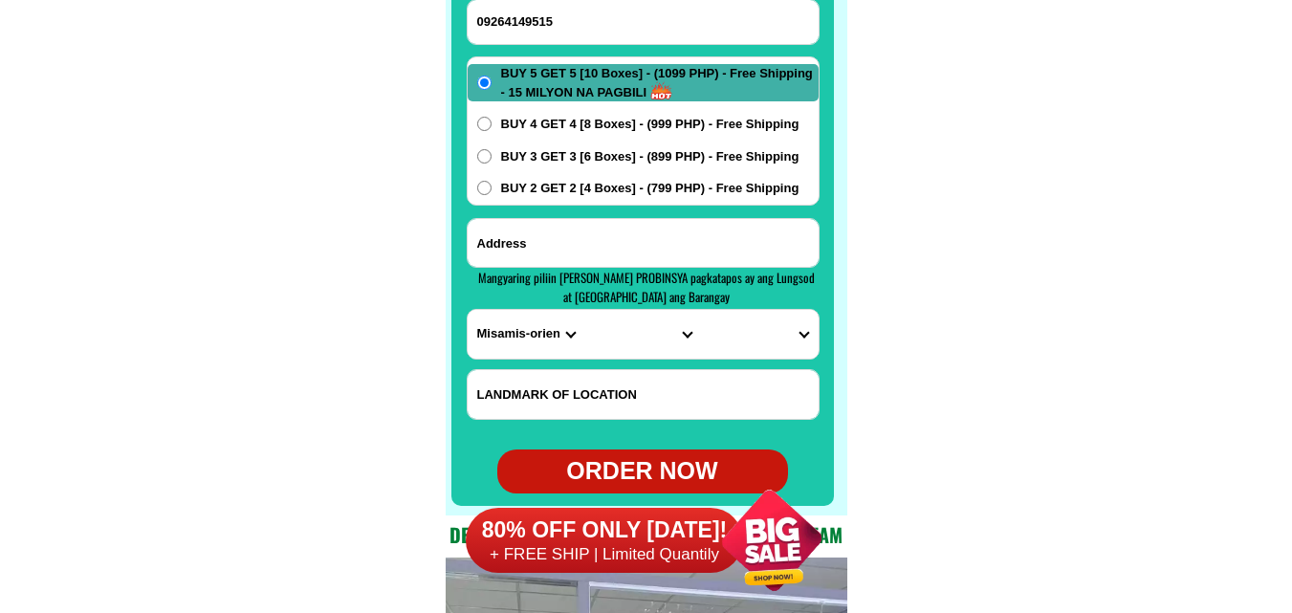
click at [638, 225] on input "Input address" at bounding box center [642, 243] width 351 height 48
paste input "Alliona manlucob [PERSON_NAME] 09264149515 zone 8b igpit opol [GEOGRAPHIC_DATA]…"
type input "Alliona manlucob [PERSON_NAME] 09264149515 zone 8b igpit opol [GEOGRAPHIC_DATA]…"
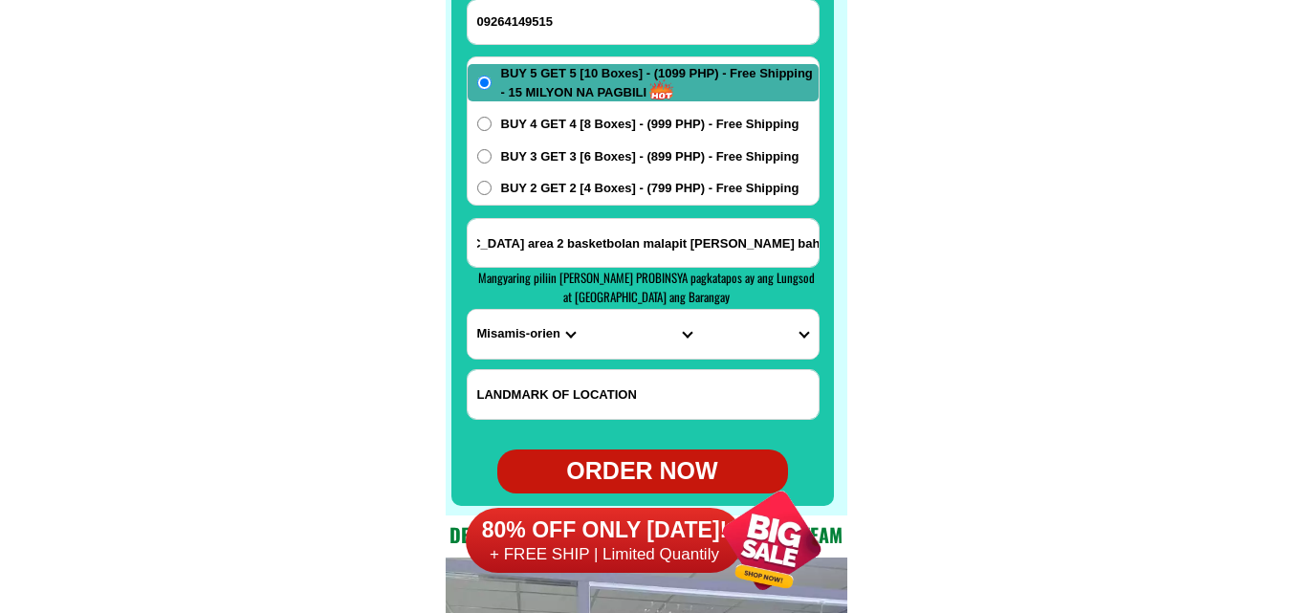
click at [508, 339] on select "PROVINCE [GEOGRAPHIC_DATA] [GEOGRAPHIC_DATA] [GEOGRAPHIC_DATA] [GEOGRAPHIC_DATA…" at bounding box center [525, 334] width 117 height 49
select select "63_386"
click at [467, 310] on select "PROVINCE [GEOGRAPHIC_DATA] [GEOGRAPHIC_DATA] [GEOGRAPHIC_DATA] [GEOGRAPHIC_DATA…" at bounding box center [525, 334] width 117 height 49
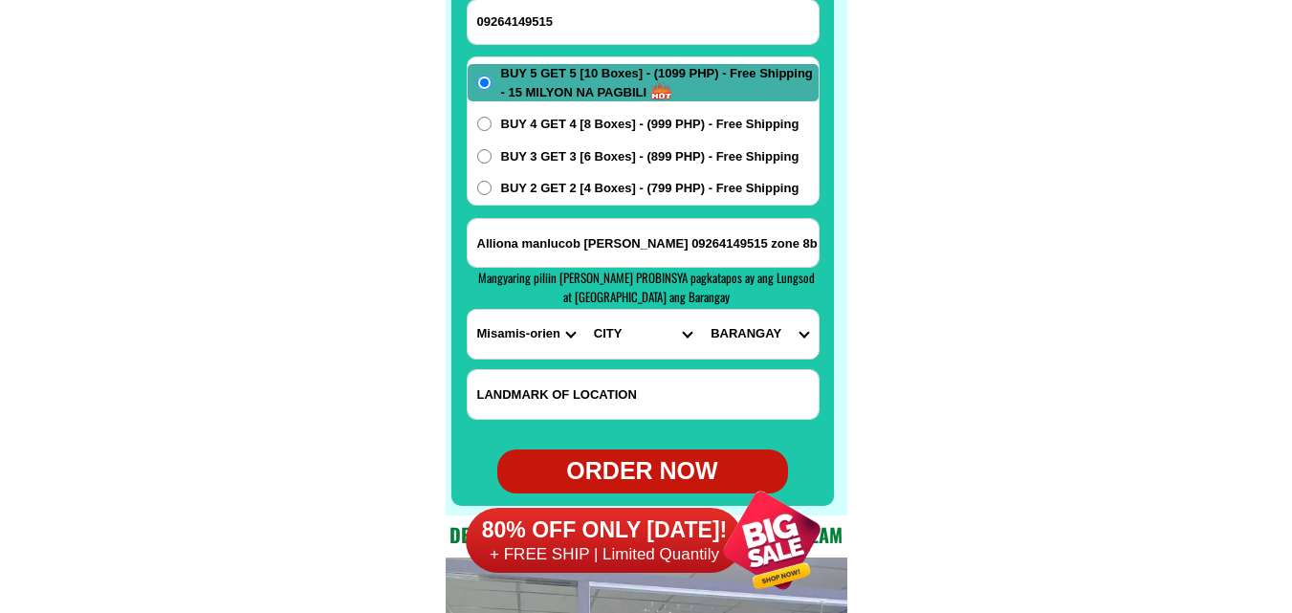
click at [604, 342] on select "CITY Alubijid Balingasag [GEOGRAPHIC_DATA] [GEOGRAPHIC_DATA] [GEOGRAPHIC_DATA]-…" at bounding box center [642, 334] width 117 height 49
select select "63_3863951"
click at [584, 310] on select "CITY Alubijid Balingasag [GEOGRAPHIC_DATA] [GEOGRAPHIC_DATA] [GEOGRAPHIC_DATA]-…" at bounding box center [642, 334] width 117 height 49
click at [771, 349] on select "BARANGAY Awang Bagocboc [GEOGRAPHIC_DATA] Igpit Limonda Luyongbonbon [GEOGRAPHI…" at bounding box center [759, 334] width 117 height 49
select select "63_38639519939"
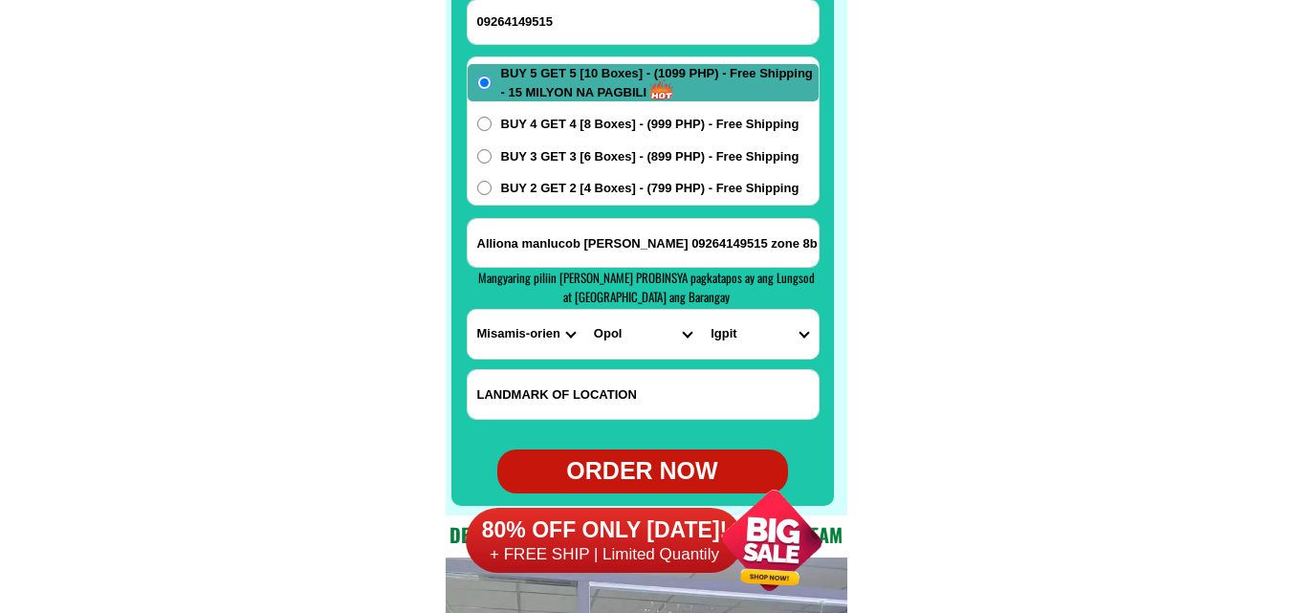
click at [701, 310] on select "BARANGAY Awang Bagocboc [GEOGRAPHIC_DATA] Igpit Limonda Luyongbonbon [GEOGRAPHI…" at bounding box center [759, 334] width 117 height 49
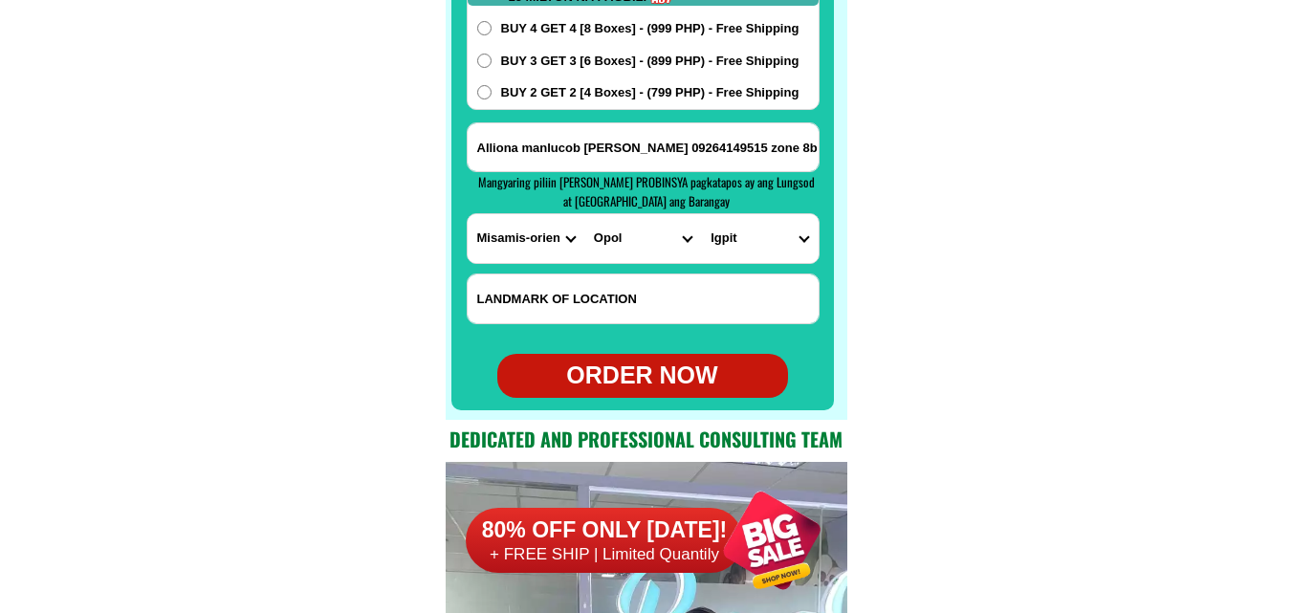
click at [649, 398] on div at bounding box center [642, 68] width 382 height 685
click at [676, 377] on div "ORDER NOW" at bounding box center [642, 376] width 291 height 36
type input "Alliona manlucob [PERSON_NAME]"
type input "09264149515"
type input "Alliona manlucob [PERSON_NAME] 09264149515 zone 8b igpit opol [GEOGRAPHIC_DATA]…"
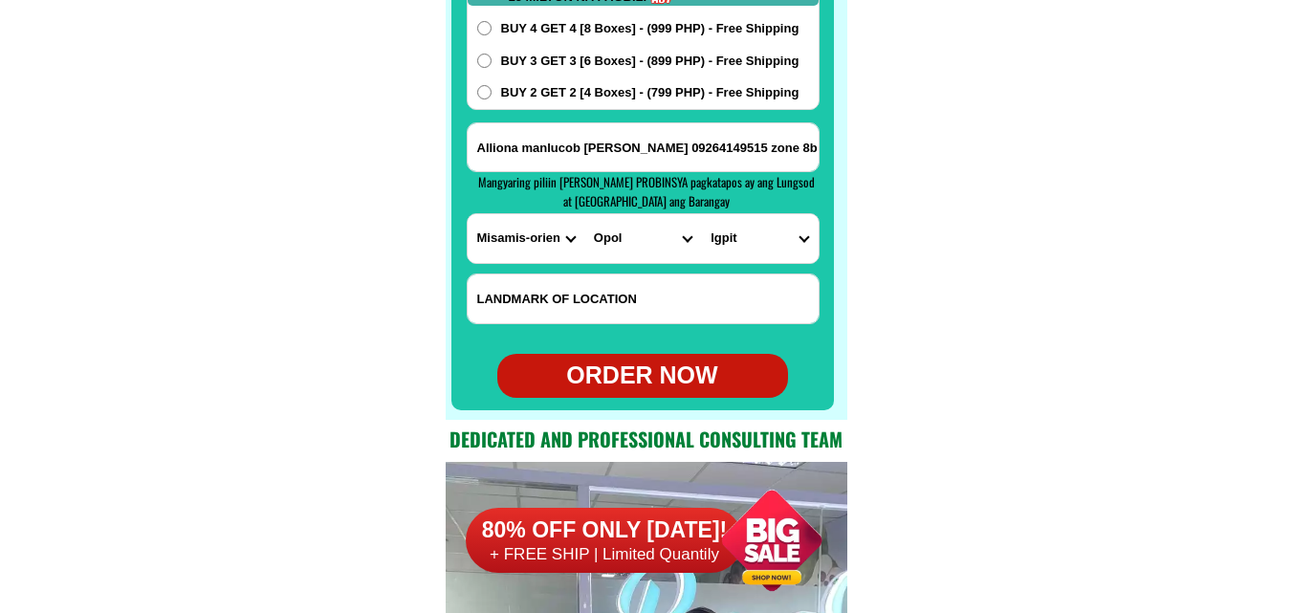
radio input "true"
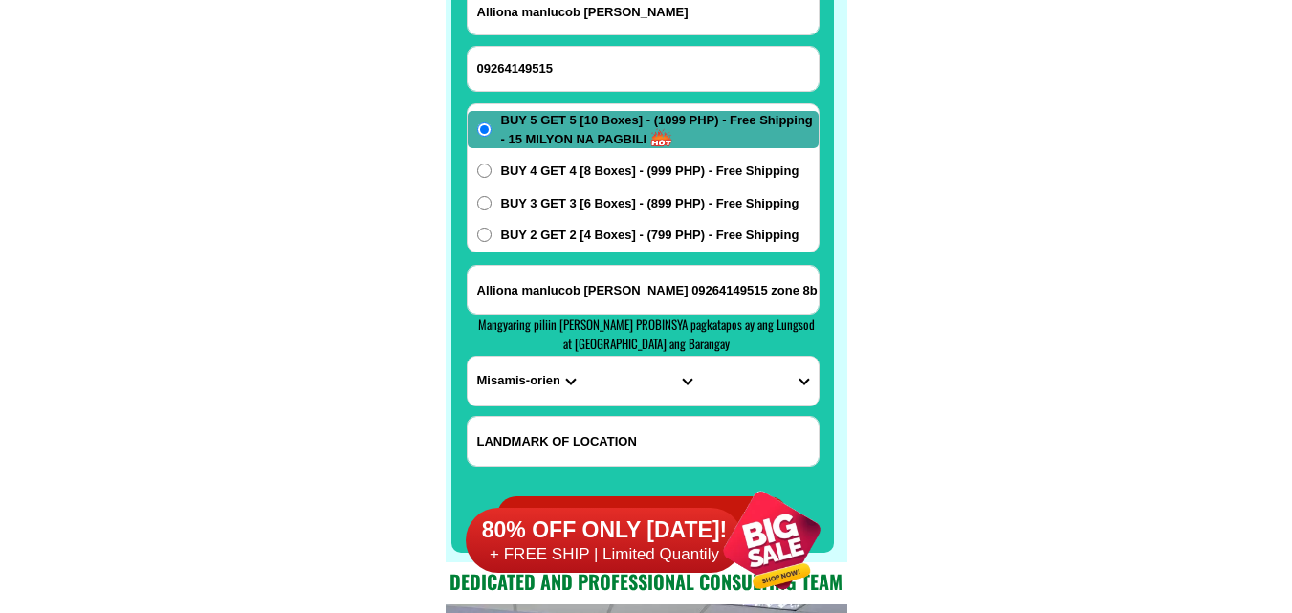
scroll to position [15074, 0]
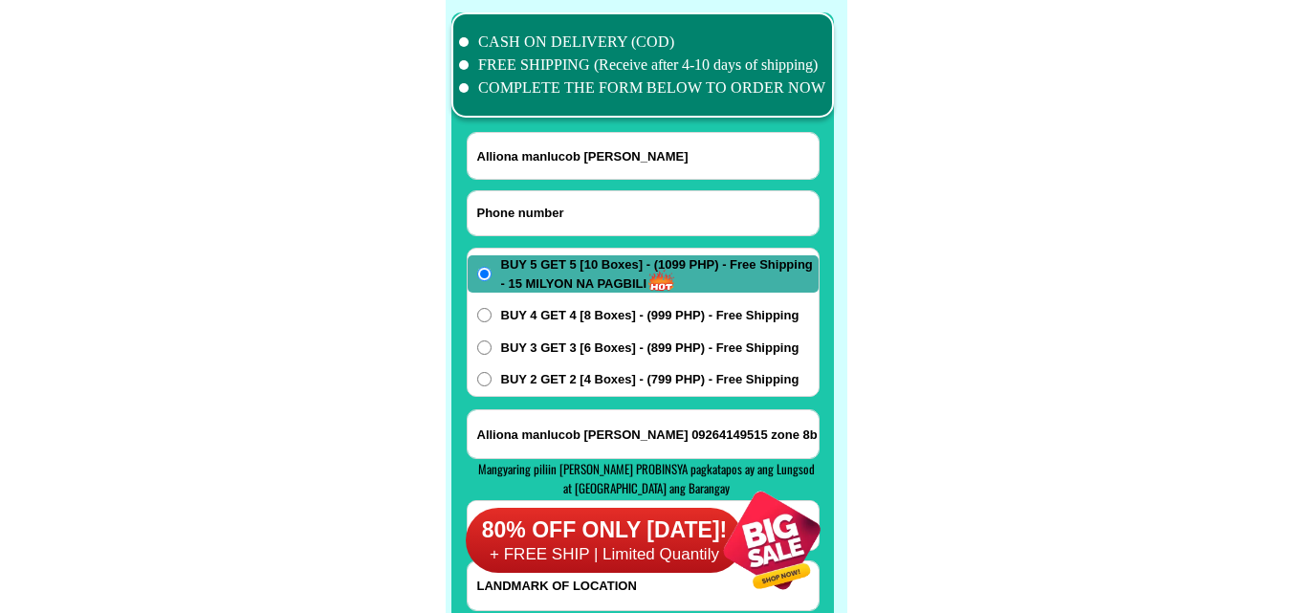
click at [554, 214] on input "Input phone_number" at bounding box center [642, 213] width 351 height 44
paste input "09198247556"
type input "09198247556"
click at [540, 154] on input "Alliona manlucob [PERSON_NAME]" at bounding box center [642, 156] width 351 height 46
paste input "[PERSON_NAME]"
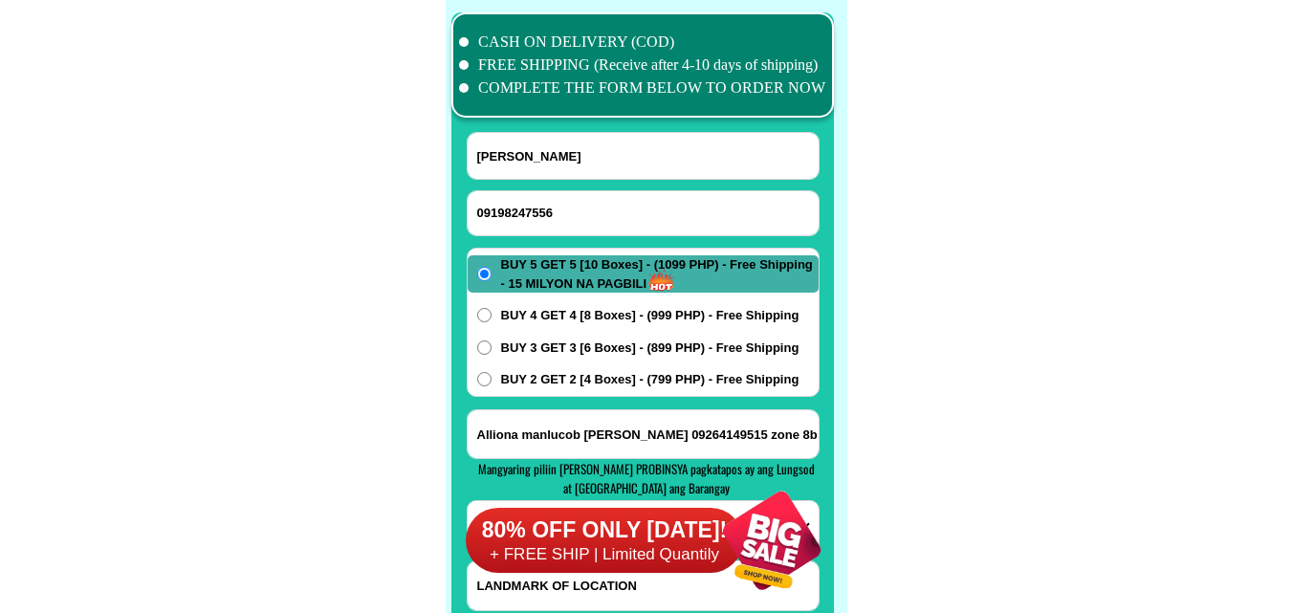
type input "[PERSON_NAME]"
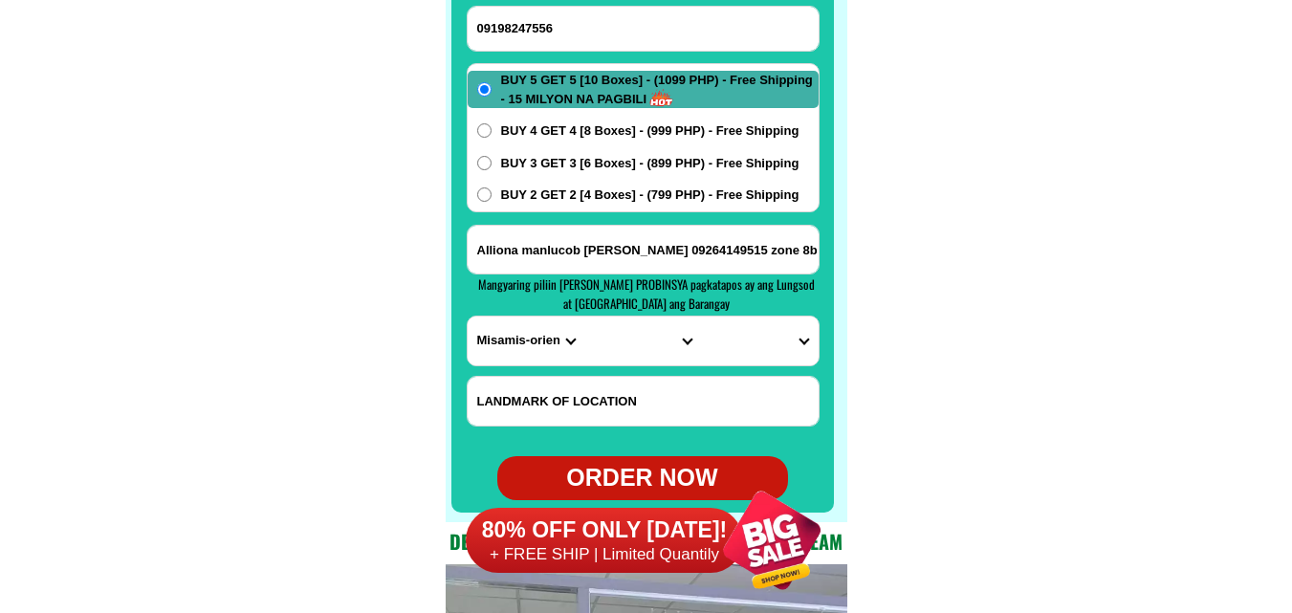
scroll to position [15265, 0]
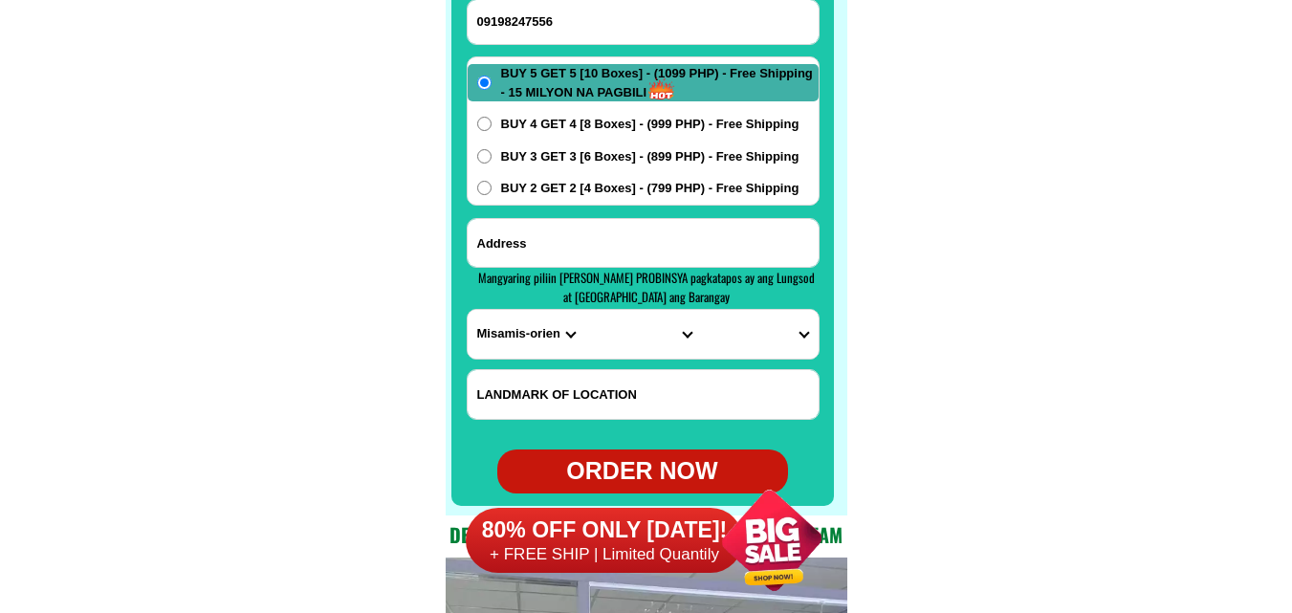
paste input "Brgy. [PERSON_NAME][GEOGRAPHIC_DATA], [GEOGRAPHIC_DATA], [GEOGRAPHIC_DATA]"
click at [602, 250] on input "Input address" at bounding box center [642, 243] width 351 height 48
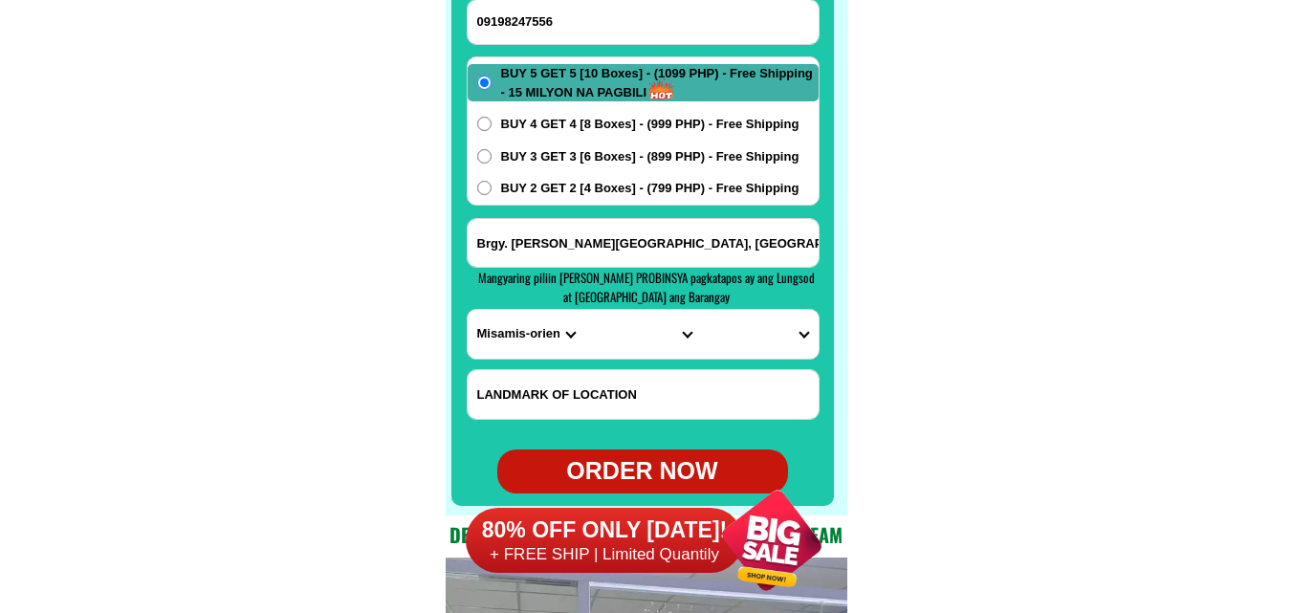
scroll to position [0, 16]
type input "Brgy. [PERSON_NAME][GEOGRAPHIC_DATA], [GEOGRAPHIC_DATA], [GEOGRAPHIC_DATA]"
click at [483, 366] on form "[PERSON_NAME] 09198247556 ORDER NOW Brgy. [PERSON_NAME][GEOGRAPHIC_DATA] 22, [G…" at bounding box center [643, 217] width 353 height 553
click at [511, 339] on select "PROVINCE [GEOGRAPHIC_DATA] [GEOGRAPHIC_DATA] [GEOGRAPHIC_DATA] [GEOGRAPHIC_DATA…" at bounding box center [525, 334] width 117 height 49
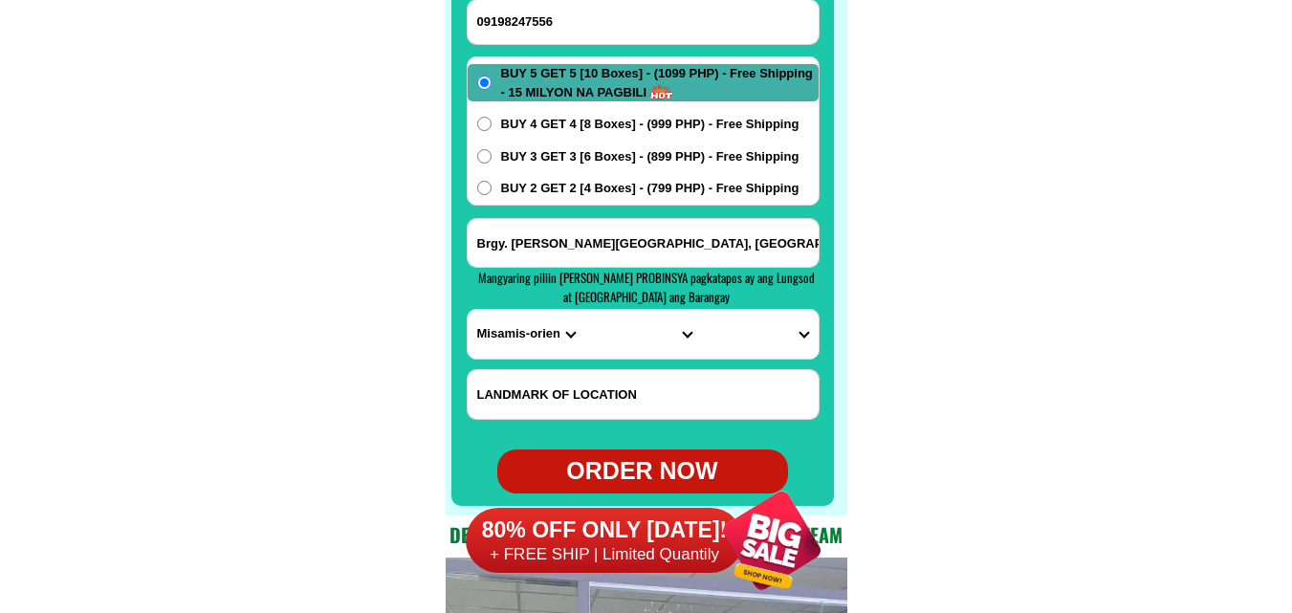
select select "63_199"
click at [467, 310] on select "PROVINCE [GEOGRAPHIC_DATA] [GEOGRAPHIC_DATA] [GEOGRAPHIC_DATA] [GEOGRAPHIC_DATA…" at bounding box center [525, 334] width 117 height 49
click at [627, 339] on select "CITY [GEOGRAPHIC_DATA] [GEOGRAPHIC_DATA] [GEOGRAPHIC_DATA] [GEOGRAPHIC_DATA] [G…" at bounding box center [642, 334] width 117 height 49
select select "63_1993014"
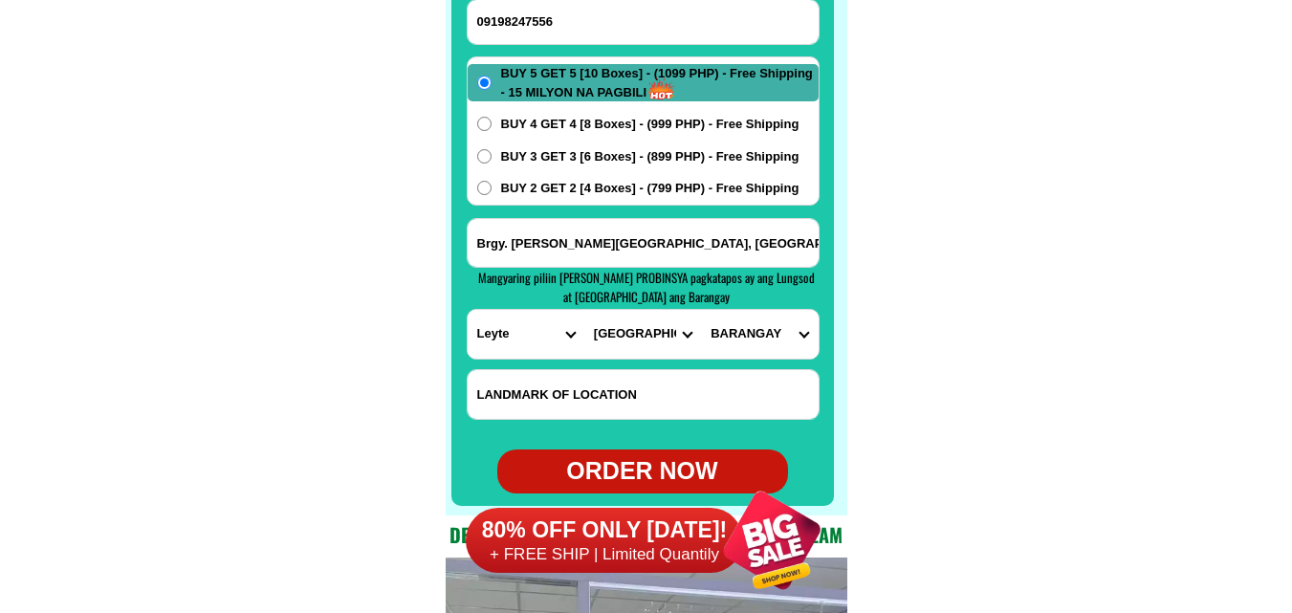
click at [584, 310] on select "CITY [GEOGRAPHIC_DATA] [GEOGRAPHIC_DATA] [GEOGRAPHIC_DATA] [GEOGRAPHIC_DATA] [G…" at bounding box center [642, 334] width 117 height 49
click at [762, 329] on select "[GEOGRAPHIC_DATA] Ambacan Amguhan Ampihanon Balao Banahao Biasong Bidlinan Bita…" at bounding box center [759, 334] width 117 height 49
select select "63_1993014786"
click at [701, 310] on select "[GEOGRAPHIC_DATA] Ambacan Amguhan Ampihanon Balao Banahao Biasong Bidlinan Bita…" at bounding box center [759, 334] width 117 height 49
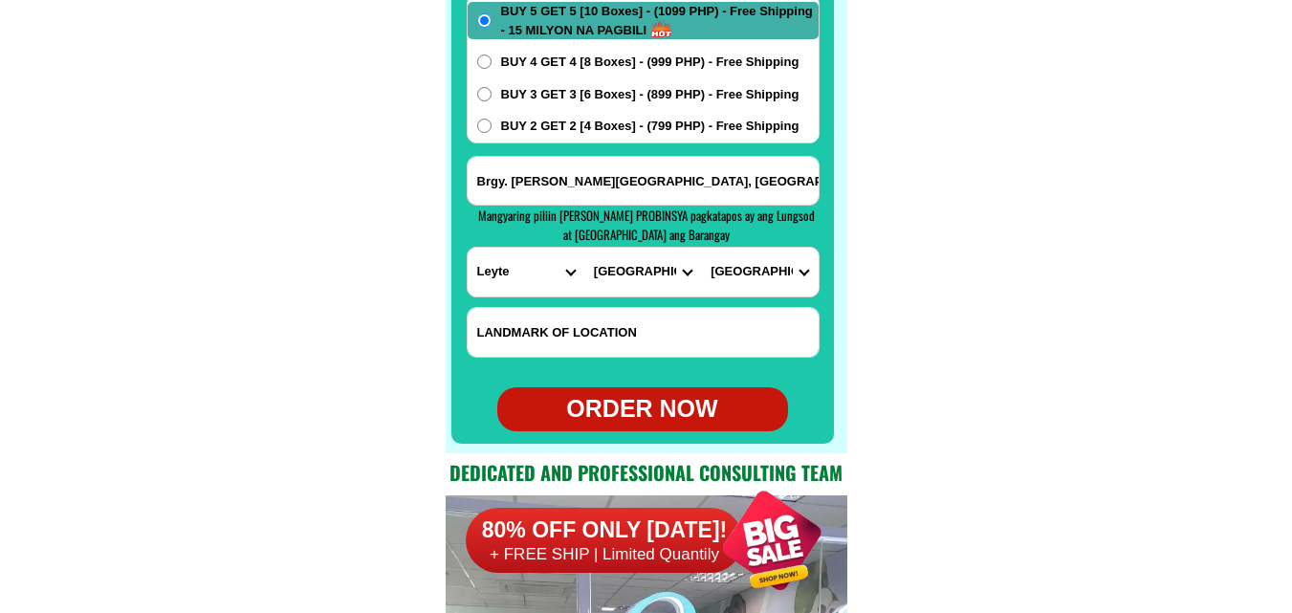
scroll to position [15360, 0]
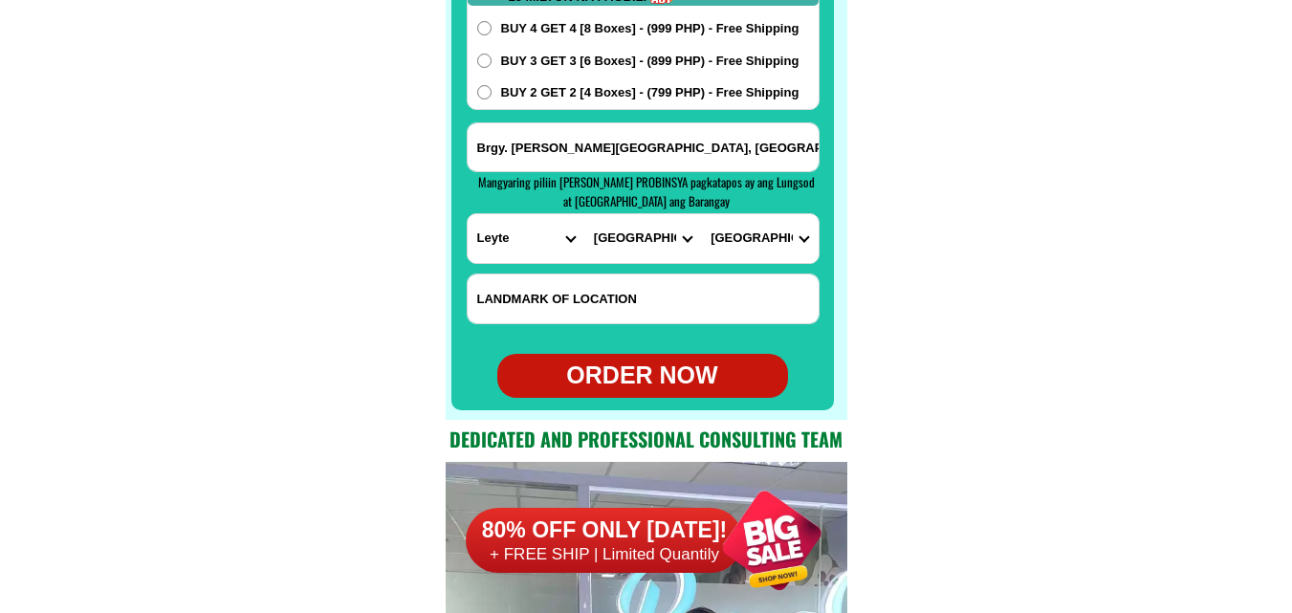
click at [651, 374] on div "ORDER NOW" at bounding box center [642, 376] width 291 height 36
type input "Brgy. [PERSON_NAME][GEOGRAPHIC_DATA], [GEOGRAPHIC_DATA], [GEOGRAPHIC_DATA]"
radio input "true"
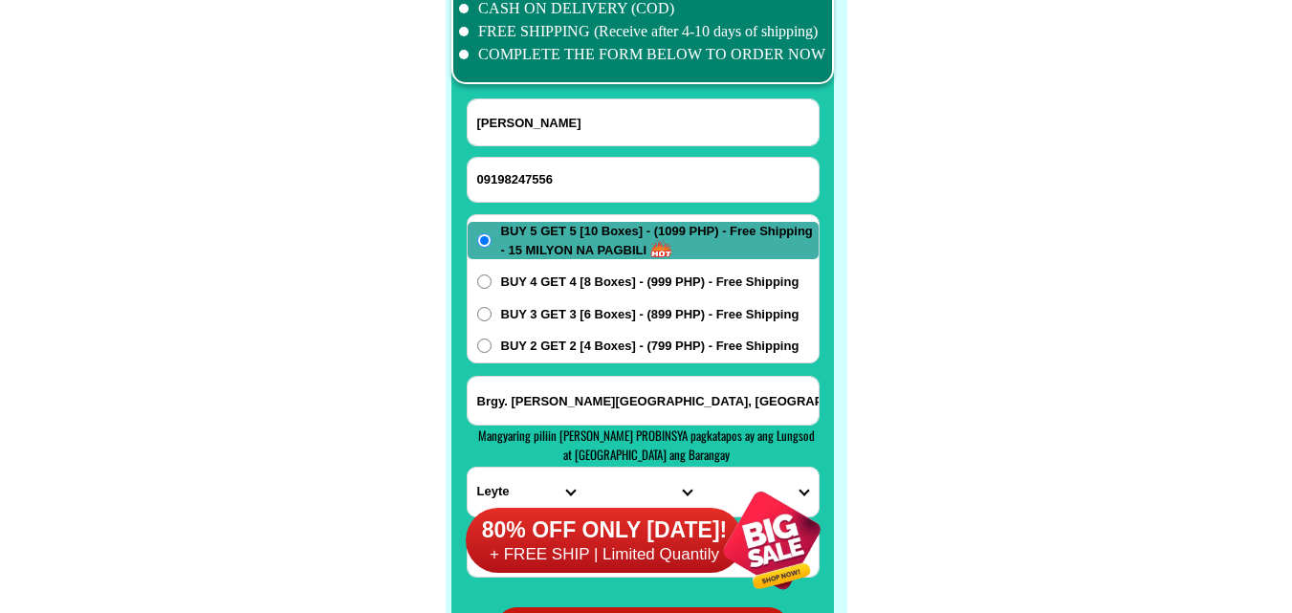
scroll to position [15074, 0]
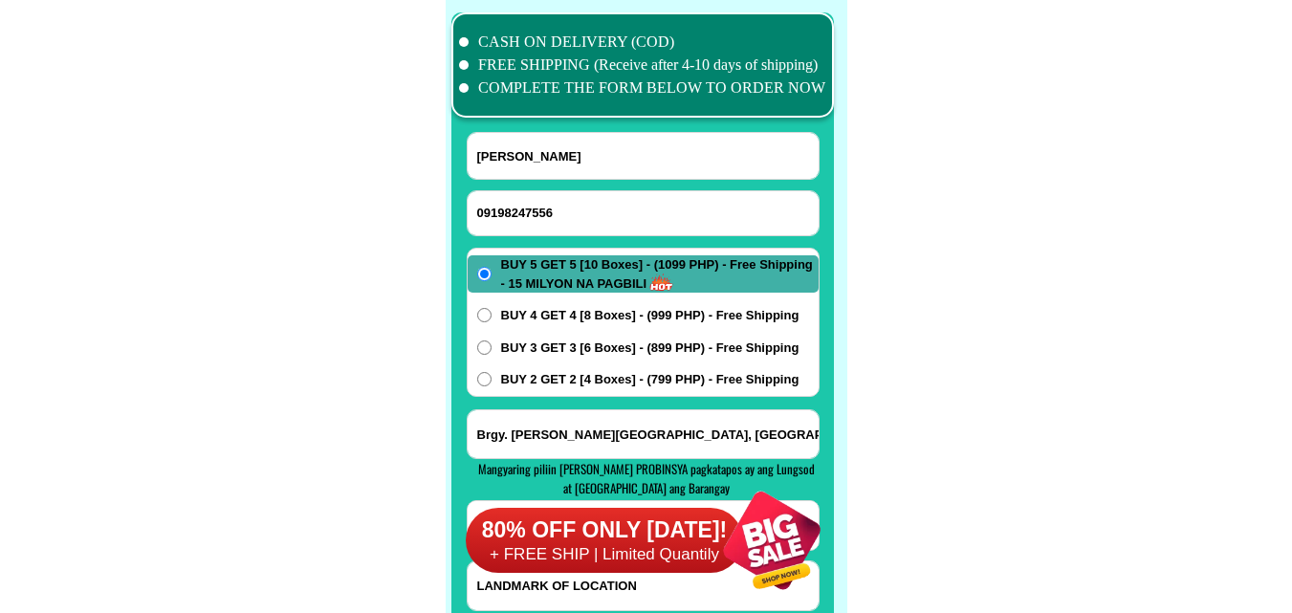
click at [535, 191] on input "09198247556" at bounding box center [642, 213] width 351 height 44
paste input "09302625320"
type input "09302625320"
drag, startPoint x: 600, startPoint y: 136, endPoint x: 578, endPoint y: 125, distance: 24.4
click at [597, 138] on input "Input full_name" at bounding box center [642, 156] width 351 height 46
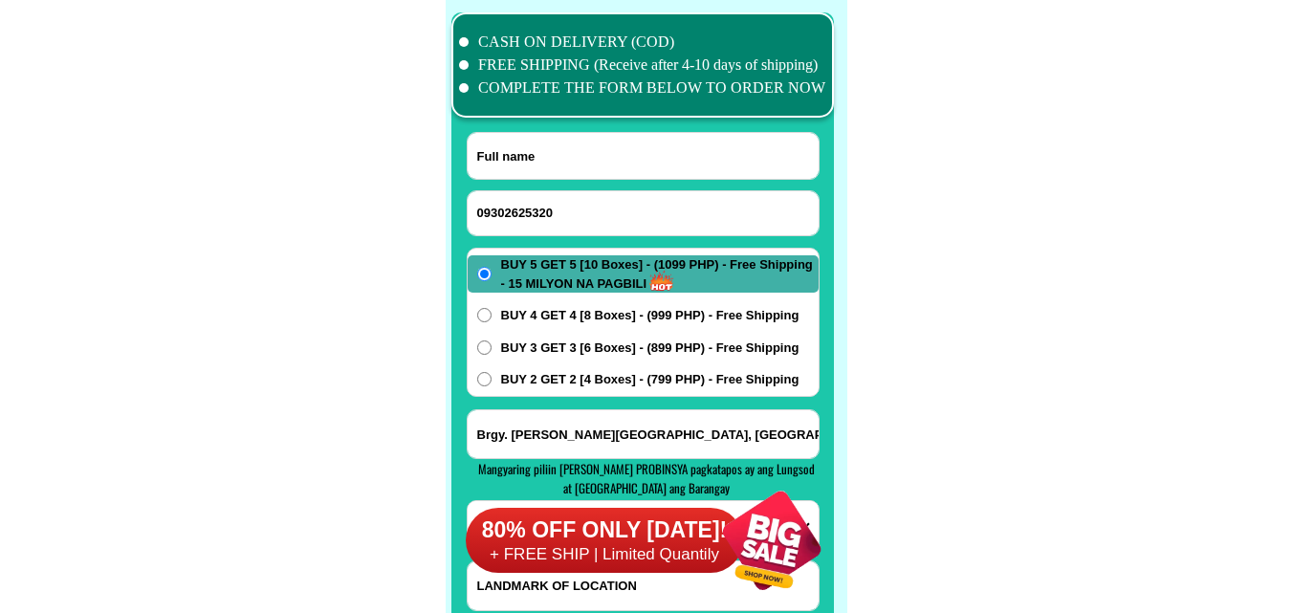
paste input "[PERSON_NAME]"
type input "[PERSON_NAME]"
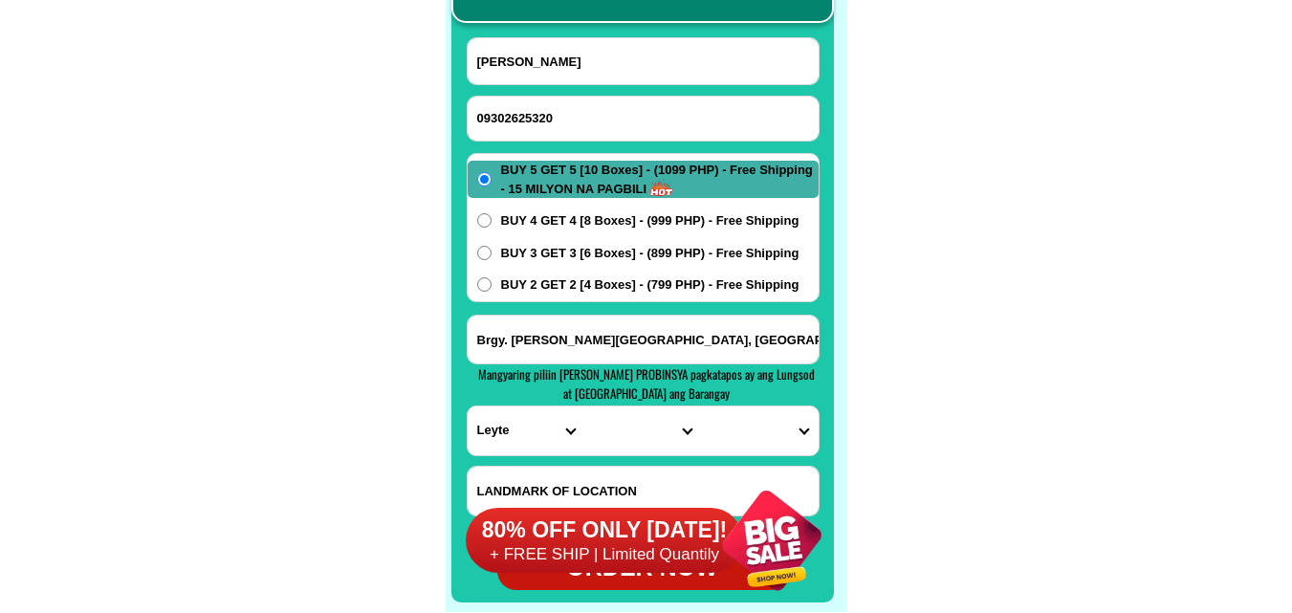
scroll to position [15169, 0]
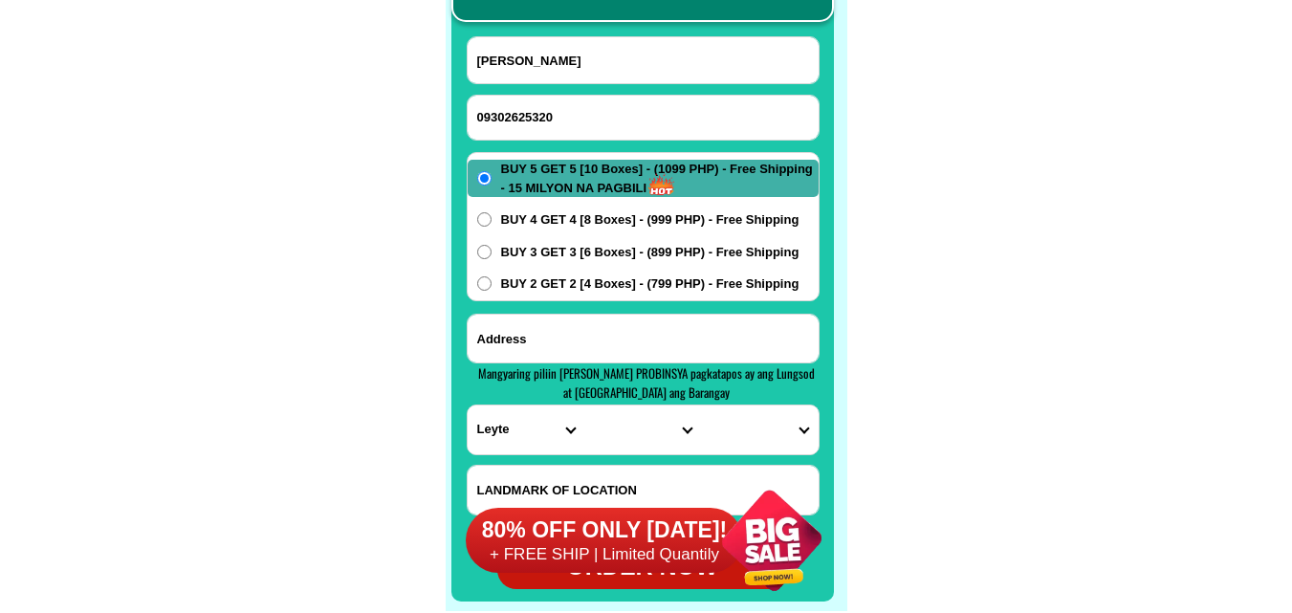
click at [555, 331] on input "Input address" at bounding box center [642, 339] width 351 height 48
paste input "walakame deto landmark [GEOGRAPHIC_DATA] Detosa [MEDICAL_DATA]"
type input "walakame deto landmark [GEOGRAPHIC_DATA] Detosa [MEDICAL_DATA]"
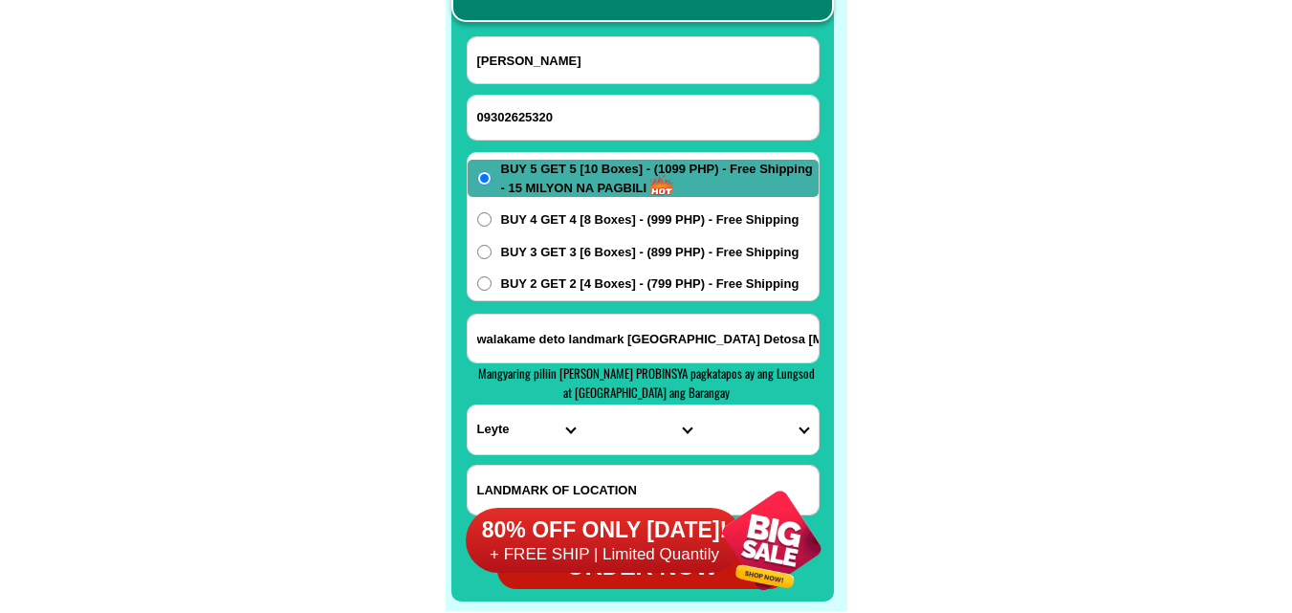
drag, startPoint x: 436, startPoint y: 141, endPoint x: 411, endPoint y: 142, distance: 24.9
paste input "O9O5 519 3126"
click at [582, 115] on input "Input phone_number" at bounding box center [642, 118] width 351 height 44
click at [542, 116] on input "O9O5 519 3126" at bounding box center [642, 118] width 351 height 44
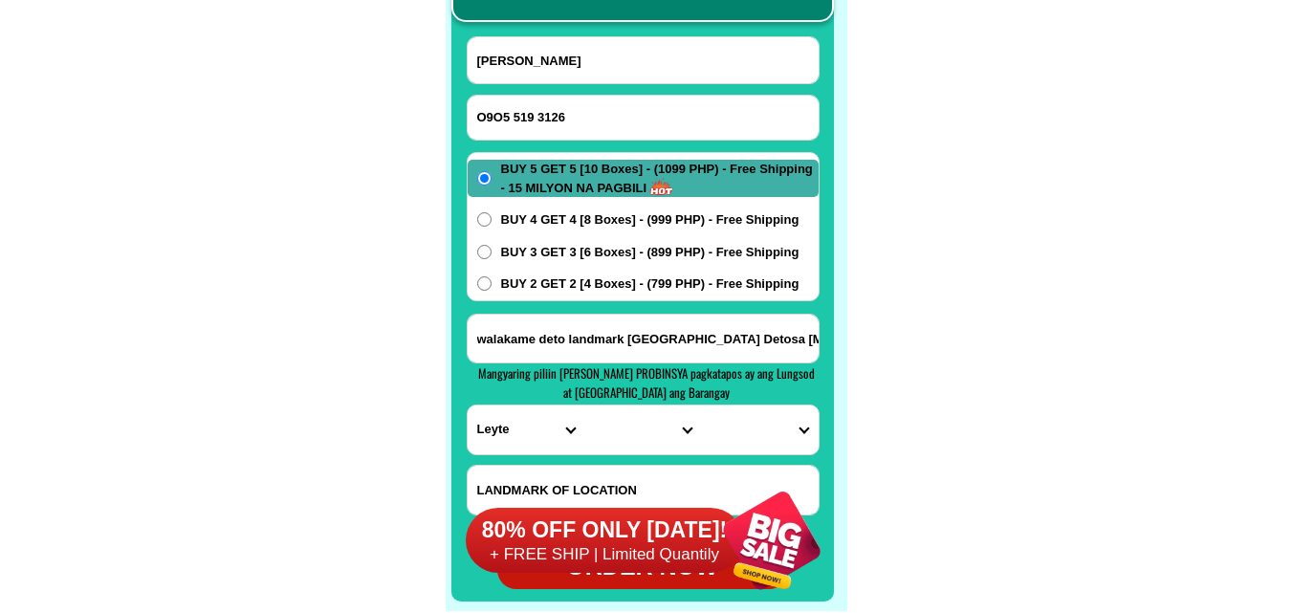
click at [538, 111] on input "O9O5 519 3126" at bounding box center [642, 118] width 351 height 44
click at [517, 110] on input "O9O5 5193126" at bounding box center [642, 118] width 351 height 44
click at [515, 120] on input "O9O5 5193126" at bounding box center [642, 118] width 351 height 44
click at [502, 118] on input "O9O55193126" at bounding box center [642, 118] width 351 height 44
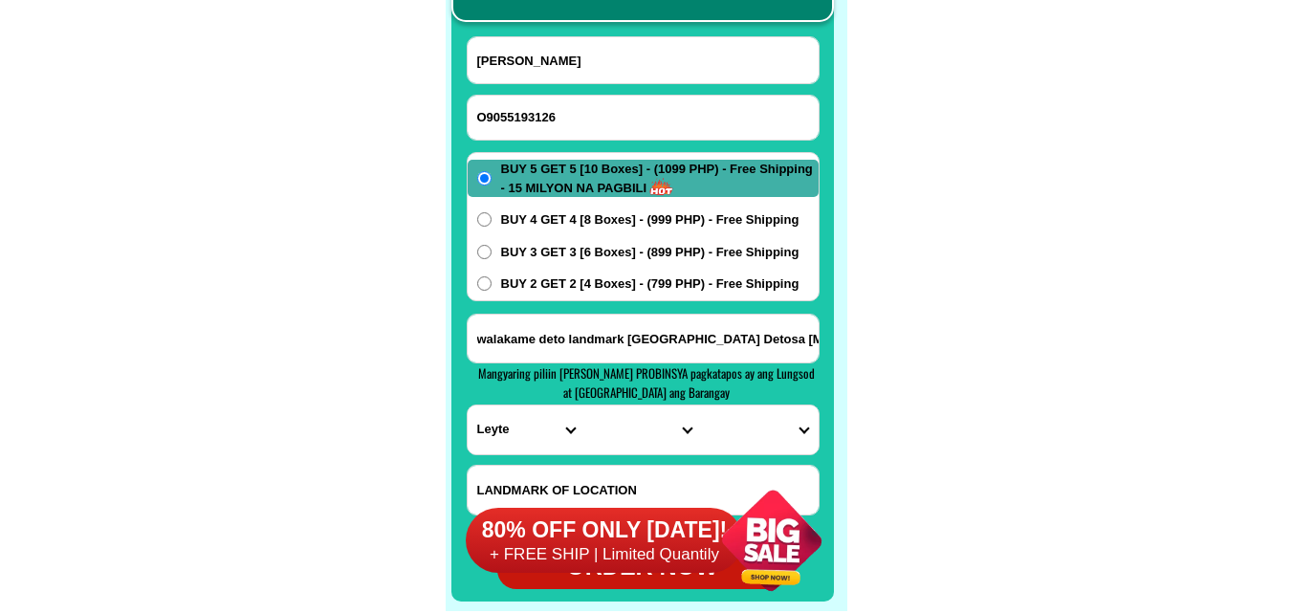
drag, startPoint x: 484, startPoint y: 109, endPoint x: 447, endPoint y: 120, distance: 38.1
click at [449, 120] on div "CASH ON DELIVERY (COD) FREE SHIPPING (Receive after 4-10 days of shipping) COMP…" at bounding box center [647, 257] width 402 height 707
type input "09055193126"
click at [674, 57] on input "[PERSON_NAME]" at bounding box center [642, 60] width 351 height 46
paste input "[PERSON_NAME]"
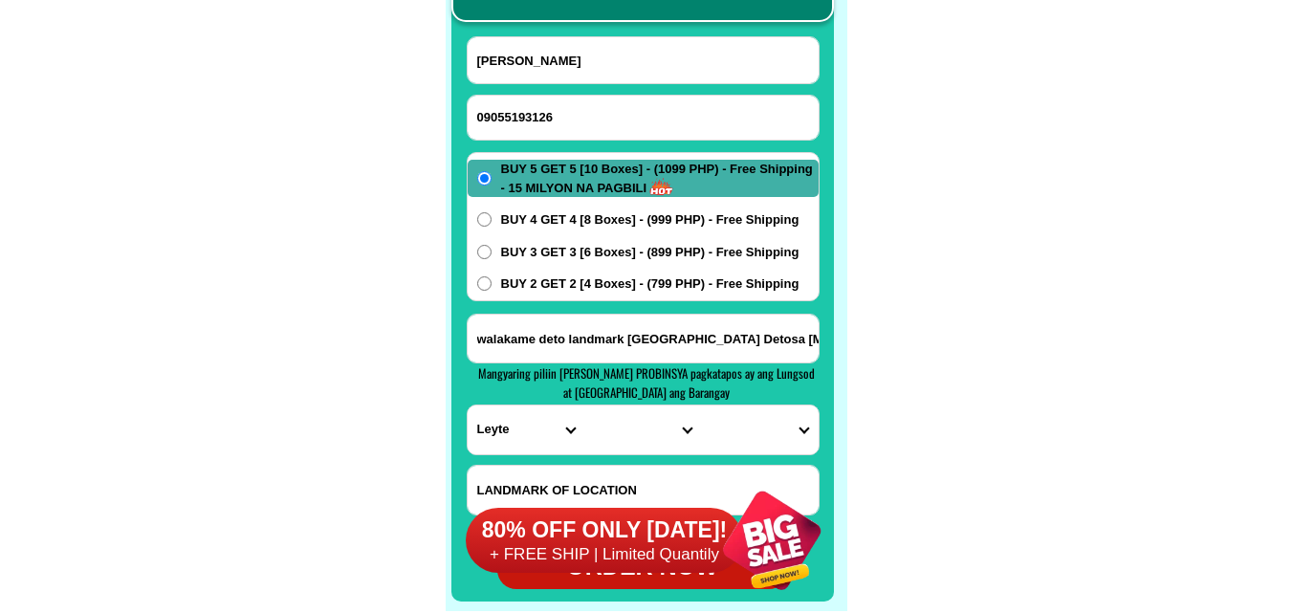
type input "[PERSON_NAME]"
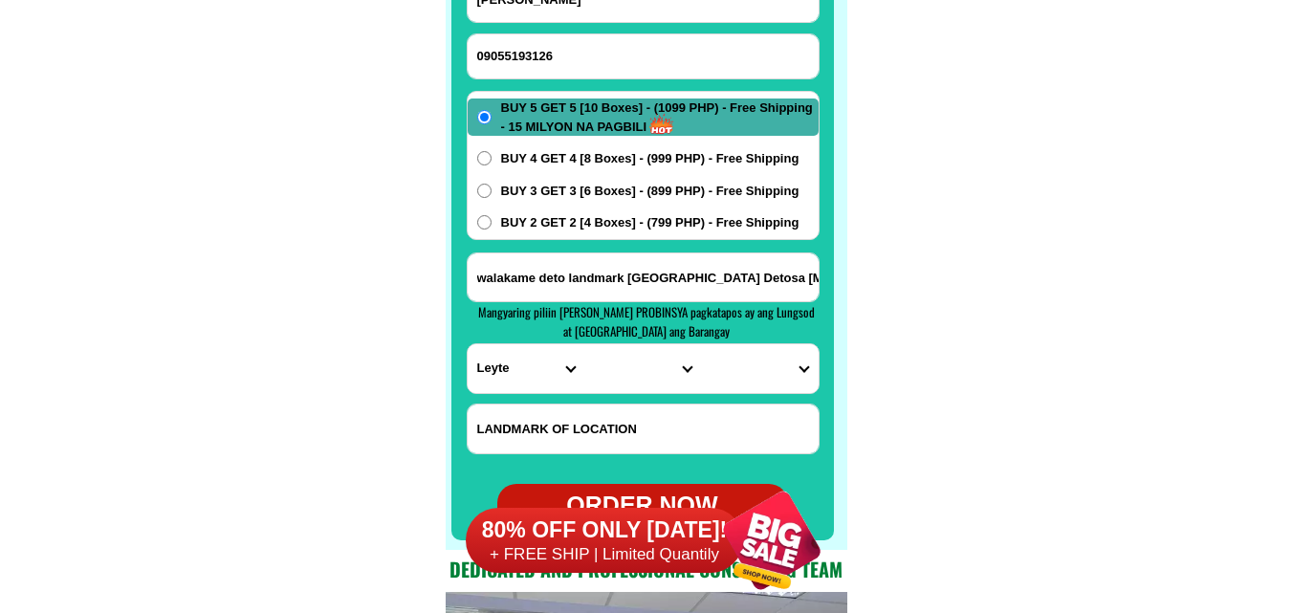
scroll to position [15265, 0]
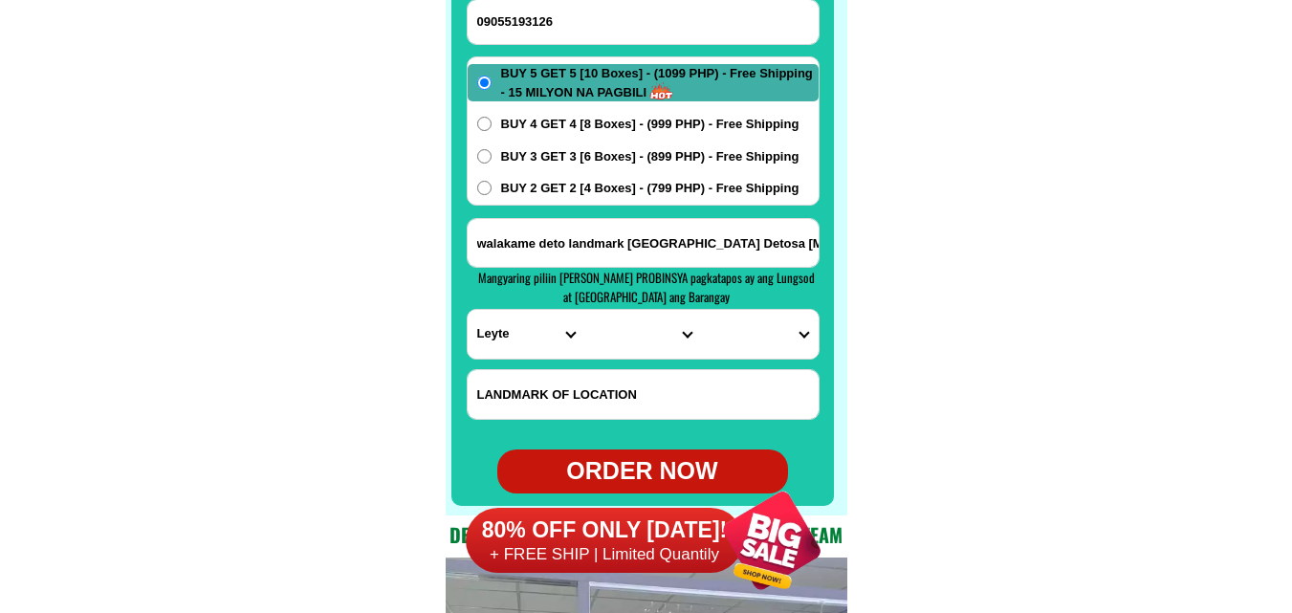
click at [582, 250] on input "walakame deto landmark [GEOGRAPHIC_DATA] Detosa [MEDICAL_DATA]" at bounding box center [642, 243] width 351 height 48
click at [482, 340] on select "PROVINCE [GEOGRAPHIC_DATA] [GEOGRAPHIC_DATA] [GEOGRAPHIC_DATA] [GEOGRAPHIC_DATA…" at bounding box center [525, 334] width 117 height 49
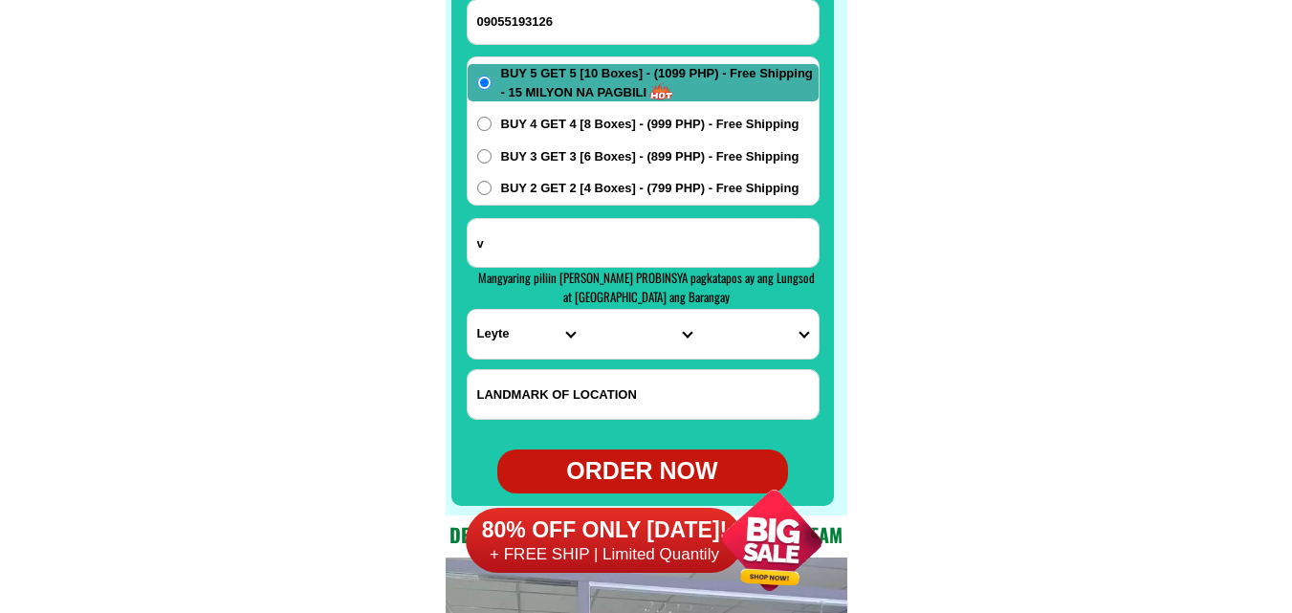
click at [697, 247] on input "v" at bounding box center [642, 243] width 351 height 48
paste input "[STREET_ADDRESS][PERSON_NAME] [GEOGRAPHIC_DATA]. [GEOGRAPHIC_DATA], [GEOGRAPHIC…"
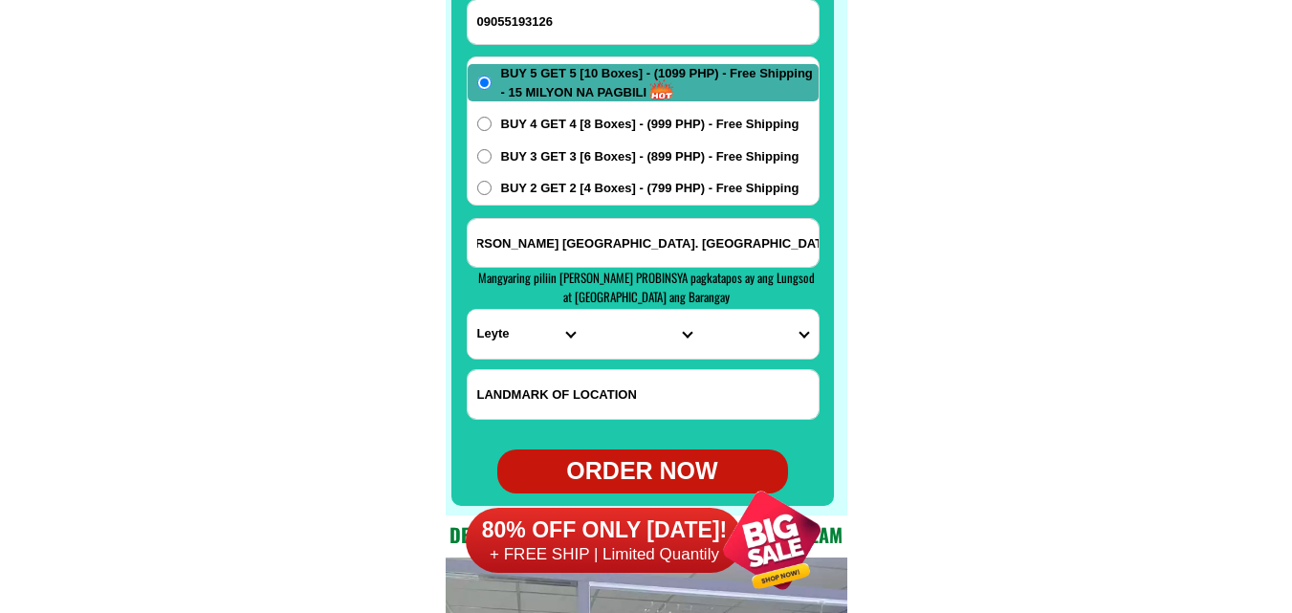
type input "[STREET_ADDRESS][PERSON_NAME] [GEOGRAPHIC_DATA]. [GEOGRAPHIC_DATA], [GEOGRAPHIC…"
click at [512, 346] on select "PROVINCE [GEOGRAPHIC_DATA] [GEOGRAPHIC_DATA] [GEOGRAPHIC_DATA] [GEOGRAPHIC_DATA…" at bounding box center [525, 334] width 117 height 49
select select "63_219"
click at [467, 310] on select "PROVINCE [GEOGRAPHIC_DATA] [GEOGRAPHIC_DATA] [GEOGRAPHIC_DATA] [GEOGRAPHIC_DATA…" at bounding box center [525, 334] width 117 height 49
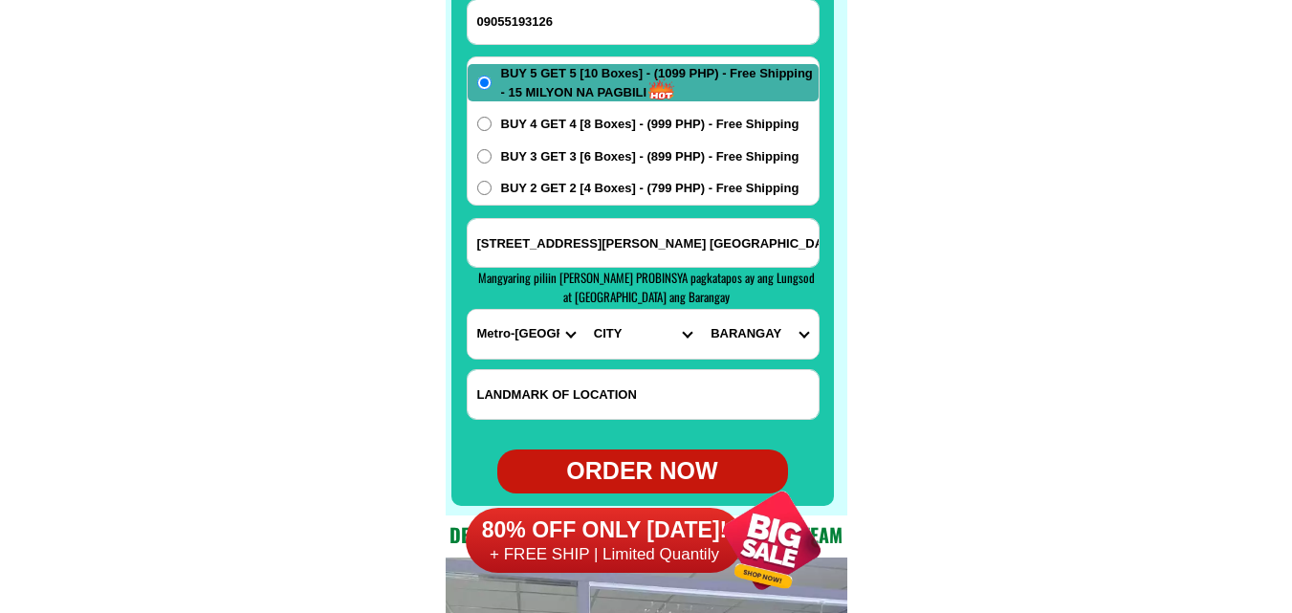
click at [603, 351] on select "CITY [GEOGRAPHIC_DATA] [GEOGRAPHIC_DATA] [GEOGRAPHIC_DATA] [GEOGRAPHIC_DATA]-ci…" at bounding box center [642, 334] width 117 height 49
select select "63_2196502"
click at [584, 310] on select "CITY [GEOGRAPHIC_DATA] [GEOGRAPHIC_DATA] [GEOGRAPHIC_DATA] [GEOGRAPHIC_DATA]-ci…" at bounding box center [642, 334] width 117 height 49
click at [754, 261] on input "[STREET_ADDRESS][PERSON_NAME] [GEOGRAPHIC_DATA]. [GEOGRAPHIC_DATA], [GEOGRAPHIC…" at bounding box center [642, 243] width 351 height 48
click at [768, 331] on select "BARANGAY [GEOGRAPHIC_DATA] [GEOGRAPHIC_DATA] [GEOGRAPHIC_DATA] Buting [GEOGRAPH…" at bounding box center [759, 334] width 117 height 49
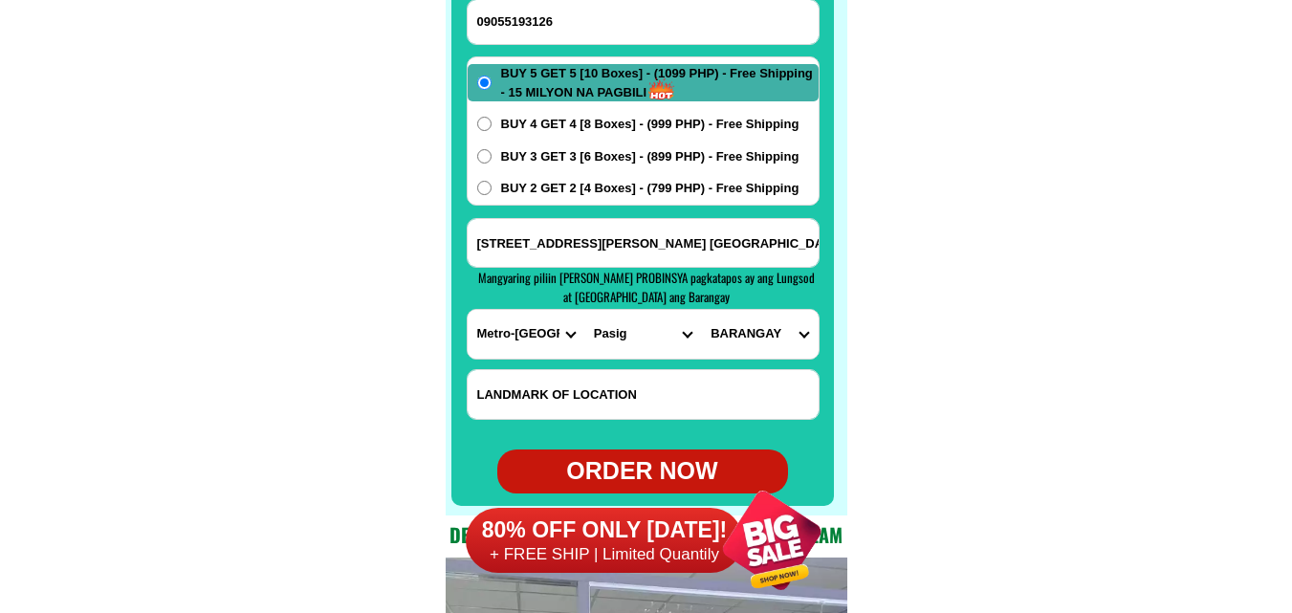
select select "63_21965025480"
click at [701, 310] on select "BARANGAY [GEOGRAPHIC_DATA] [GEOGRAPHIC_DATA] [GEOGRAPHIC_DATA] Buting [GEOGRAPH…" at bounding box center [759, 334] width 117 height 49
click at [667, 176] on div "BUY 5 GET 5 [10 Boxes] - (1099 PHP) - Free Shipping - 15 MILYON NA PAGBILI BUY …" at bounding box center [643, 130] width 353 height 149
click at [651, 192] on span "BUY 2 GET 2 [4 Boxes] - (799 PHP) - Free Shipping" at bounding box center [650, 188] width 298 height 19
click at [491, 192] on input "BUY 2 GET 2 [4 Boxes] - (799 PHP) - Free Shipping" at bounding box center [484, 188] width 14 height 14
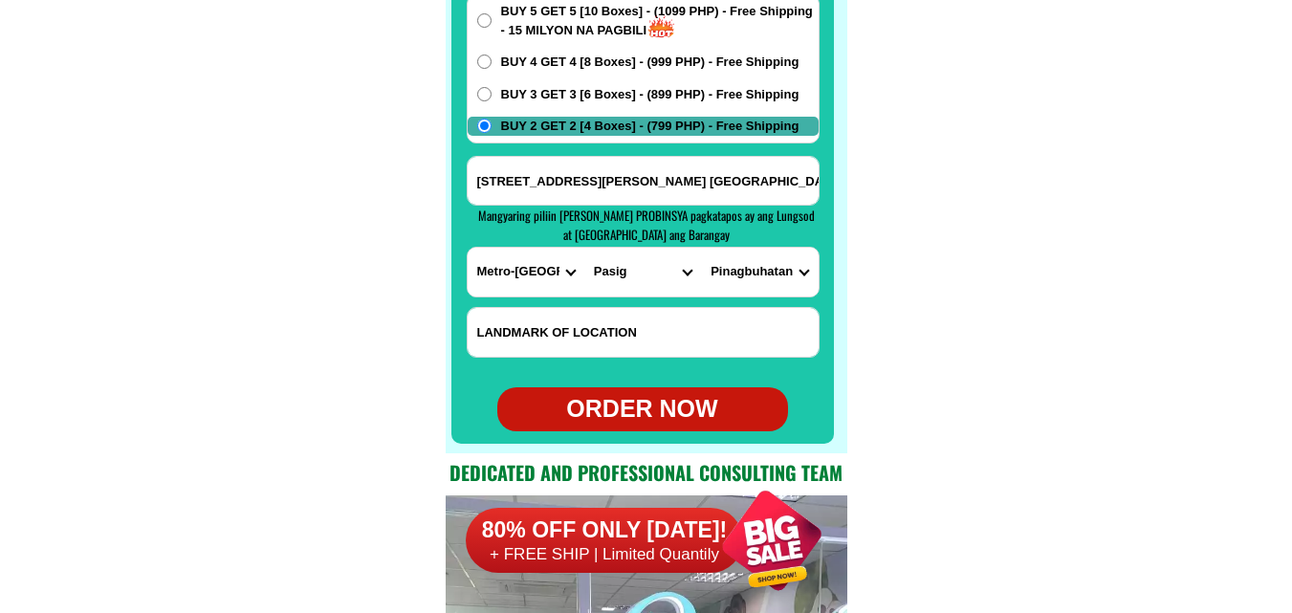
scroll to position [15360, 0]
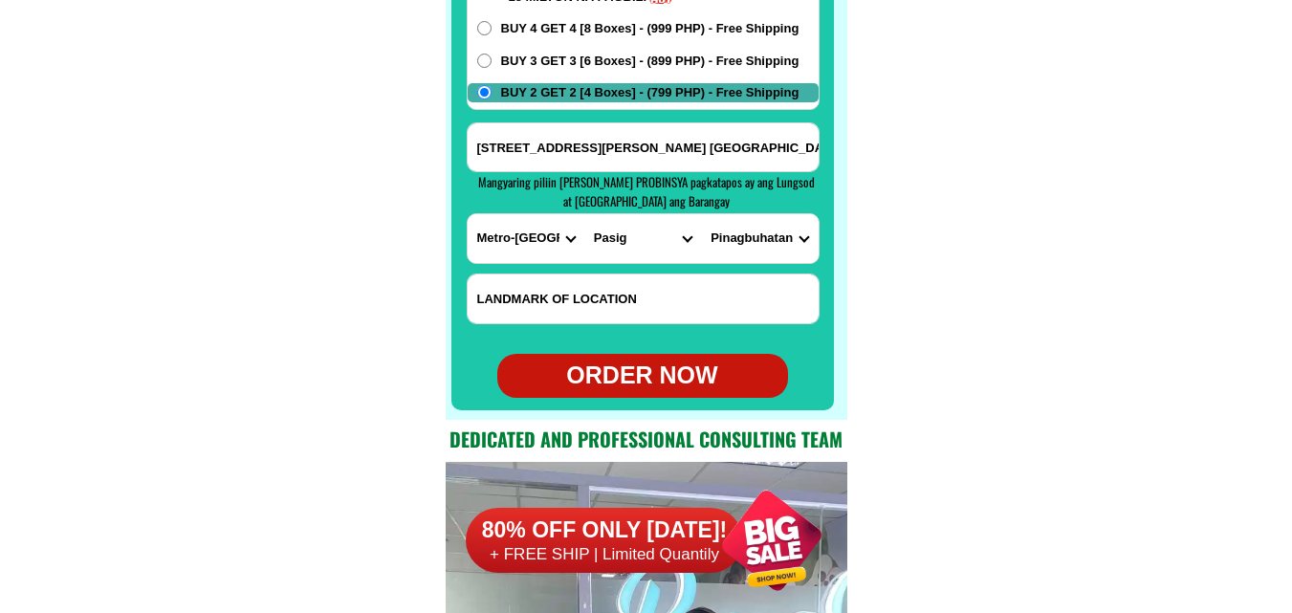
click at [622, 374] on div "ORDER NOW" at bounding box center [642, 376] width 291 height 36
radio input "true"
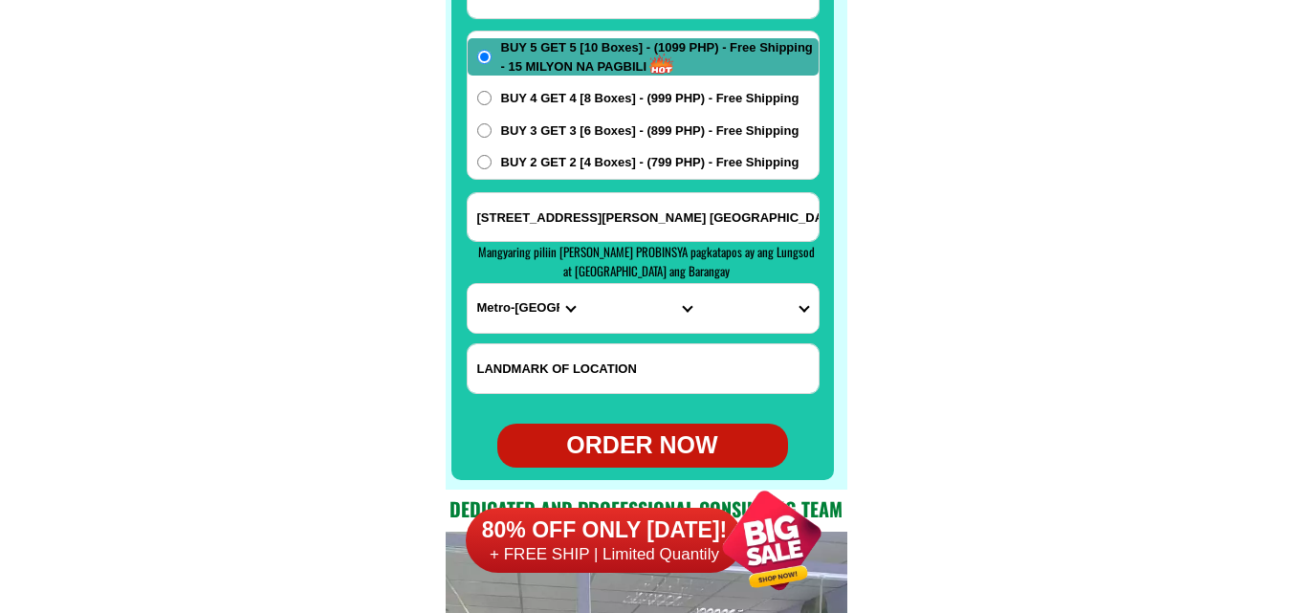
scroll to position [15074, 0]
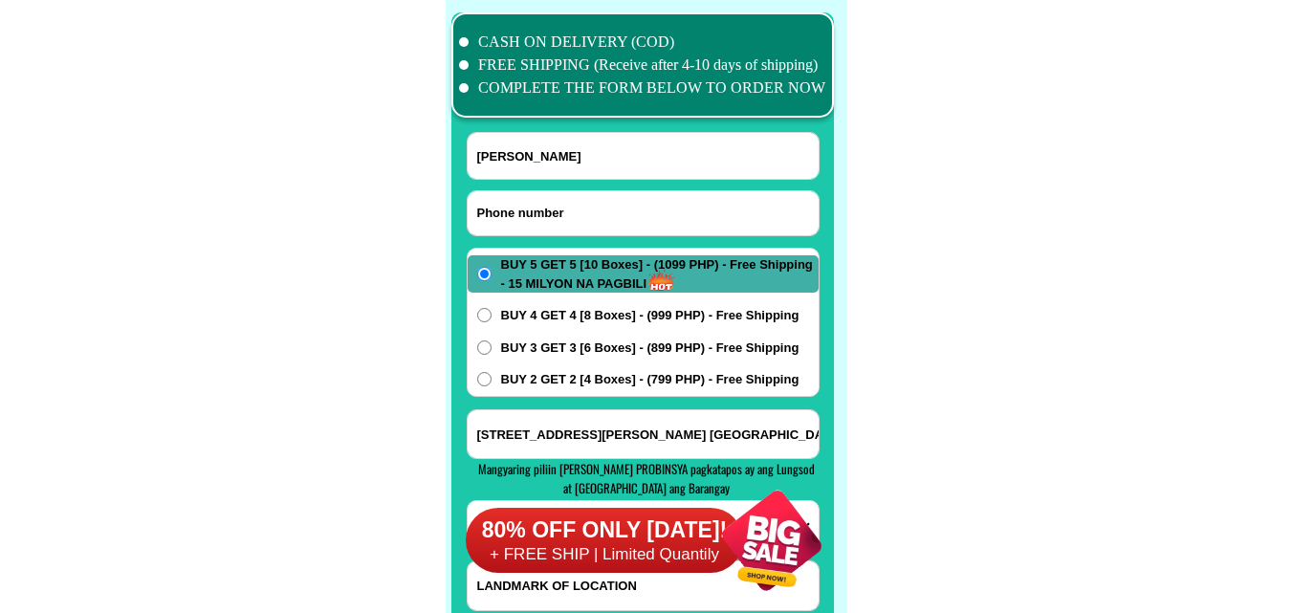
click at [559, 218] on input "Input phone_number" at bounding box center [642, 213] width 351 height 44
paste input "09979164349"
type input "09979164349"
click at [539, 136] on input "Input full_name" at bounding box center [642, 156] width 351 height 46
paste input "[PERSON_NAME][DATE]"
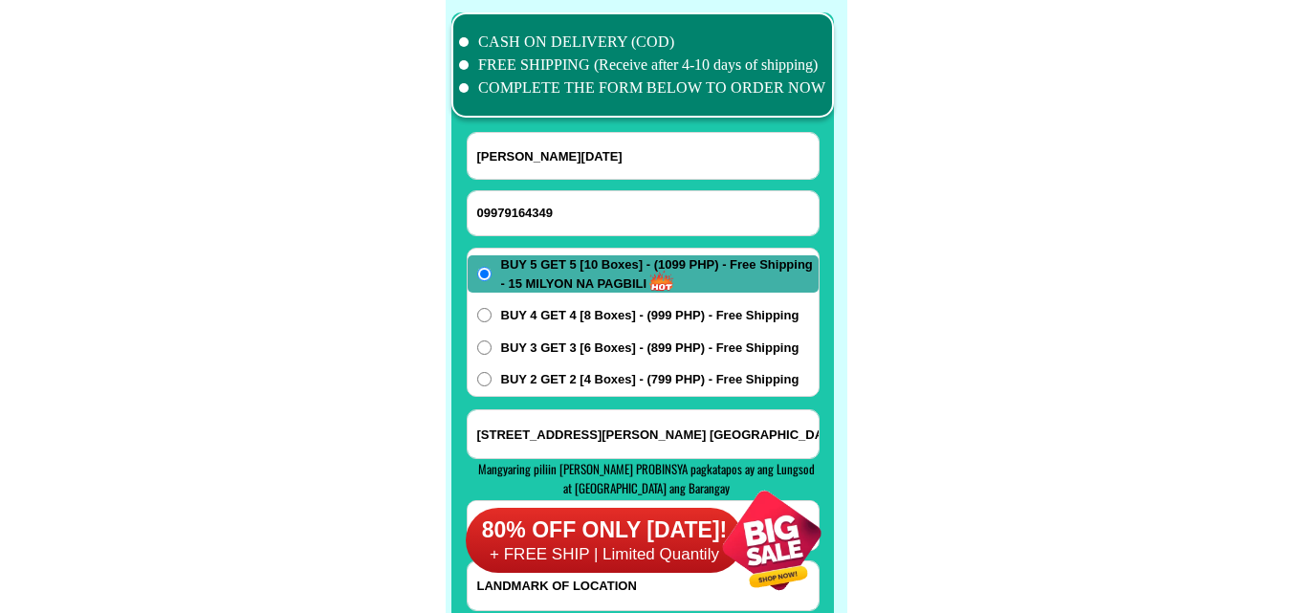
type input "[PERSON_NAME][DATE]"
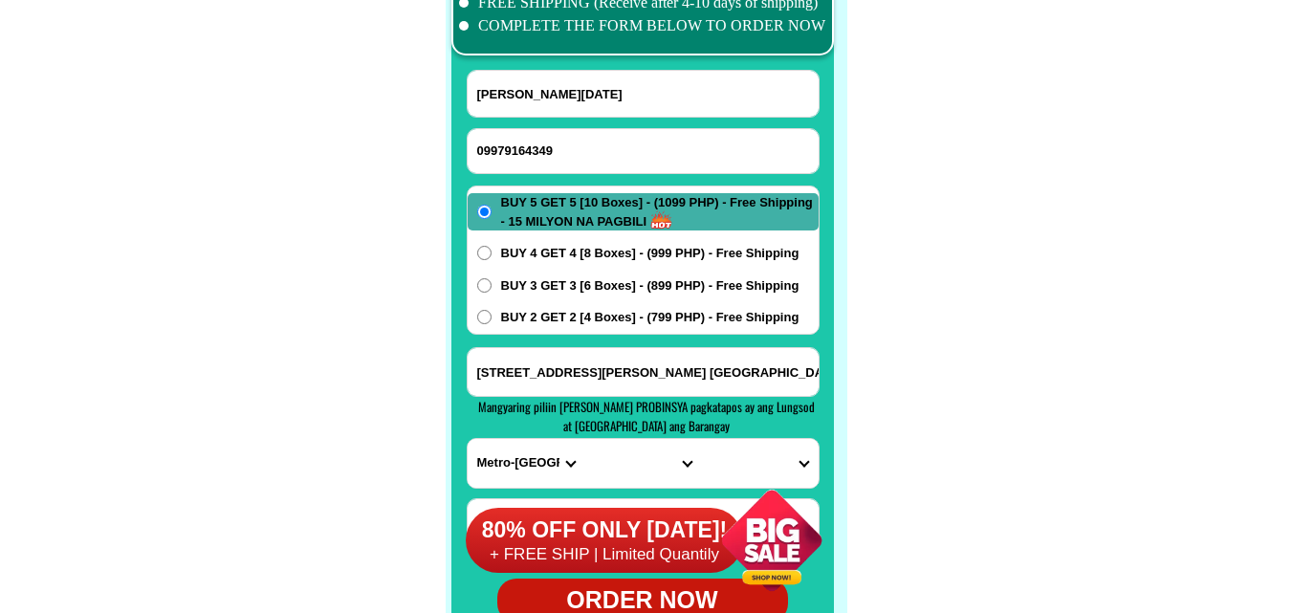
scroll to position [15169, 0]
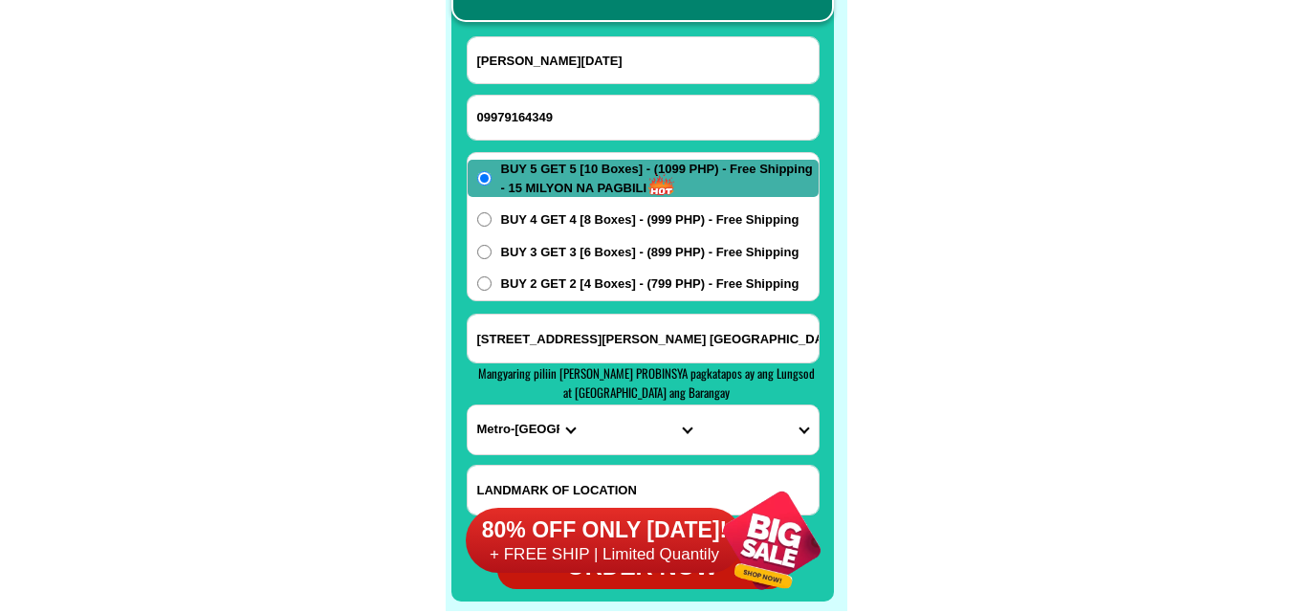
paste input "tahoan coneta [GEOGRAPHIC_DATA] 1 bacoor [GEOGRAPHIC_DATA]"
click at [581, 328] on input "tahoan coneta [GEOGRAPHIC_DATA] 1 bacoor [GEOGRAPHIC_DATA]" at bounding box center [642, 339] width 351 height 48
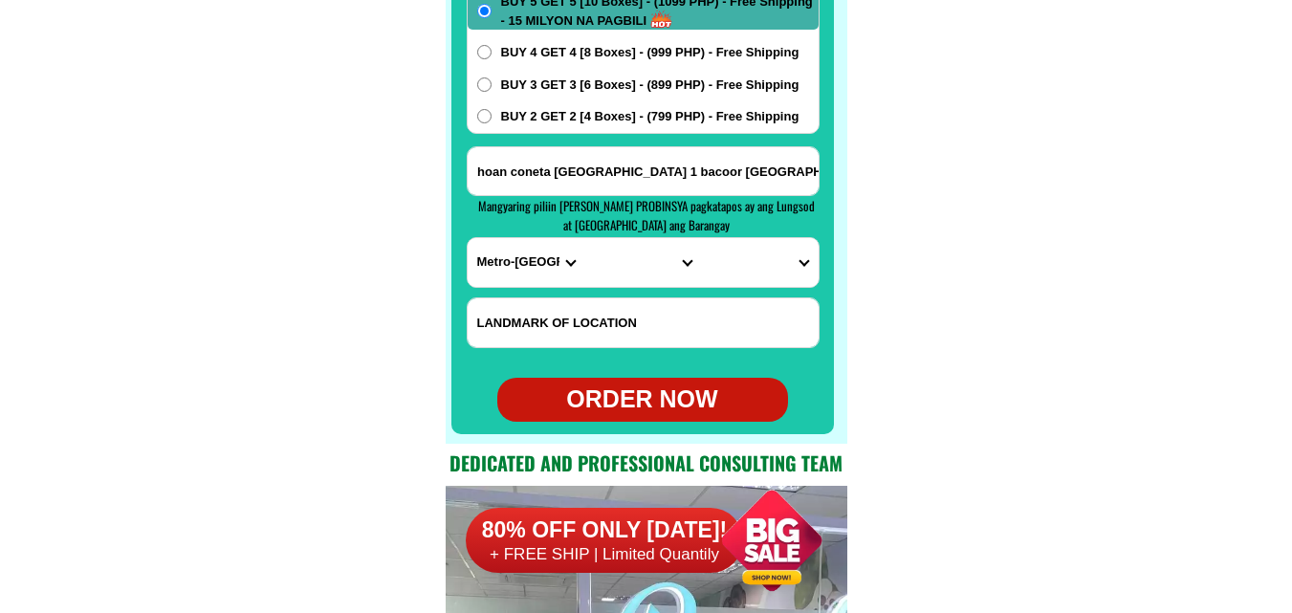
scroll to position [15360, 0]
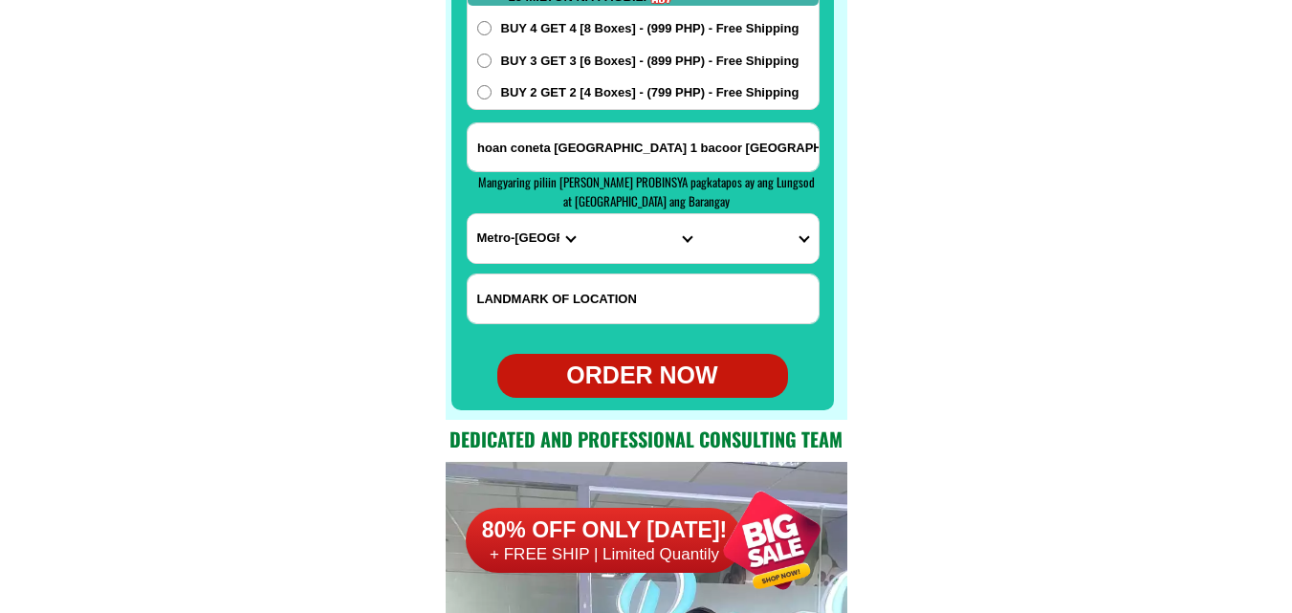
type input "tahoan coneta [GEOGRAPHIC_DATA] 1 bacoor [GEOGRAPHIC_DATA]"
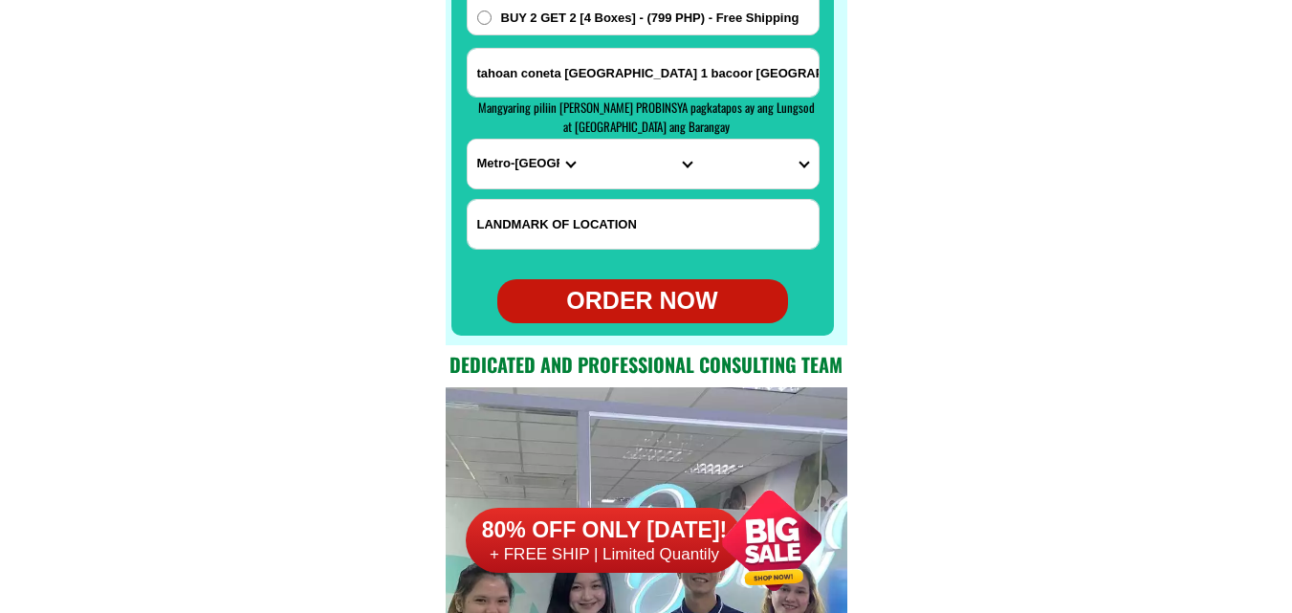
scroll to position [15456, 0]
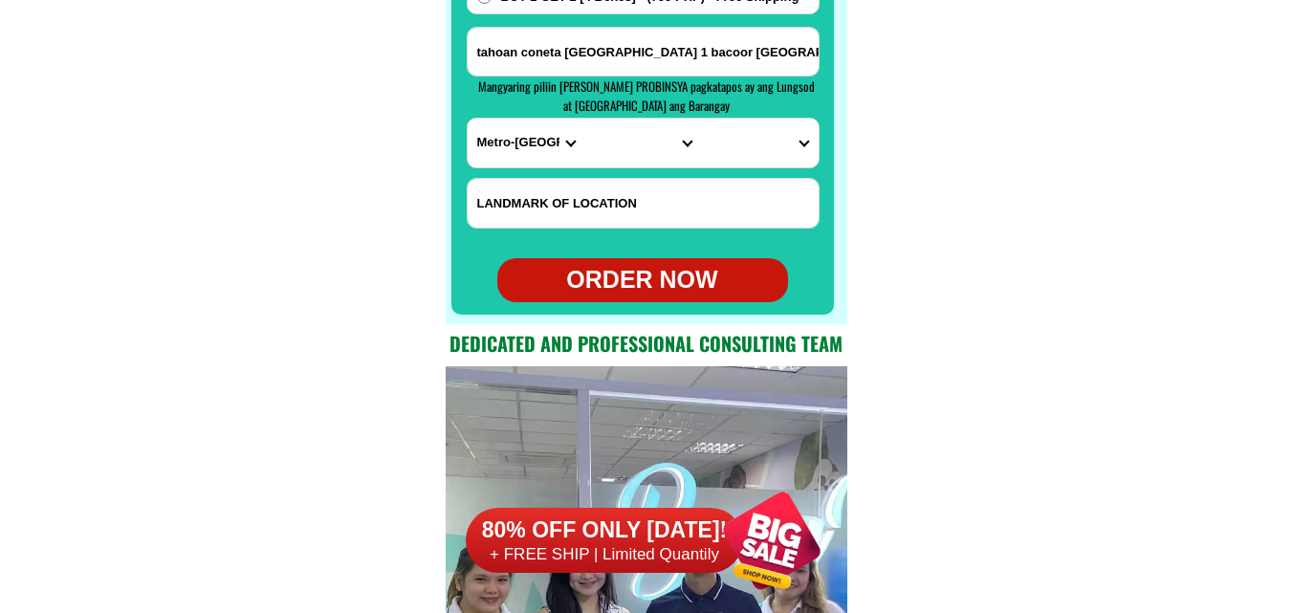
click at [507, 115] on div "Mangyaring piliin [PERSON_NAME] PROBINSYA pagkatapos ay ang Lungsod at [GEOGRAP…" at bounding box center [645, 96] width 337 height 38
click at [507, 141] on select "PROVINCE [GEOGRAPHIC_DATA] [GEOGRAPHIC_DATA] [GEOGRAPHIC_DATA] [GEOGRAPHIC_DATA…" at bounding box center [525, 143] width 117 height 49
select select "63_826"
click at [467, 119] on select "PROVINCE [GEOGRAPHIC_DATA] [GEOGRAPHIC_DATA] [GEOGRAPHIC_DATA] [GEOGRAPHIC_DATA…" at bounding box center [525, 143] width 117 height 49
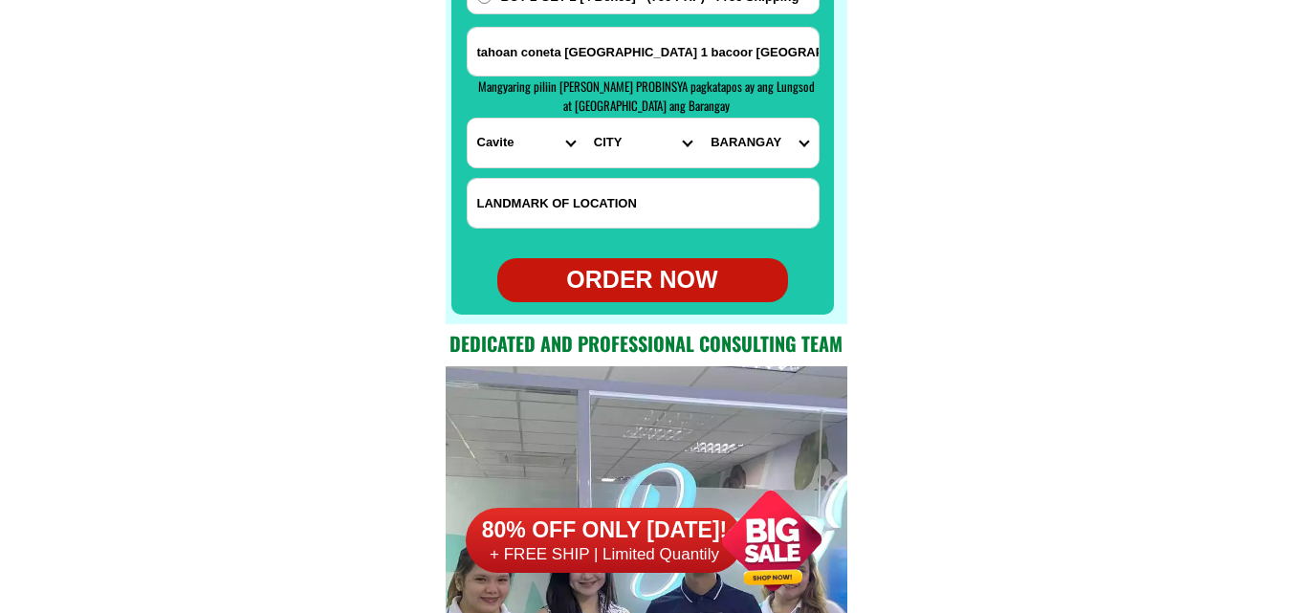
click at [616, 139] on select "CITY [PERSON_NAME] Bacoor [PERSON_NAME] [GEOGRAPHIC_DATA]-city [GEOGRAPHIC_DATA…" at bounding box center [642, 143] width 117 height 49
select select "63_8268103"
click at [584, 119] on select "CITY [PERSON_NAME] Bacoor [PERSON_NAME] [GEOGRAPHIC_DATA]-city [GEOGRAPHIC_DATA…" at bounding box center [642, 143] width 117 height 49
click at [793, 151] on select "BARANGAY [PERSON_NAME] i Aniban ii Aniban iii Aniban iv Aniban v Banalo Bayanan…" at bounding box center [759, 143] width 117 height 49
select select "63_82681039866"
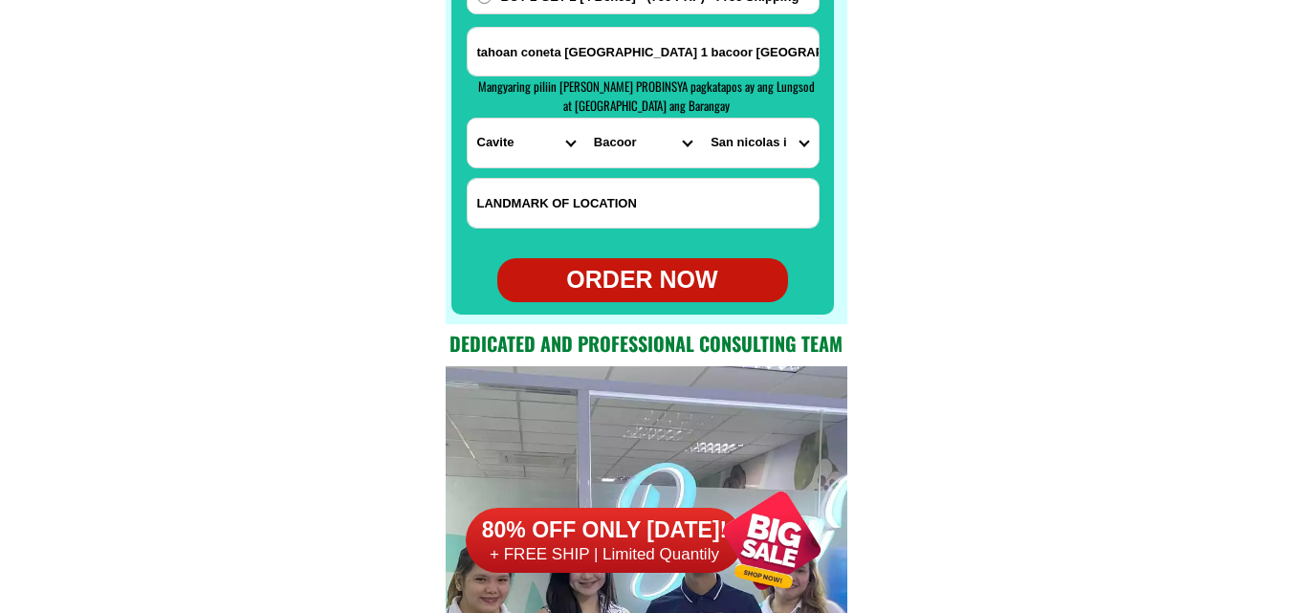
click at [701, 119] on select "BARANGAY [PERSON_NAME] i Aniban ii Aniban iii Aniban iv Aniban v Banalo Bayanan…" at bounding box center [759, 143] width 117 height 49
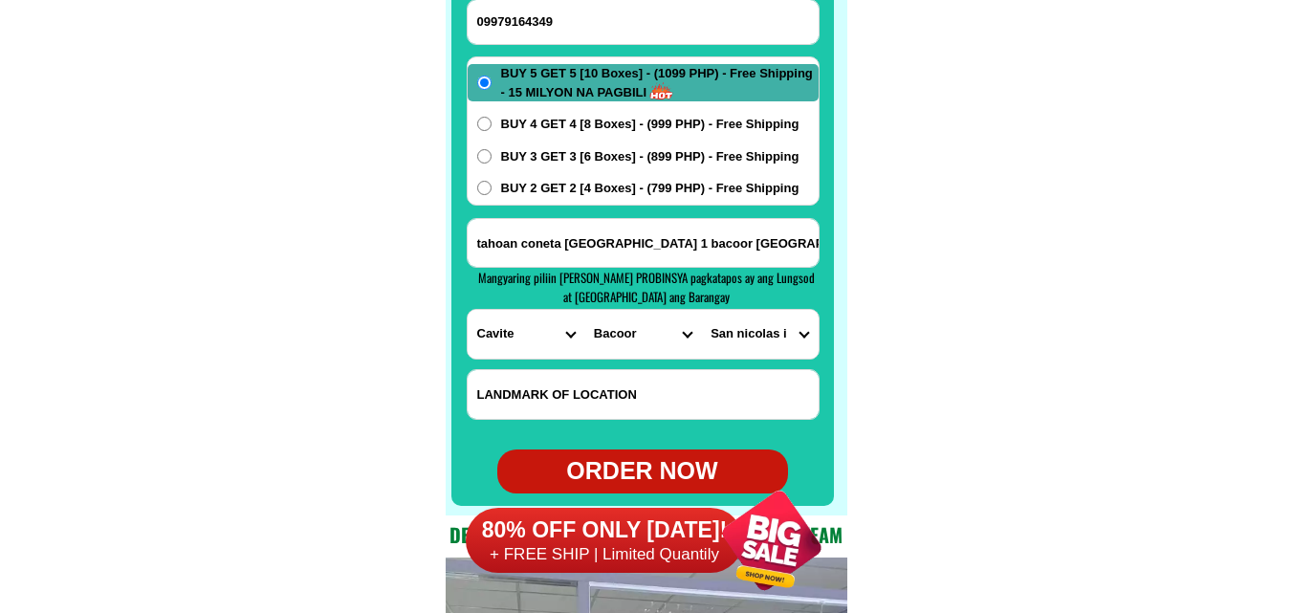
scroll to position [15360, 0]
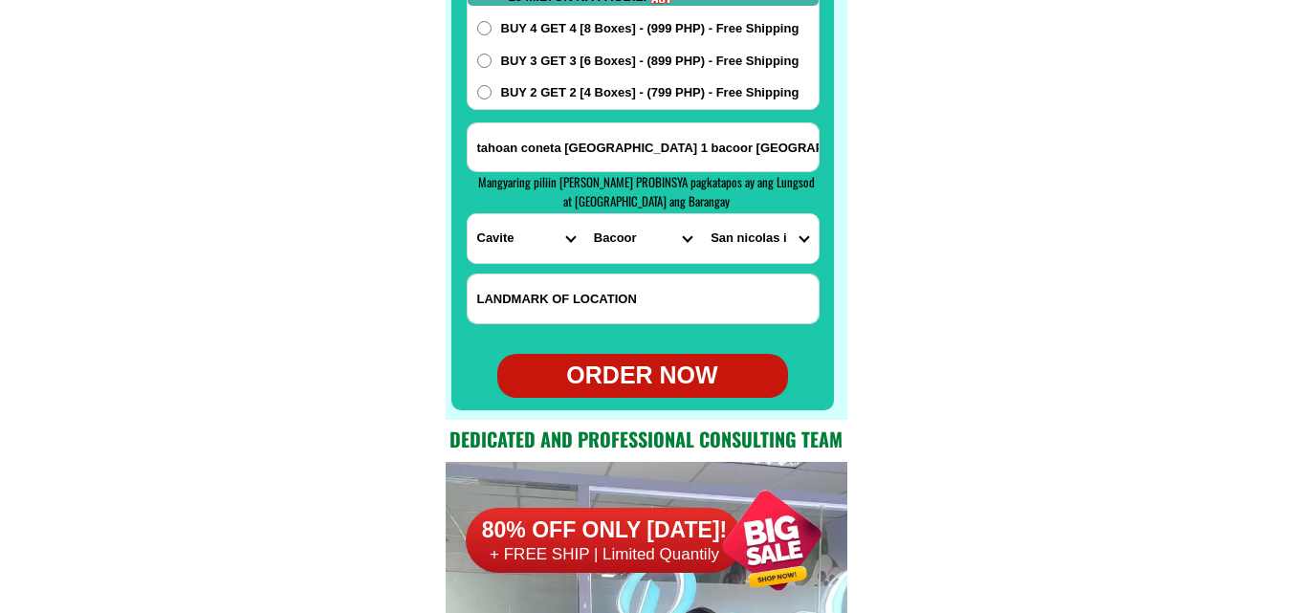
click at [672, 369] on div "ORDER NOW" at bounding box center [642, 376] width 291 height 36
type input "09979164349"
radio input "true"
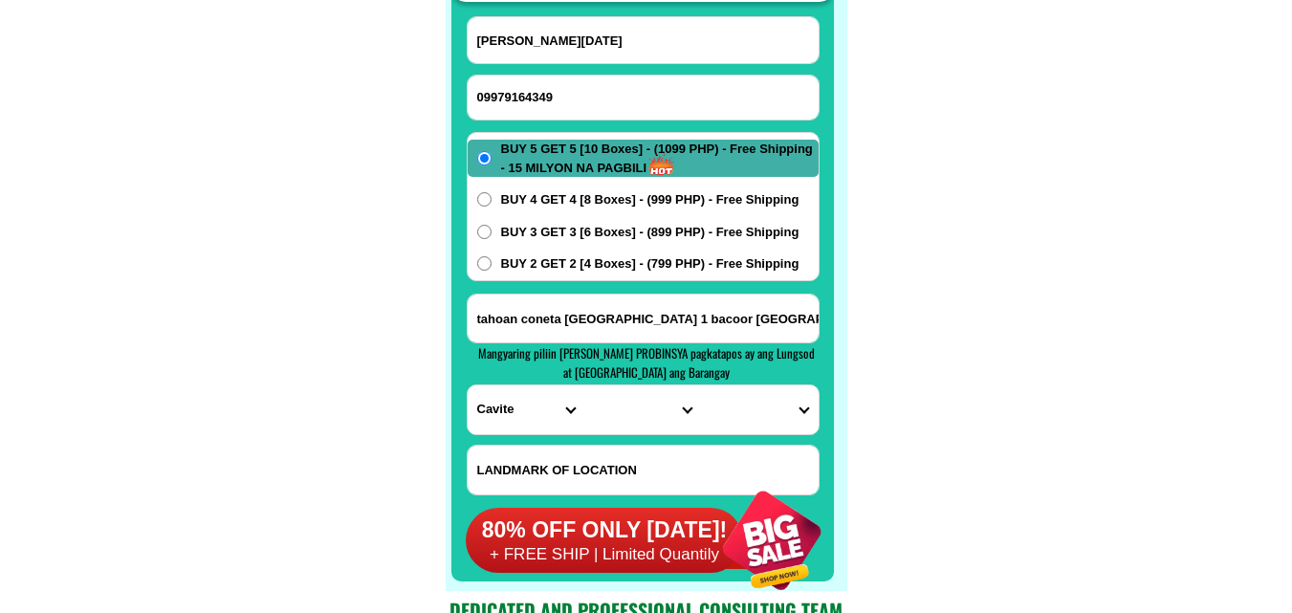
scroll to position [15169, 0]
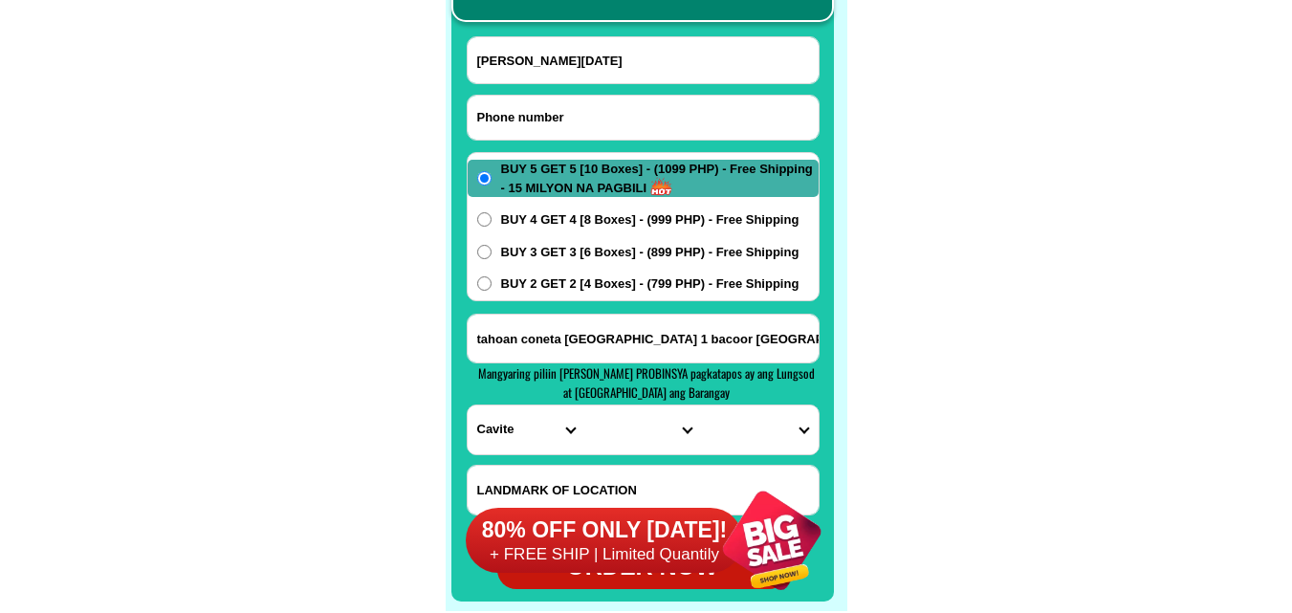
click at [557, 123] on input "Input phone_number" at bounding box center [642, 118] width 351 height 44
paste input "09503014414"
type input "09503014414"
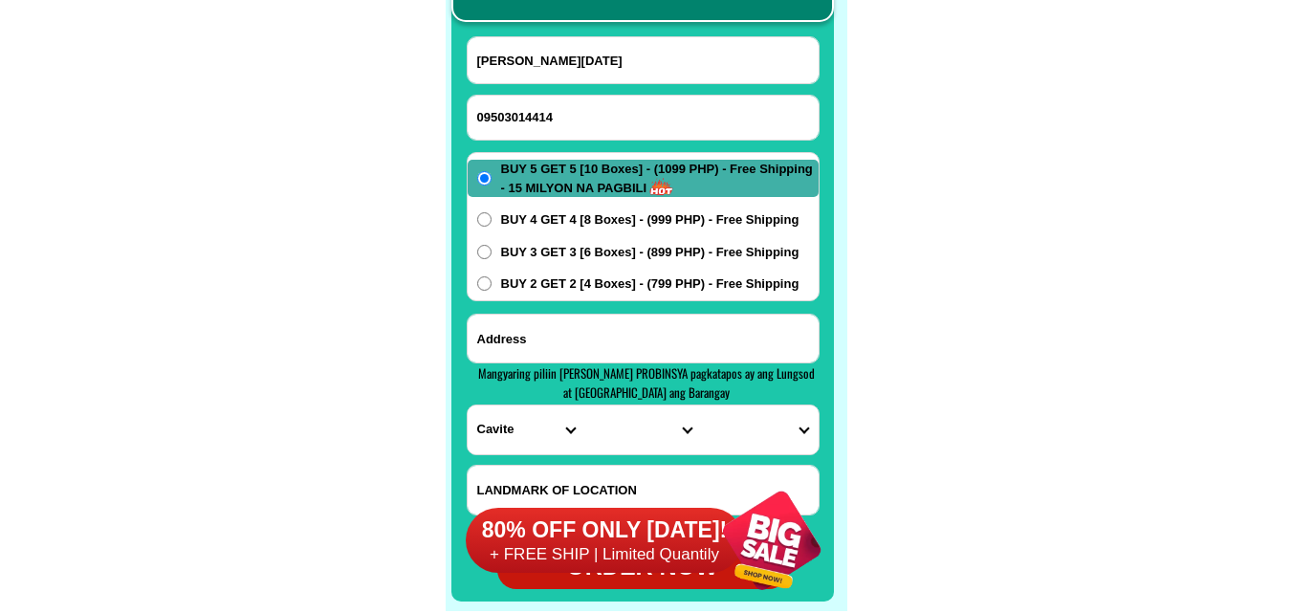
click at [548, 328] on input "Input address" at bounding box center [642, 339] width 351 height 48
paste input "address ko [US_STATE][GEOGRAPHIC_DATA] 09503014414 poruk [STREET_ADDRESS][PERSO…"
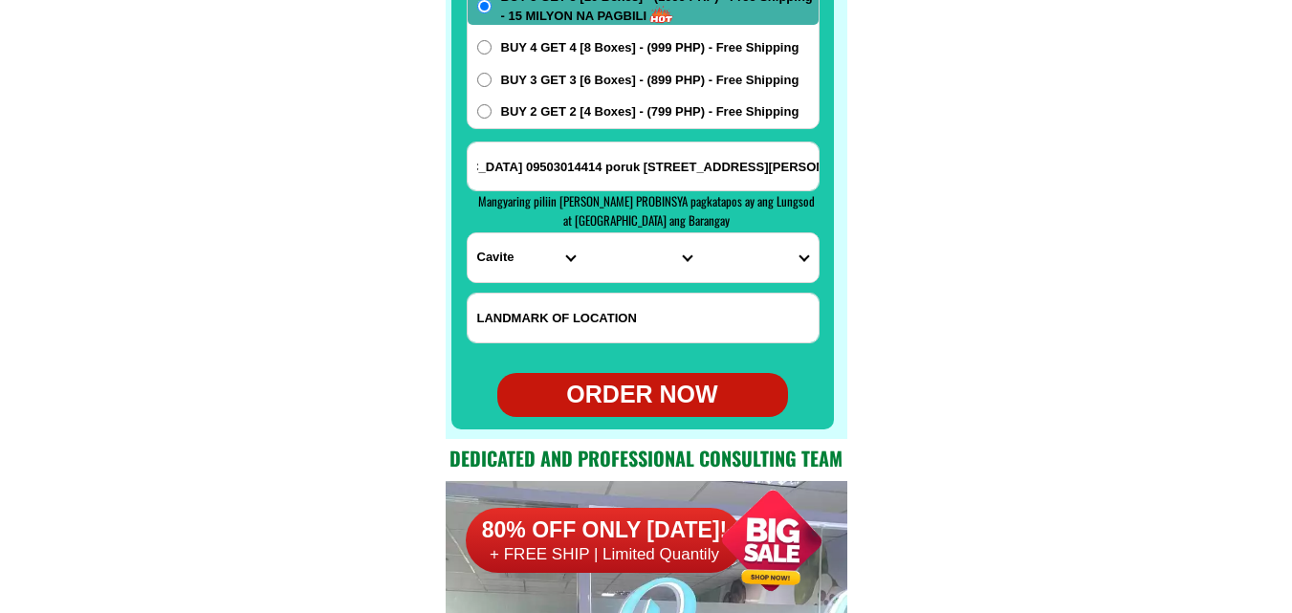
scroll to position [15360, 0]
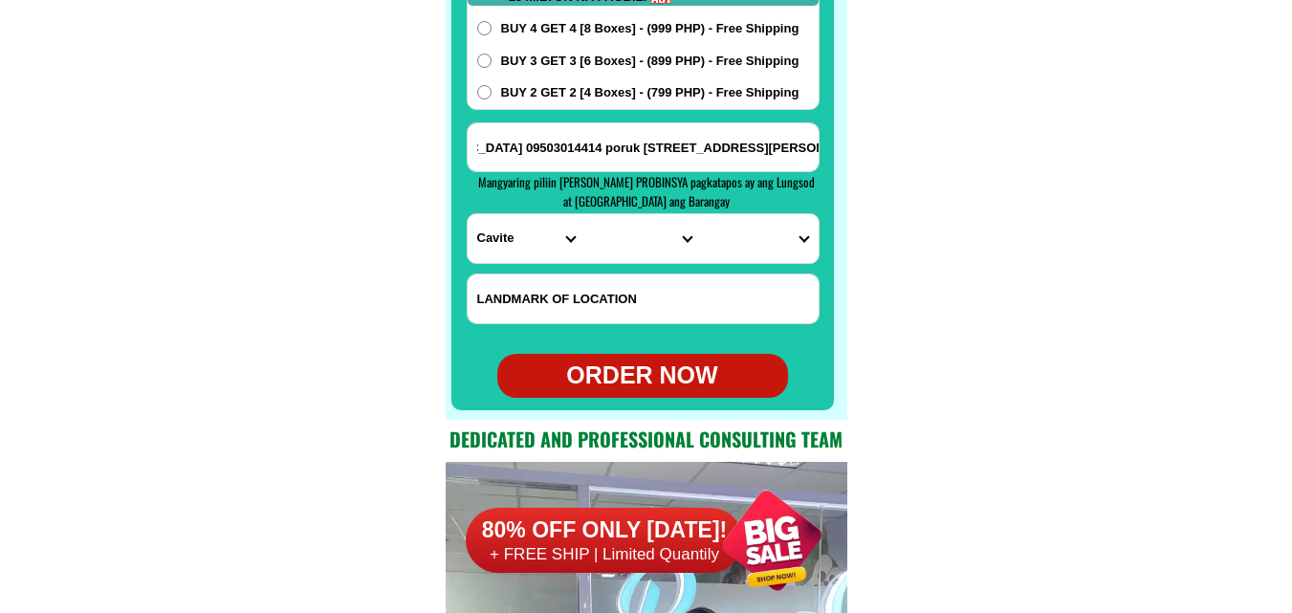
type input "address ko [US_STATE][GEOGRAPHIC_DATA] 09503014414 poruk [STREET_ADDRESS][PERSO…"
click at [513, 244] on select "PROVINCE [GEOGRAPHIC_DATA] [GEOGRAPHIC_DATA] [GEOGRAPHIC_DATA] [GEOGRAPHIC_DATA…" at bounding box center [525, 238] width 117 height 49
select select "63_701"
click at [467, 214] on select "PROVINCE [GEOGRAPHIC_DATA] [GEOGRAPHIC_DATA] [GEOGRAPHIC_DATA] [GEOGRAPHIC_DATA…" at bounding box center [525, 238] width 117 height 49
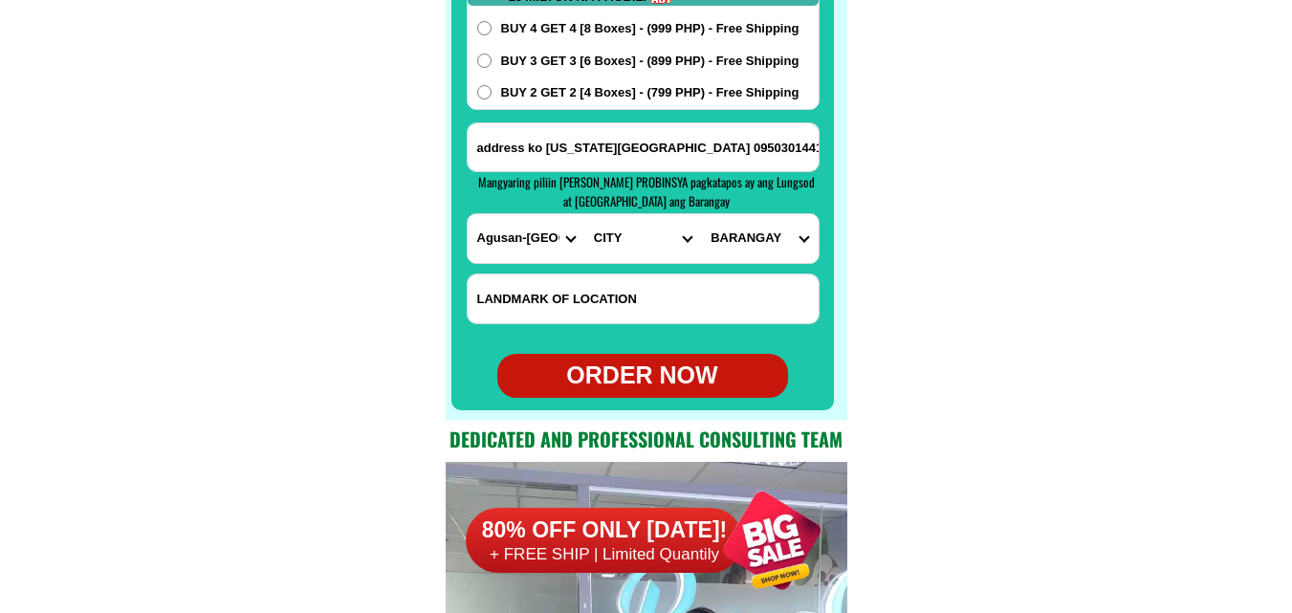
click at [780, 142] on input "address ko [US_STATE][GEOGRAPHIC_DATA] 09503014414 poruk [STREET_ADDRESS][PERSO…" at bounding box center [642, 147] width 351 height 48
click at [640, 256] on select "CITY [GEOGRAPHIC_DATA][PERSON_NAME] [GEOGRAPHIC_DATA][PERSON_NAME] [GEOGRAPHIC_…" at bounding box center [642, 238] width 117 height 49
select select "63_7019572"
click at [584, 214] on select "CITY [GEOGRAPHIC_DATA][PERSON_NAME] [GEOGRAPHIC_DATA][PERSON_NAME] [GEOGRAPHIC_…" at bounding box center [642, 238] width 117 height 49
click at [782, 159] on input "address ko [US_STATE][GEOGRAPHIC_DATA] 09503014414 poruk [STREET_ADDRESS][PERSO…" at bounding box center [642, 147] width 351 height 48
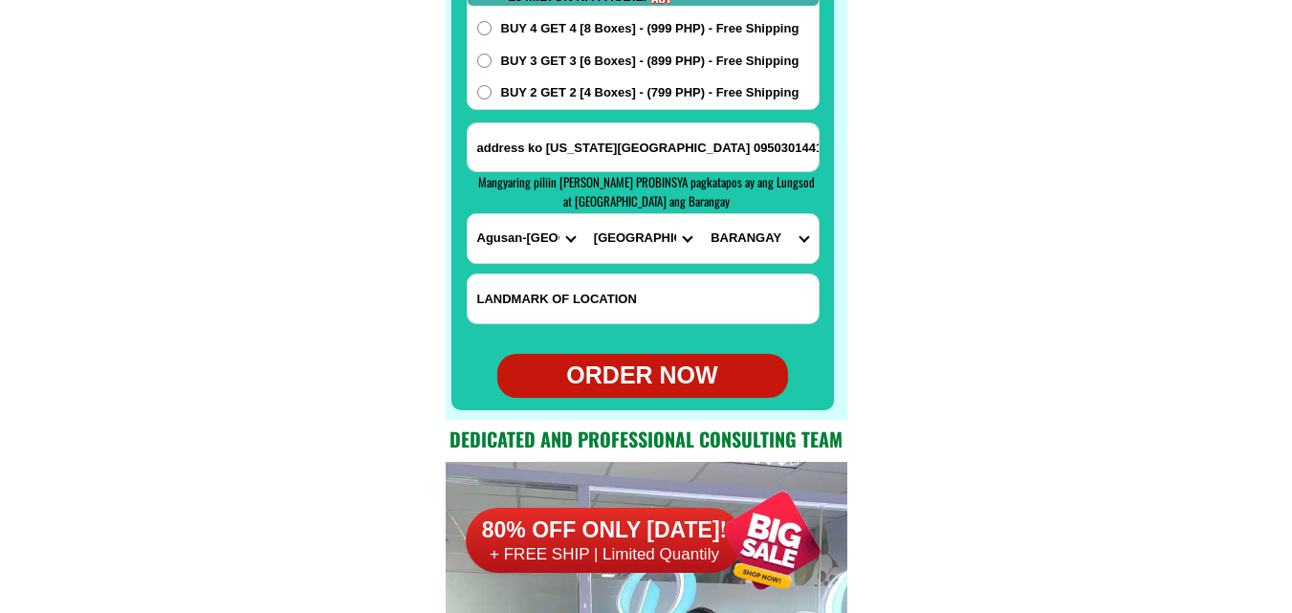
click at [765, 255] on select "BARANGAY Alegria Barangay 1 (pob.) Barangay 2 (pob.) Barangay 3 (pob.) Barangay…" at bounding box center [759, 238] width 117 height 49
select select "63_7019572699"
click at [701, 214] on select "BARANGAY Alegria Barangay 1 (pob.) Barangay 2 (pob.) Barangay 3 (pob.) Barangay…" at bounding box center [759, 238] width 117 height 49
click at [649, 380] on div "ORDER NOW" at bounding box center [642, 376] width 291 height 36
type input "09503014414"
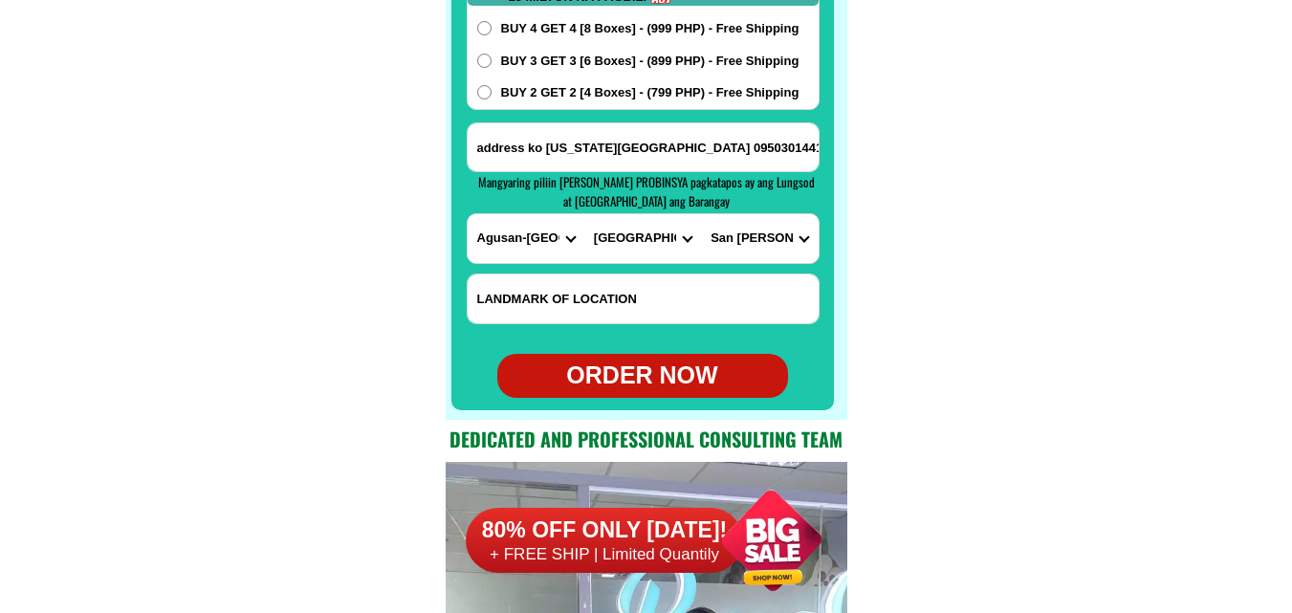
radio input "true"
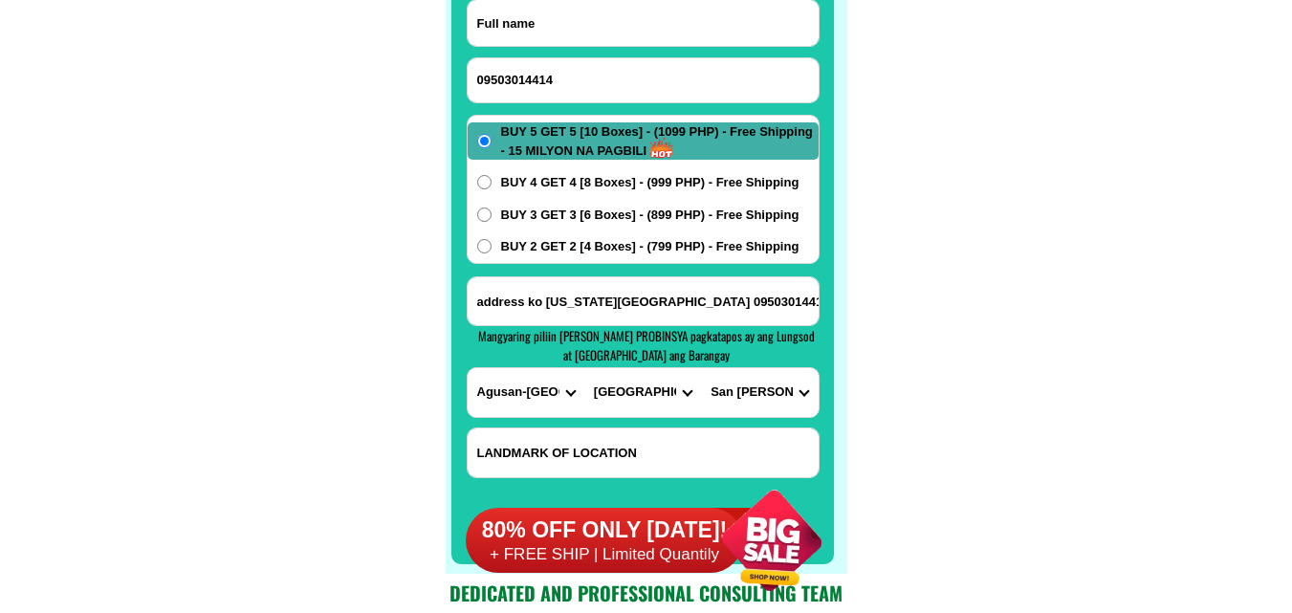
paste input "[US_STATE][PERSON_NAME]"
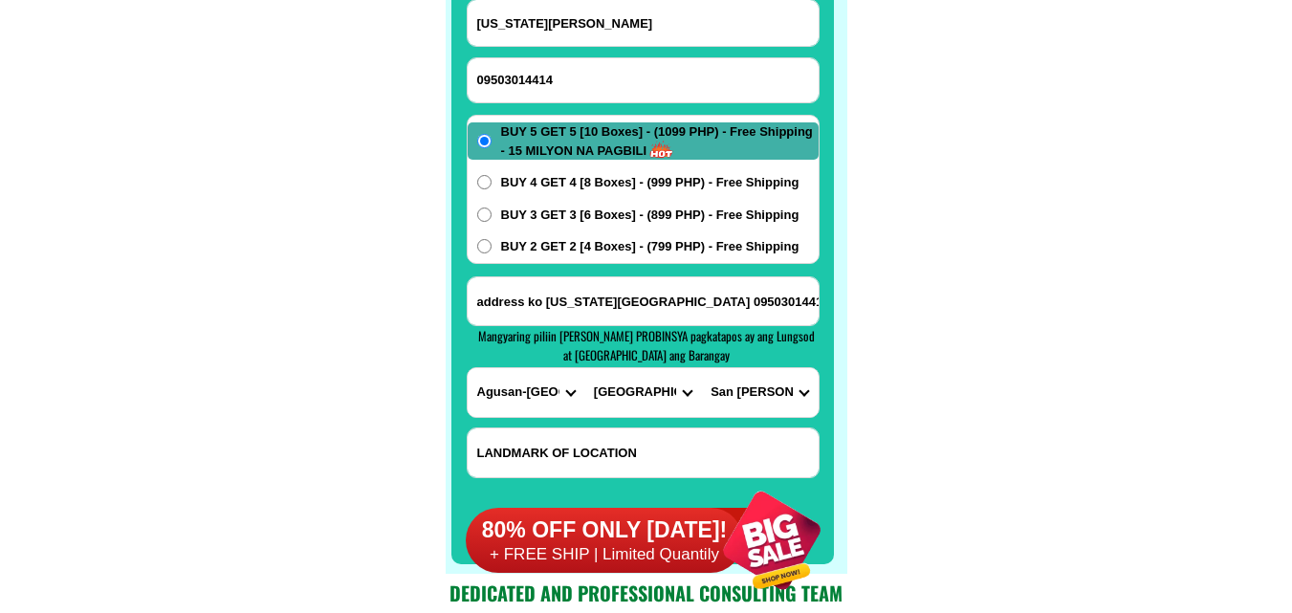
type input "[US_STATE][PERSON_NAME]"
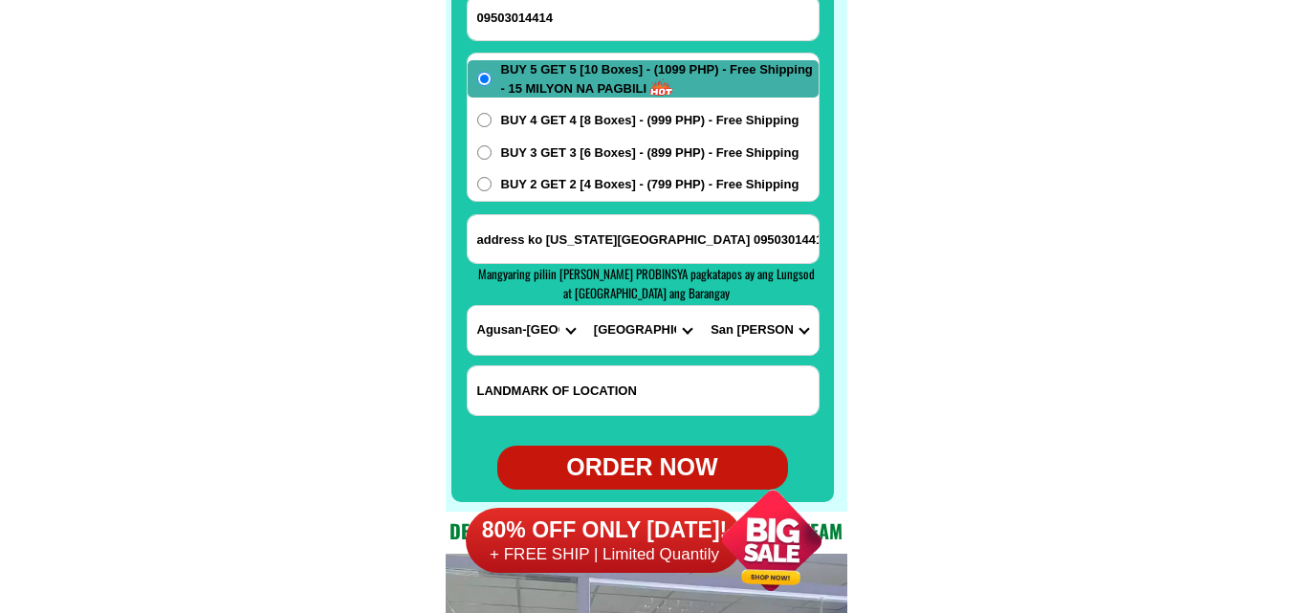
scroll to position [15302, 0]
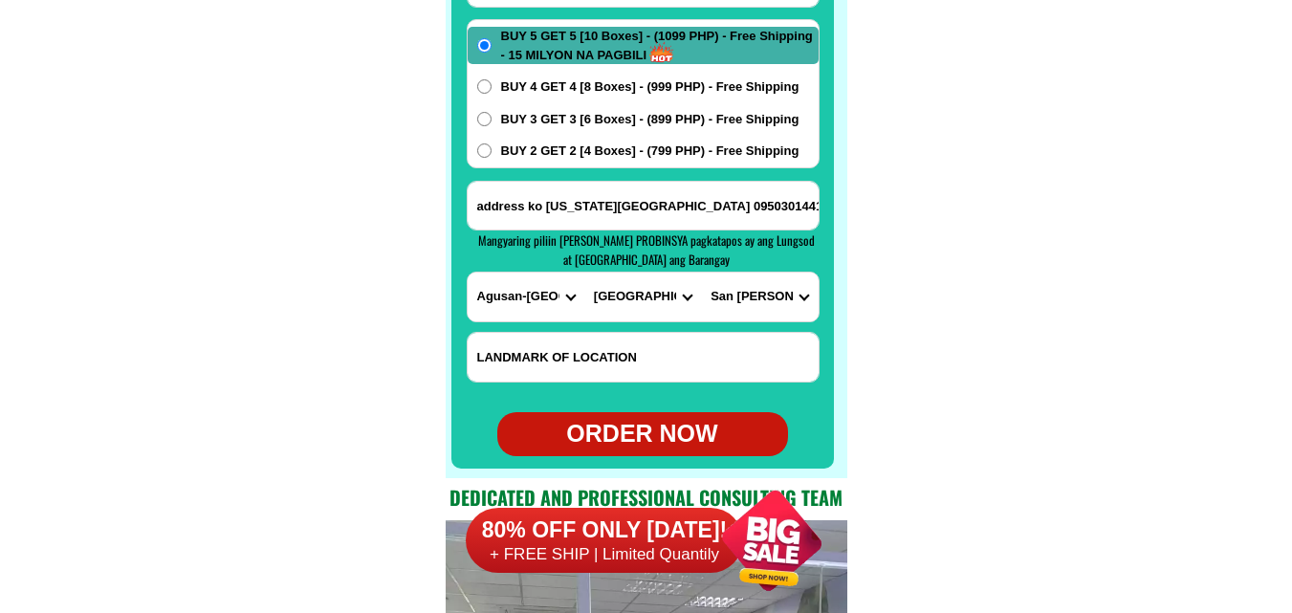
click at [658, 431] on div "ORDER NOW" at bounding box center [642, 434] width 291 height 36
radio input "true"
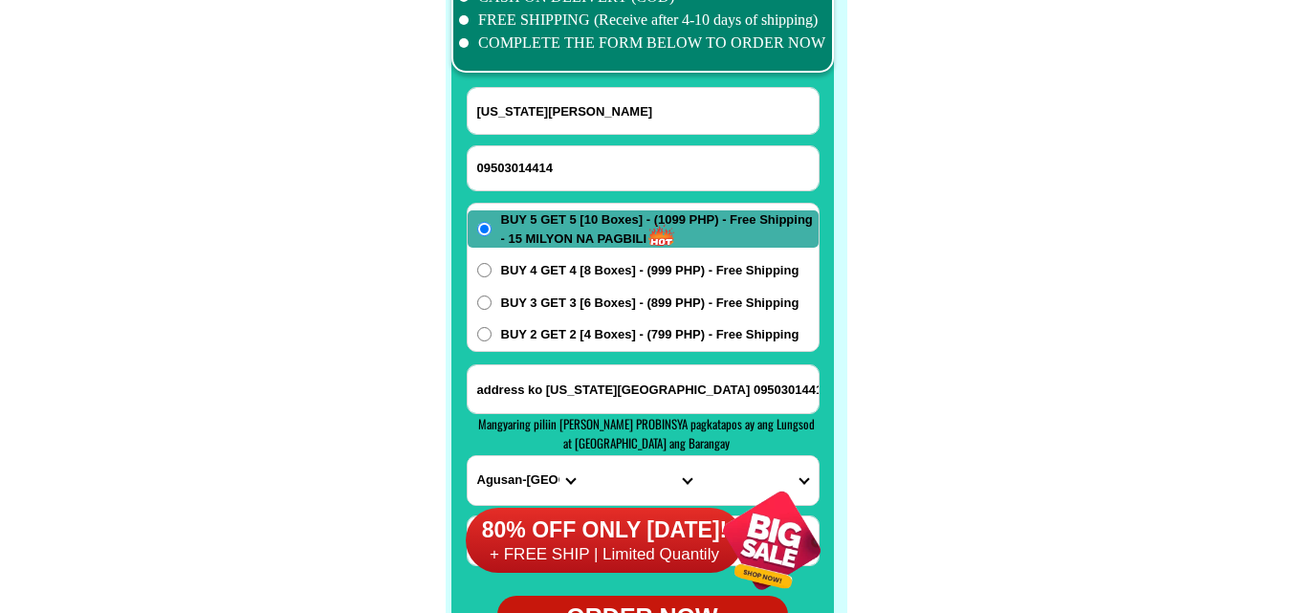
scroll to position [15111, 0]
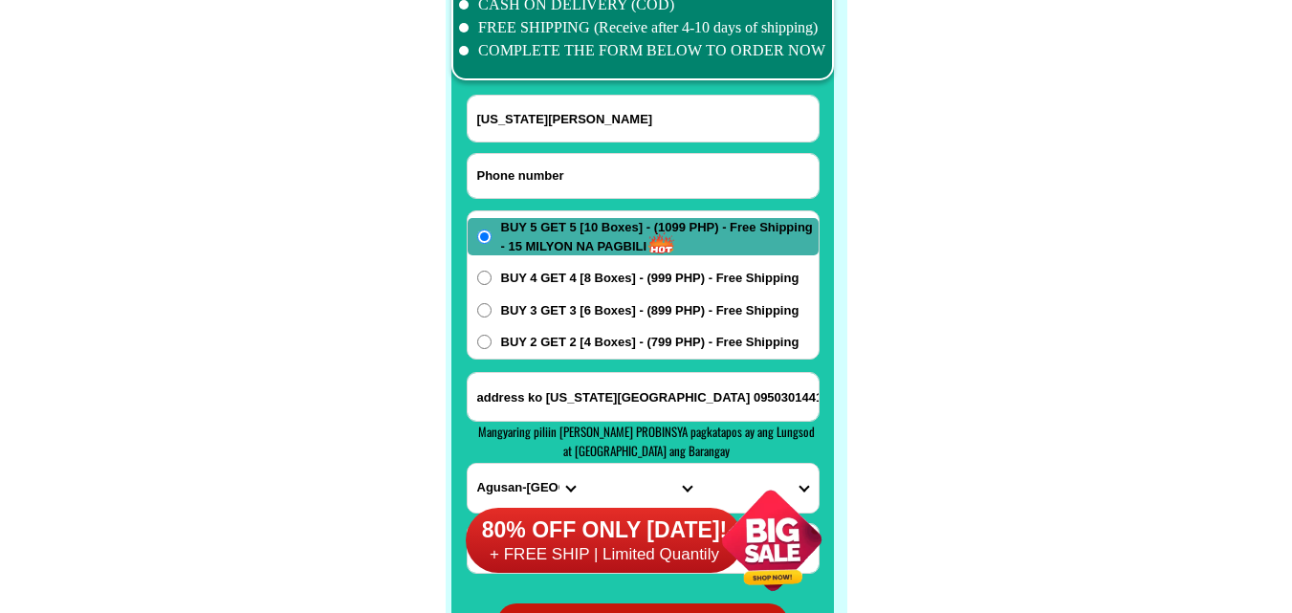
click at [562, 167] on input "Input phone_number" at bounding box center [642, 176] width 351 height 44
paste input "09493956108"
type input "09493956108"
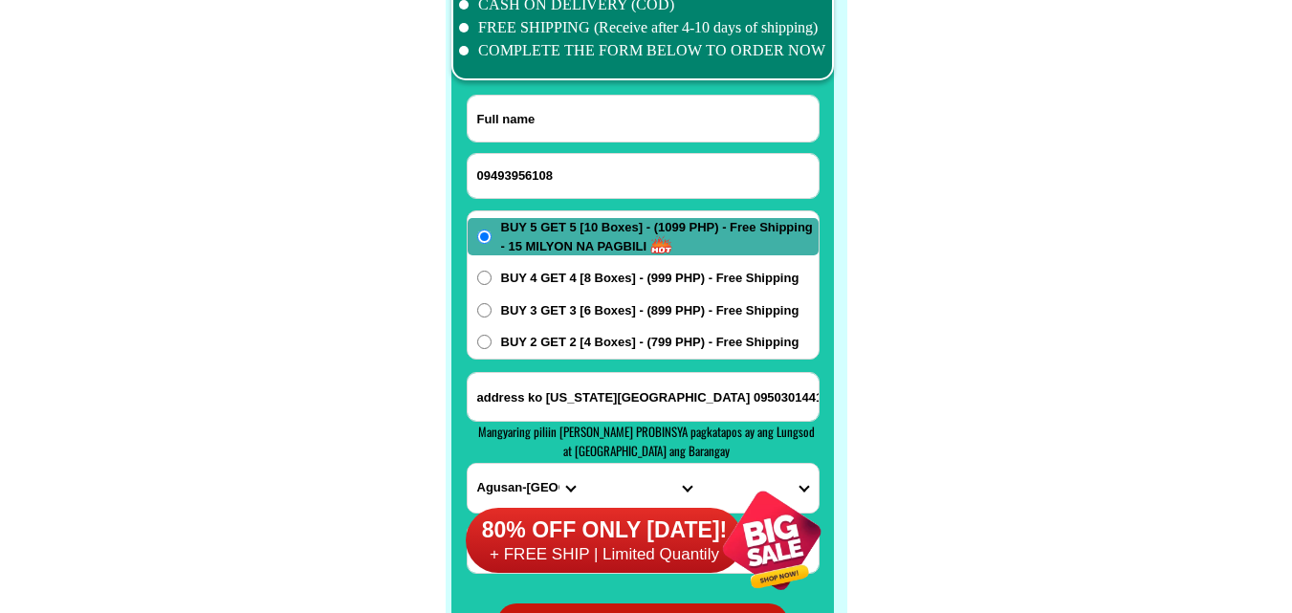
drag, startPoint x: 575, startPoint y: 115, endPoint x: 332, endPoint y: 11, distance: 264.2
click at [575, 115] on input "Input full_name" at bounding box center [642, 119] width 351 height 46
paste input "momar Catalan"
type input "momar Catalan"
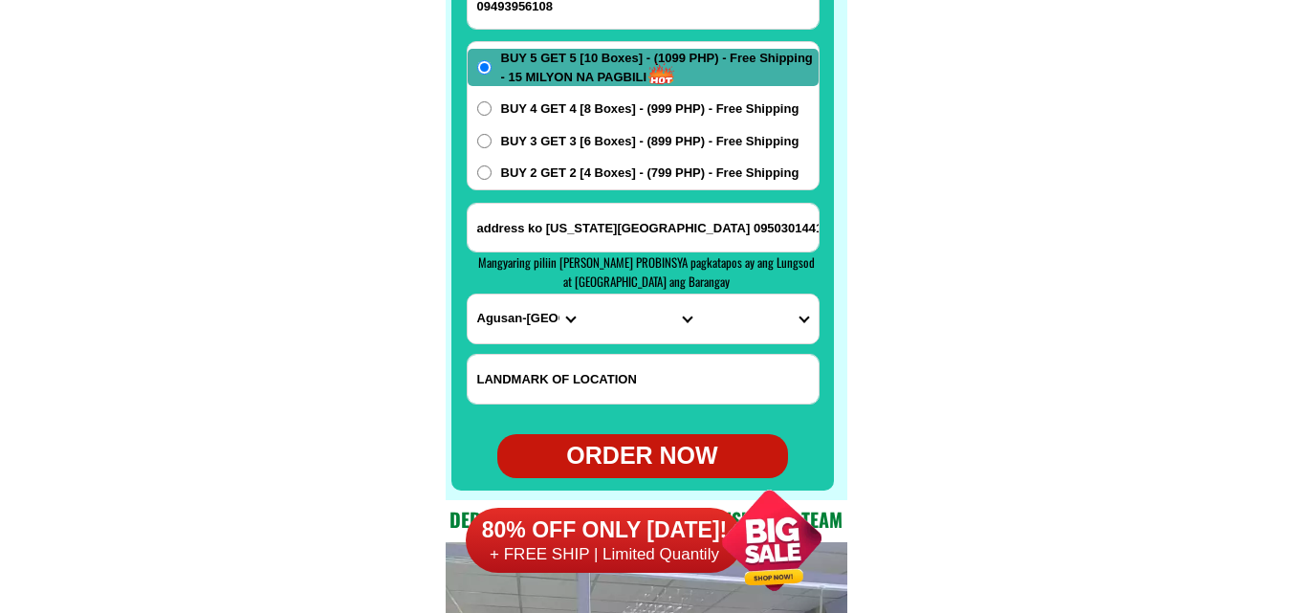
scroll to position [15302, 0]
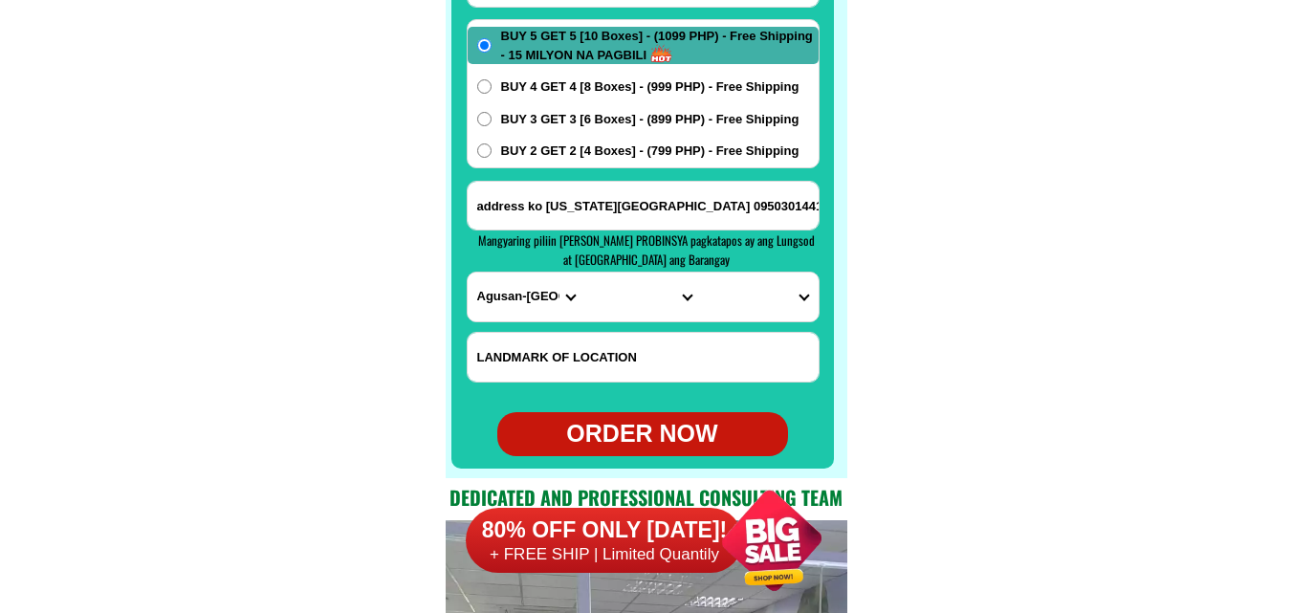
click at [625, 197] on input "address ko [US_STATE][GEOGRAPHIC_DATA] 09503014414 poruk [STREET_ADDRESS][PERSO…" at bounding box center [642, 206] width 351 height 48
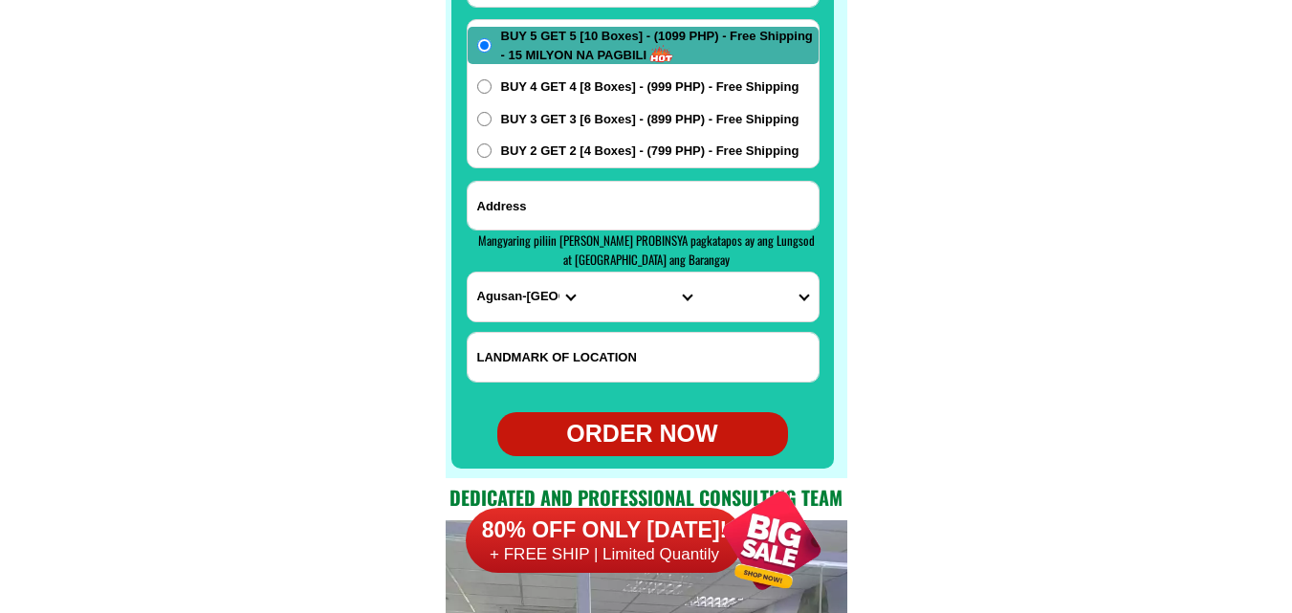
paste input "viscara compound molino 3 [GEOGRAPHIC_DATA]"
type input "viscara compound molino 3 [GEOGRAPHIC_DATA]"
click at [506, 302] on select "PROVINCE [GEOGRAPHIC_DATA] [GEOGRAPHIC_DATA] [GEOGRAPHIC_DATA] [GEOGRAPHIC_DATA…" at bounding box center [525, 296] width 117 height 49
select select "63_826"
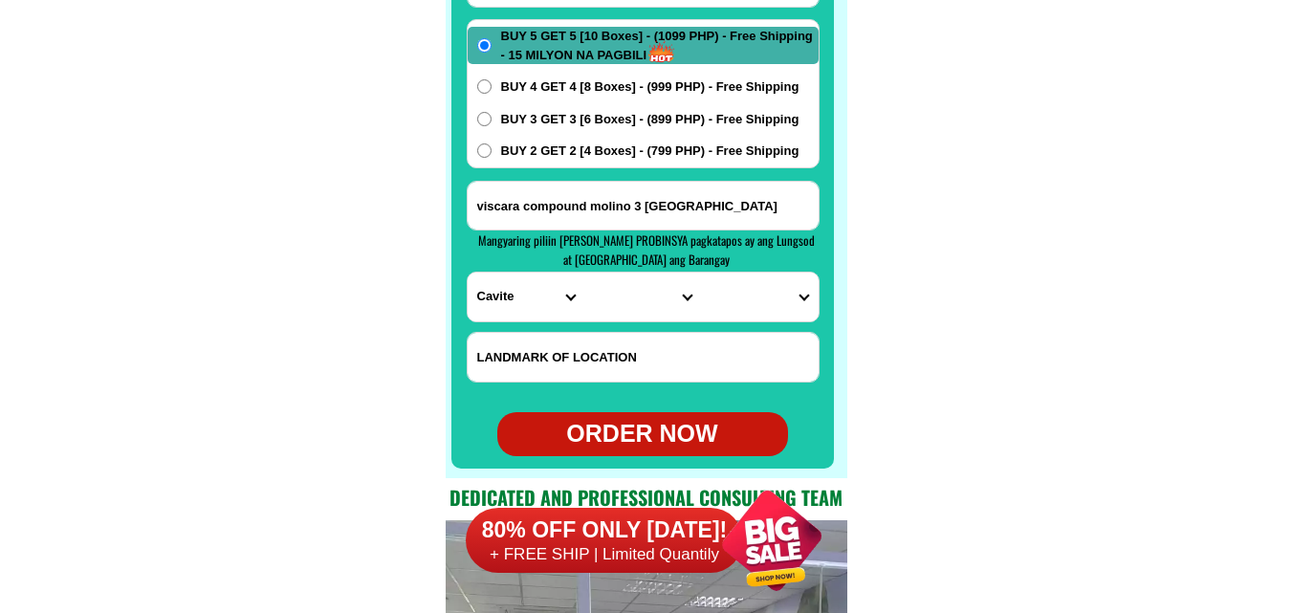
click at [467, 272] on select "PROVINCE [GEOGRAPHIC_DATA] [GEOGRAPHIC_DATA] [GEOGRAPHIC_DATA] [GEOGRAPHIC_DATA…" at bounding box center [525, 296] width 117 height 49
click at [584, 290] on select "CITY [PERSON_NAME] Bacoor [PERSON_NAME] [GEOGRAPHIC_DATA]-city [GEOGRAPHIC_DATA…" at bounding box center [642, 296] width 117 height 49
select select "63_8268103"
click at [584, 272] on select "CITY [PERSON_NAME] Bacoor [PERSON_NAME] [GEOGRAPHIC_DATA]-city [GEOGRAPHIC_DATA…" at bounding box center [642, 296] width 117 height 49
click at [749, 284] on select "BARANGAY [PERSON_NAME] i Aniban ii Aniban iii Aniban iv Aniban v Banalo Bayanan…" at bounding box center [759, 296] width 117 height 49
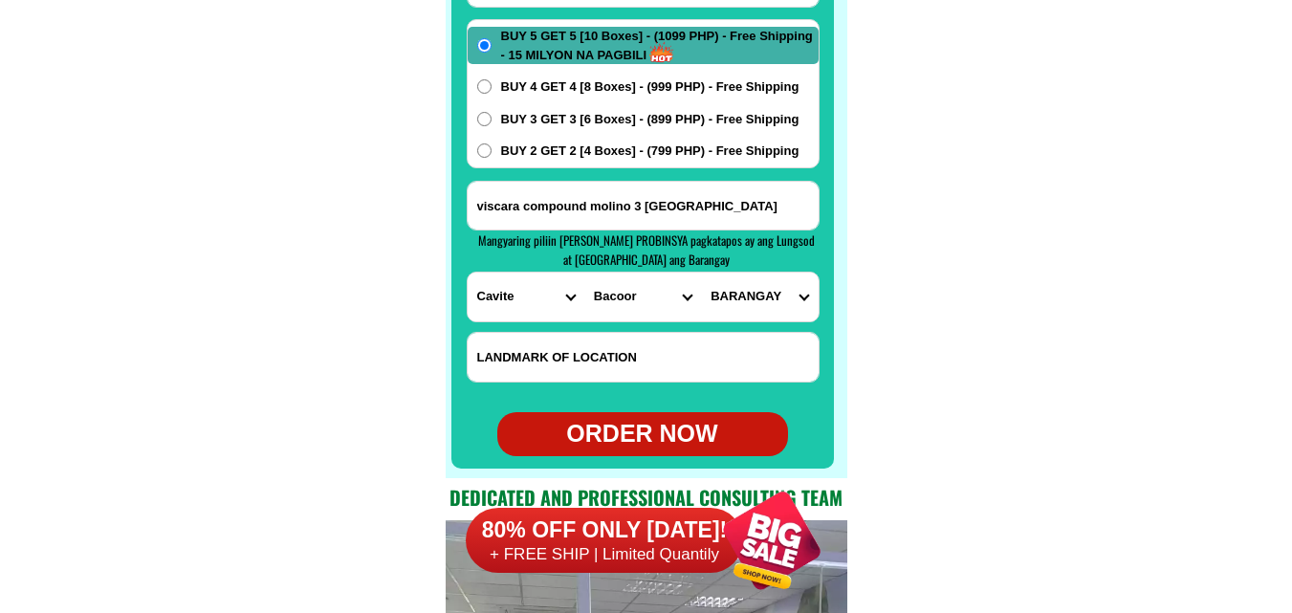
select select "63_82681033472"
click at [701, 272] on select "BARANGAY [PERSON_NAME] i Aniban ii Aniban iii Aniban iv Aniban v Banalo Bayanan…" at bounding box center [759, 296] width 117 height 49
drag, startPoint x: 1000, startPoint y: 222, endPoint x: 965, endPoint y: 206, distance: 38.9
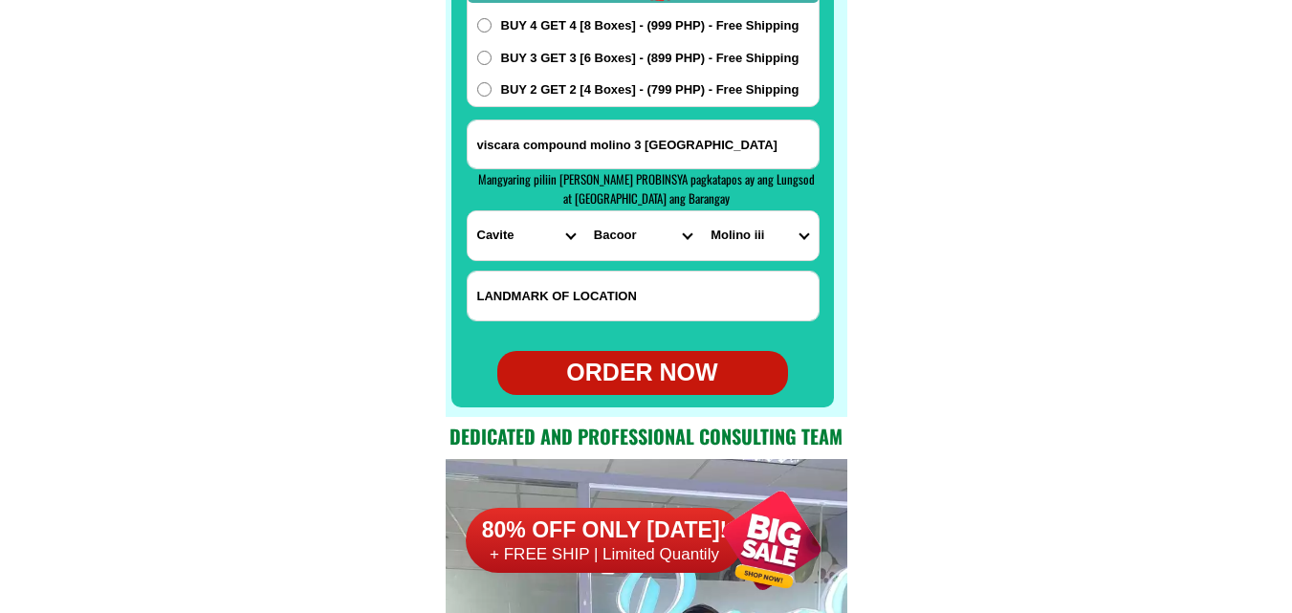
scroll to position [15398, 0]
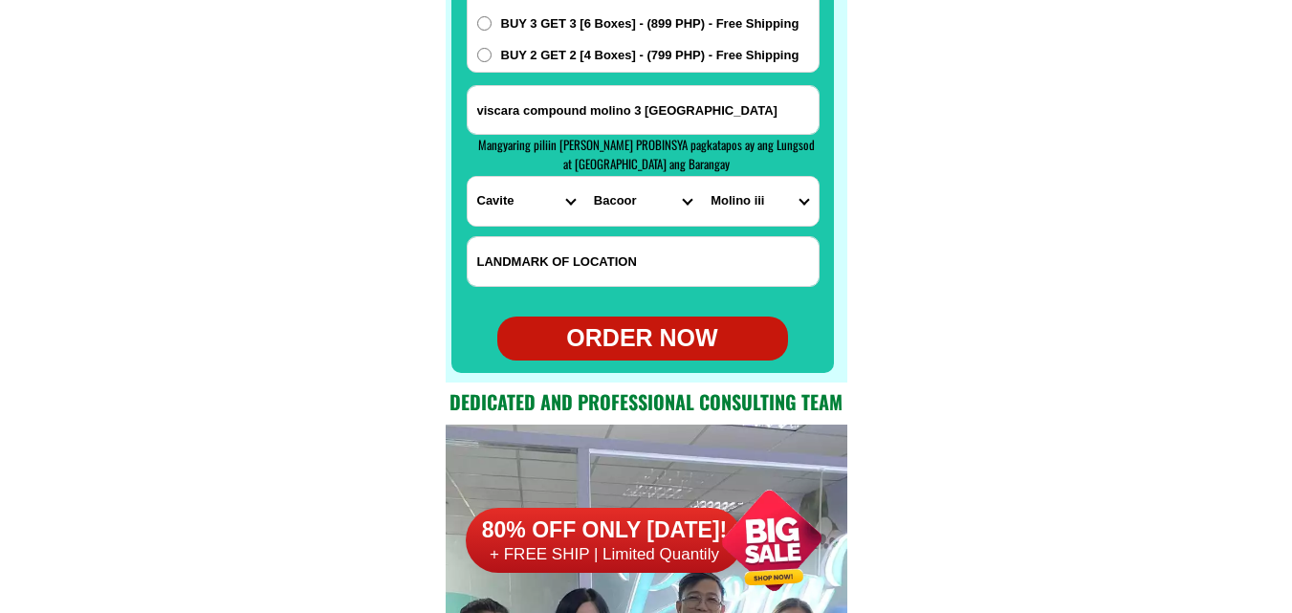
click at [673, 339] on div "ORDER NOW" at bounding box center [642, 338] width 291 height 36
type input "09493956108"
radio input "true"
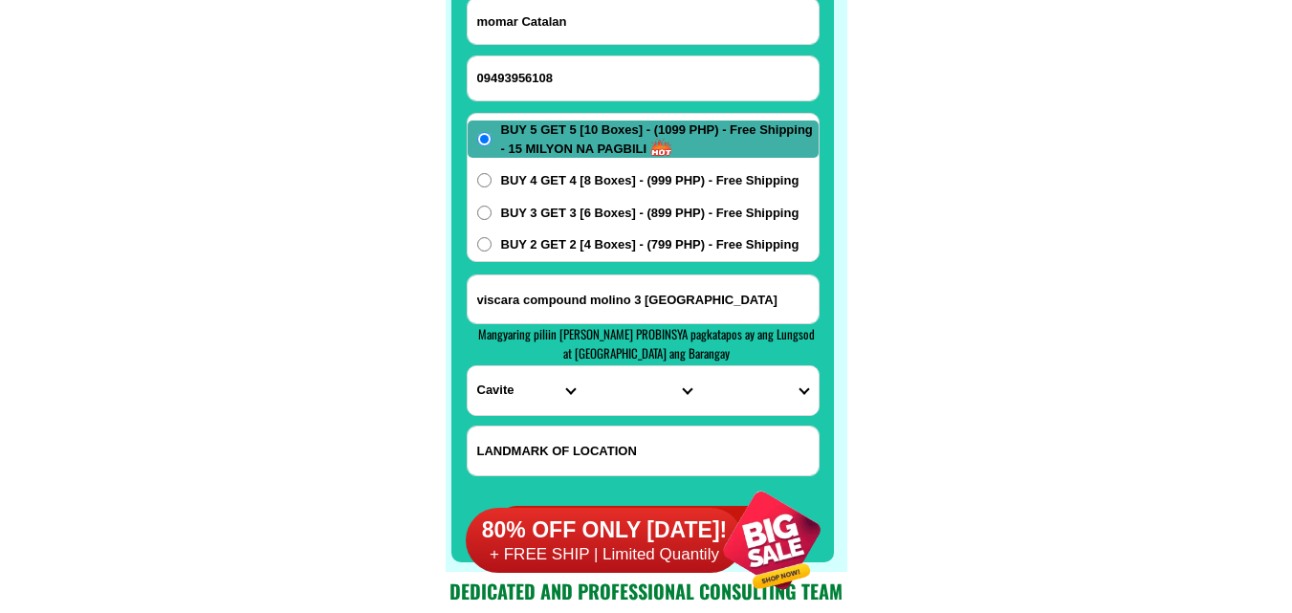
scroll to position [15206, 0]
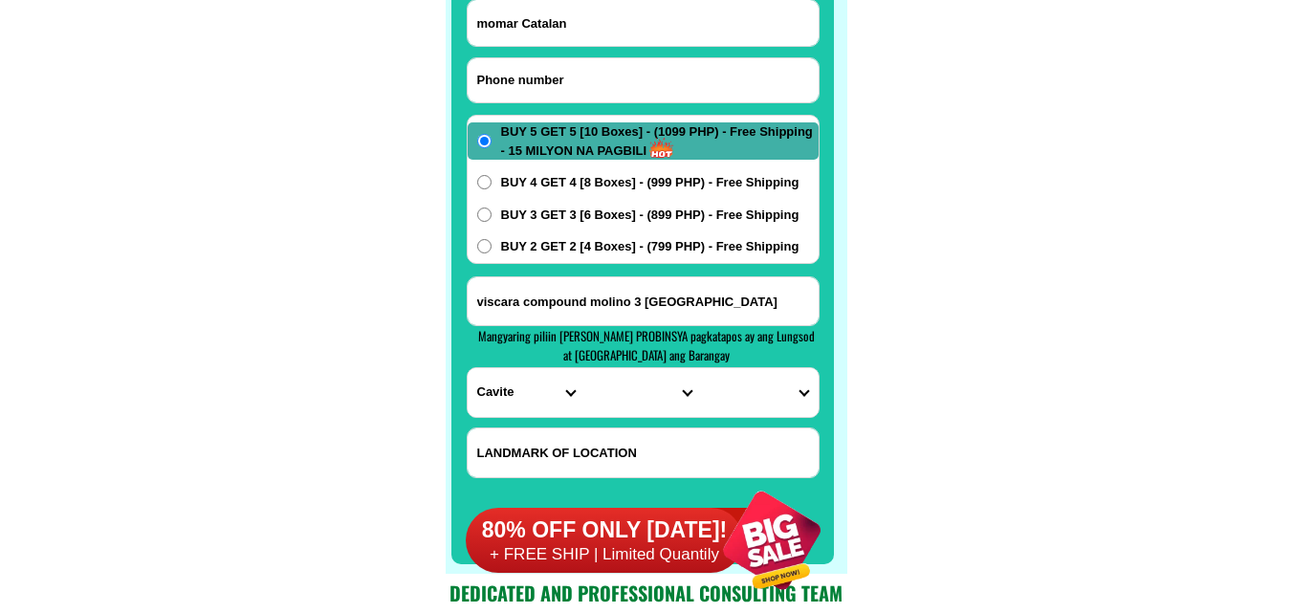
click at [582, 85] on input "Input phone_number" at bounding box center [642, 80] width 351 height 44
paste input "09062951747"
type input "09062951747"
click at [632, 32] on input "Input full_name" at bounding box center [642, 23] width 351 height 46
paste input "[PERSON_NAME]"
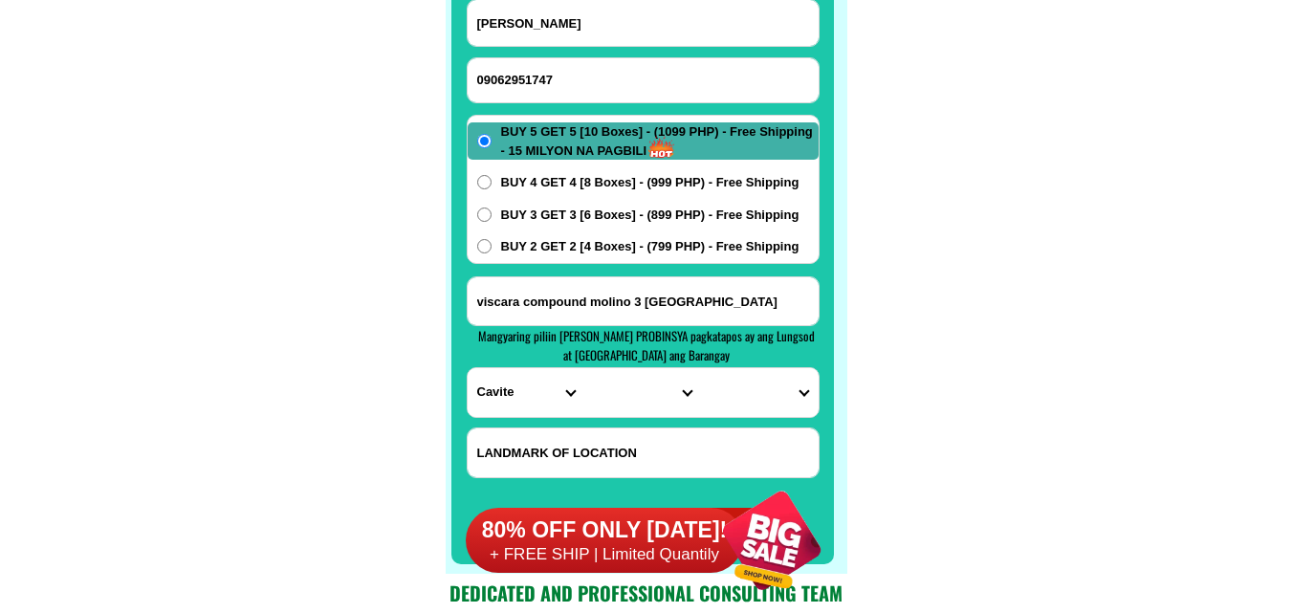
type input "[PERSON_NAME]"
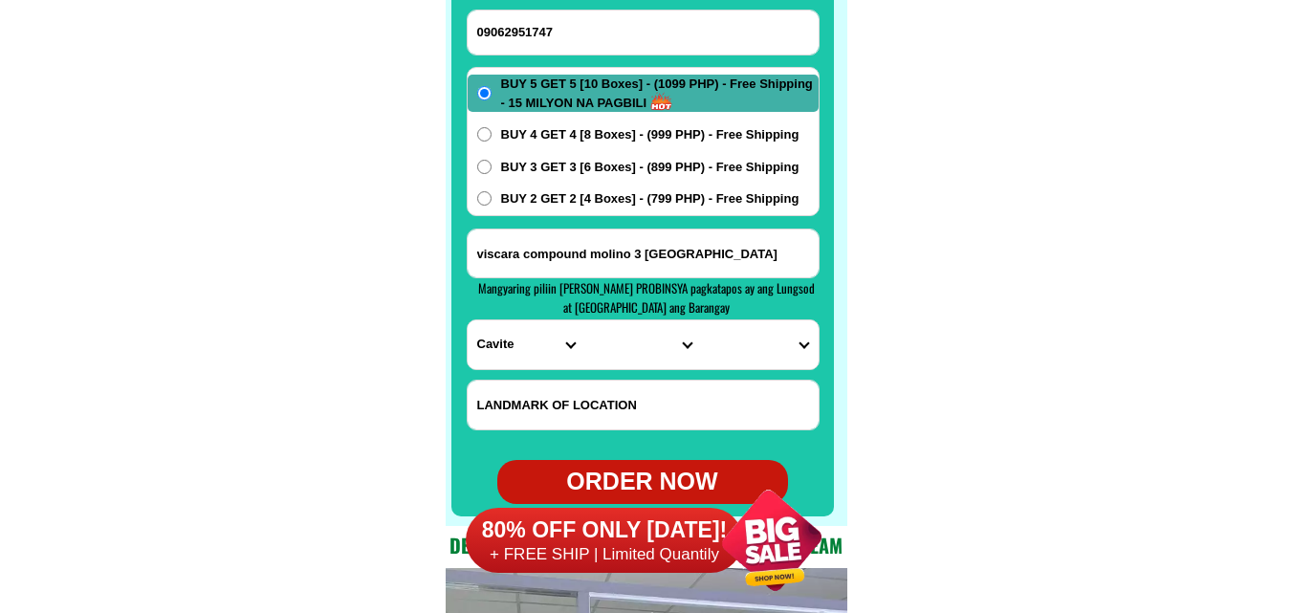
scroll to position [15302, 0]
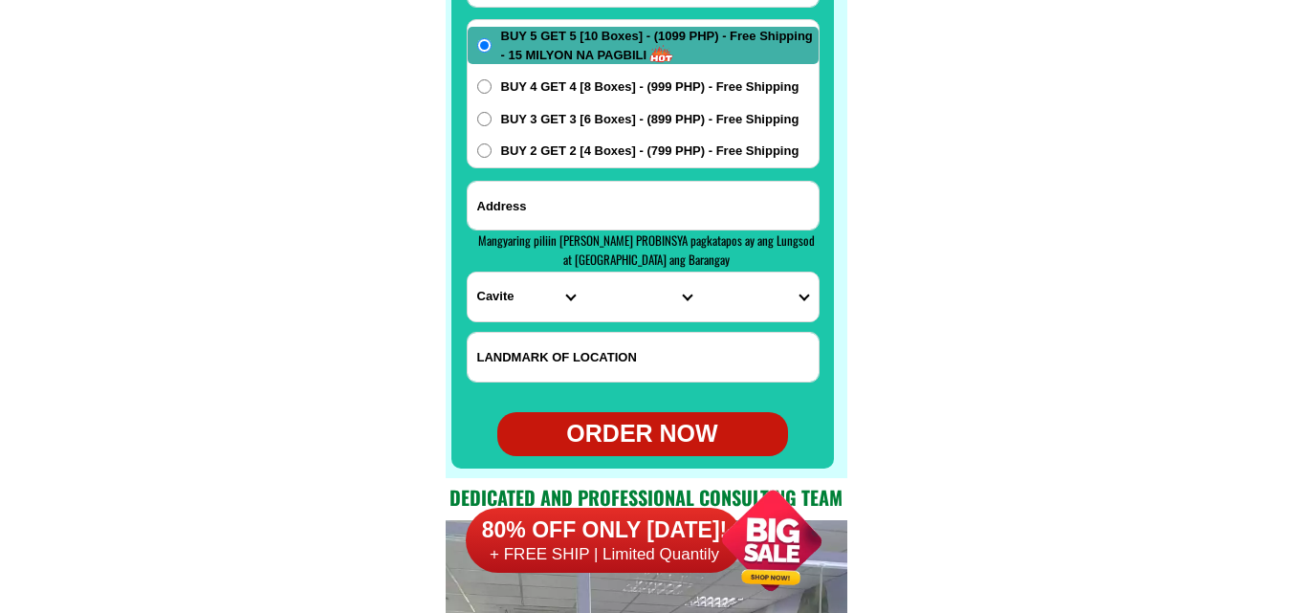
click at [554, 203] on input "Input address" at bounding box center [642, 206] width 351 height 48
paste input "#[GEOGRAPHIC_DATA], [GEOGRAPHIC_DATA][DOMAIN_NAME] 5 Get 5"
type input "#[GEOGRAPHIC_DATA], [GEOGRAPHIC_DATA][DOMAIN_NAME] 5 Get 5"
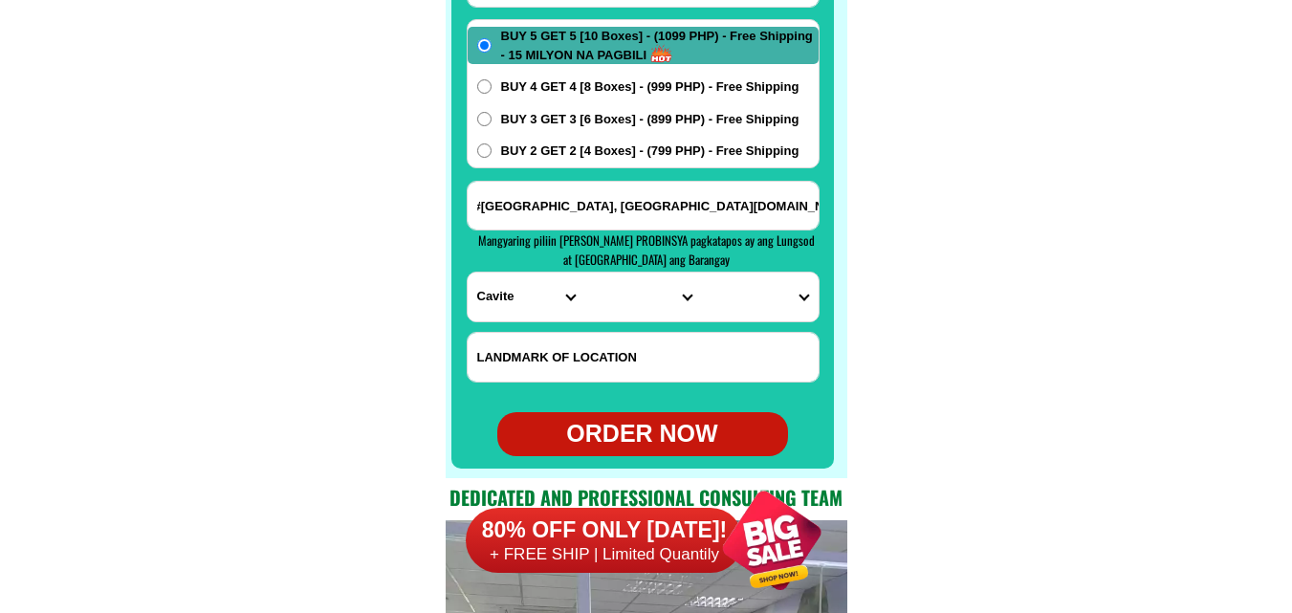
click at [529, 301] on select "PROVINCE [GEOGRAPHIC_DATA] [GEOGRAPHIC_DATA] [GEOGRAPHIC_DATA] [GEOGRAPHIC_DATA…" at bounding box center [525, 296] width 117 height 49
select select "63_219"
click at [467, 272] on select "PROVINCE [GEOGRAPHIC_DATA] [GEOGRAPHIC_DATA] [GEOGRAPHIC_DATA] [GEOGRAPHIC_DATA…" at bounding box center [525, 296] width 117 height 49
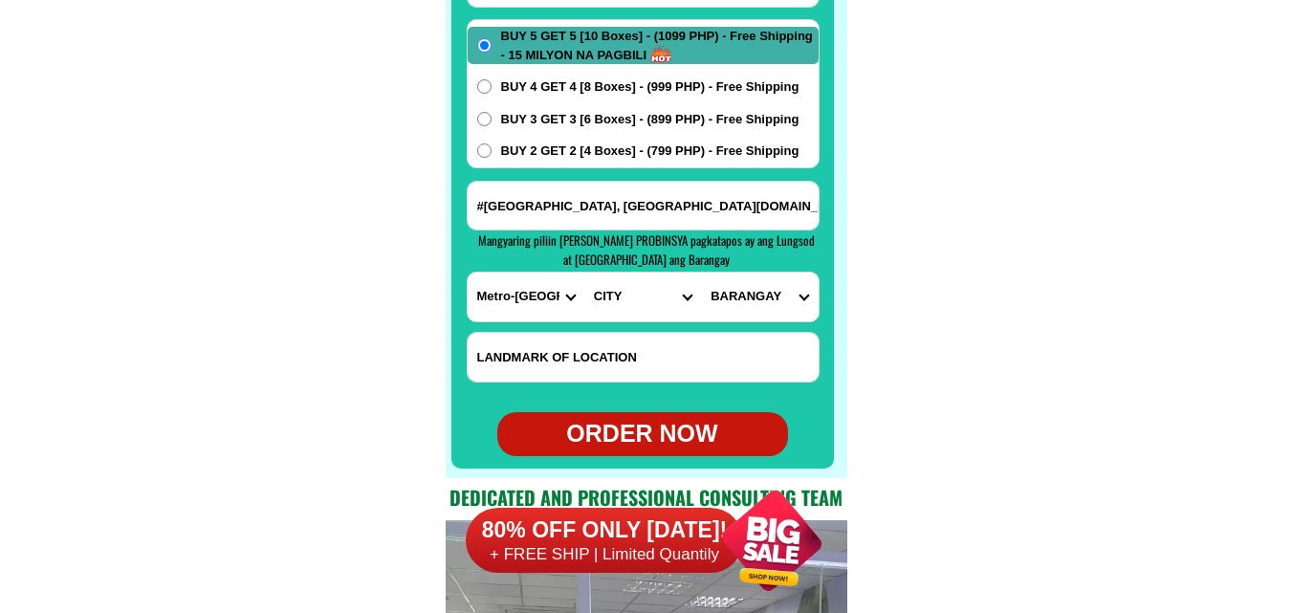
click at [633, 307] on select "CITY [GEOGRAPHIC_DATA] [GEOGRAPHIC_DATA] [GEOGRAPHIC_DATA] [GEOGRAPHIC_DATA]-ci…" at bounding box center [642, 296] width 117 height 49
select select "63_2198465"
click at [584, 272] on select "CITY [GEOGRAPHIC_DATA] [GEOGRAPHIC_DATA] [GEOGRAPHIC_DATA] [GEOGRAPHIC_DATA]-ci…" at bounding box center [642, 296] width 117 height 49
click at [755, 291] on select "[GEOGRAPHIC_DATA][PERSON_NAME][PERSON_NAME] [GEOGRAPHIC_DATA] [DEMOGRAPHIC_DATA…" at bounding box center [759, 296] width 117 height 49
select select "63_21984655205"
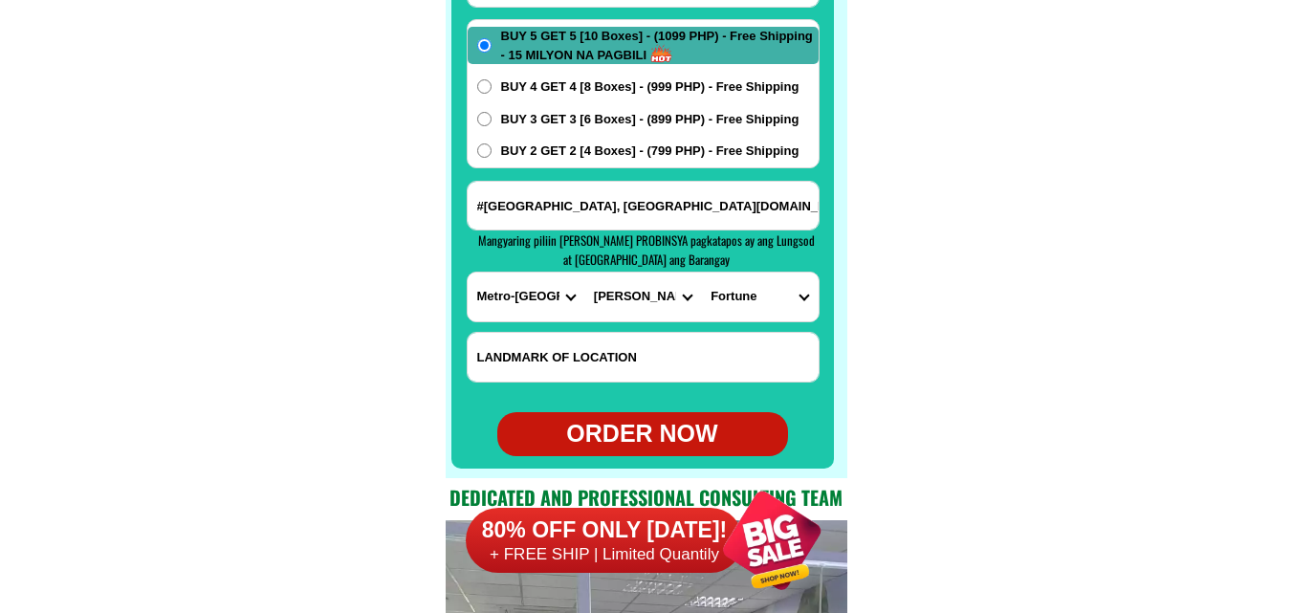
click at [701, 272] on select "[GEOGRAPHIC_DATA][PERSON_NAME][PERSON_NAME] [GEOGRAPHIC_DATA] [DEMOGRAPHIC_DATA…" at bounding box center [759, 296] width 117 height 49
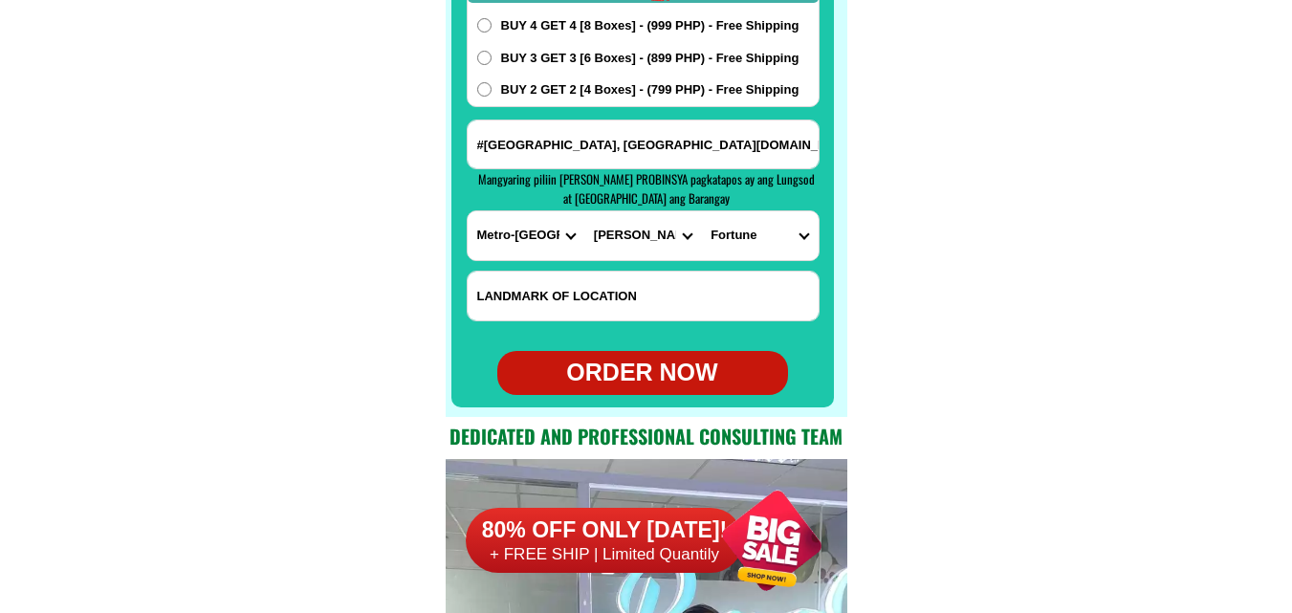
scroll to position [15398, 0]
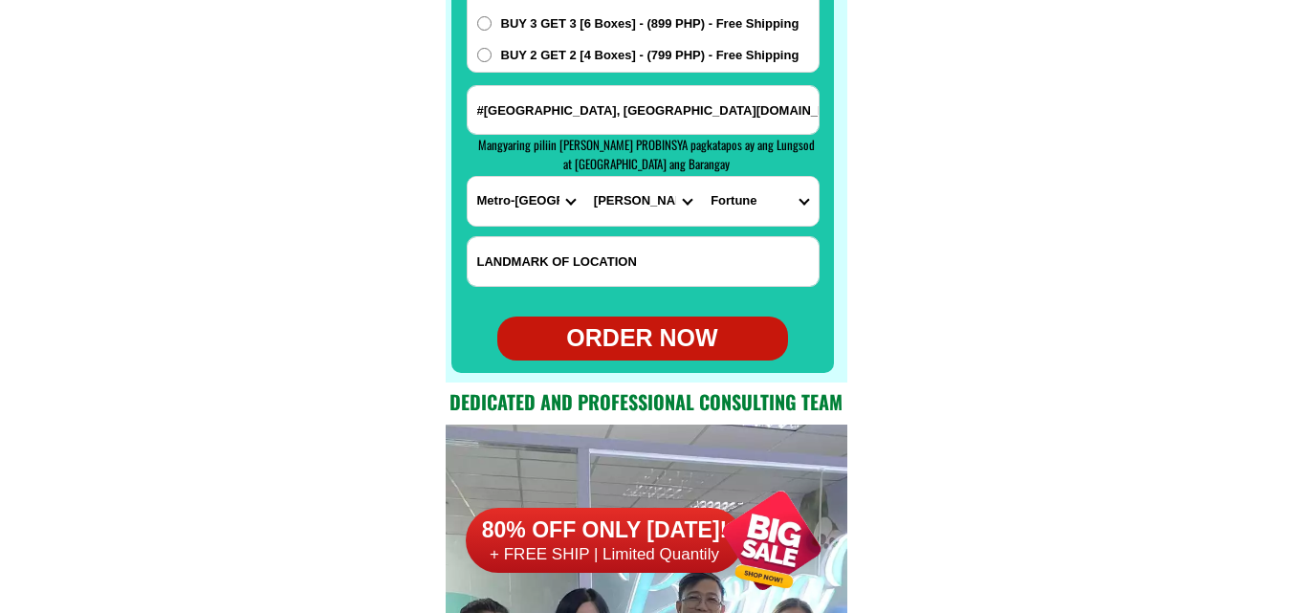
click at [648, 336] on div "ORDER NOW" at bounding box center [642, 338] width 291 height 36
radio input "true"
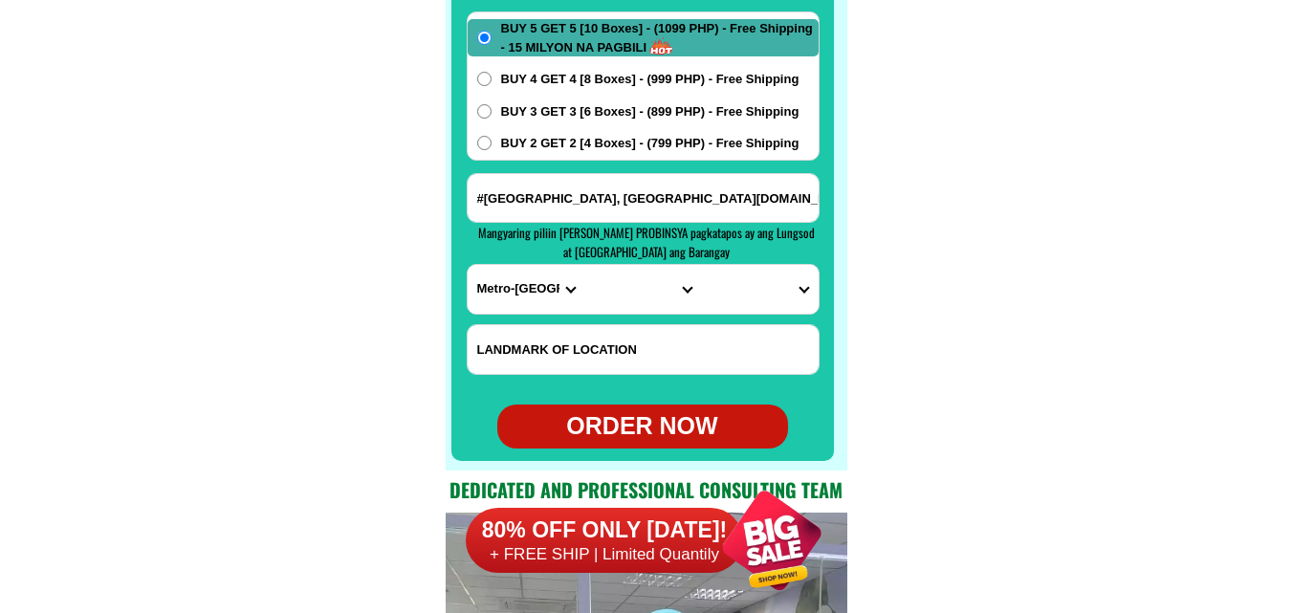
scroll to position [15206, 0]
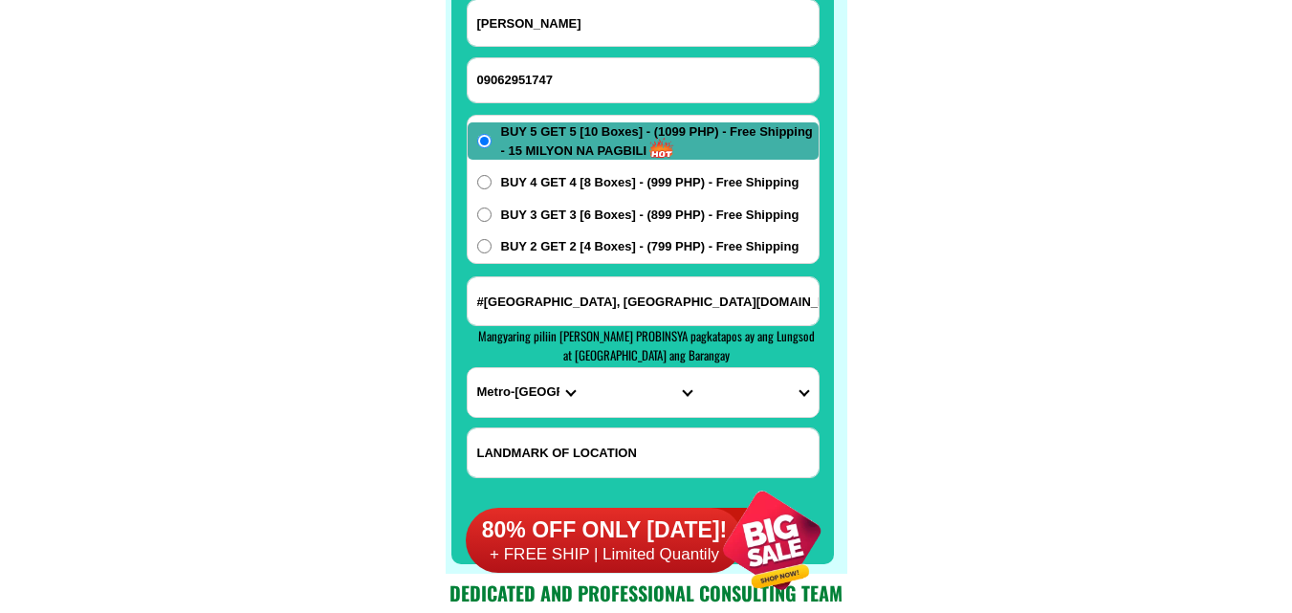
click at [618, 103] on form "[PERSON_NAME] 09062951747 ORDER NOW #[GEOGRAPHIC_DATA], [GEOGRAPHIC_DATA][DOMAI…" at bounding box center [643, 275] width 353 height 553
drag, startPoint x: 570, startPoint y: 65, endPoint x: 554, endPoint y: 59, distance: 17.2
click at [570, 65] on input "Input phone_number" at bounding box center [642, 80] width 351 height 44
paste input "09915644100"
paste input "[PERSON_NAME]"
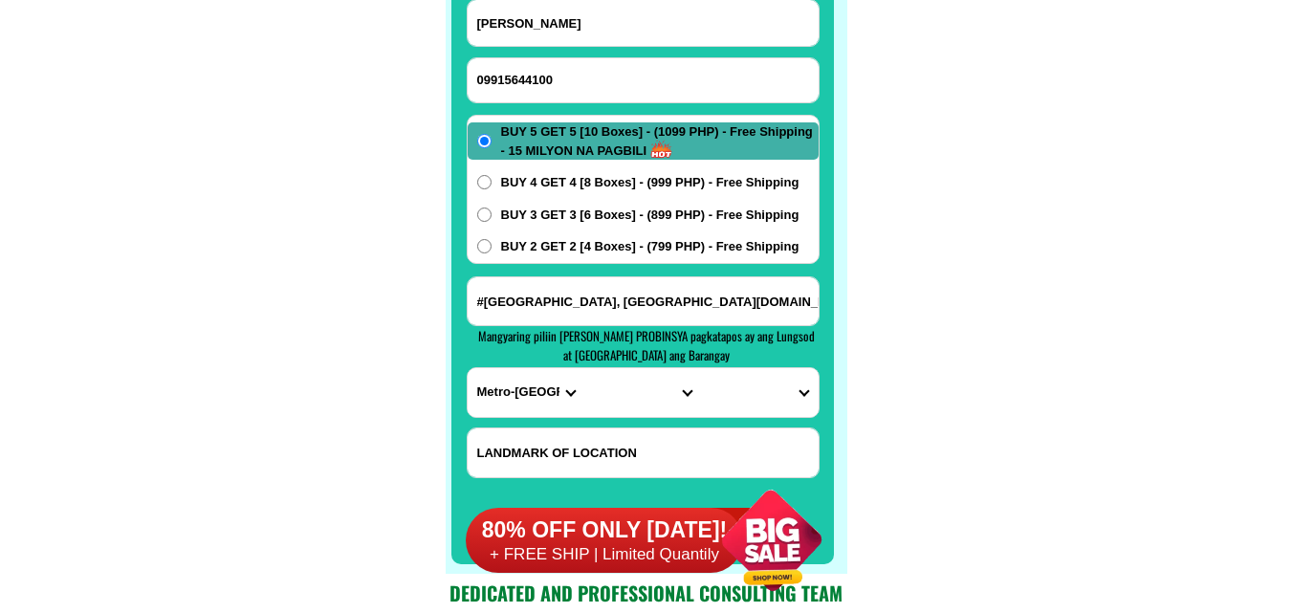
type input "09915644100 [PERSON_NAME]"
click at [559, 15] on input "[PERSON_NAME]" at bounding box center [642, 23] width 351 height 46
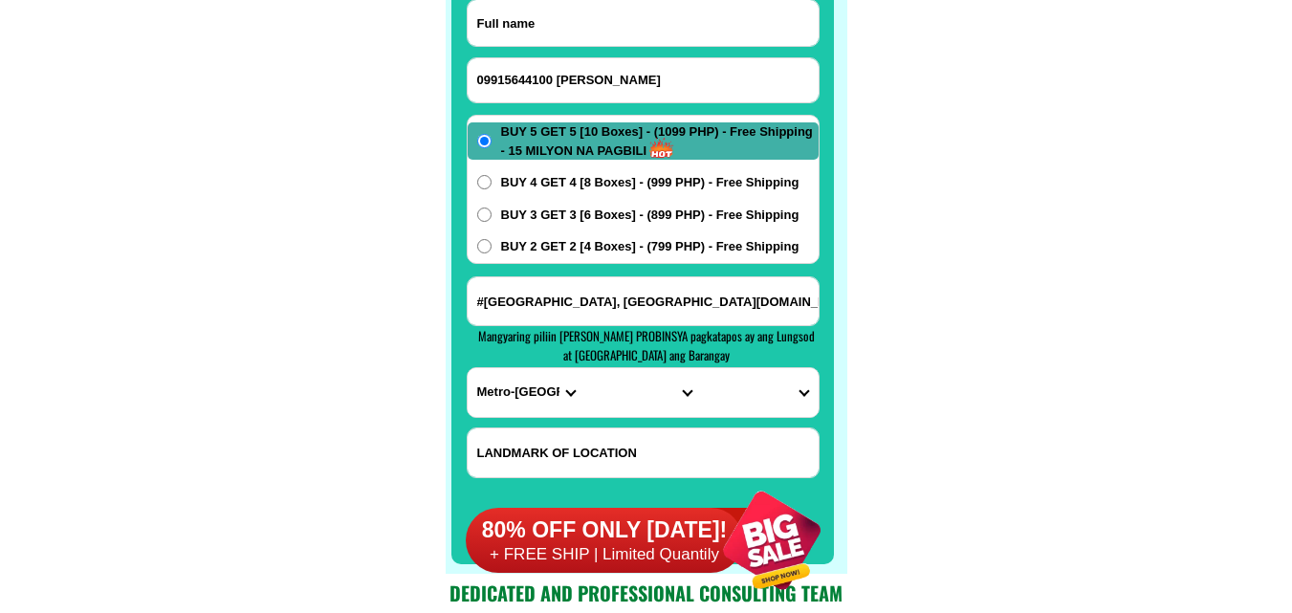
paste input "[PERSON_NAME]"
type input "[PERSON_NAME]"
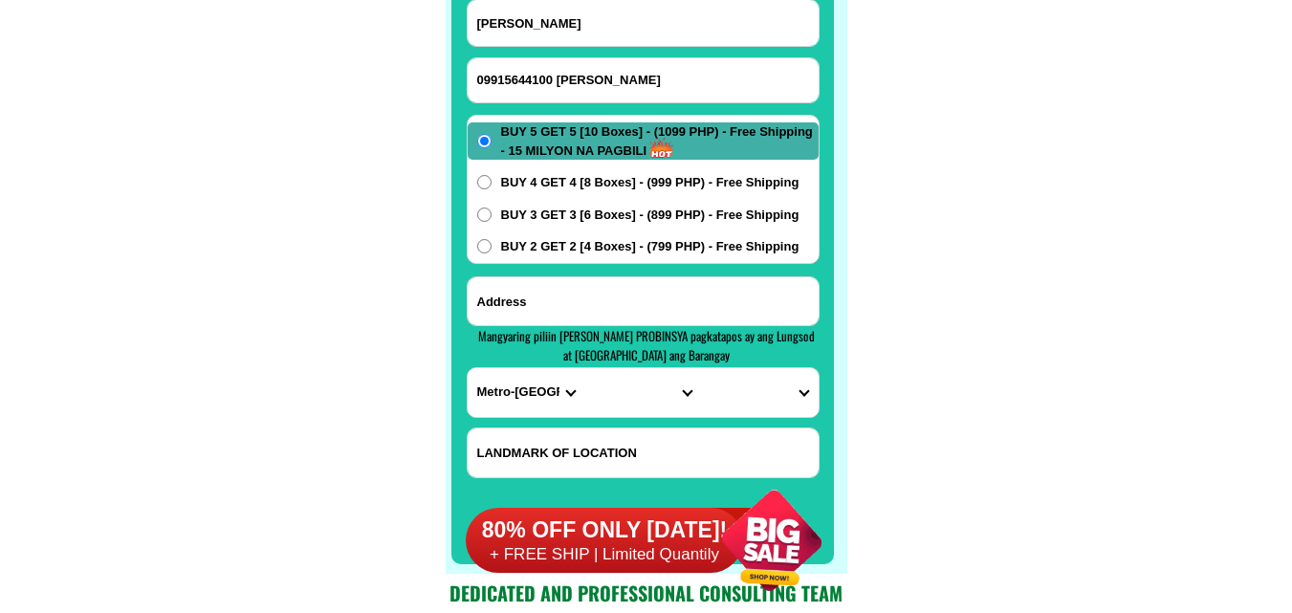
click at [702, 306] on input "Input address" at bounding box center [642, 301] width 351 height 48
paste input "84 [PERSON_NAME], baranggay [GEOGRAPHIC_DATA]"
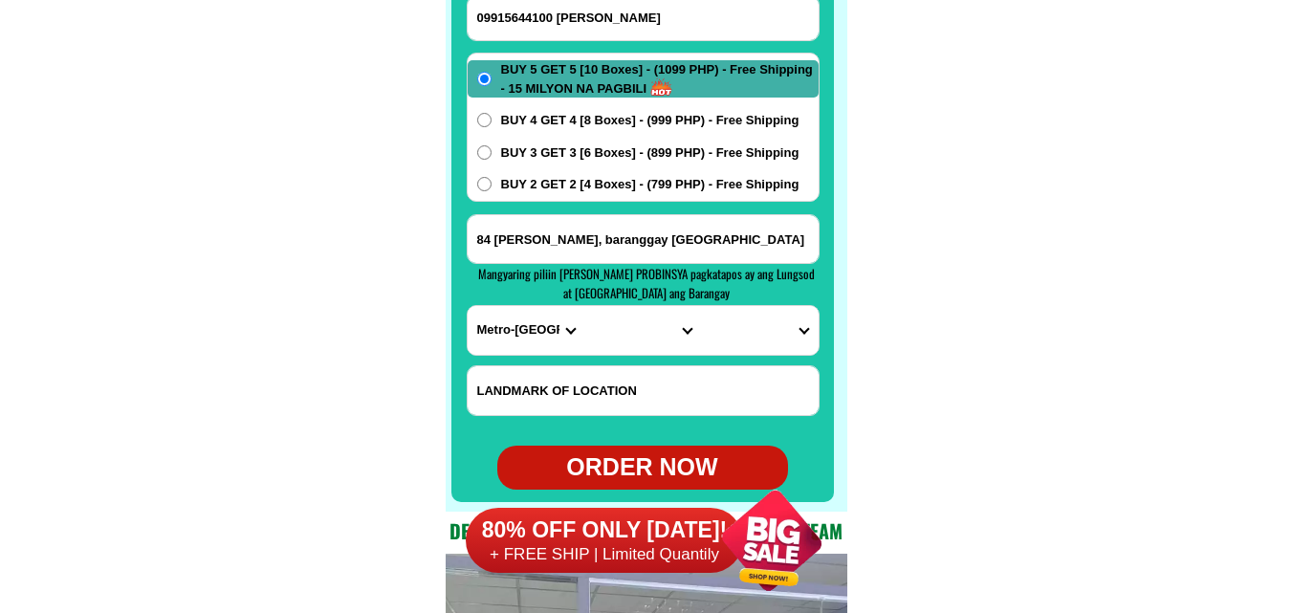
scroll to position [15302, 0]
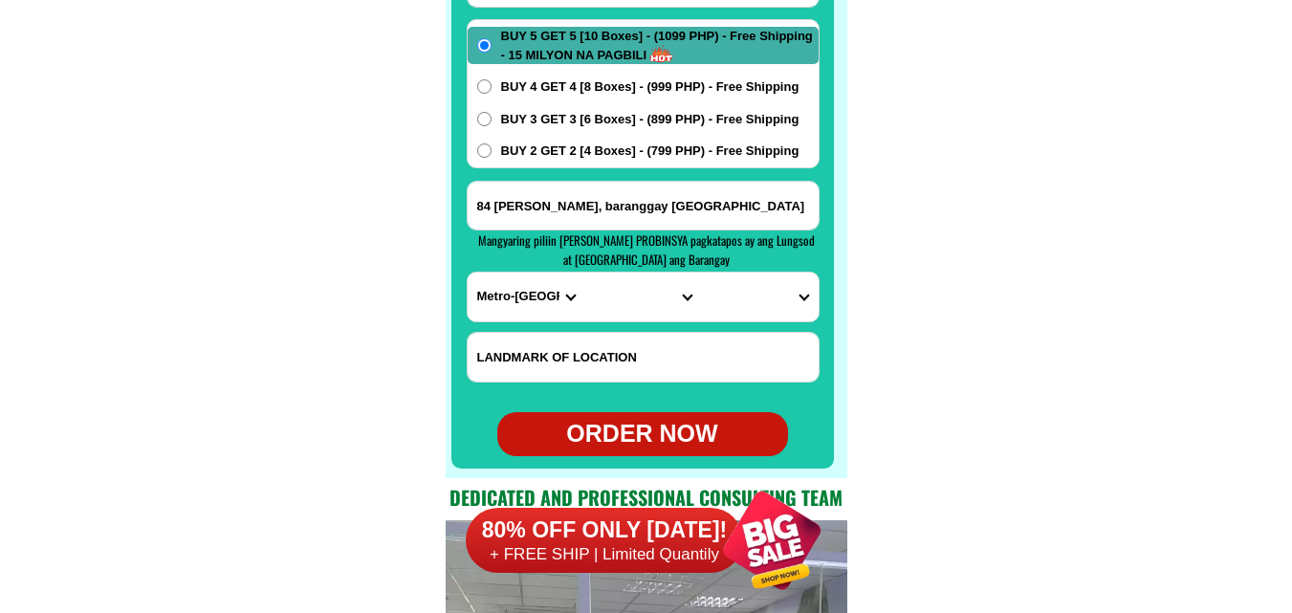
type input "84 [PERSON_NAME], baranggay [GEOGRAPHIC_DATA]"
click at [524, 284] on select "PROVINCE [GEOGRAPHIC_DATA] [GEOGRAPHIC_DATA] [GEOGRAPHIC_DATA] [GEOGRAPHIC_DATA…" at bounding box center [525, 296] width 117 height 49
select select "63_219"
click at [467, 272] on select "PROVINCE [GEOGRAPHIC_DATA] [GEOGRAPHIC_DATA] [GEOGRAPHIC_DATA] [GEOGRAPHIC_DATA…" at bounding box center [525, 296] width 117 height 49
click at [582, 293] on select "PROVINCE [GEOGRAPHIC_DATA] [GEOGRAPHIC_DATA] [GEOGRAPHIC_DATA] [GEOGRAPHIC_DATA…" at bounding box center [525, 296] width 117 height 49
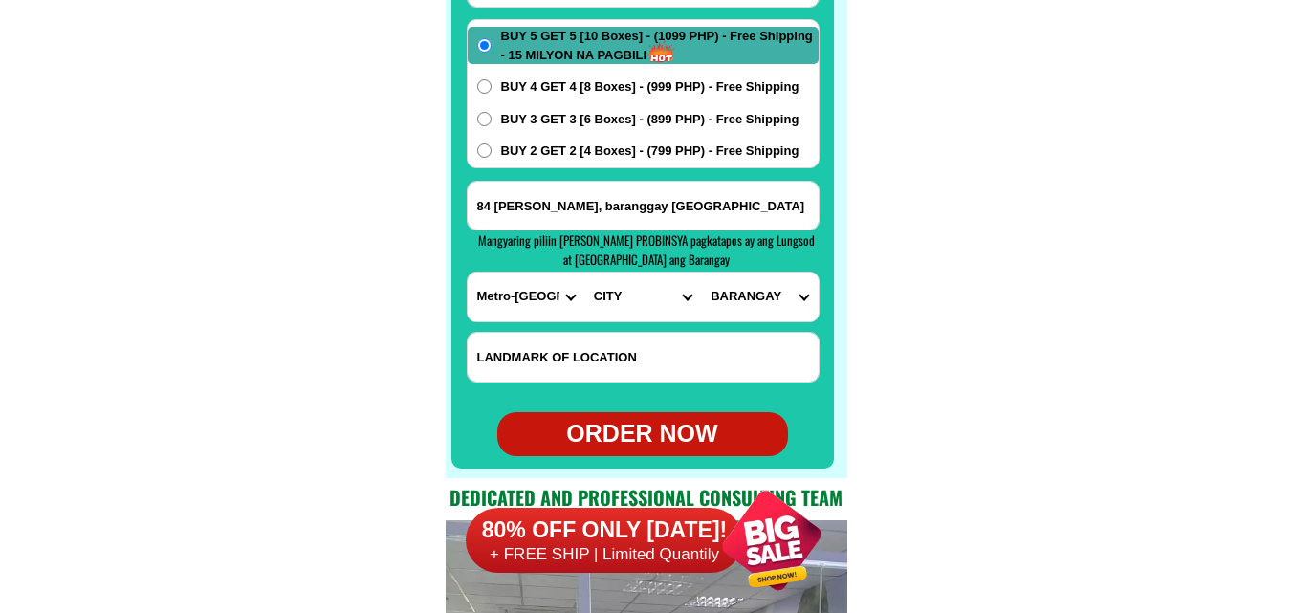
click at [606, 293] on select "CITY [GEOGRAPHIC_DATA] [GEOGRAPHIC_DATA] [GEOGRAPHIC_DATA] [GEOGRAPHIC_DATA]-ci…" at bounding box center [642, 296] width 117 height 49
select select "63_2194070"
click at [584, 272] on select "CITY [GEOGRAPHIC_DATA] [GEOGRAPHIC_DATA] [GEOGRAPHIC_DATA] [GEOGRAPHIC_DATA]-ci…" at bounding box center [642, 296] width 117 height 49
click at [751, 296] on select "BARANGAY [PERSON_NAME] [PERSON_NAME] [PERSON_NAME] Bagbag Bago bantay Bagong li…" at bounding box center [759, 296] width 117 height 49
select select "63_219407017535"
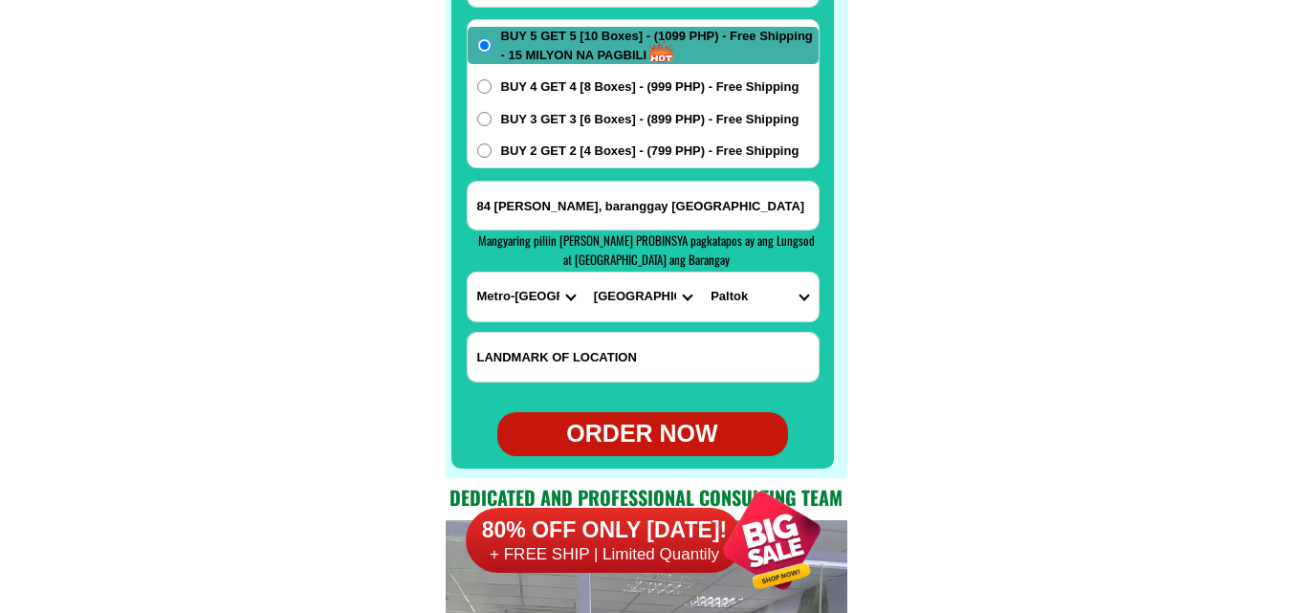
click at [701, 272] on select "BARANGAY [PERSON_NAME] [PERSON_NAME] [PERSON_NAME] Bagbag Bago bantay Bagong li…" at bounding box center [759, 296] width 117 height 49
click at [655, 424] on div "ORDER NOW" at bounding box center [642, 434] width 291 height 36
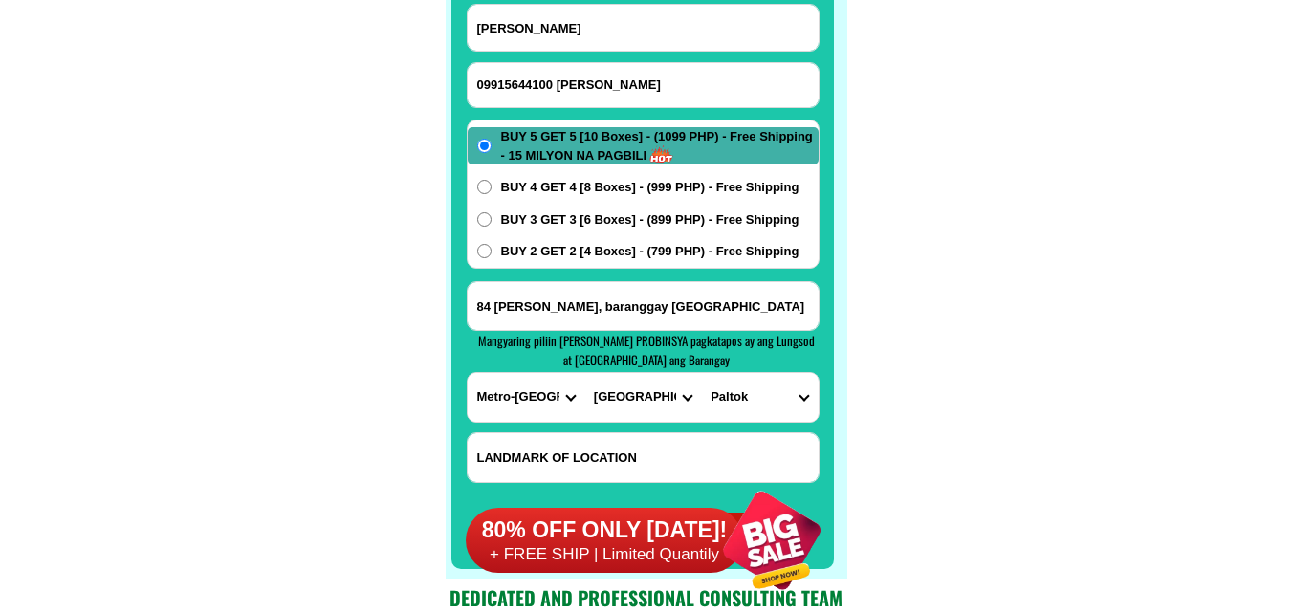
scroll to position [15169, 0]
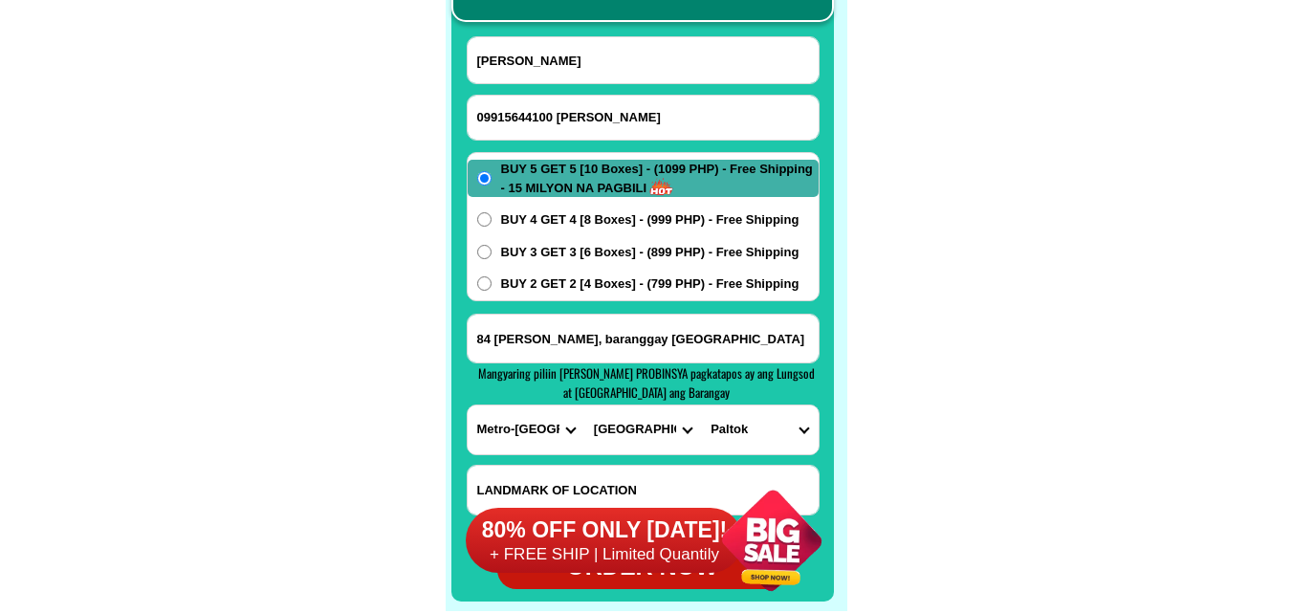
drag, startPoint x: 626, startPoint y: 118, endPoint x: 562, endPoint y: 119, distance: 64.1
click at [562, 119] on input "09915644100 [PERSON_NAME]" at bounding box center [642, 118] width 351 height 44
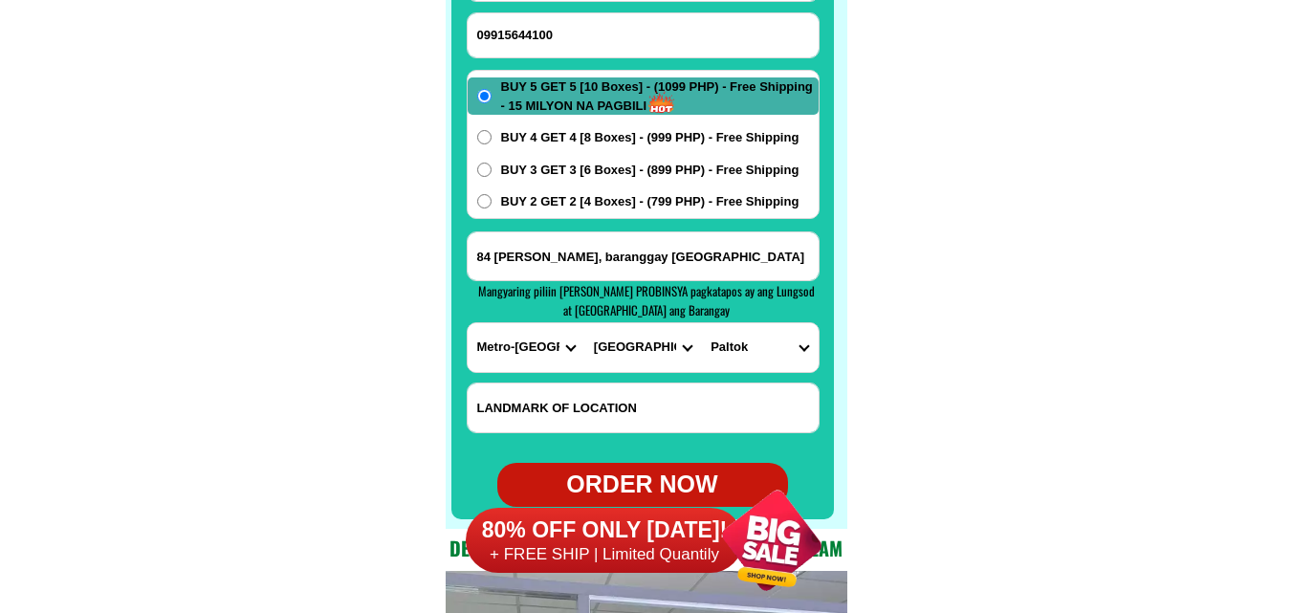
scroll to position [15360, 0]
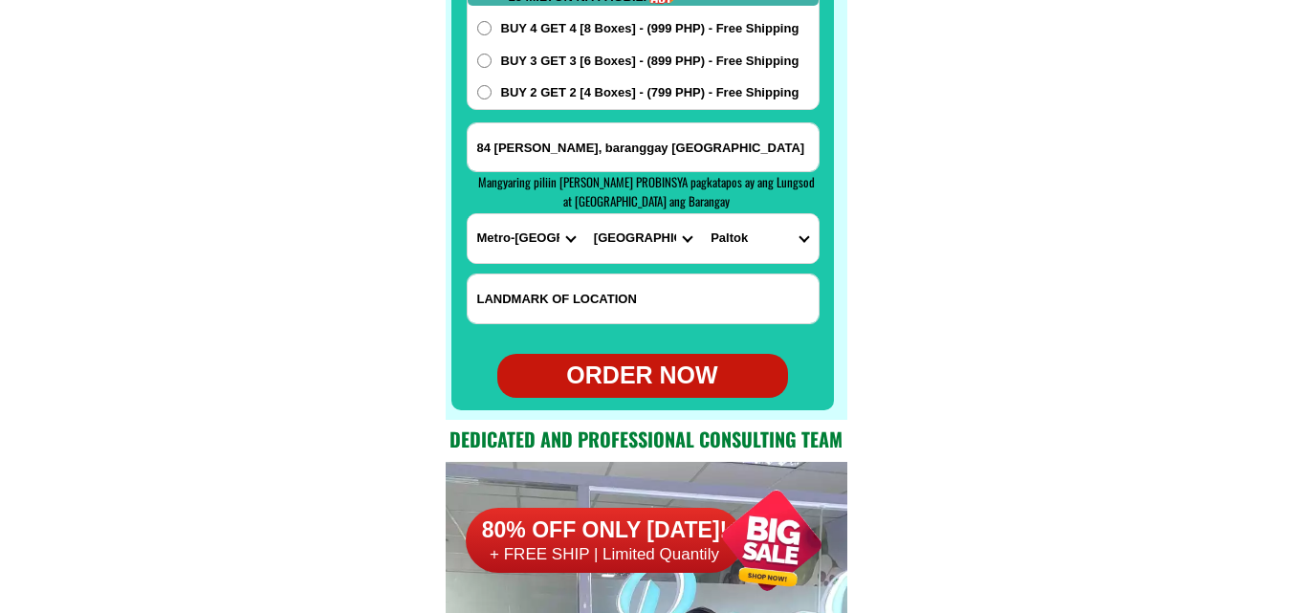
drag, startPoint x: 627, startPoint y: 375, endPoint x: 677, endPoint y: 336, distance: 63.3
click at [629, 375] on div "ORDER NOW" at bounding box center [642, 376] width 291 height 36
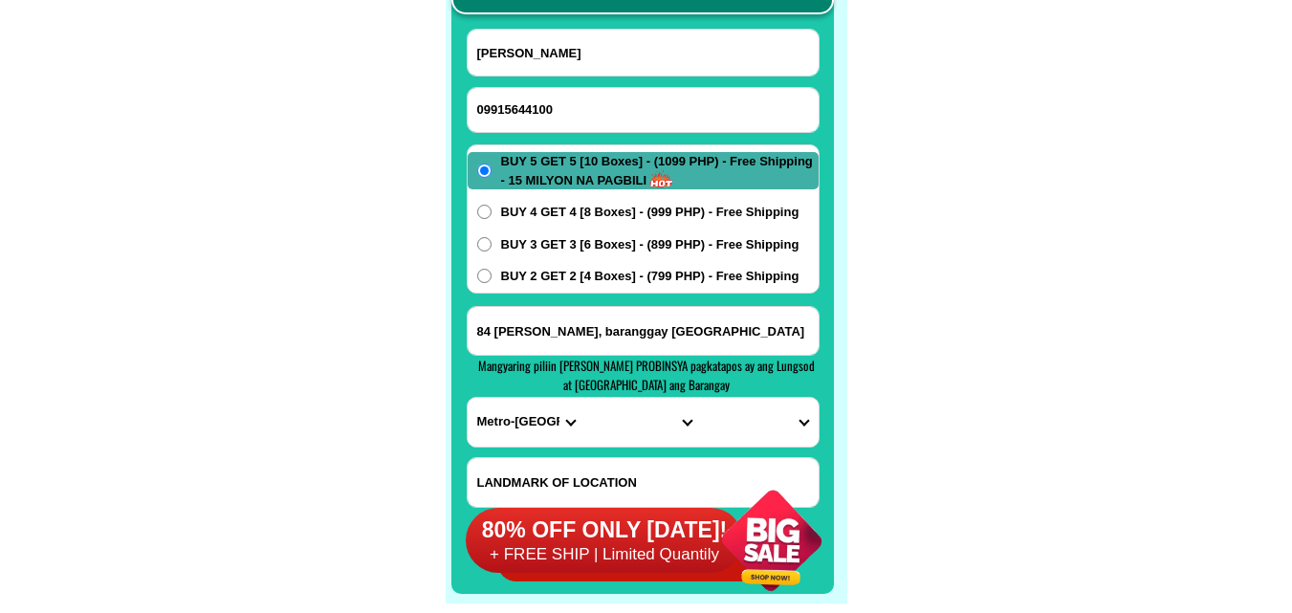
scroll to position [15169, 0]
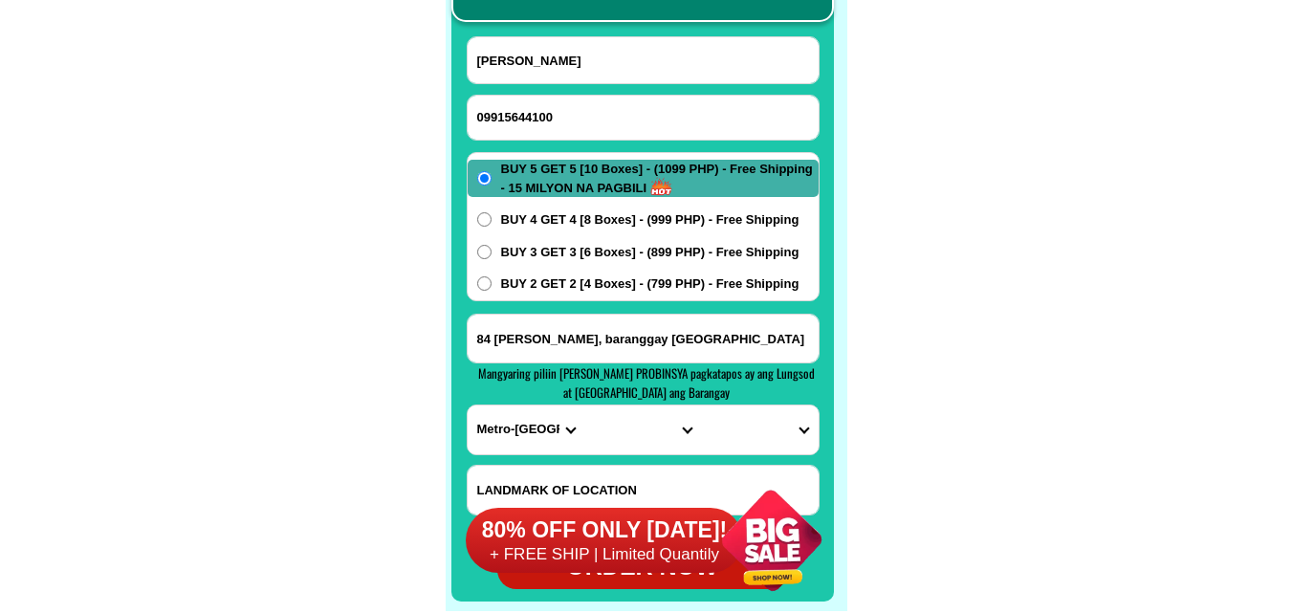
click at [626, 142] on form "[PERSON_NAME] 09915644100 ORDER NOW 84 [PERSON_NAME], baranggay [GEOGRAPHIC_DAT…" at bounding box center [643, 312] width 353 height 553
drag, startPoint x: 625, startPoint y: 125, endPoint x: 544, endPoint y: 98, distance: 85.9
click at [625, 125] on input "09915644100" at bounding box center [642, 118] width 351 height 44
paste input "09084781070"
drag, startPoint x: 574, startPoint y: 54, endPoint x: 563, endPoint y: 52, distance: 10.7
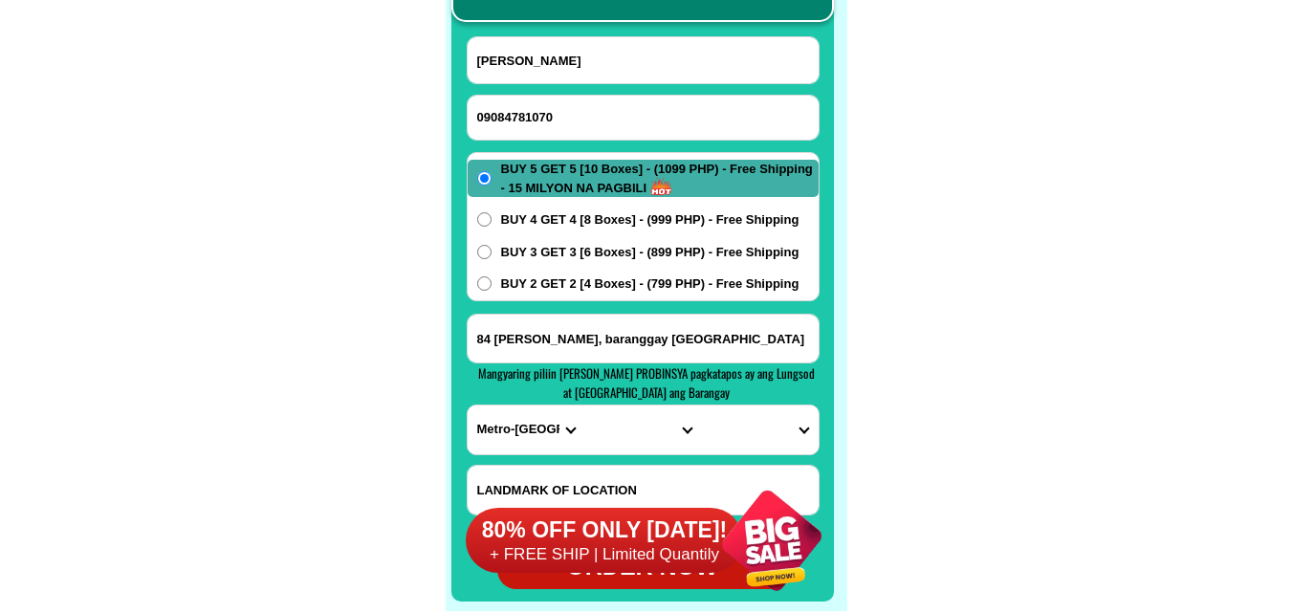
click at [574, 54] on input "[PERSON_NAME]" at bounding box center [642, 60] width 351 height 46
paste input "[PERSON_NAME]"
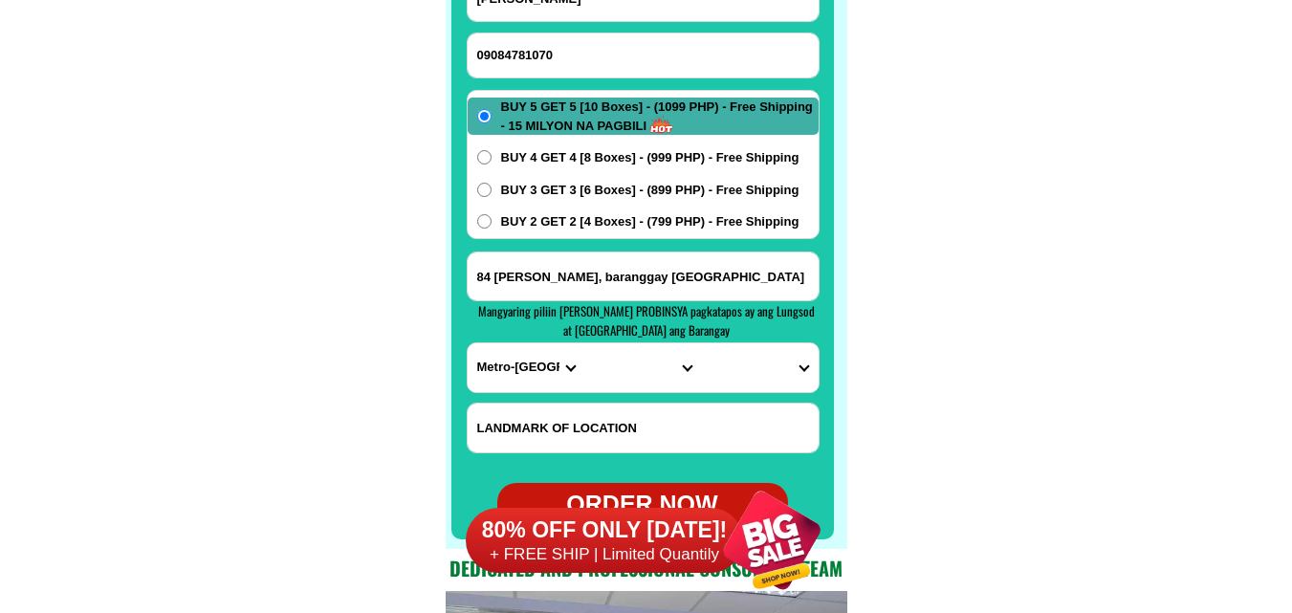
scroll to position [15265, 0]
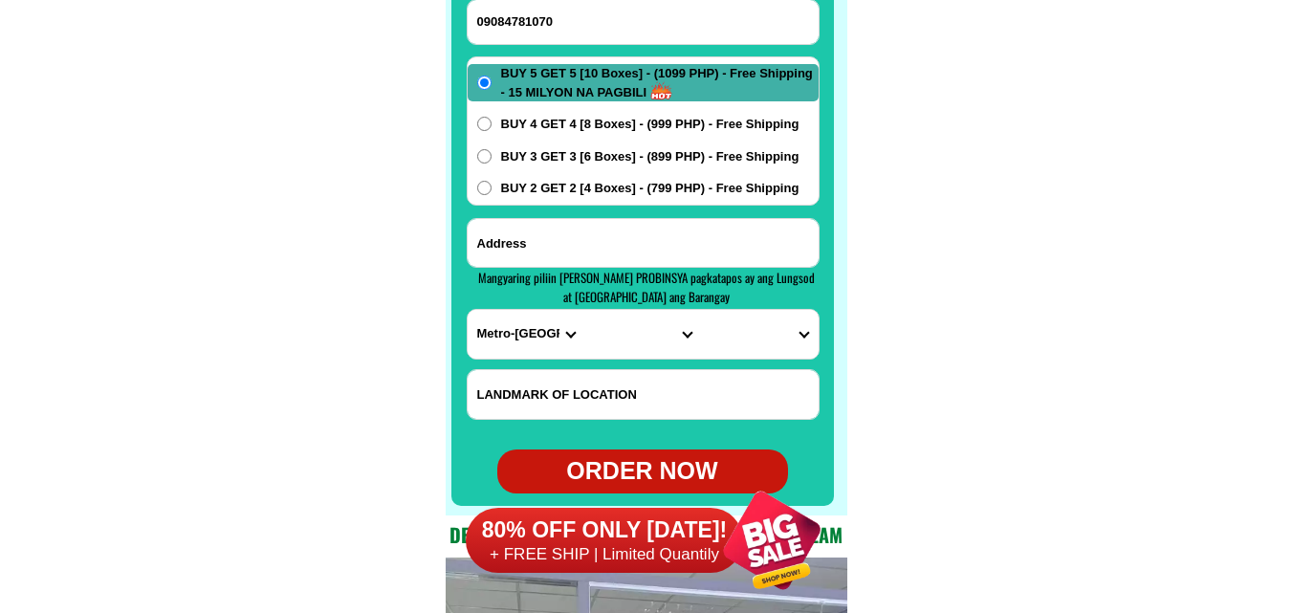
drag, startPoint x: 538, startPoint y: 250, endPoint x: 543, endPoint y: 275, distance: 26.3
click at [541, 249] on input "Input address" at bounding box center [642, 243] width 351 height 48
paste input "palossstreetbuenasuerte elnidopalawan"
click at [522, 345] on select "PROVINCE [GEOGRAPHIC_DATA] [GEOGRAPHIC_DATA] [GEOGRAPHIC_DATA] [GEOGRAPHIC_DATA…" at bounding box center [525, 334] width 117 height 49
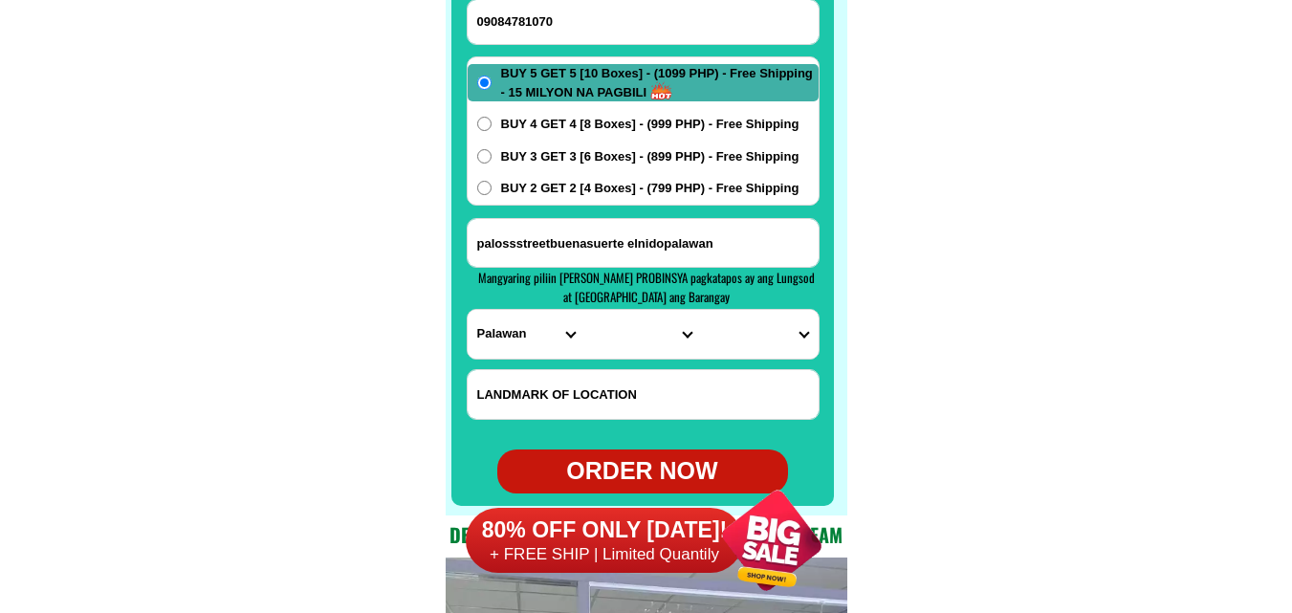
click at [467, 310] on select "PROVINCE [GEOGRAPHIC_DATA] [GEOGRAPHIC_DATA] [GEOGRAPHIC_DATA] [GEOGRAPHIC_DATA…" at bounding box center [525, 334] width 117 height 49
click at [600, 330] on select "CITY Aborlan [PERSON_NAME] Bataraza Brookes-point [GEOGRAPHIC_DATA] [GEOGRAPHIC…" at bounding box center [642, 334] width 117 height 49
click at [584, 310] on select "CITY Aborlan [PERSON_NAME] Bataraza Brookes-point [GEOGRAPHIC_DATA] [GEOGRAPHIC…" at bounding box center [642, 334] width 117 height 49
click at [772, 338] on select "BARANGAY [GEOGRAPHIC_DATA] [GEOGRAPHIC_DATA] bayan [GEOGRAPHIC_DATA] Bebeladan …" at bounding box center [759, 334] width 117 height 49
click at [701, 310] on select "BARANGAY [GEOGRAPHIC_DATA] [GEOGRAPHIC_DATA] bayan [GEOGRAPHIC_DATA] Bebeladan …" at bounding box center [759, 334] width 117 height 49
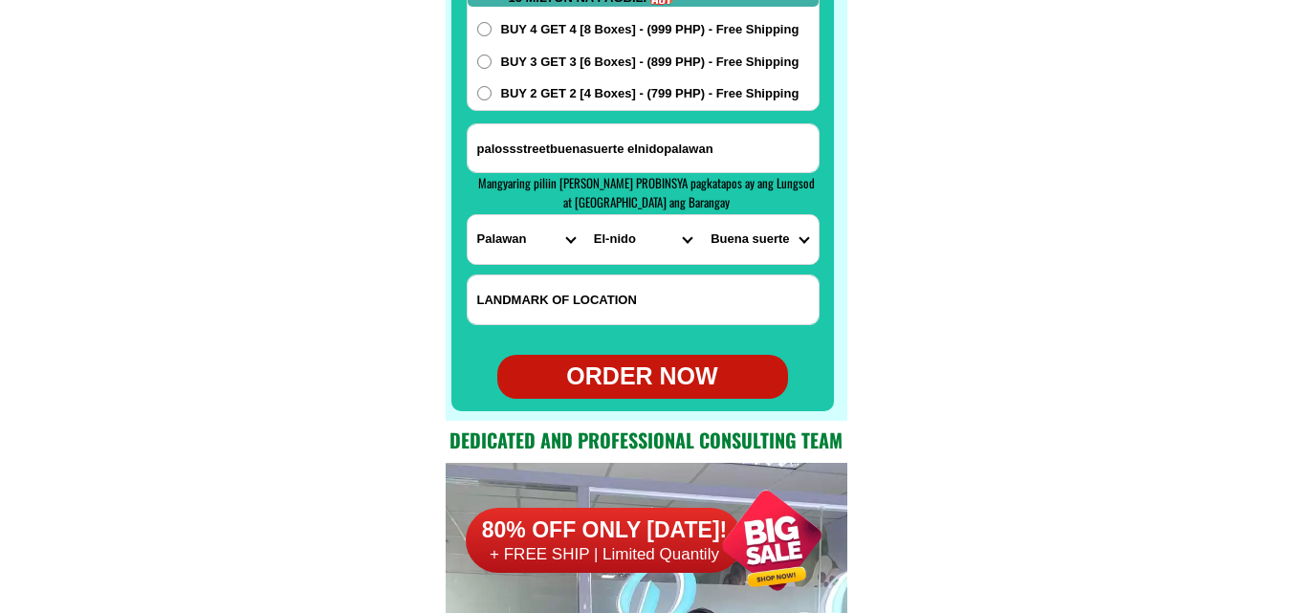
scroll to position [15360, 0]
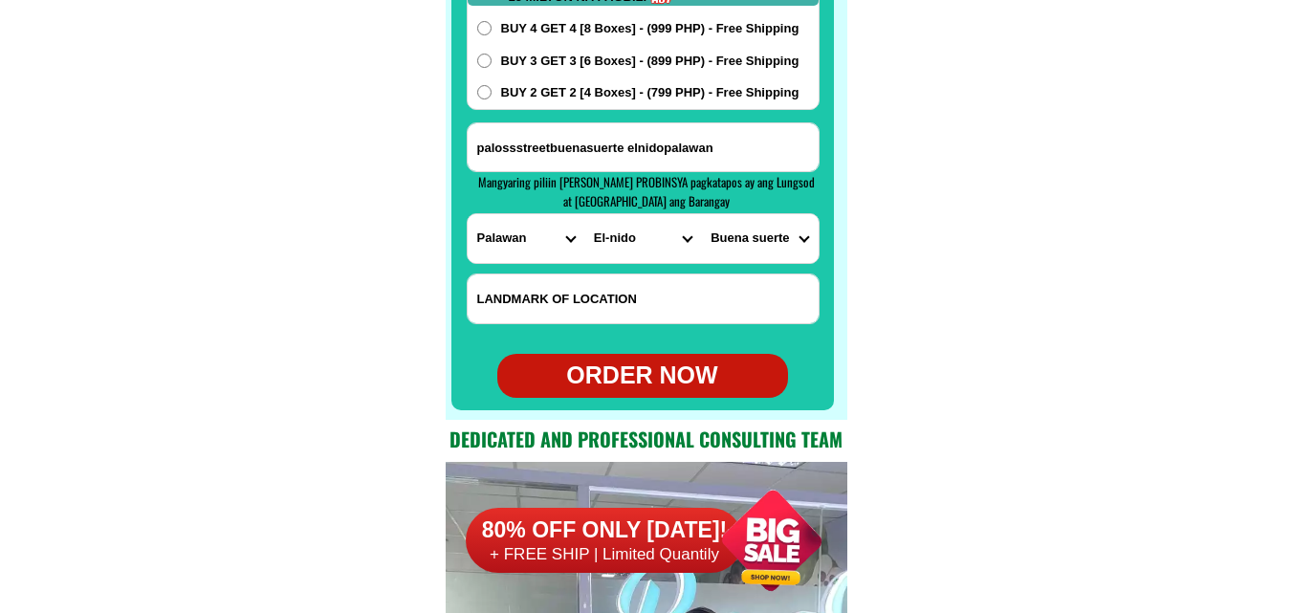
drag, startPoint x: 649, startPoint y: 381, endPoint x: 598, endPoint y: 345, distance: 62.3
click at [645, 383] on div "ORDER NOW" at bounding box center [642, 376] width 291 height 36
